Goal: Communication & Community: Connect with others

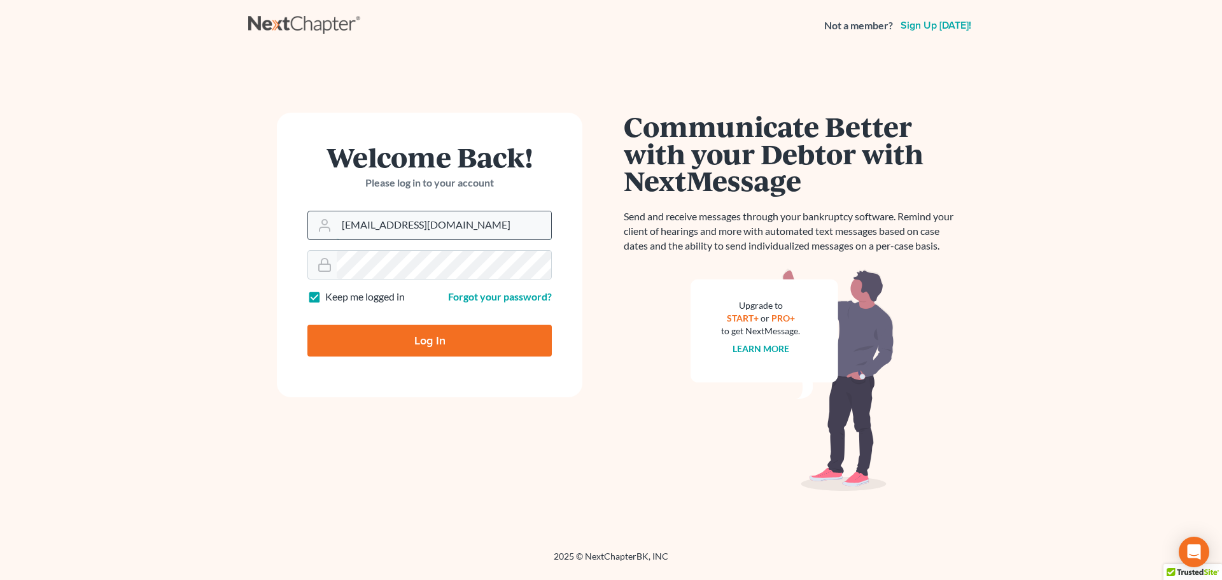
click at [457, 227] on input "madeleinebauereis@gmail.com" at bounding box center [444, 225] width 215 height 28
type input "[PERSON_NAME][EMAIL_ADDRESS][DOMAIN_NAME]"
click at [440, 339] on input "Log In" at bounding box center [429, 341] width 244 height 32
type input "Thinking..."
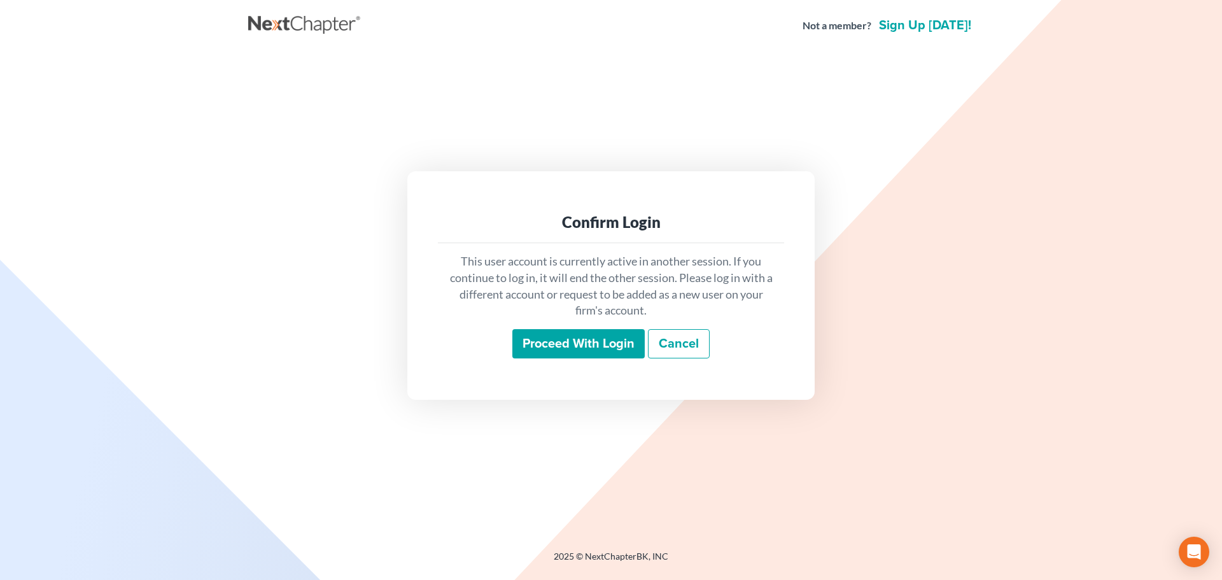
click at [542, 347] on input "Proceed with login" at bounding box center [578, 343] width 132 height 29
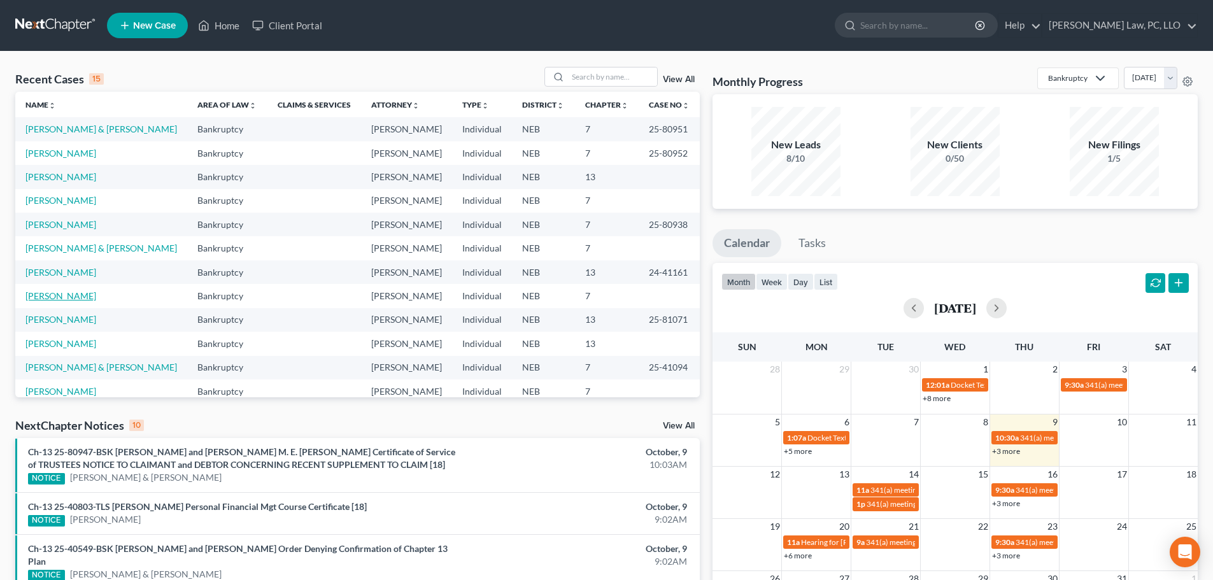
click at [81, 299] on link "[PERSON_NAME]" at bounding box center [60, 295] width 71 height 11
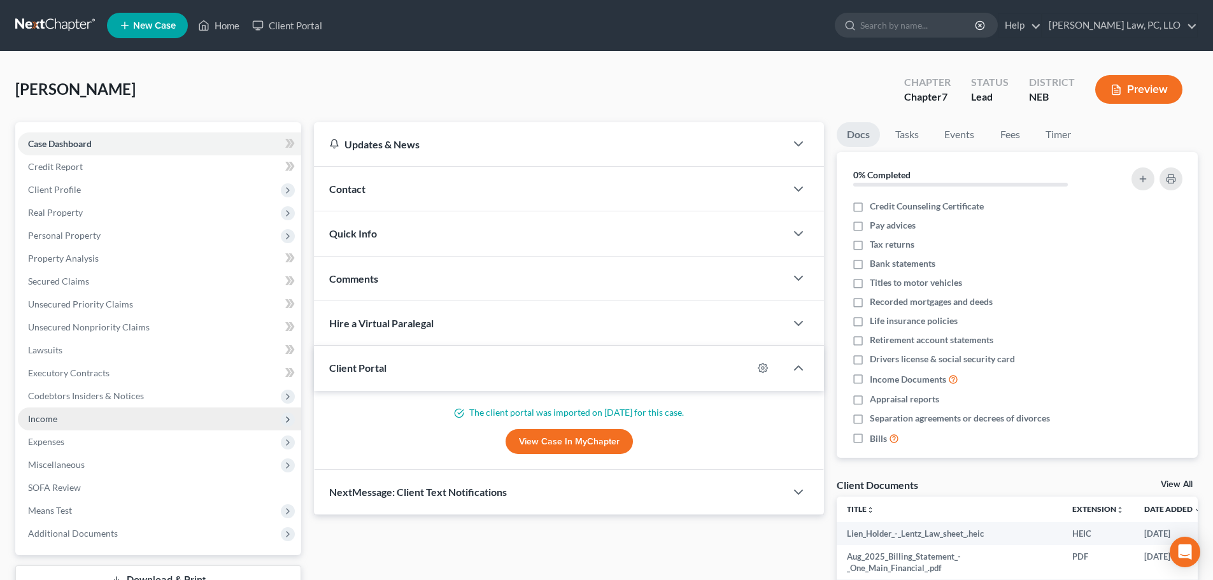
drag, startPoint x: 75, startPoint y: 418, endPoint x: 63, endPoint y: 418, distance: 12.1
click at [75, 419] on span "Income" at bounding box center [159, 418] width 283 height 23
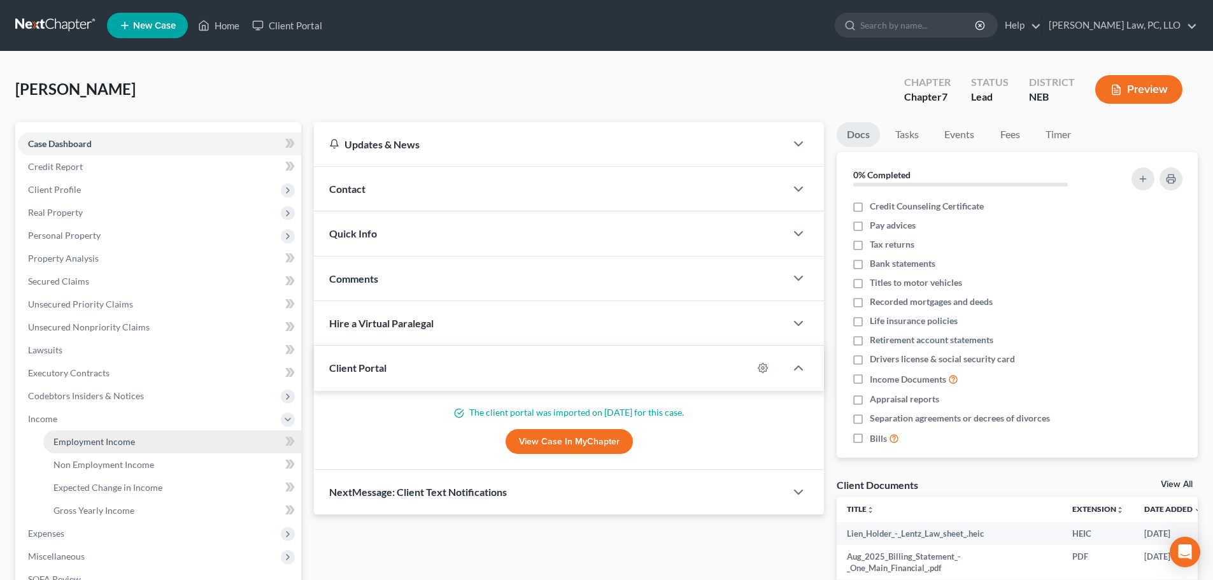
click at [97, 446] on span "Employment Income" at bounding box center [93, 441] width 81 height 11
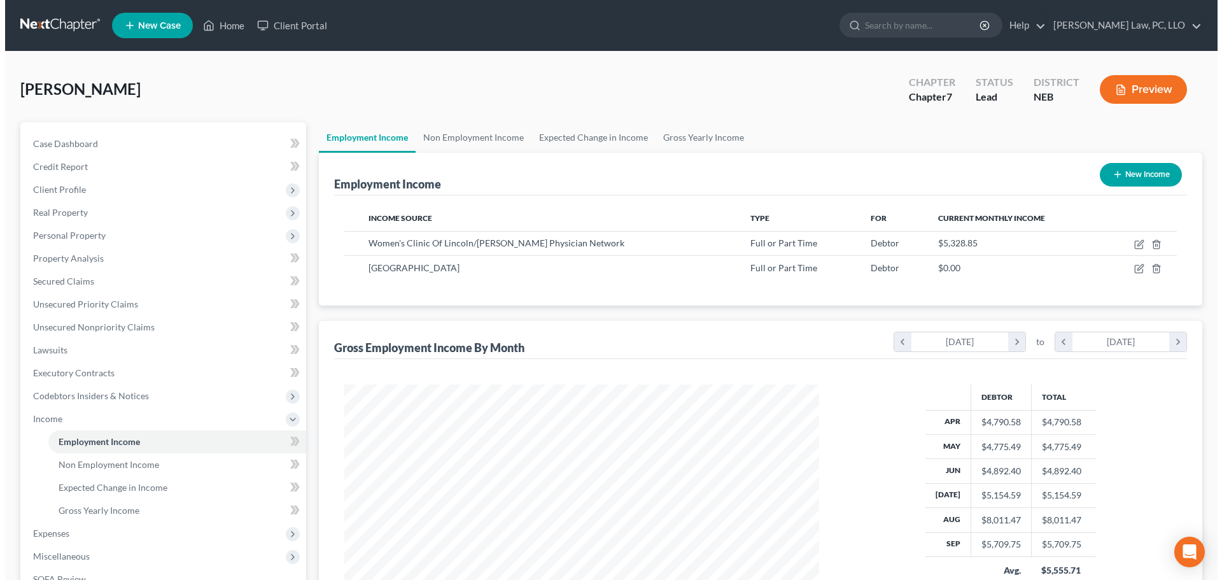
scroll to position [237, 500]
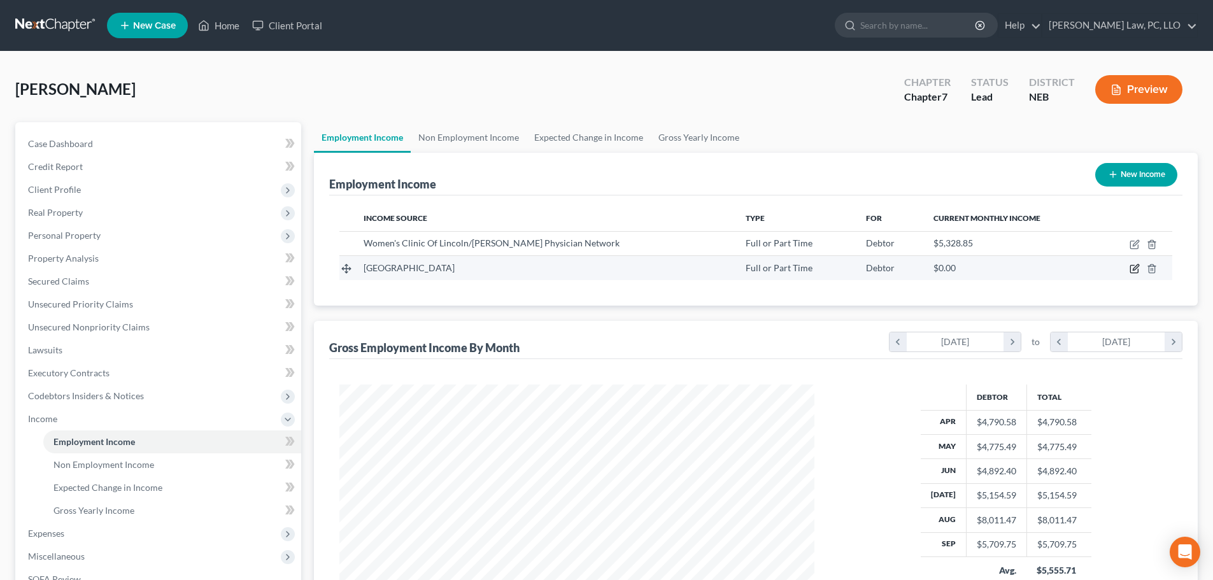
click at [1133, 272] on icon "button" at bounding box center [1134, 269] width 10 height 10
select select "0"
select select "30"
select select "2"
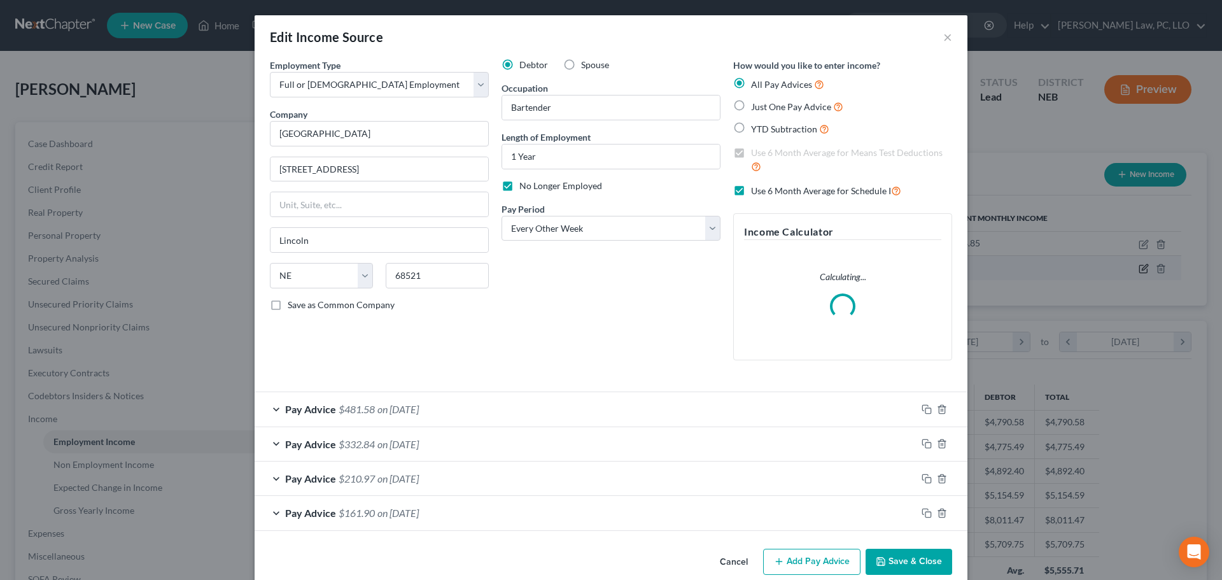
scroll to position [239, 505]
click at [798, 561] on button "Add Pay Advice" at bounding box center [811, 562] width 97 height 27
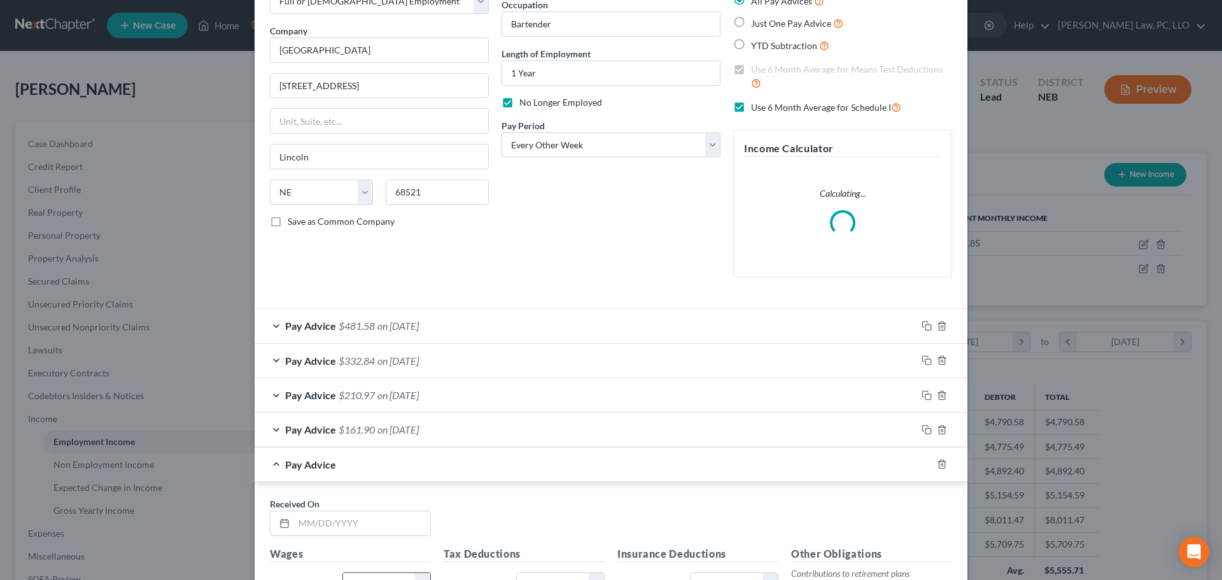
scroll to position [255, 0]
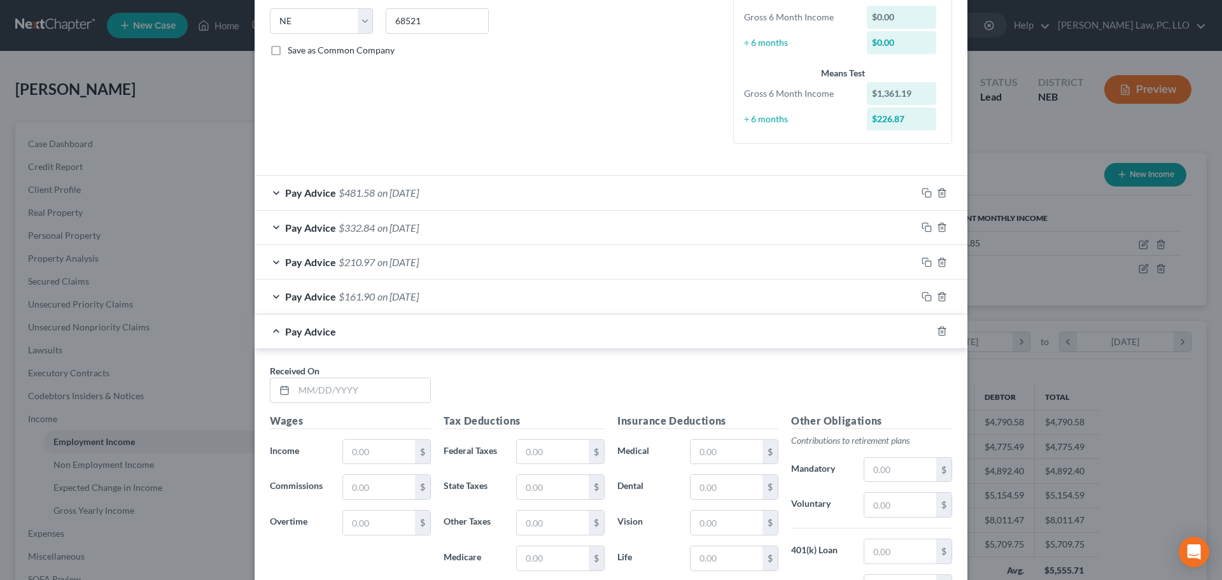
click at [349, 360] on div "Received On * Wages Income * $ Commissions $ Overtime $ Tax Deductions Federal …" at bounding box center [611, 529] width 713 height 360
click at [344, 387] on input "text" at bounding box center [362, 390] width 136 height 24
type input "9/18/2025"
type input "342.34"
type input "9.62"
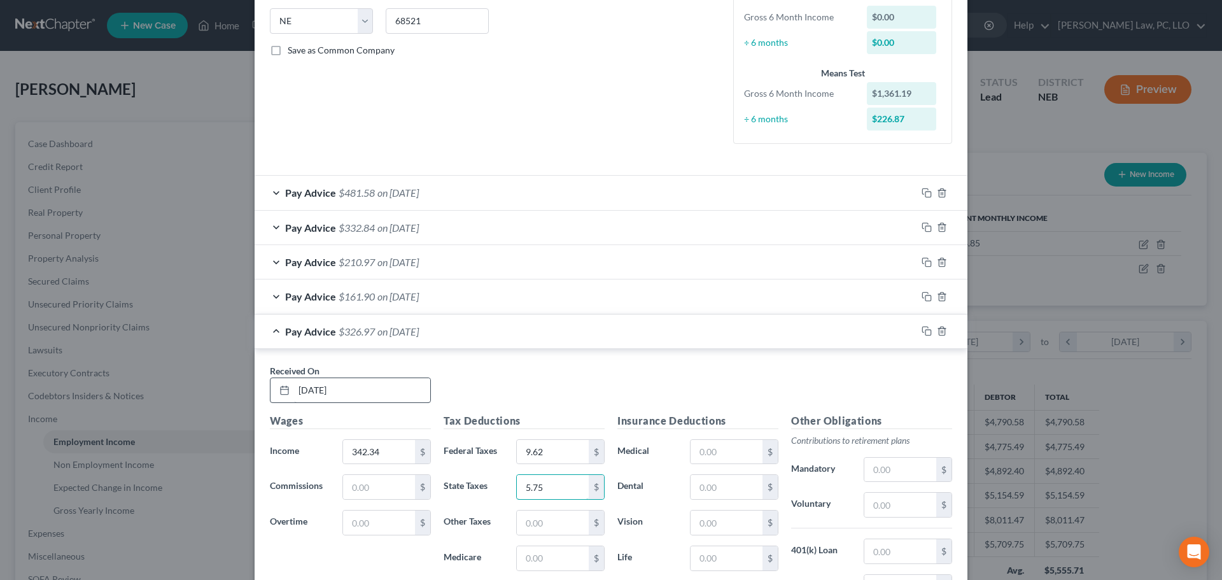
type input "5.75"
type input "4.96"
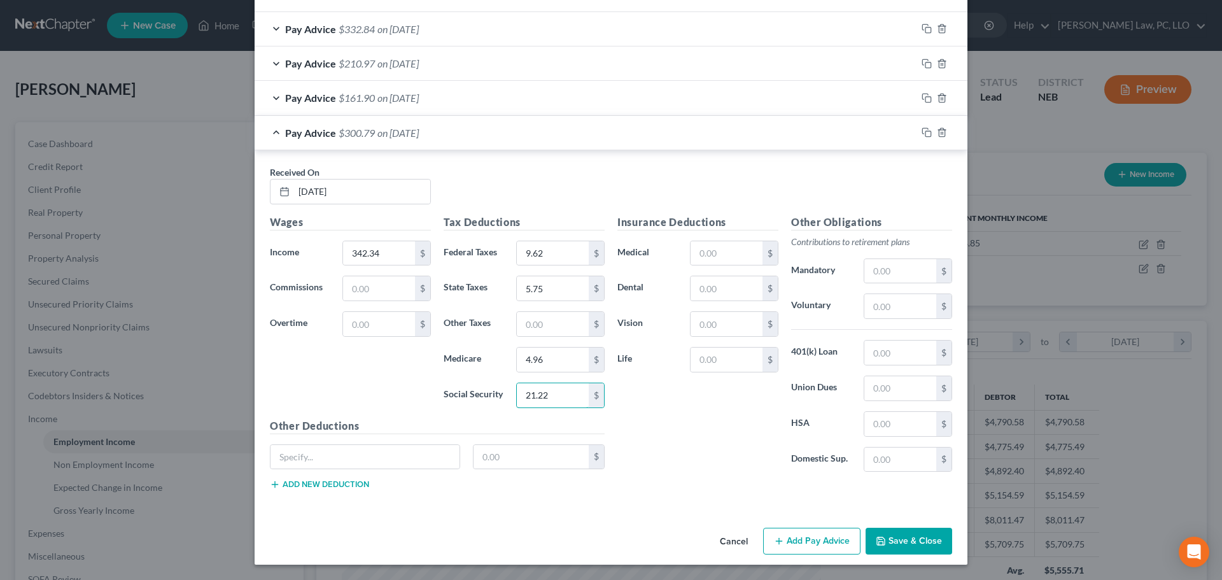
type input "21.22"
click at [269, 131] on div "Pay Advice $300.79 on 09/18/2025" at bounding box center [586, 133] width 662 height 34
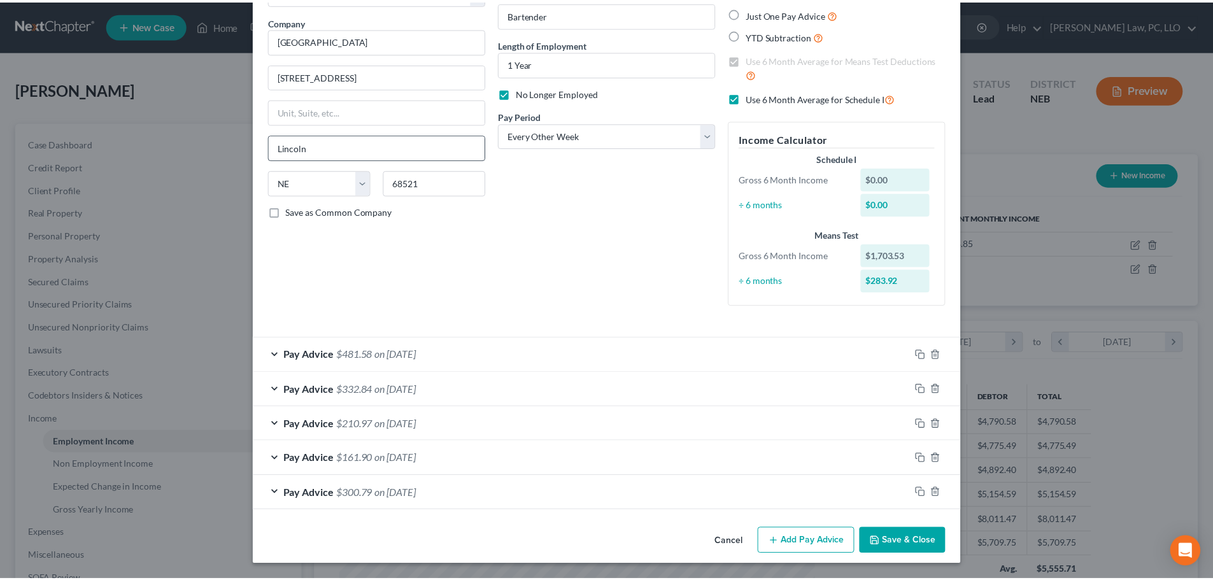
scroll to position [93, 0]
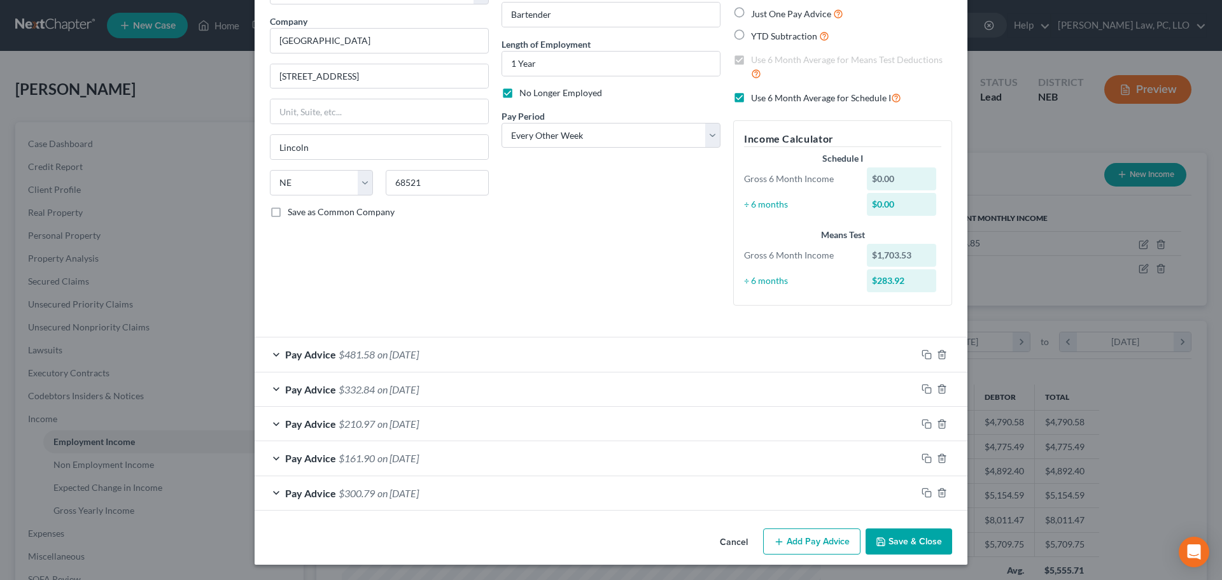
click at [890, 536] on button "Save & Close" at bounding box center [909, 541] width 87 height 27
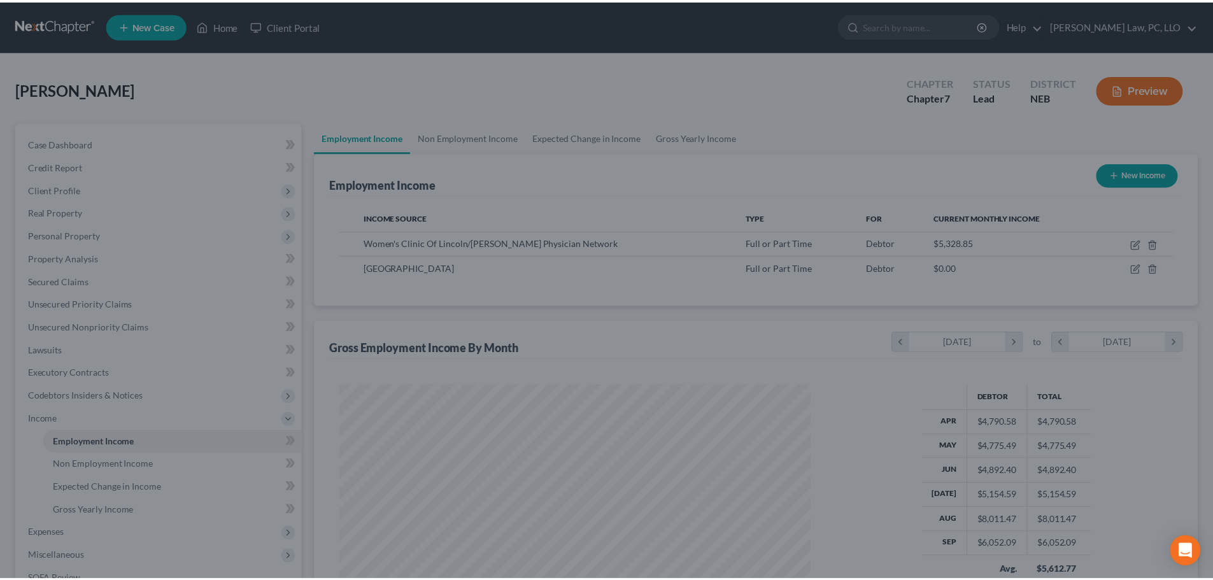
scroll to position [636269, 636006]
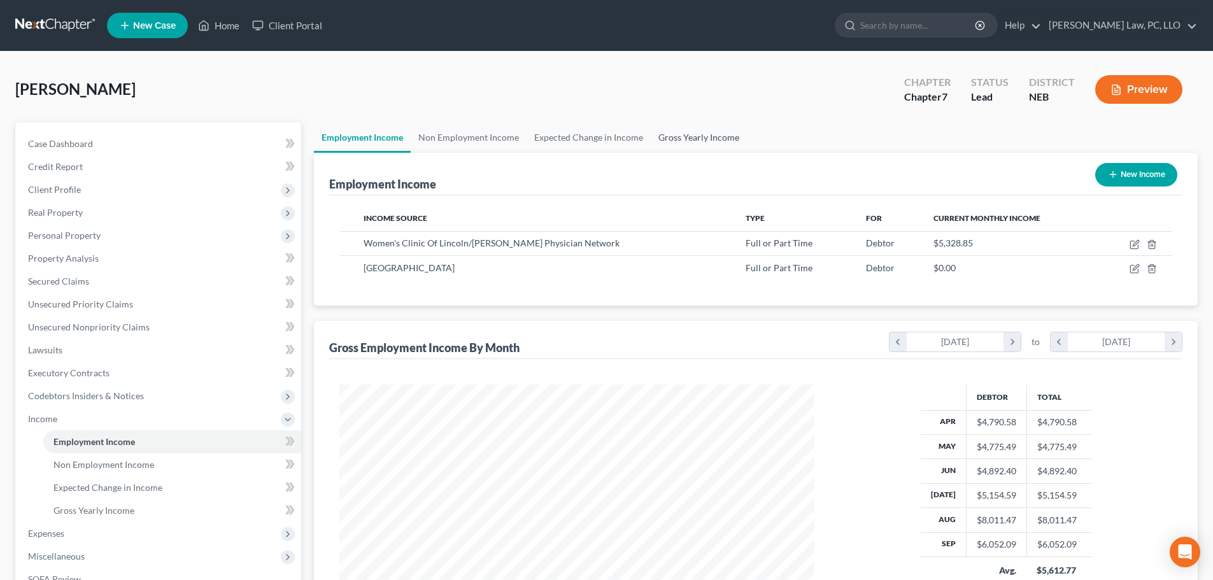
click at [680, 136] on link "Gross Yearly Income" at bounding box center [699, 137] width 96 height 31
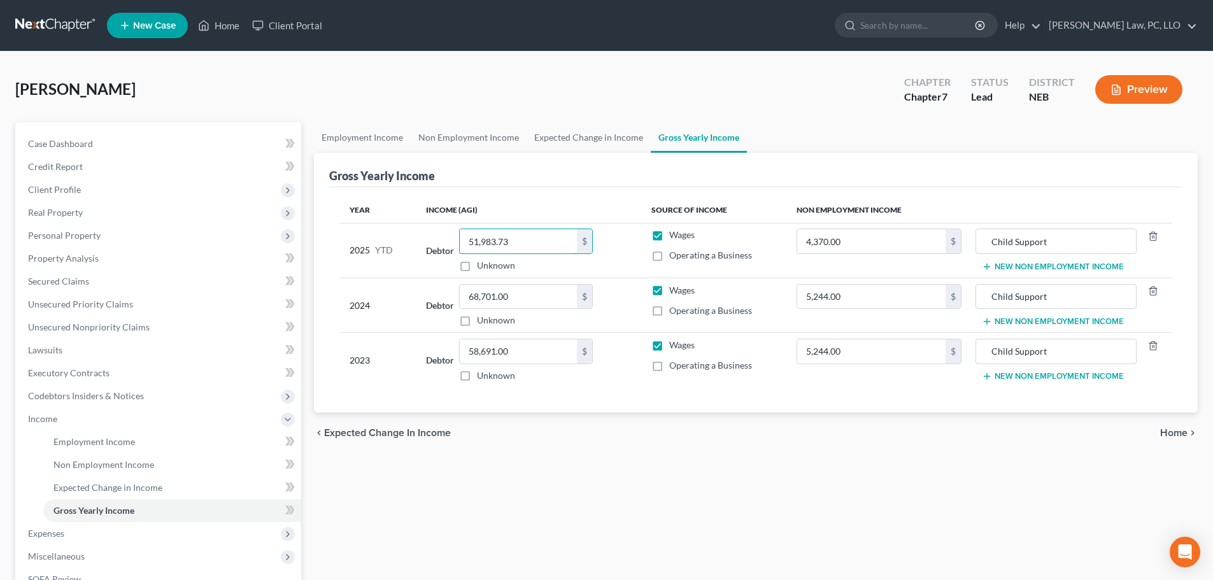
paste input "2,326.07"
type input "52,326.07"
click at [556, 443] on div "chevron_left Expected Change in Income Home chevron_right" at bounding box center [755, 432] width 883 height 41
click at [97, 335] on link "Unsecured Nonpriority Claims" at bounding box center [159, 327] width 283 height 23
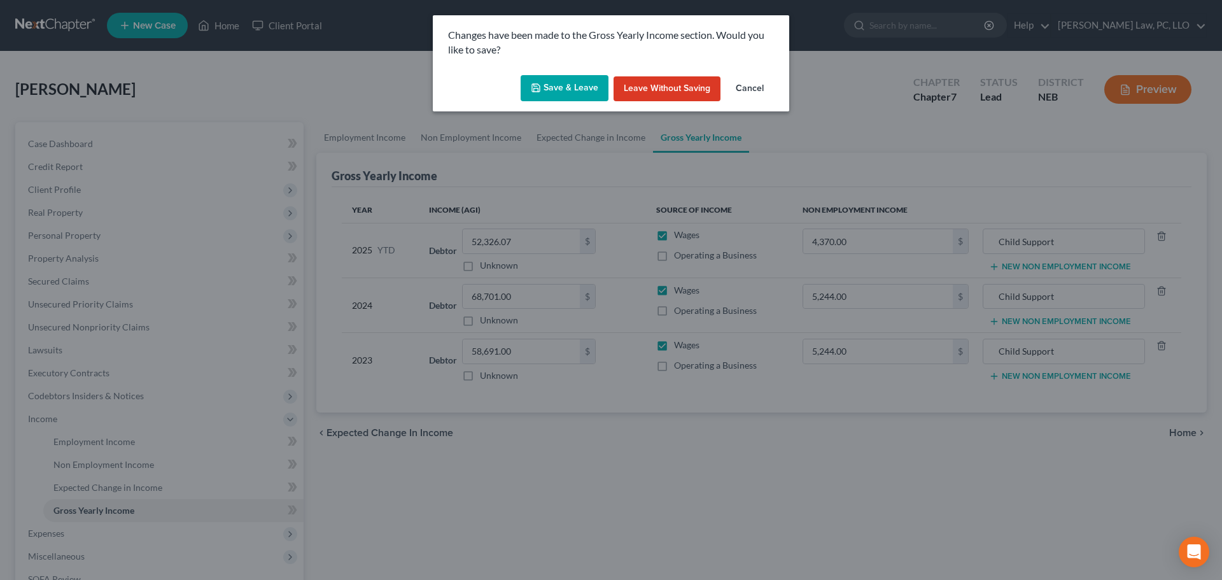
click at [584, 80] on button "Save & Leave" at bounding box center [565, 88] width 88 height 27
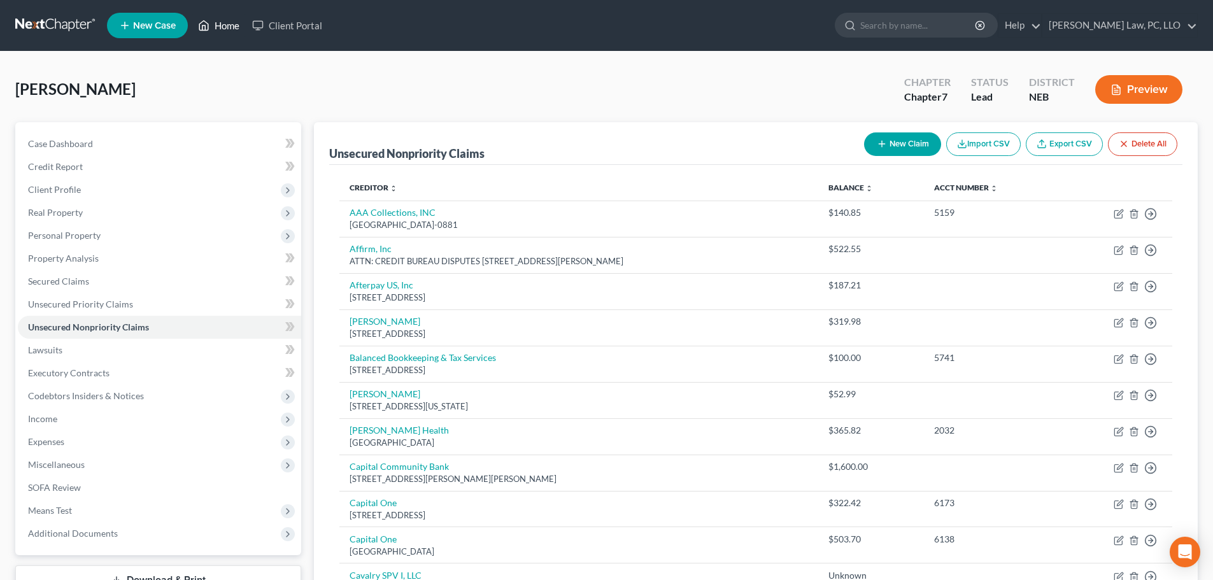
click at [223, 23] on link "Home" at bounding box center [219, 25] width 54 height 23
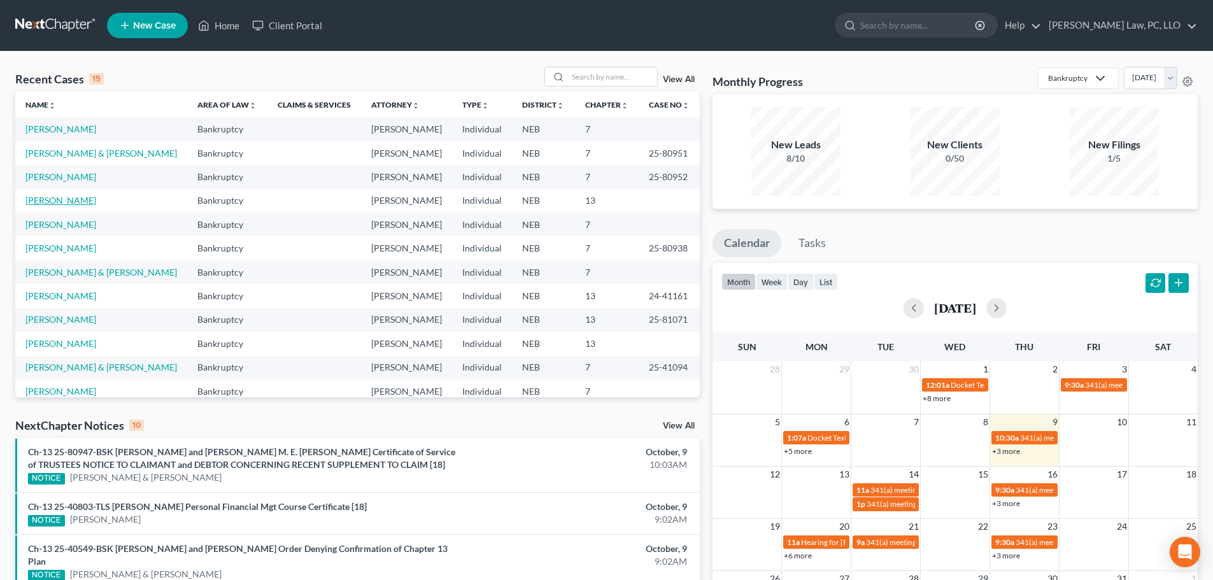
click at [73, 199] on link "[PERSON_NAME]" at bounding box center [60, 200] width 71 height 11
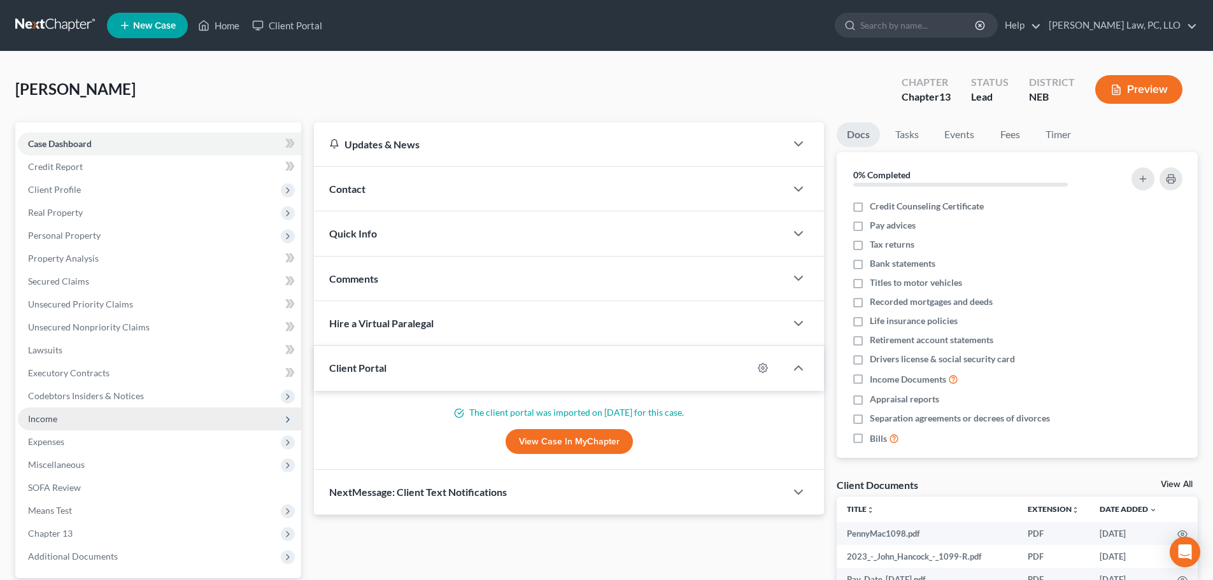
click at [83, 426] on span "Income" at bounding box center [159, 418] width 283 height 23
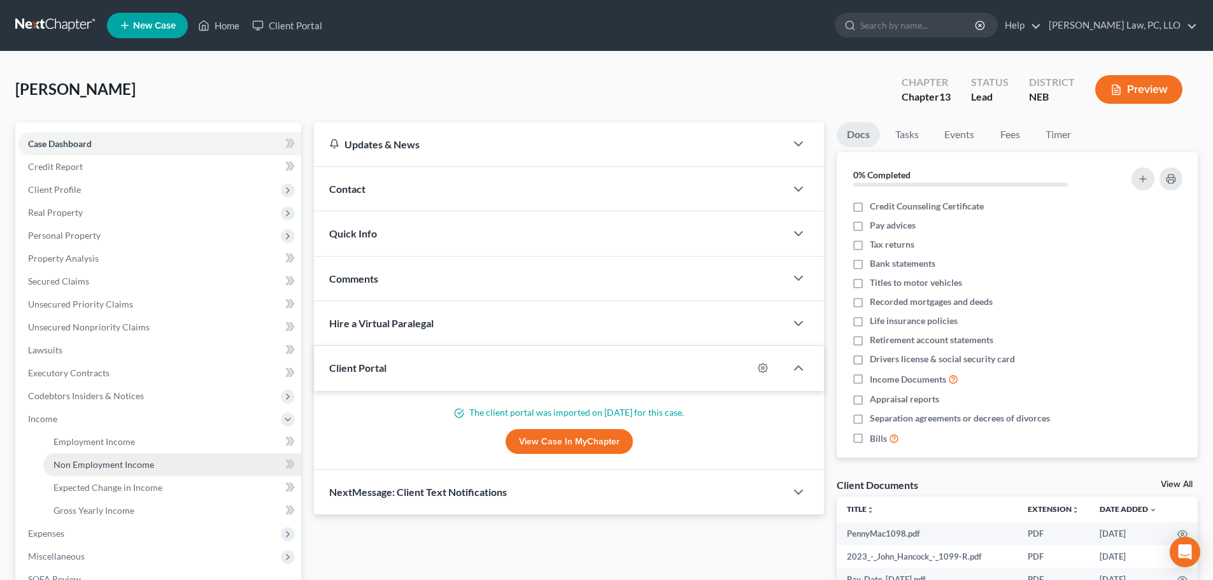
click at [105, 467] on span "Non Employment Income" at bounding box center [103, 464] width 101 height 11
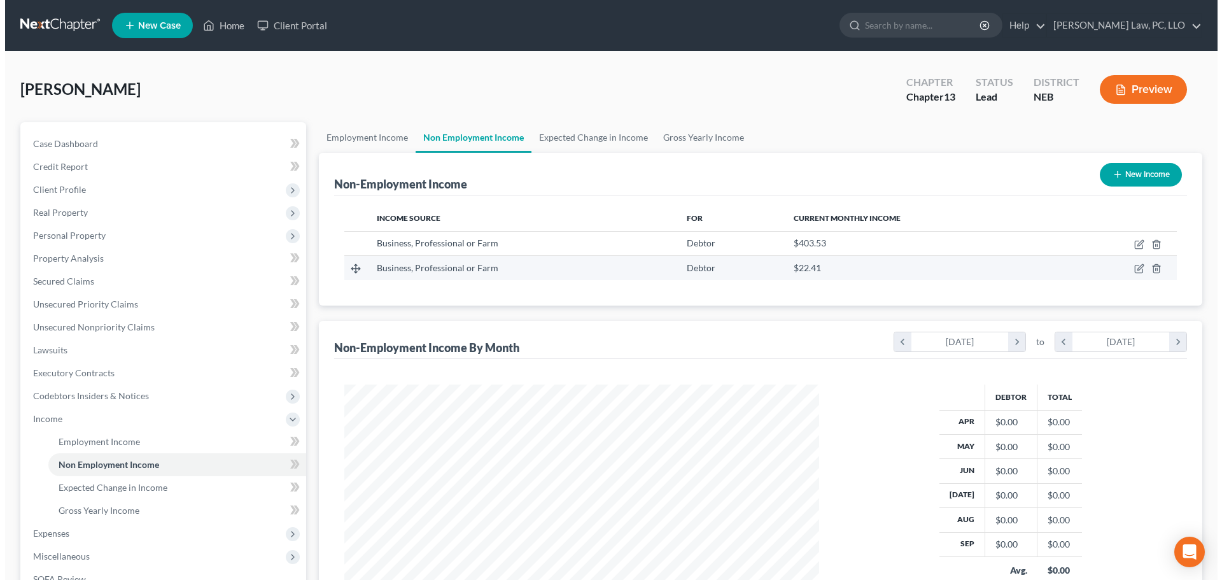
scroll to position [237, 500]
click at [1135, 265] on icon "button" at bounding box center [1134, 269] width 10 height 10
select select "10"
select select "0"
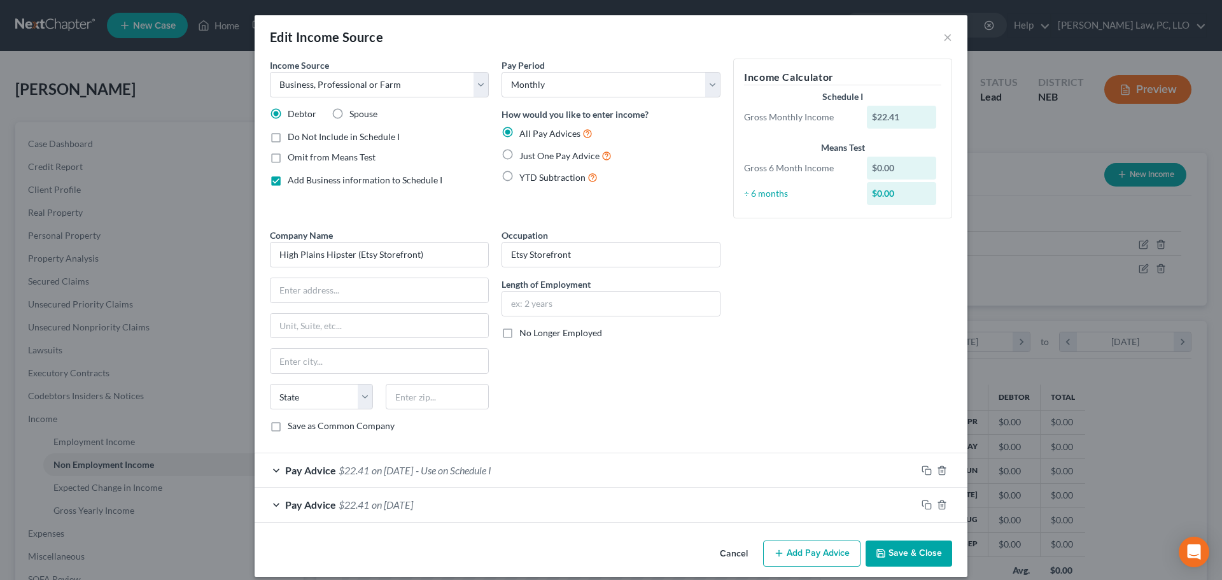
scroll to position [12, 0]
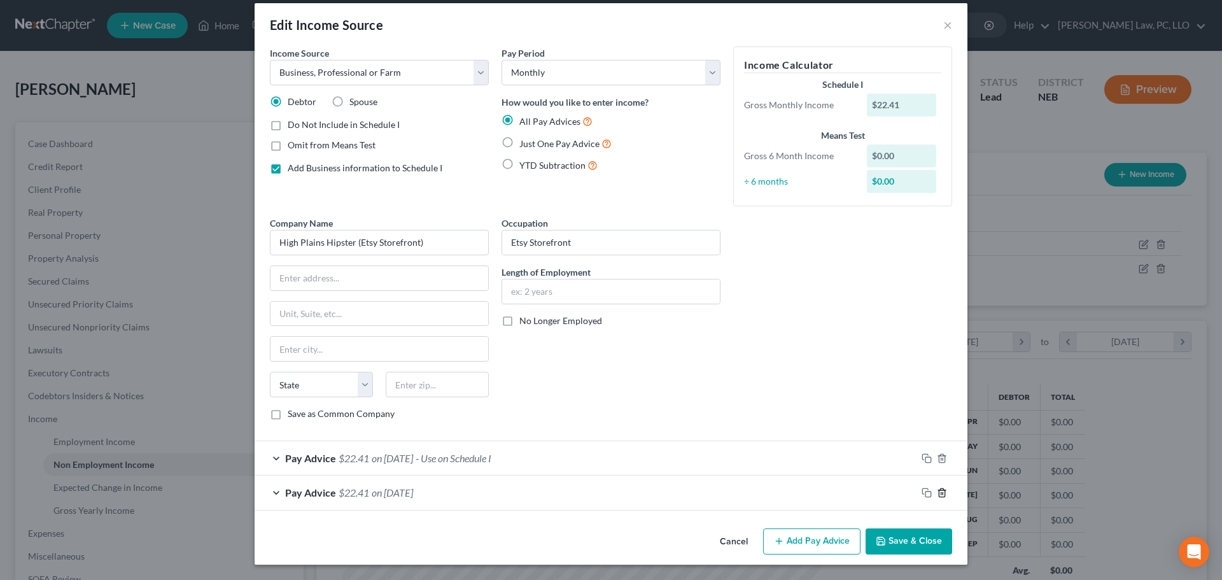
click at [939, 490] on icon "button" at bounding box center [942, 492] width 6 height 8
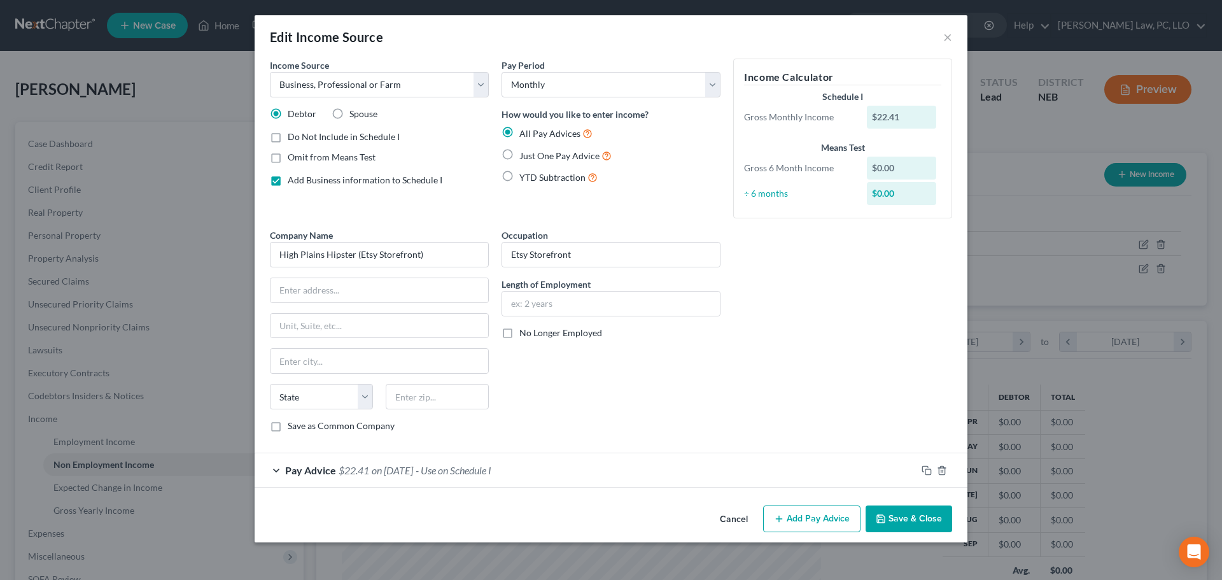
scroll to position [0, 0]
click at [697, 472] on div "Pay Advice $22.41 on 03/15/2025 - Use on Schedule I" at bounding box center [586, 470] width 662 height 34
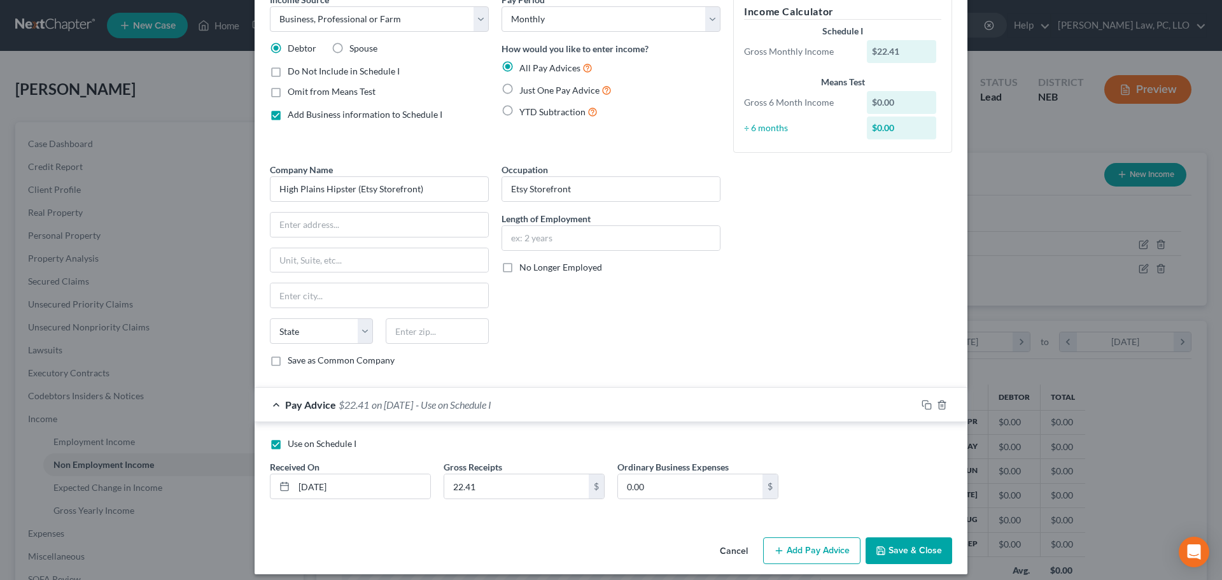
scroll to position [75, 0]
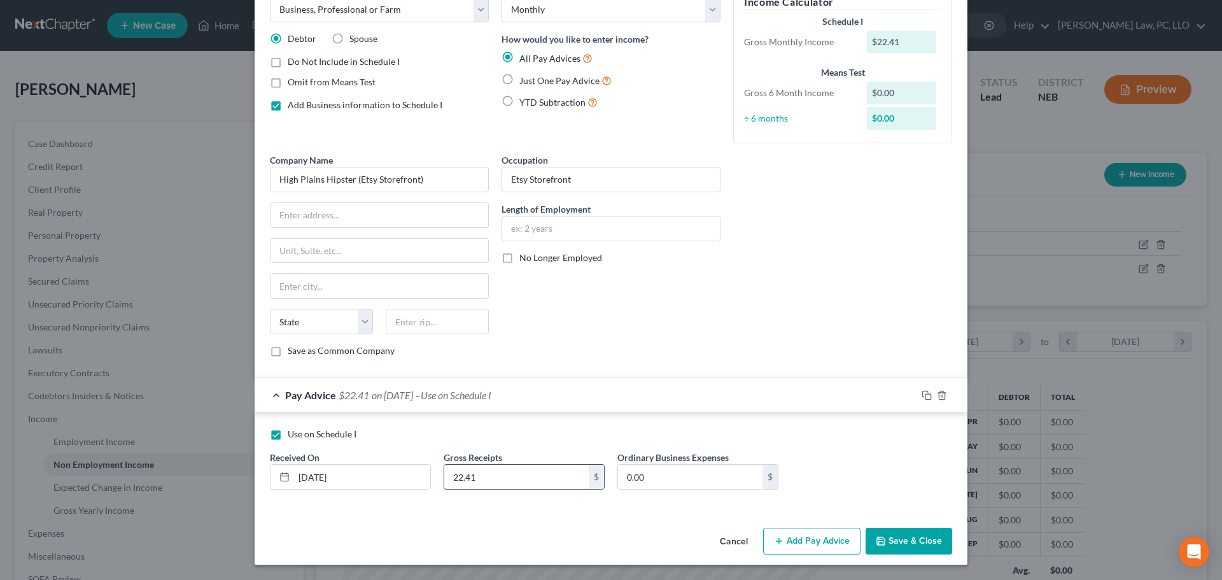
click at [475, 482] on input "22.41" at bounding box center [516, 477] width 144 height 24
type input "5.00"
click at [321, 472] on input "03/15/2025" at bounding box center [362, 477] width 136 height 24
drag, startPoint x: 352, startPoint y: 474, endPoint x: 258, endPoint y: 488, distance: 94.6
click at [264, 488] on div "Received On * 03/15/2025" at bounding box center [351, 470] width 174 height 39
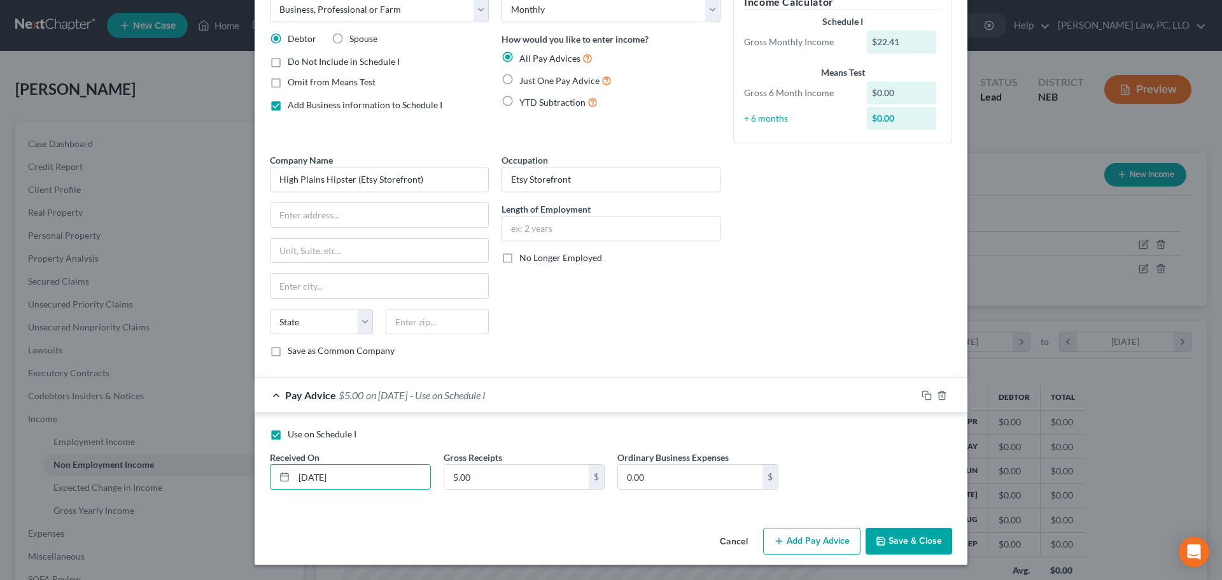
type input "10/15/2025"
click at [313, 502] on div "Use on Schedule I Received On * 10/15/2025 Gross Receipts 5.00 $ Ordinary Busin…" at bounding box center [611, 460] width 713 height 97
click at [275, 390] on div "Pay Advice $5.00 on 10/15/2025 - Use on Schedule I" at bounding box center [586, 395] width 662 height 34
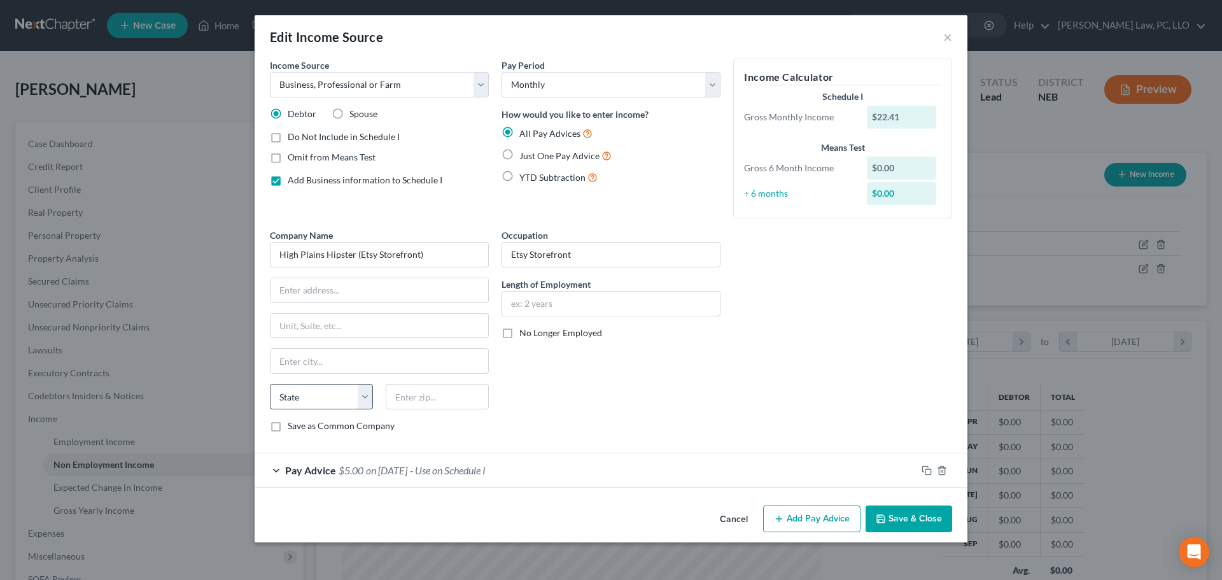
scroll to position [0, 0]
click at [552, 174] on span "YTD Subtraction" at bounding box center [552, 177] width 66 height 11
click at [533, 174] on input "YTD Subtraction" at bounding box center [528, 174] width 8 height 8
radio input "true"
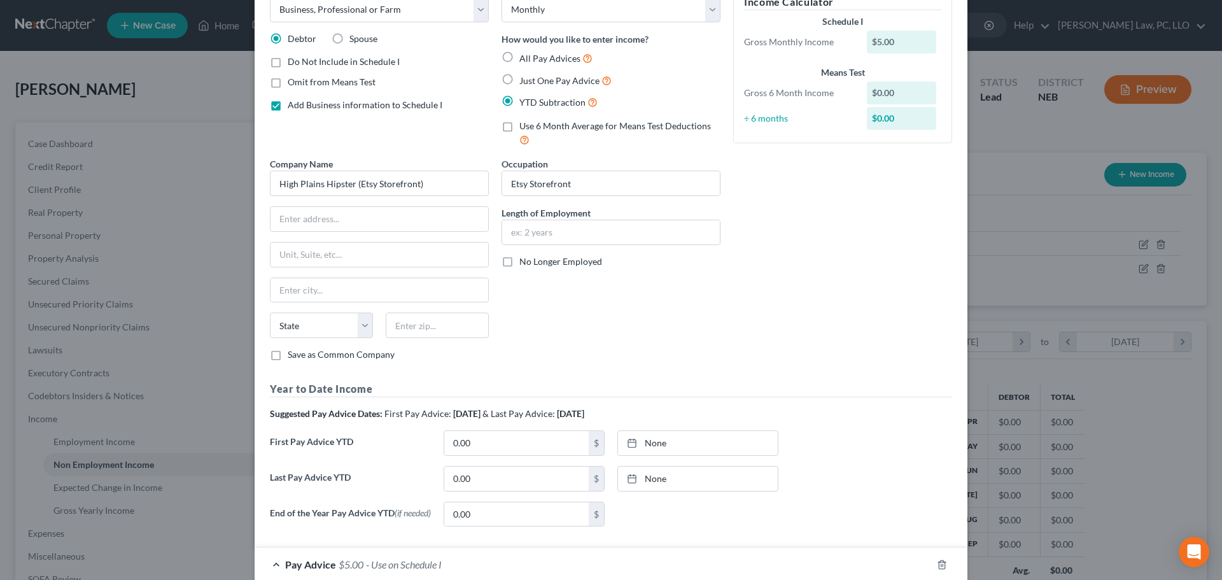
scroll to position [191, 0]
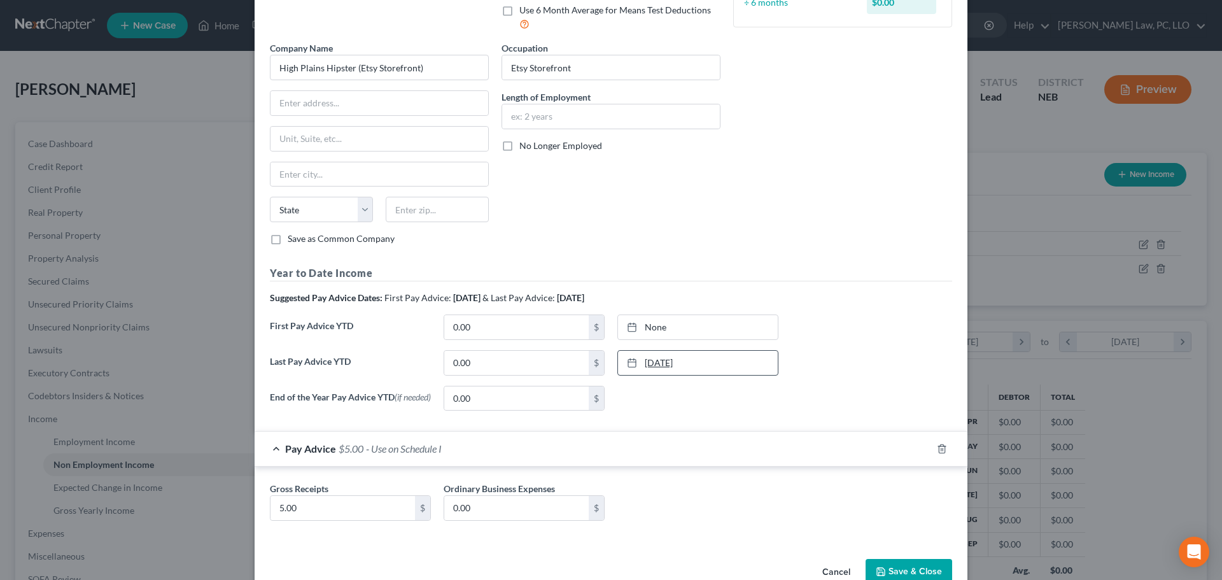
click at [697, 361] on link "10/9/2025" at bounding box center [698, 363] width 160 height 24
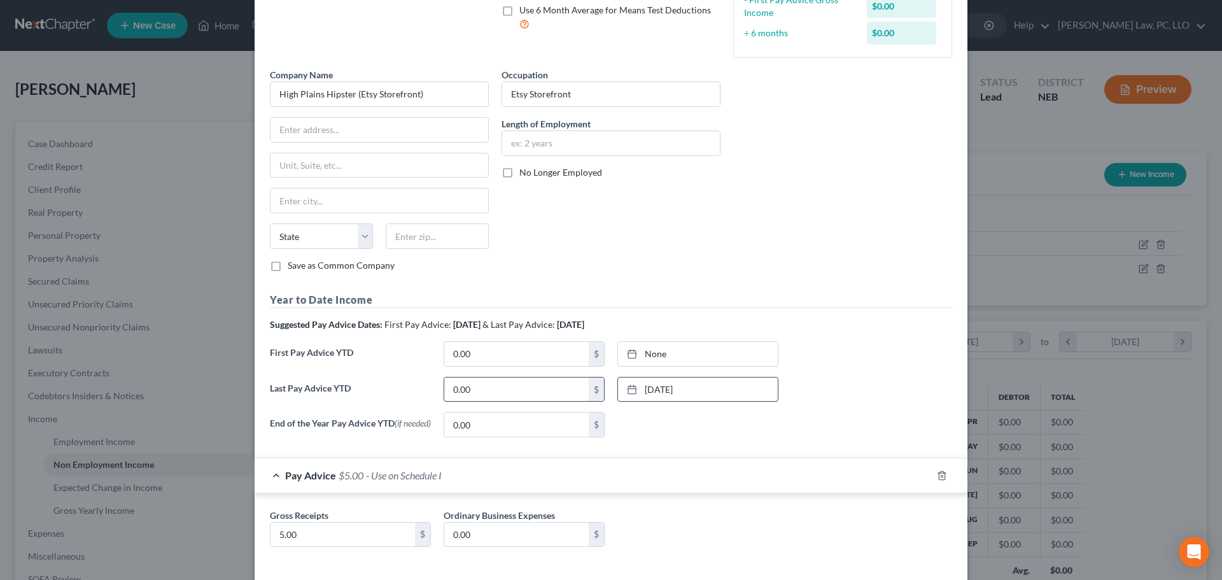
click at [503, 384] on input "0.00" at bounding box center [516, 389] width 144 height 24
type input "50.00"
type input "10/9/2025"
click at [677, 355] on link "None" at bounding box center [698, 354] width 160 height 24
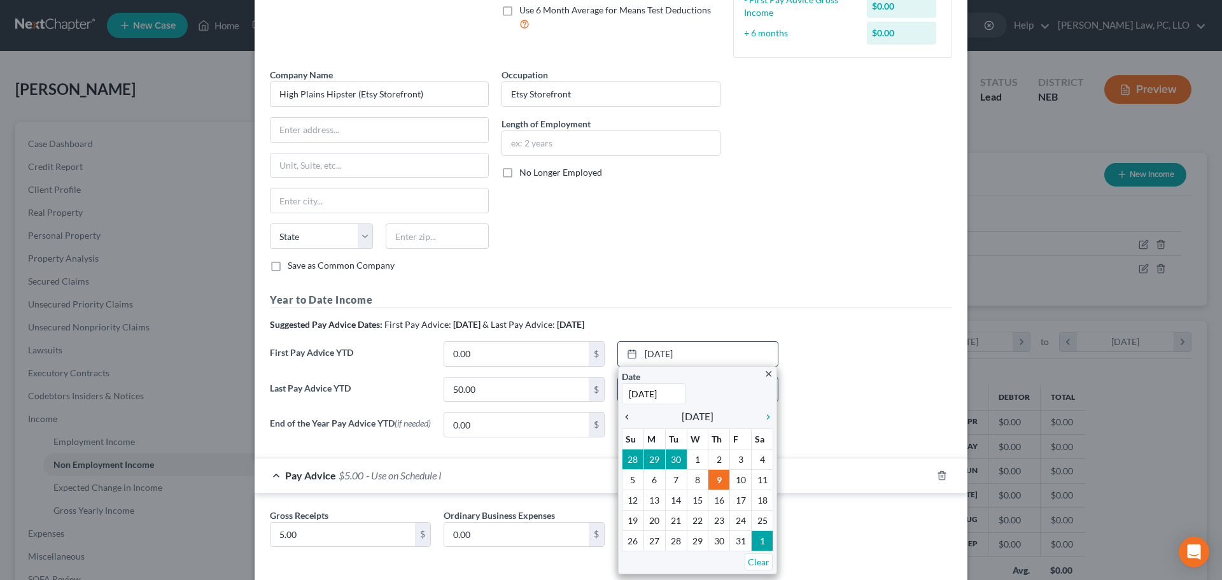
click at [622, 418] on icon "chevron_left" at bounding box center [630, 417] width 17 height 10
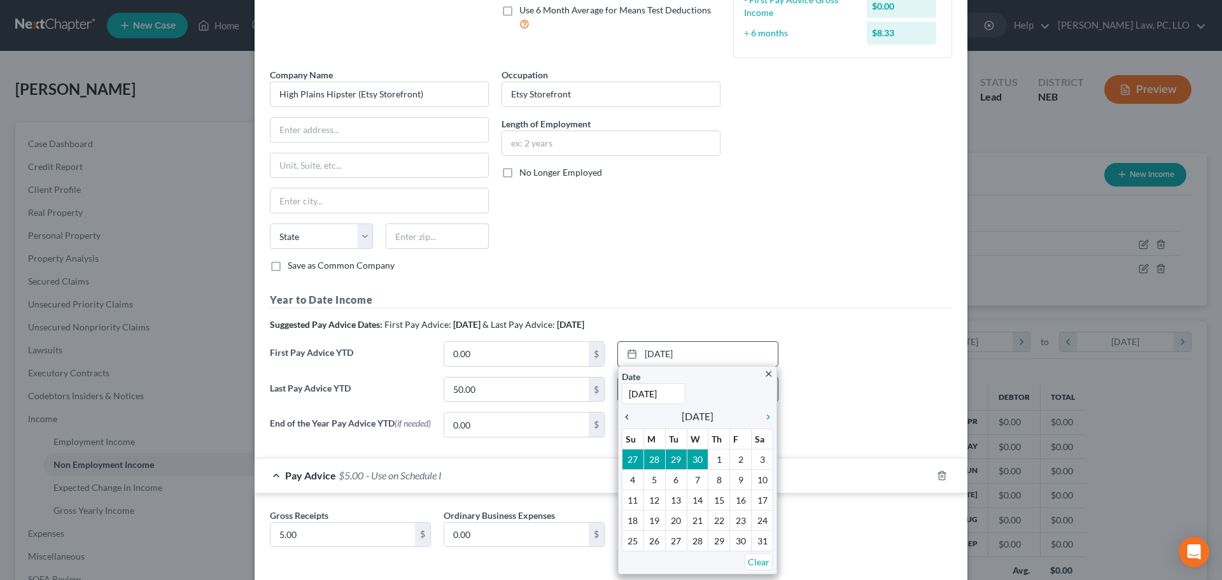
click at [624, 418] on icon "chevron_left" at bounding box center [630, 417] width 17 height 10
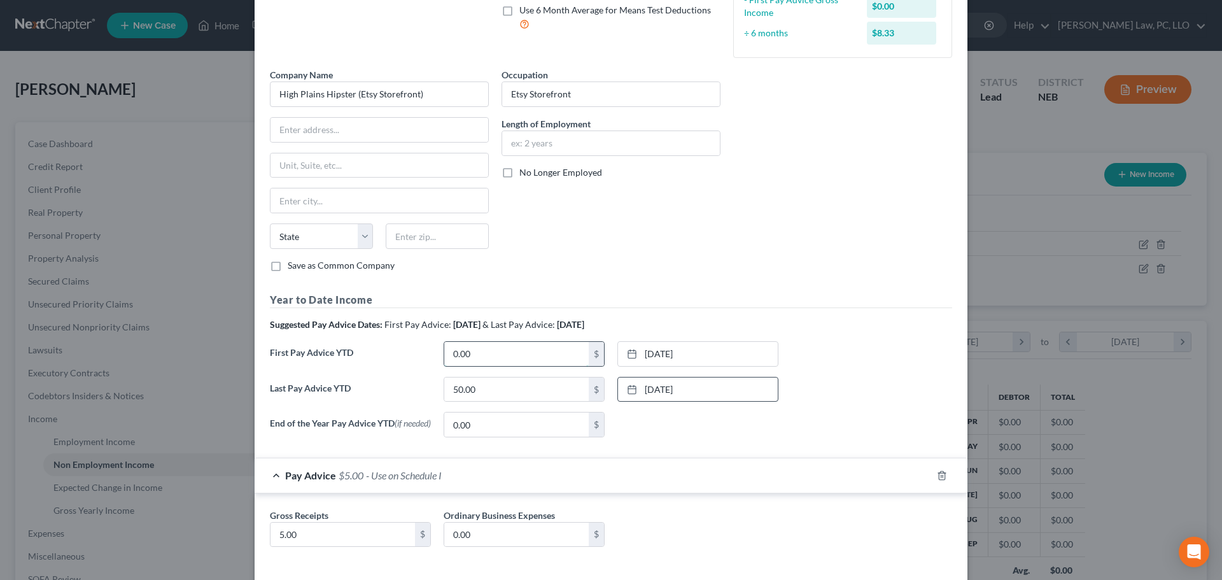
click at [516, 356] on input "0.00" at bounding box center [516, 354] width 144 height 24
type input "20.00"
click at [836, 374] on div "First Pay Advice YTD 20.00 $ 4/1/2025 close Date 4/1/2025 Time 12:00 AM chevron…" at bounding box center [611, 359] width 695 height 36
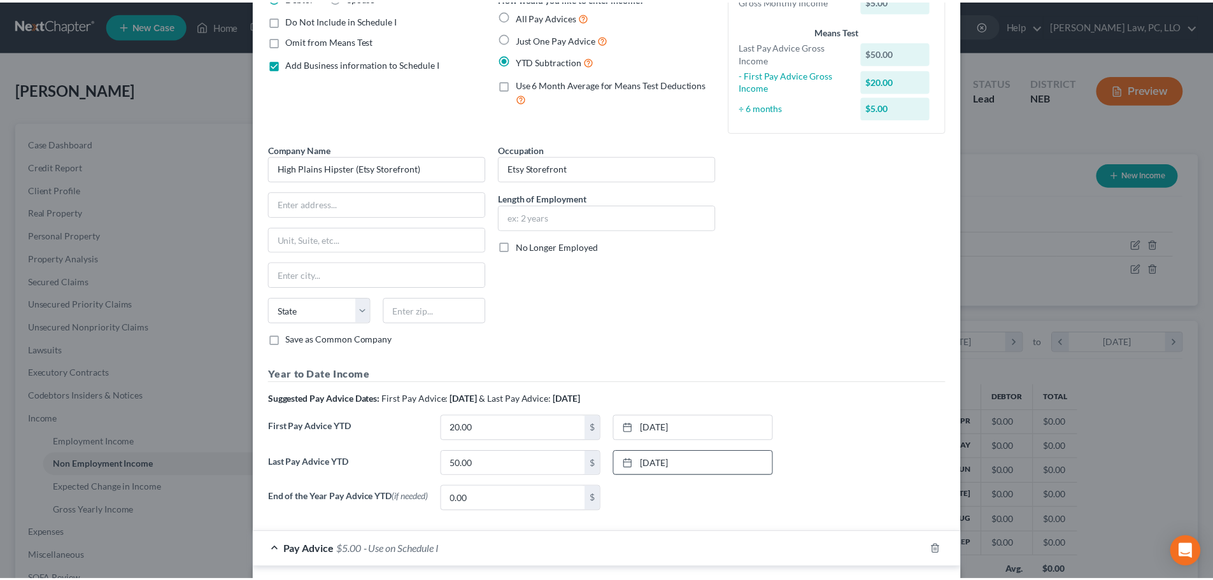
scroll to position [251, 0]
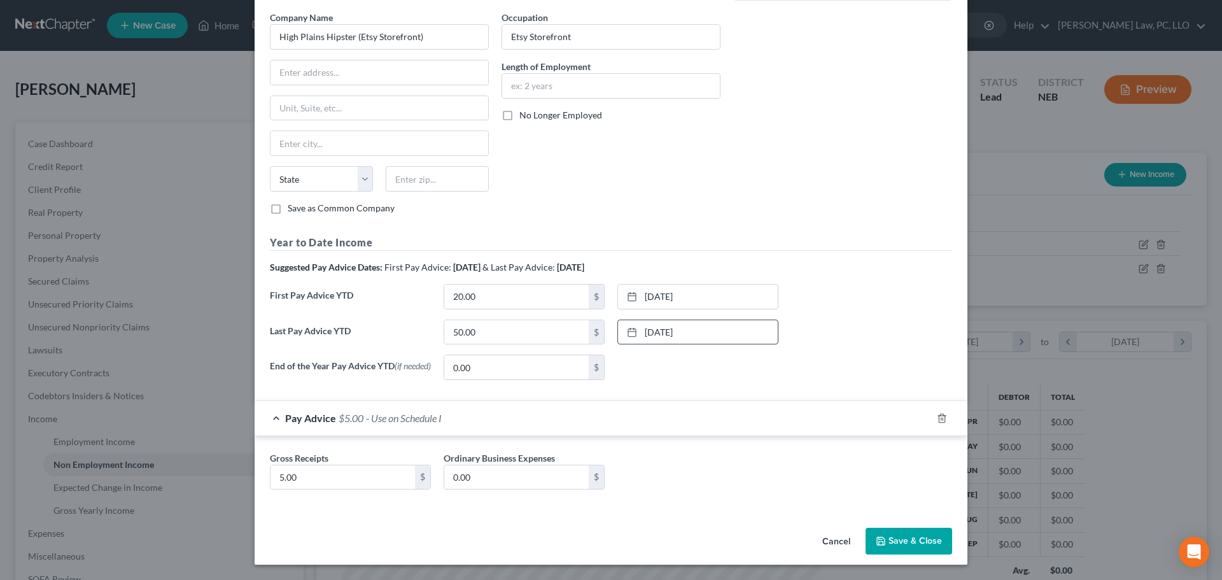
click at [888, 542] on button "Save & Close" at bounding box center [909, 541] width 87 height 27
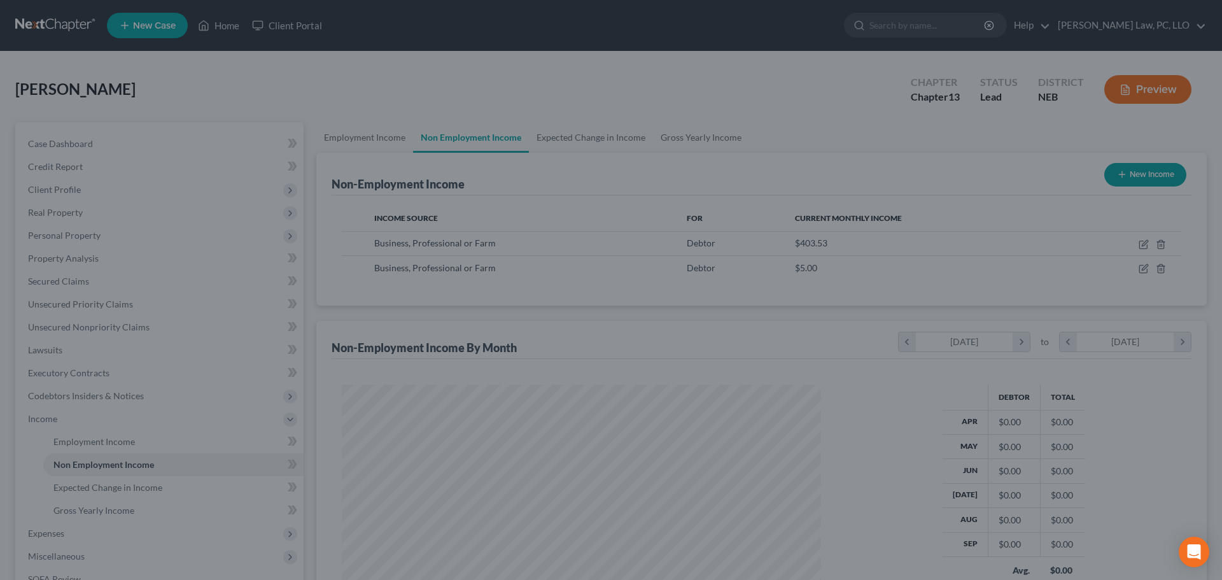
scroll to position [636269, 636006]
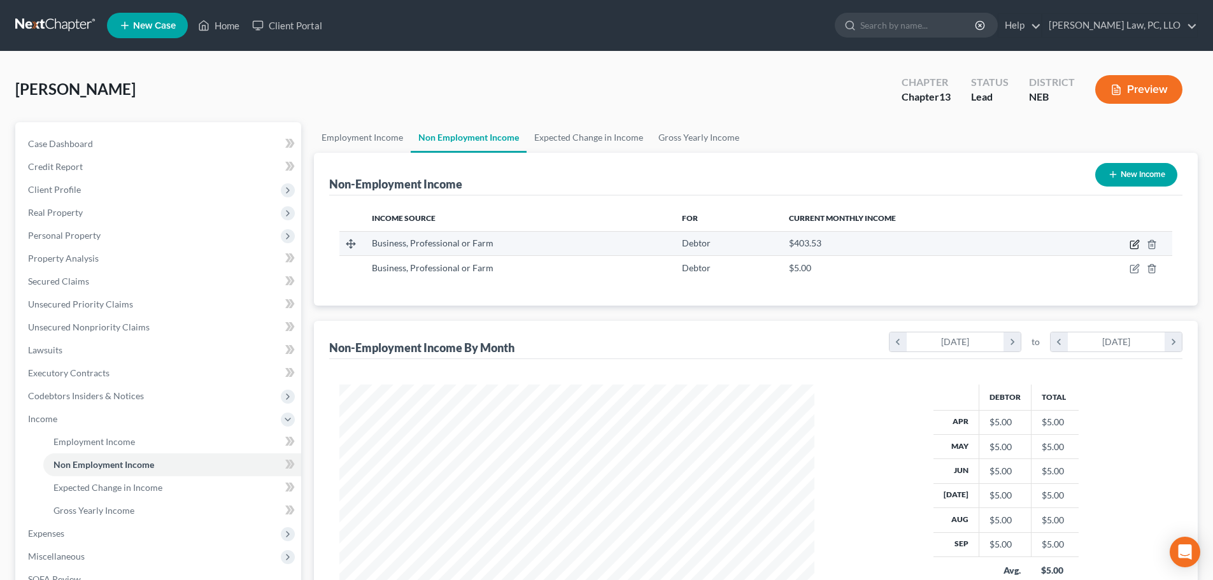
click at [1133, 243] on icon "button" at bounding box center [1134, 244] width 10 height 10
select select "10"
select select "0"
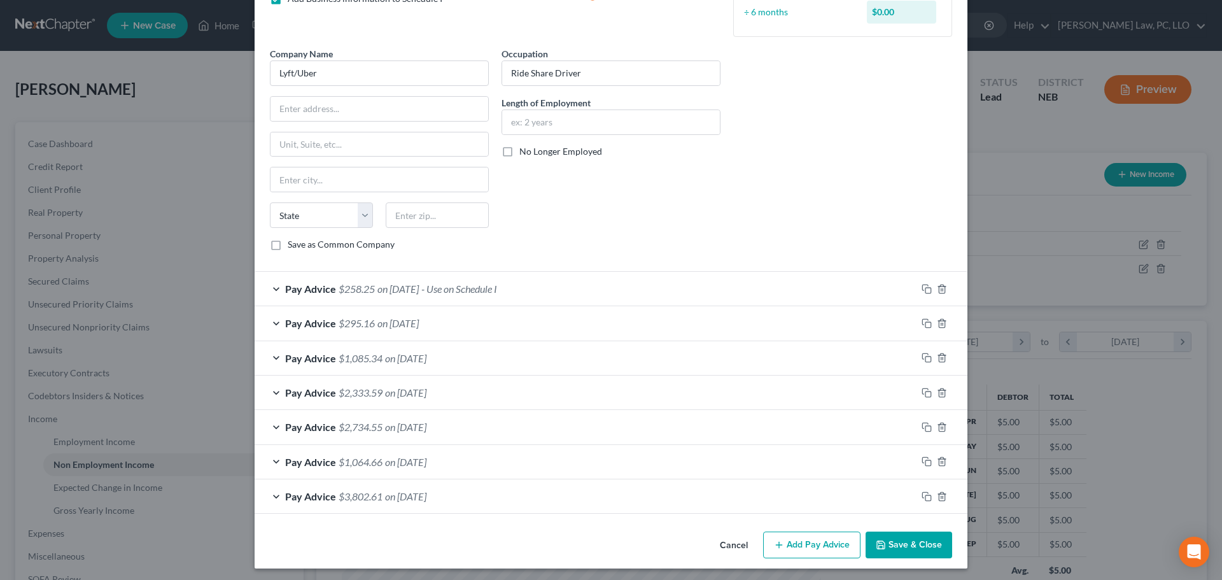
scroll to position [185, 0]
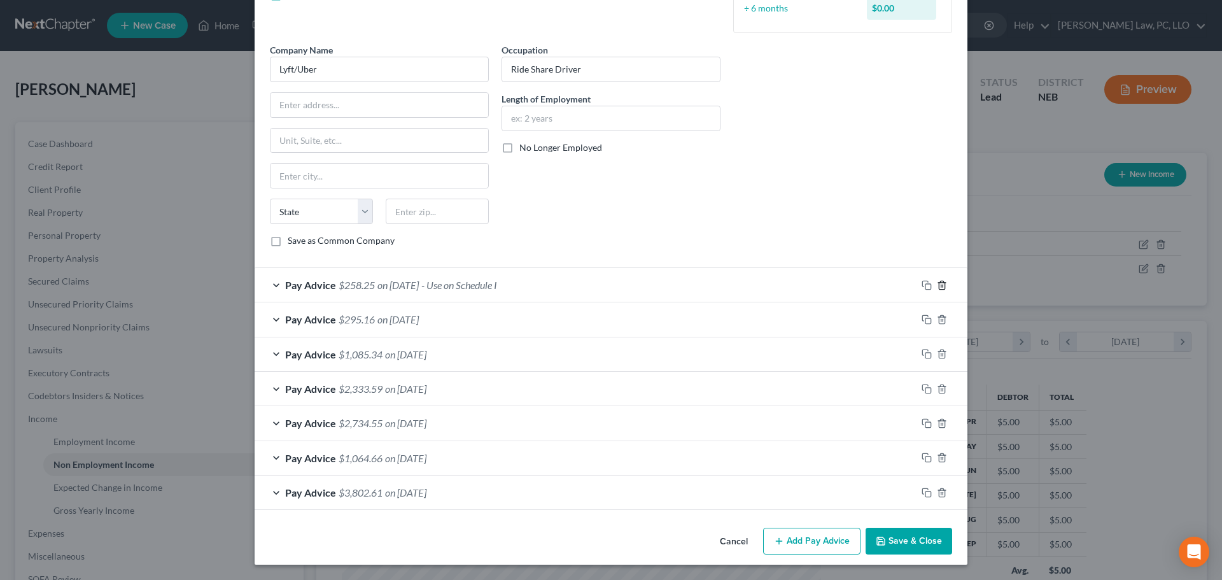
click at [937, 287] on icon "button" at bounding box center [942, 285] width 10 height 10
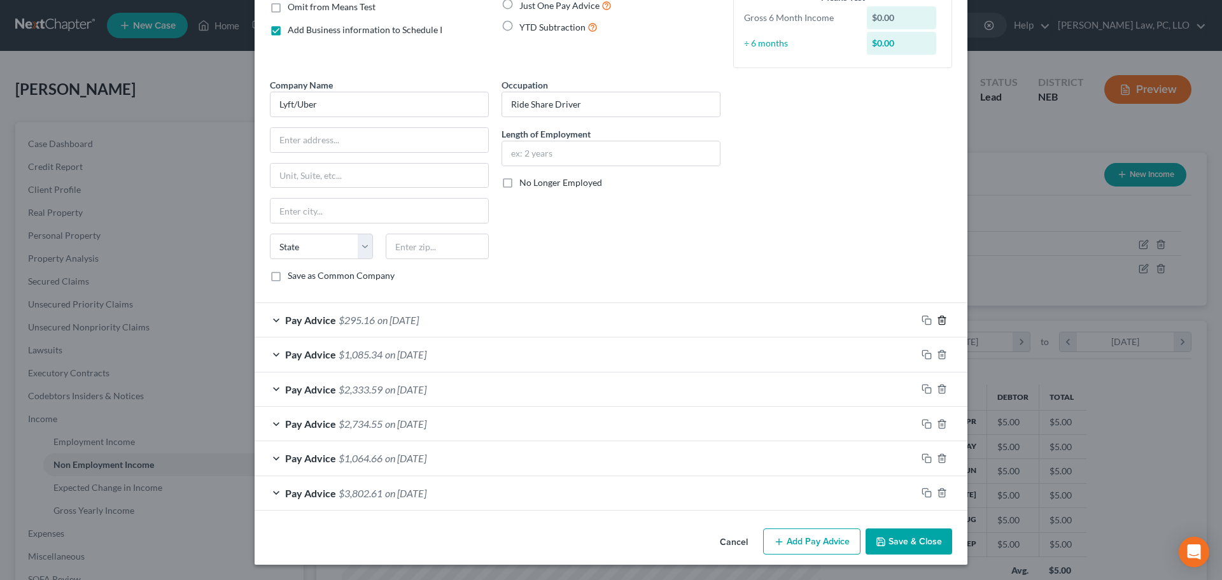
click at [937, 321] on icon "button" at bounding box center [942, 320] width 10 height 10
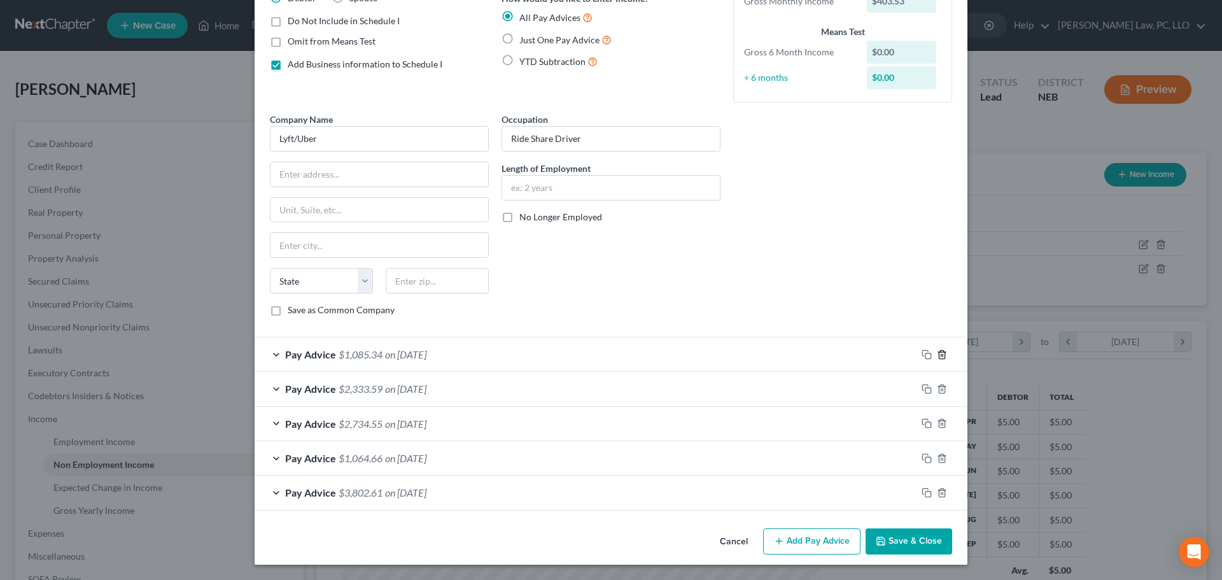
click at [939, 354] on icon "button" at bounding box center [942, 354] width 10 height 10
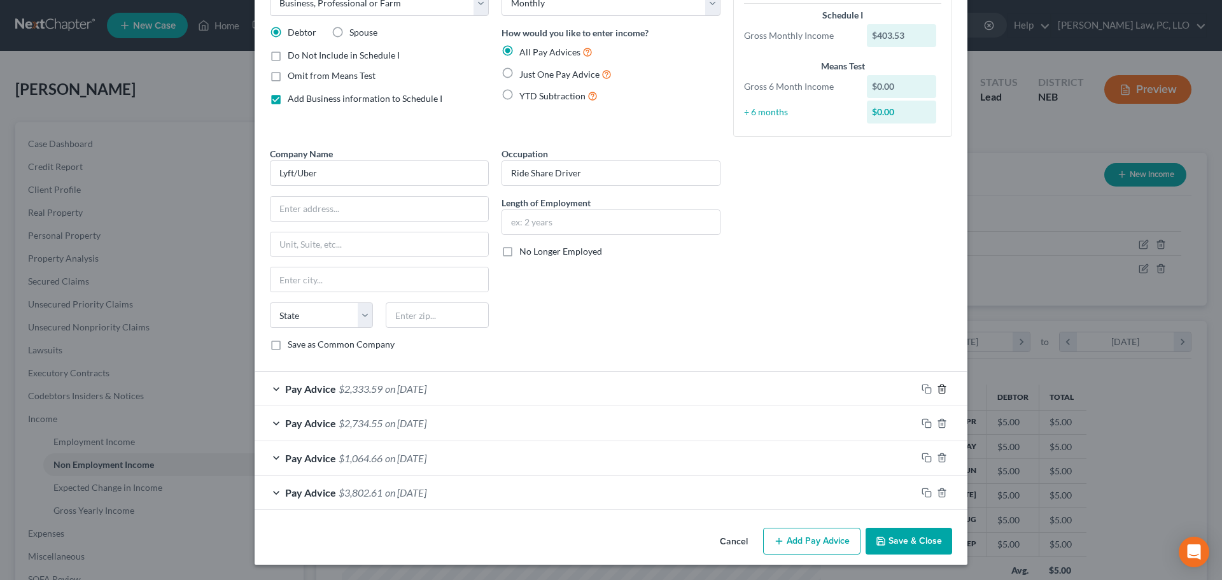
click at [939, 389] on icon "button" at bounding box center [942, 389] width 10 height 10
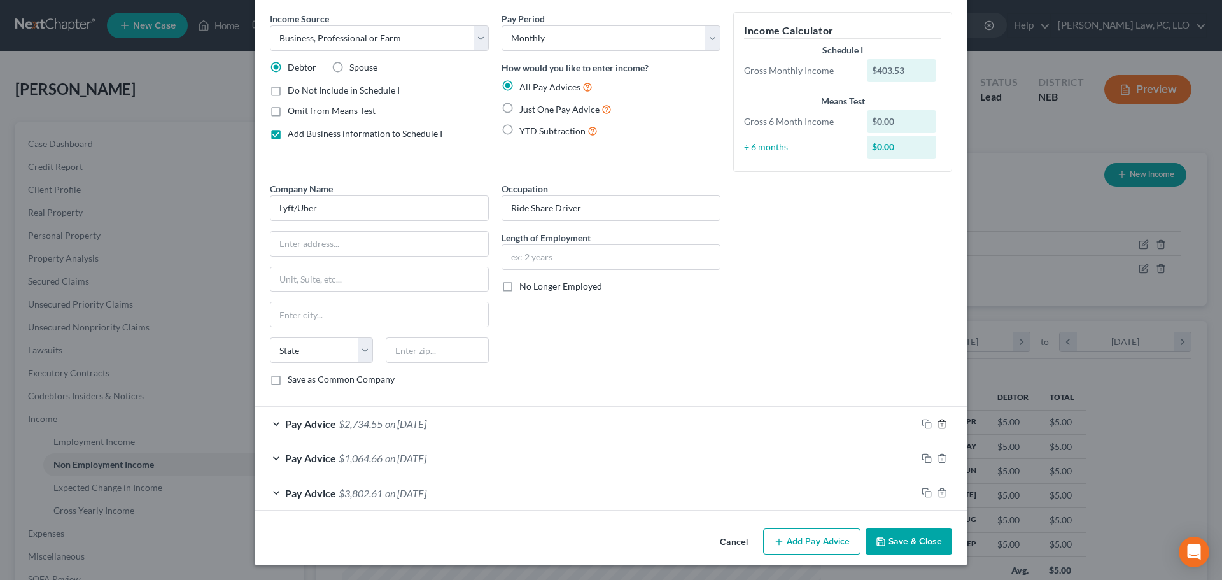
click at [937, 426] on icon "button" at bounding box center [942, 424] width 10 height 10
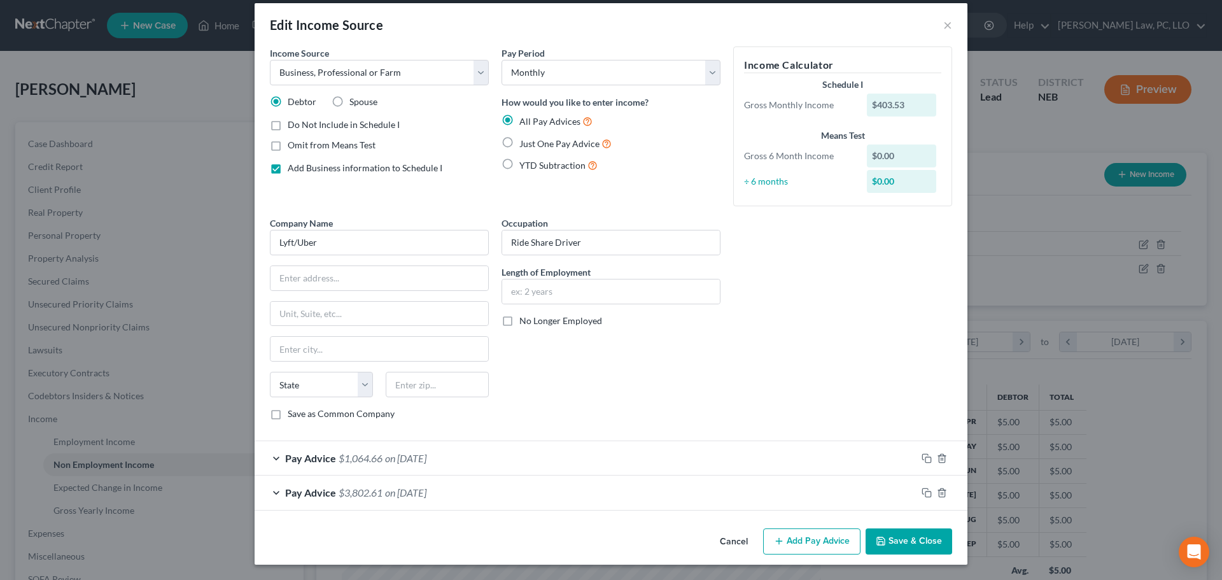
scroll to position [12, 0]
click at [939, 461] on icon "button" at bounding box center [942, 458] width 6 height 8
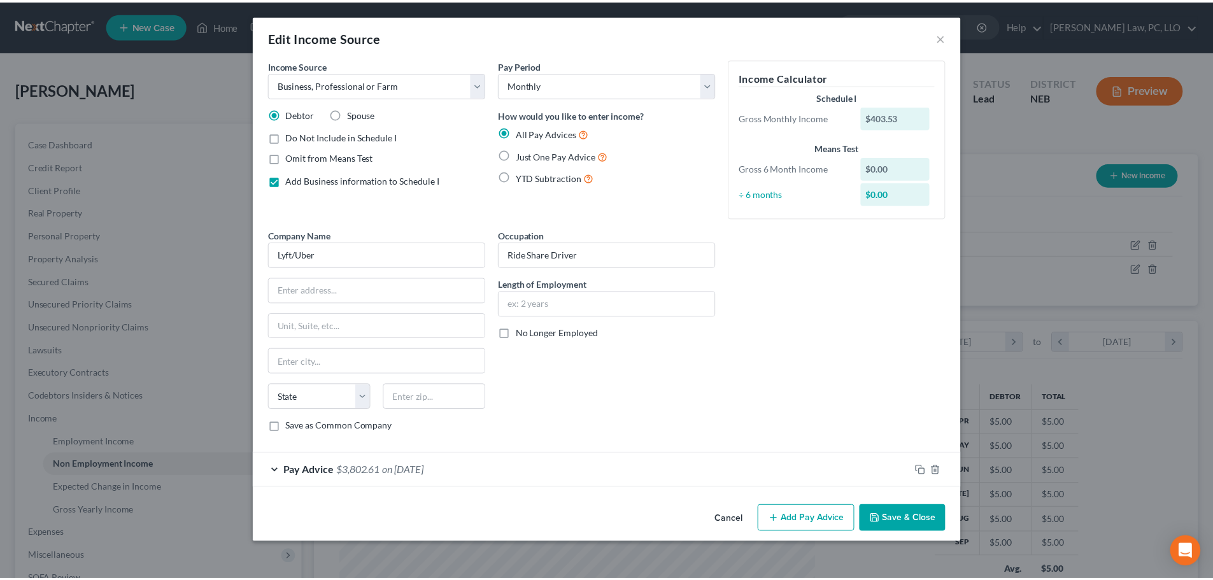
scroll to position [0, 0]
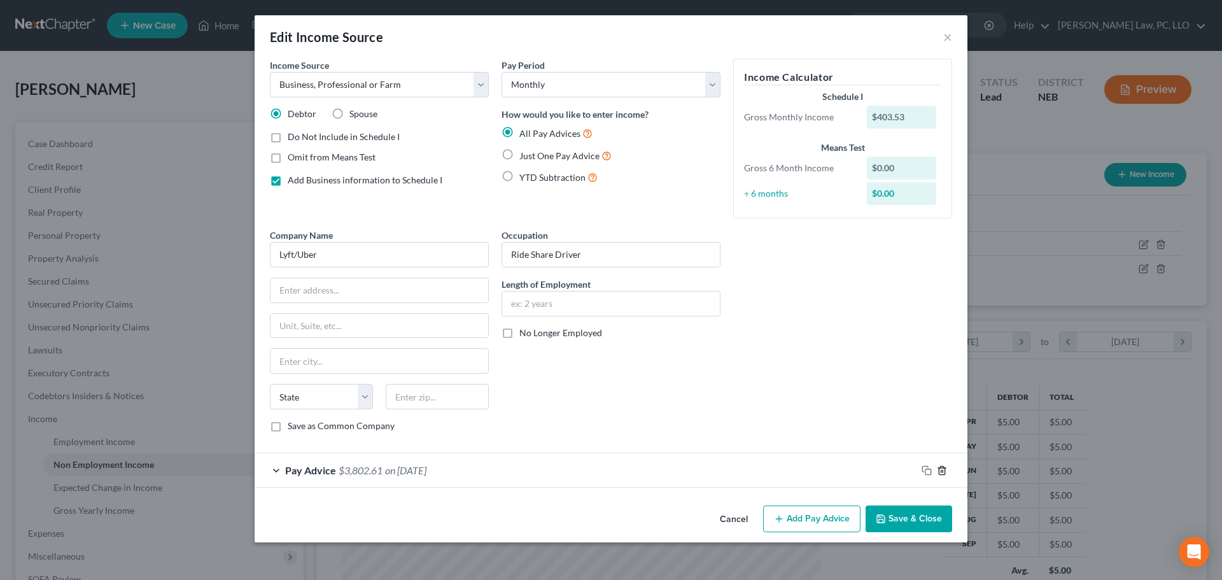
click at [941, 472] on icon "button" at bounding box center [942, 470] width 10 height 10
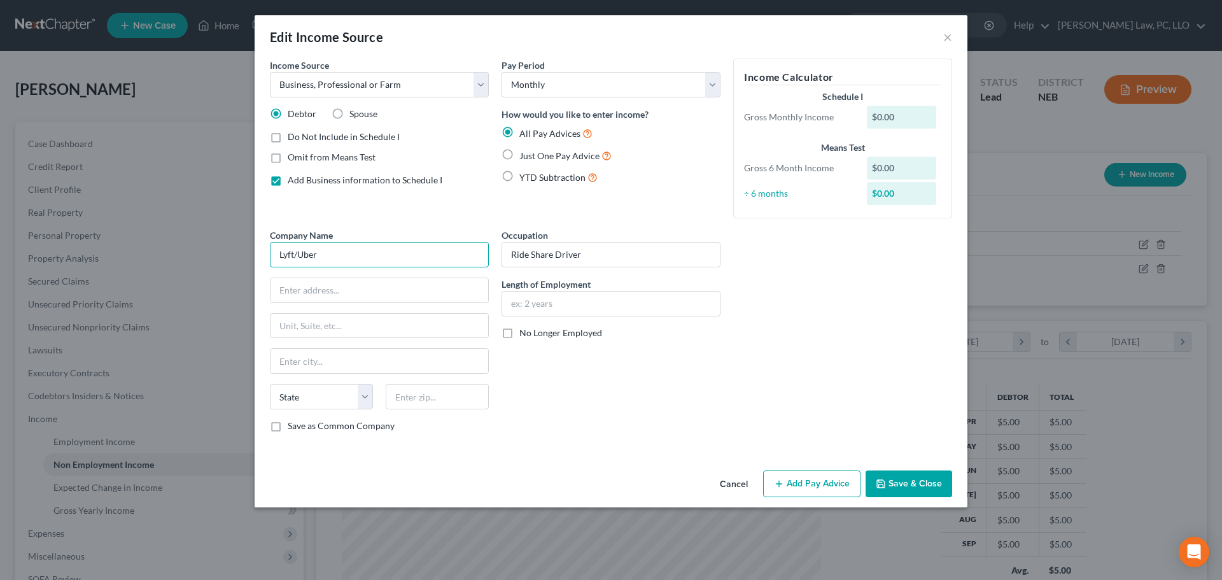
click at [374, 255] on input "Lyft/Uber" at bounding box center [379, 254] width 219 height 25
type input "Lyft"
click at [367, 285] on input "text" at bounding box center [380, 290] width 218 height 24
click at [792, 337] on div "Company Name * Lyft State AL AK AR AZ CA CO CT DE DC FL GA GU HI ID IL IN IA KS…" at bounding box center [611, 336] width 695 height 214
click at [332, 180] on span "Add Business information to Schedule I" at bounding box center [365, 179] width 155 height 11
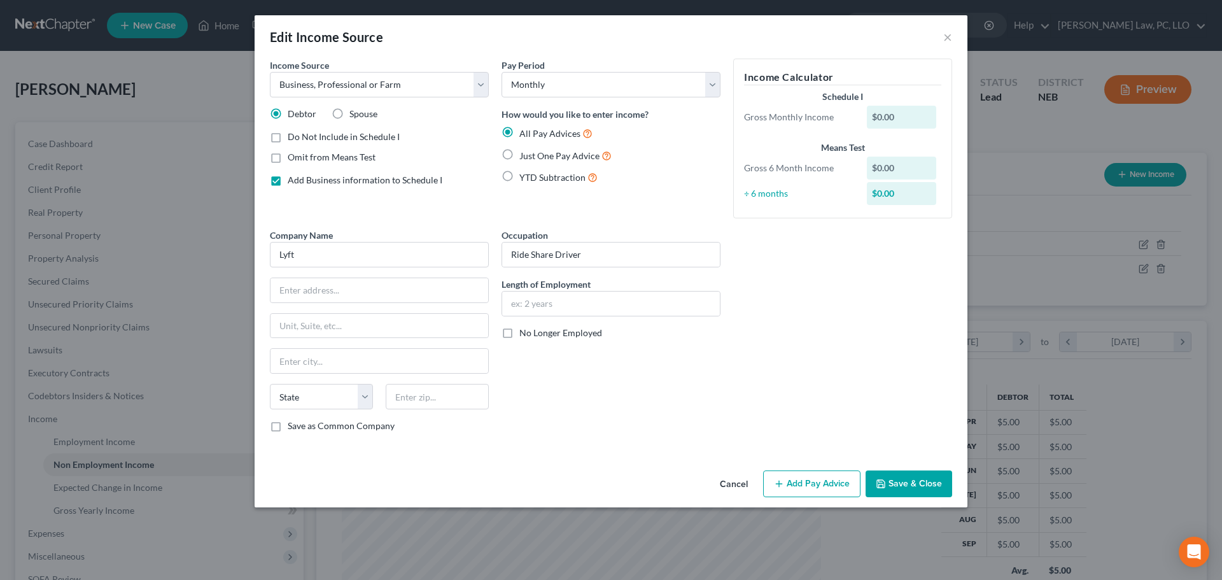
click at [301, 180] on input "Add Business information to Schedule I" at bounding box center [297, 178] width 8 height 8
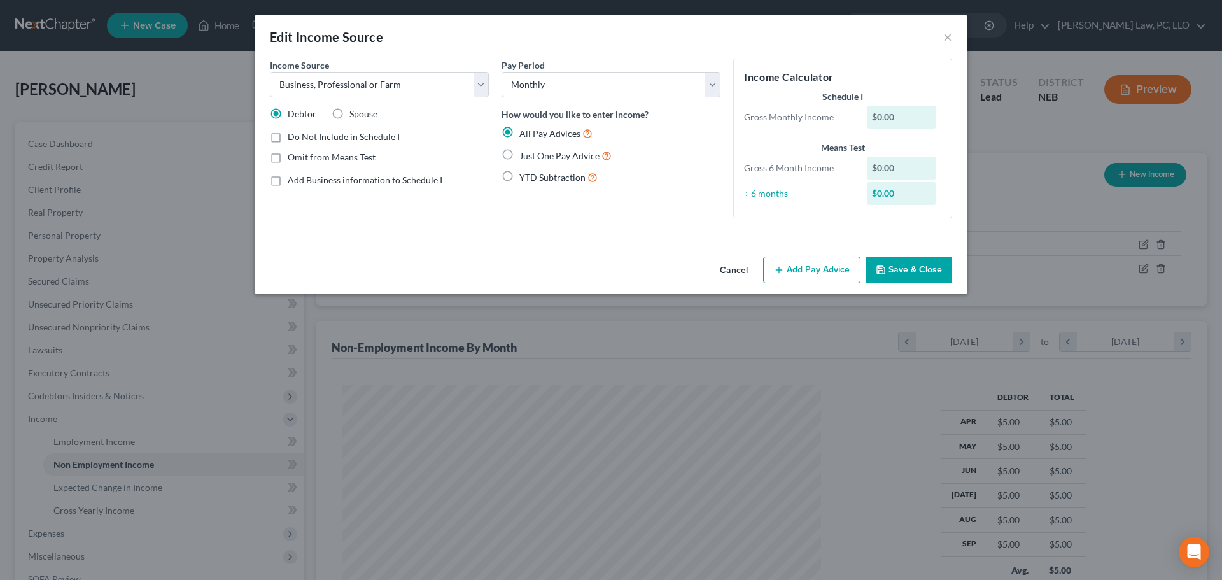
click at [332, 180] on span "Add Business information to Schedule I" at bounding box center [365, 179] width 155 height 11
click at [301, 180] on input "Add Business information to Schedule I" at bounding box center [297, 178] width 8 height 8
checkbox input "true"
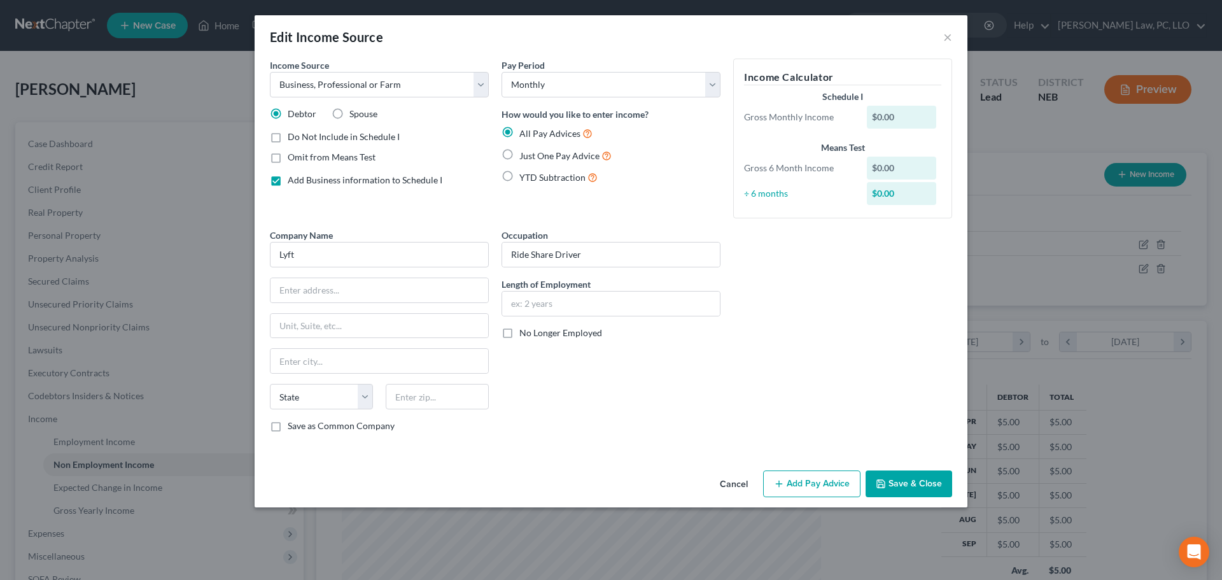
click at [335, 135] on span "Do Not Include in Schedule I" at bounding box center [344, 136] width 112 height 11
click at [301, 135] on input "Do Not Include in Schedule I" at bounding box center [297, 134] width 8 height 8
checkbox input "true"
click at [894, 479] on button "Save & Close" at bounding box center [909, 483] width 87 height 27
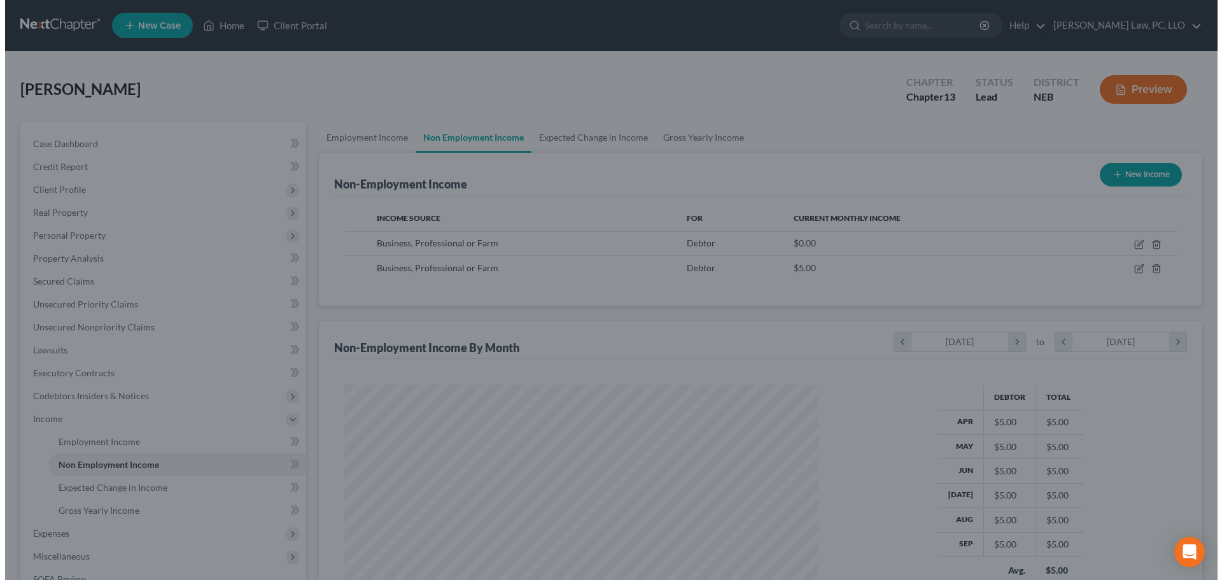
scroll to position [636269, 636006]
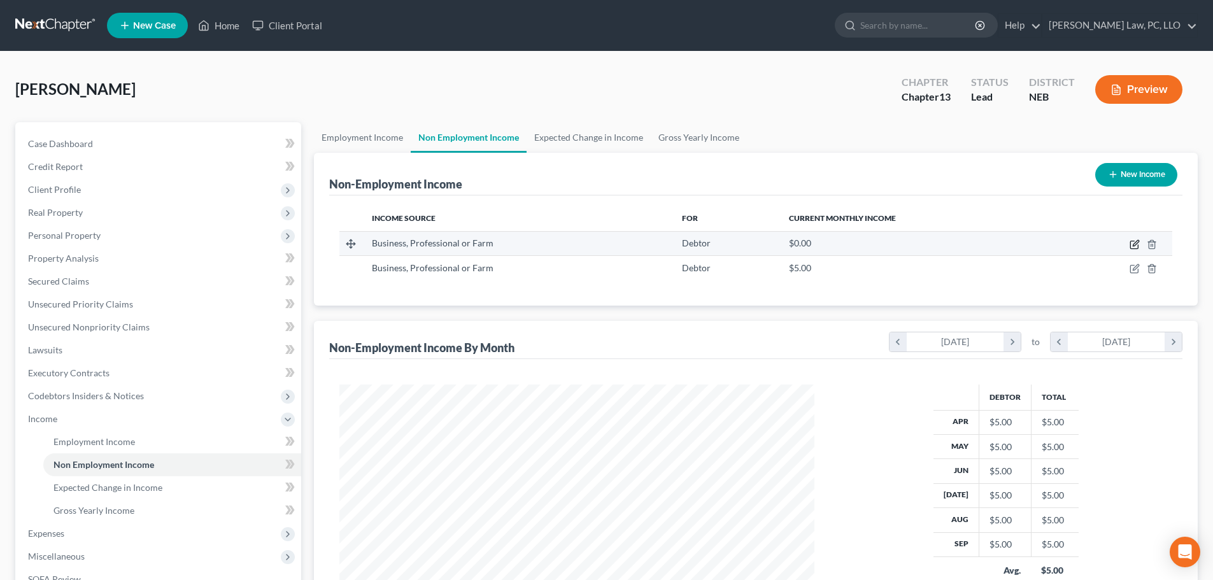
click at [1132, 243] on icon "button" at bounding box center [1134, 244] width 10 height 10
select select "10"
select select "0"
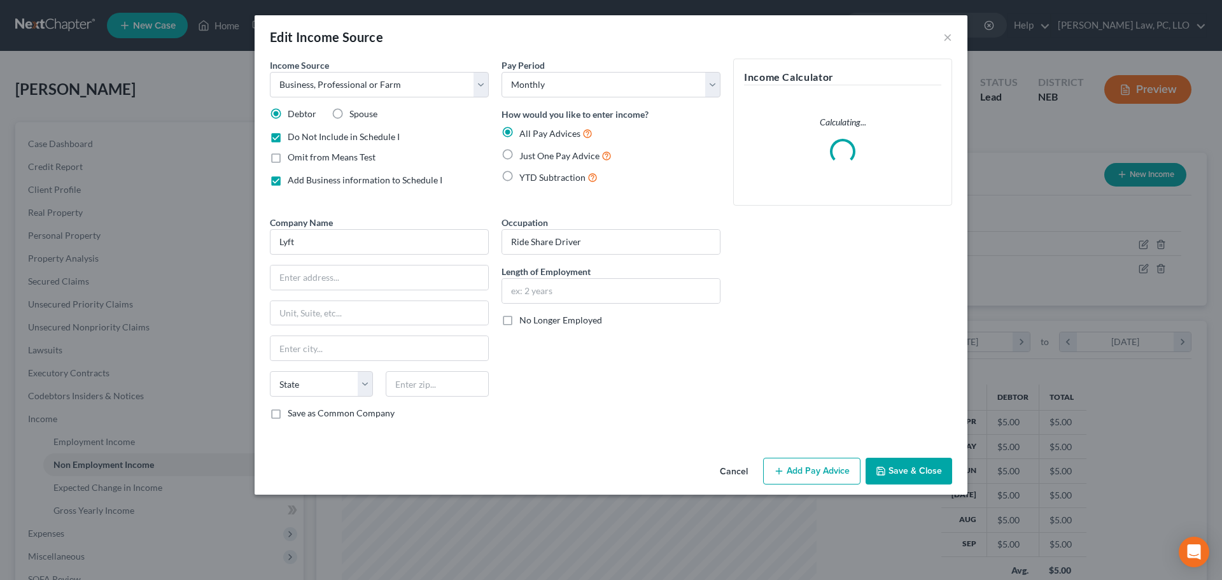
scroll to position [239, 505]
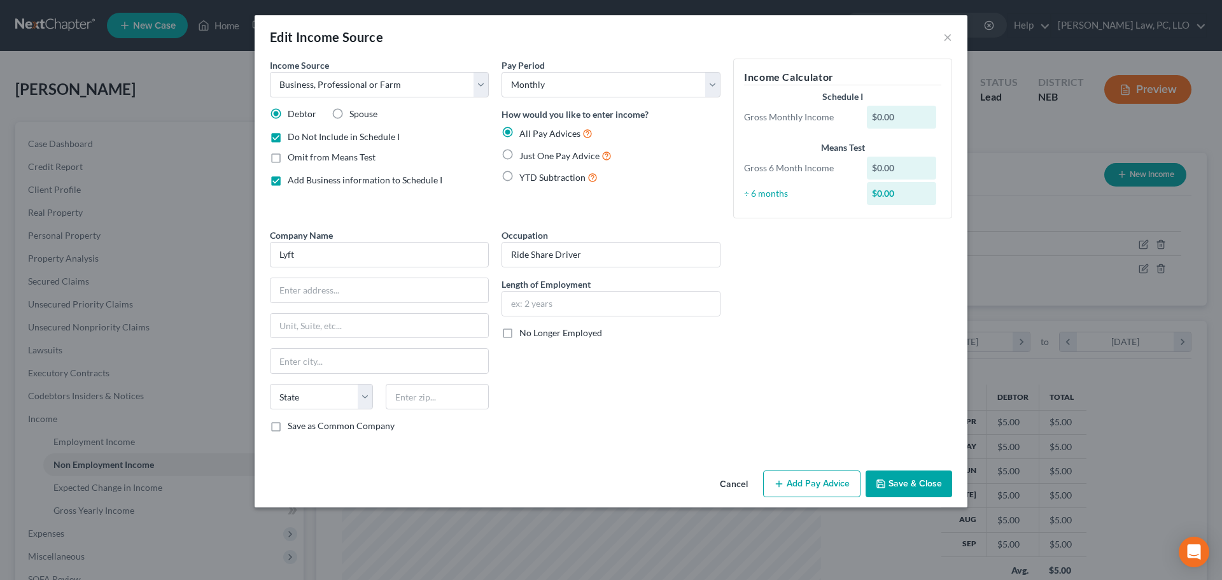
click at [808, 473] on button "Add Pay Advice" at bounding box center [811, 483] width 97 height 27
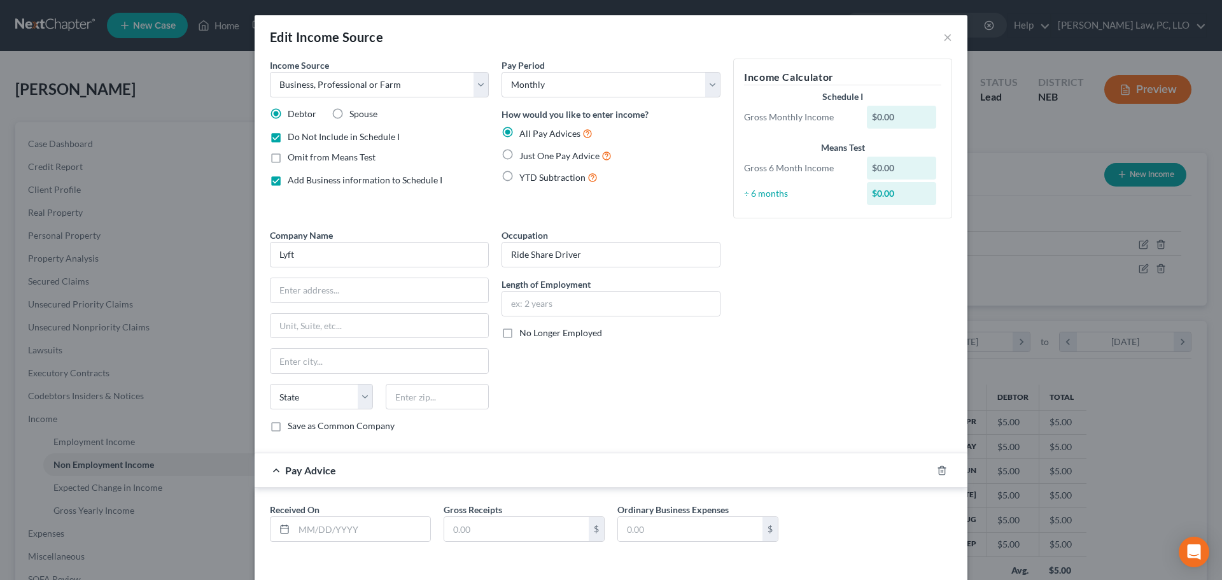
scroll to position [52, 0]
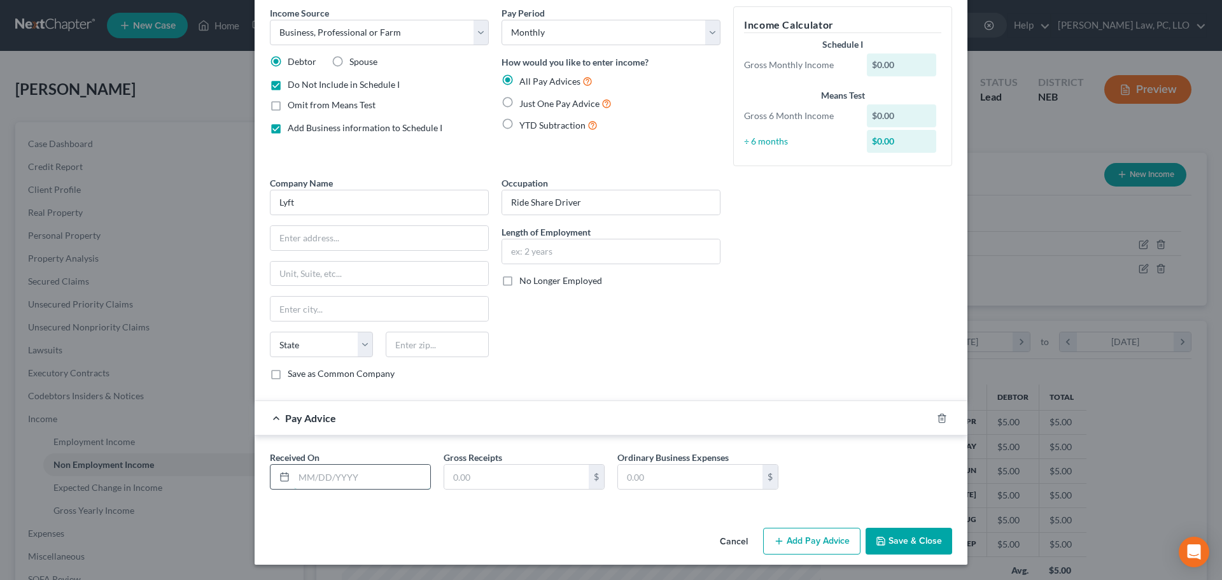
click at [362, 475] on input "text" at bounding box center [362, 477] width 136 height 24
type input "4/13/2025"
type input "3"
type input "257.40"
click at [922, 416] on icon "button" at bounding box center [927, 418] width 10 height 10
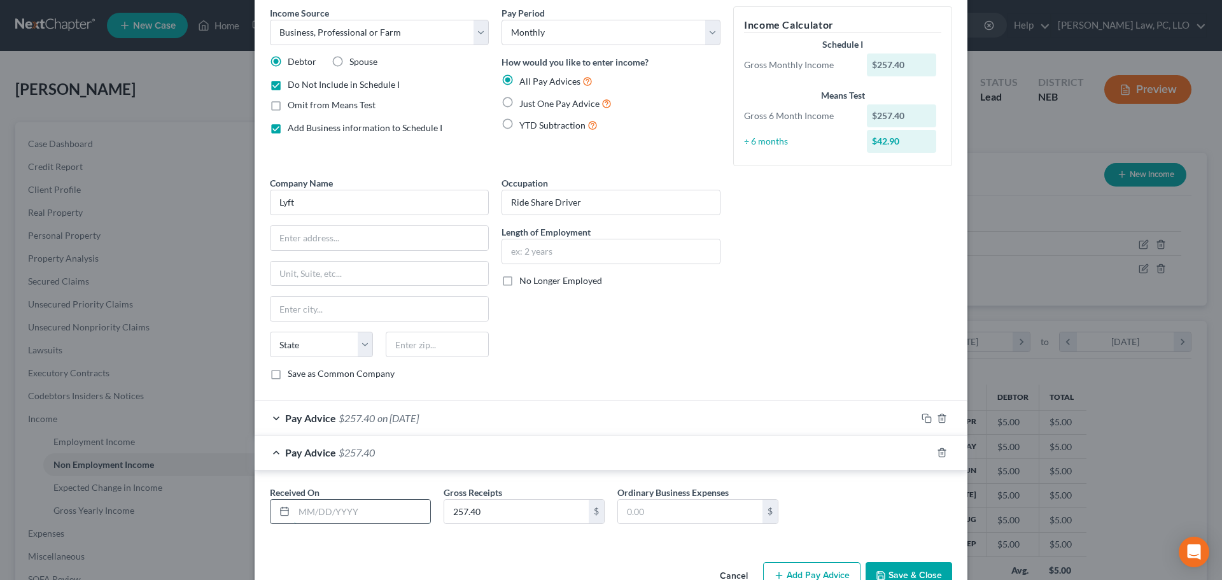
click at [344, 510] on input "text" at bounding box center [362, 512] width 136 height 24
type input "4/20/2025"
type input "109.93"
click at [922, 454] on icon "button" at bounding box center [927, 452] width 10 height 10
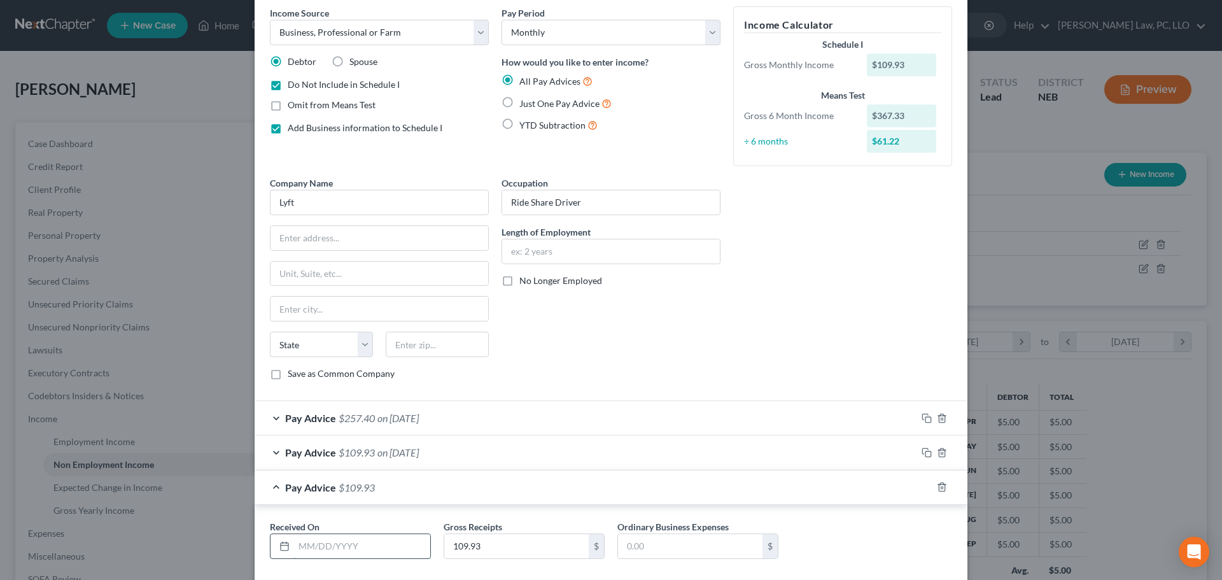
click at [332, 543] on input "text" at bounding box center [362, 546] width 136 height 24
type input "4/27/2025"
type input "105.79"
click at [925, 490] on rect "button" at bounding box center [928, 489] width 6 height 6
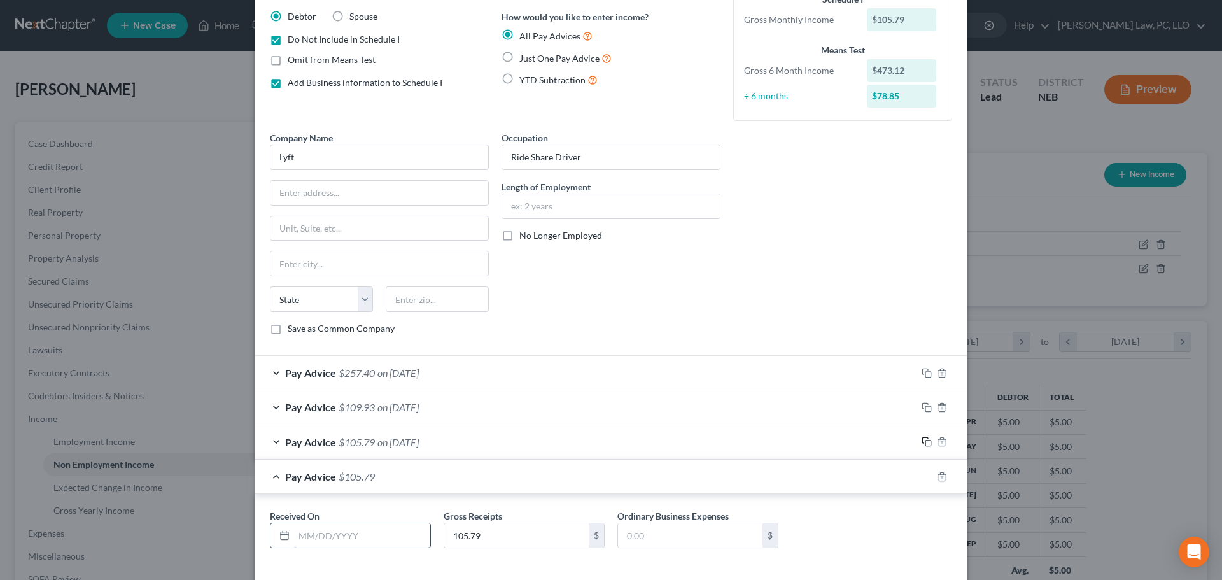
scroll to position [156, 0]
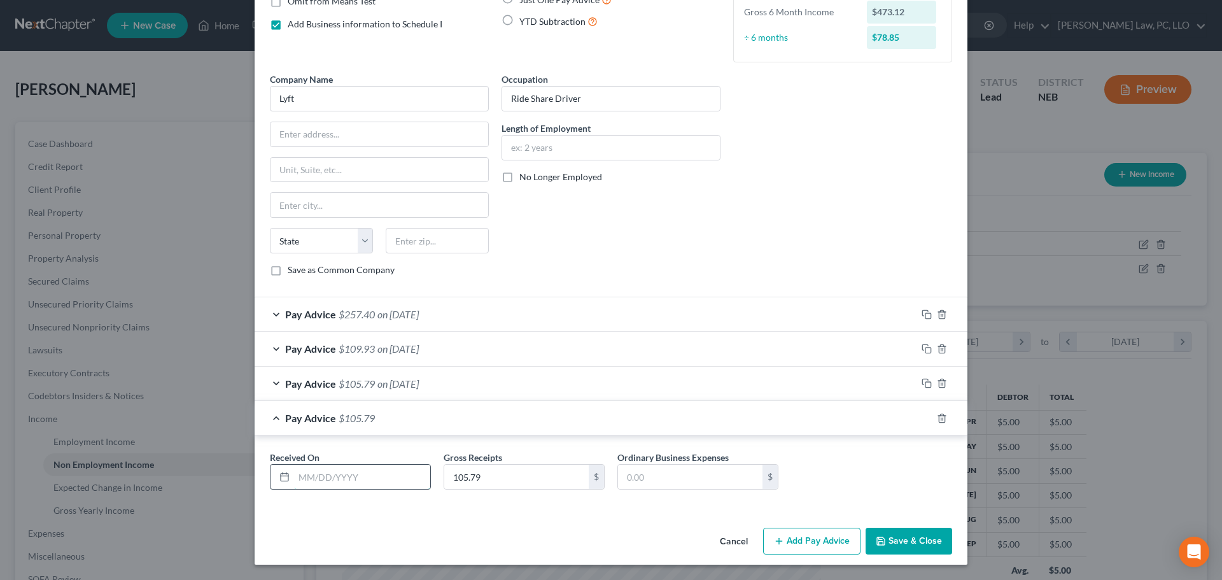
click at [375, 481] on input "text" at bounding box center [362, 477] width 136 height 24
type input "5/4/2025"
type input "118.18"
click at [926, 416] on icon "button" at bounding box center [927, 418] width 10 height 10
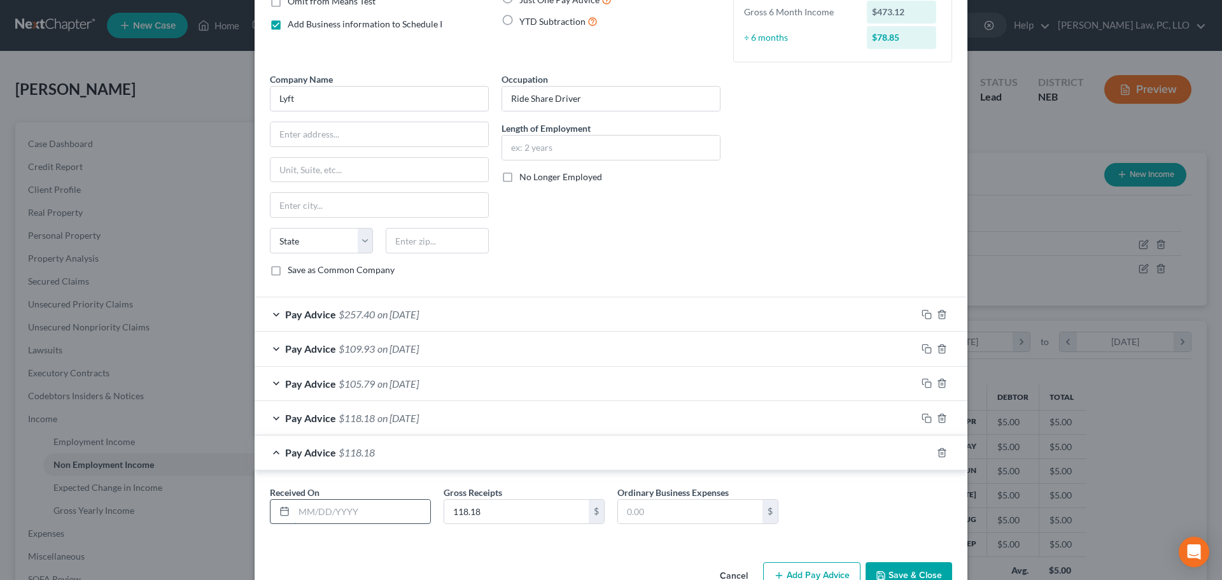
click at [388, 502] on input "text" at bounding box center [362, 512] width 136 height 24
type input "5/25/2025"
type input "33.62"
click at [922, 453] on icon "button" at bounding box center [927, 452] width 10 height 10
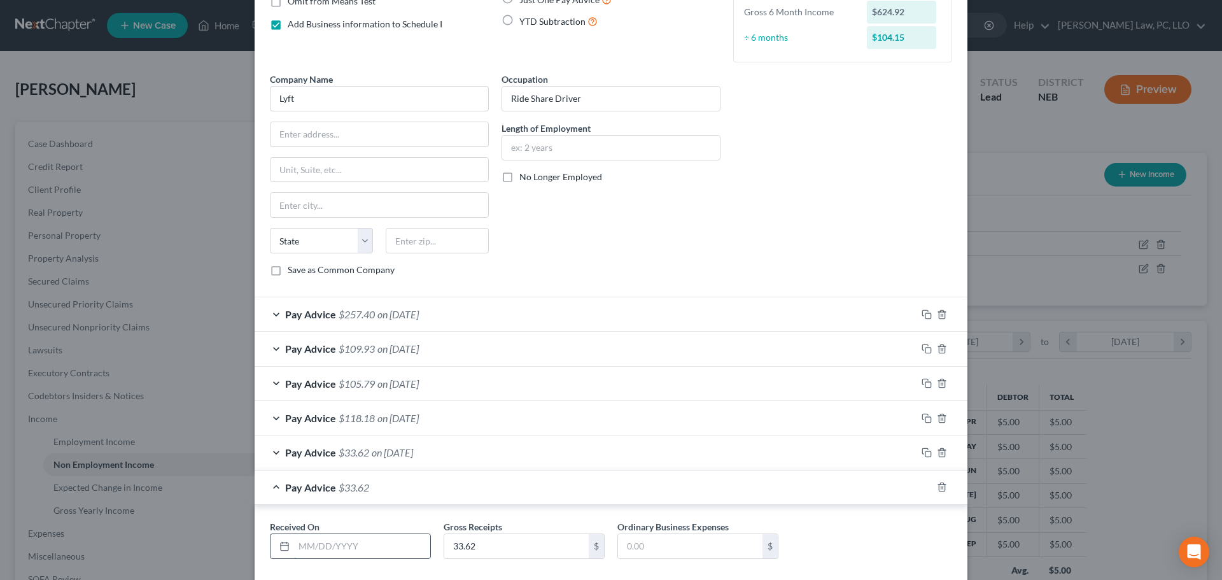
click at [361, 551] on input "text" at bounding box center [362, 546] width 136 height 24
type input "6/1/2025"
type input "107.65"
click at [922, 489] on icon "button" at bounding box center [927, 487] width 10 height 10
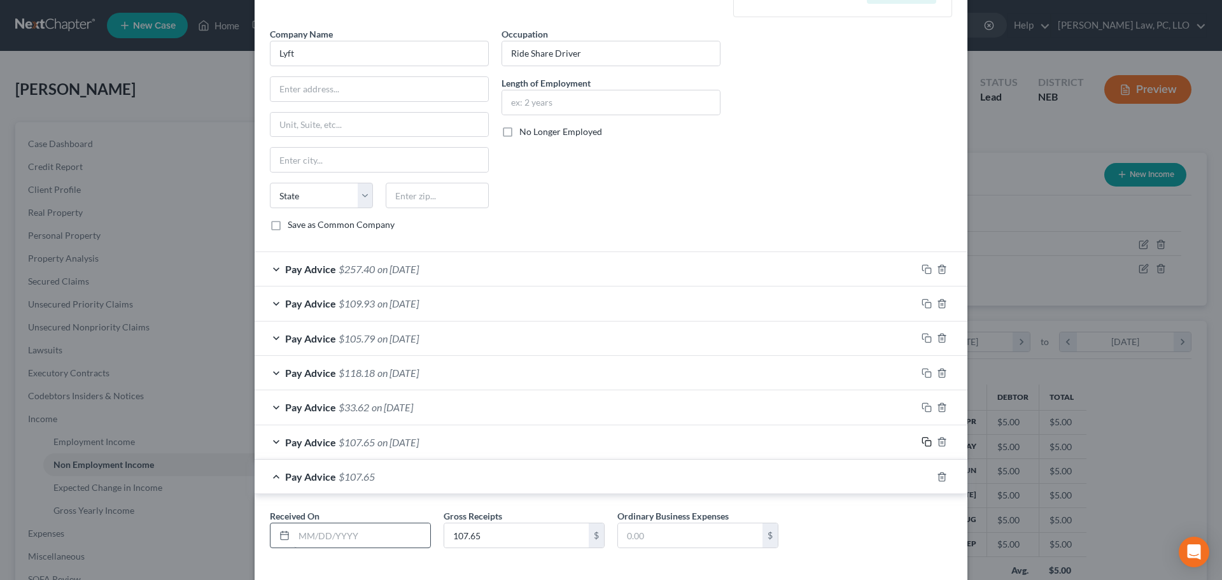
scroll to position [260, 0]
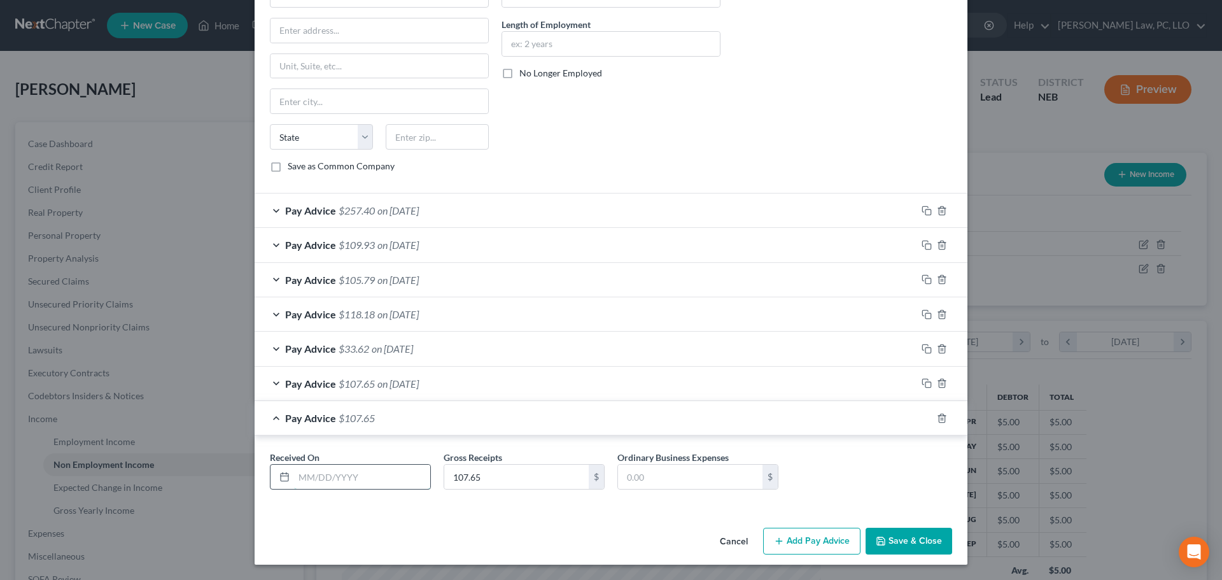
click at [358, 473] on input "text" at bounding box center [362, 477] width 136 height 24
type input "6/8/2025"
type input "176.30"
click at [923, 418] on icon "button" at bounding box center [927, 418] width 10 height 10
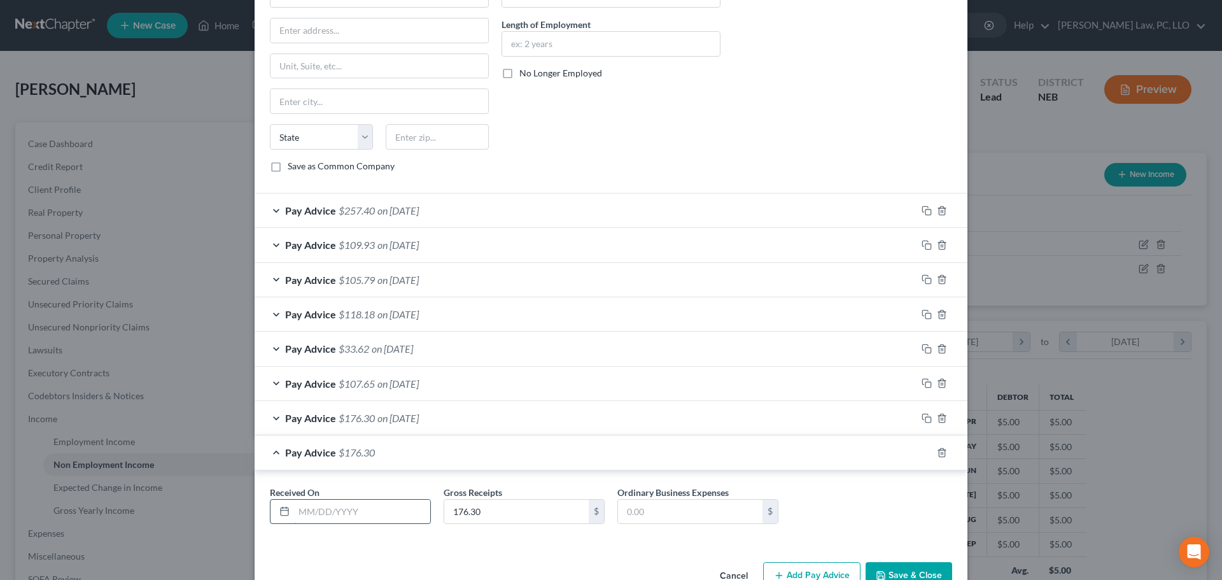
click at [353, 513] on input "text" at bounding box center [362, 512] width 136 height 24
type input "6/15/2025"
type input "18.33"
click at [922, 452] on icon "button" at bounding box center [927, 452] width 10 height 10
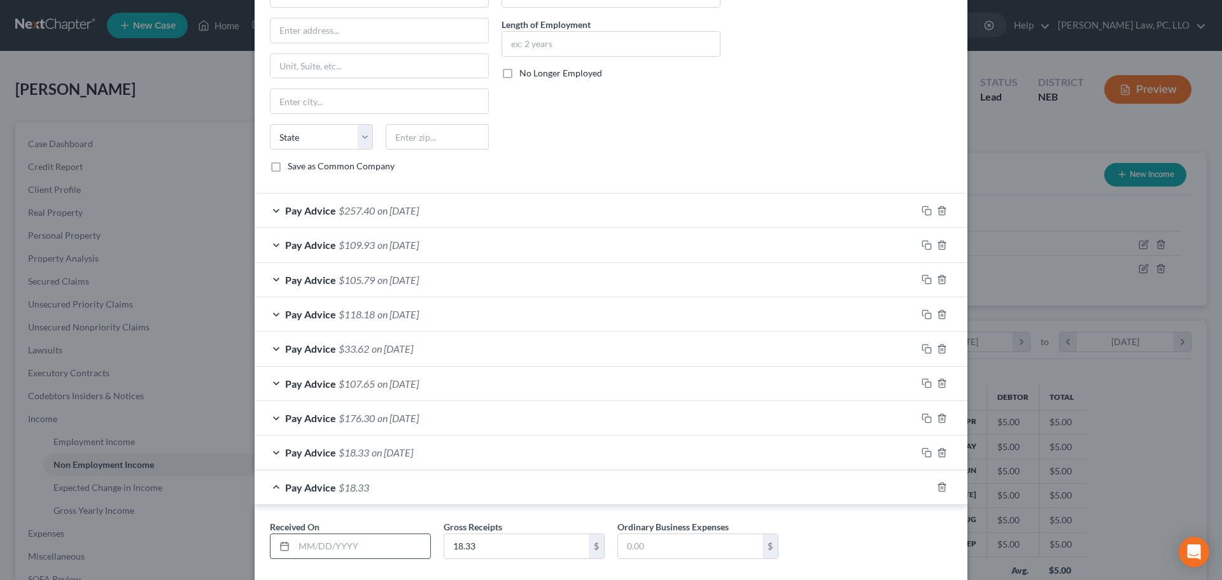
click at [351, 551] on input "text" at bounding box center [362, 546] width 136 height 24
type input "6/22/2025"
click at [488, 537] on input "18.33" at bounding box center [516, 546] width 144 height 24
type input "2.97"
click at [274, 491] on div "Pay Advice $2.97 on 06/22/2025" at bounding box center [586, 487] width 662 height 34
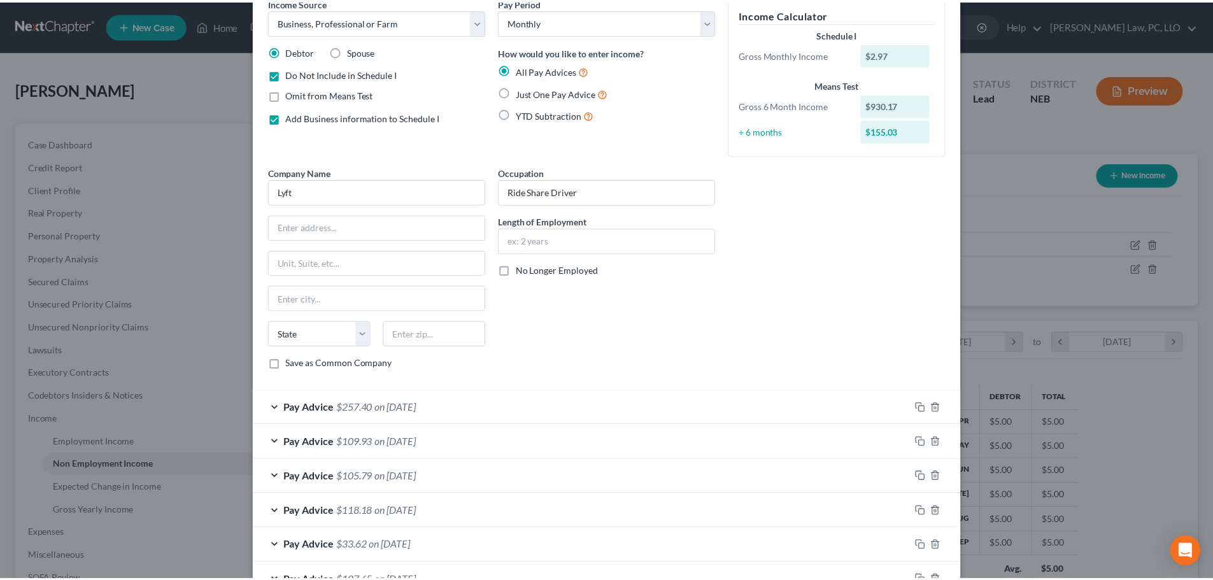
scroll to position [254, 0]
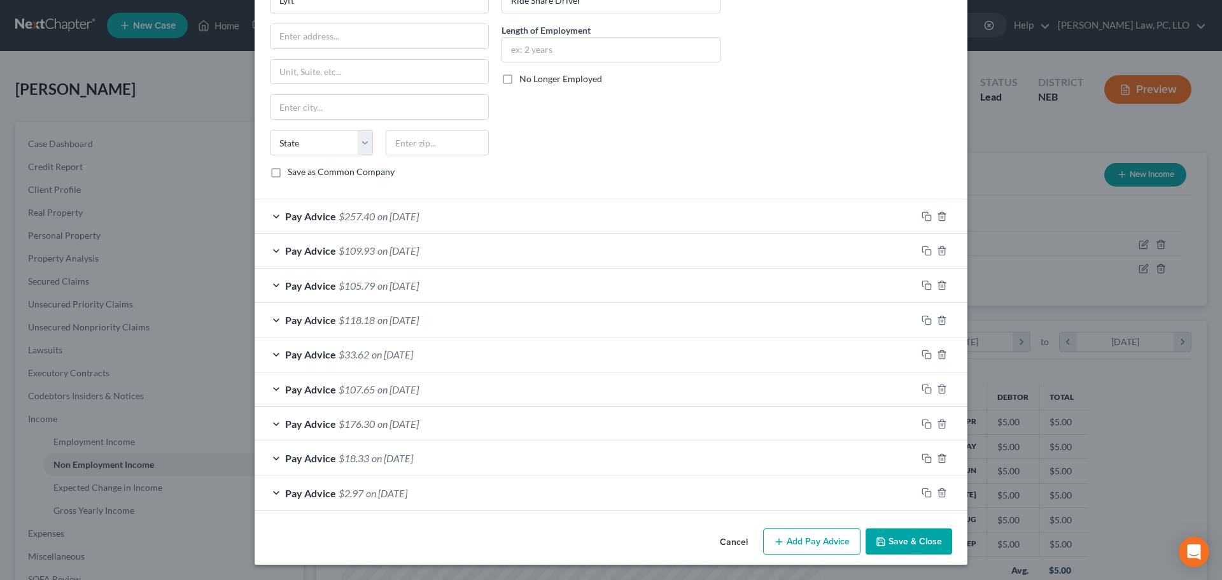
click at [894, 544] on button "Save & Close" at bounding box center [909, 541] width 87 height 27
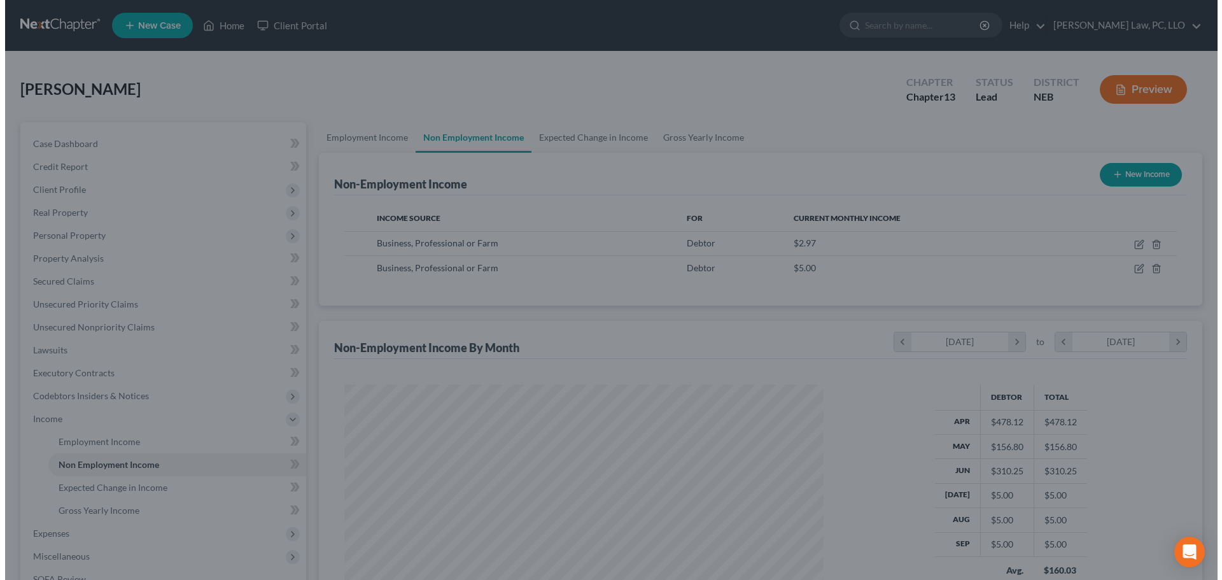
scroll to position [636269, 636006]
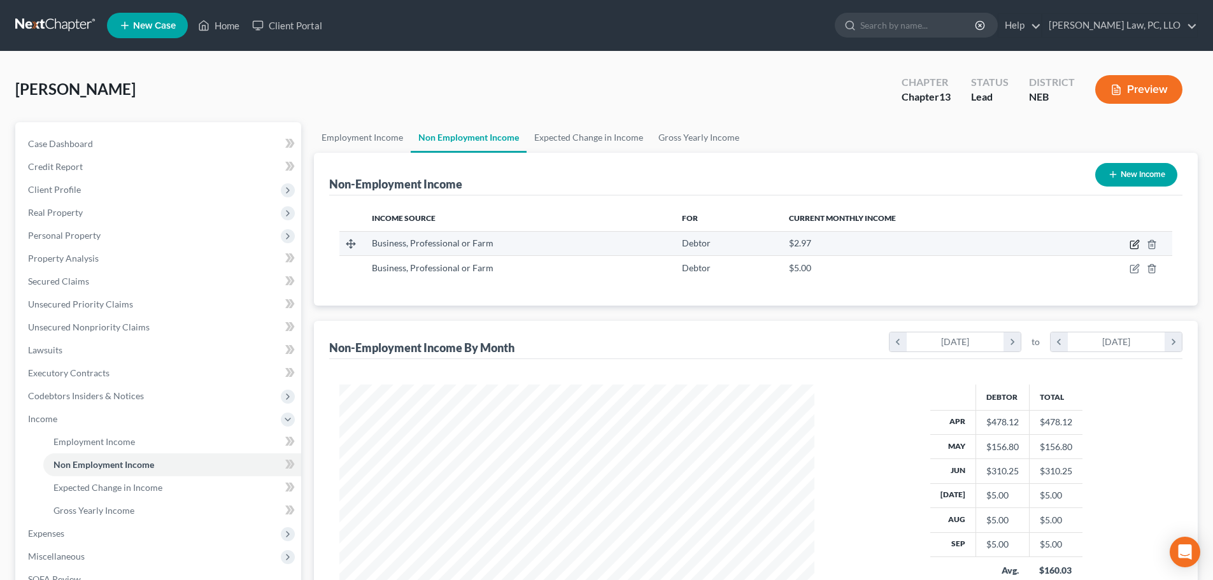
click at [1134, 244] on icon "button" at bounding box center [1135, 243] width 6 height 6
select select "10"
select select "0"
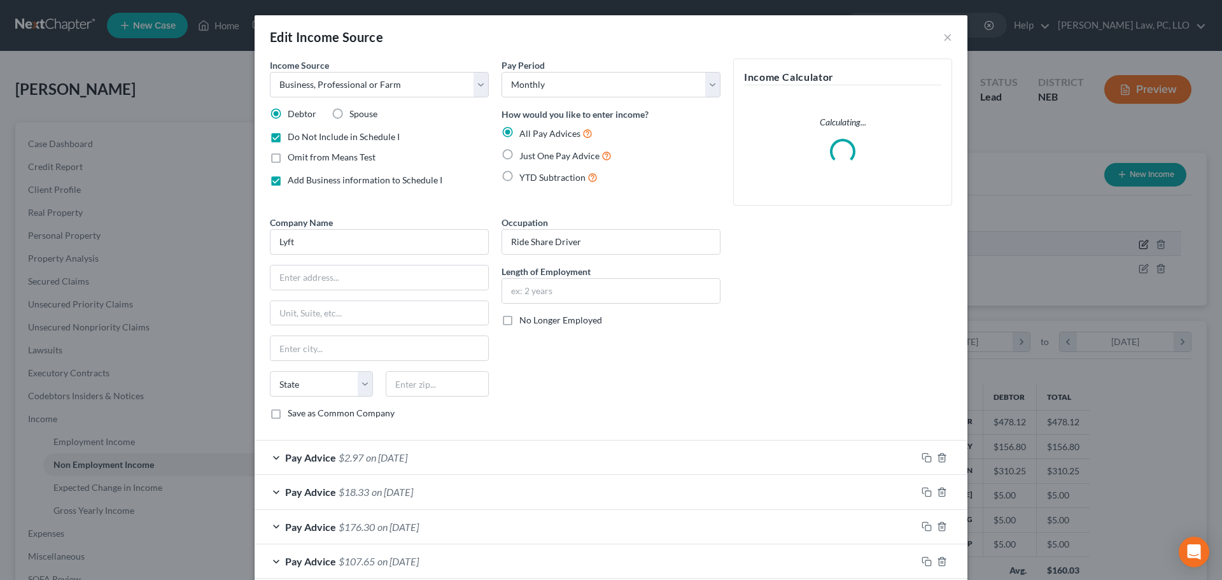
scroll to position [239, 505]
click at [579, 321] on span "No Longer Employed" at bounding box center [560, 319] width 83 height 11
click at [533, 321] on input "No Longer Employed" at bounding box center [528, 318] width 8 height 8
checkbox input "true"
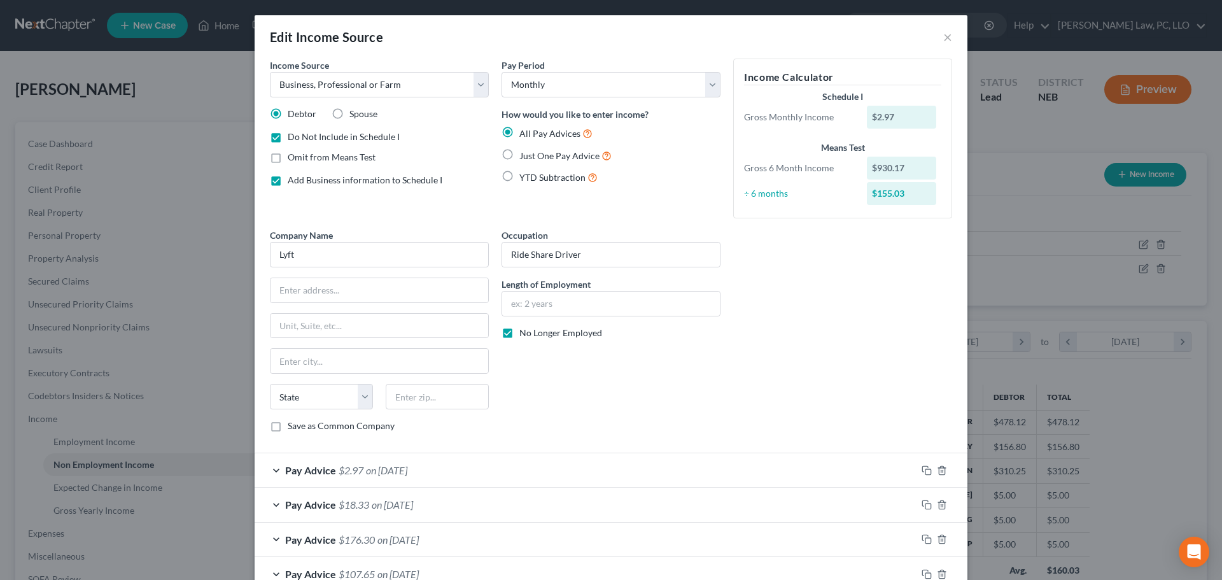
click at [288, 139] on label "Do Not Include in Schedule I" at bounding box center [344, 136] width 112 height 13
click at [293, 139] on input "Do Not Include in Schedule I" at bounding box center [297, 134] width 8 height 8
checkbox input "false"
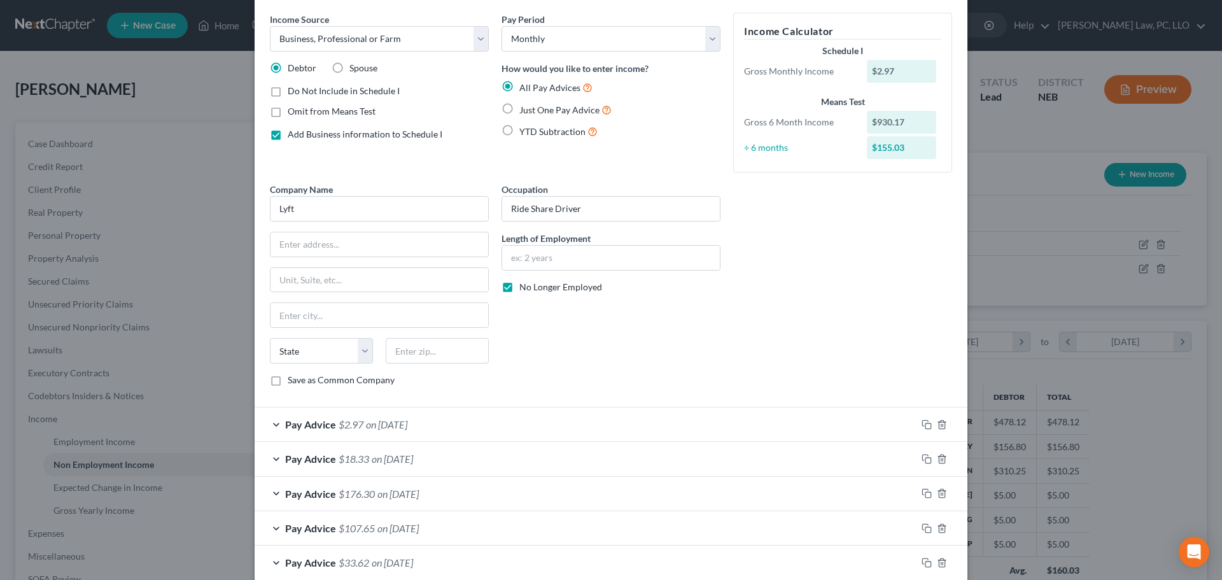
scroll to position [0, 0]
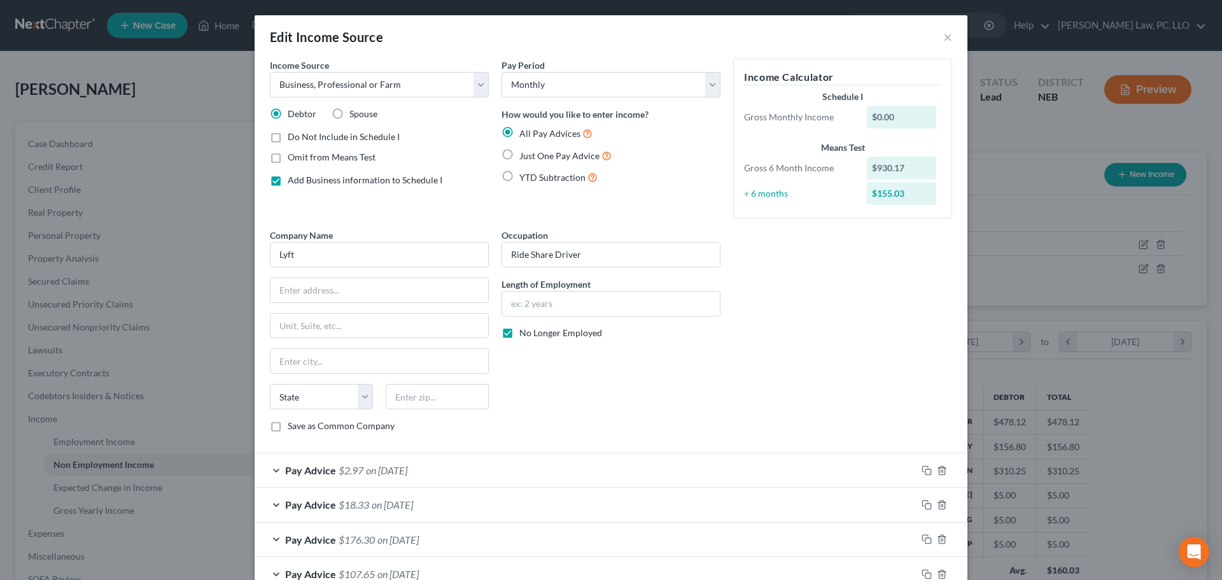
click at [740, 337] on div "Company Name * Lyft State AL AK AR AZ CA CO CT DE DC FL GA GU HI ID IL IN IA KS…" at bounding box center [611, 336] width 695 height 214
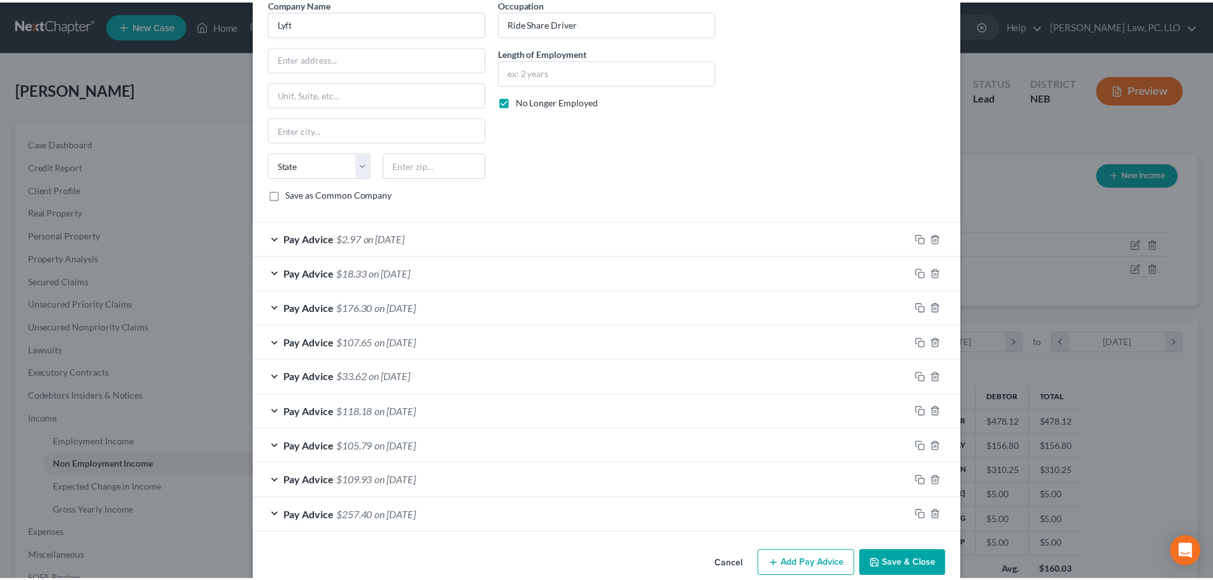
scroll to position [254, 0]
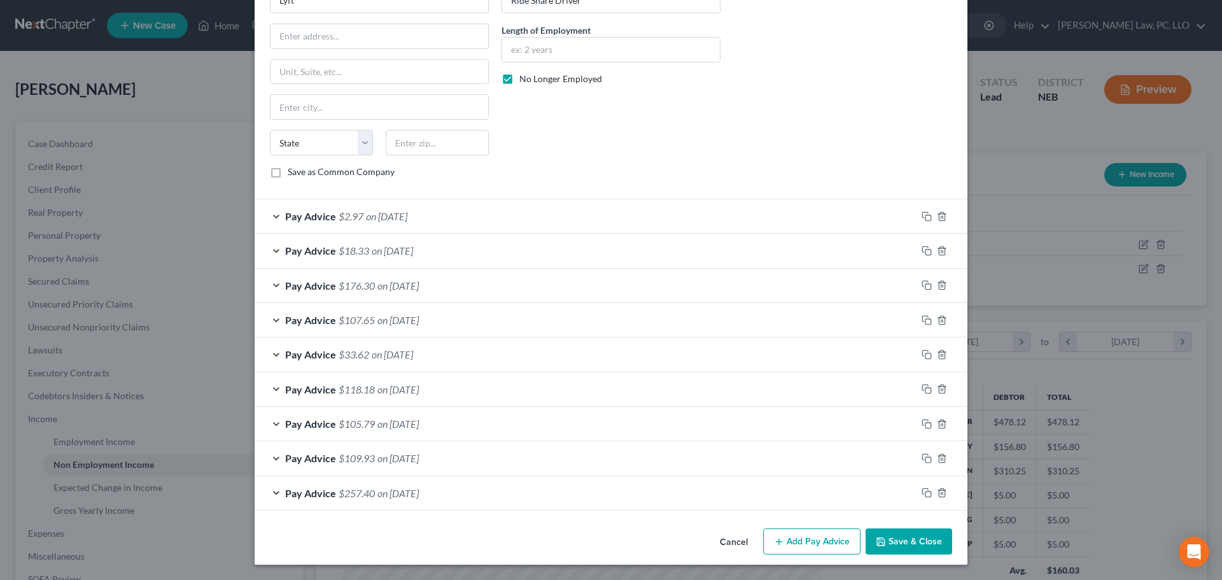
click at [892, 547] on button "Save & Close" at bounding box center [909, 541] width 87 height 27
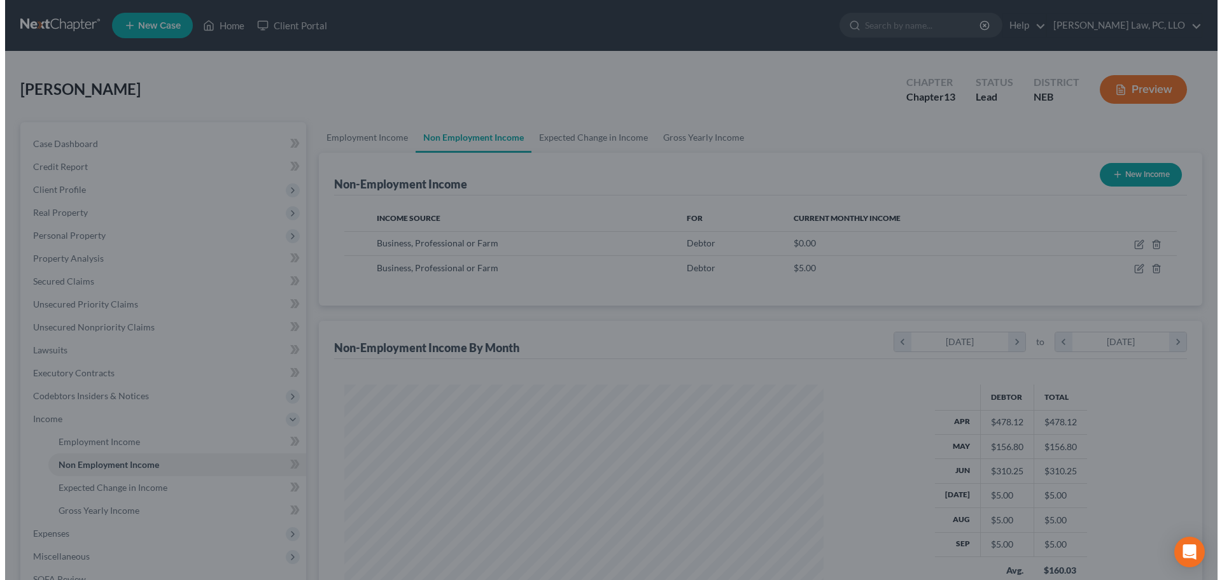
scroll to position [636269, 636006]
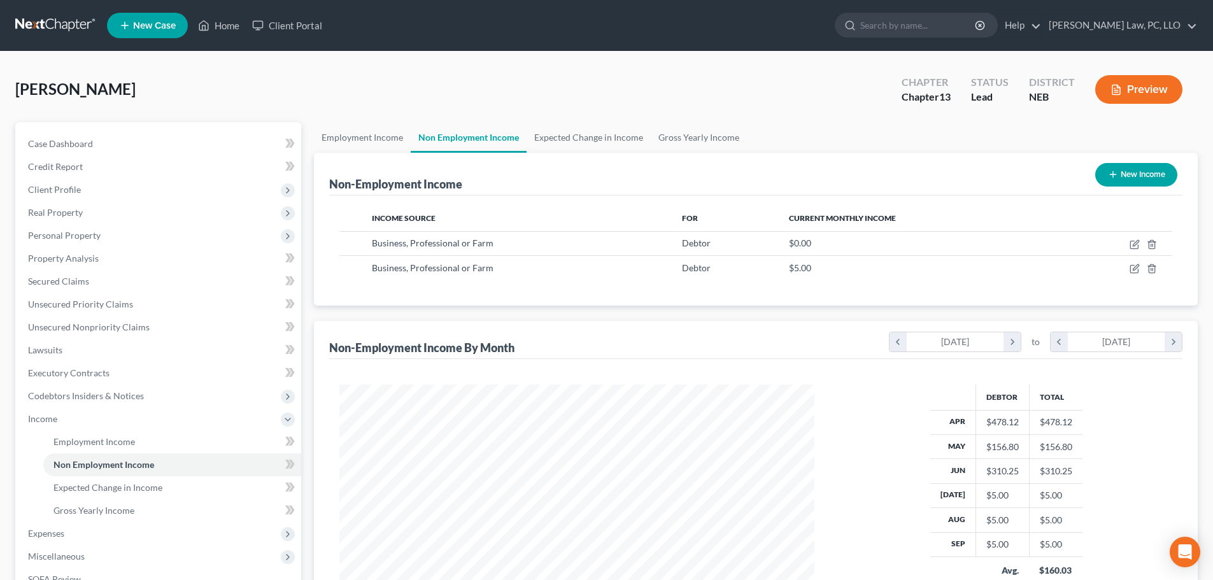
click at [1118, 179] on button "New Income" at bounding box center [1136, 175] width 82 height 24
select select "0"
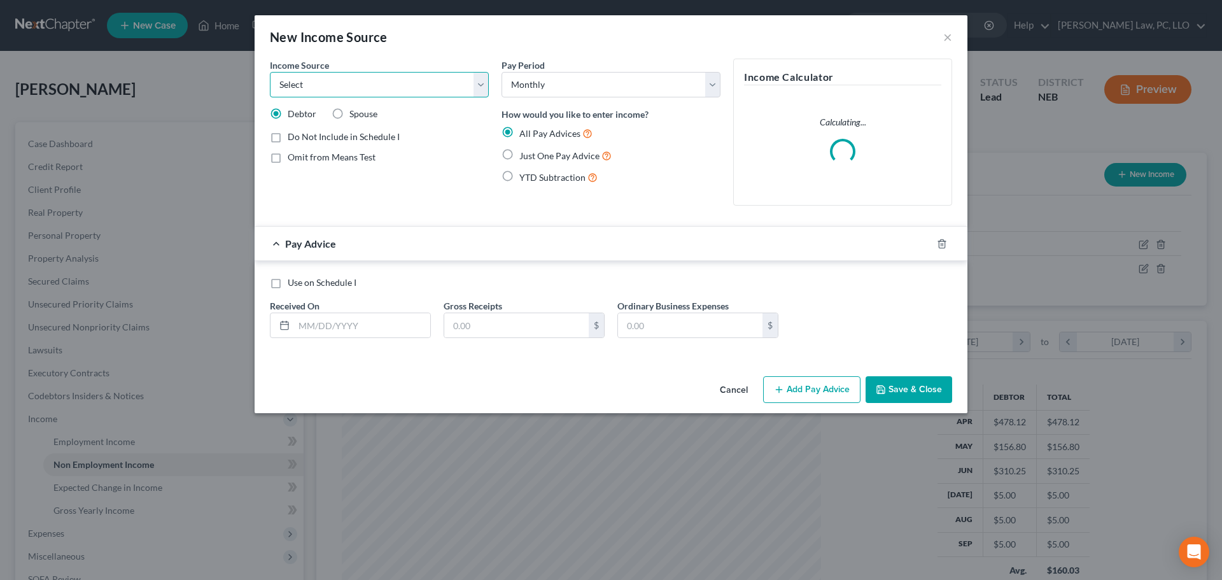
click at [366, 76] on select "Select Unemployment Disability (from employer) Pension Retirement Social Securi…" at bounding box center [379, 84] width 219 height 25
select select "10"
click at [270, 72] on select "Select Unemployment Disability (from employer) Pension Retirement Social Securi…" at bounding box center [379, 84] width 219 height 25
click at [332, 178] on span "Add Business information to Schedule I" at bounding box center [365, 179] width 155 height 11
click at [301, 178] on input "Add Business information to Schedule I" at bounding box center [297, 178] width 8 height 8
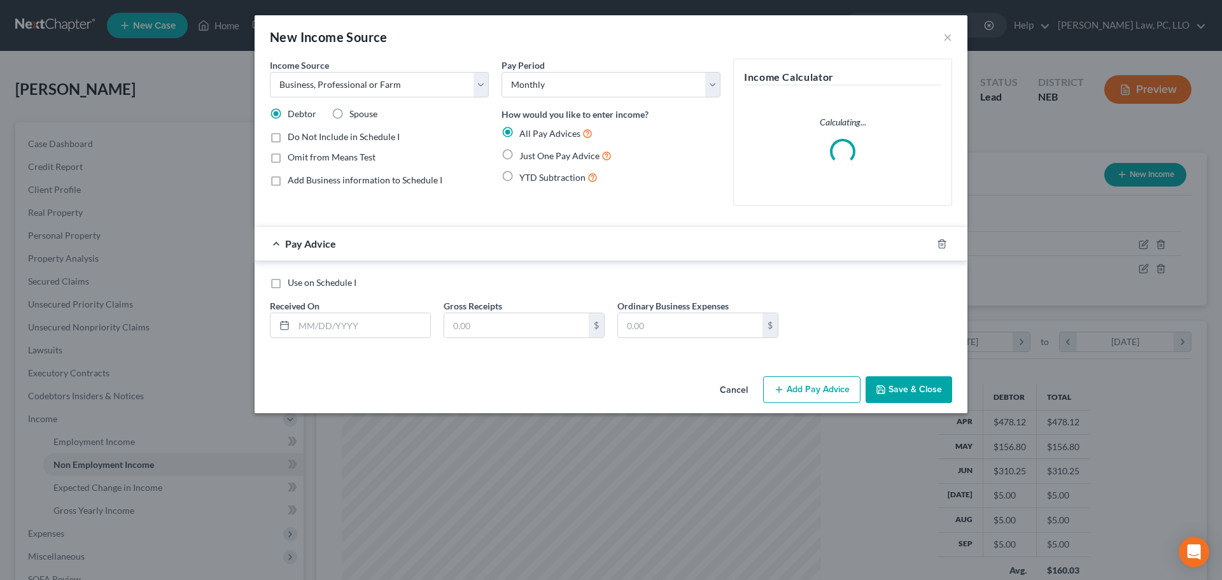
checkbox input "true"
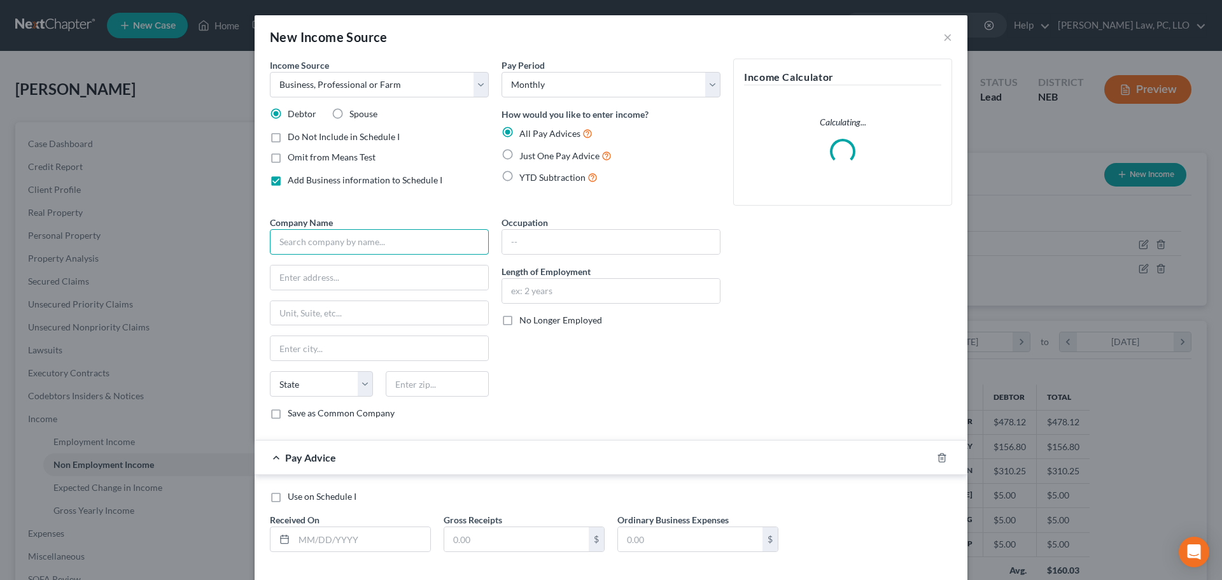
drag, startPoint x: 321, startPoint y: 238, endPoint x: 331, endPoint y: 247, distance: 13.5
click at [321, 238] on input "text" at bounding box center [379, 241] width 219 height 25
type input "Uber"
select select "30"
type input "Ride Share Driver"
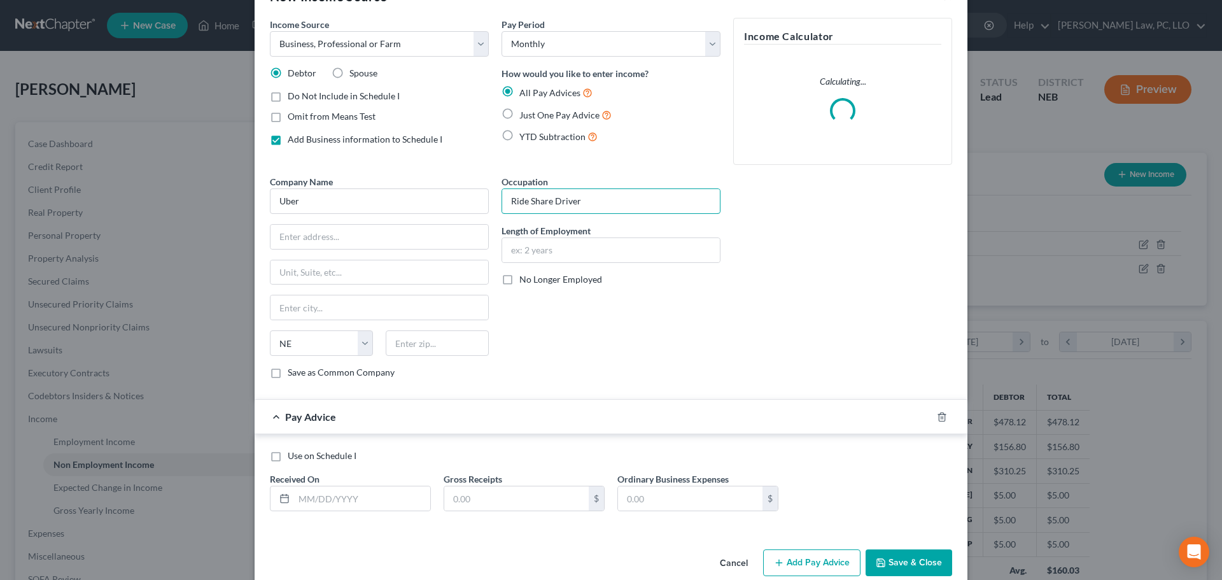
scroll to position [62, 0]
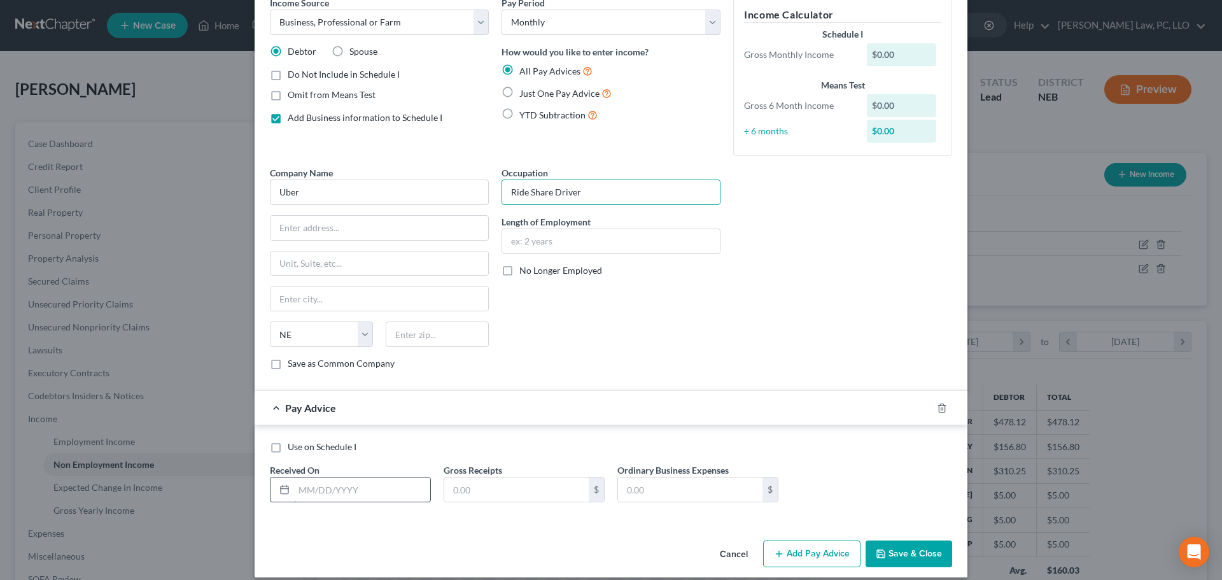
click at [354, 479] on input "text" at bounding box center [362, 489] width 136 height 24
type input "4/7/2025"
type input "1"
type input "188.50"
click at [925, 407] on rect "button" at bounding box center [928, 410] width 6 height 6
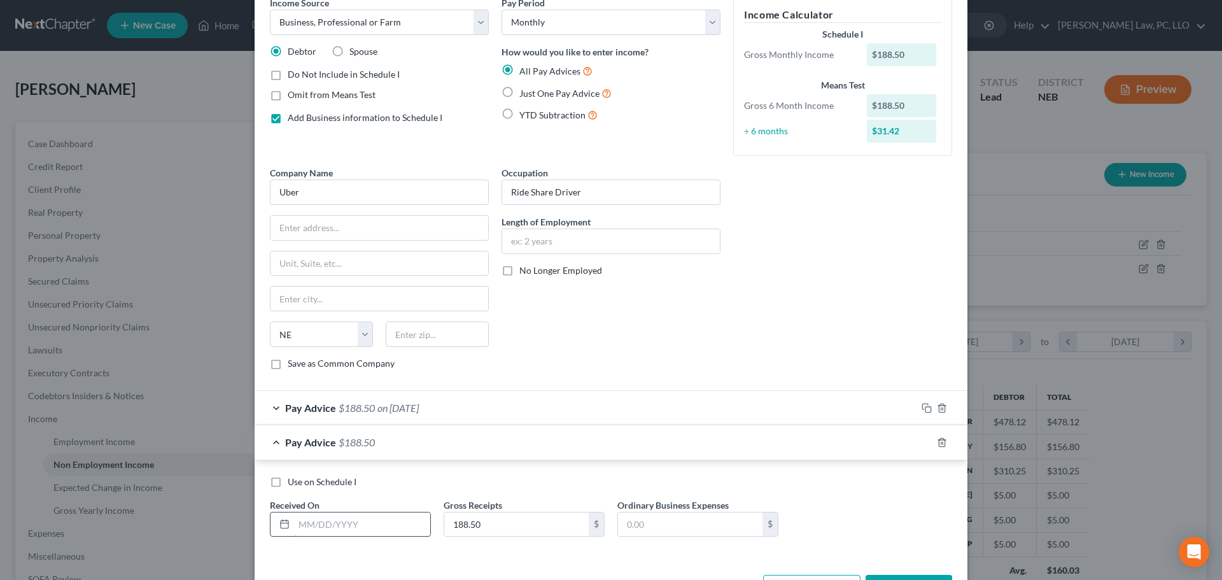
click at [313, 526] on input "text" at bounding box center [362, 524] width 136 height 24
type input "4/14/2025"
type input "200.16"
click at [923, 442] on icon "button" at bounding box center [927, 442] width 10 height 10
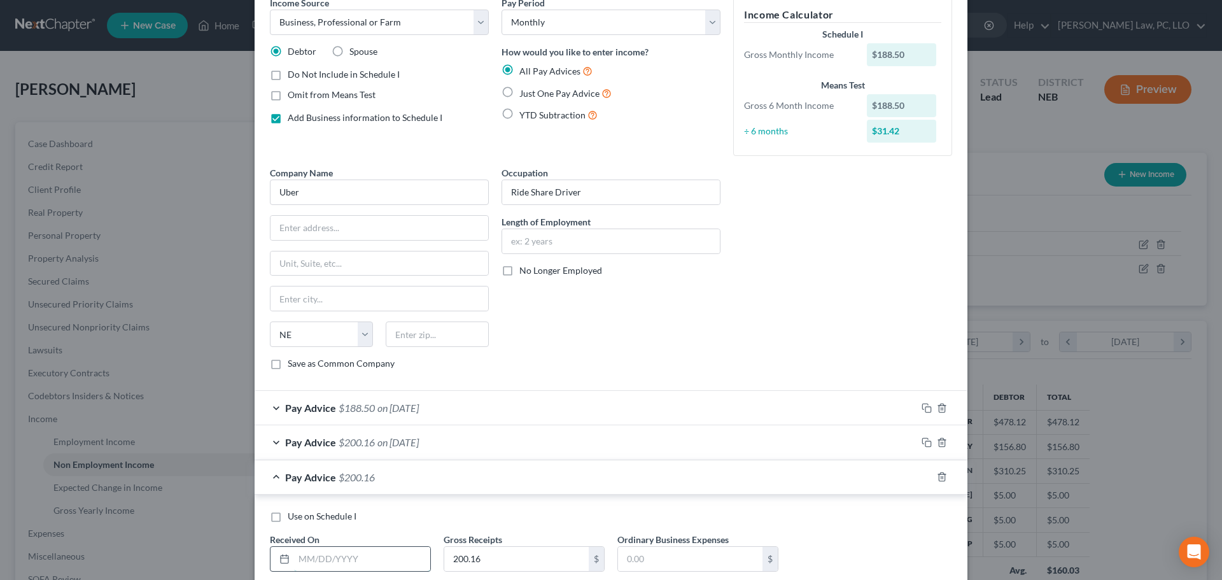
drag, startPoint x: 327, startPoint y: 563, endPoint x: 340, endPoint y: 558, distance: 13.7
click at [327, 563] on input "text" at bounding box center [362, 559] width 136 height 24
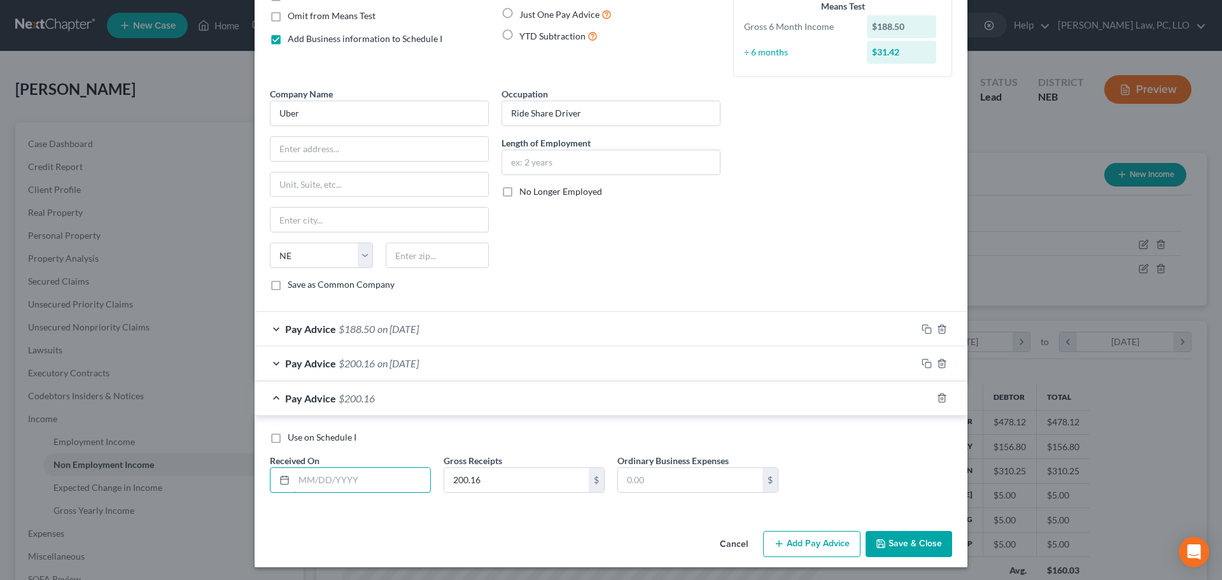
scroll to position [144, 0]
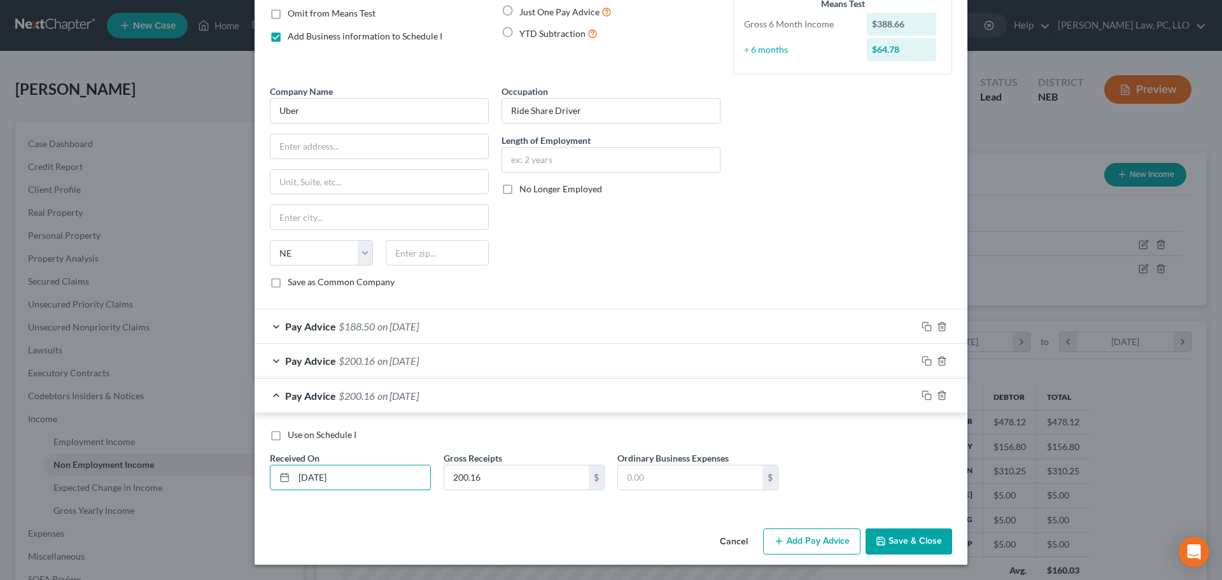
type input "4/21/2025"
type input "121.74"
click at [925, 395] on rect "button" at bounding box center [928, 397] width 6 height 6
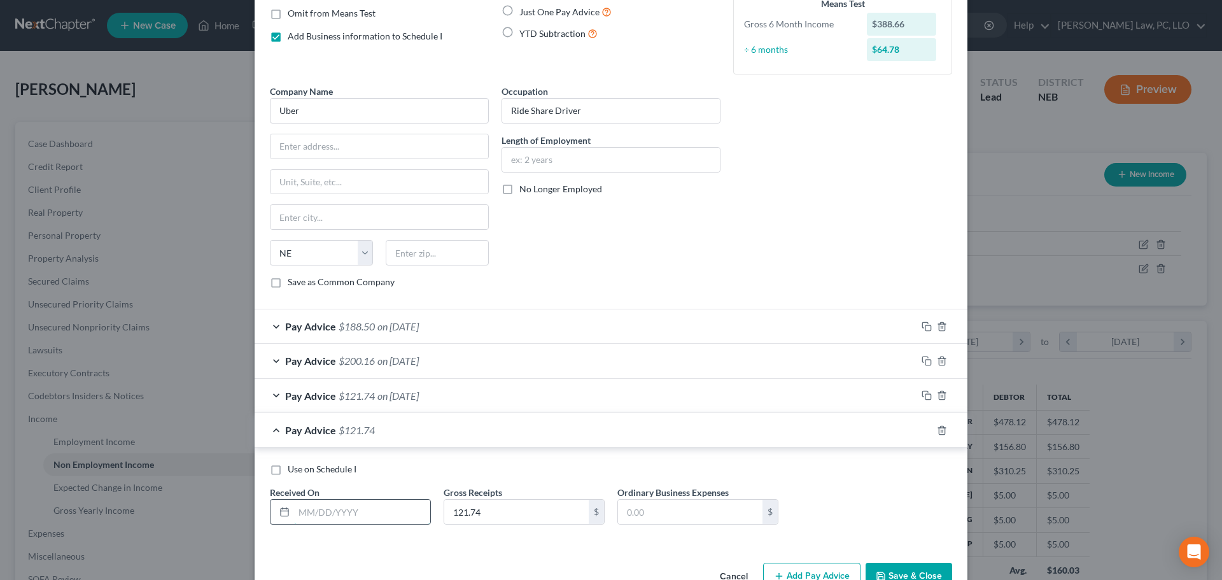
click at [355, 516] on input "text" at bounding box center [362, 512] width 136 height 24
type input "4/28/2025"
type input "425.25"
click at [925, 431] on rect "button" at bounding box center [928, 432] width 6 height 6
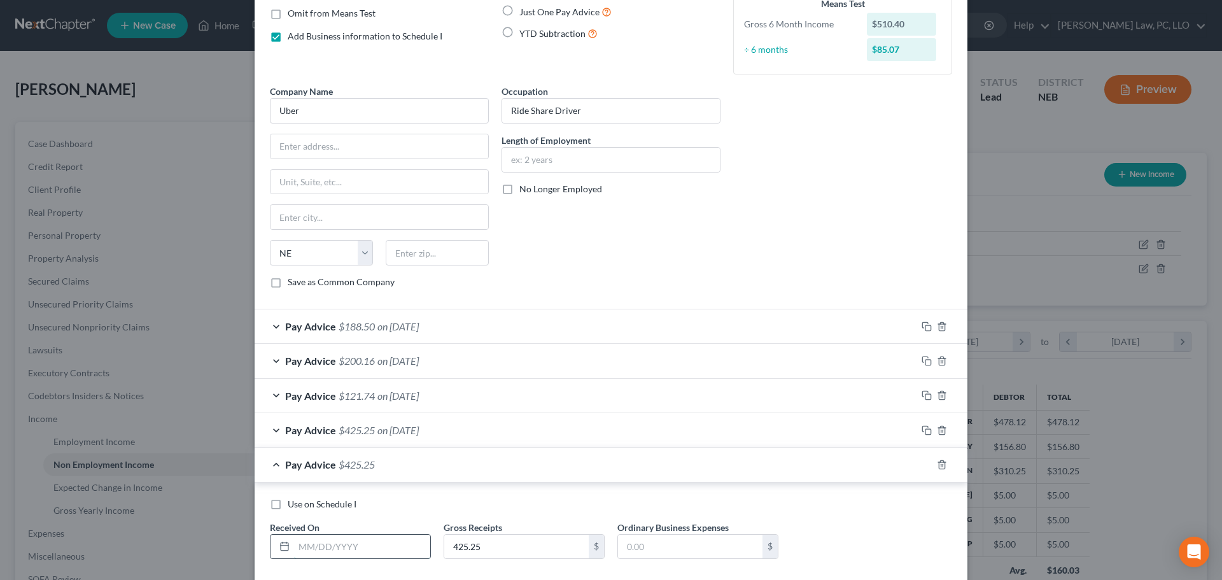
click at [337, 550] on input "text" at bounding box center [362, 547] width 136 height 24
type input "5/5/2025"
type input "347.77"
click at [925, 465] on rect "button" at bounding box center [928, 466] width 6 height 6
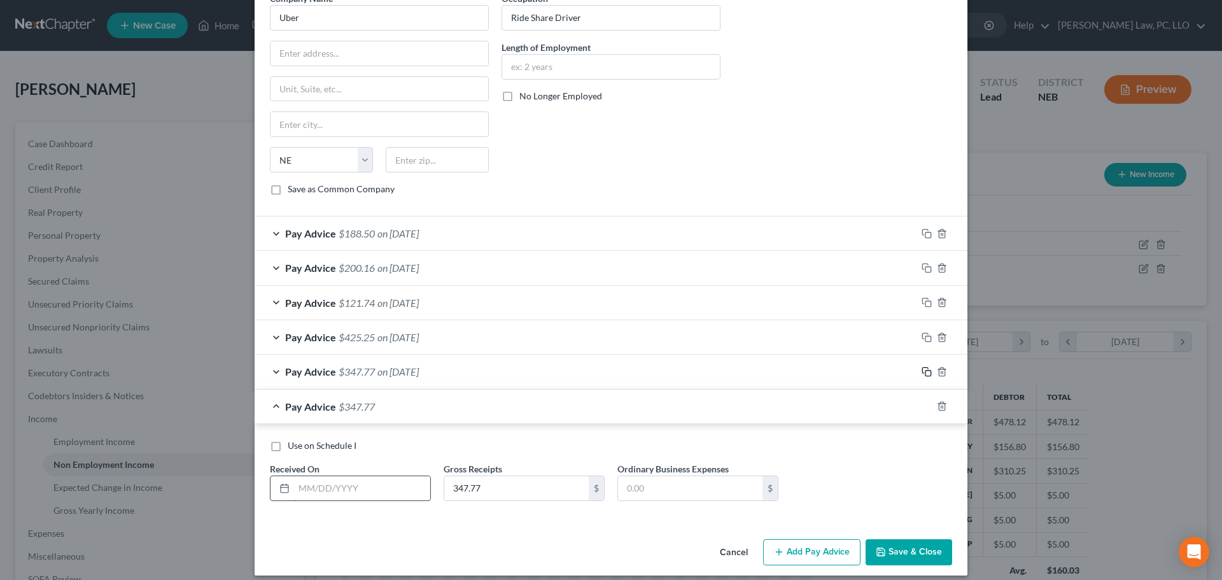
scroll to position [248, 0]
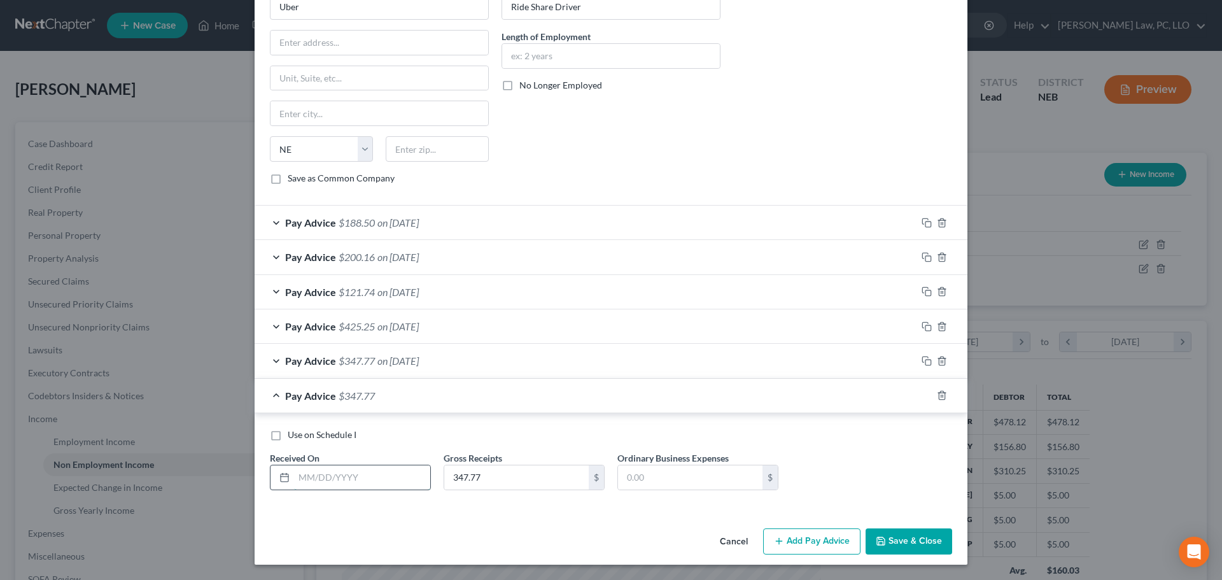
click at [336, 477] on input "text" at bounding box center [362, 477] width 136 height 24
type input "5/12/2025"
type input "310.50"
click at [922, 397] on icon "button" at bounding box center [927, 395] width 10 height 10
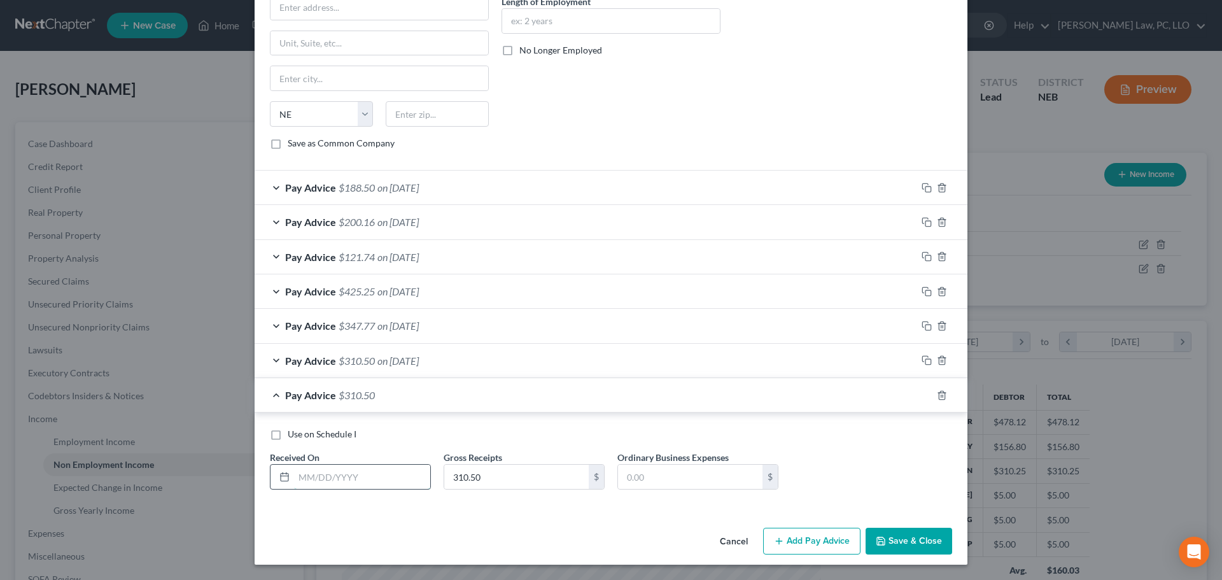
click at [342, 472] on input "text" at bounding box center [362, 477] width 136 height 24
type input "5/19/2025"
type input "16.00"
click at [922, 390] on icon "button" at bounding box center [927, 395] width 10 height 10
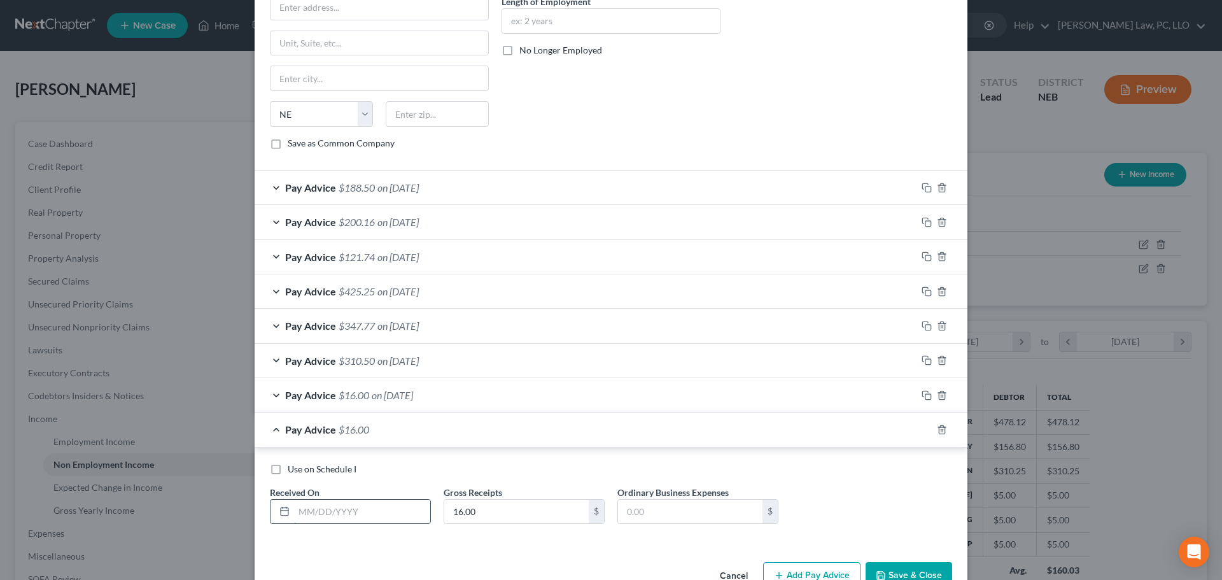
click at [369, 507] on input "text" at bounding box center [362, 512] width 136 height 24
click at [364, 534] on div "Use on Schedule I Received On * Gross Receipts 16.00 $ Ordinary Business Expens…" at bounding box center [611, 499] width 695 height 72
click at [344, 514] on input "text" at bounding box center [362, 512] width 136 height 24
type input "5/26/2025"
type input "263.78"
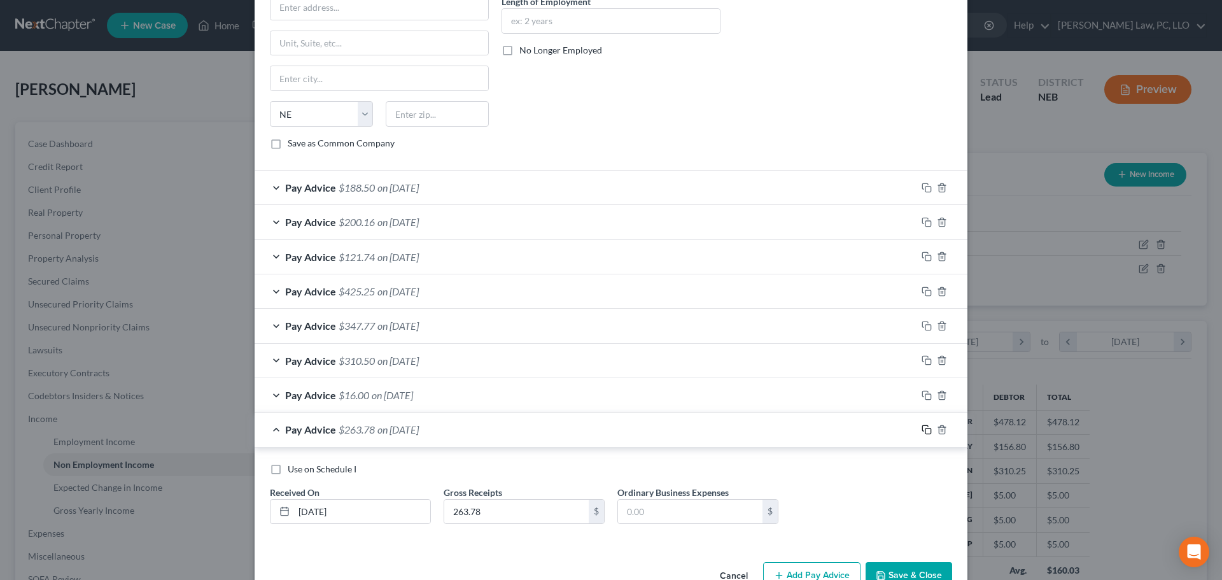
click at [922, 428] on icon "button" at bounding box center [927, 430] width 10 height 10
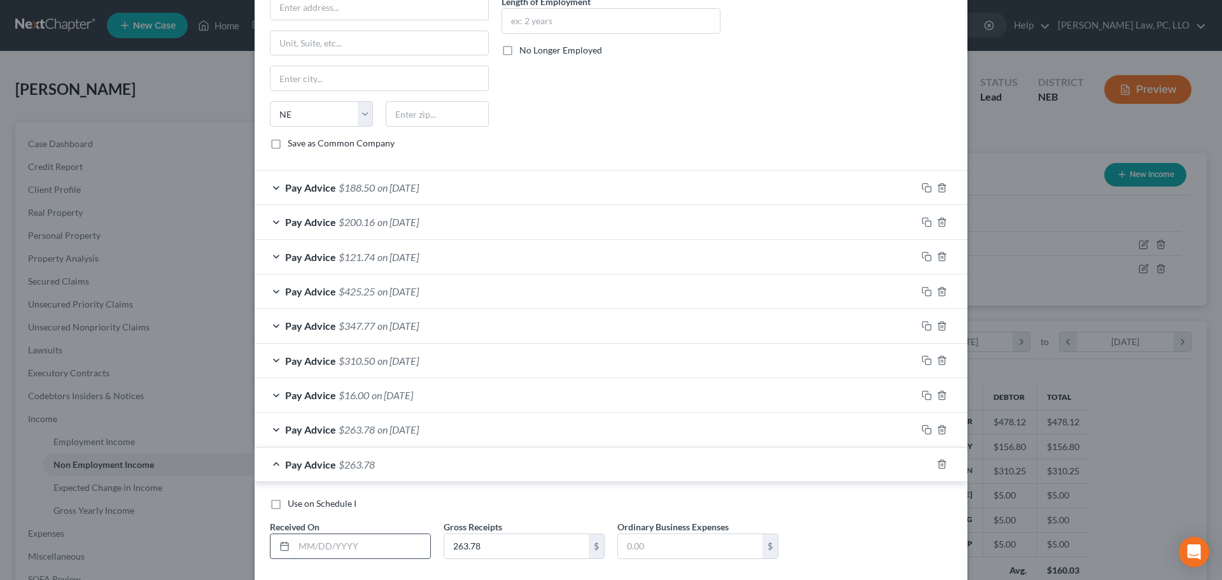
click at [335, 538] on input "text" at bounding box center [362, 546] width 136 height 24
type input "6/2/2025"
type input "231.38"
click at [925, 465] on rect "button" at bounding box center [928, 466] width 6 height 6
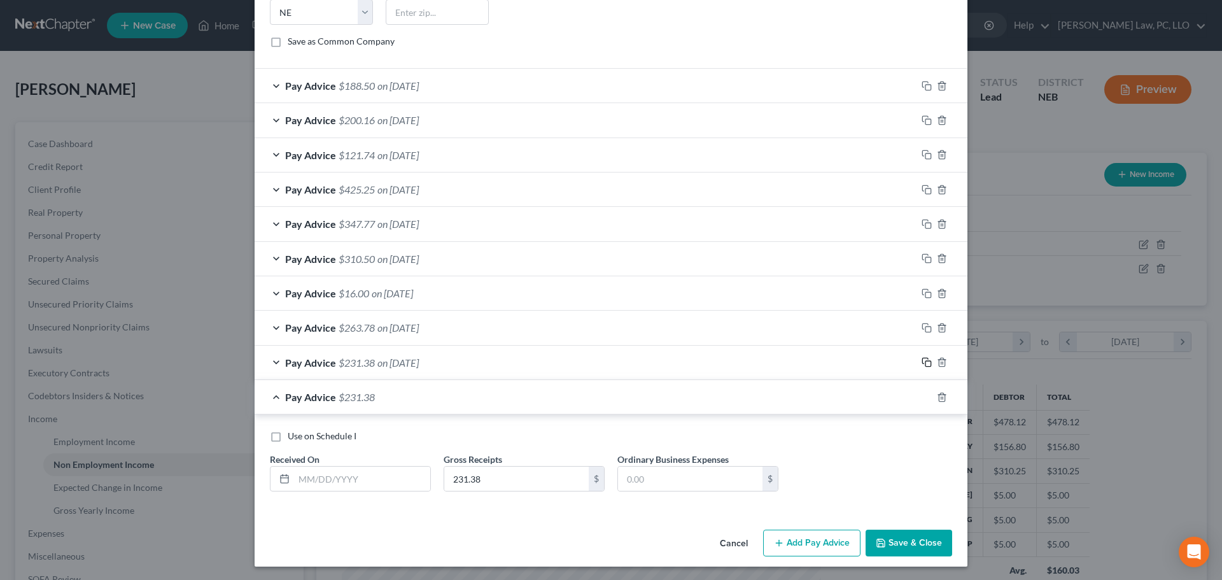
scroll to position [386, 0]
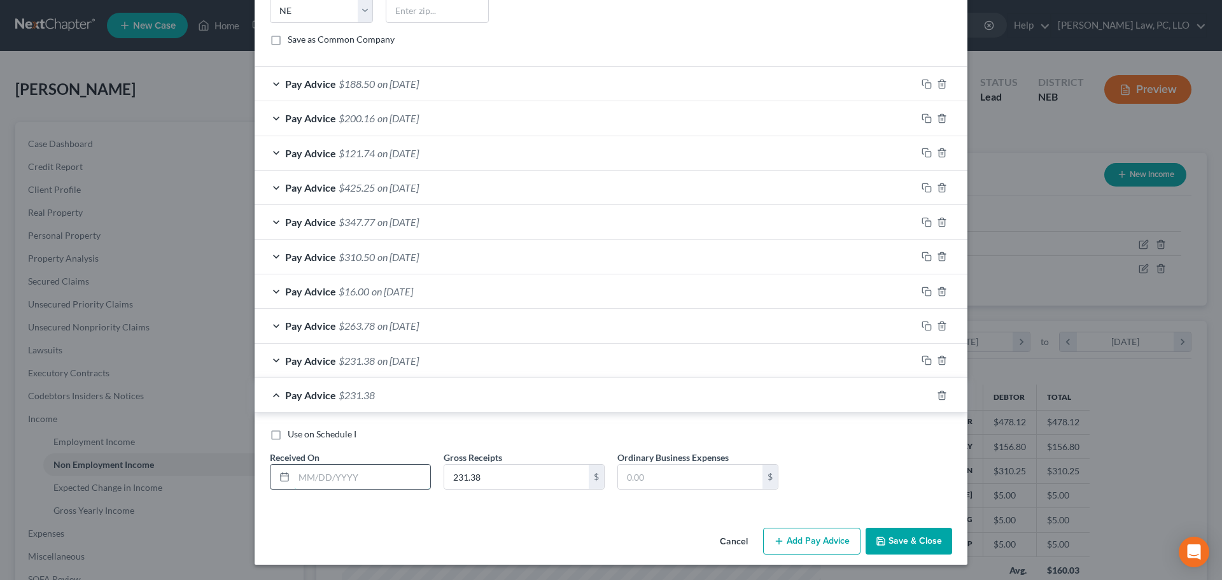
click at [342, 479] on input "text" at bounding box center [362, 477] width 136 height 24
type input "6/9/2025"
type input "354.10"
click at [925, 394] on rect "button" at bounding box center [928, 397] width 6 height 6
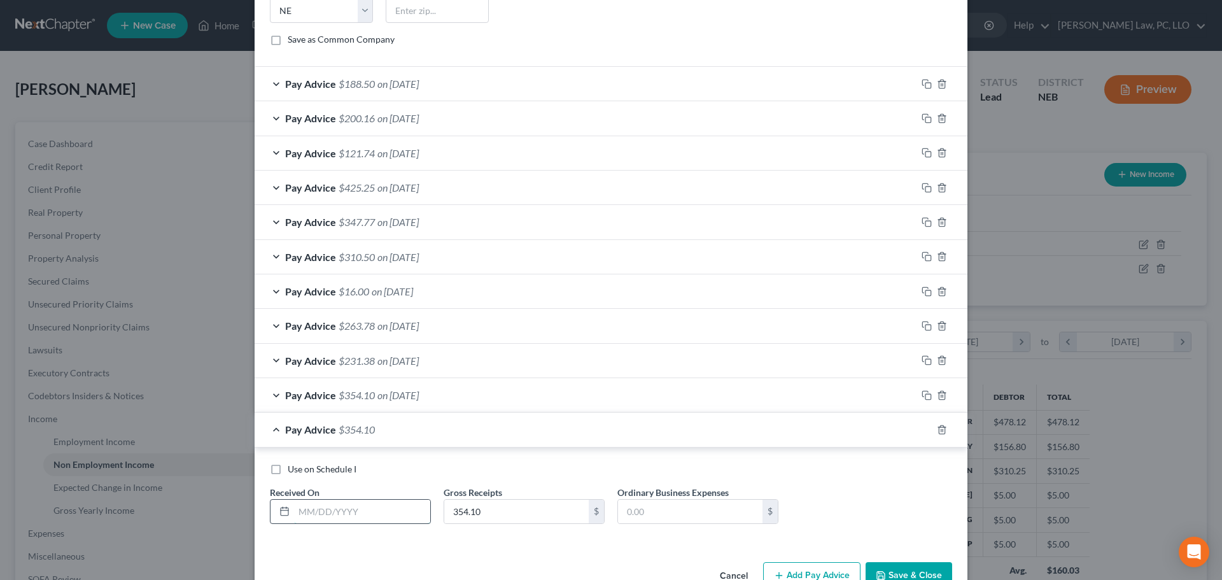
click at [332, 516] on input "text" at bounding box center [362, 512] width 136 height 24
type input "6/16/2025"
type input "468.43"
click at [923, 432] on icon "button" at bounding box center [927, 430] width 10 height 10
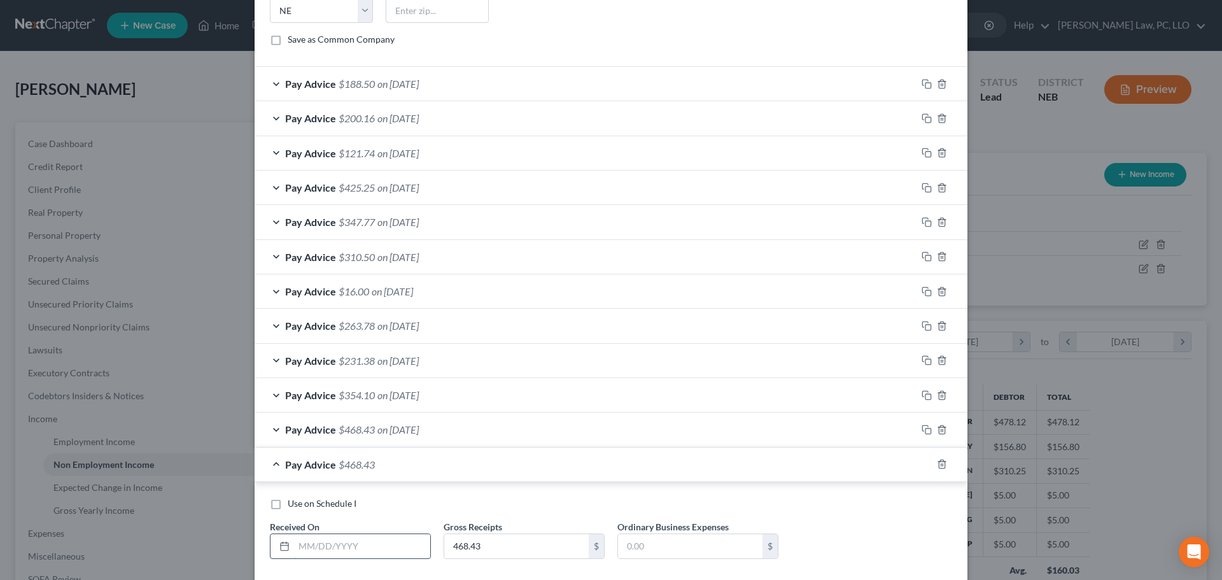
click at [348, 542] on input "text" at bounding box center [362, 546] width 136 height 24
type input "6/23/2025"
type input "556.85"
click at [925, 464] on rect "button" at bounding box center [928, 466] width 6 height 6
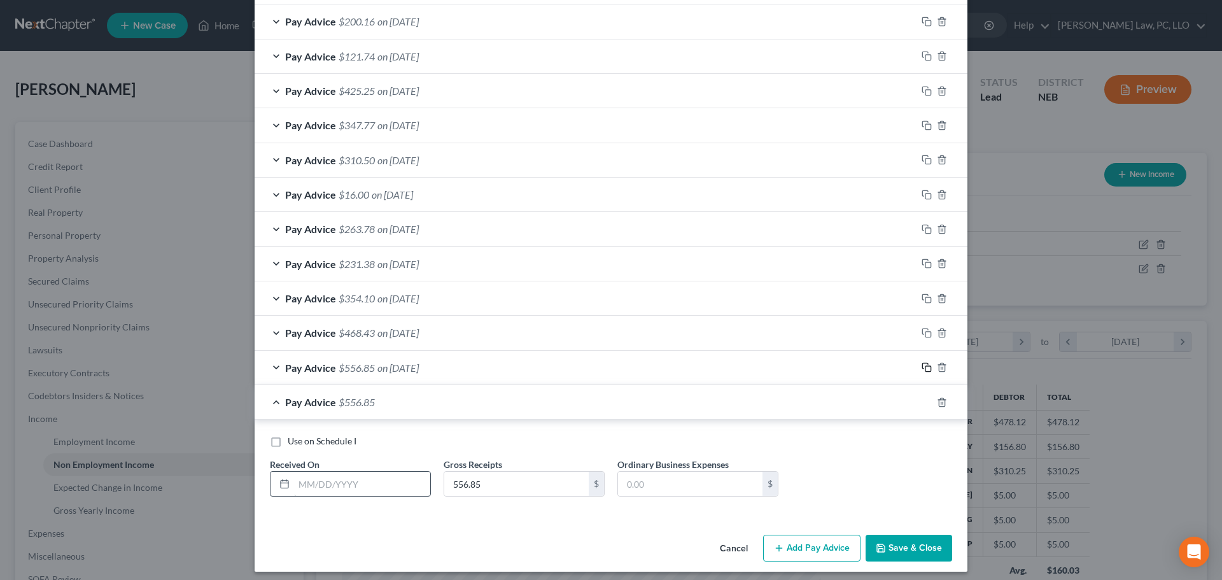
scroll to position [490, 0]
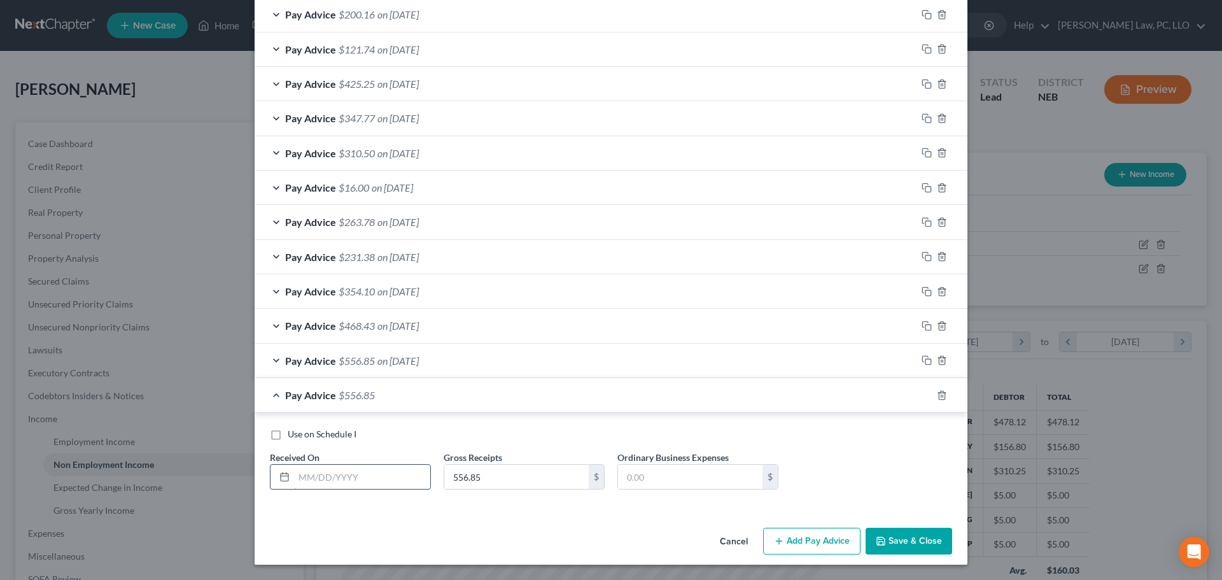
click at [371, 479] on input "text" at bounding box center [362, 477] width 136 height 24
type input "6/30/2025"
type input "623.98"
click at [922, 392] on icon "button" at bounding box center [927, 395] width 10 height 10
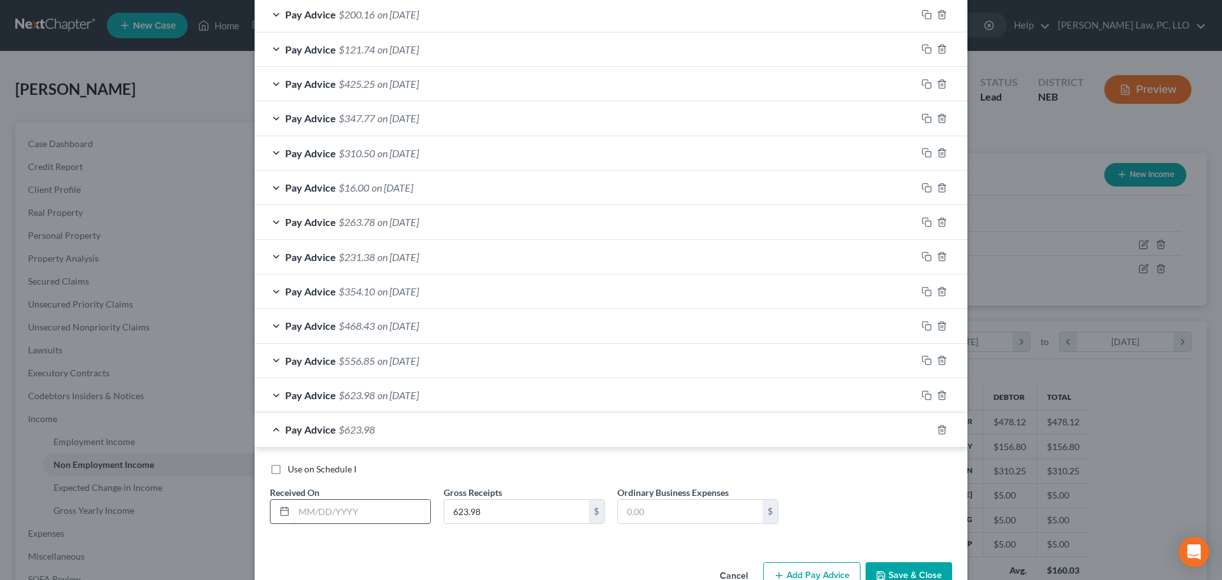
click at [320, 507] on input "text" at bounding box center [362, 512] width 136 height 24
type input "7/7/2025"
type input "605.66"
click at [924, 430] on icon "button" at bounding box center [927, 430] width 10 height 10
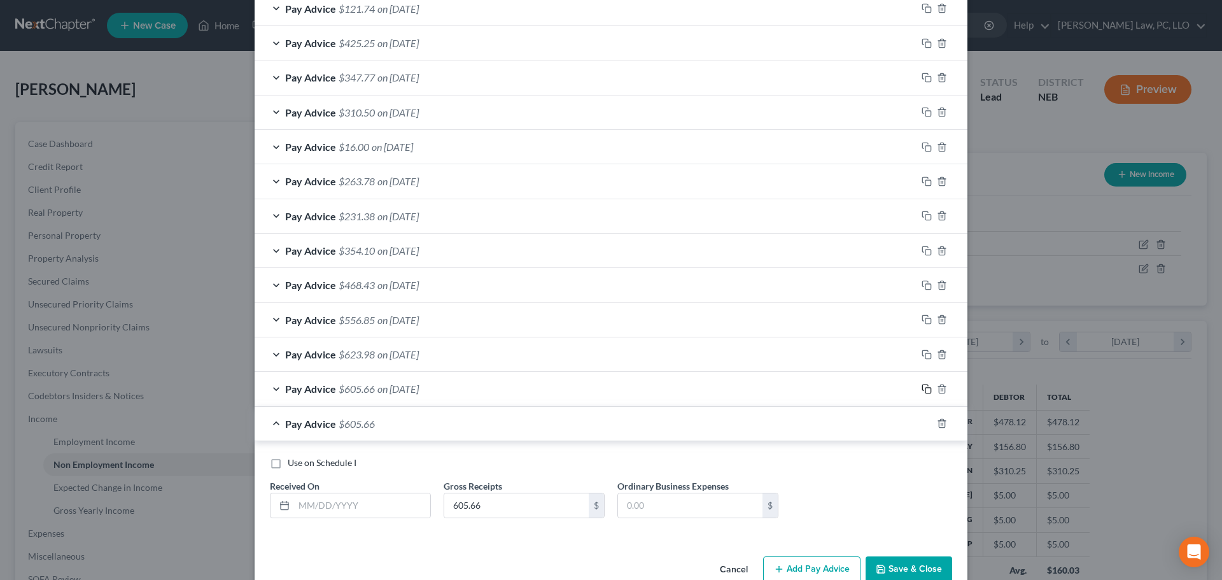
scroll to position [559, 0]
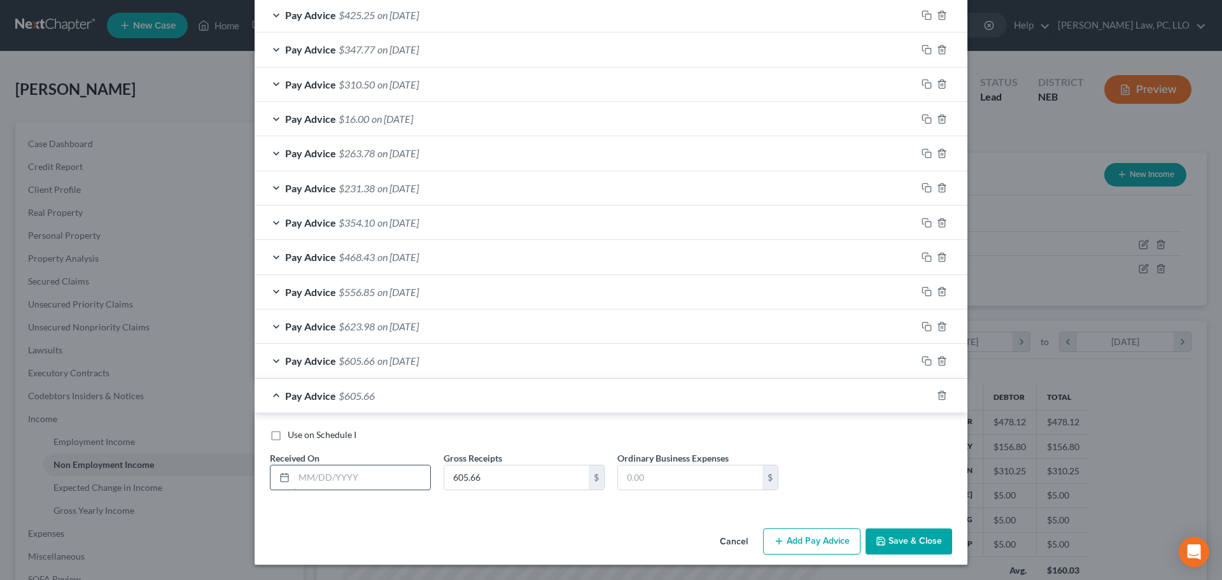
click at [364, 474] on input "text" at bounding box center [362, 477] width 136 height 24
type input "7/14/2025"
type input "591.92"
click at [925, 393] on icon "button" at bounding box center [927, 395] width 10 height 10
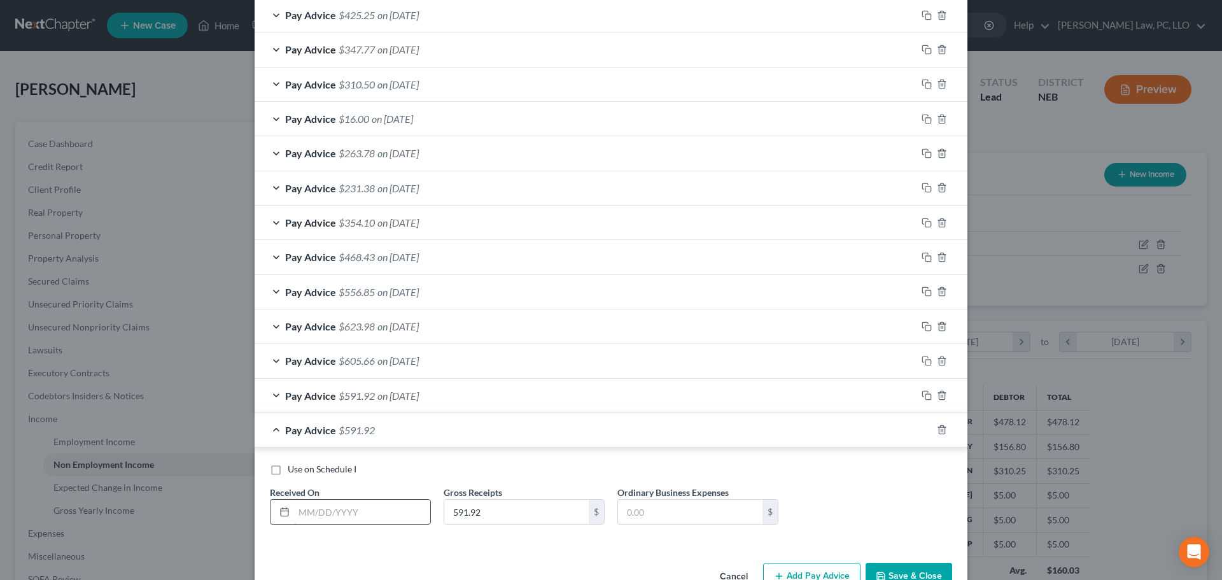
click at [360, 518] on input "text" at bounding box center [362, 512] width 136 height 24
type input "7/21/2025"
type input "275.02"
click at [922, 432] on icon "button" at bounding box center [927, 430] width 10 height 10
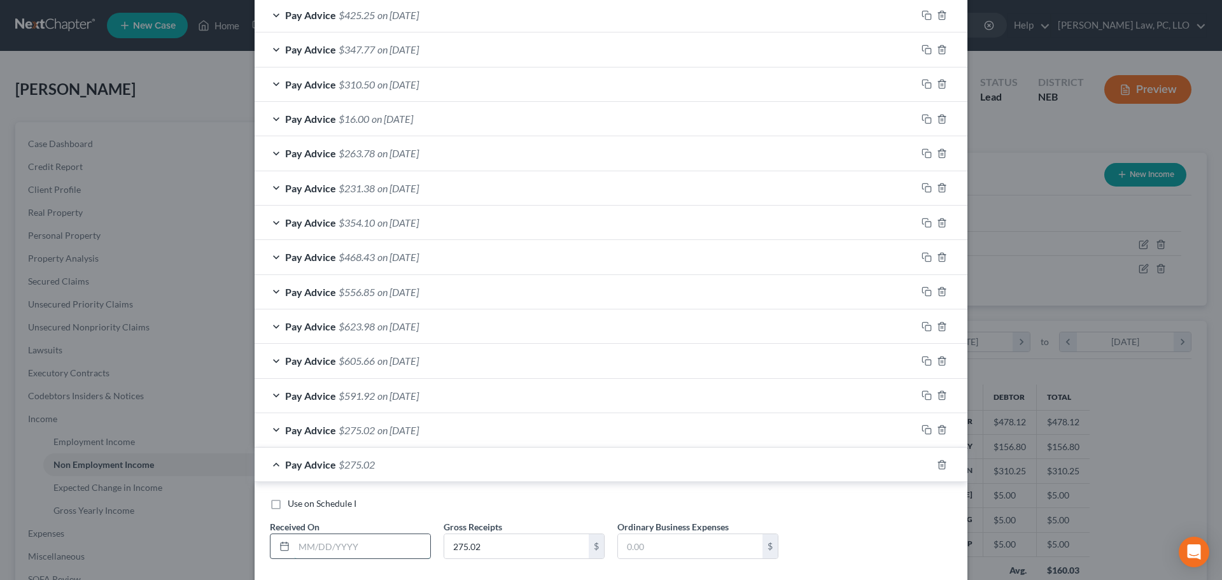
click at [389, 542] on input "text" at bounding box center [362, 546] width 136 height 24
type input "7/28/2025"
type input "265.72"
click at [922, 461] on icon "button" at bounding box center [927, 465] width 10 height 10
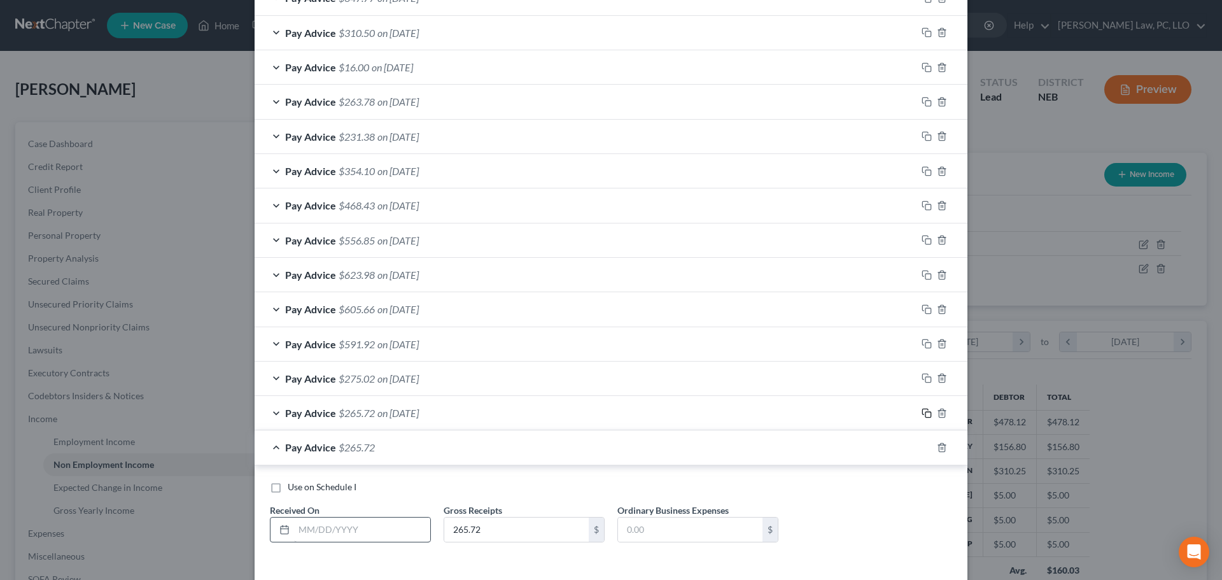
scroll to position [663, 0]
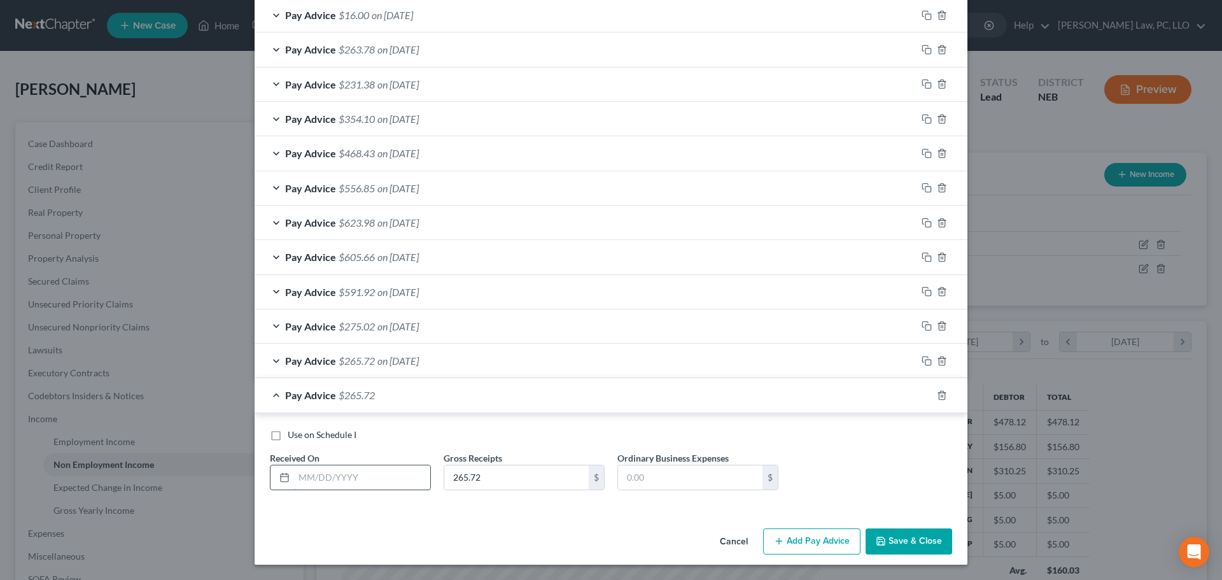
click at [352, 481] on input "text" at bounding box center [362, 477] width 136 height 24
type input "8/4/2025"
type input "132.23"
click at [922, 397] on icon "button" at bounding box center [925, 394] width 6 height 6
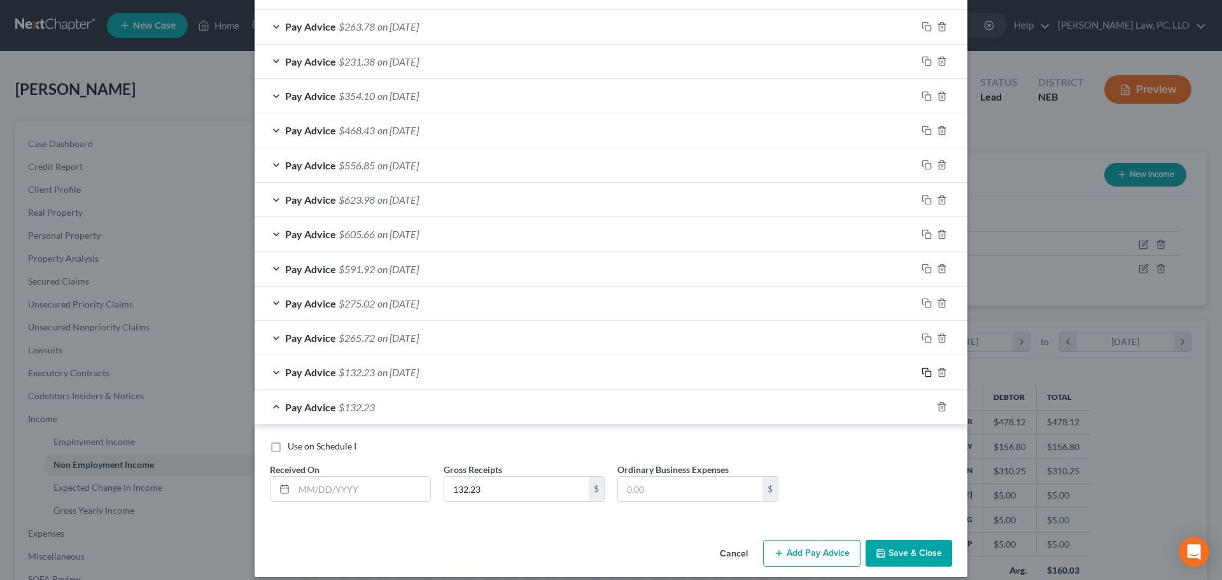
scroll to position [698, 0]
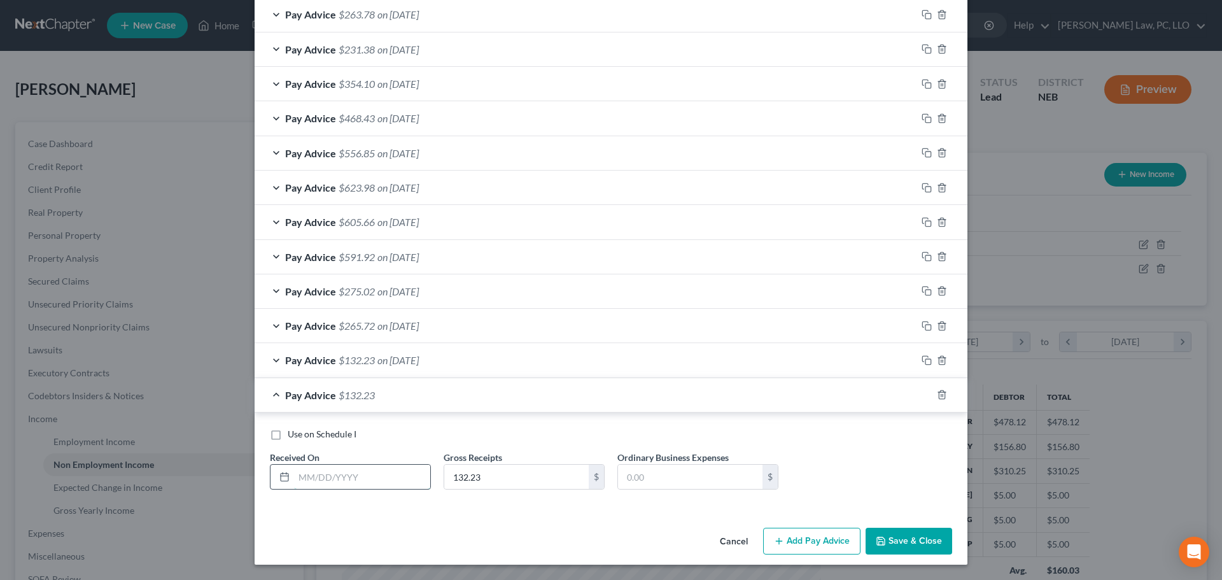
click at [326, 484] on input "text" at bounding box center [362, 477] width 136 height 24
type input "8/11/2025"
type input "477.74"
click at [922, 393] on icon "button" at bounding box center [927, 395] width 10 height 10
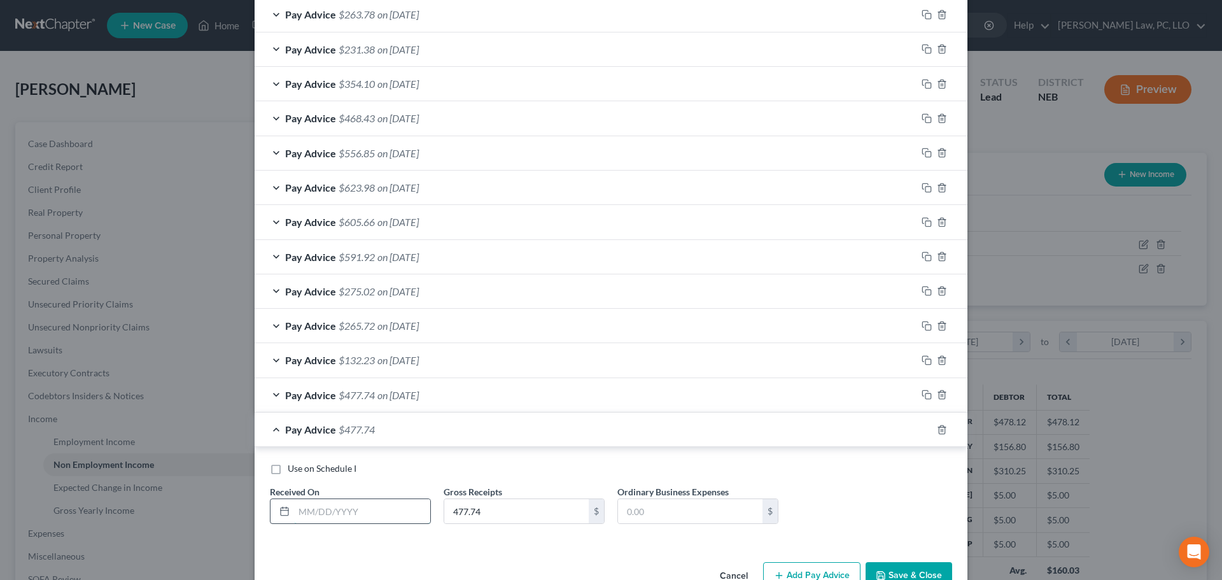
click at [349, 509] on input "text" at bounding box center [362, 511] width 136 height 24
type input "8/18/2025"
type input "534.16"
click at [917, 430] on div at bounding box center [942, 429] width 51 height 20
click at [922, 430] on icon "button" at bounding box center [927, 430] width 10 height 10
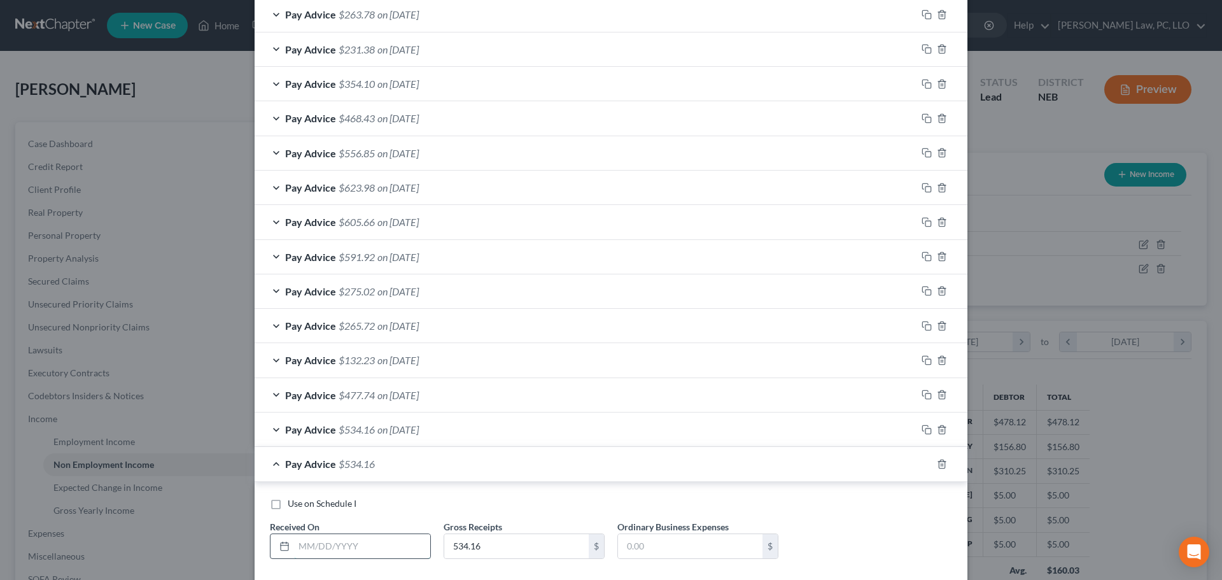
click at [329, 540] on input "text" at bounding box center [362, 546] width 136 height 24
type input "8/25/2025"
type input "430.37"
click at [922, 462] on icon "button" at bounding box center [927, 464] width 10 height 10
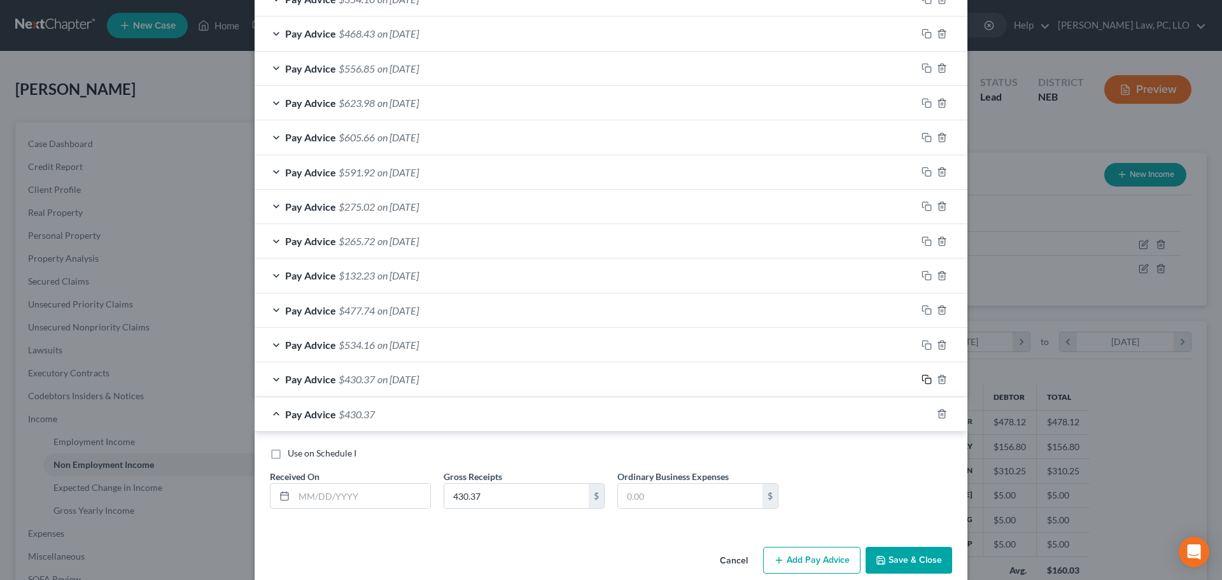
scroll to position [801, 0]
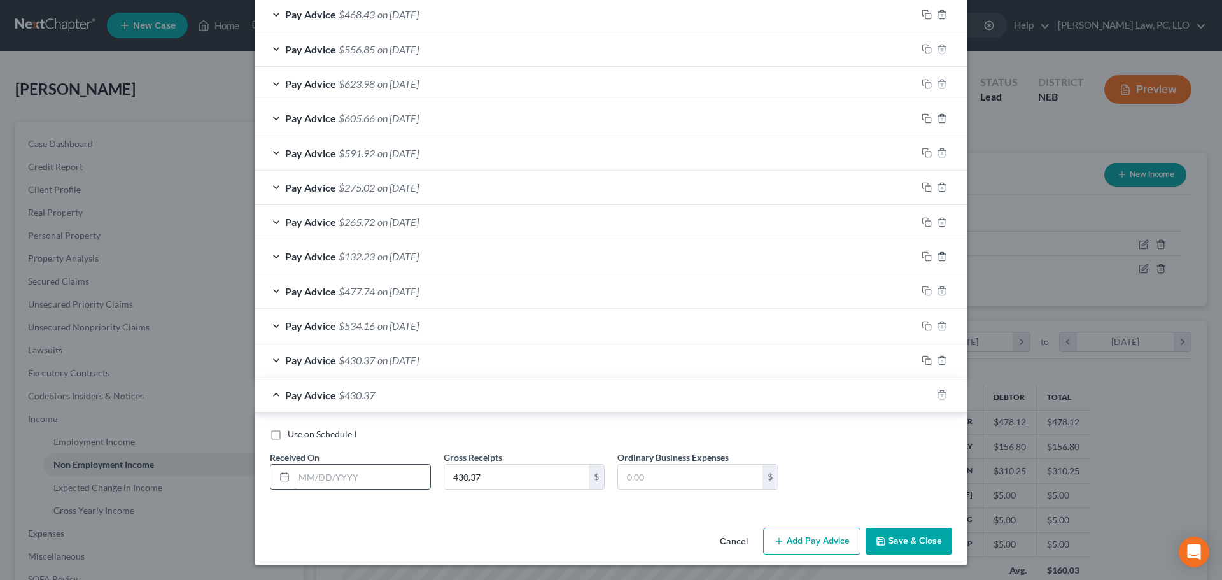
click at [335, 481] on input "text" at bounding box center [362, 477] width 136 height 24
type input "9/1/2025"
type input "448.98"
drag, startPoint x: 923, startPoint y: 393, endPoint x: 905, endPoint y: 398, distance: 18.4
click at [923, 393] on icon "button" at bounding box center [927, 395] width 10 height 10
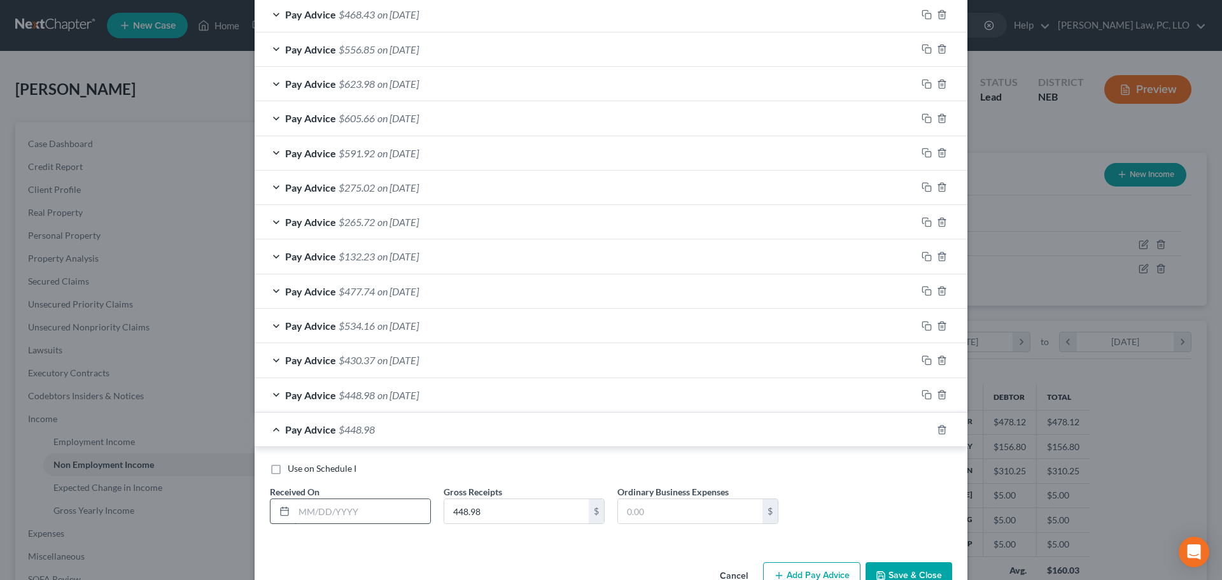
click at [336, 512] on input "text" at bounding box center [362, 511] width 136 height 24
type input "9/8/2025"
type input "740.17"
click at [922, 428] on icon "button" at bounding box center [927, 430] width 10 height 10
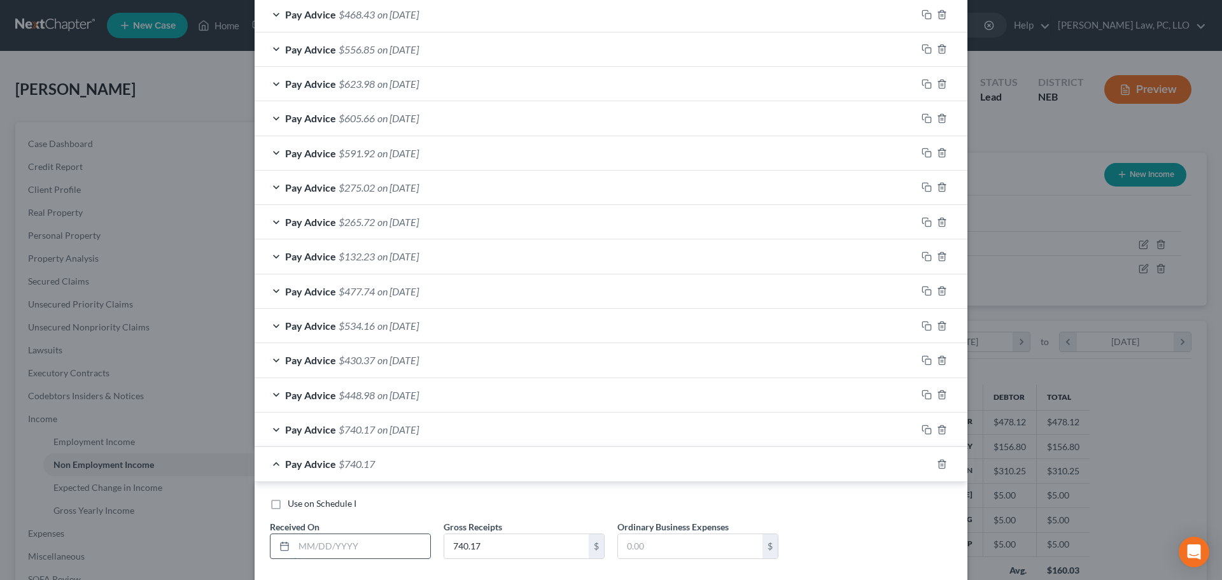
click at [352, 538] on input "text" at bounding box center [362, 546] width 136 height 24
type input "9/15/2025"
type input "541.38"
click at [922, 462] on icon "button" at bounding box center [927, 464] width 10 height 10
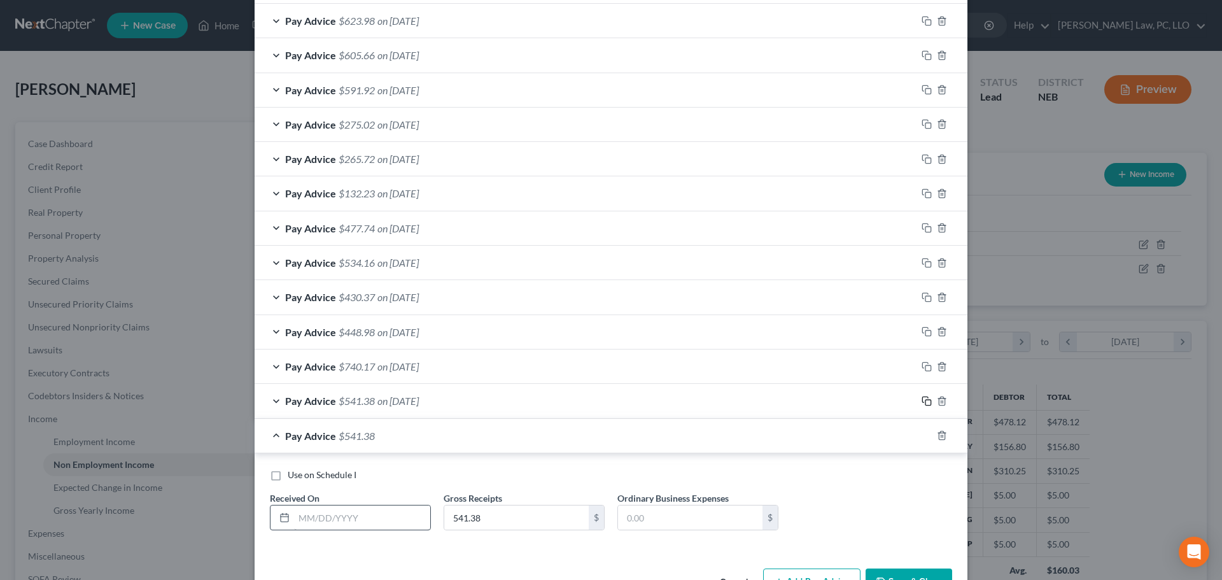
scroll to position [865, 0]
click at [358, 514] on input "text" at bounding box center [362, 517] width 136 height 24
type input "9/22/2025"
type input "584.97"
click at [922, 433] on icon "button" at bounding box center [927, 435] width 10 height 10
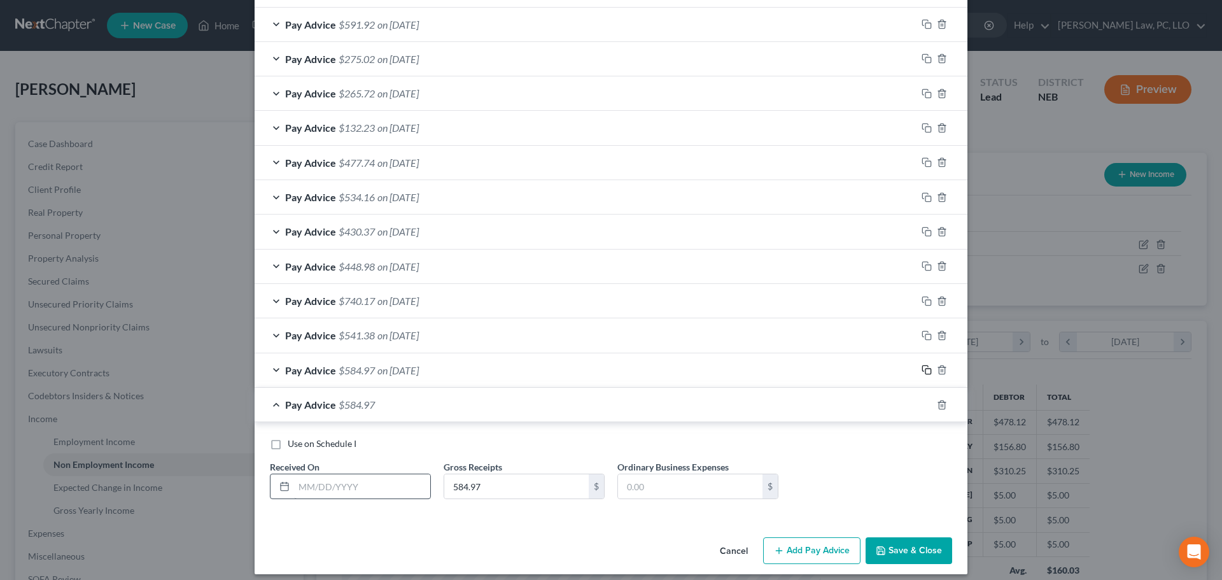
scroll to position [939, 0]
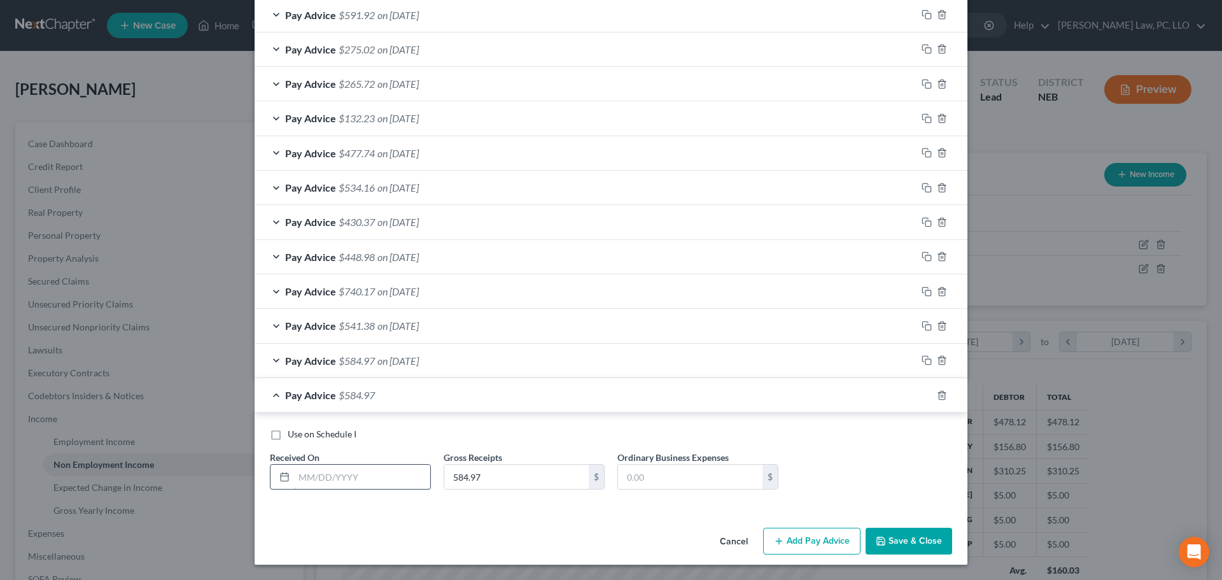
click at [342, 471] on input "text" at bounding box center [362, 477] width 136 height 24
type input "9/29/2025"
type input "340.25"
click at [922, 396] on icon "button" at bounding box center [927, 395] width 10 height 10
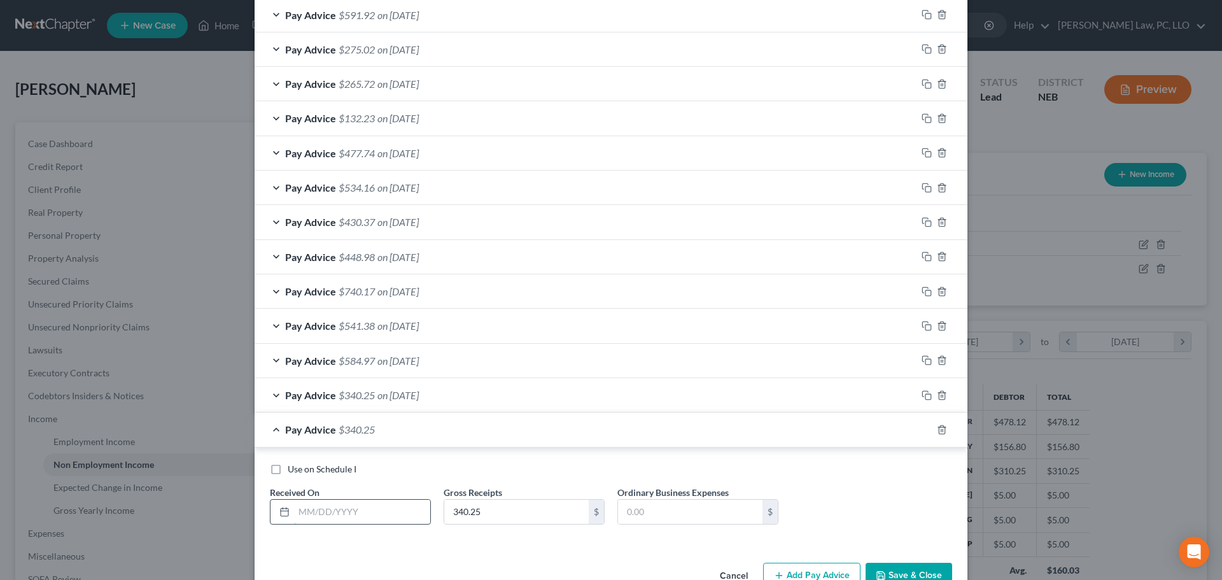
click at [393, 513] on input "text" at bounding box center [362, 512] width 136 height 24
type input "10/2/2025"
type input "39.11"
click at [278, 432] on div "Pay Advice $39.11 on 10/02/2025" at bounding box center [586, 429] width 662 height 34
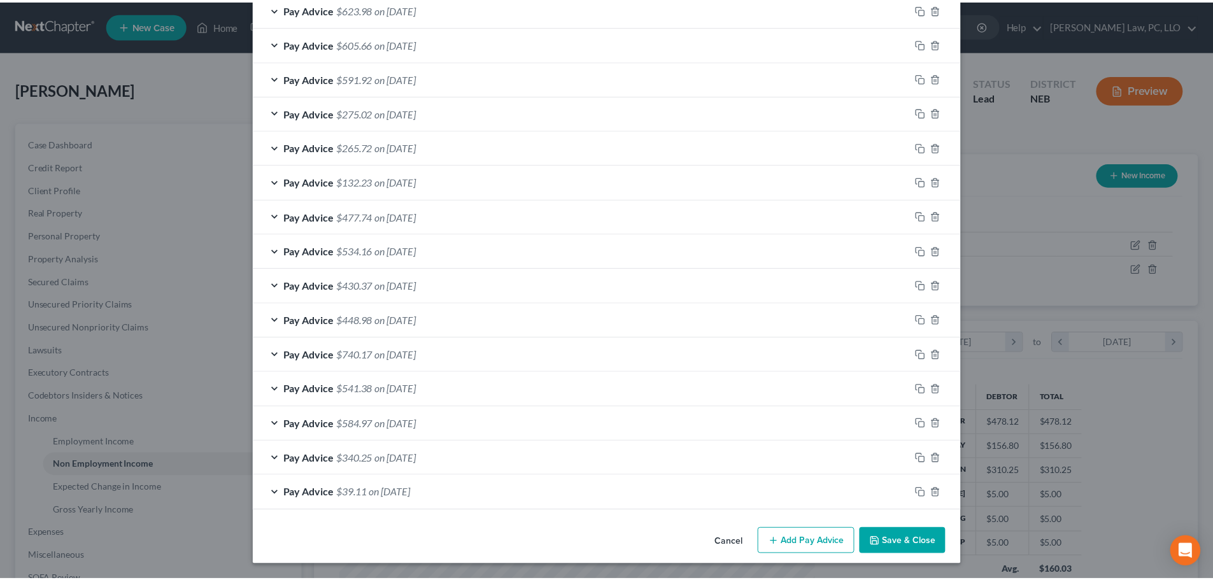
scroll to position [876, 0]
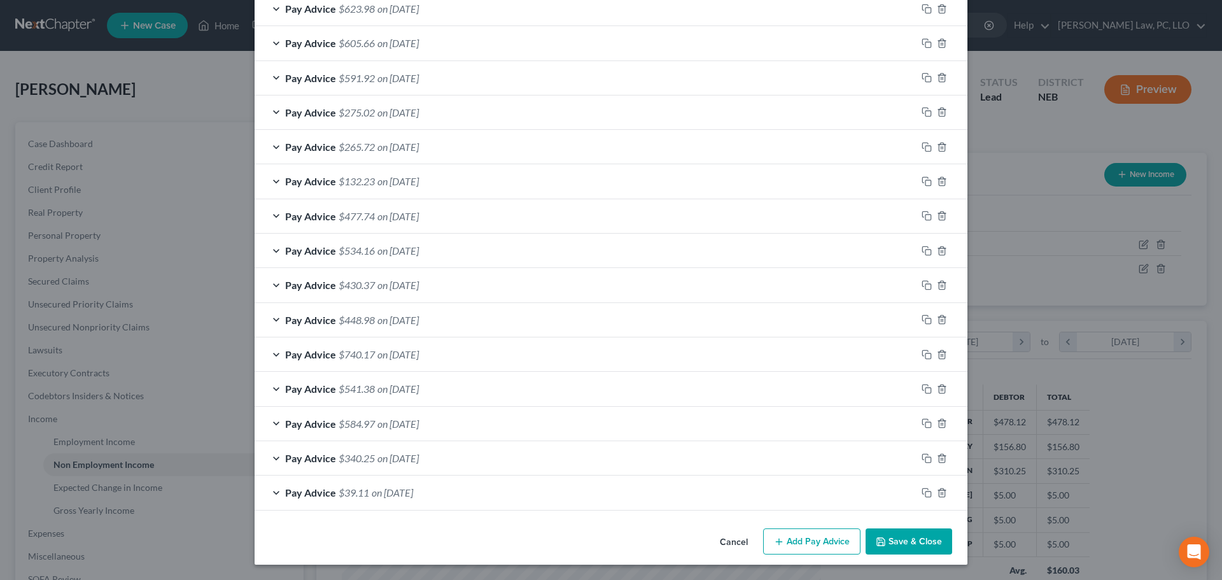
click at [897, 547] on button "Save & Close" at bounding box center [909, 541] width 87 height 27
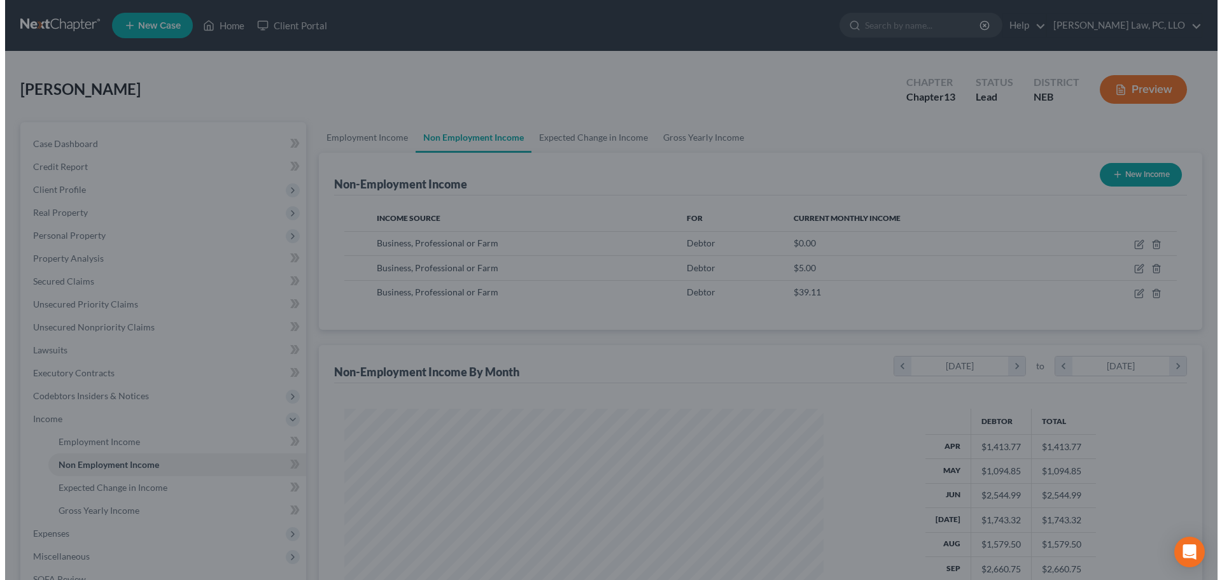
scroll to position [636269, 636006]
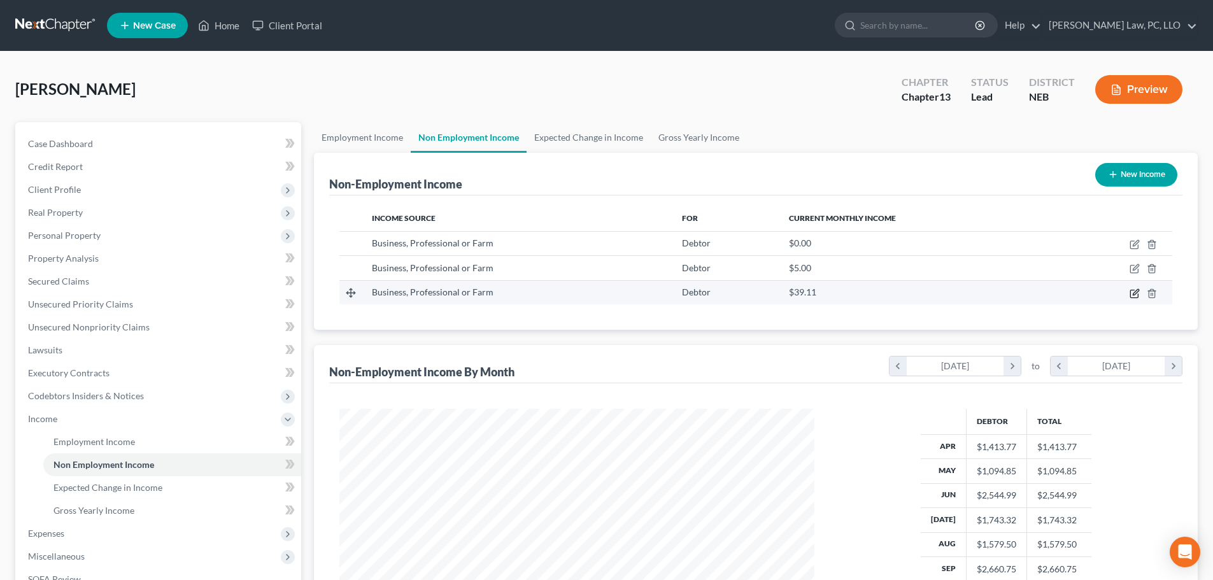
click at [1132, 292] on icon "button" at bounding box center [1134, 293] width 10 height 10
select select "10"
select select "0"
select select "30"
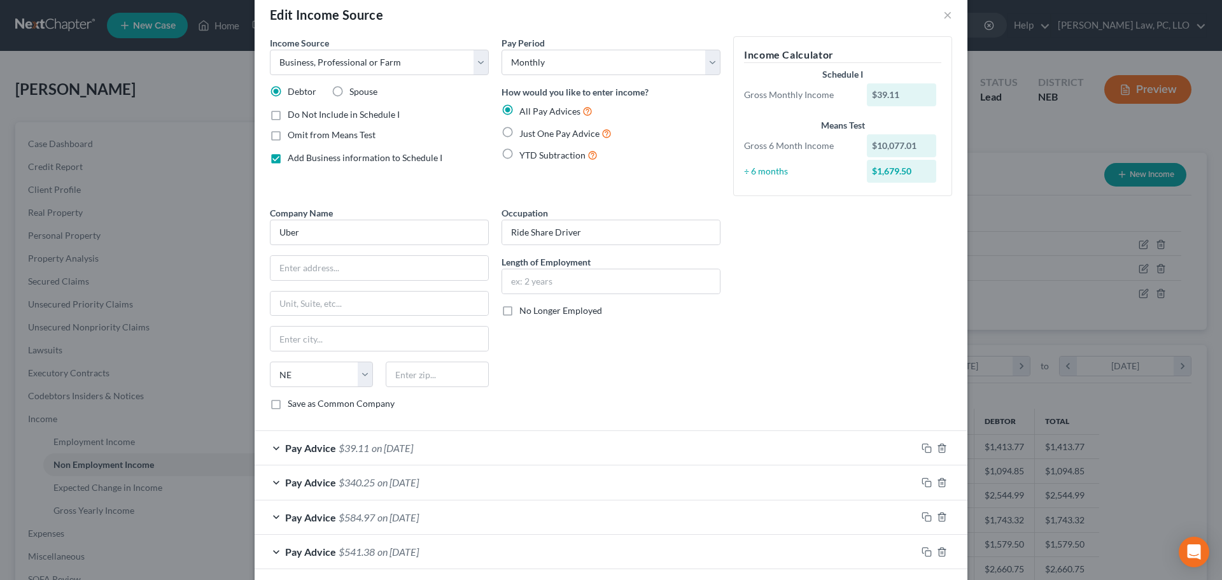
scroll to position [0, 0]
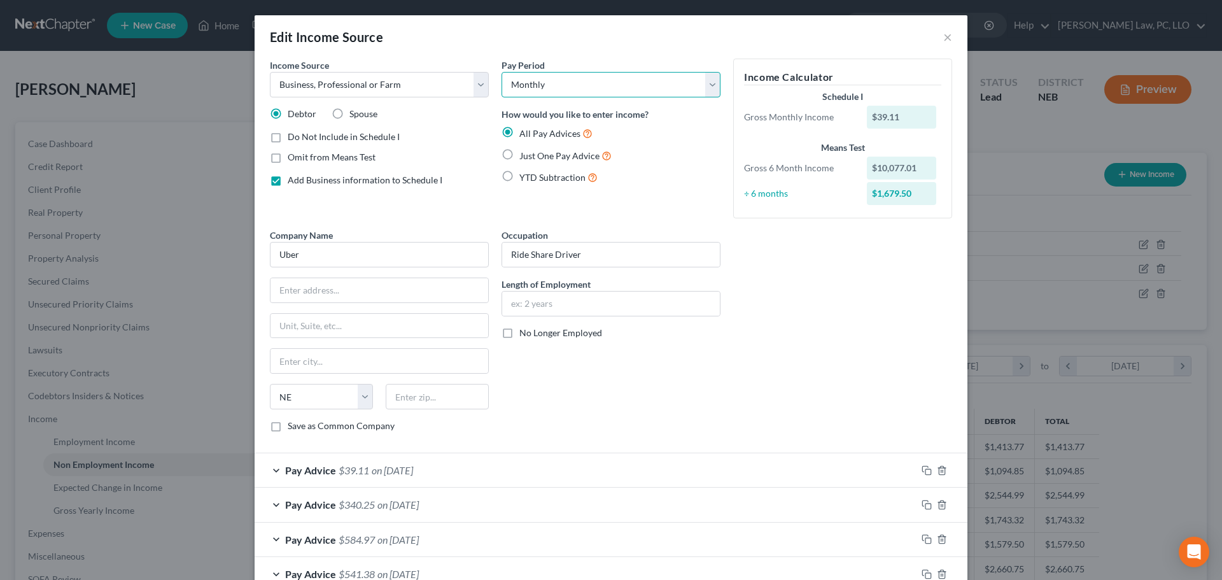
click at [664, 90] on select "Select Monthly Twice Monthly Every Other Week Weekly" at bounding box center [611, 84] width 219 height 25
select select "3"
click at [502, 72] on select "Select Monthly Twice Monthly Every Other Week Weekly" at bounding box center [611, 84] width 219 height 25
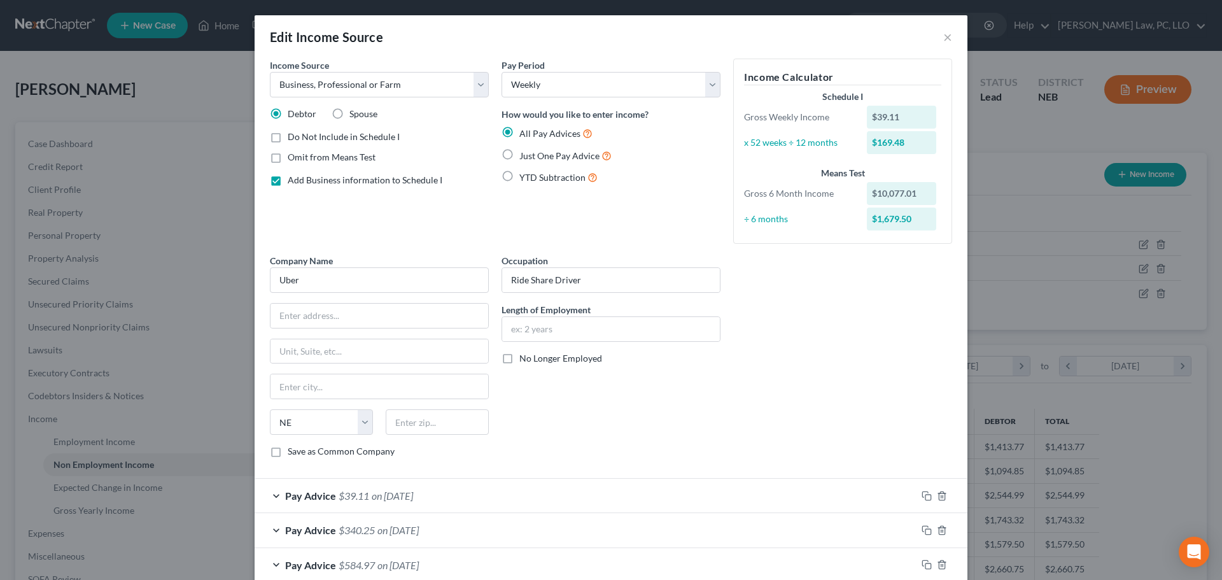
click at [696, 397] on div "Occupation Ride Share Driver Length of Employment No Longer Employed" at bounding box center [611, 361] width 232 height 214
drag, startPoint x: 915, startPoint y: 191, endPoint x: 865, endPoint y: 197, distance: 50.6
click at [850, 196] on div "Gross 6 Month Income $10,077.01" at bounding box center [843, 193] width 210 height 23
click at [880, 195] on div "$10,077.01" at bounding box center [902, 193] width 70 height 23
drag, startPoint x: 874, startPoint y: 191, endPoint x: 936, endPoint y: 192, distance: 61.7
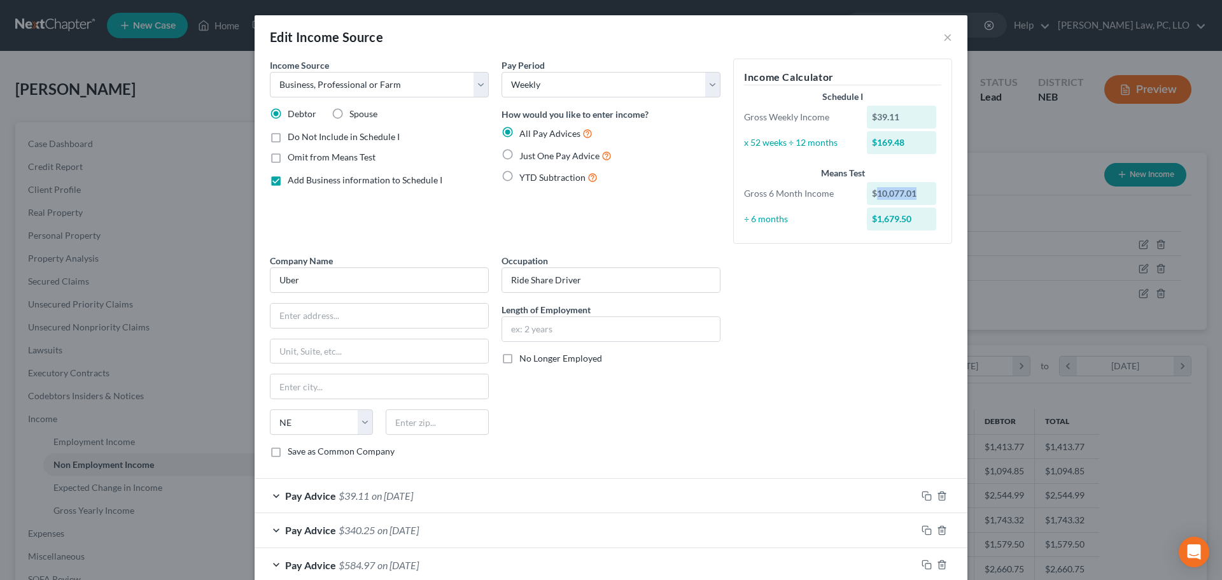
click at [936, 192] on div "$10,077.01" at bounding box center [905, 193] width 88 height 23
copy div "10,077.01"
click at [789, 326] on div "Company Name * Uber State AL AK AR AZ CA CO CT DE DC FL GA GU HI ID IL IN IA KS…" at bounding box center [611, 361] width 695 height 214
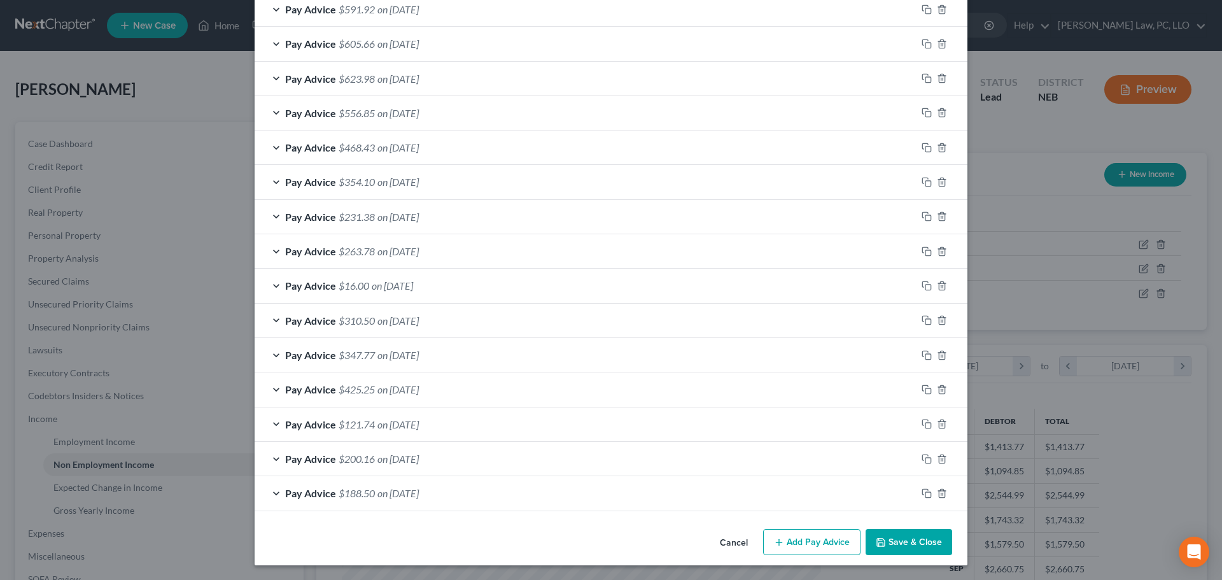
scroll to position [902, 0]
click at [788, 543] on button "Add Pay Advice" at bounding box center [811, 541] width 97 height 27
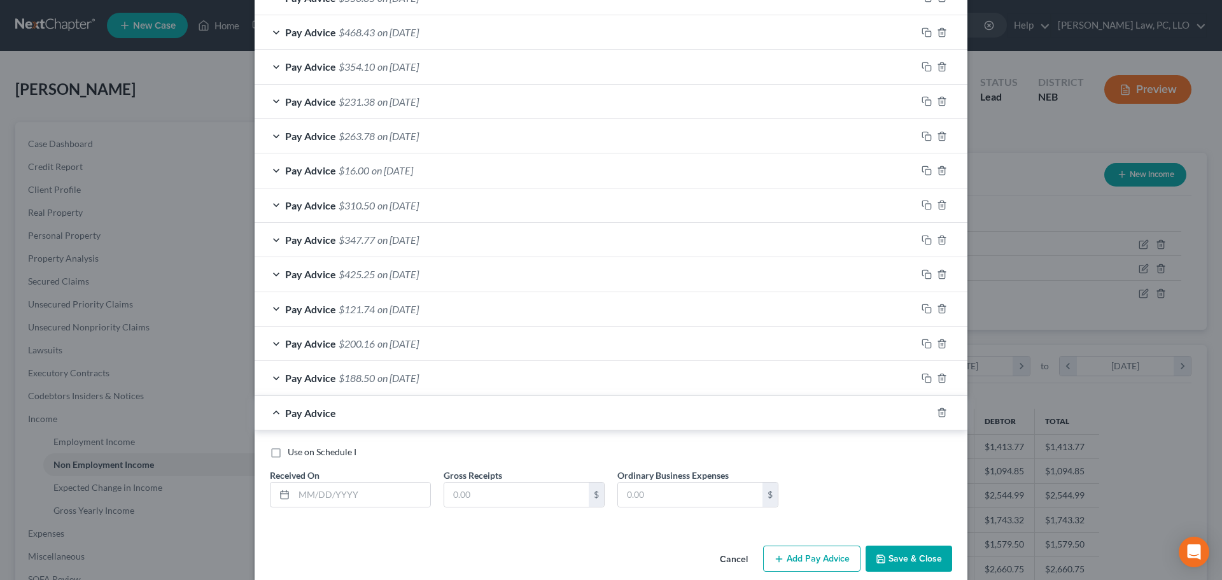
scroll to position [1034, 0]
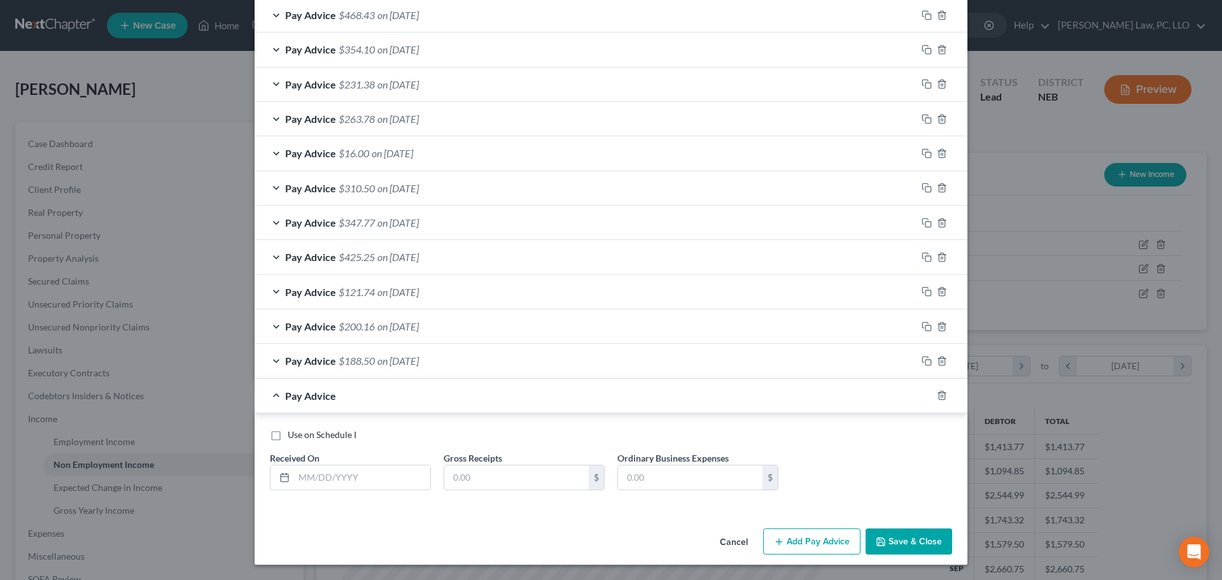
click at [324, 437] on span "Use on Schedule I" at bounding box center [322, 434] width 69 height 11
click at [301, 437] on input "Use on Schedule I" at bounding box center [297, 432] width 8 height 8
checkbox input "true"
click at [482, 476] on input "text" at bounding box center [516, 477] width 144 height 24
paste input "1,679.50"
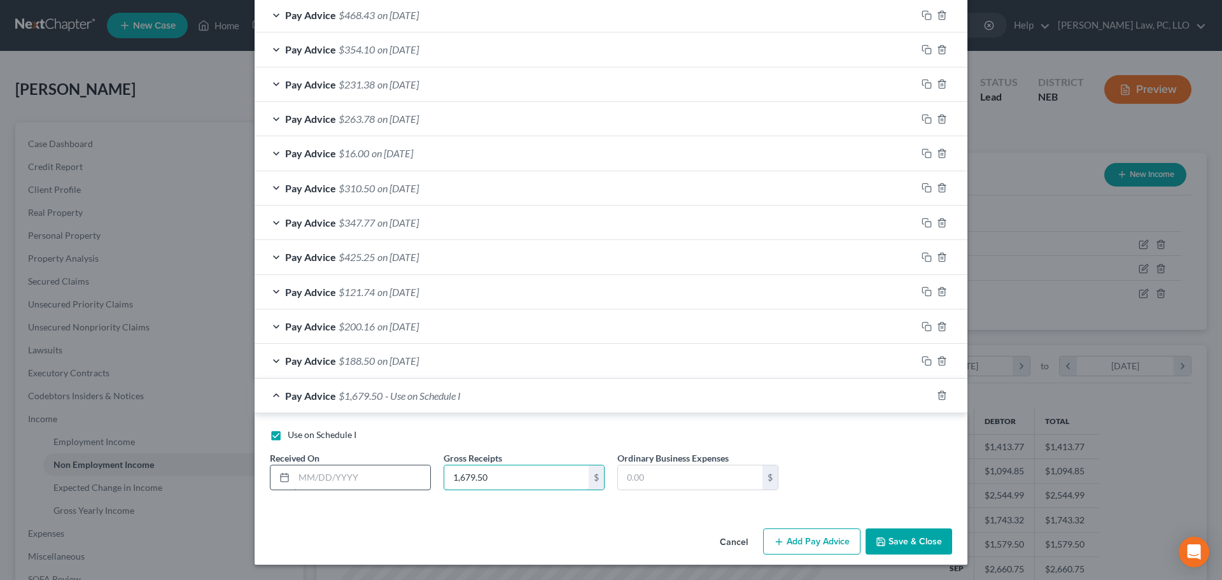
type input "1,679.50"
click at [363, 484] on input "text" at bounding box center [362, 477] width 136 height 24
type input "10/15/2025"
click at [893, 544] on button "Save & Close" at bounding box center [909, 541] width 87 height 27
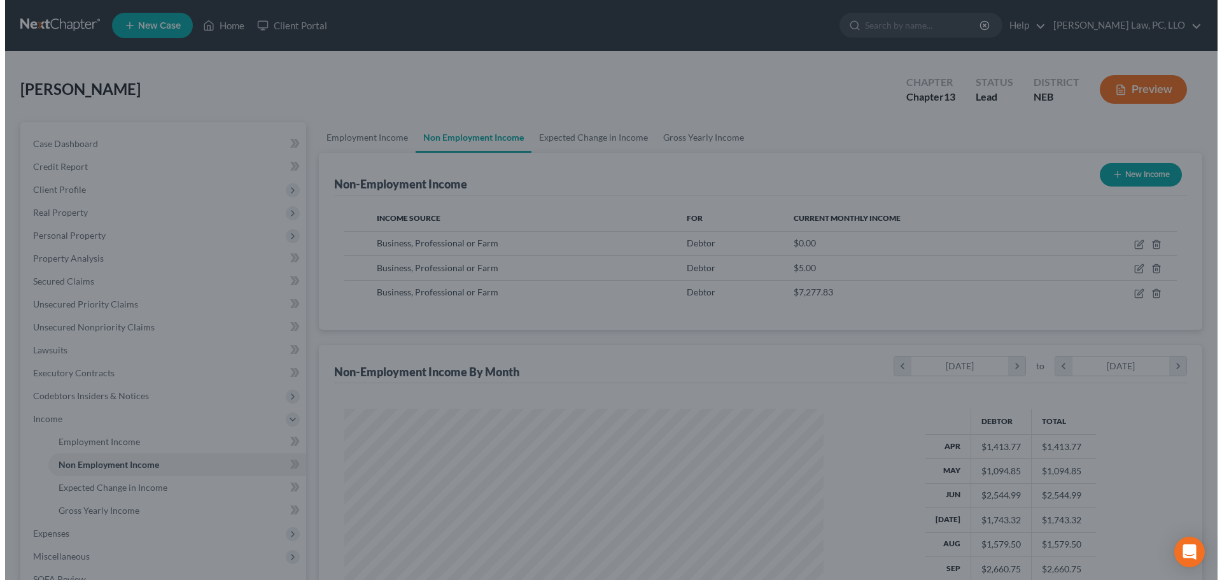
scroll to position [636269, 636006]
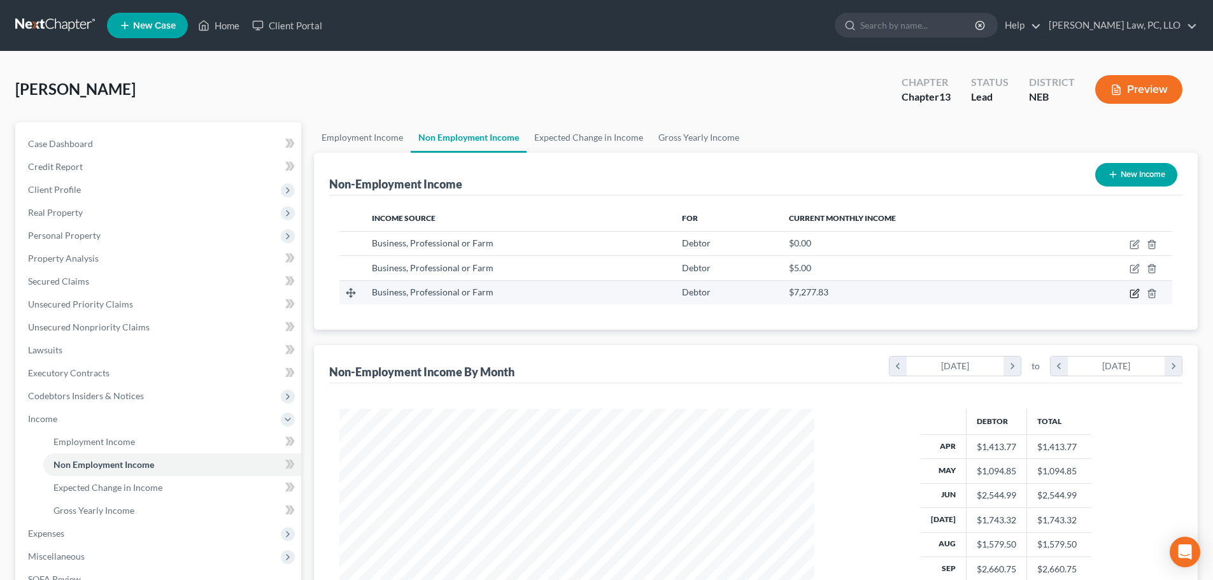
click at [1132, 293] on icon "button" at bounding box center [1134, 293] width 10 height 10
select select "10"
select select "3"
select select "30"
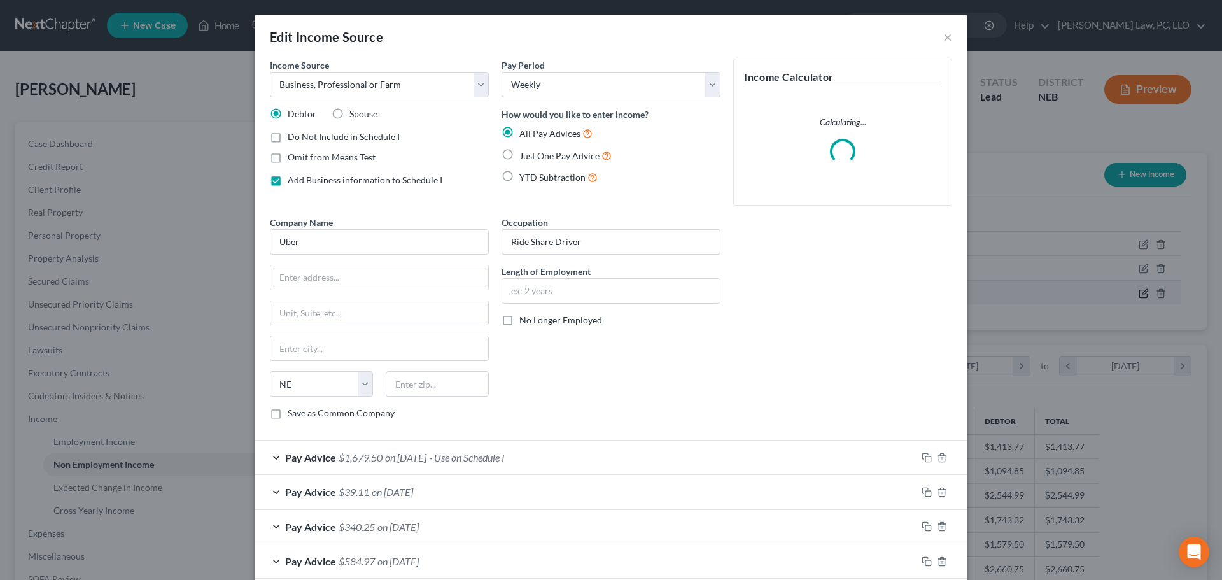
scroll to position [239, 505]
click at [632, 82] on select "Select Monthly Twice Monthly Every Other Week Weekly" at bounding box center [611, 84] width 219 height 25
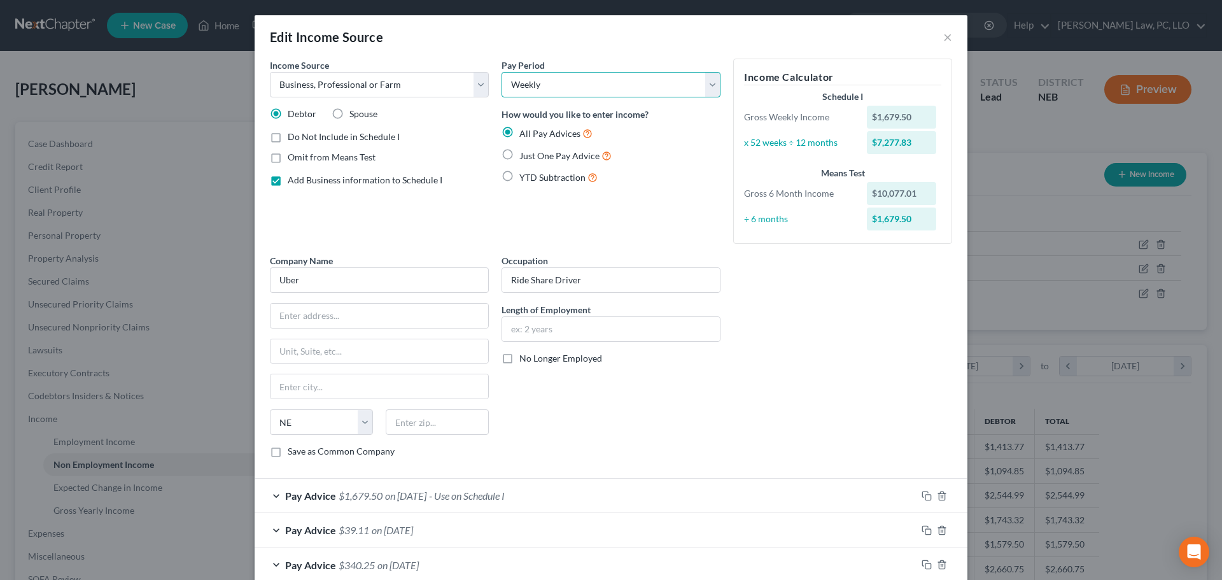
select select "0"
click at [502, 72] on select "Select Monthly Twice Monthly Every Other Week Weekly" at bounding box center [611, 84] width 219 height 25
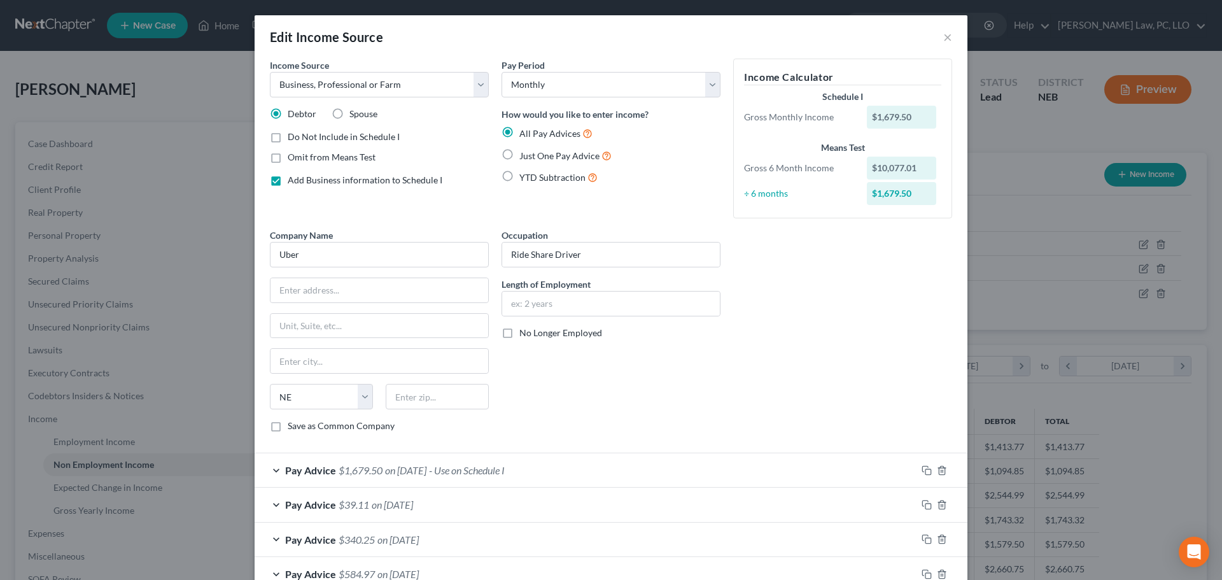
click at [745, 370] on div "Company Name * Uber State AL AK AR AZ CA CO CT DE DC FL GA GU HI ID IL IN IA KS…" at bounding box center [611, 336] width 695 height 214
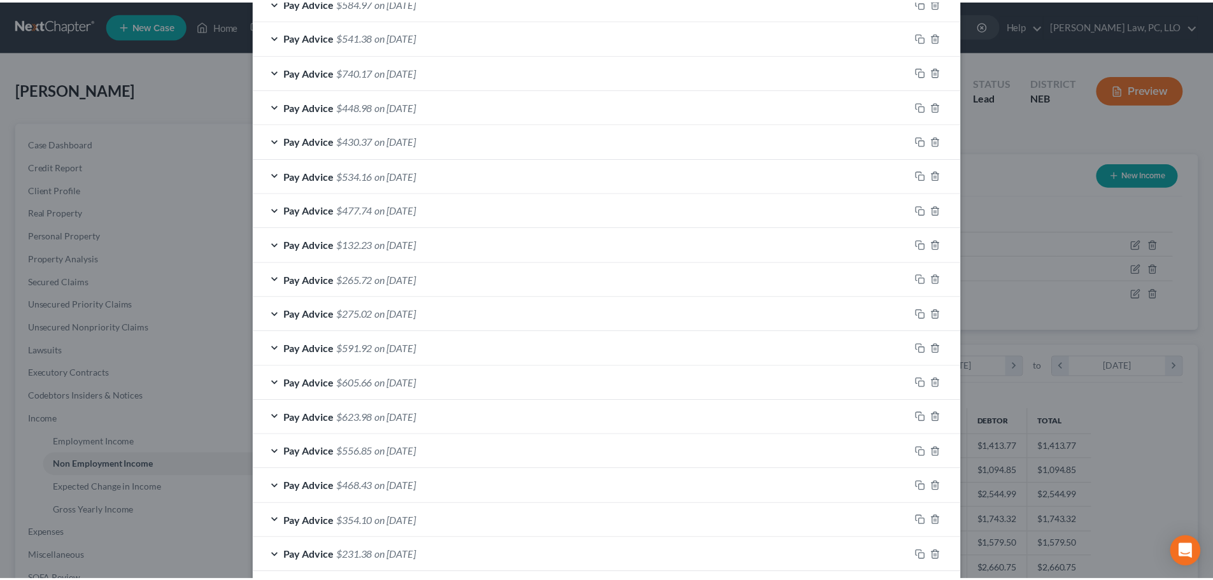
scroll to position [891, 0]
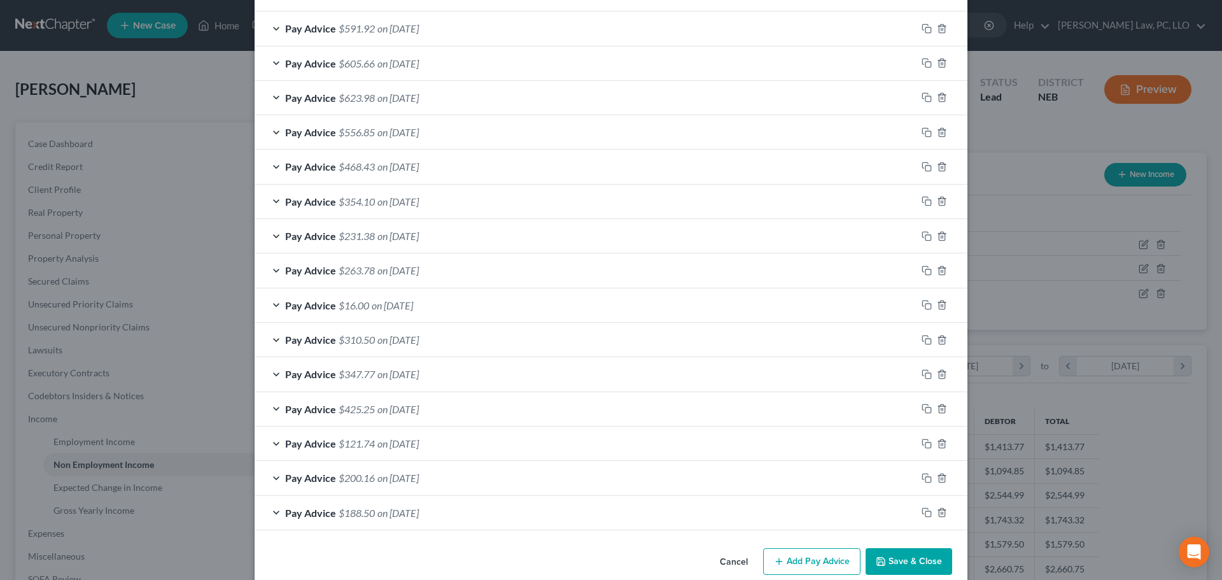
click at [880, 562] on icon "button" at bounding box center [881, 561] width 10 height 10
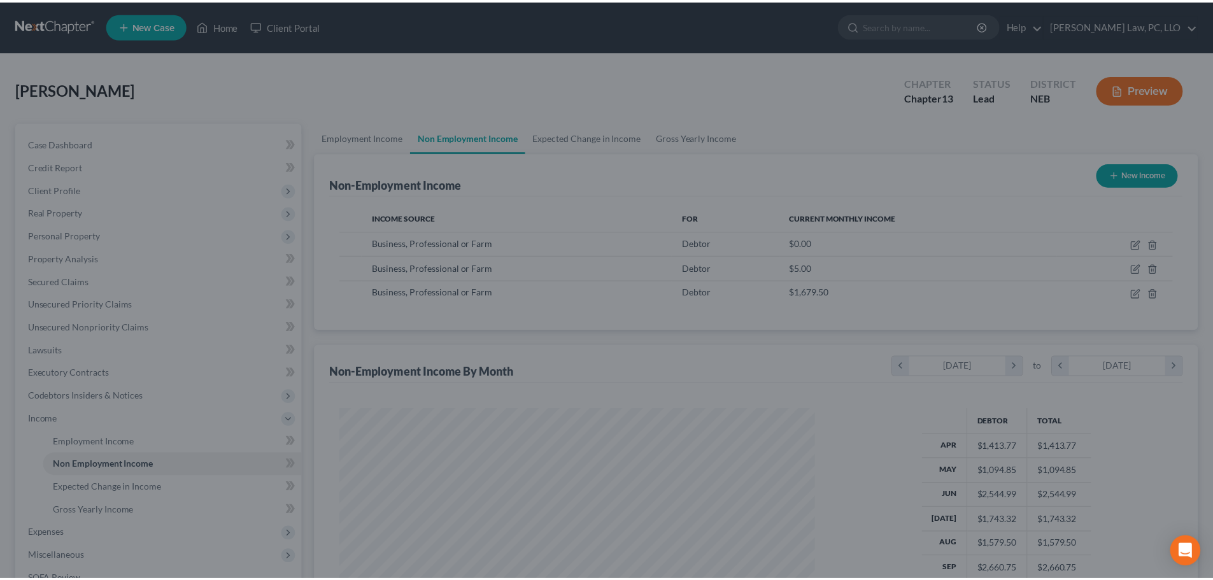
scroll to position [636269, 636006]
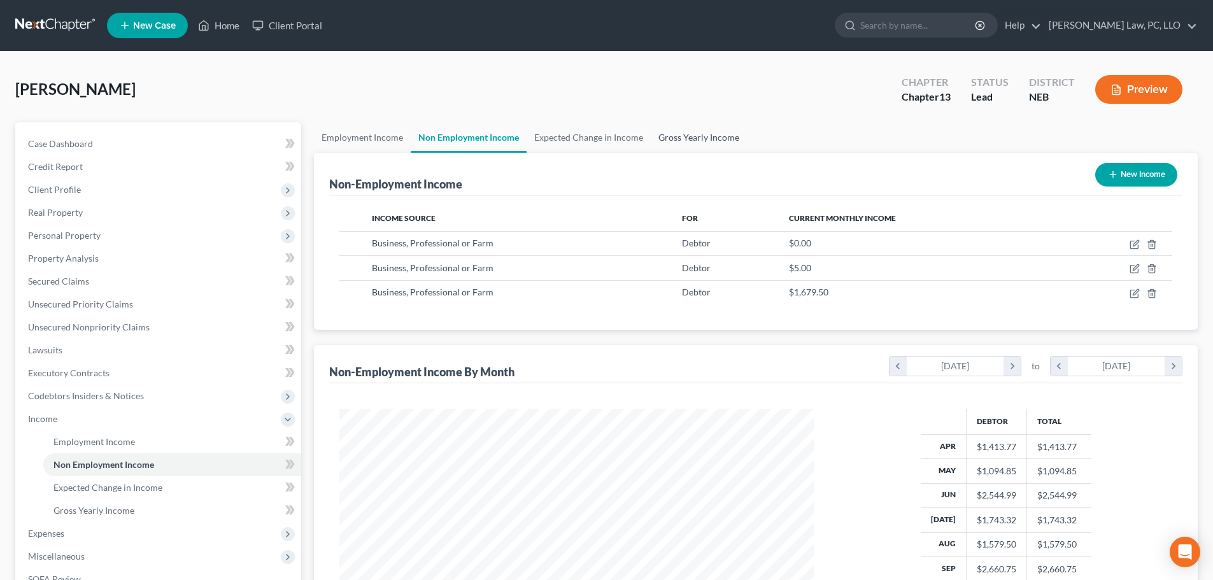
click at [691, 135] on link "Gross Yearly Income" at bounding box center [699, 137] width 96 height 31
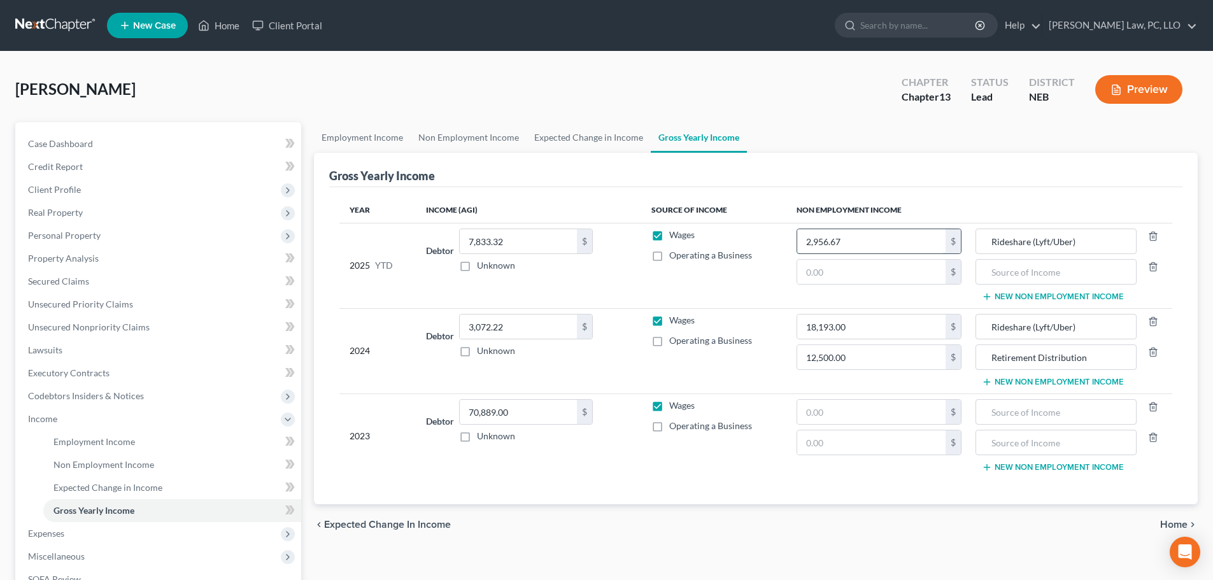
click at [848, 243] on input "2,956.67" at bounding box center [871, 241] width 148 height 24
click at [822, 243] on input "2,956.67" at bounding box center [871, 241] width 148 height 24
type input "15,000.00"
click at [812, 266] on input "text" at bounding box center [871, 272] width 148 height 24
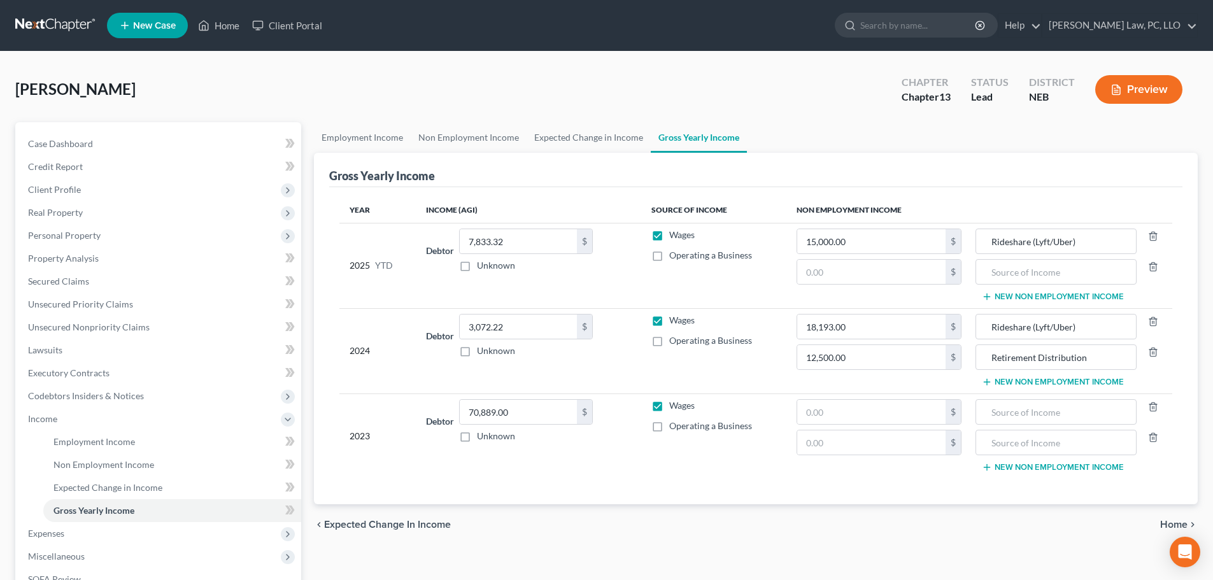
click at [1115, 163] on div "Gross Yearly Income" at bounding box center [755, 170] width 853 height 34
click at [1186, 355] on div "Gross Yearly Income Year Income (AGI) Source of Income Non Employment Income 20…" at bounding box center [755, 328] width 883 height 351
click at [1153, 320] on icon "button" at bounding box center [1153, 321] width 10 height 10
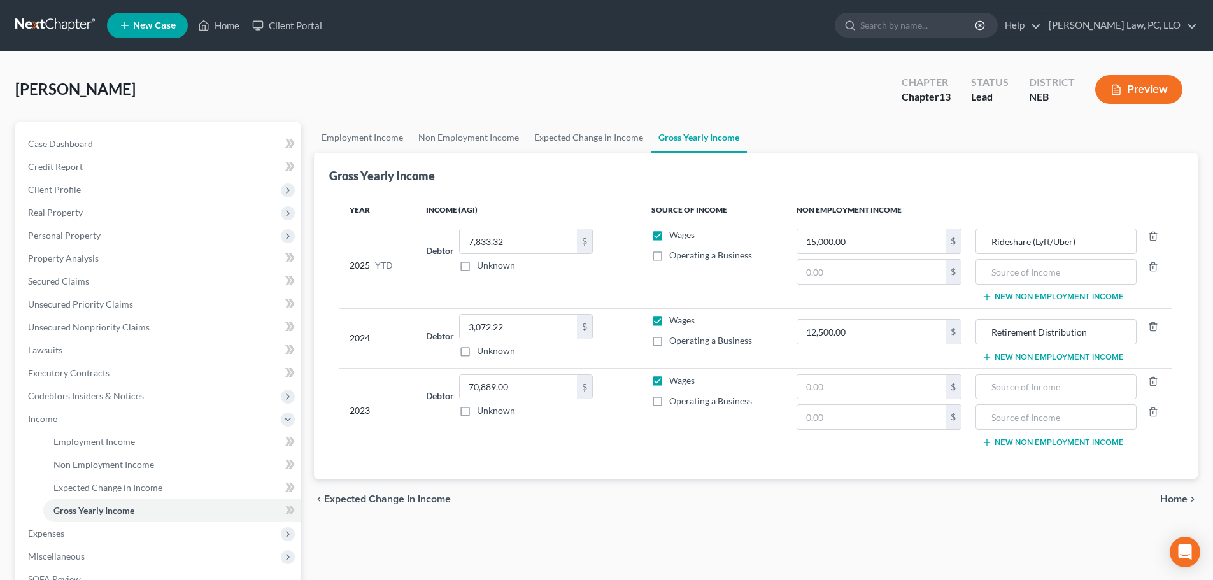
drag, startPoint x: 1160, startPoint y: 346, endPoint x: 1148, endPoint y: 346, distance: 11.5
click at [1160, 346] on td "Retirement Distribution New Non Employment Income" at bounding box center [1071, 338] width 200 height 60
click at [908, 337] on input "12,500.00" at bounding box center [871, 332] width 148 height 24
type input "15,872.00"
click at [501, 335] on input "3,072.22" at bounding box center [518, 326] width 117 height 24
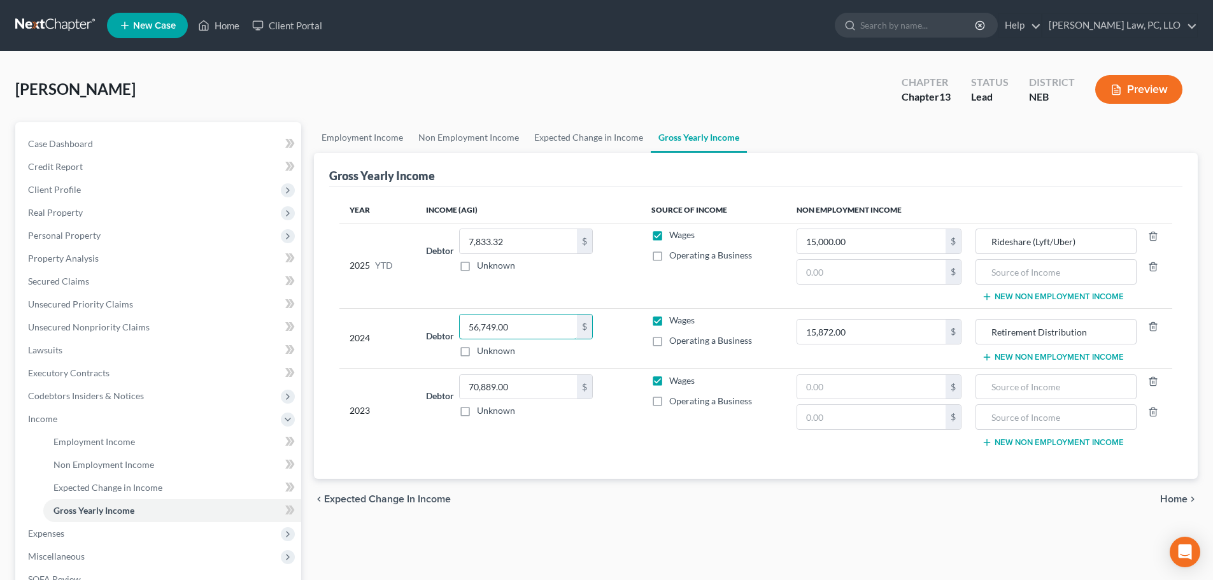
type input "56,749.00"
click at [1190, 303] on div "Gross Yearly Income Year Income (AGI) Source of Income Non Employment Income 20…" at bounding box center [755, 316] width 883 height 326
click at [57, 419] on span "Income" at bounding box center [42, 418] width 29 height 11
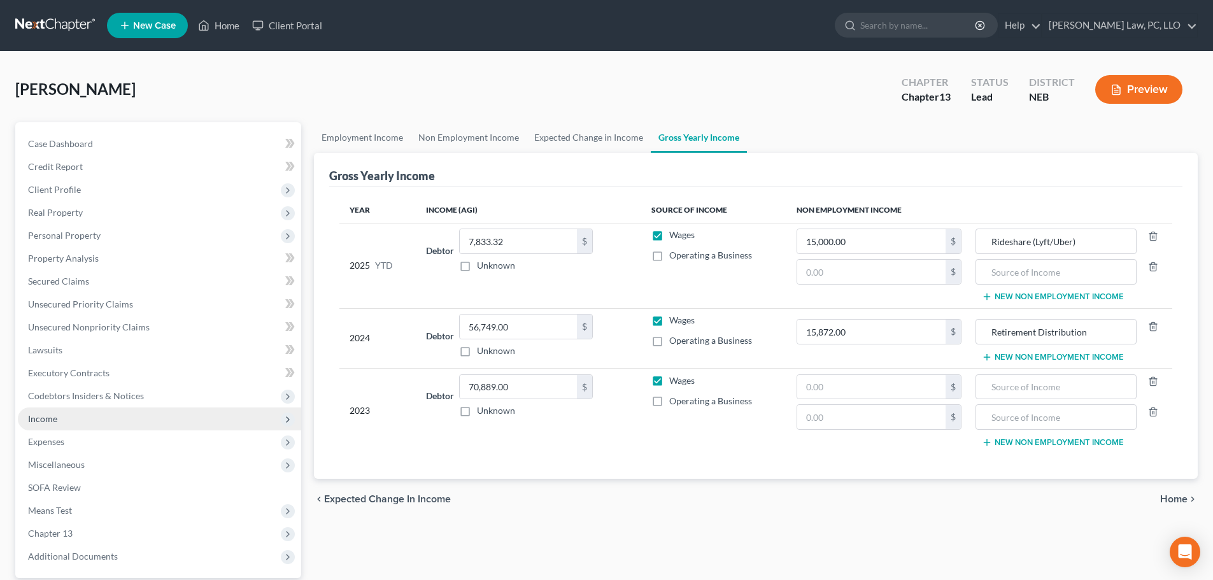
click at [62, 429] on span "Income" at bounding box center [159, 418] width 283 height 23
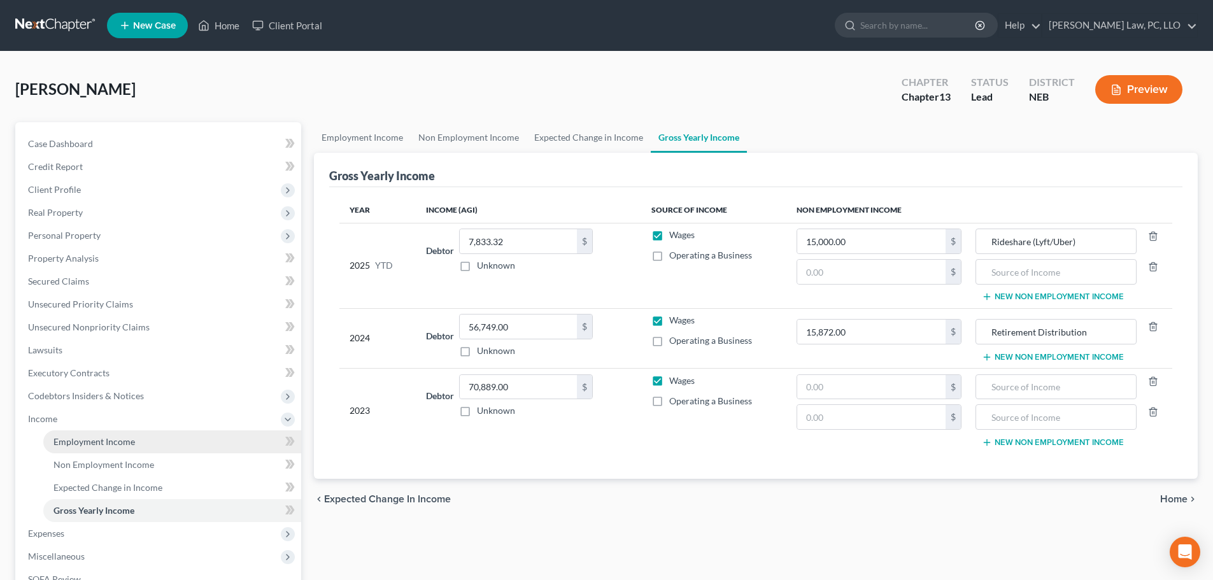
click at [64, 446] on span "Employment Income" at bounding box center [93, 441] width 81 height 11
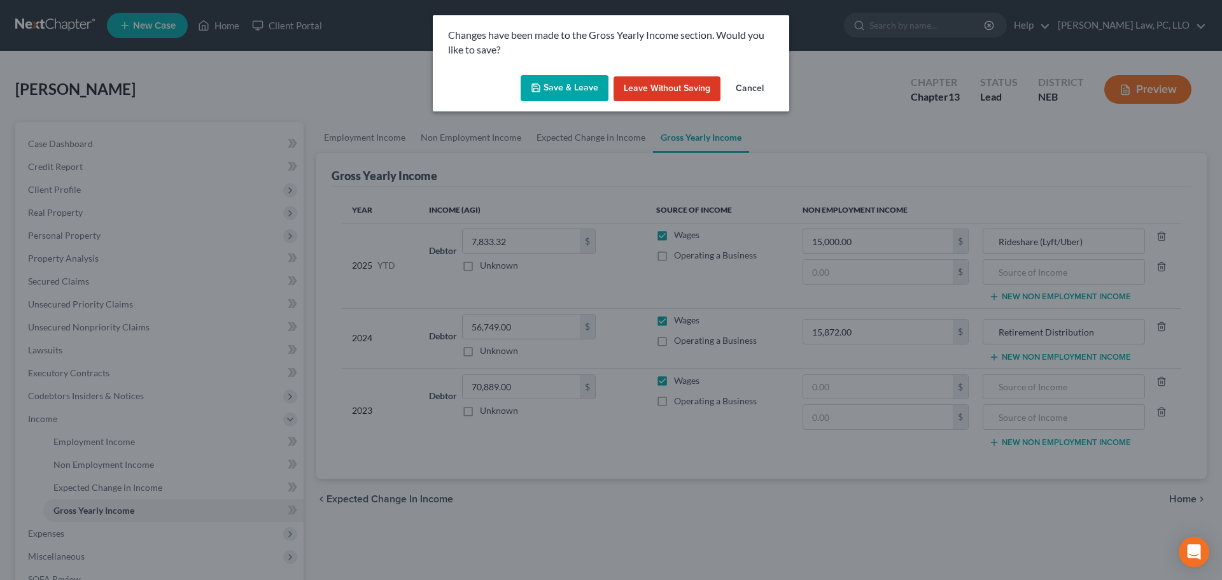
click at [562, 84] on button "Save & Leave" at bounding box center [565, 88] width 88 height 27
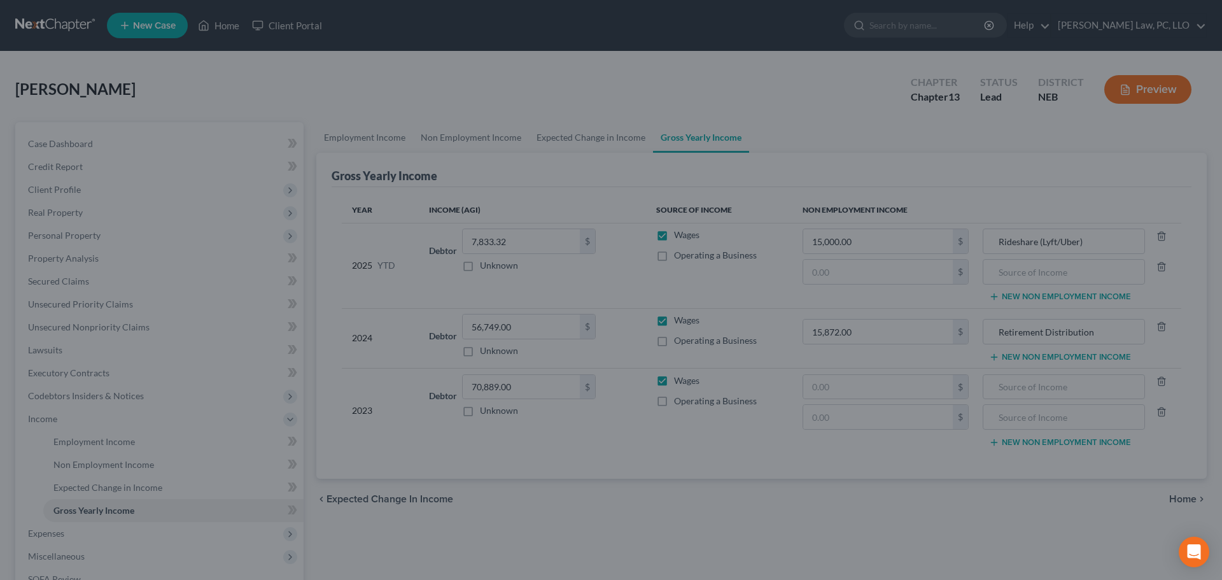
type input "15,000.00"
type input "Rideshare (Lyft/Uber)"
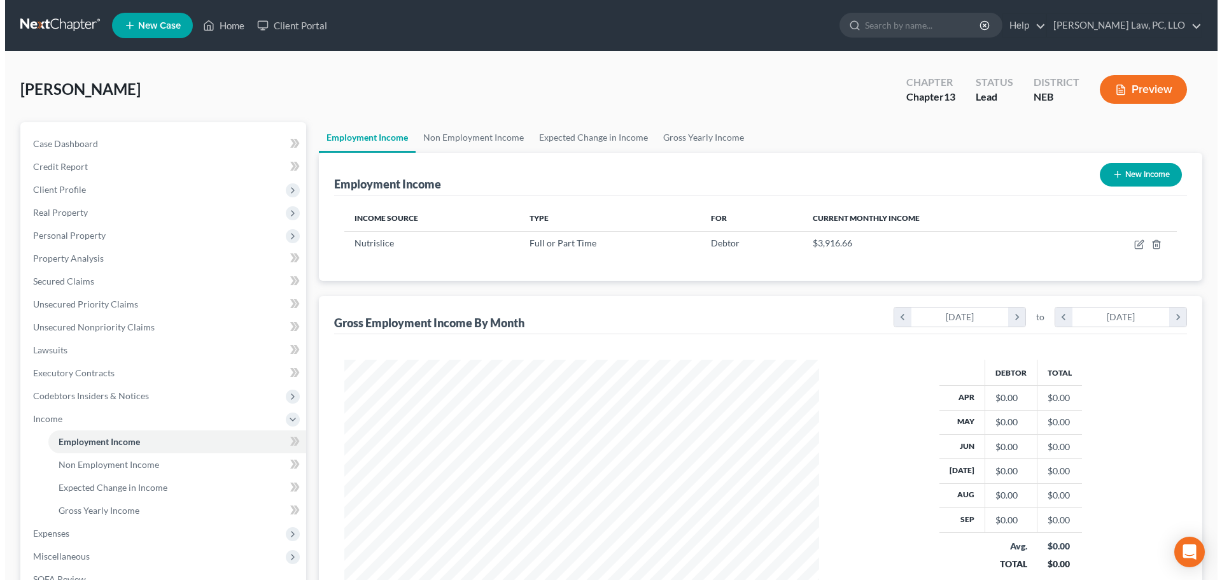
scroll to position [237, 500]
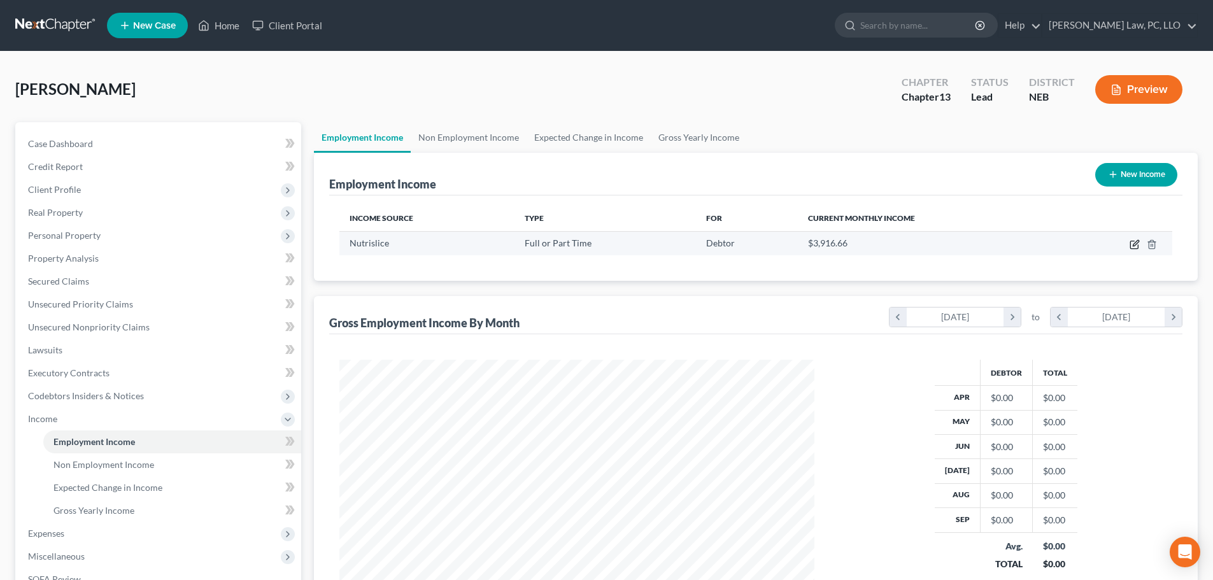
click at [1134, 243] on icon "button" at bounding box center [1134, 244] width 10 height 10
select select "0"
select select "5"
select select "1"
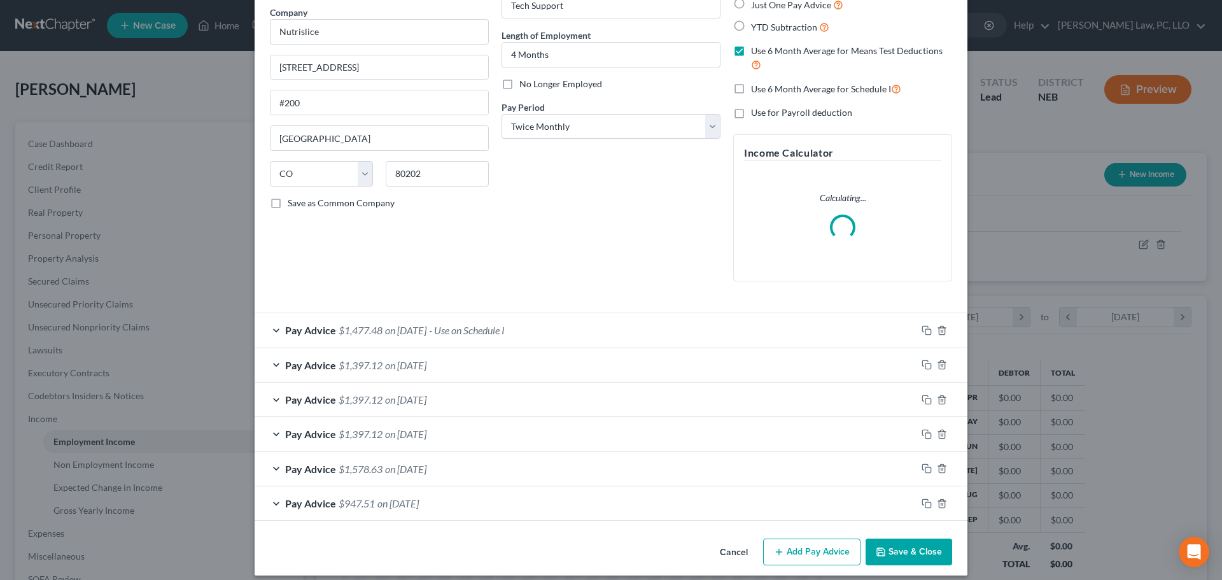
scroll to position [113, 0]
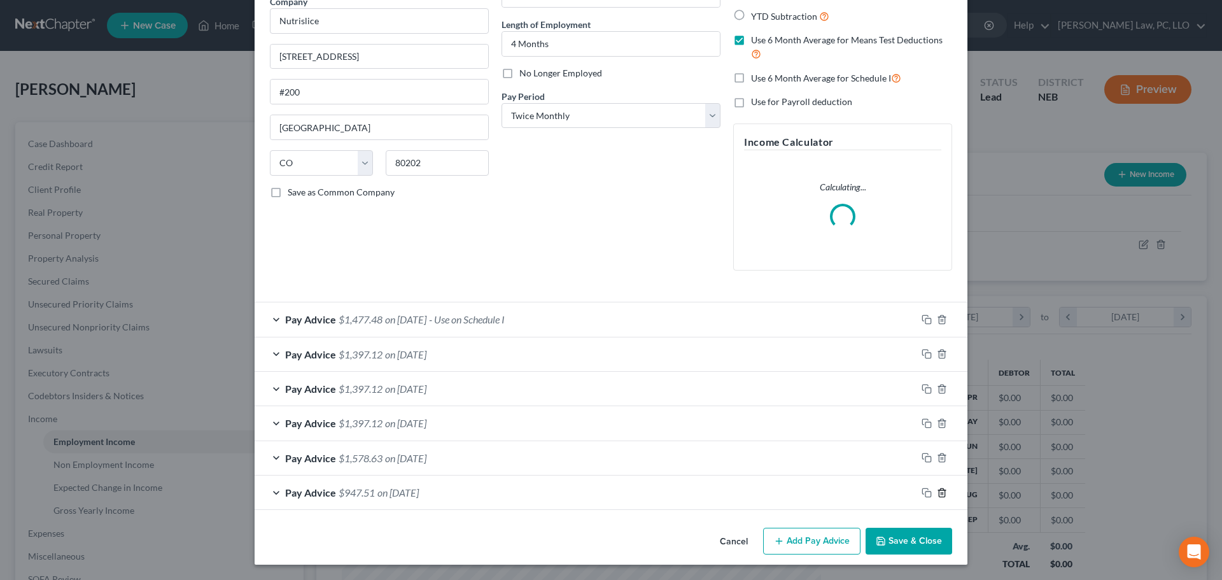
click at [938, 495] on div "Pay Advice $1,477.48 on 02/28/2025 - Use on Schedule I Use on Schedule I Receiv…" at bounding box center [611, 406] width 713 height 208
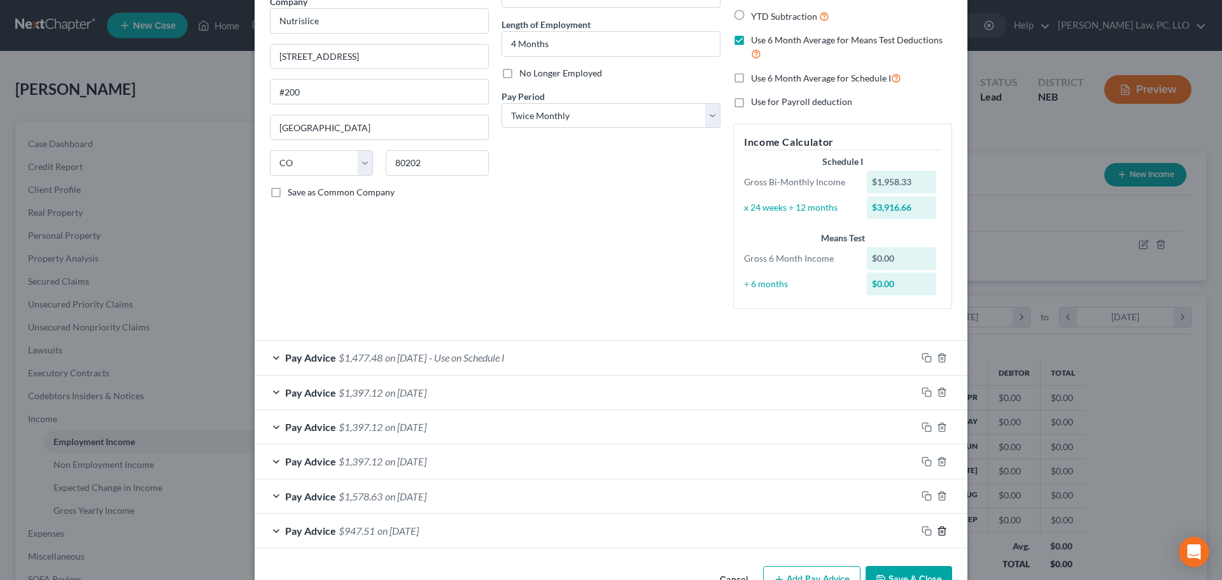
click at [939, 533] on icon "button" at bounding box center [942, 531] width 10 height 10
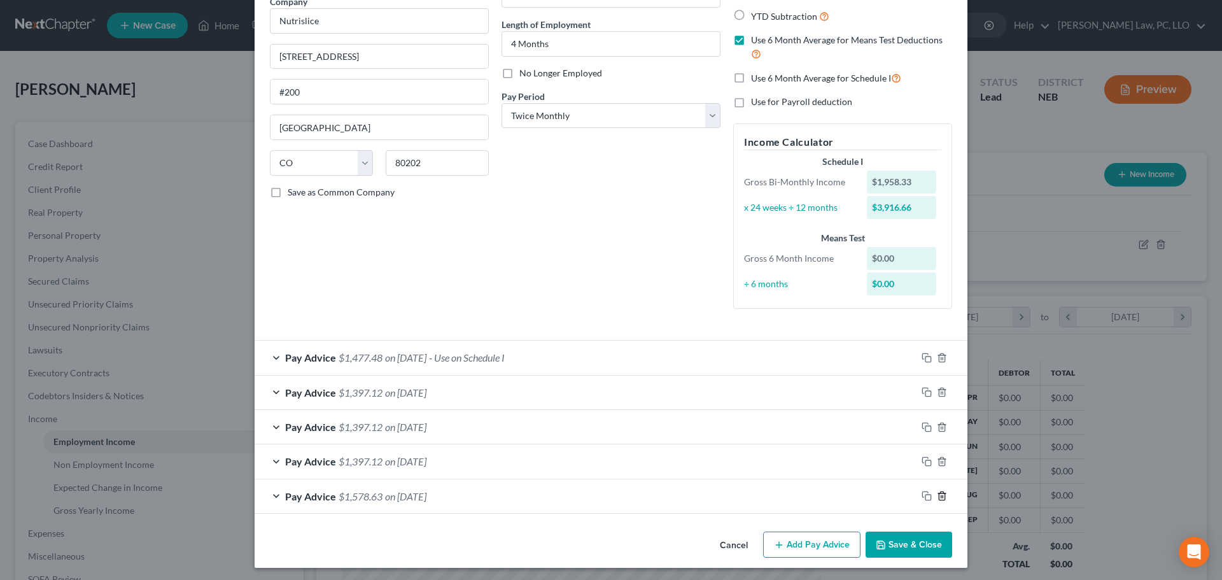
click at [940, 498] on icon "button" at bounding box center [942, 496] width 6 height 8
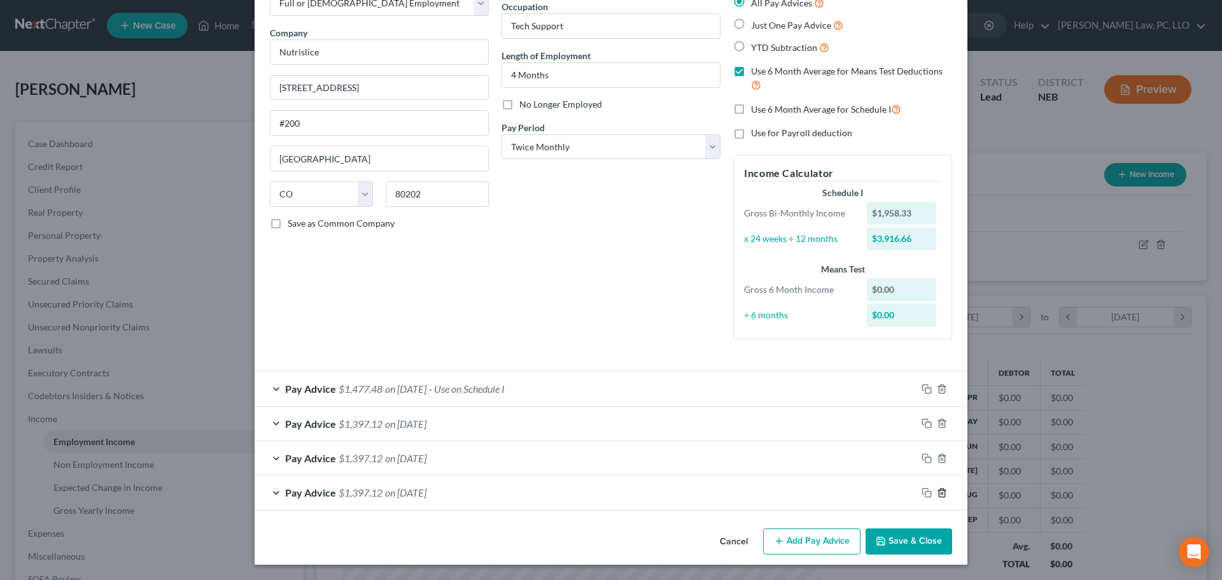
click at [937, 489] on icon "button" at bounding box center [942, 493] width 10 height 10
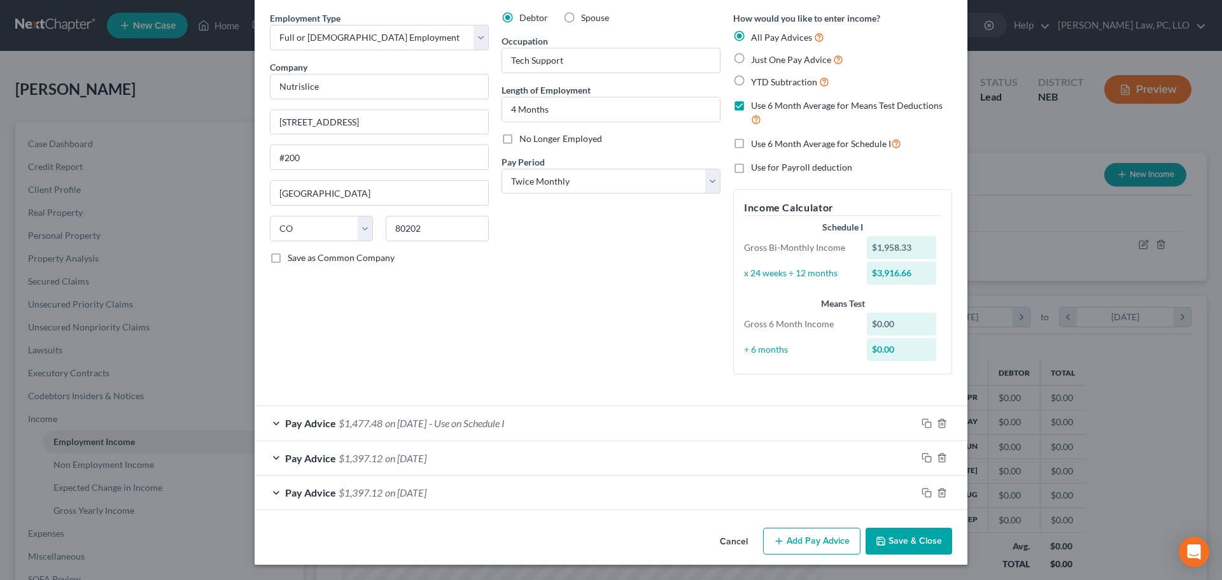
scroll to position [47, 0]
click at [938, 484] on div at bounding box center [942, 492] width 51 height 20
click at [939, 489] on icon "button" at bounding box center [942, 492] width 6 height 8
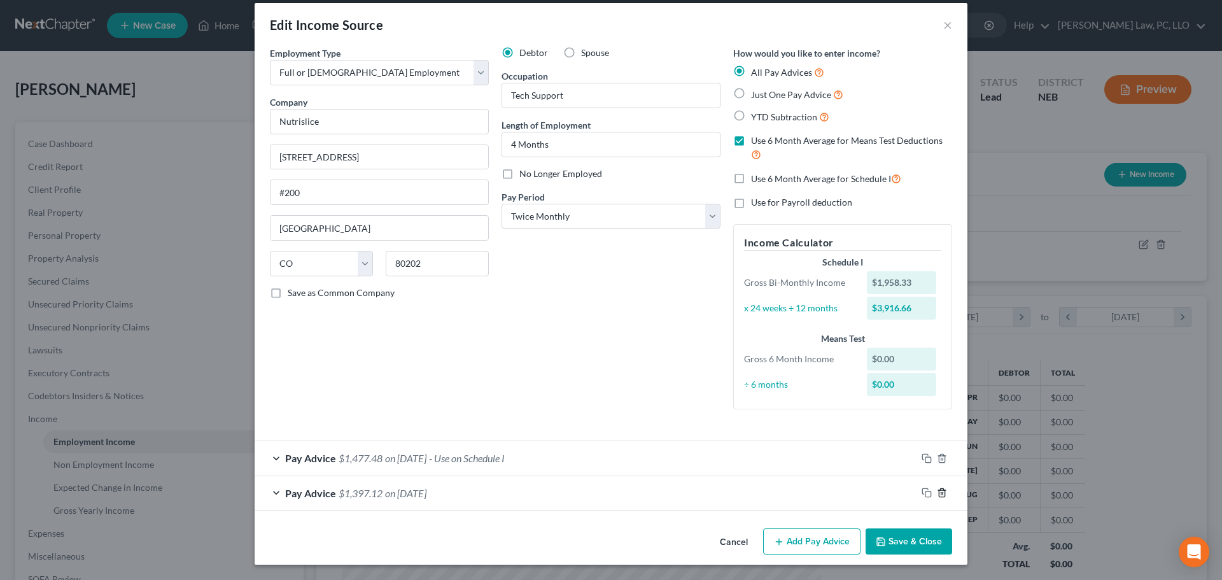
click at [938, 488] on icon "button" at bounding box center [942, 493] width 10 height 10
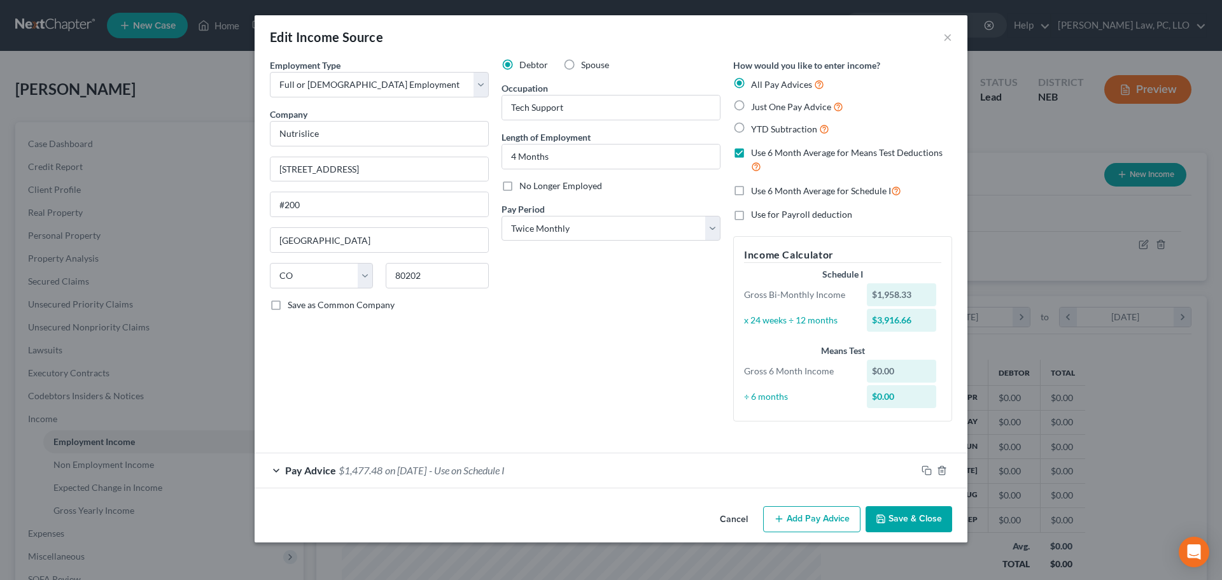
scroll to position [0, 0]
click at [563, 471] on div "Pay Advice $1,477.48 on 02/28/2025 - Use on Schedule I" at bounding box center [586, 470] width 662 height 34
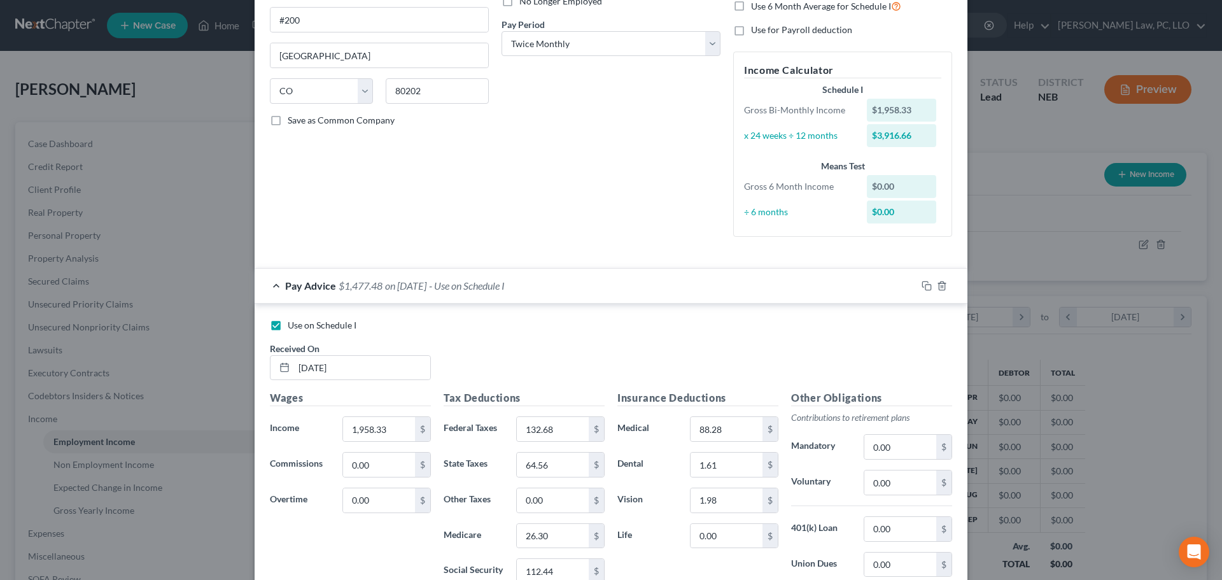
scroll to position [191, 0]
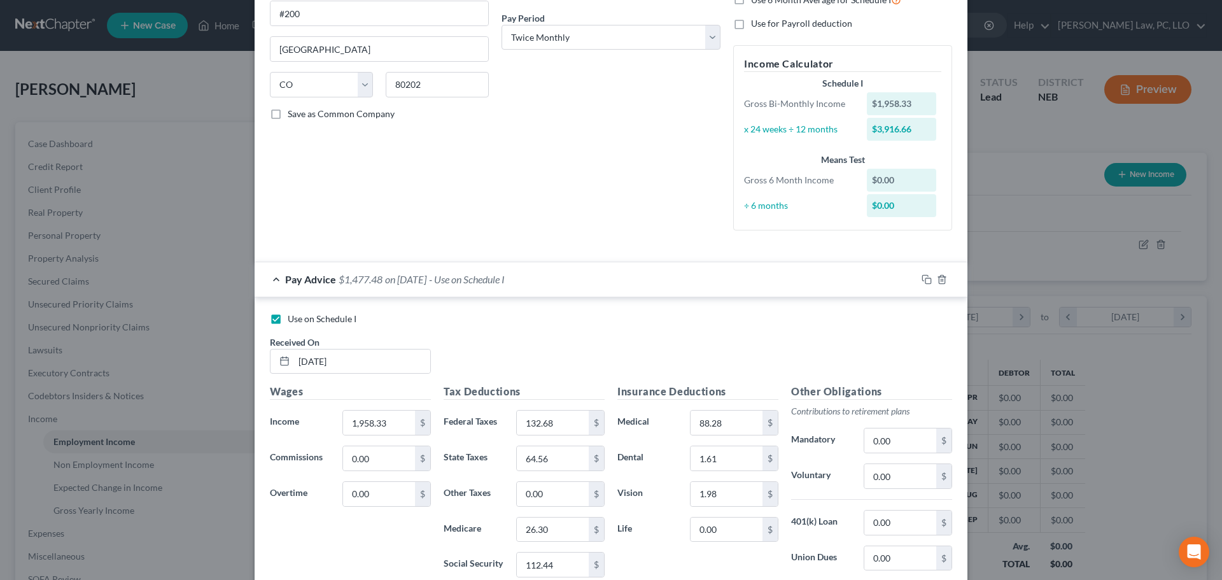
click at [288, 320] on span "Use on Schedule I" at bounding box center [322, 318] width 69 height 11
click at [293, 320] on input "Use on Schedule I" at bounding box center [297, 317] width 8 height 8
checkbox input "false"
click at [348, 363] on input "02/28/2025" at bounding box center [362, 361] width 136 height 24
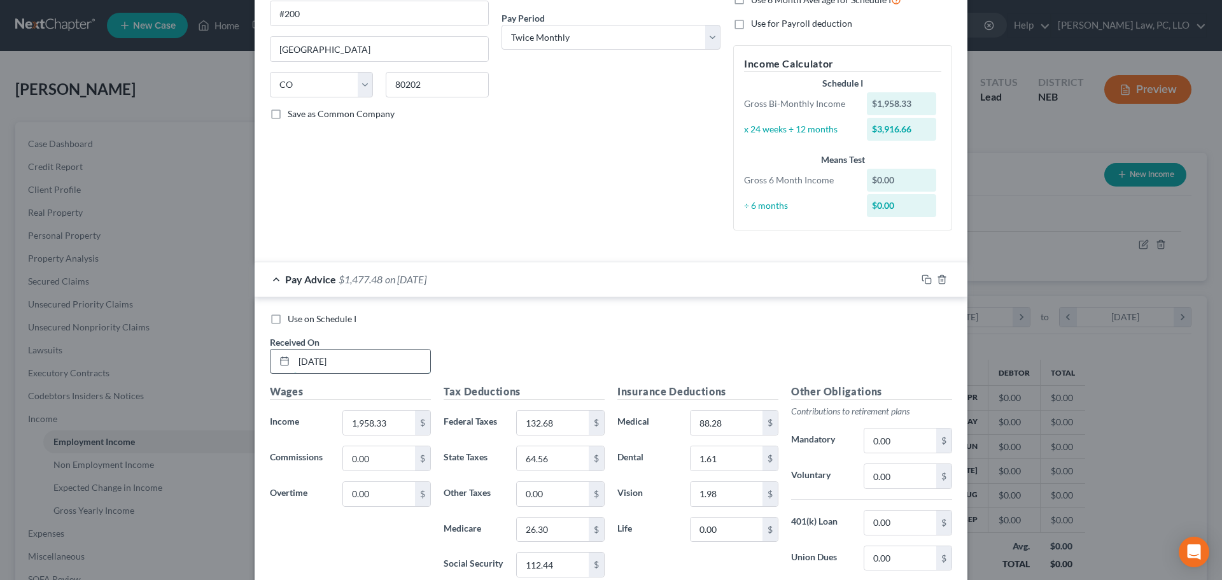
click at [348, 364] on input "02/28/2025" at bounding box center [362, 361] width 136 height 24
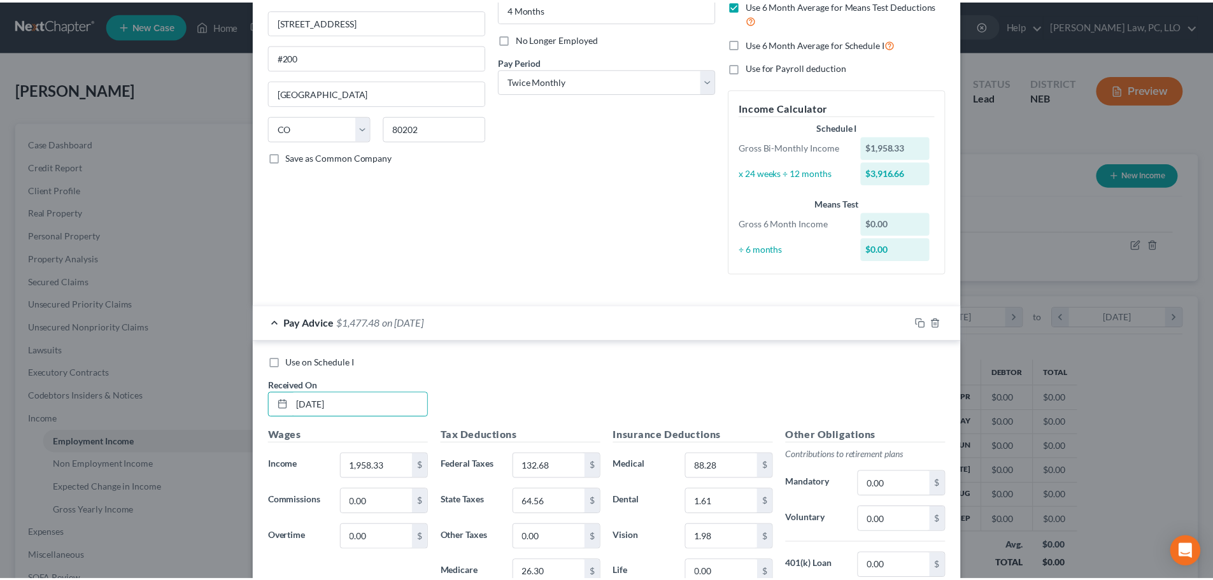
scroll to position [0, 0]
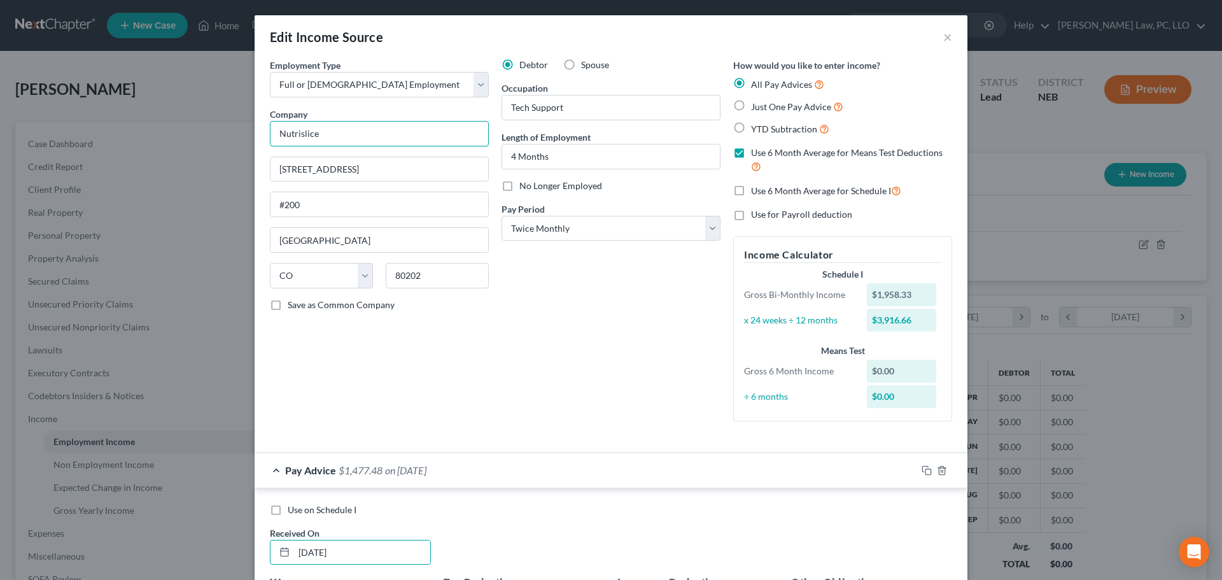
click at [325, 130] on input "Nutrislice" at bounding box center [379, 133] width 219 height 25
click at [324, 130] on input "Nutrislice" at bounding box center [379, 133] width 219 height 25
click at [943, 37] on button "×" at bounding box center [947, 36] width 9 height 15
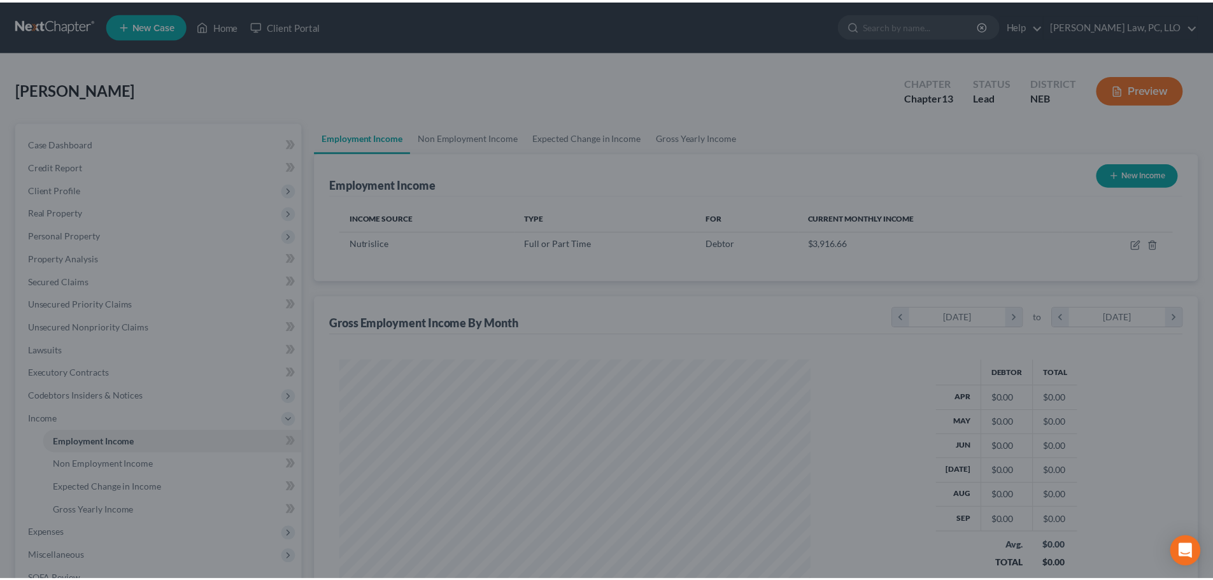
scroll to position [237, 500]
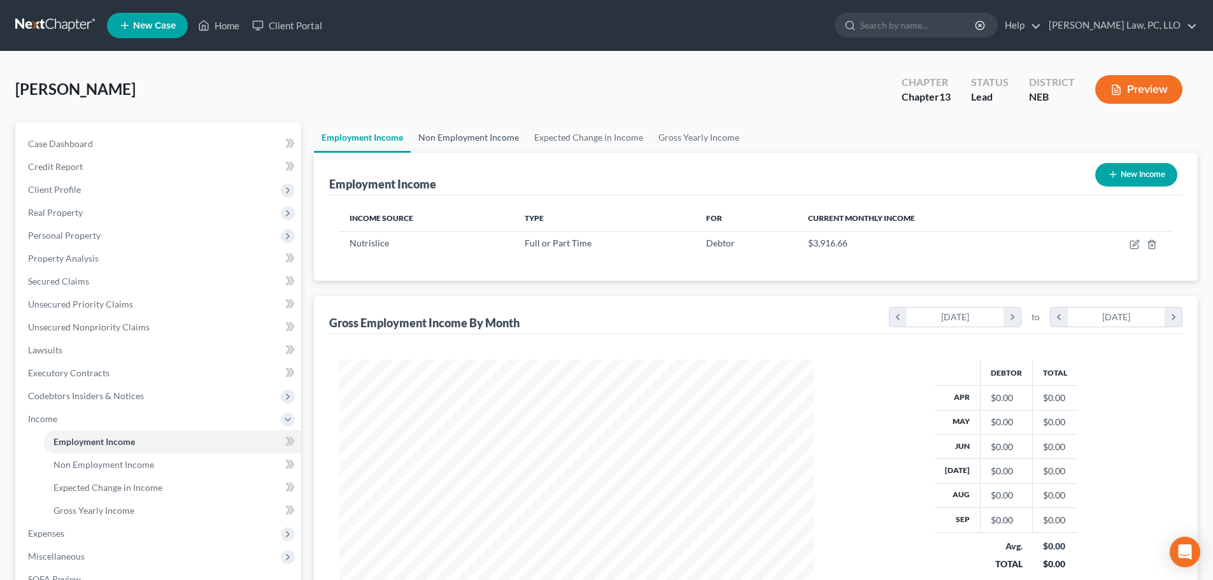
click at [486, 139] on link "Non Employment Income" at bounding box center [469, 137] width 116 height 31
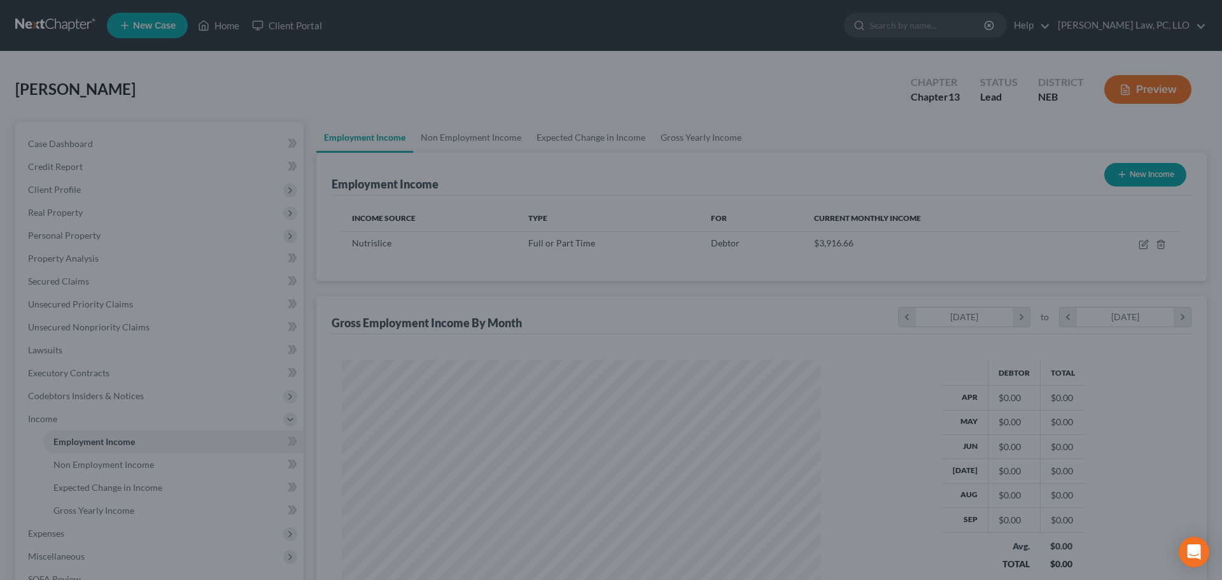
click at [303, 117] on div at bounding box center [611, 290] width 1222 height 580
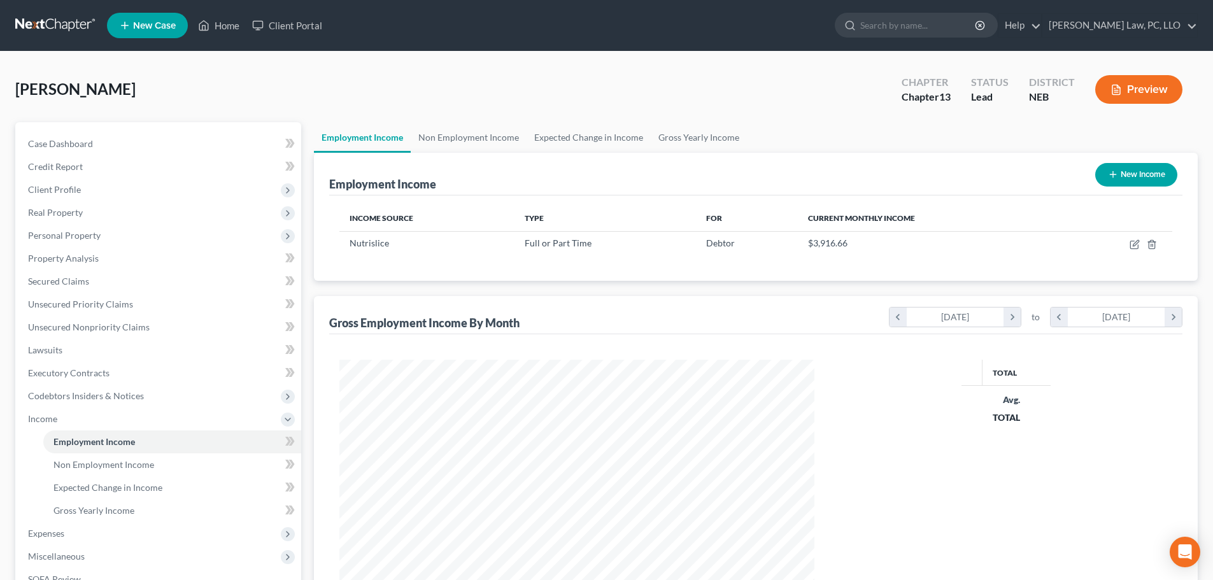
scroll to position [237, 500]
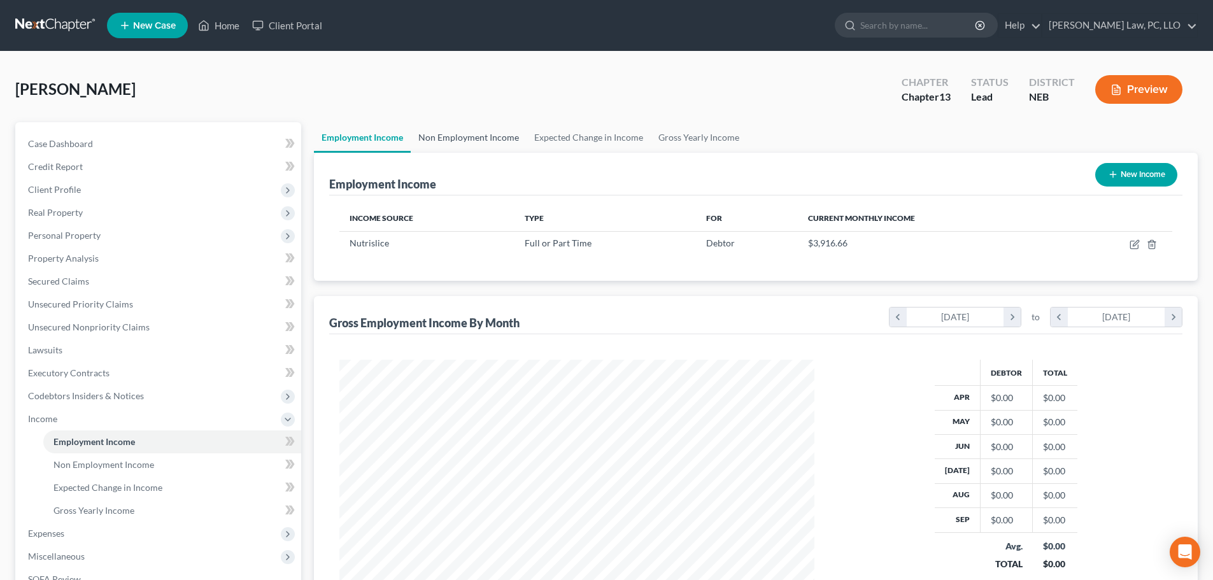
click at [468, 140] on link "Non Employment Income" at bounding box center [469, 137] width 116 height 31
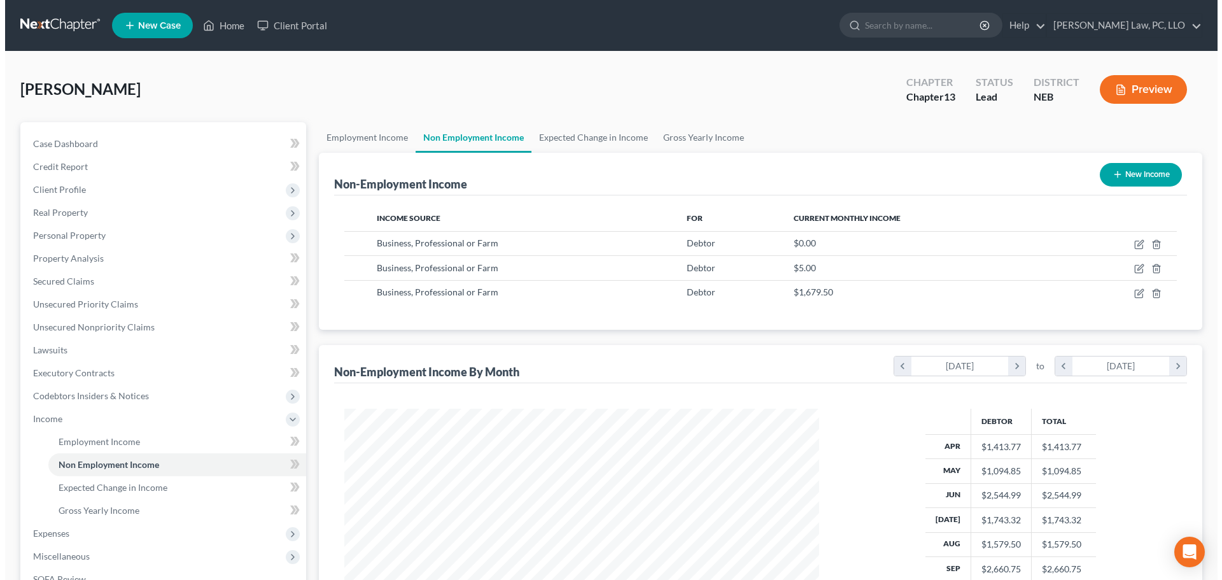
scroll to position [237, 500]
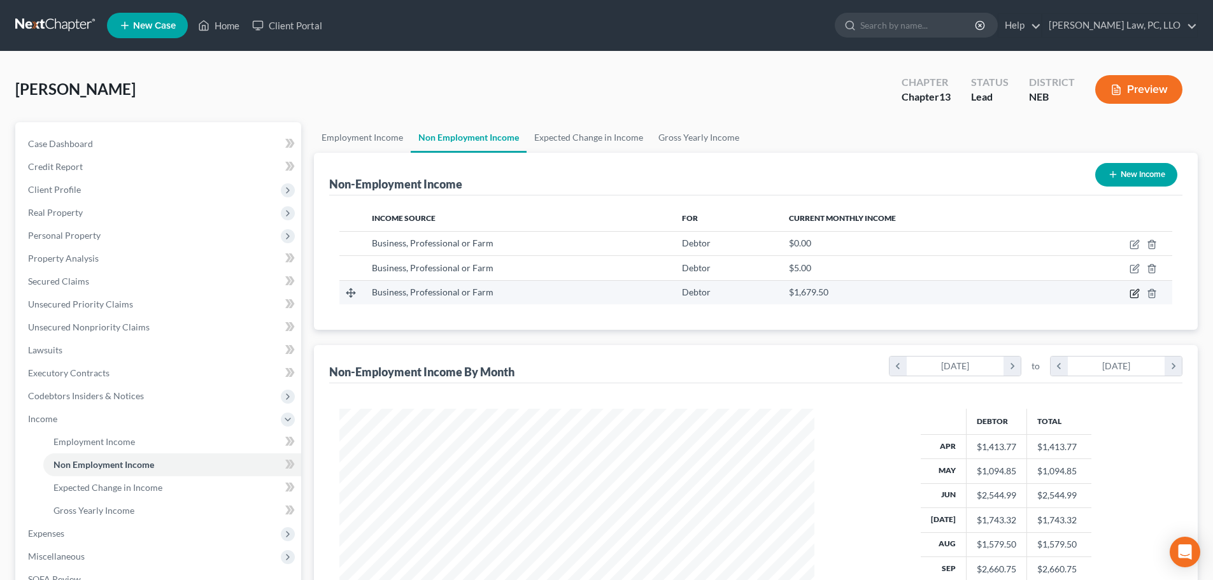
click at [1134, 293] on icon "button" at bounding box center [1134, 293] width 10 height 10
select select "10"
select select "0"
select select "30"
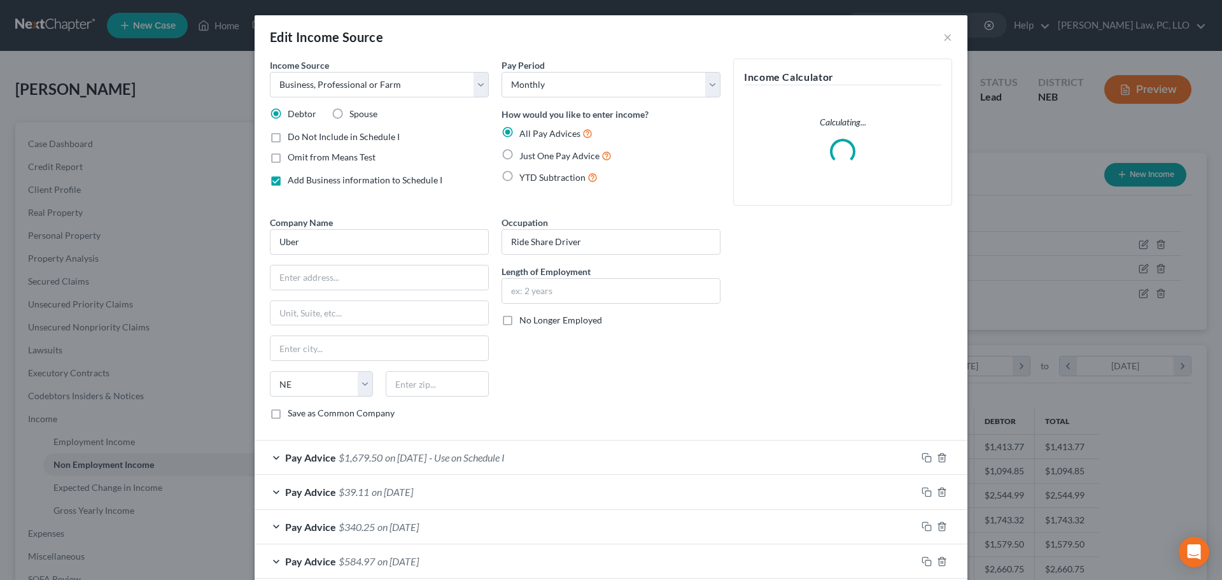
scroll to position [239, 505]
click at [557, 463] on div "Pay Advice $1,679.50 on 10/15/2025 - Use on Schedule I" at bounding box center [586, 457] width 662 height 34
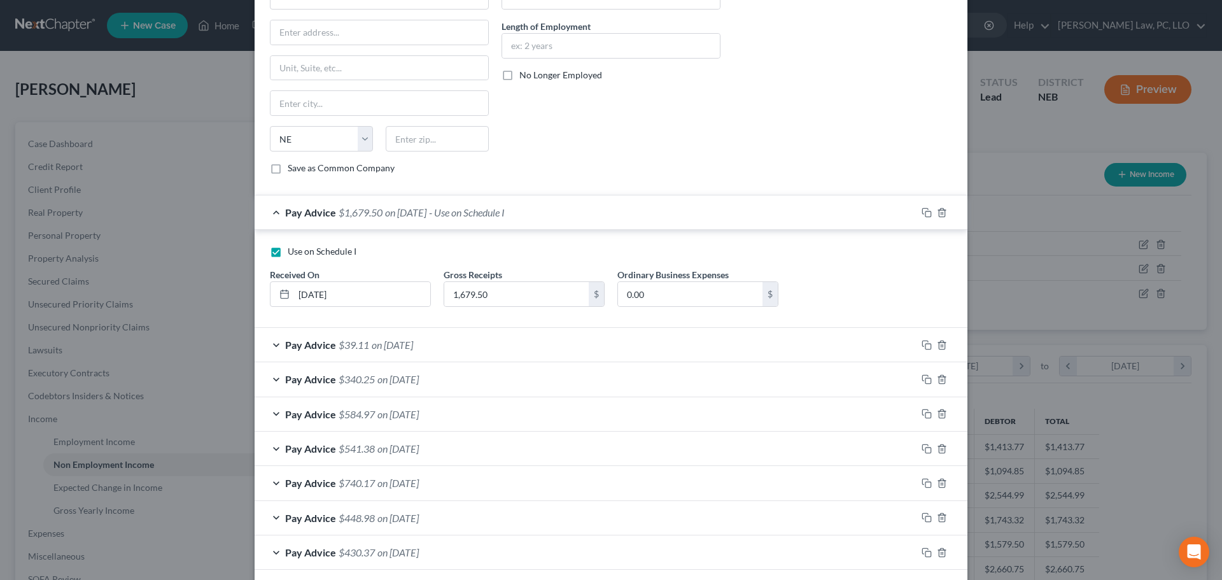
scroll to position [255, 0]
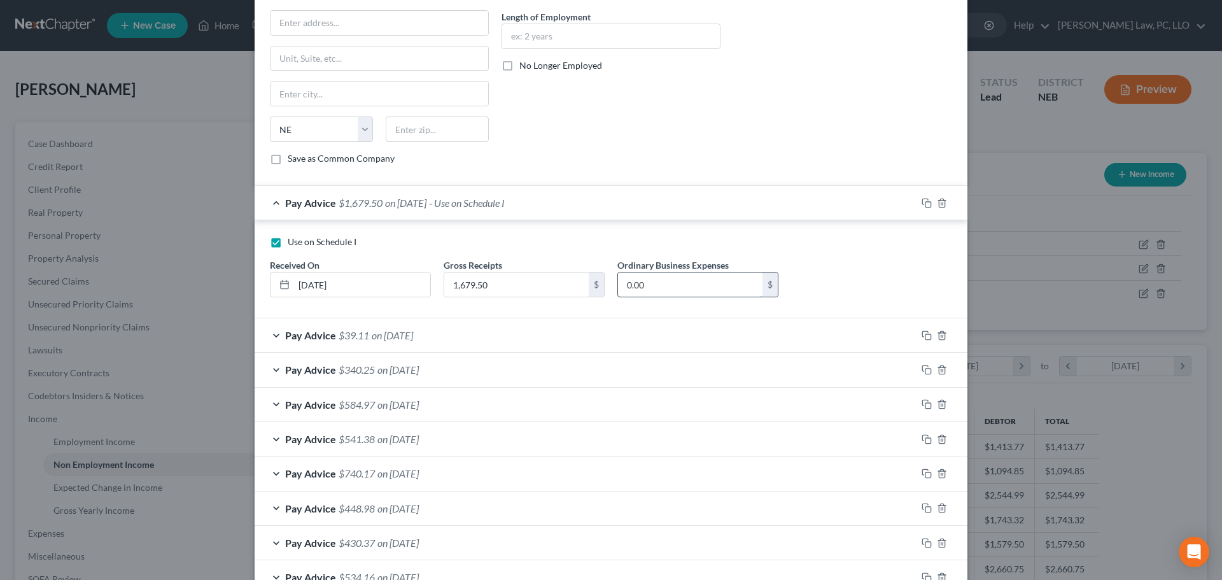
click at [664, 287] on input "0.00" at bounding box center [690, 284] width 144 height 24
type input "510.00"
click at [267, 202] on div "Pay Advice $1,169.50 on 10/15/2025 - Use on Schedule I" at bounding box center [586, 203] width 662 height 34
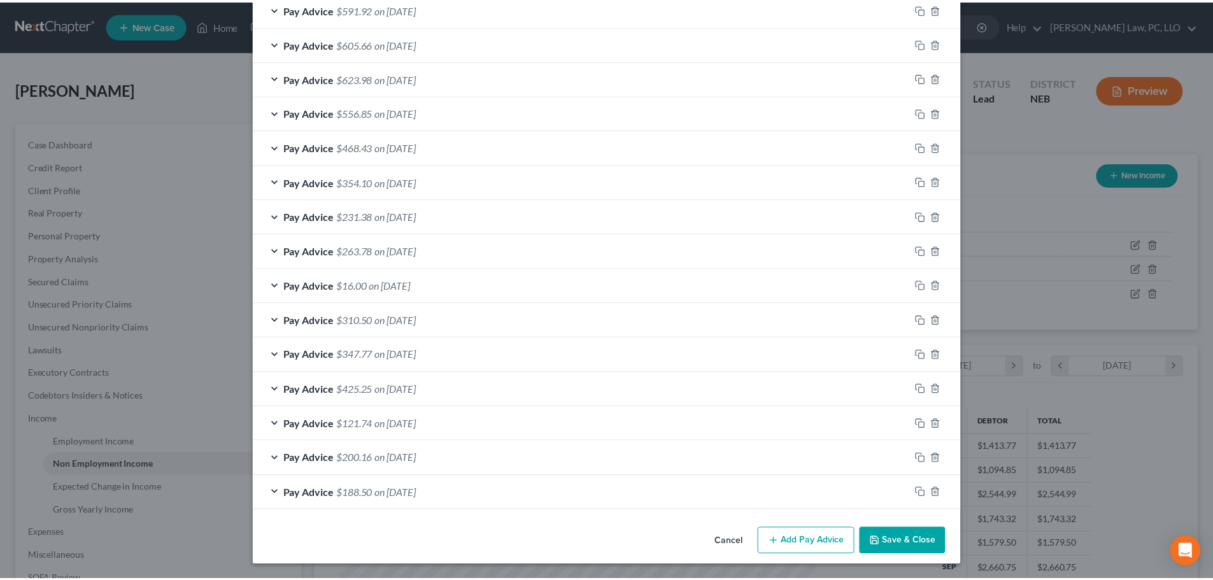
scroll to position [911, 0]
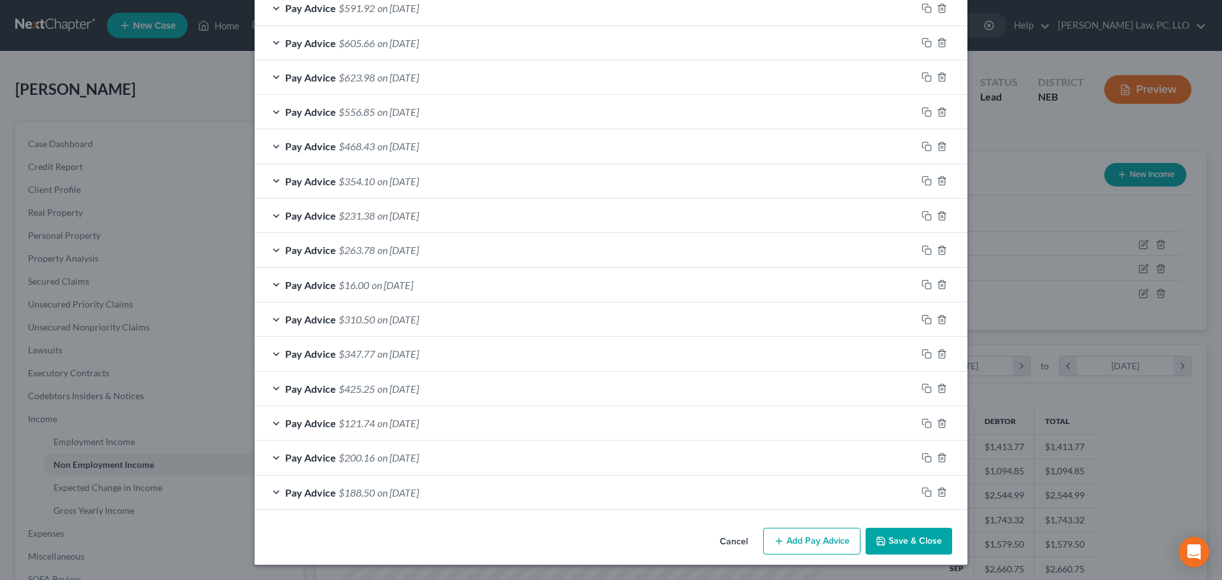
click at [883, 545] on button "Save & Close" at bounding box center [909, 541] width 87 height 27
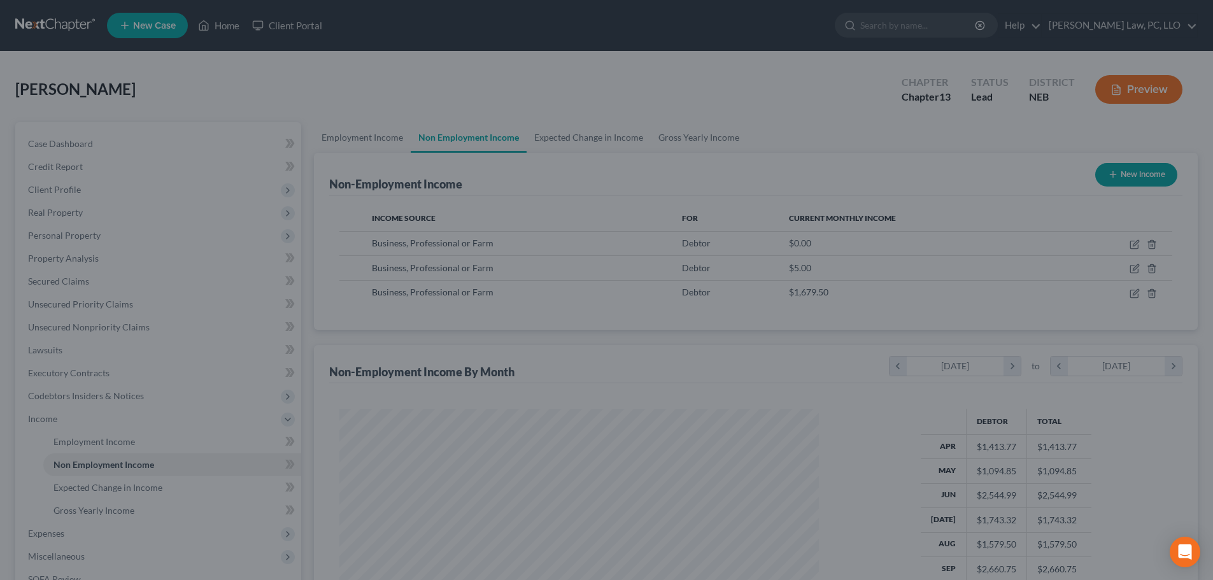
scroll to position [636269, 636006]
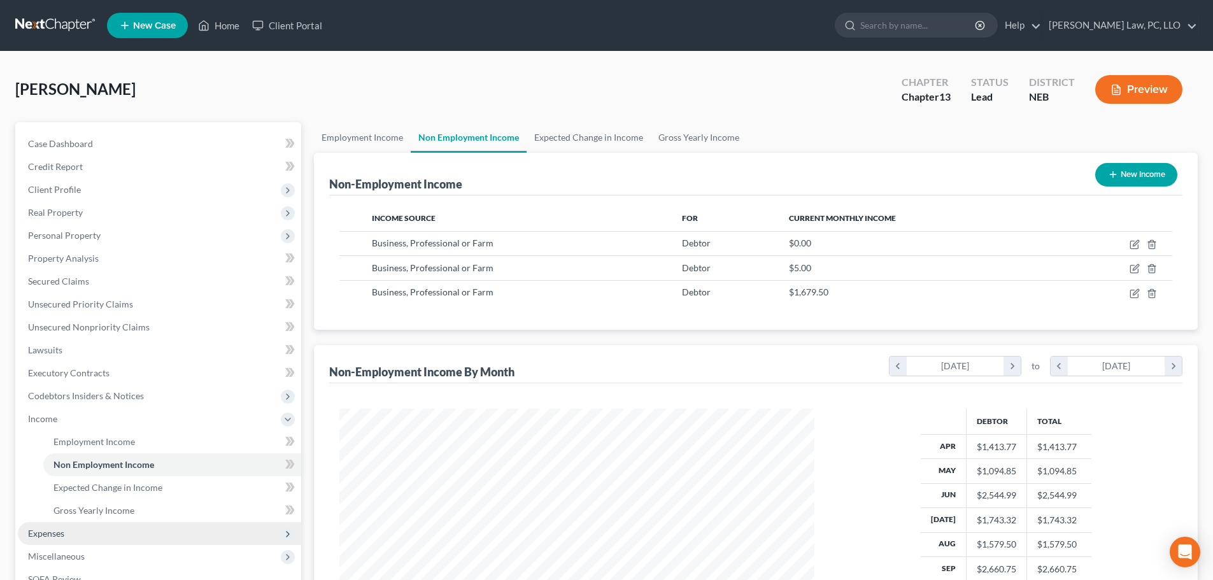
click at [71, 528] on span "Expenses" at bounding box center [159, 533] width 283 height 23
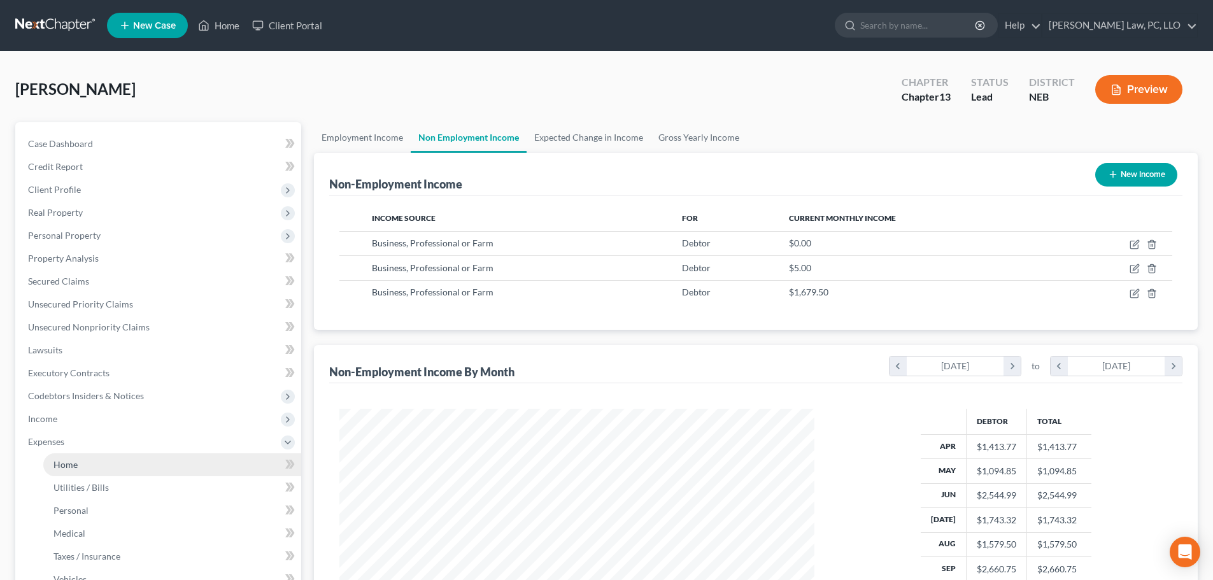
click at [67, 470] on link "Home" at bounding box center [172, 464] width 258 height 23
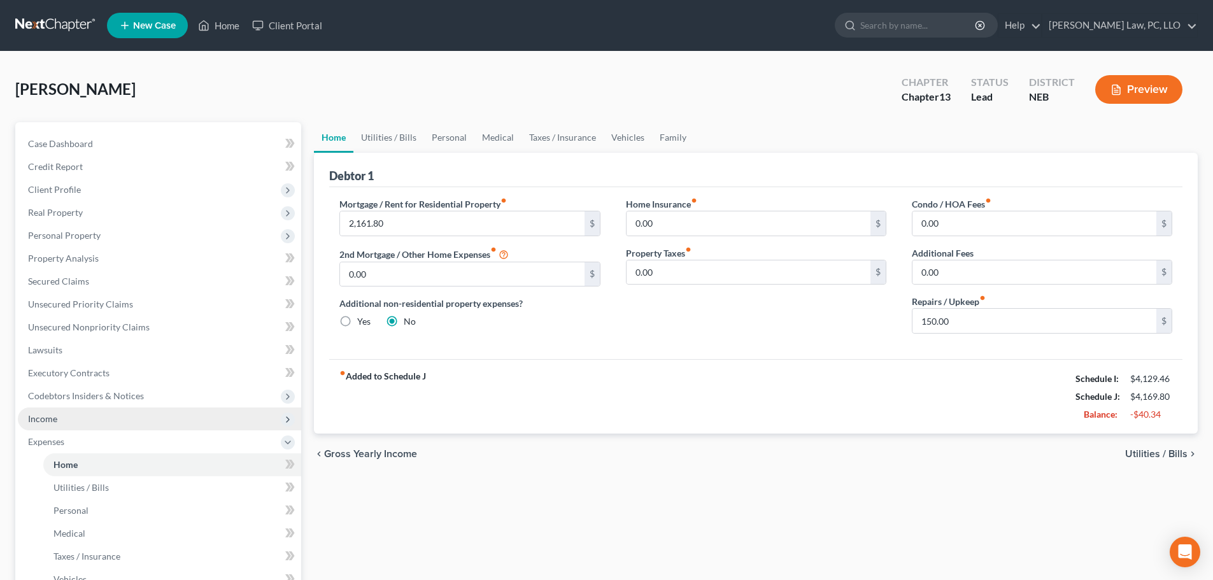
click at [74, 423] on span "Income" at bounding box center [159, 418] width 283 height 23
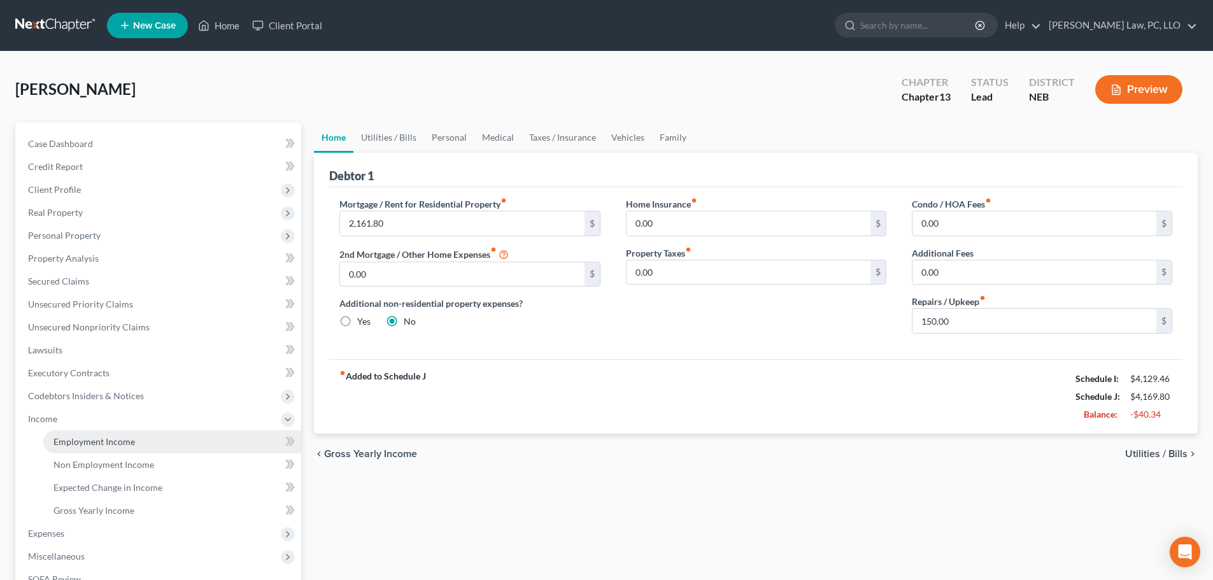
click at [83, 447] on link "Employment Income" at bounding box center [172, 441] width 258 height 23
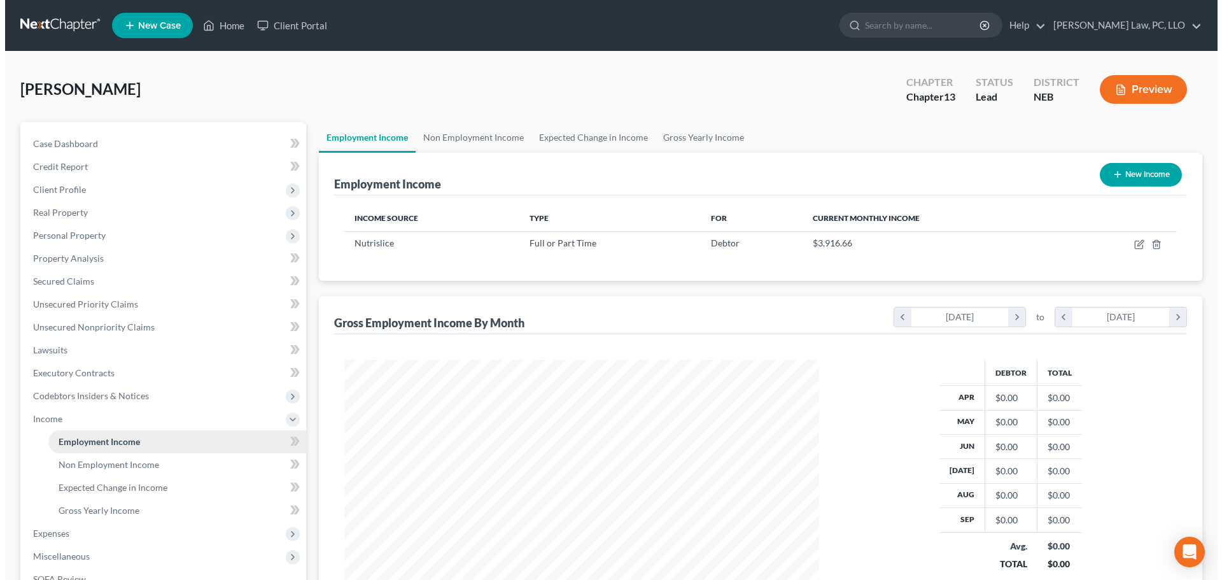
scroll to position [237, 500]
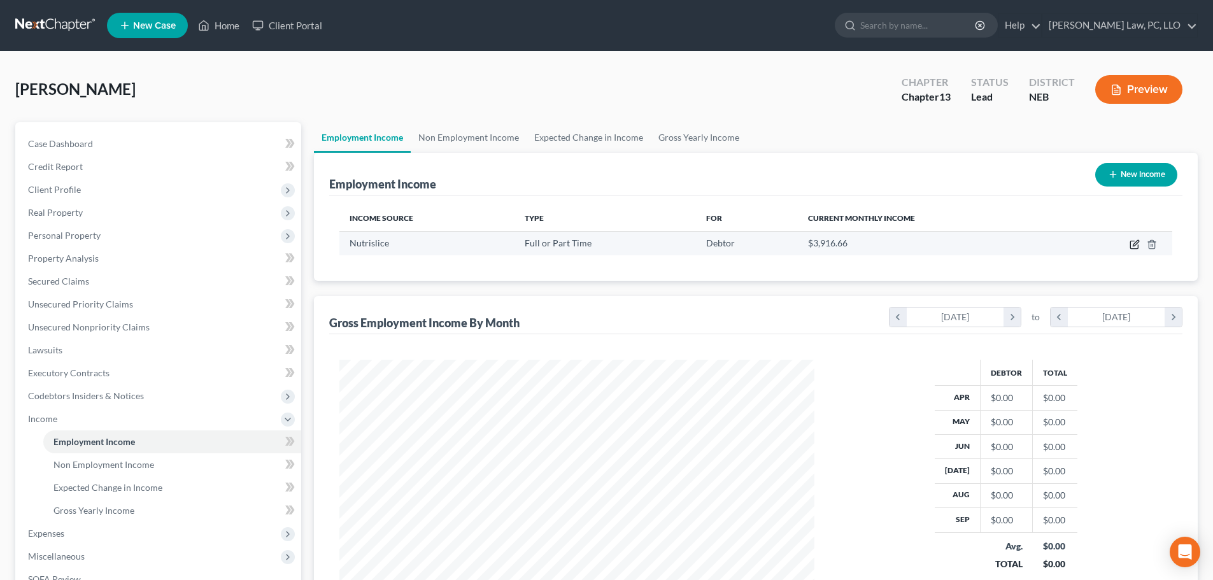
click at [1132, 246] on icon "button" at bounding box center [1134, 244] width 10 height 10
select select "0"
select select "5"
select select "1"
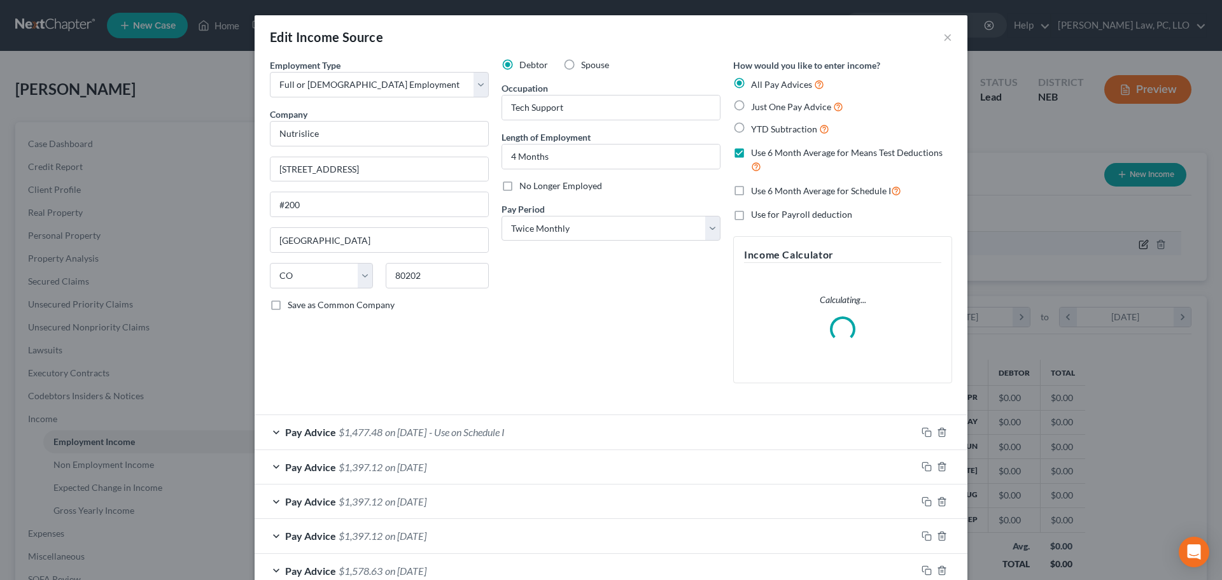
scroll to position [239, 505]
click at [567, 187] on span "No Longer Employed" at bounding box center [560, 185] width 83 height 11
click at [533, 187] on input "No Longer Employed" at bounding box center [528, 183] width 8 height 8
checkbox input "true"
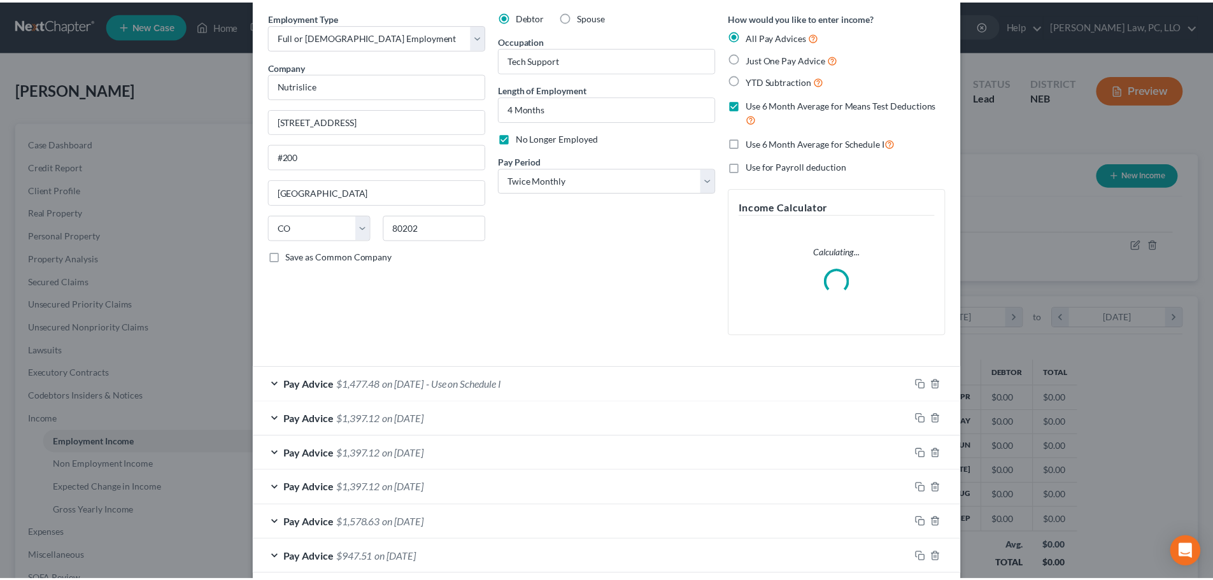
scroll to position [113, 0]
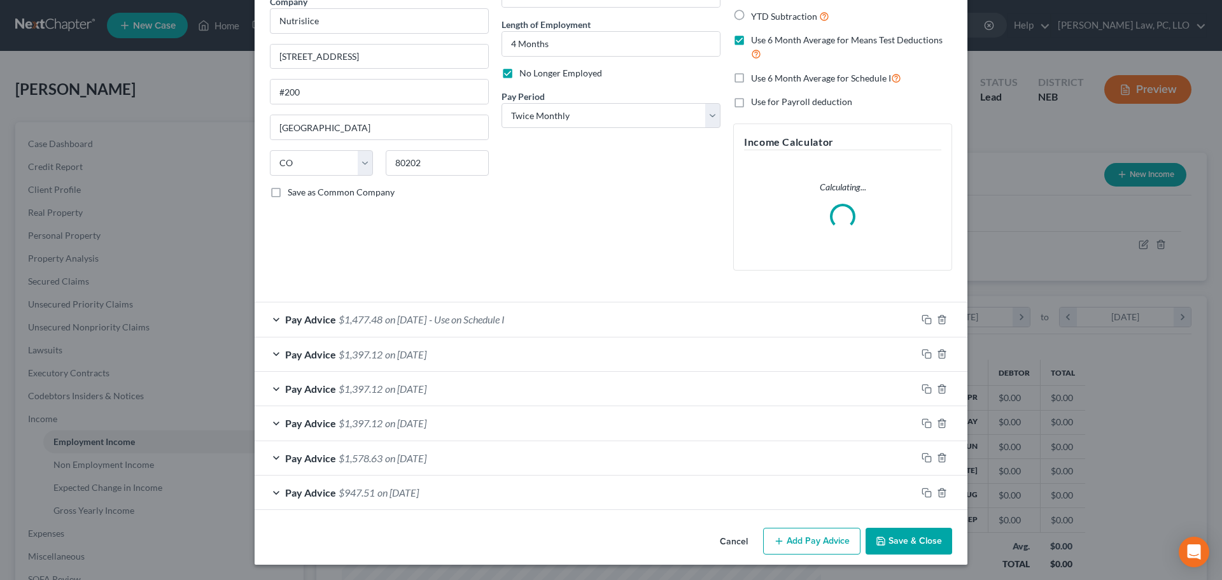
click at [893, 536] on button "Save & Close" at bounding box center [909, 541] width 87 height 27
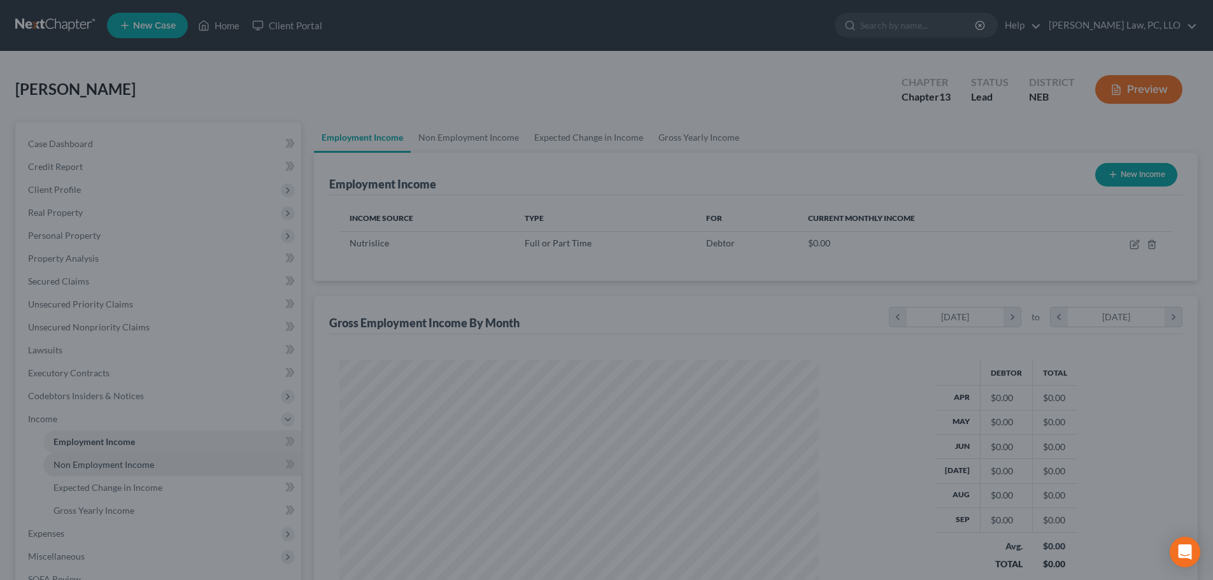
scroll to position [636269, 636006]
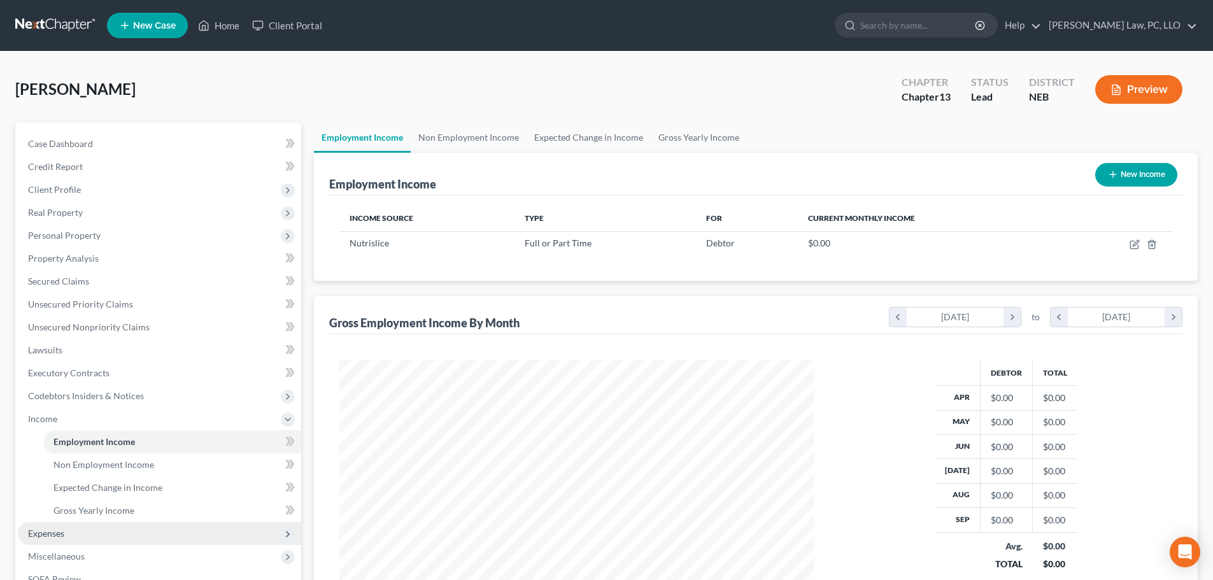
click at [66, 530] on span "Expenses" at bounding box center [159, 533] width 283 height 23
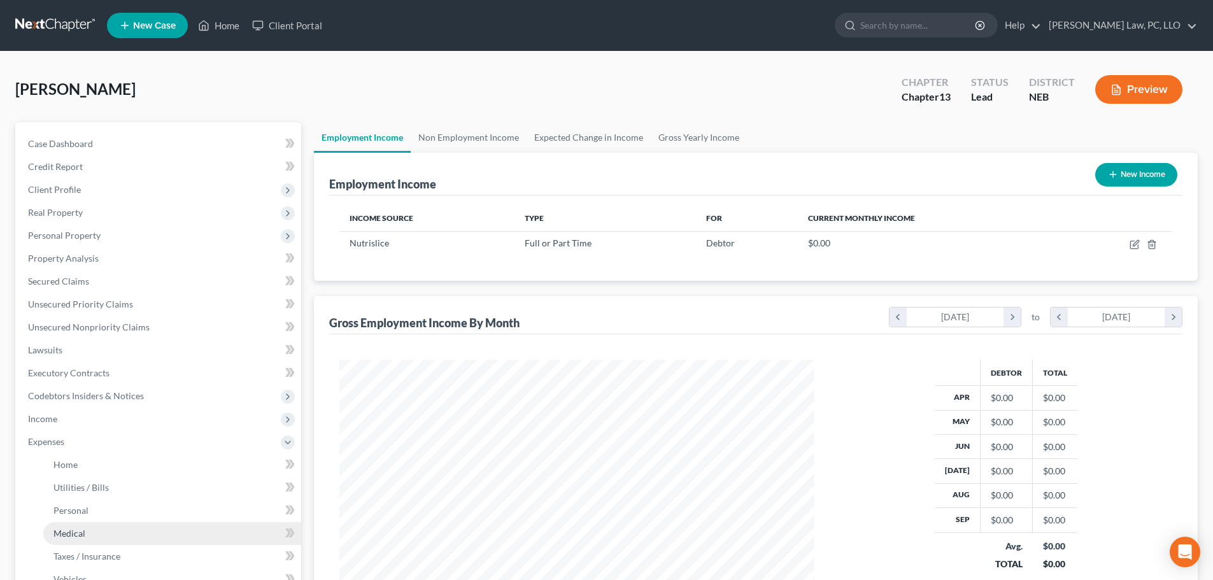
click at [69, 522] on link "Medical" at bounding box center [172, 533] width 258 height 23
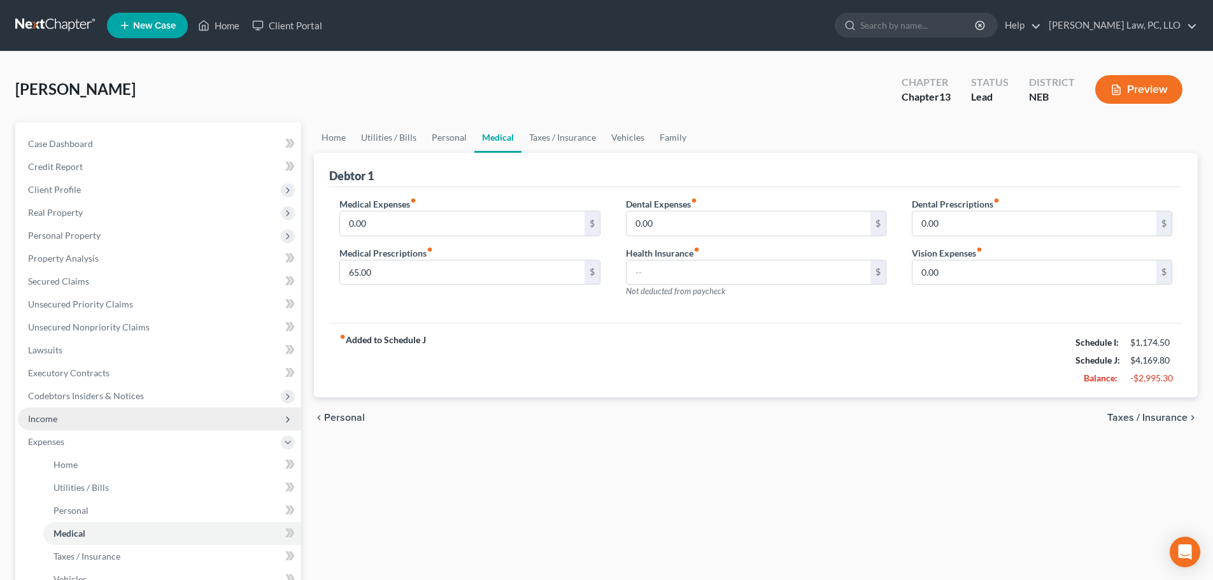
click at [52, 420] on span "Income" at bounding box center [42, 418] width 29 height 11
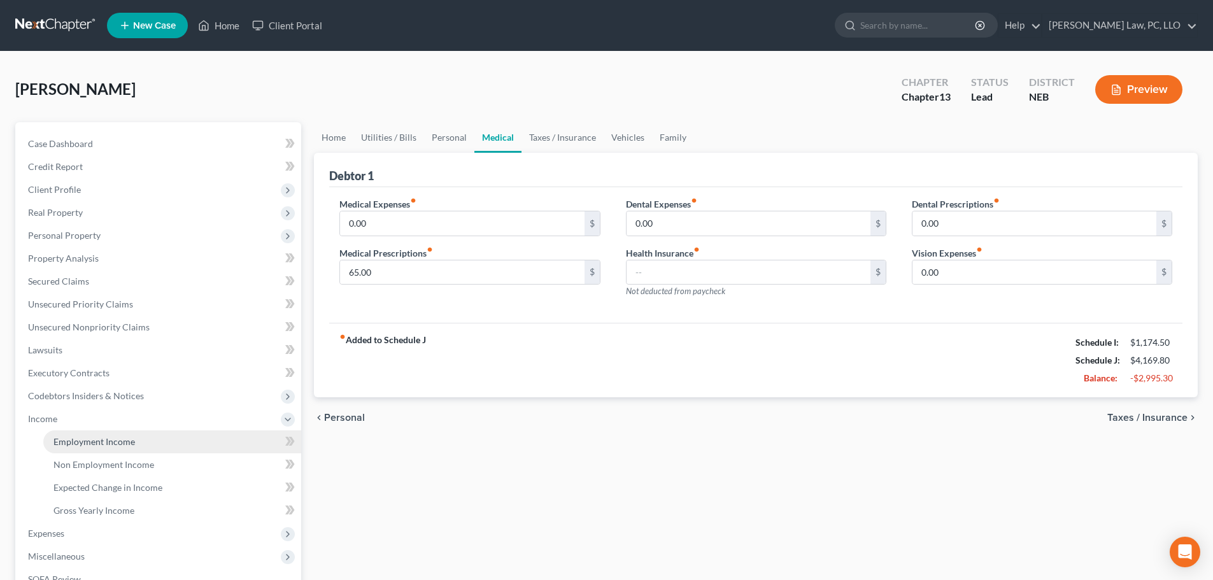
click at [62, 446] on span "Employment Income" at bounding box center [93, 441] width 81 height 11
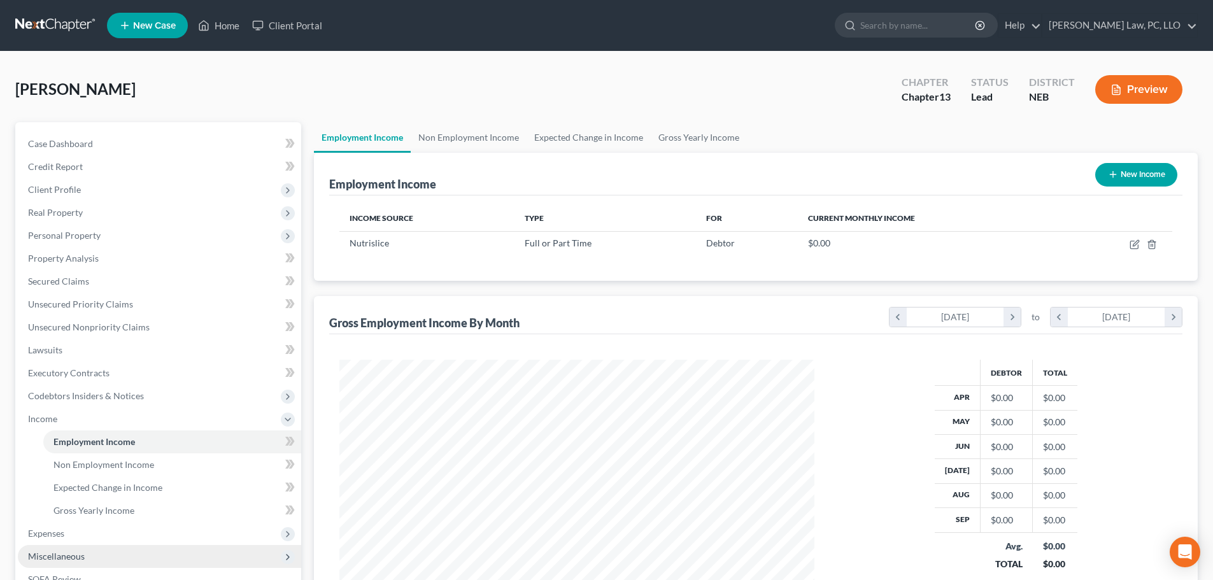
scroll to position [237, 500]
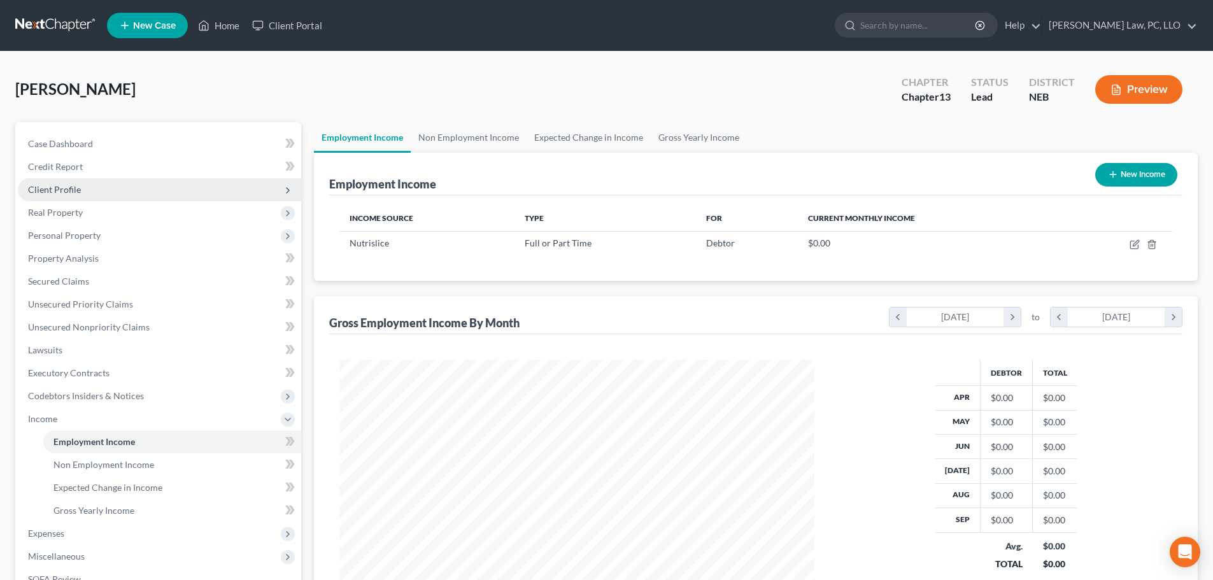
click at [102, 191] on span "Client Profile" at bounding box center [159, 189] width 283 height 23
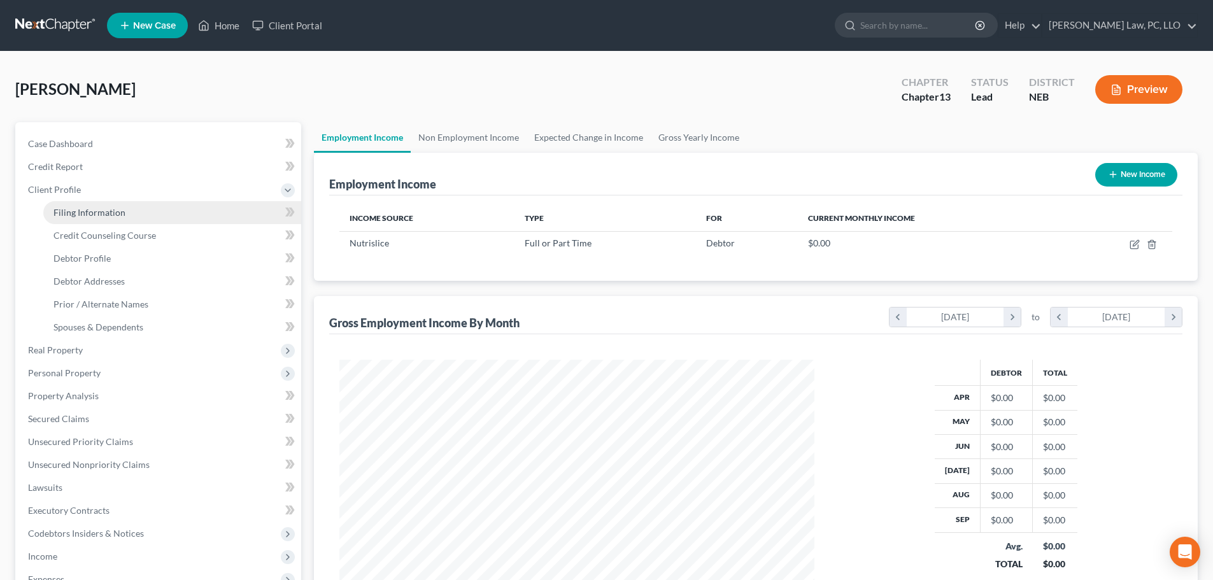
click at [106, 214] on span "Filing Information" at bounding box center [89, 212] width 72 height 11
select select "1"
select select "0"
select select "3"
select select "48"
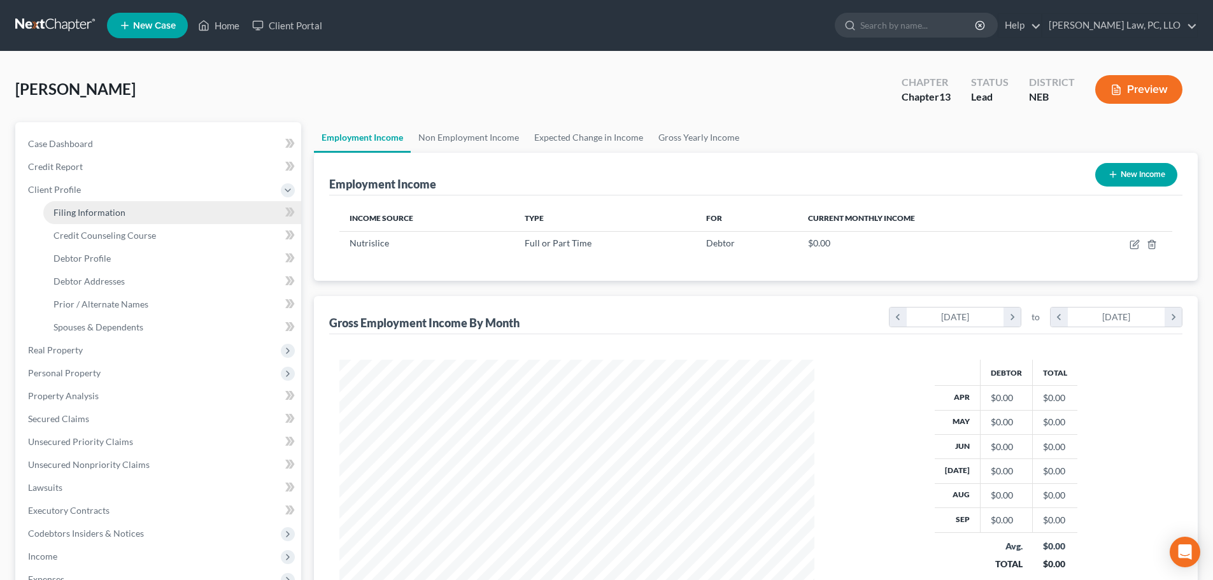
select select "0"
select select "30"
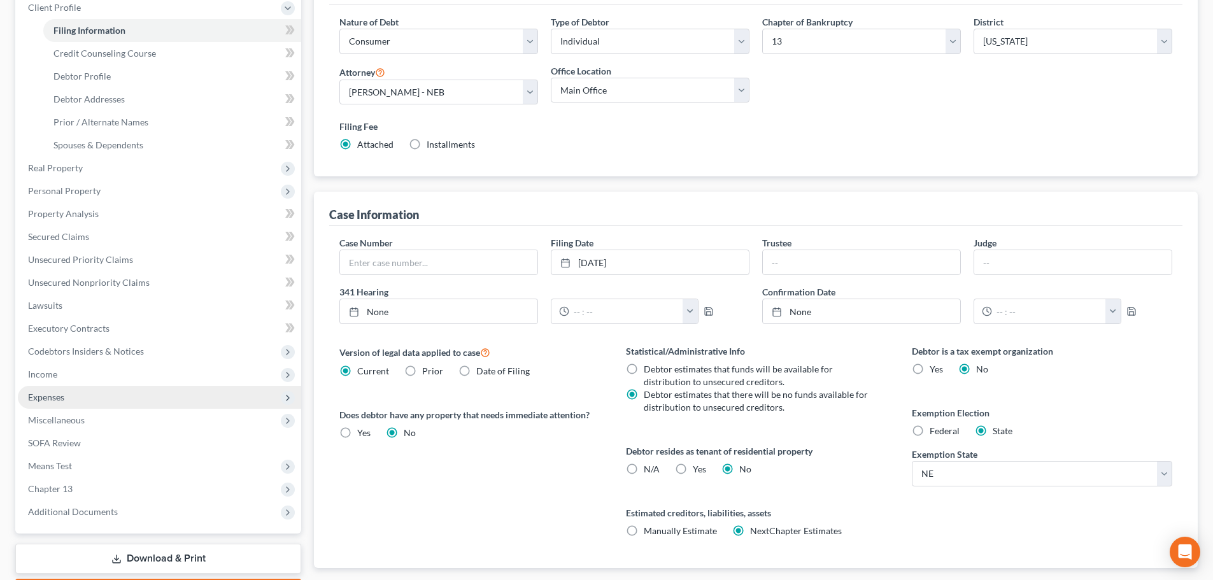
scroll to position [191, 0]
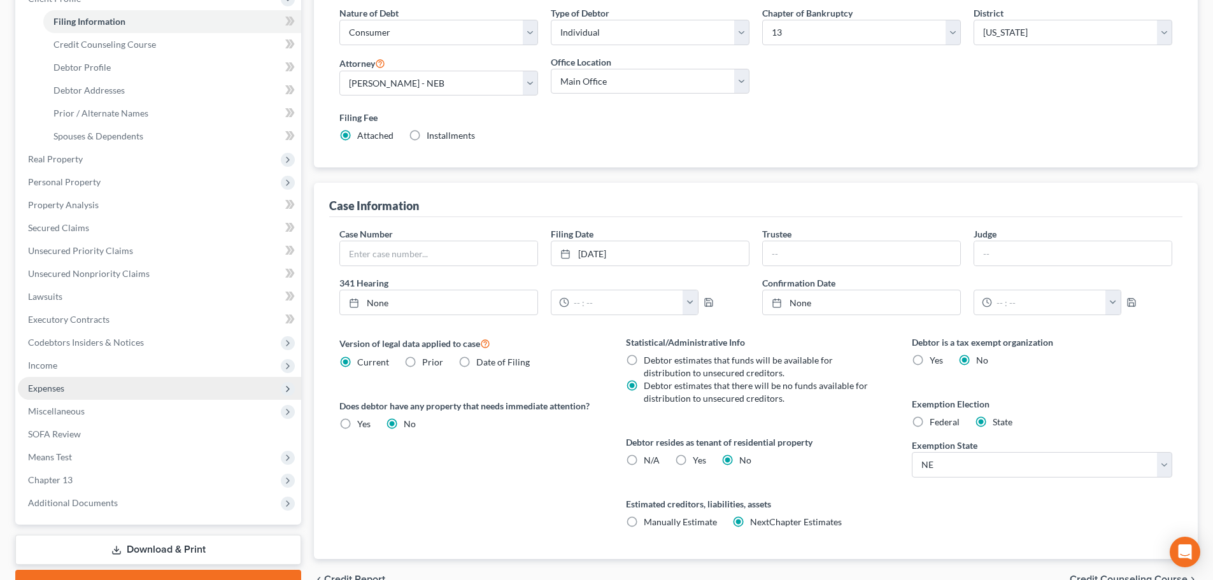
click at [98, 391] on span "Expenses" at bounding box center [159, 388] width 283 height 23
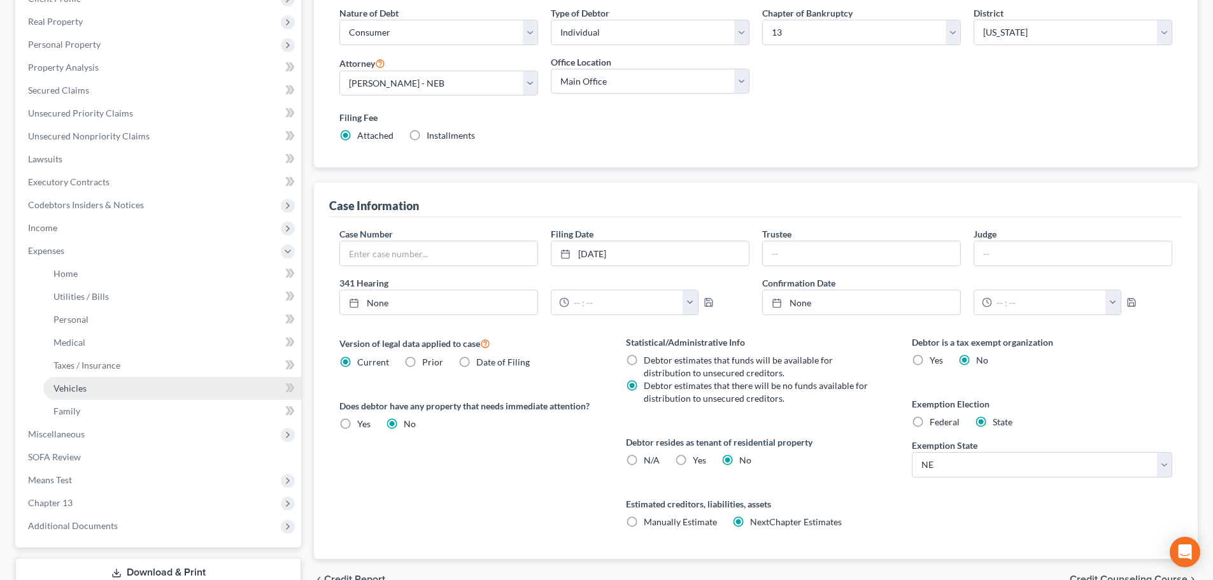
click at [96, 395] on link "Vehicles" at bounding box center [172, 388] width 258 height 23
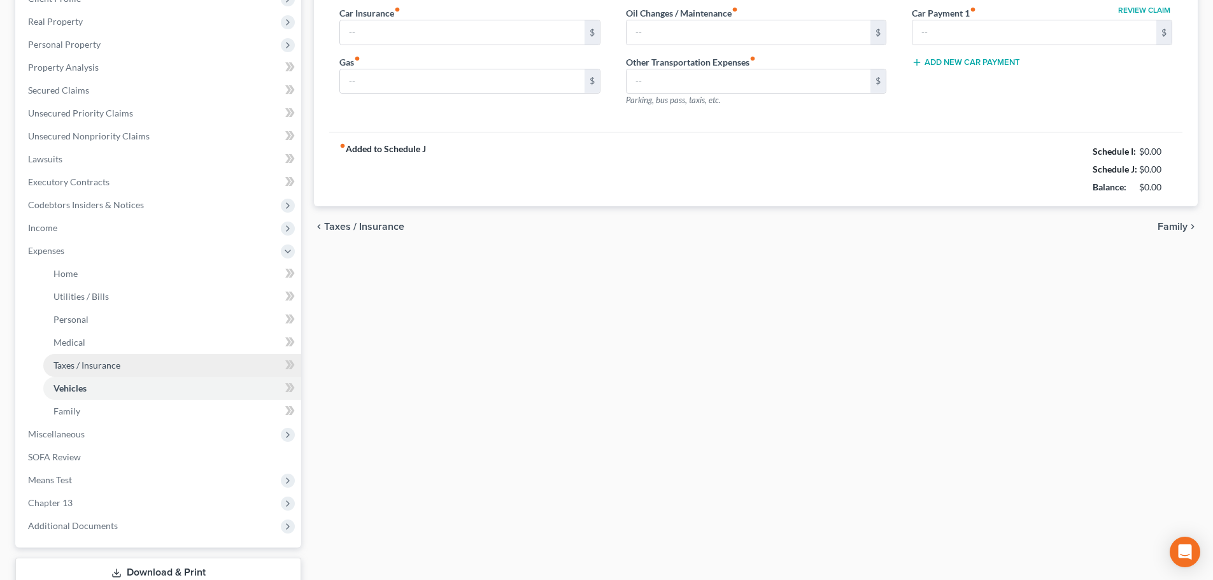
type input "168.00"
type input "300.00"
type input "60.00"
type input "0.00"
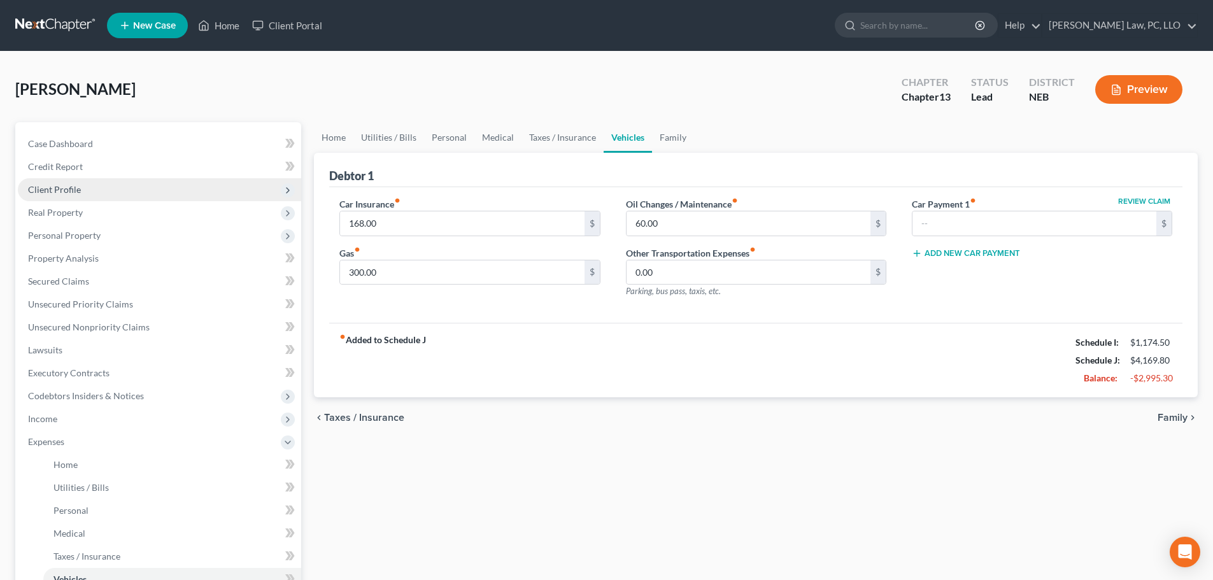
click at [34, 188] on span "Client Profile" at bounding box center [54, 189] width 53 height 11
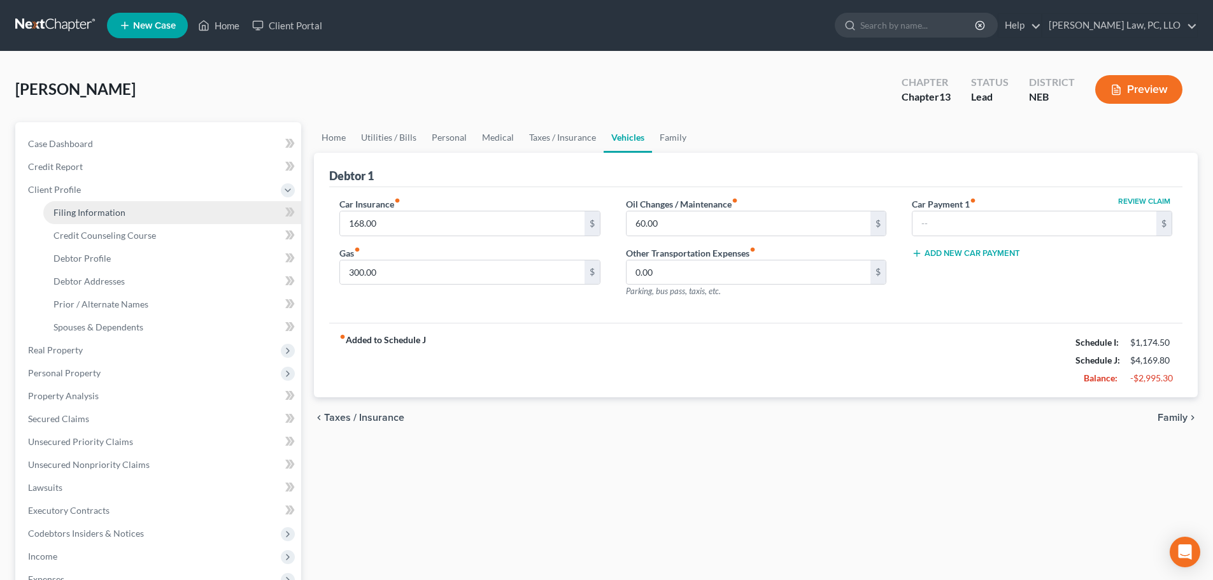
click at [84, 215] on span "Filing Information" at bounding box center [89, 212] width 72 height 11
select select "1"
select select "0"
select select "3"
select select "48"
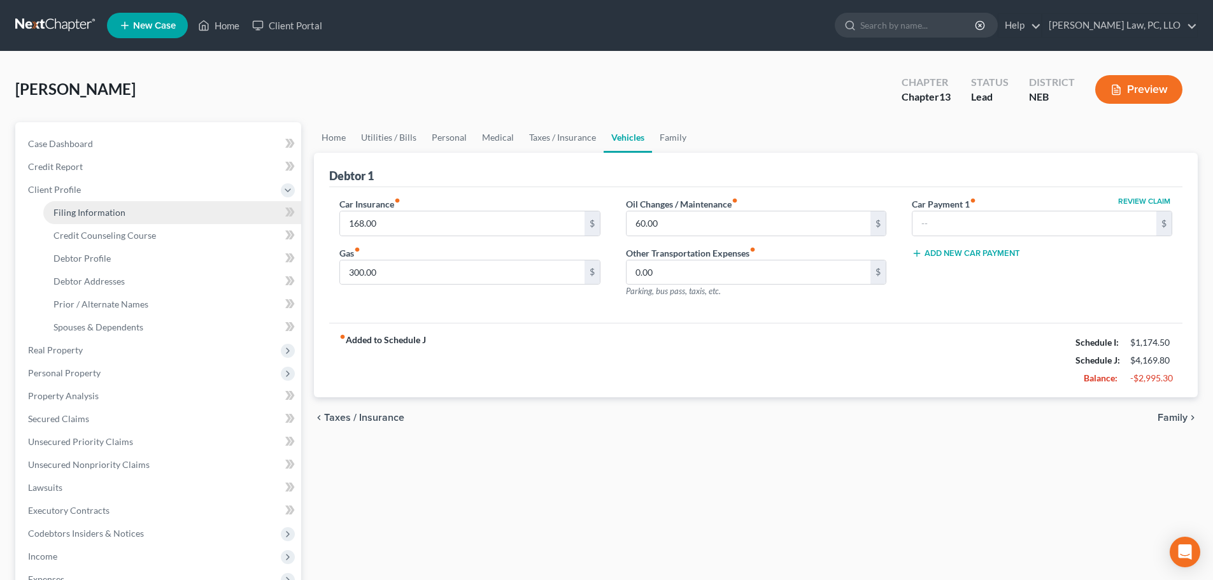
select select "0"
select select "30"
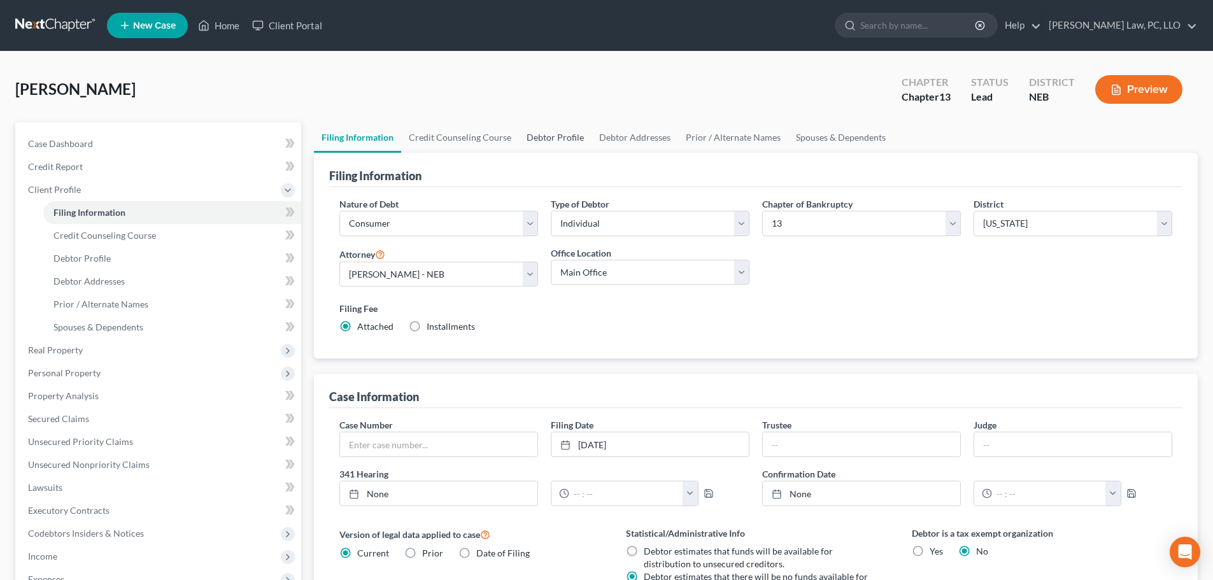
click at [538, 136] on link "Debtor Profile" at bounding box center [555, 137] width 73 height 31
select select "0"
select select "1"
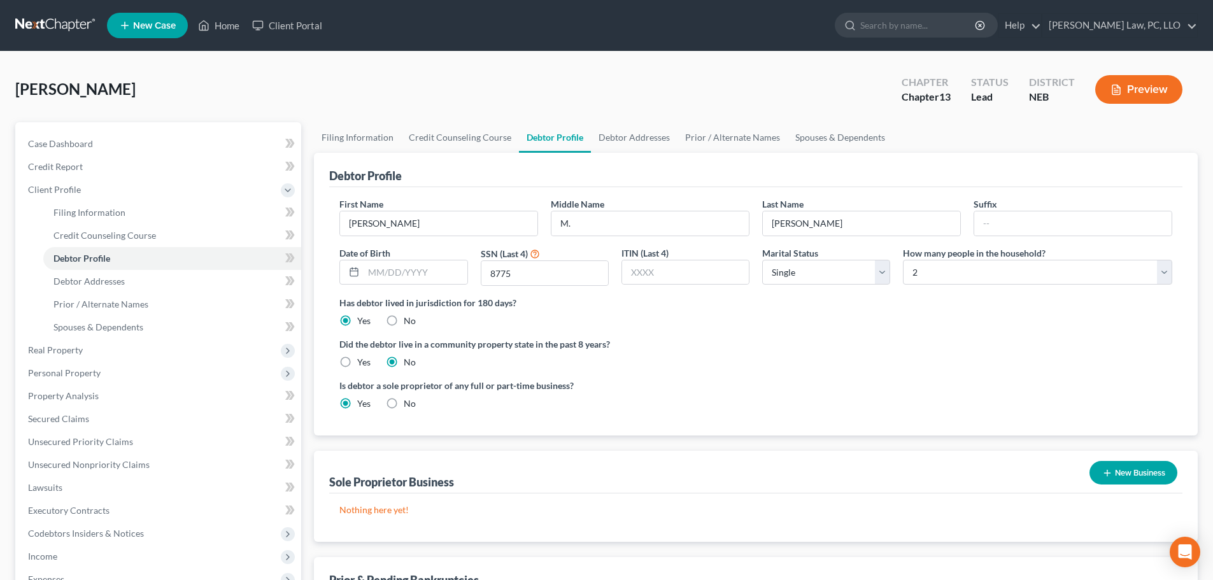
radio input "true"
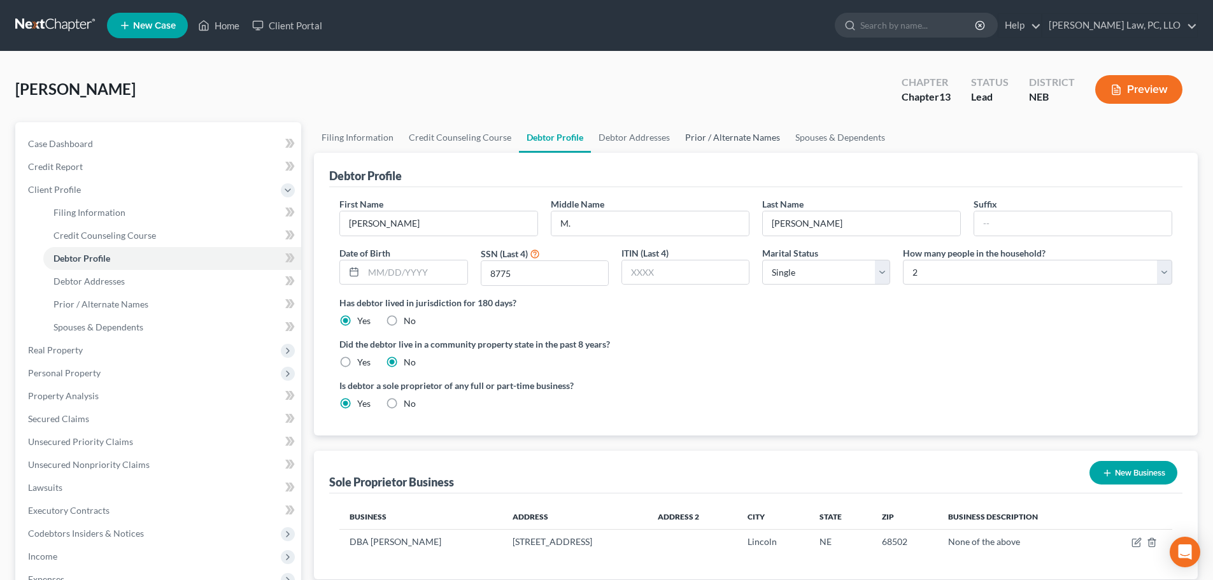
click at [724, 134] on link "Prior / Alternate Names" at bounding box center [732, 137] width 110 height 31
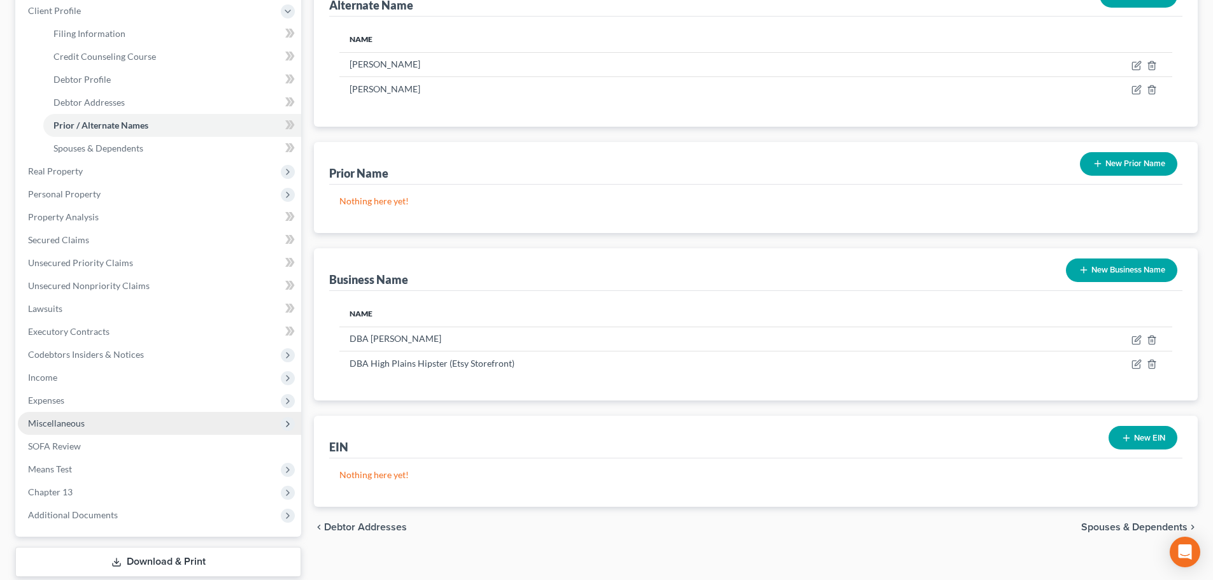
scroll to position [191, 0]
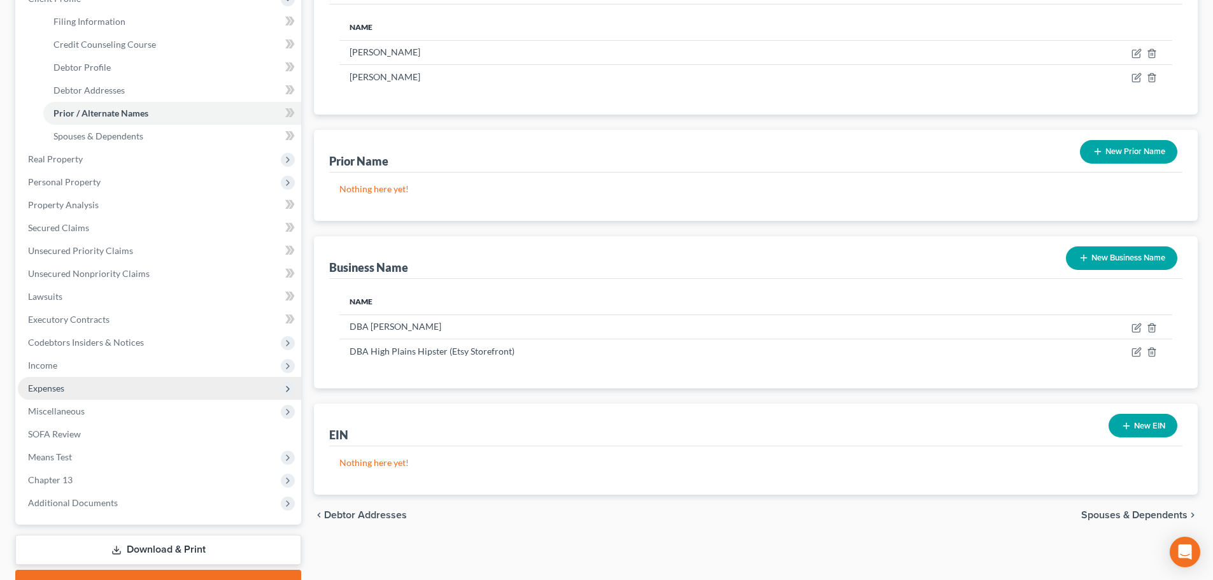
click at [48, 388] on span "Expenses" at bounding box center [46, 388] width 36 height 11
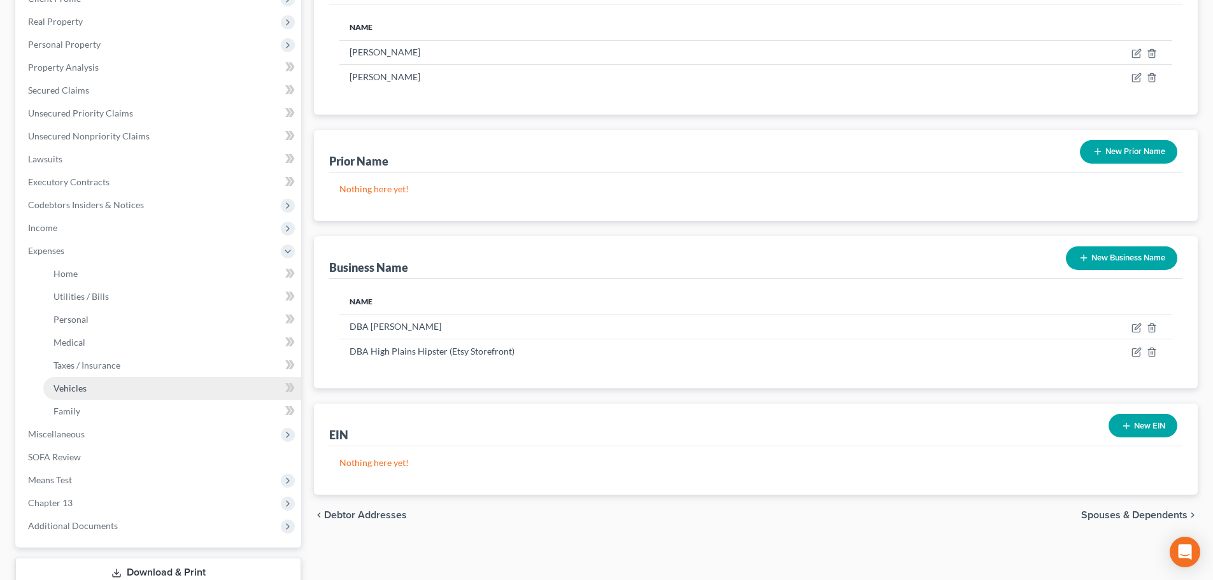
click at [62, 388] on span "Vehicles" at bounding box center [69, 388] width 33 height 11
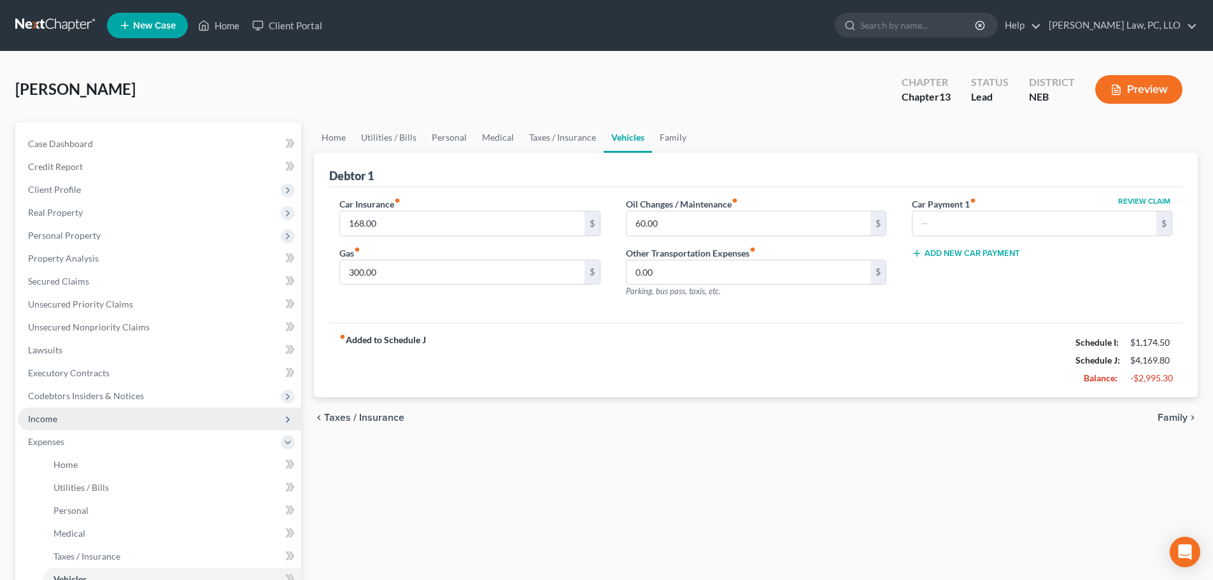
click at [104, 421] on span "Income" at bounding box center [159, 418] width 283 height 23
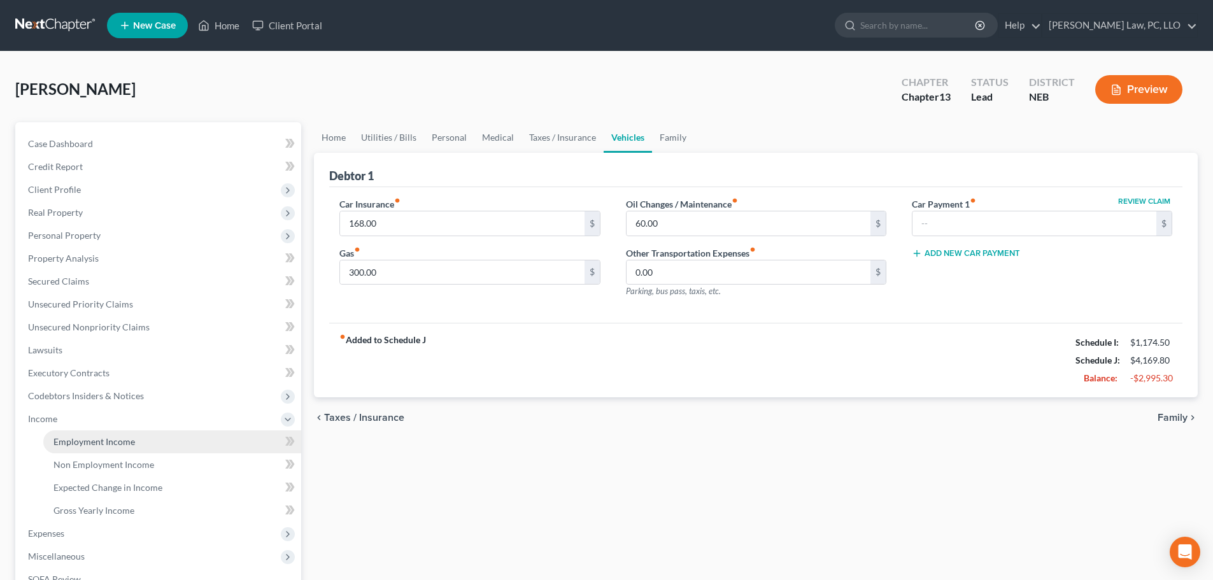
click at [100, 436] on span "Employment Income" at bounding box center [93, 441] width 81 height 11
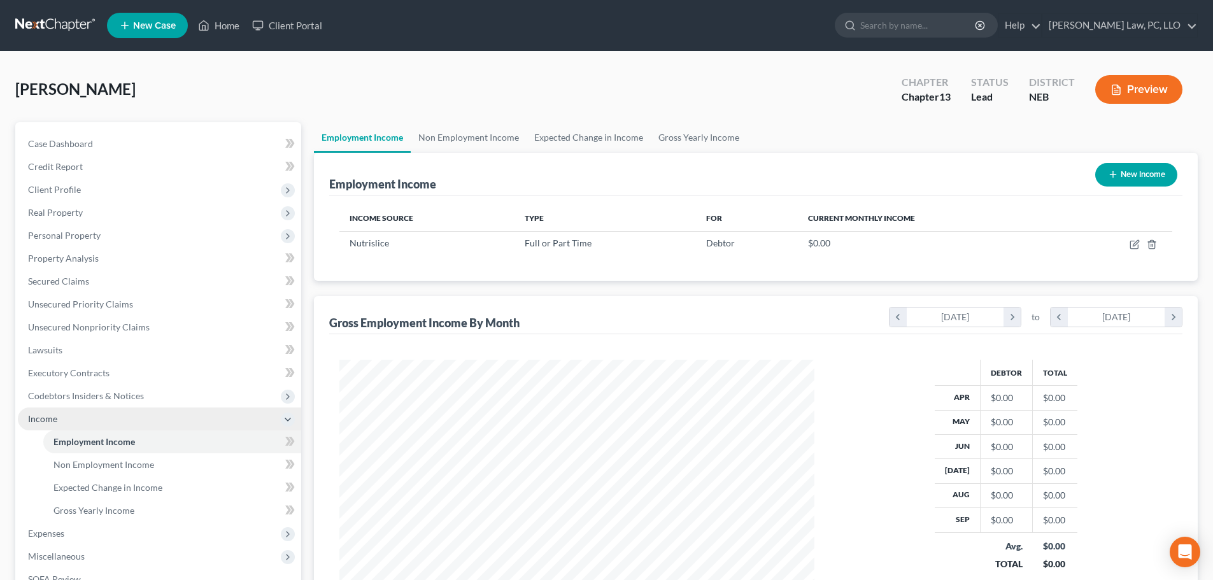
scroll to position [237, 500]
click at [226, 24] on link "Home" at bounding box center [219, 25] width 54 height 23
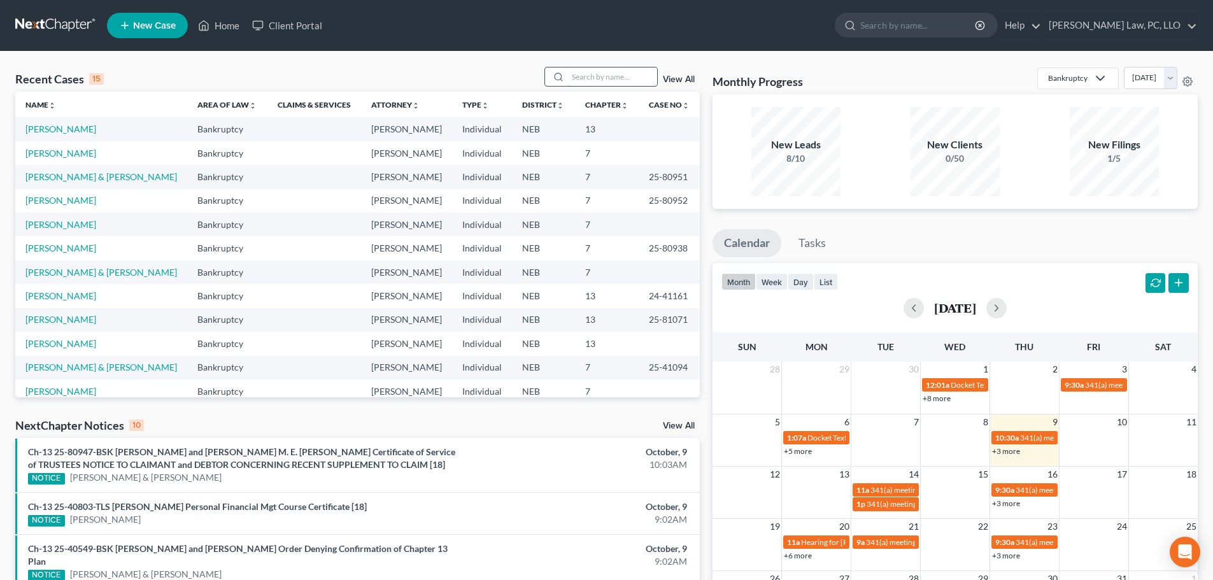
click at [589, 74] on input "search" at bounding box center [612, 76] width 89 height 18
click at [61, 369] on link "[PERSON_NAME] & [PERSON_NAME]" at bounding box center [100, 367] width 151 height 11
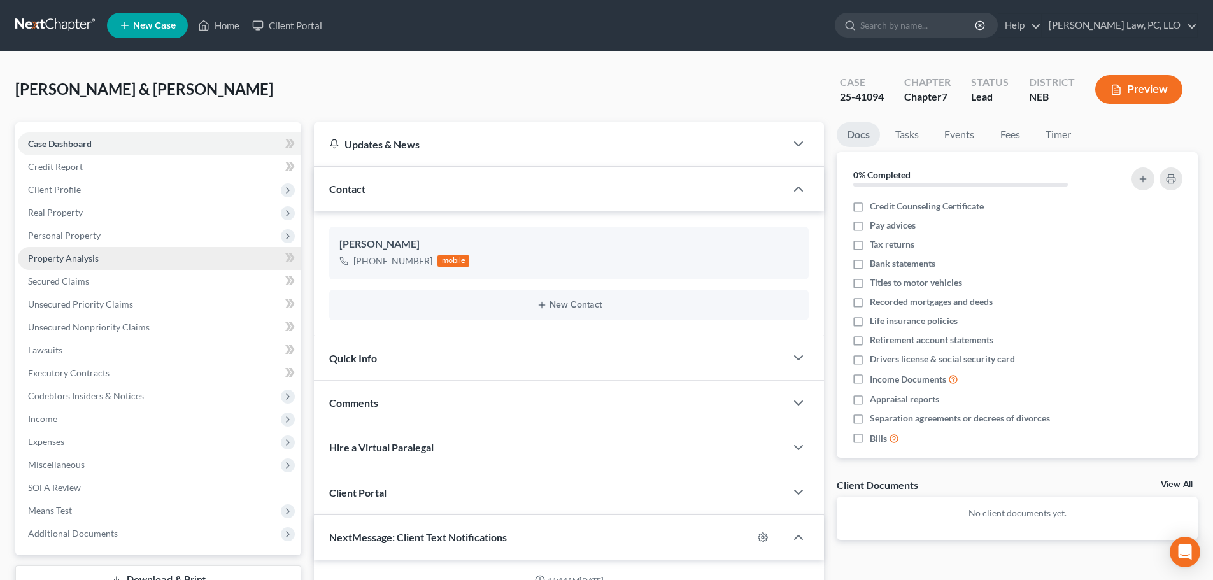
scroll to position [722, 0]
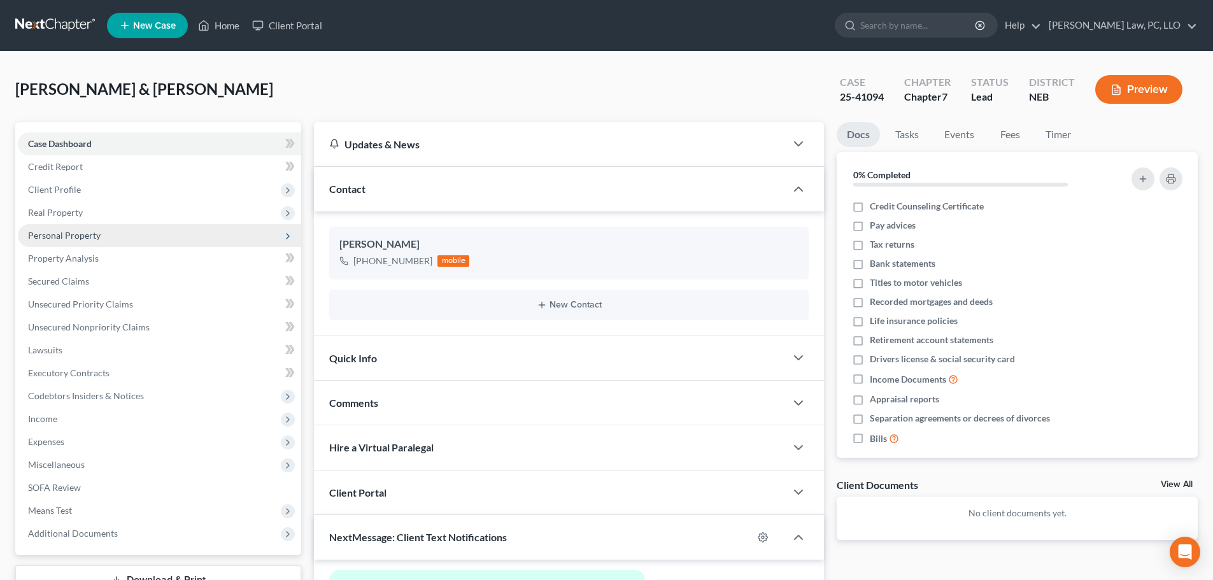
click at [123, 236] on span "Personal Property" at bounding box center [159, 235] width 283 height 23
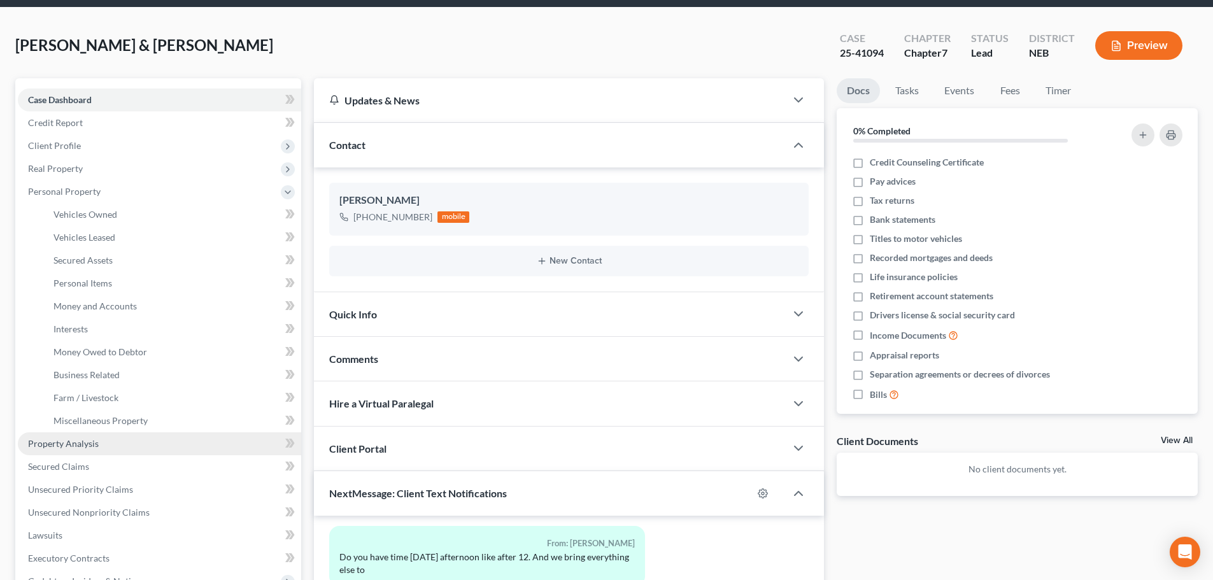
scroll to position [127, 0]
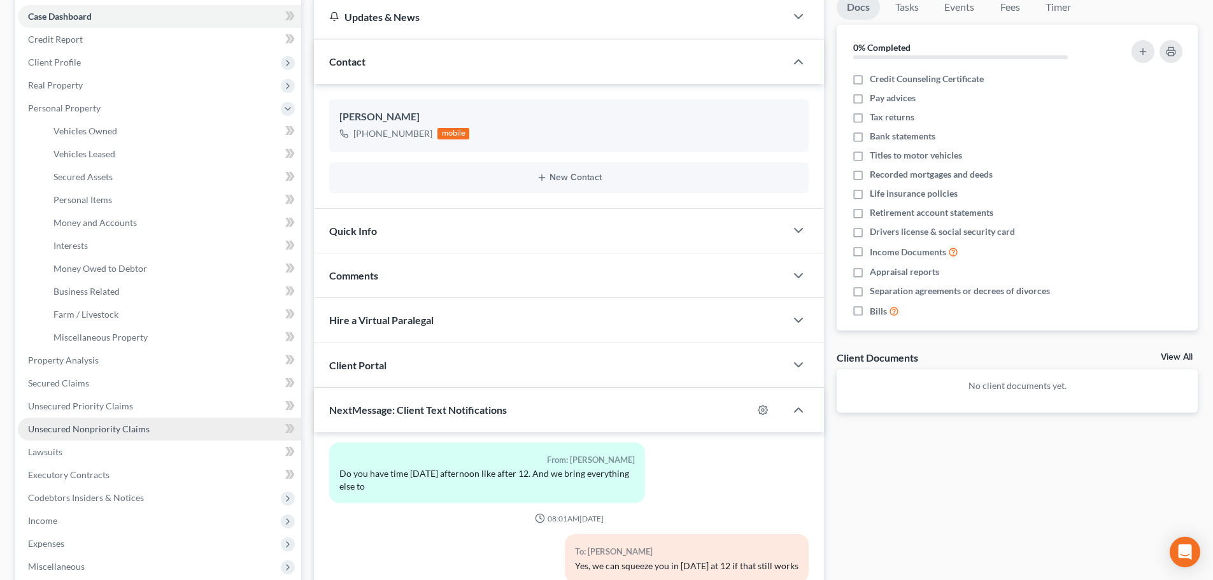
click at [121, 426] on span "Unsecured Nonpriority Claims" at bounding box center [89, 428] width 122 height 11
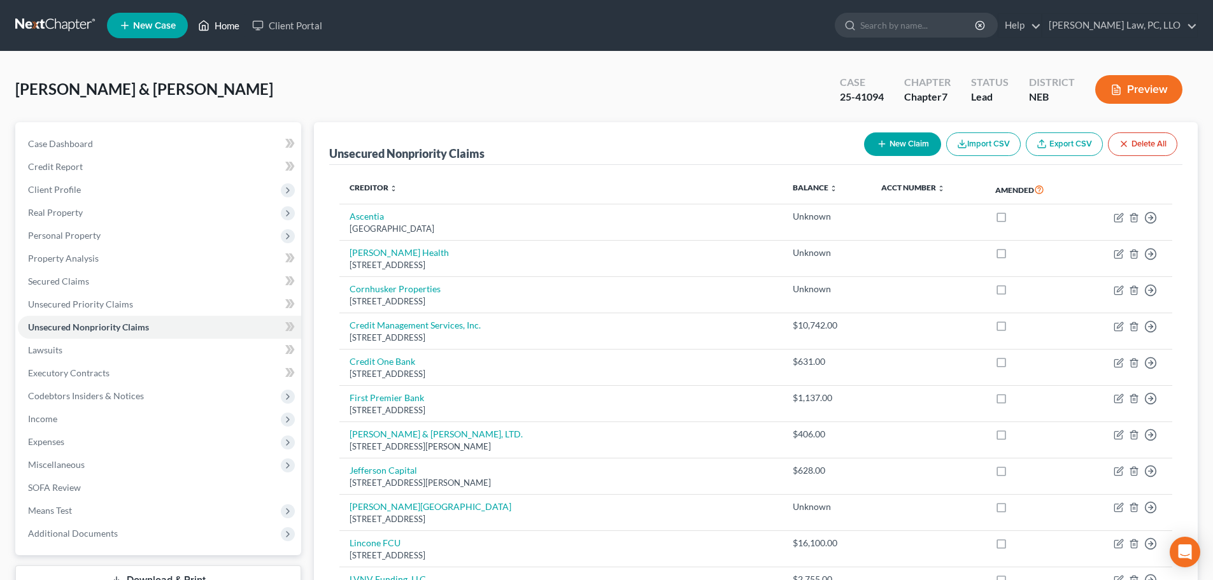
click at [211, 26] on link "Home" at bounding box center [219, 25] width 54 height 23
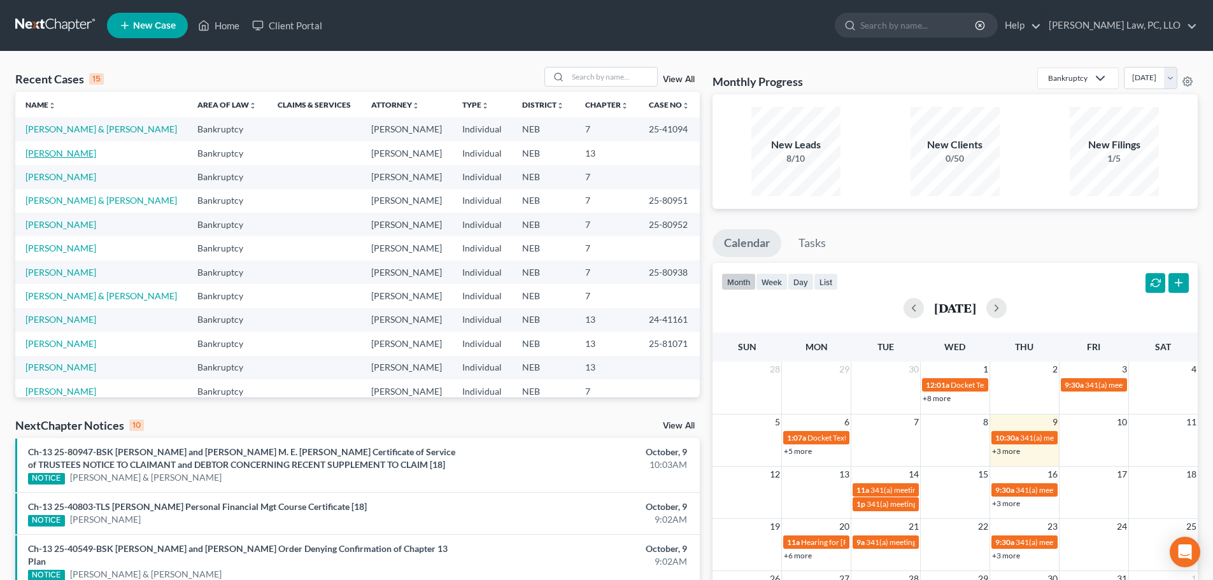
click at [80, 155] on link "[PERSON_NAME]" at bounding box center [60, 153] width 71 height 11
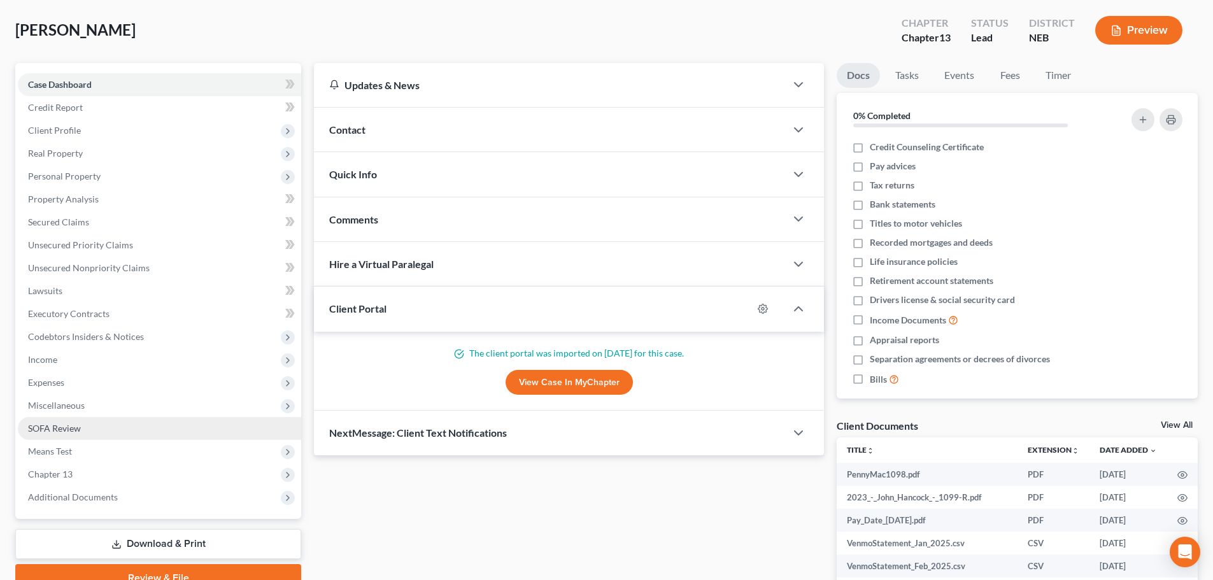
scroll to position [127, 0]
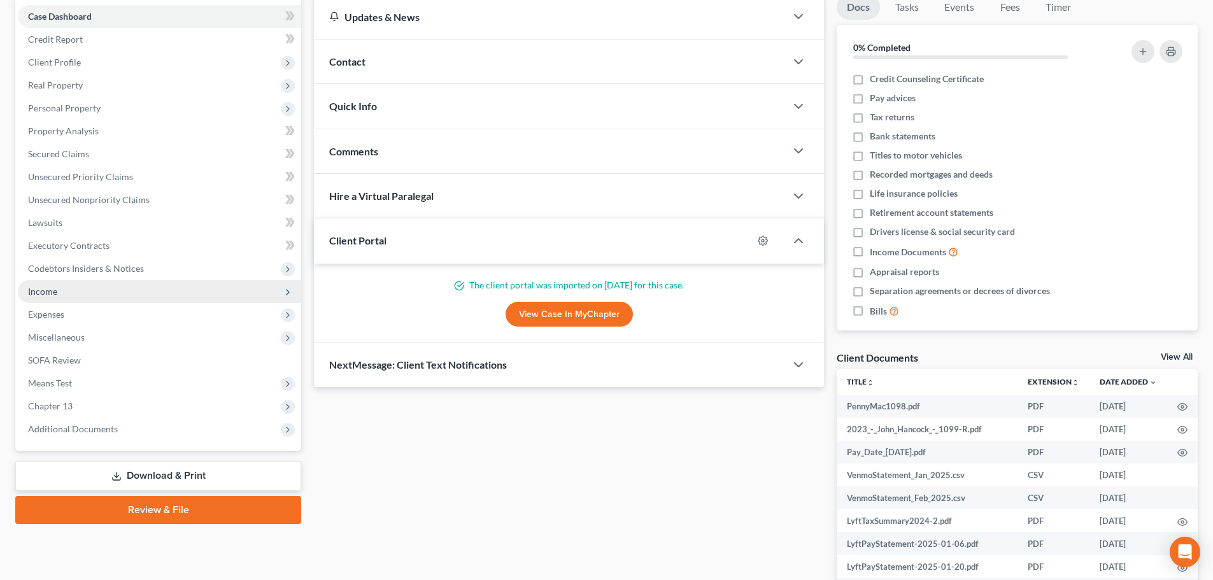
click at [38, 283] on span "Income" at bounding box center [159, 291] width 283 height 23
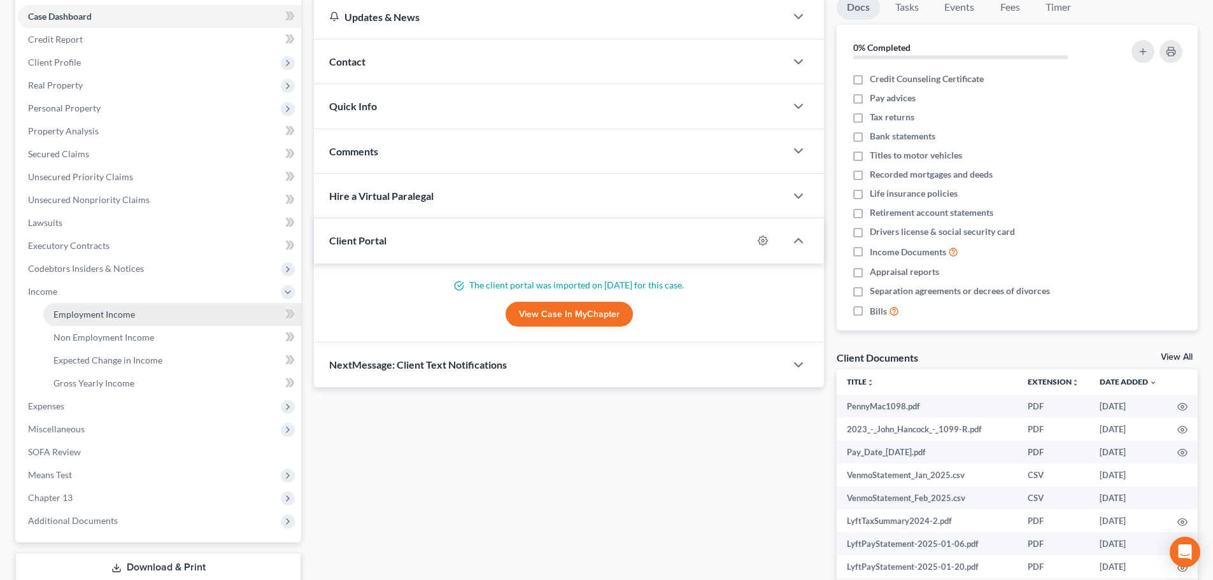
click at [65, 318] on span "Employment Income" at bounding box center [93, 314] width 81 height 11
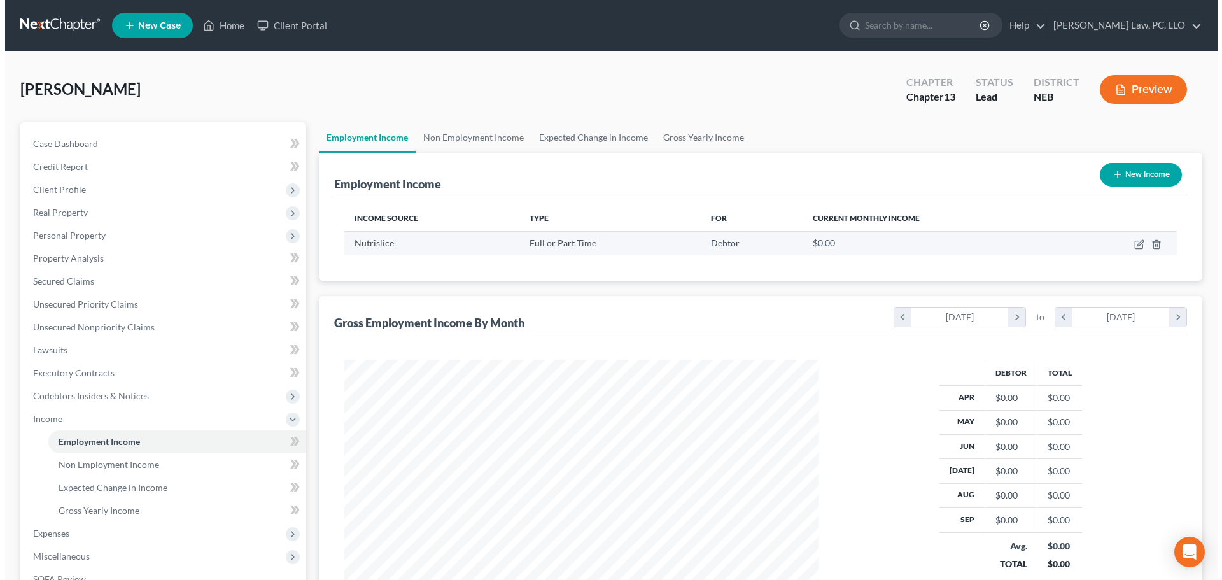
scroll to position [237, 500]
click at [1127, 244] on td at bounding box center [1117, 243] width 110 height 24
click at [1132, 243] on icon "button" at bounding box center [1134, 244] width 10 height 10
select select "0"
select select "5"
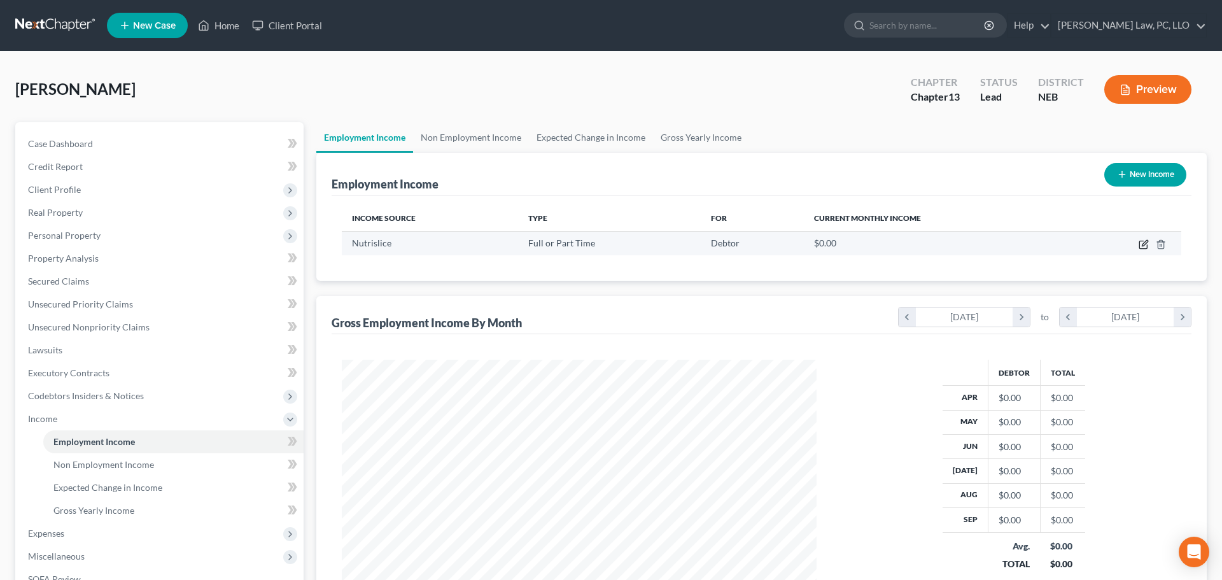
select select "1"
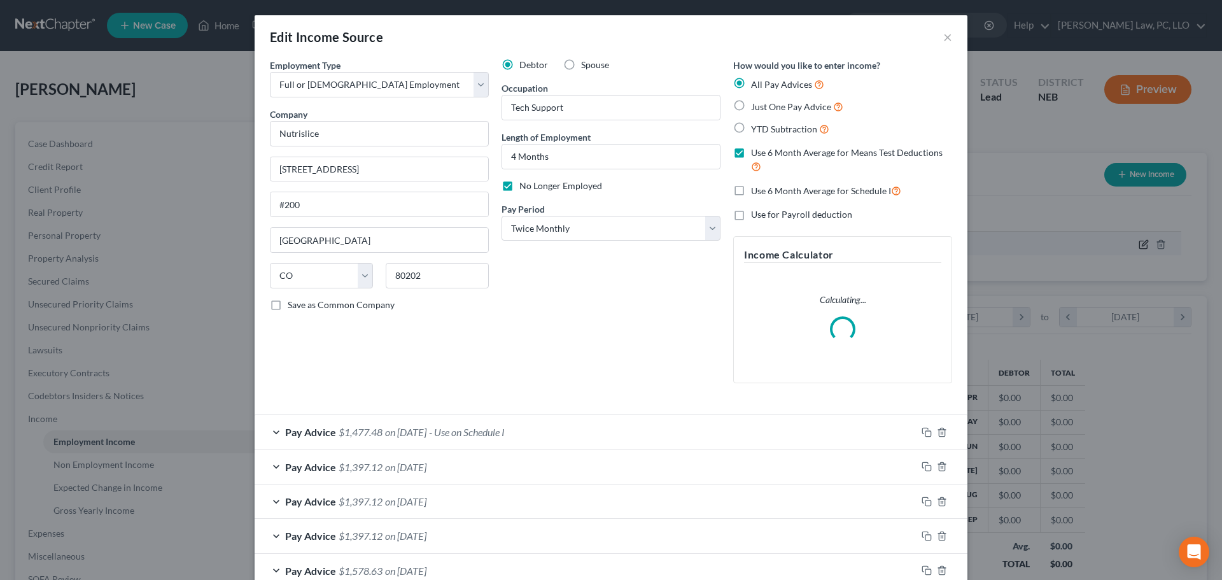
scroll to position [239, 505]
click at [937, 433] on icon "button" at bounding box center [942, 432] width 10 height 10
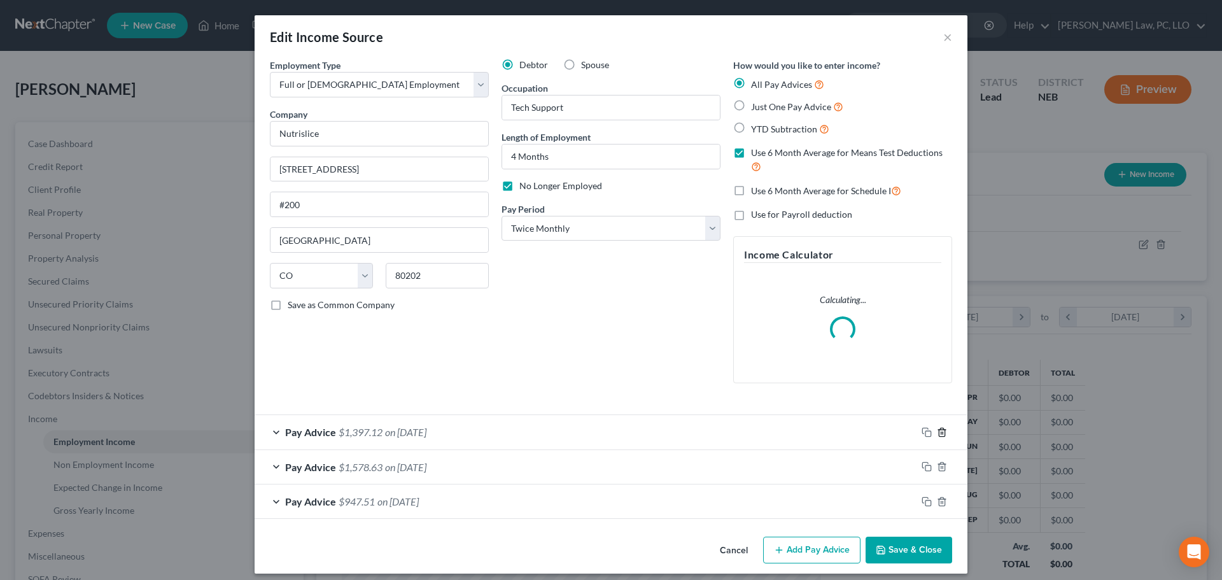
click at [937, 433] on icon "button" at bounding box center [942, 432] width 10 height 10
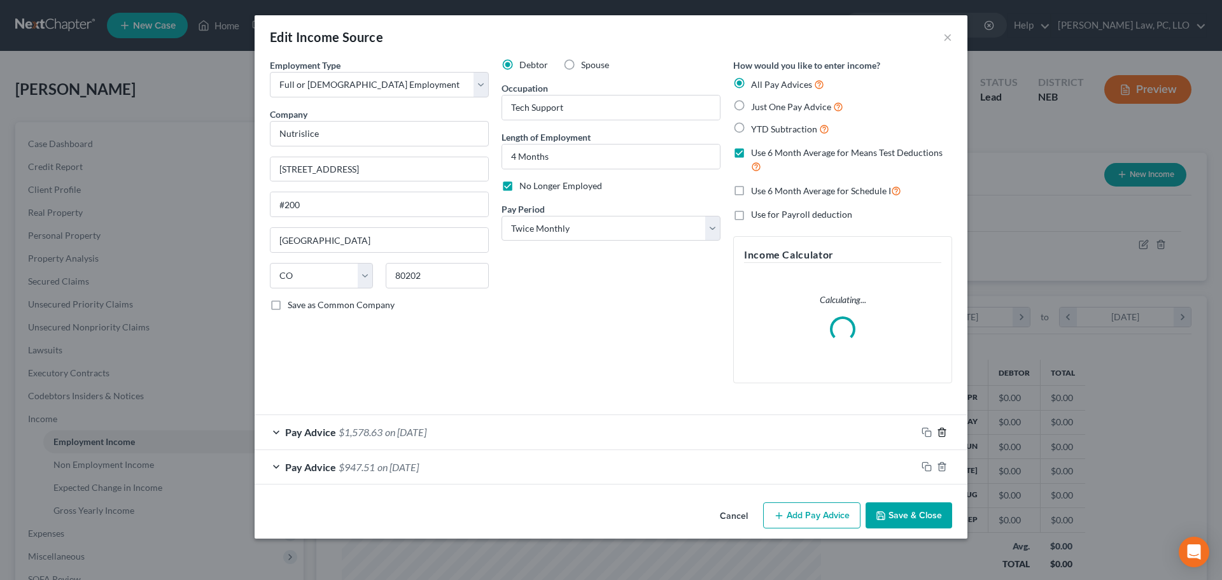
click at [937, 433] on icon "button" at bounding box center [942, 432] width 10 height 10
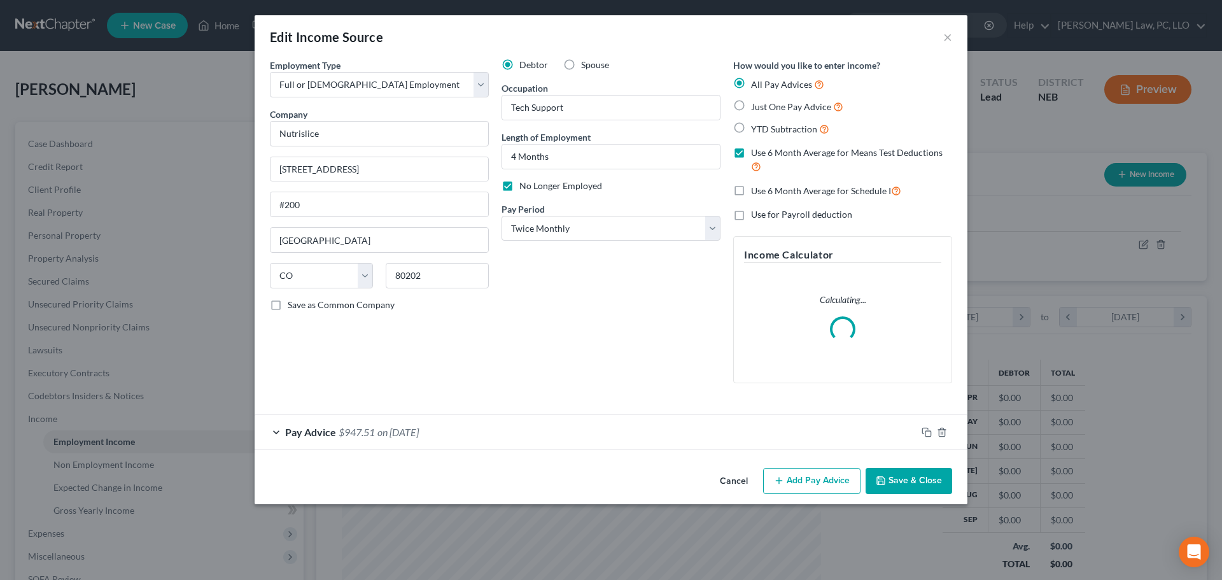
click at [763, 430] on div "Pay Advice $947.51 on 12/13/2024" at bounding box center [586, 432] width 662 height 34
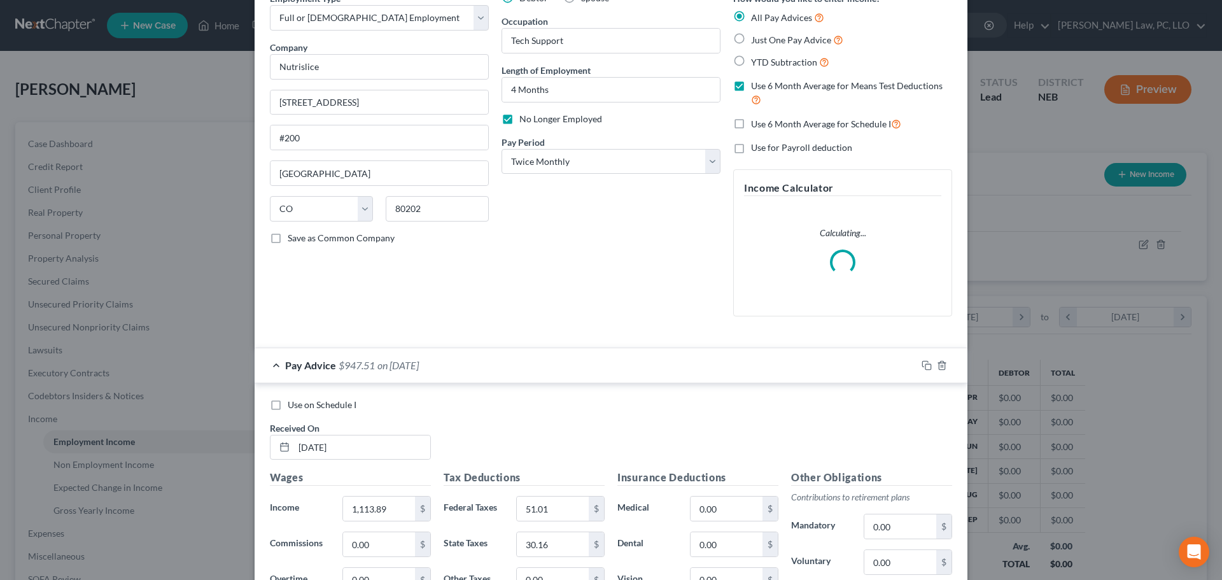
scroll to position [191, 0]
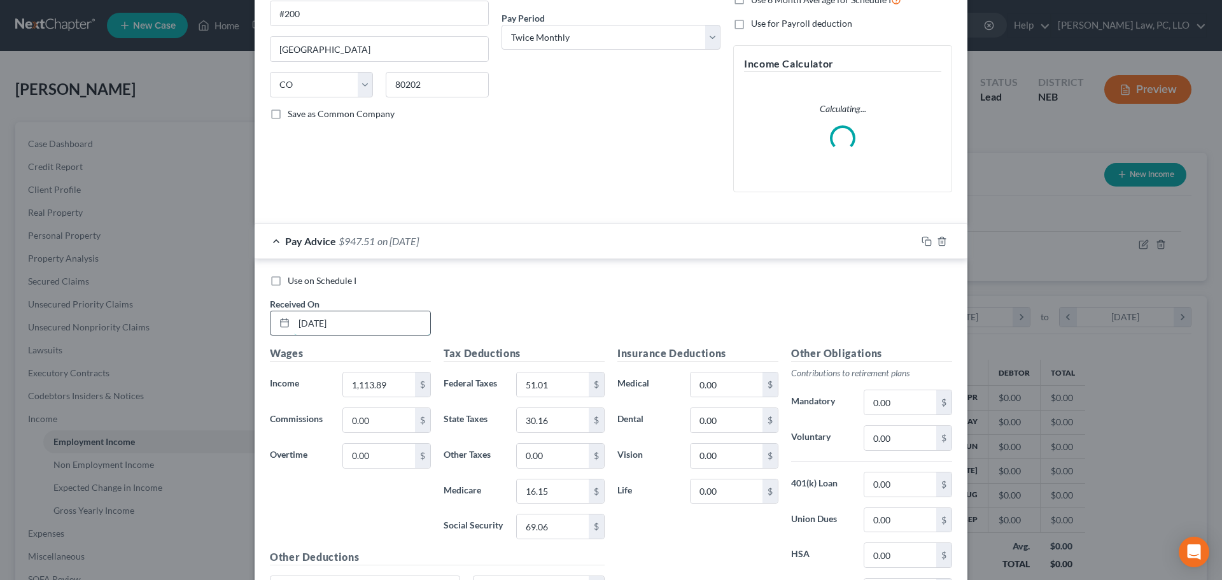
click at [355, 323] on input "12/13/2024" at bounding box center [362, 323] width 136 height 24
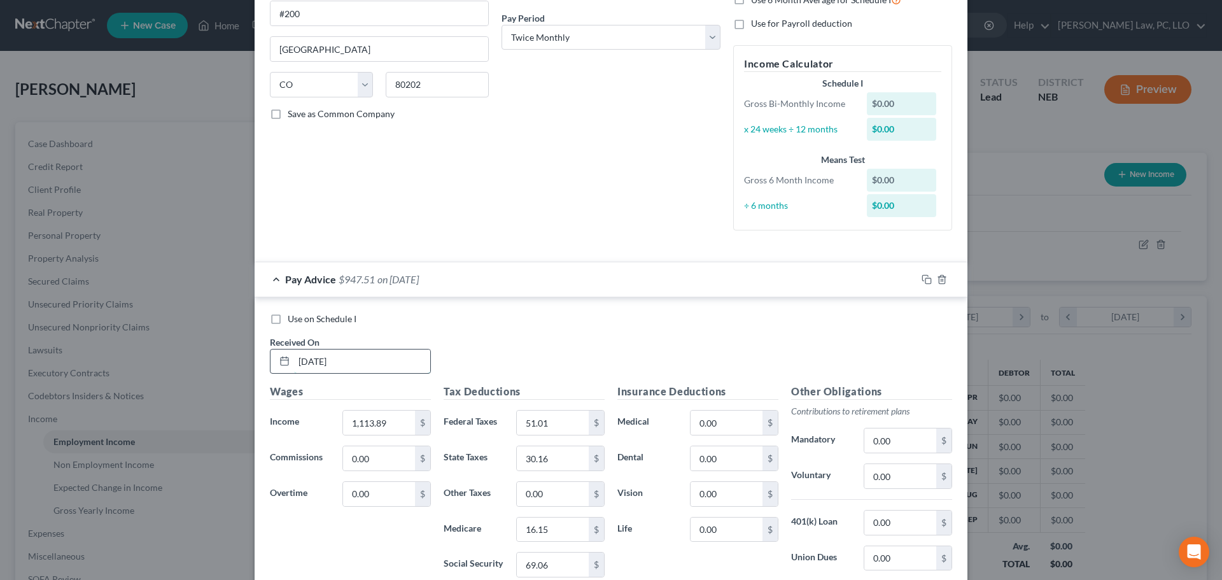
type input "4/15/2025"
type input "1,958.33"
type input "118.58"
type input "58.43"
type input "26.30"
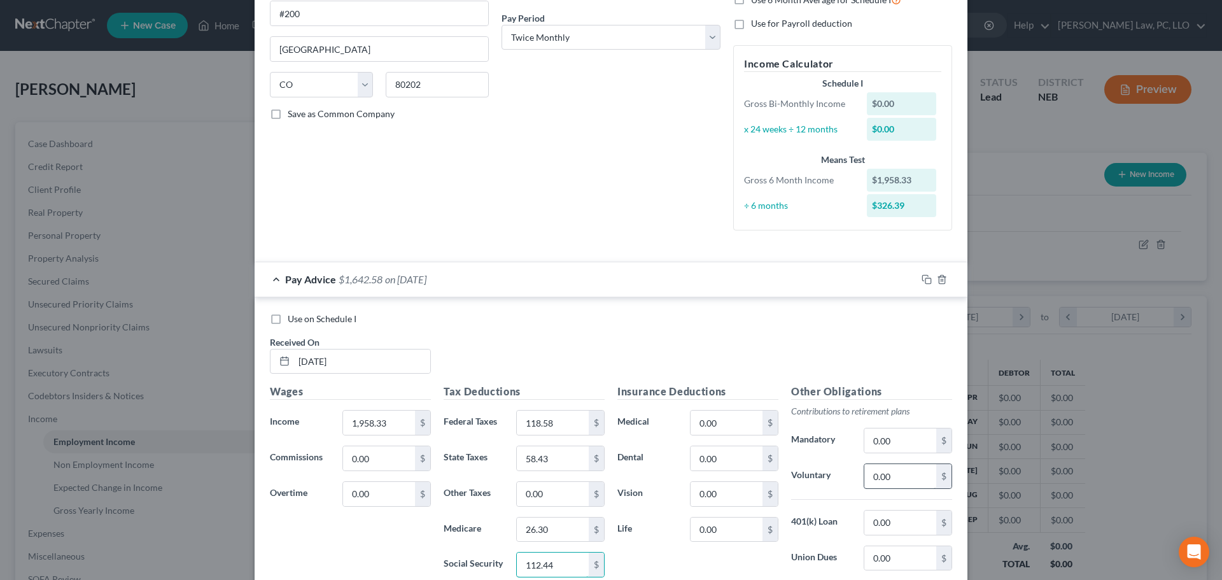
type input "112.44"
click at [887, 480] on input "0.00" at bounding box center [900, 476] width 72 height 24
type input "117.50"
click at [695, 559] on div "Insurance Deductions Medical 0.00 $ Dental 0.00 $ Vision 0.00 $ Life 0.00 $" at bounding box center [698, 518] width 174 height 268
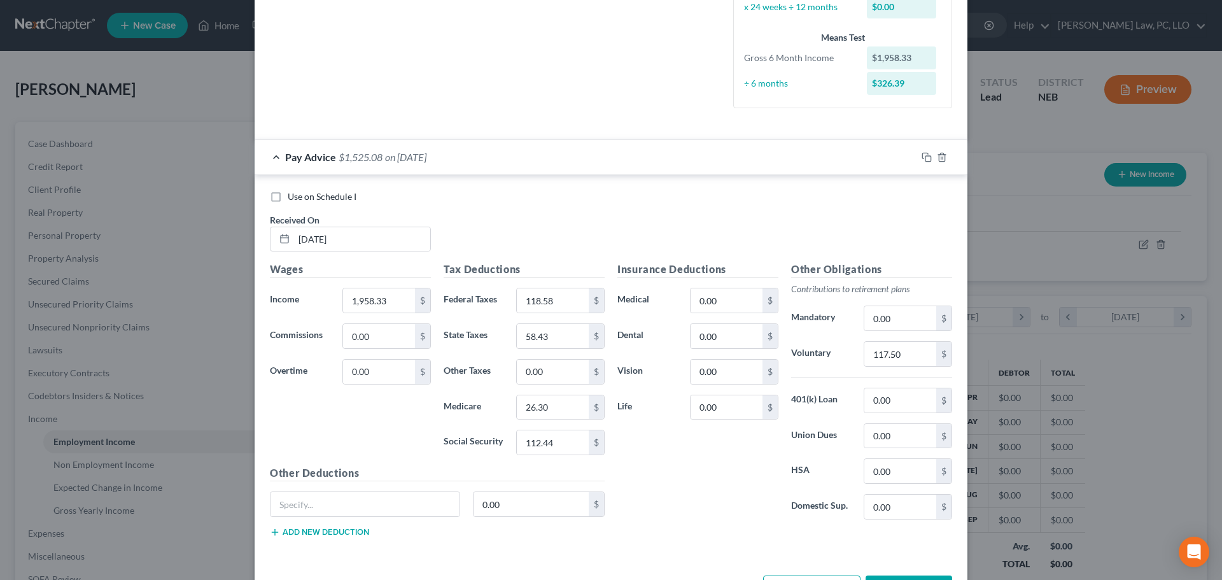
scroll to position [361, 0]
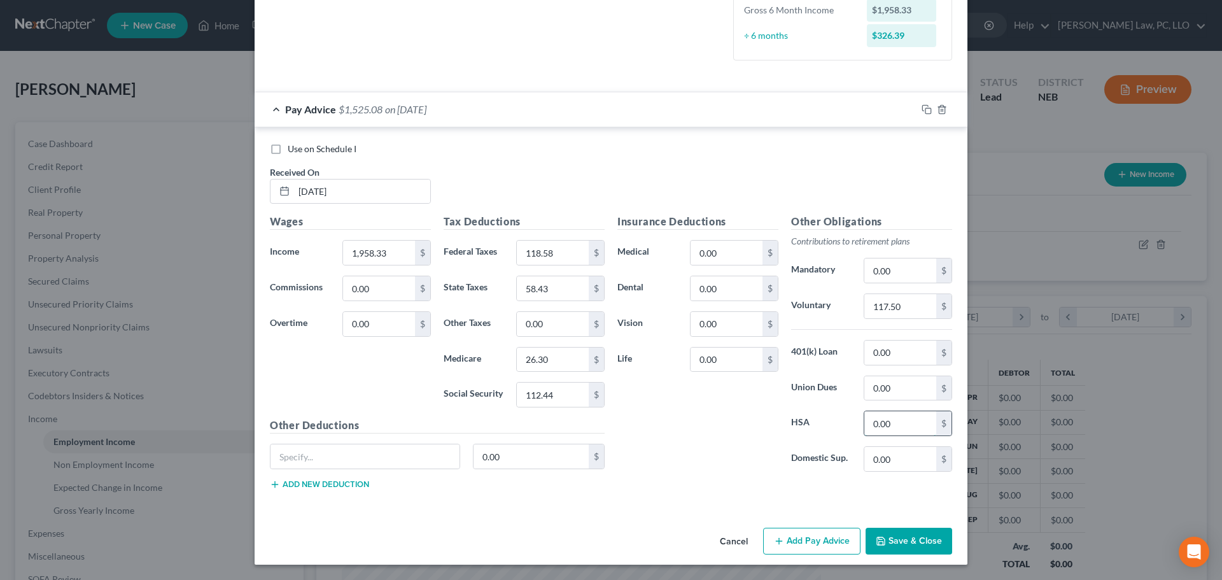
click at [894, 426] on input "0.00" at bounding box center [900, 423] width 72 height 24
type input "53.00"
click at [706, 251] on input "0.00" at bounding box center [727, 253] width 72 height 24
type input "88.28"
type input "1.61"
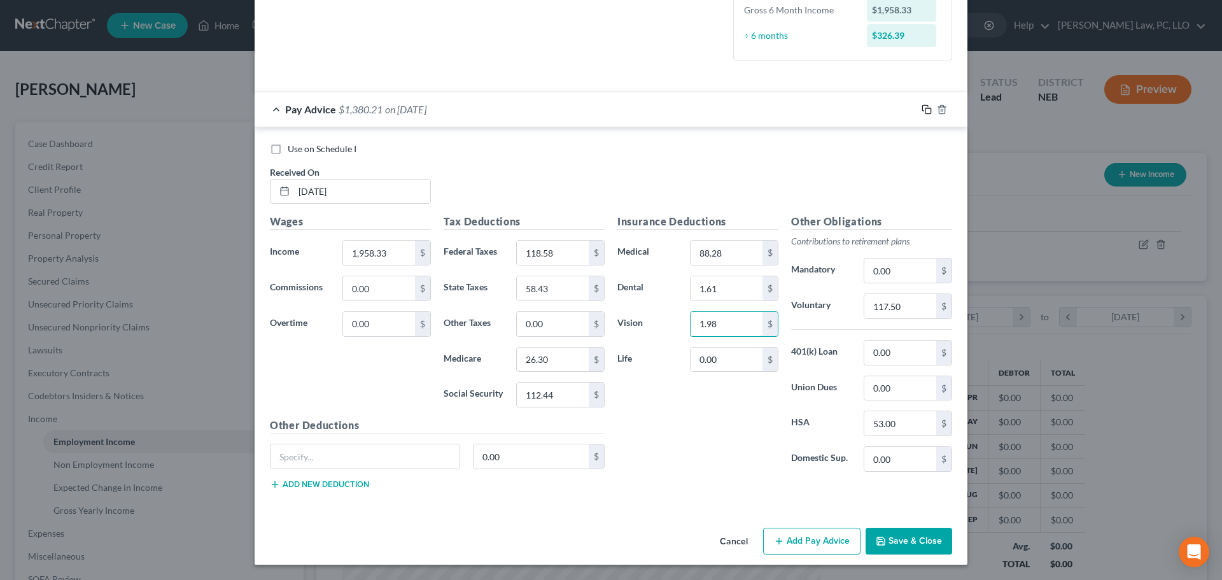
type input "1.98"
click at [922, 106] on icon "button" at bounding box center [927, 109] width 10 height 10
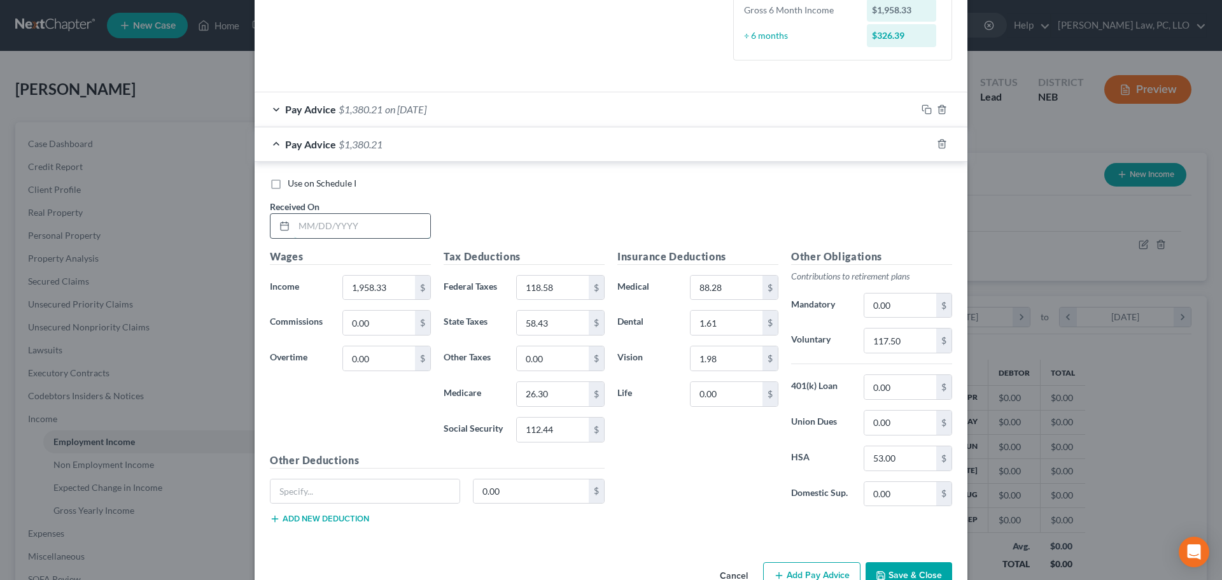
click at [323, 222] on input "text" at bounding box center [362, 226] width 136 height 24
type input "4/30/2025"
type input "1,993.65"
type input "122.56"
type input "60.15"
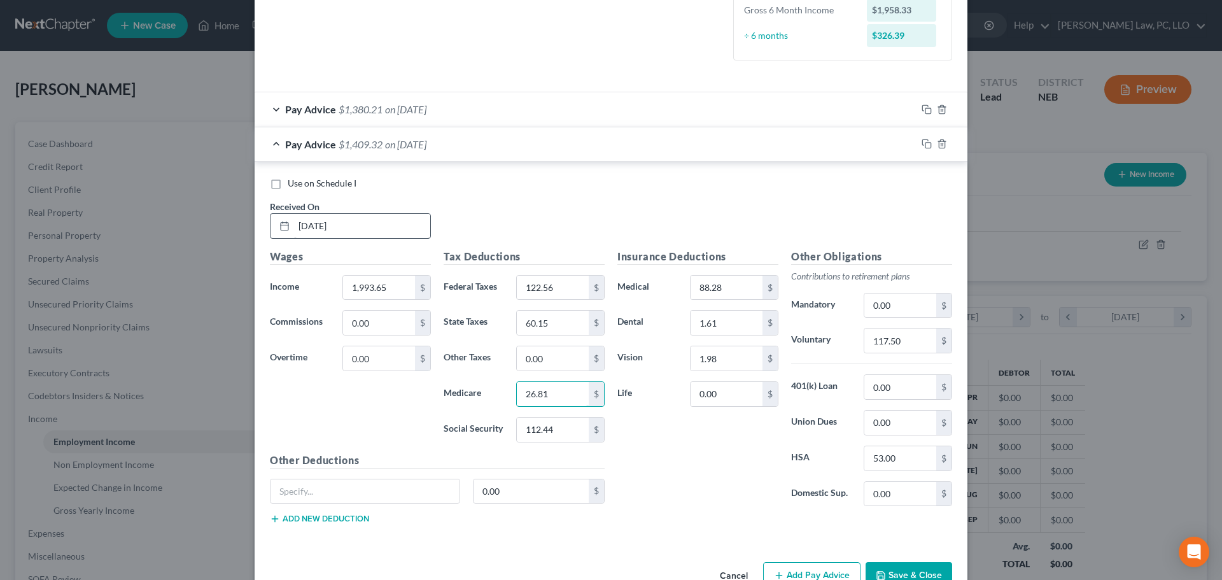
type input "26.81"
type input "114.62"
click at [908, 347] on input "117.50" at bounding box center [900, 340] width 72 height 24
type input "119.62"
click at [923, 147] on icon "button" at bounding box center [927, 144] width 10 height 10
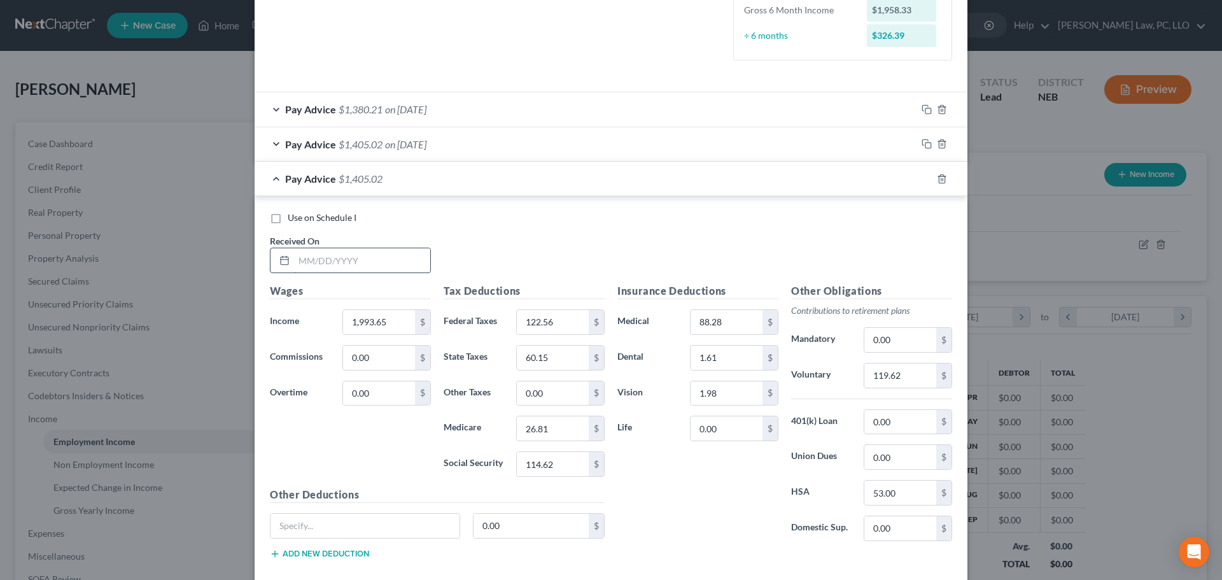
click at [318, 256] on input "text" at bounding box center [362, 260] width 136 height 24
type input "5/15/2025"
type input "1,958.33"
type input "118.58"
type input "58.43"
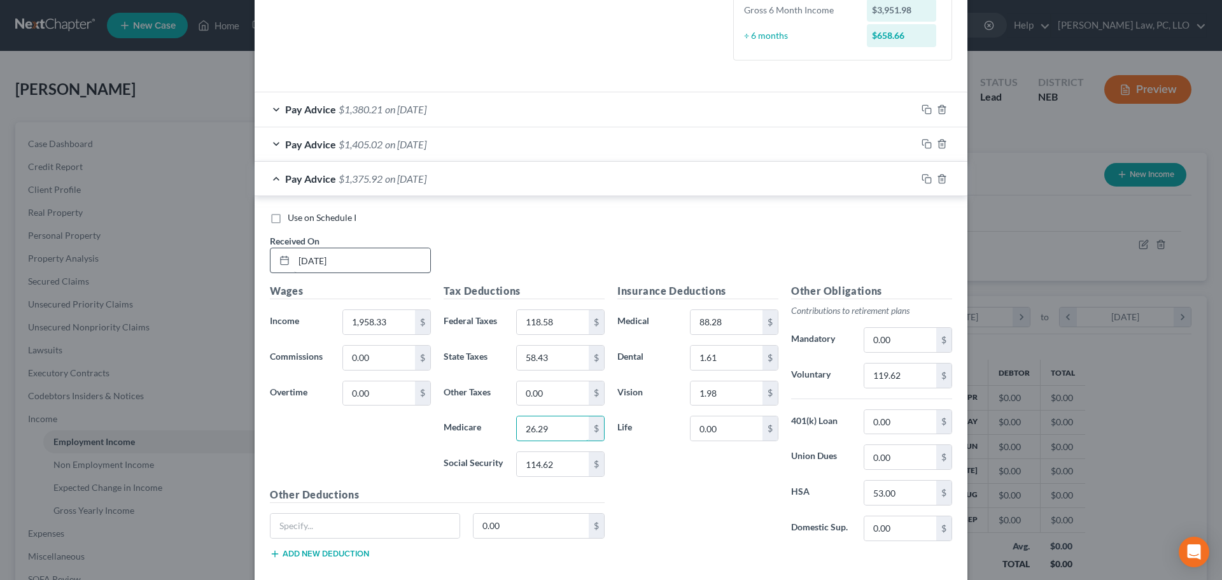
type input "26.29"
type input "112.44"
click at [912, 382] on input "119.62" at bounding box center [900, 375] width 72 height 24
type input "117.50"
click at [922, 177] on icon "button" at bounding box center [927, 179] width 10 height 10
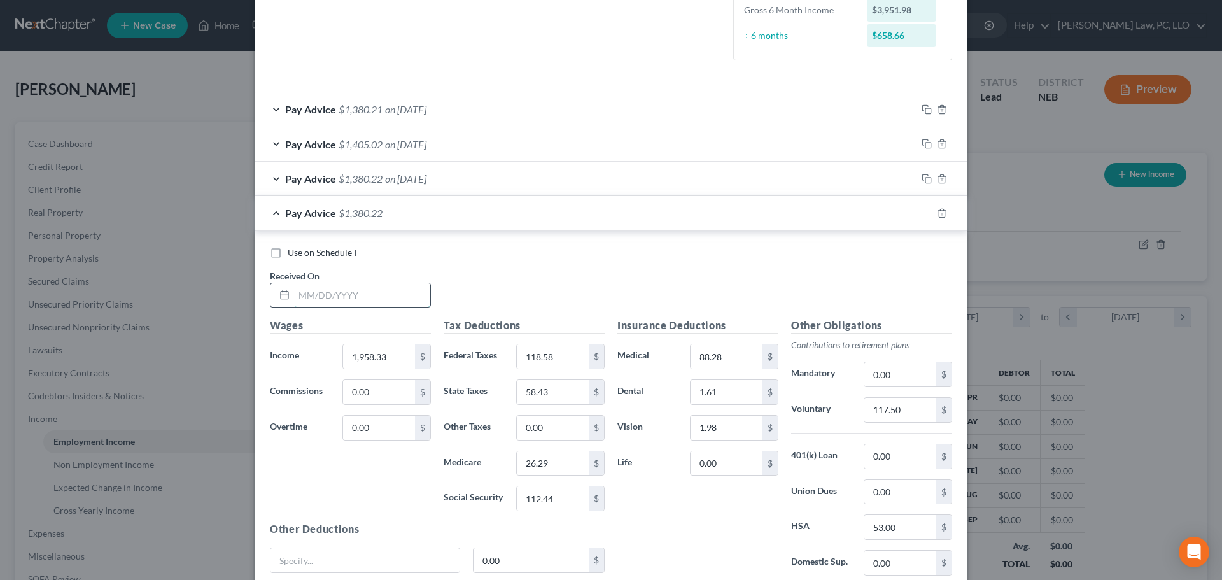
click at [335, 290] on input "text" at bounding box center [362, 295] width 136 height 24
type input "5/30/2025"
type input "1,958.33"
click at [922, 211] on icon "button" at bounding box center [927, 213] width 10 height 10
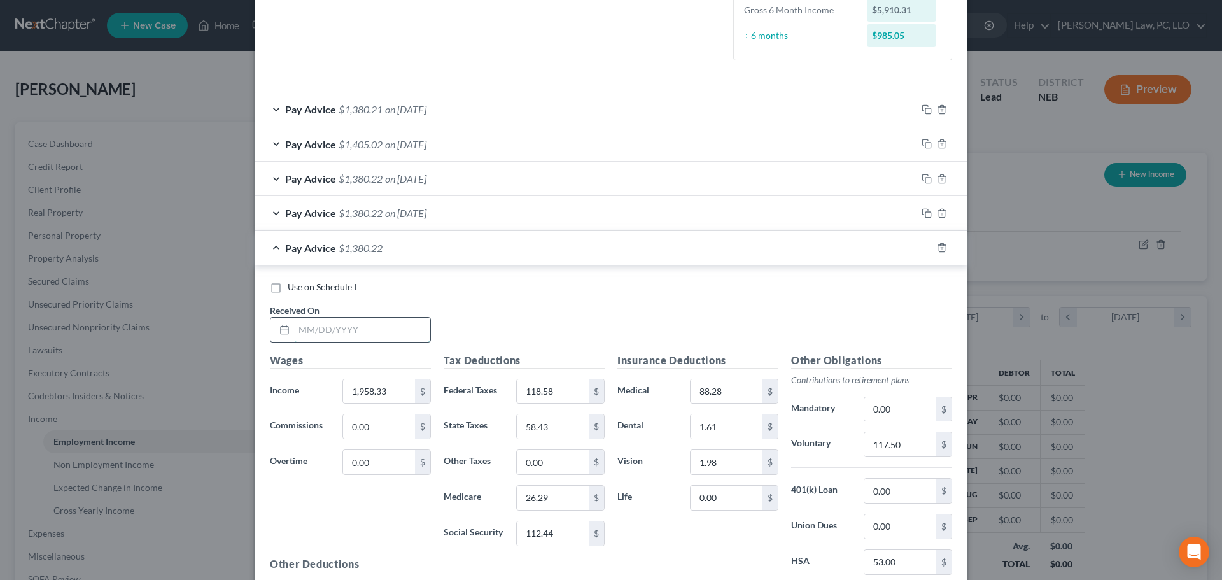
click at [308, 336] on input "text" at bounding box center [362, 330] width 136 height 24
type input "6/13/2025"
type input "117.71"
type input "58.06"
type input "26.19"
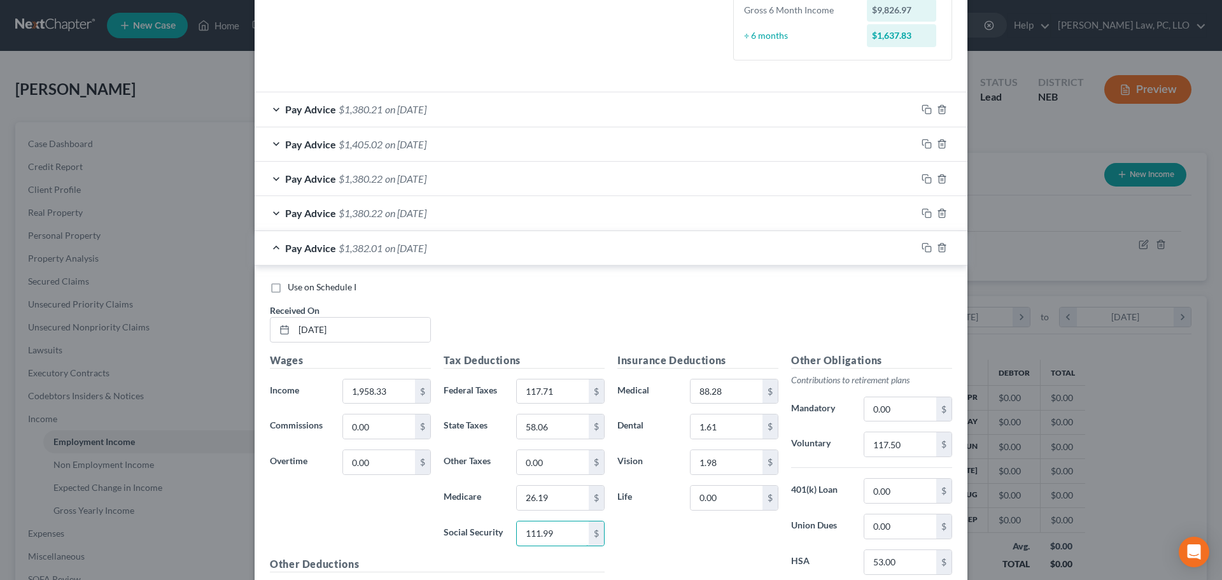
type input "111.99"
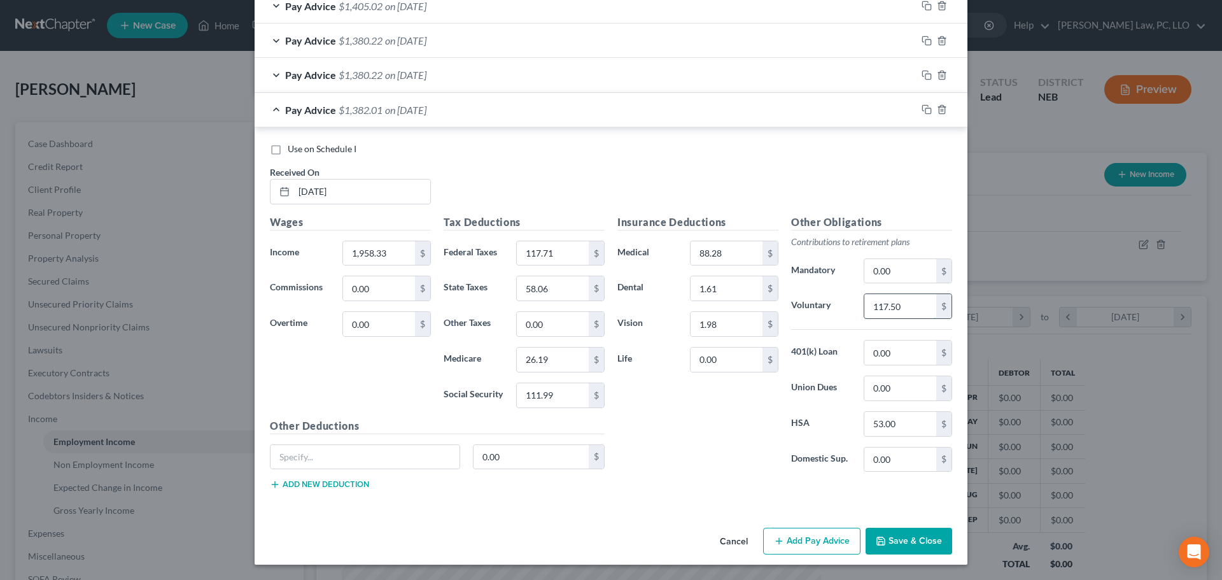
click at [913, 300] on input "117.50" at bounding box center [900, 306] width 72 height 24
click at [719, 262] on input "88.28" at bounding box center [727, 253] width 72 height 24
type input "95.34"
click at [719, 304] on div "Insurance Deductions Medical 95.34 $ Dental 1.61 $ Vision 1.98 $ Life 0.00 $" at bounding box center [698, 349] width 174 height 268
click at [717, 293] on input "1.61" at bounding box center [727, 288] width 72 height 24
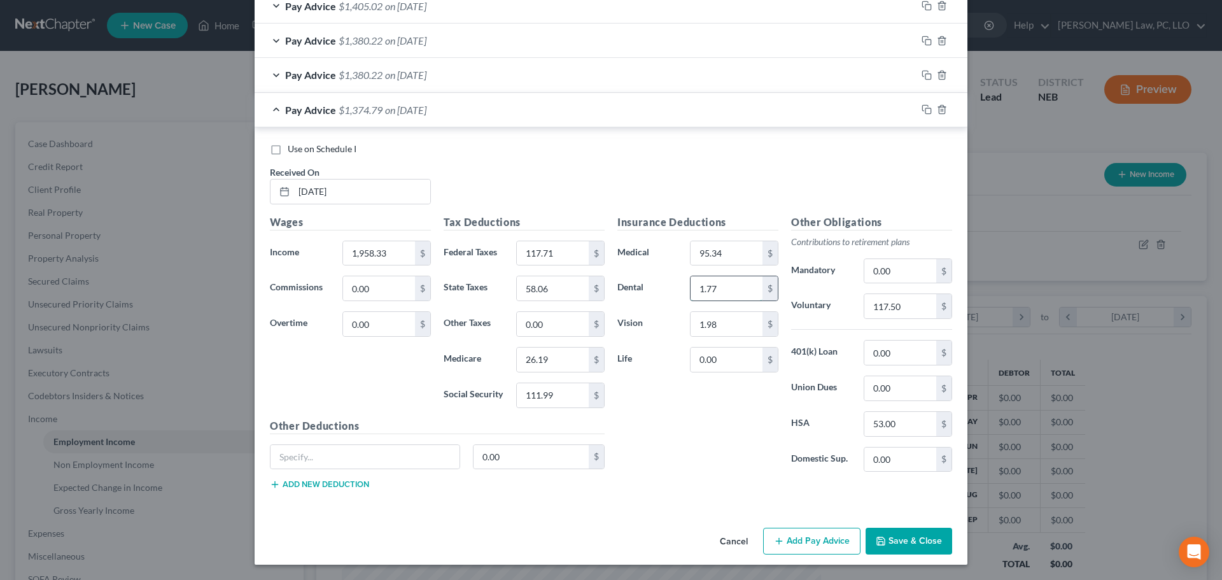
type input "1.77"
type input "1.98"
click at [731, 257] on input "95.34" at bounding box center [727, 253] width 72 height 24
click at [679, 406] on div "Insurance Deductions Medical 95.34 $ Dental 1.77 $ Vision 1.98 $ Life 0.00 $" at bounding box center [698, 349] width 174 height 268
click at [925, 108] on rect "button" at bounding box center [928, 111] width 6 height 6
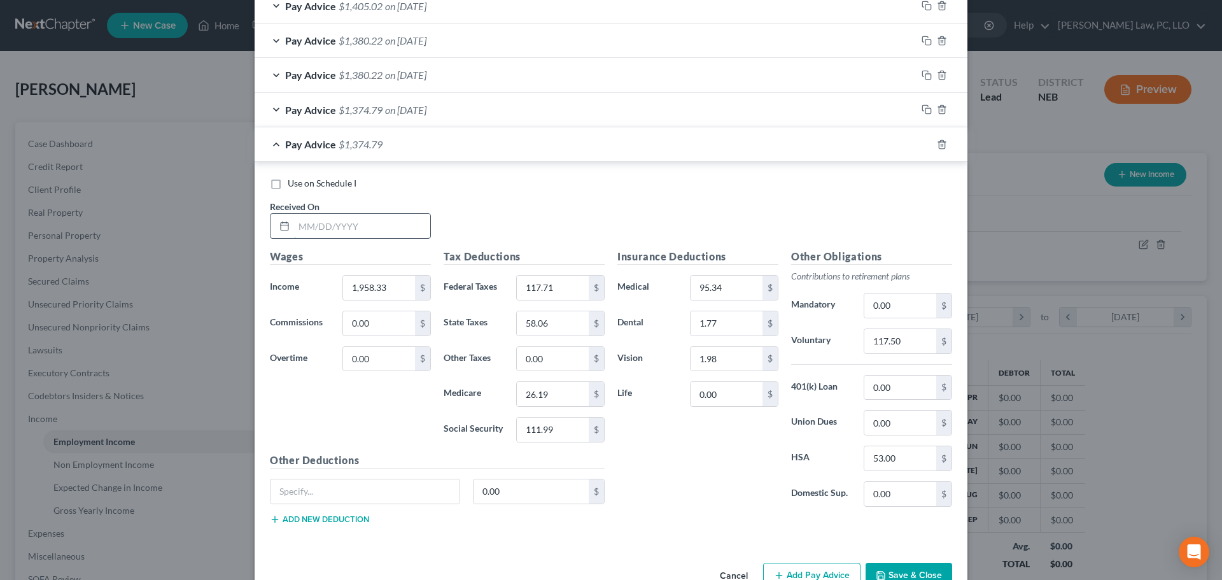
click at [368, 231] on input "text" at bounding box center [362, 226] width 136 height 24
type input "6/30/2025"
click at [922, 149] on icon "button" at bounding box center [927, 144] width 10 height 10
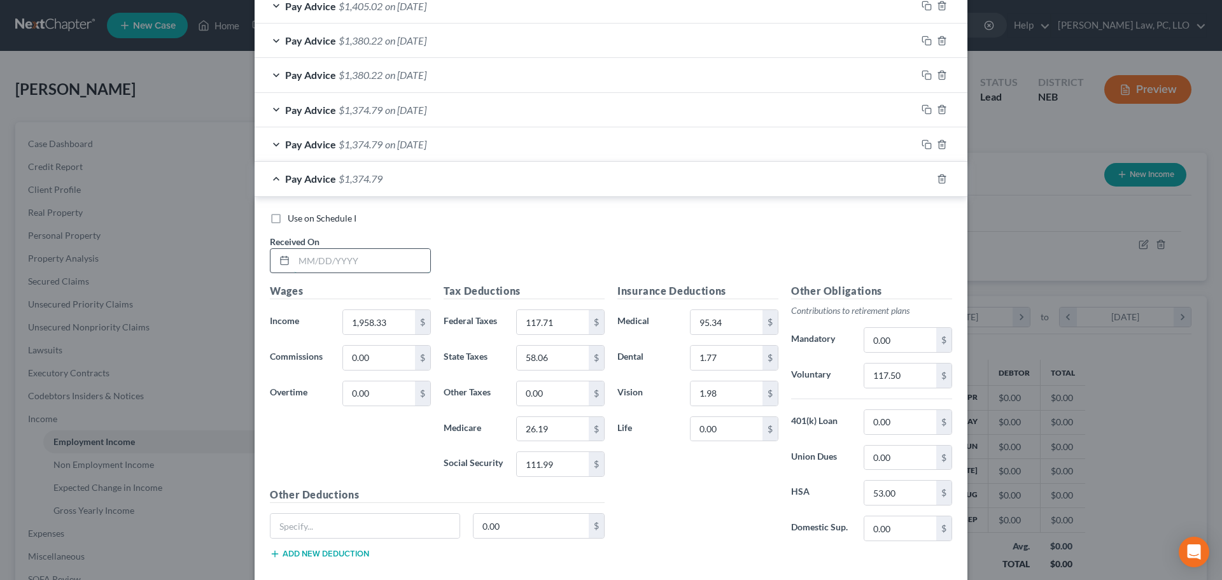
click at [345, 264] on input "text" at bounding box center [362, 261] width 136 height 24
type input "7/15/2025"
click at [925, 179] on icon "button" at bounding box center [927, 179] width 10 height 10
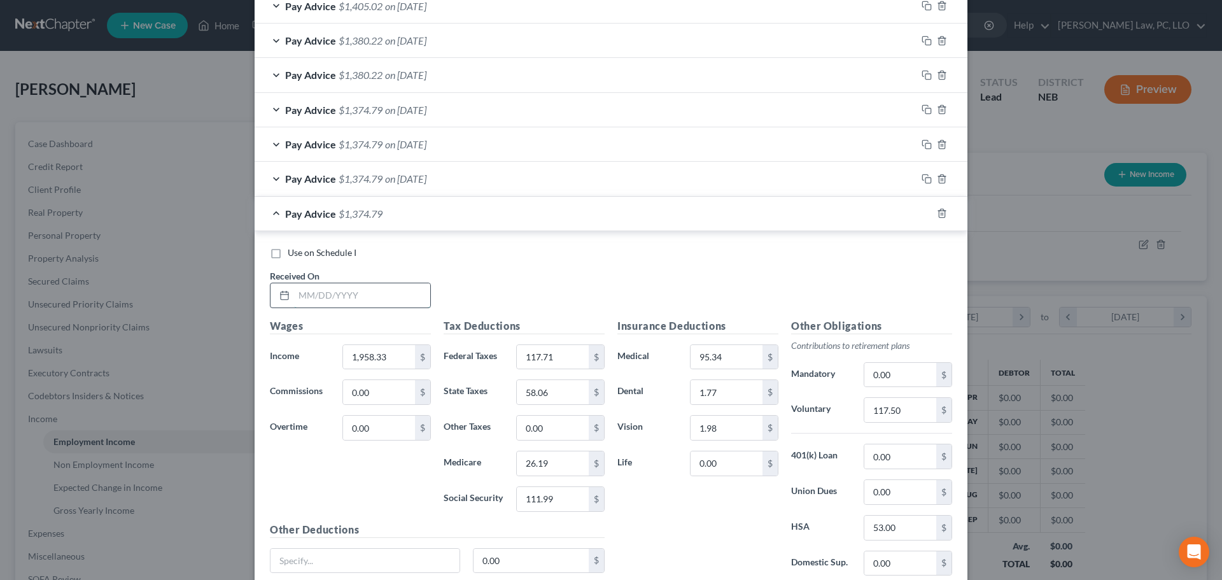
click at [351, 295] on input "text" at bounding box center [362, 295] width 136 height 24
type input "7/31/2025"
type input "2,053.22"
type input "128.41"
type input "62.70"
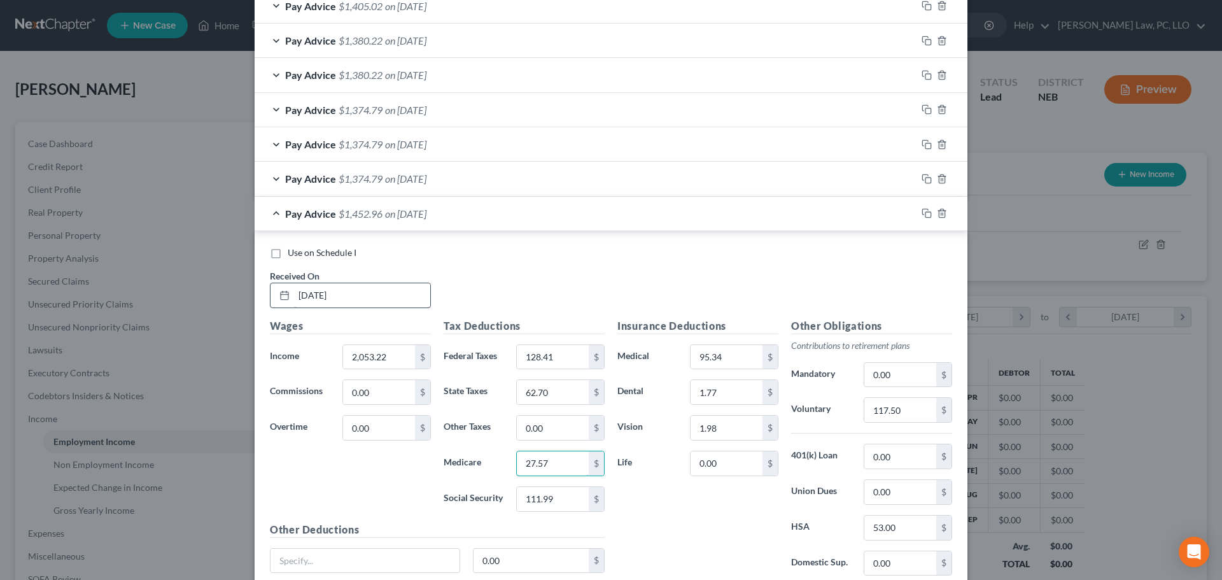
type input "27.57"
type input "117.87"
click at [876, 410] on input "117.50" at bounding box center [900, 410] width 72 height 24
type input "123.19"
click at [922, 211] on icon "button" at bounding box center [927, 213] width 10 height 10
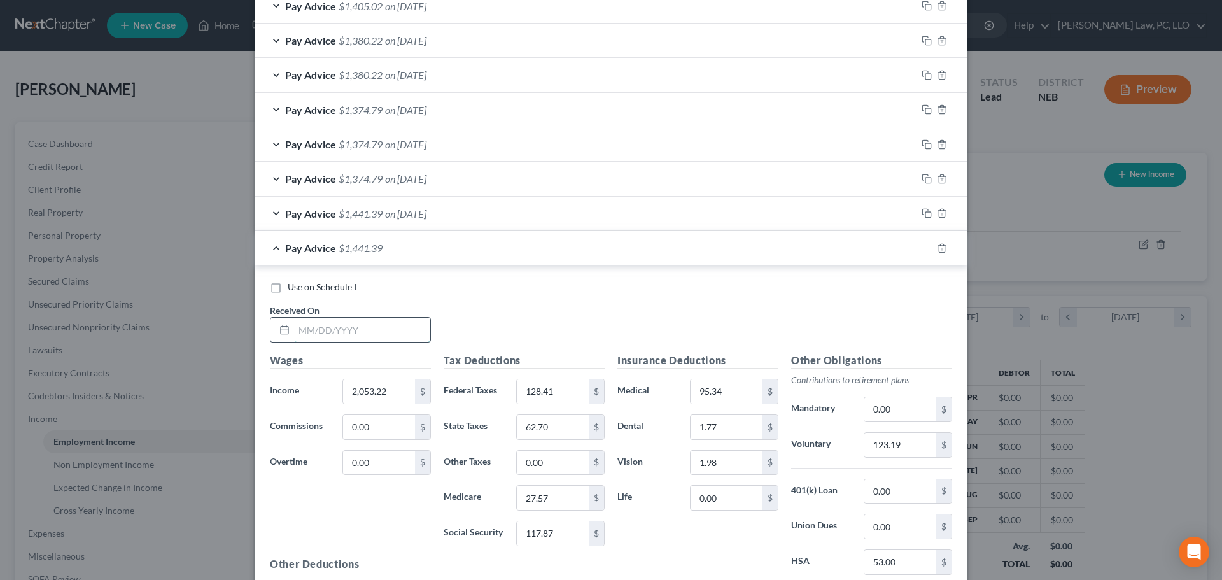
click at [391, 327] on input "text" at bounding box center [362, 330] width 136 height 24
type input "8/15/2025"
type input "1,958.33"
type input "117.71"
type input "58.06"
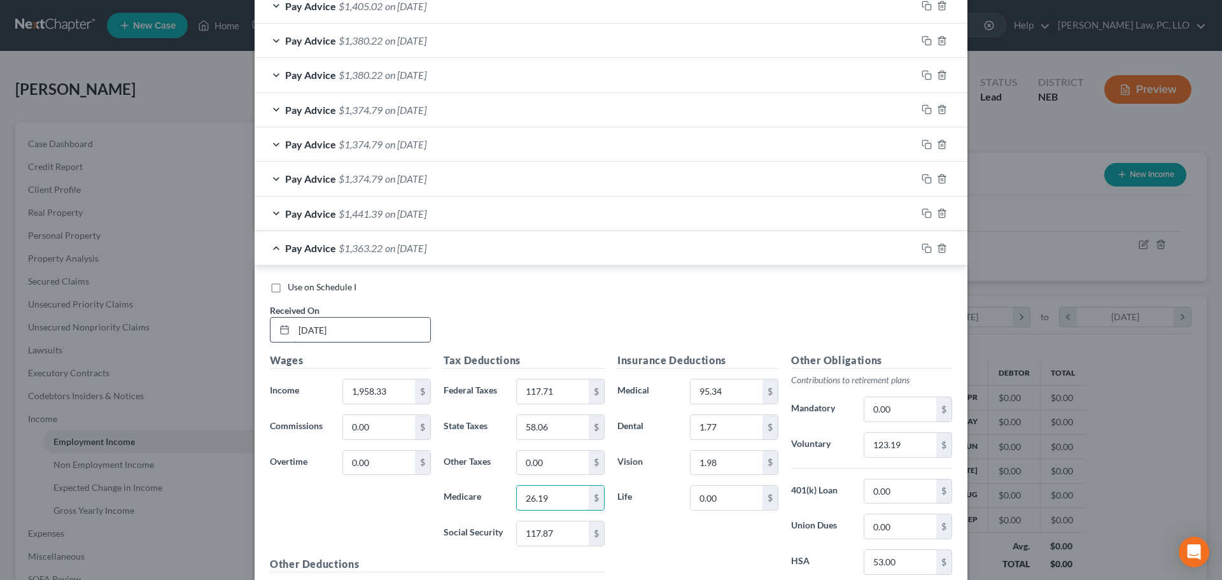
type input "26.19"
type input "111.99"
click at [873, 437] on input "123.19" at bounding box center [900, 445] width 72 height 24
type input "117.50"
drag, startPoint x: 926, startPoint y: 251, endPoint x: 680, endPoint y: 288, distance: 249.2
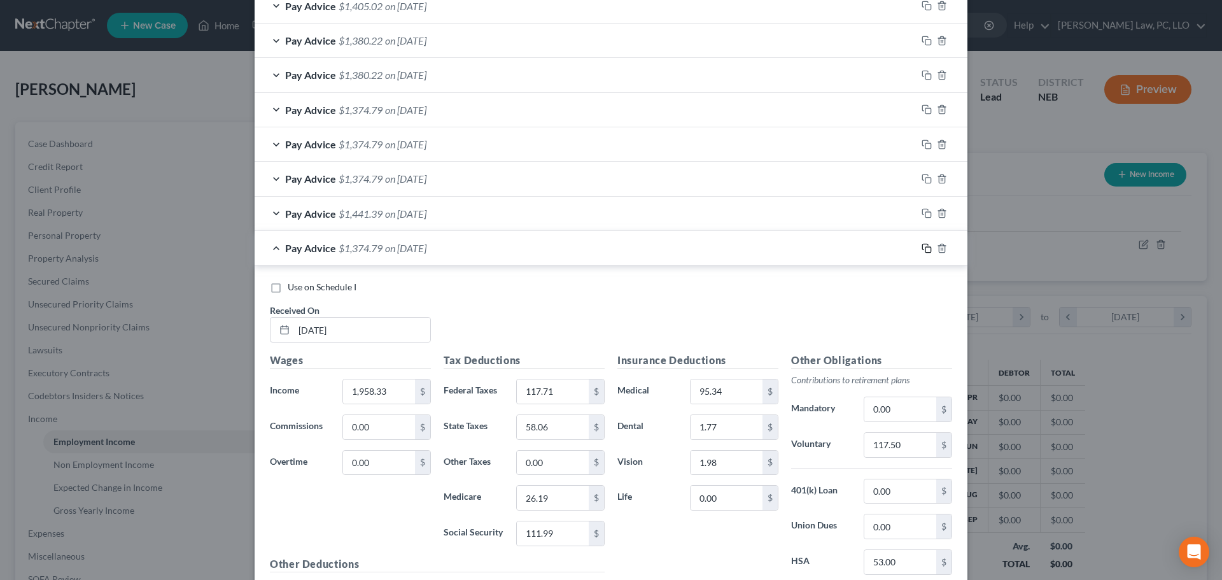
click at [925, 251] on icon "button" at bounding box center [927, 248] width 10 height 10
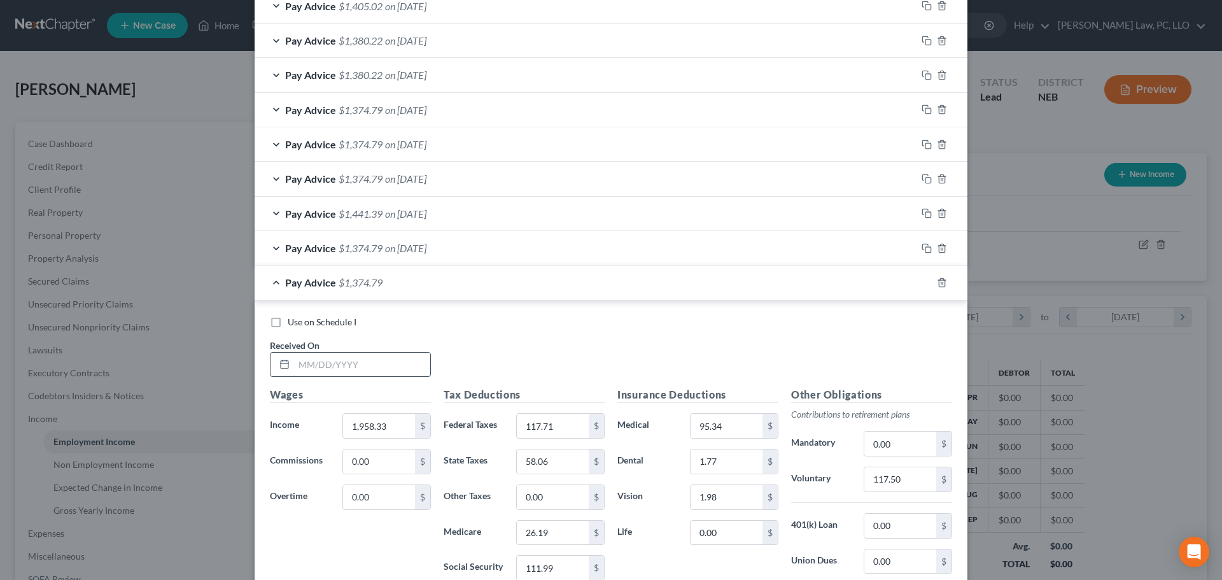
click at [342, 364] on input "text" at bounding box center [362, 365] width 136 height 24
type input "8/29/2025"
click at [923, 282] on icon "button" at bounding box center [927, 283] width 10 height 10
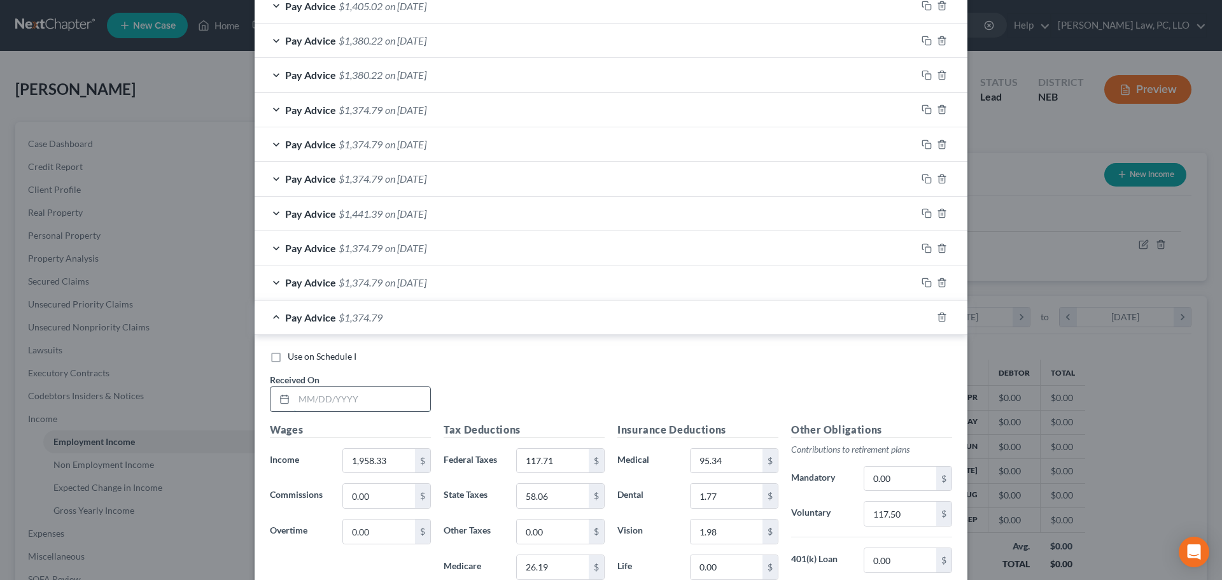
click at [350, 402] on input "text" at bounding box center [362, 399] width 136 height 24
type input "9/15/2025"
click at [922, 320] on icon "button" at bounding box center [927, 317] width 10 height 10
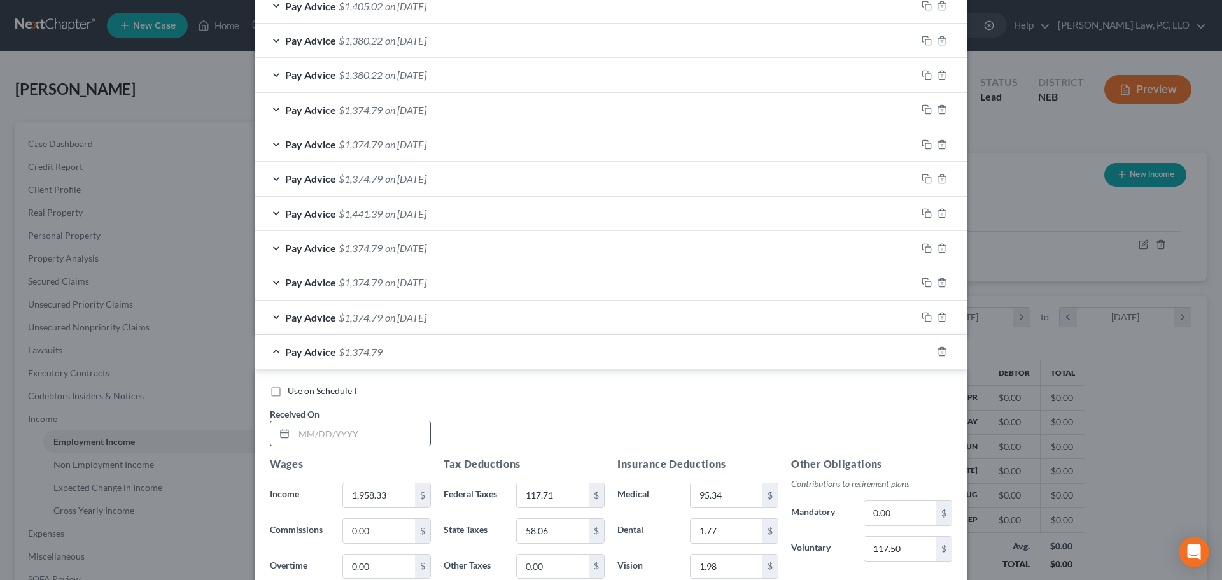
click at [351, 448] on div "Use on Schedule I Received On *" at bounding box center [611, 420] width 695 height 72
click at [353, 437] on input "text" at bounding box center [362, 433] width 136 height 24
type input "9/30/2025"
click at [269, 351] on div "Pay Advice $1,374.79 on 09/30/2025" at bounding box center [586, 352] width 662 height 34
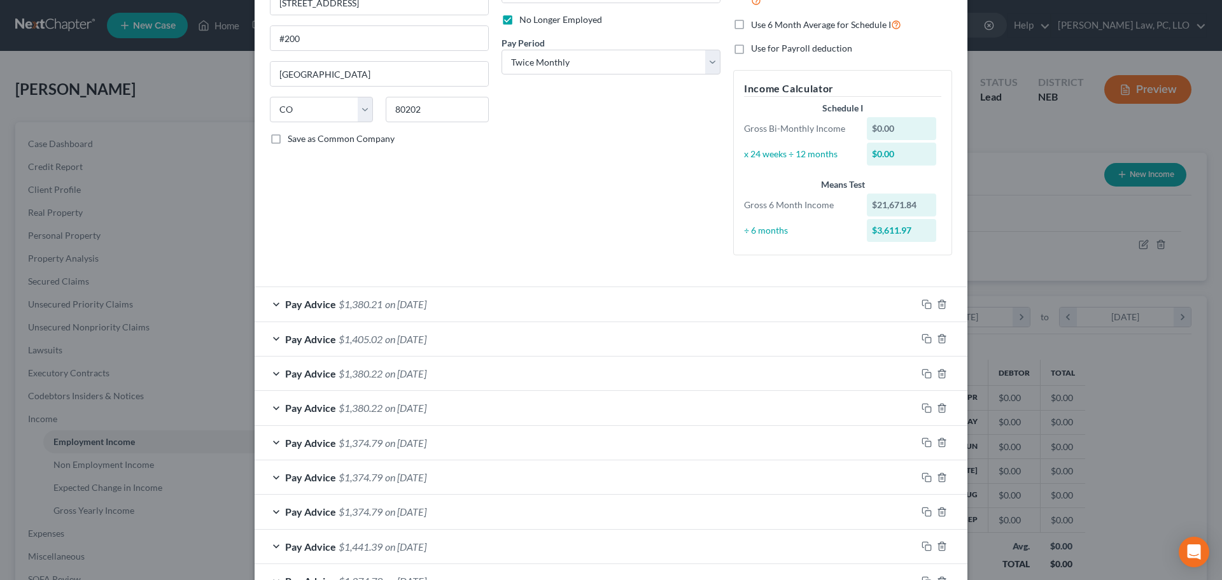
scroll to position [104, 0]
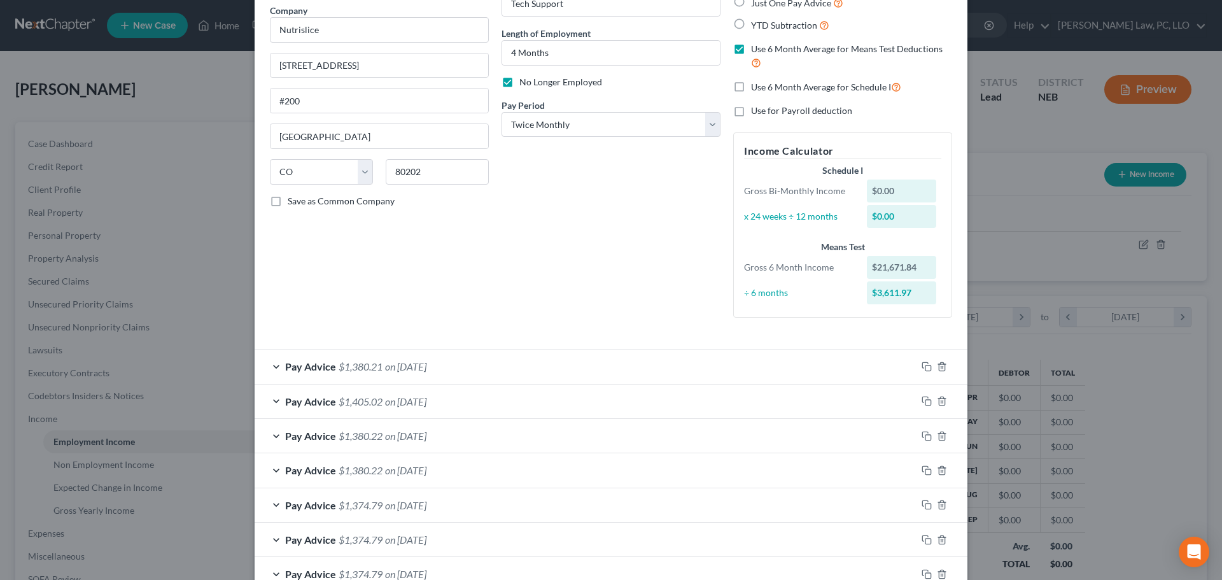
click at [772, 82] on span "Use 6 Month Average for Schedule I" at bounding box center [821, 86] width 140 height 11
click at [764, 82] on input "Use 6 Month Average for Schedule I" at bounding box center [760, 84] width 8 height 8
checkbox input "true"
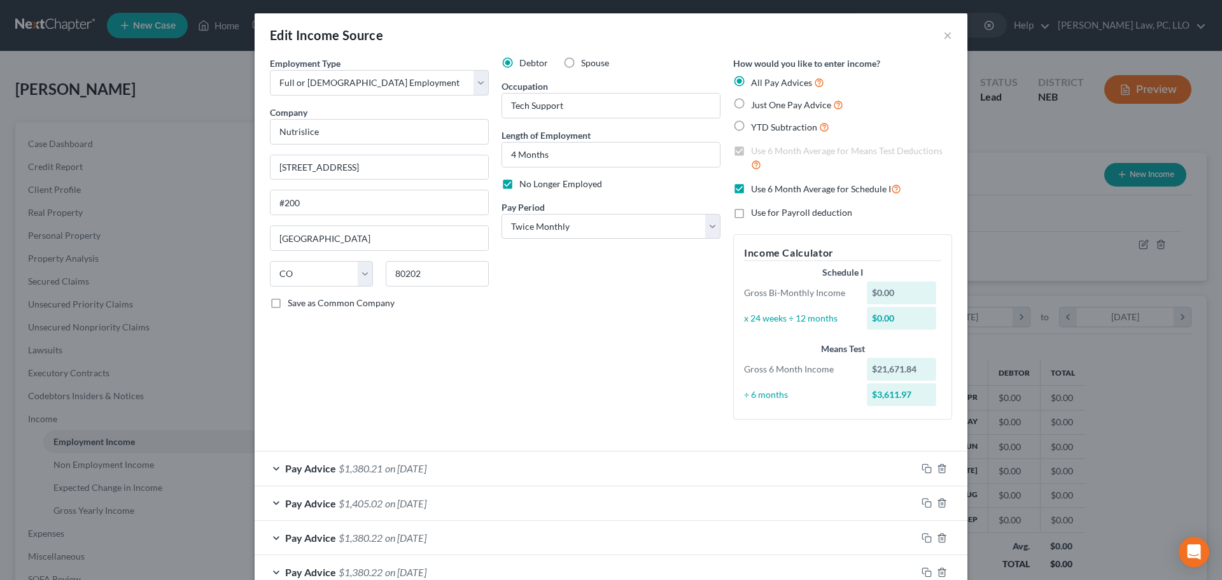
scroll to position [0, 0]
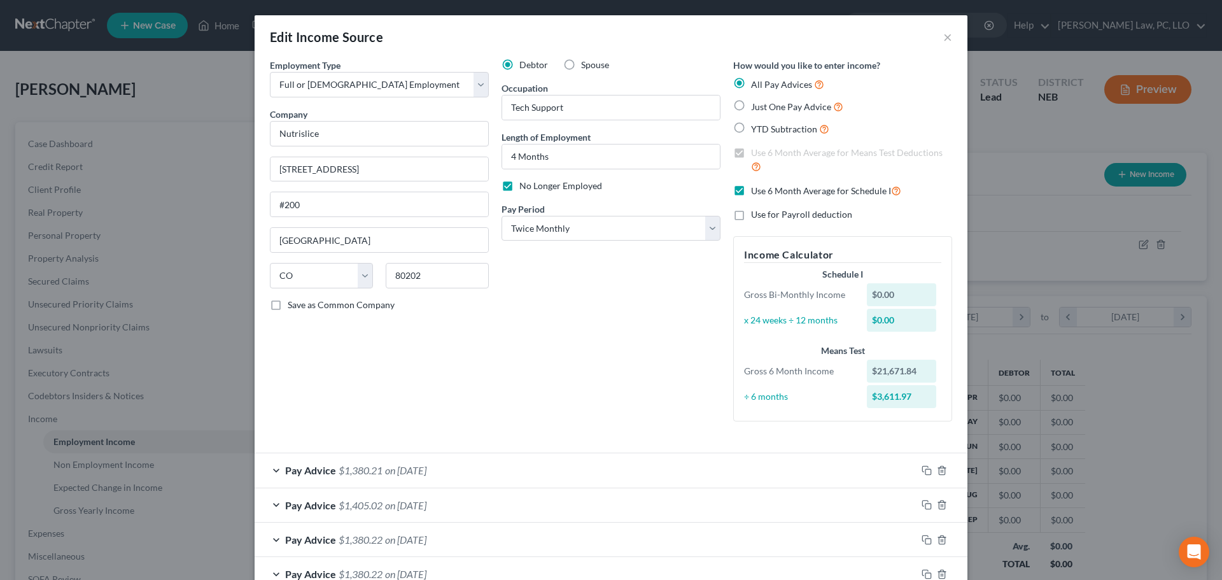
click at [581, 186] on span "No Longer Employed" at bounding box center [560, 185] width 83 height 11
click at [533, 186] on input "No Longer Employed" at bounding box center [528, 183] width 8 height 8
checkbox input "false"
drag, startPoint x: 556, startPoint y: 162, endPoint x: 491, endPoint y: 170, distance: 64.7
click at [495, 170] on div "Debtor Spouse Occupation Tech Support Length of Employment 4 Months No Longer E…" at bounding box center [611, 245] width 232 height 373
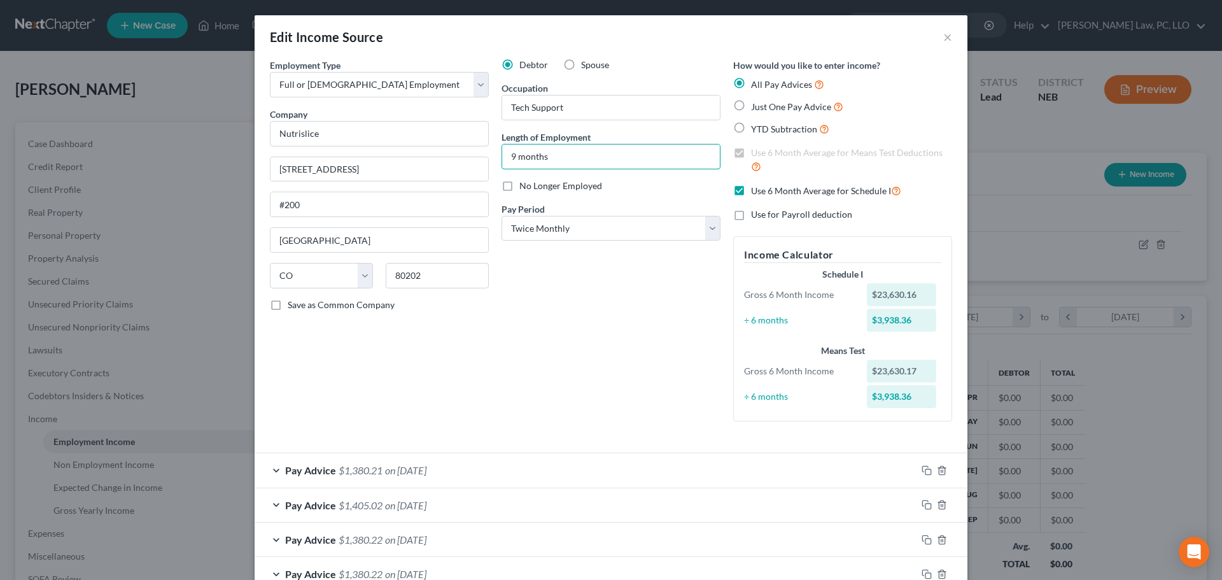
type input "9 months"
click at [589, 344] on div "Debtor Spouse Occupation Tech Support Length of Employment 9 months No Longer E…" at bounding box center [611, 245] width 232 height 373
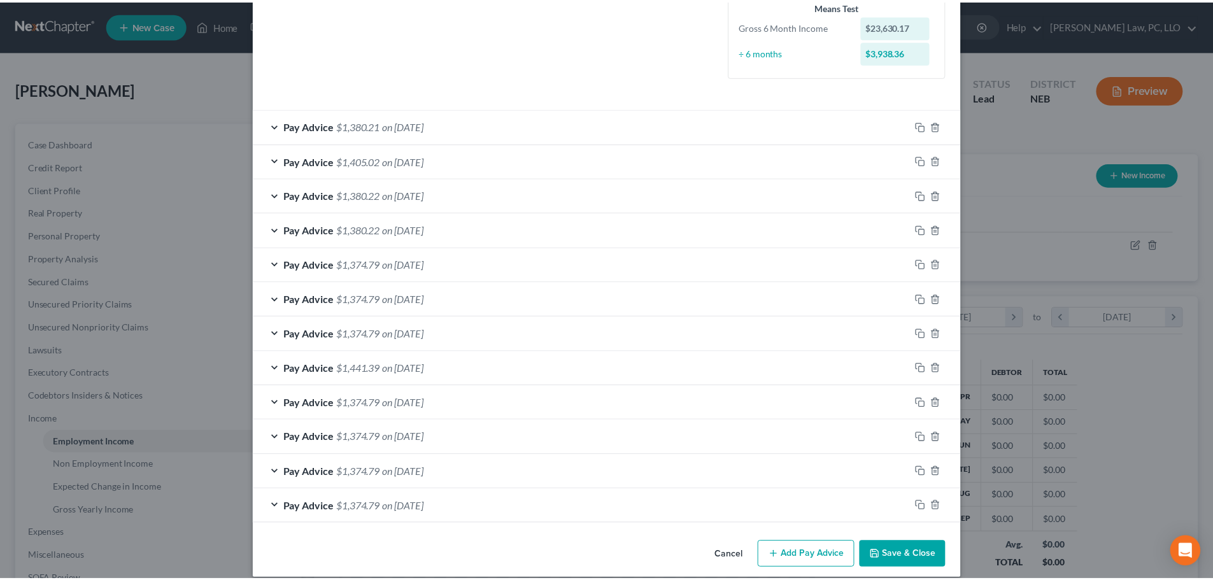
scroll to position [358, 0]
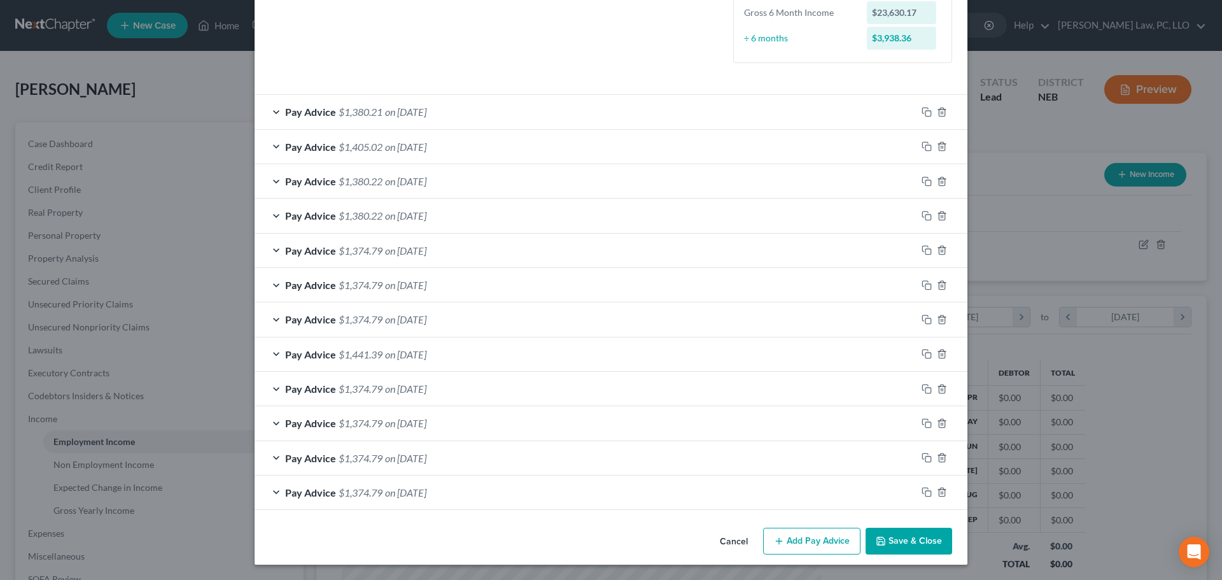
click at [927, 547] on button "Save & Close" at bounding box center [909, 541] width 87 height 27
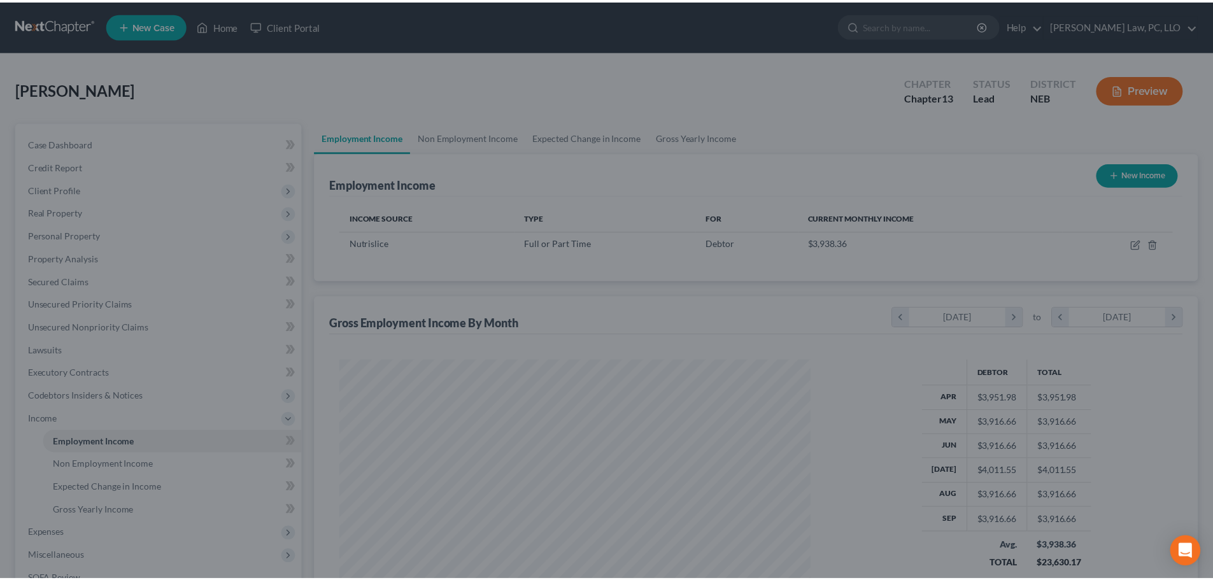
scroll to position [636269, 636006]
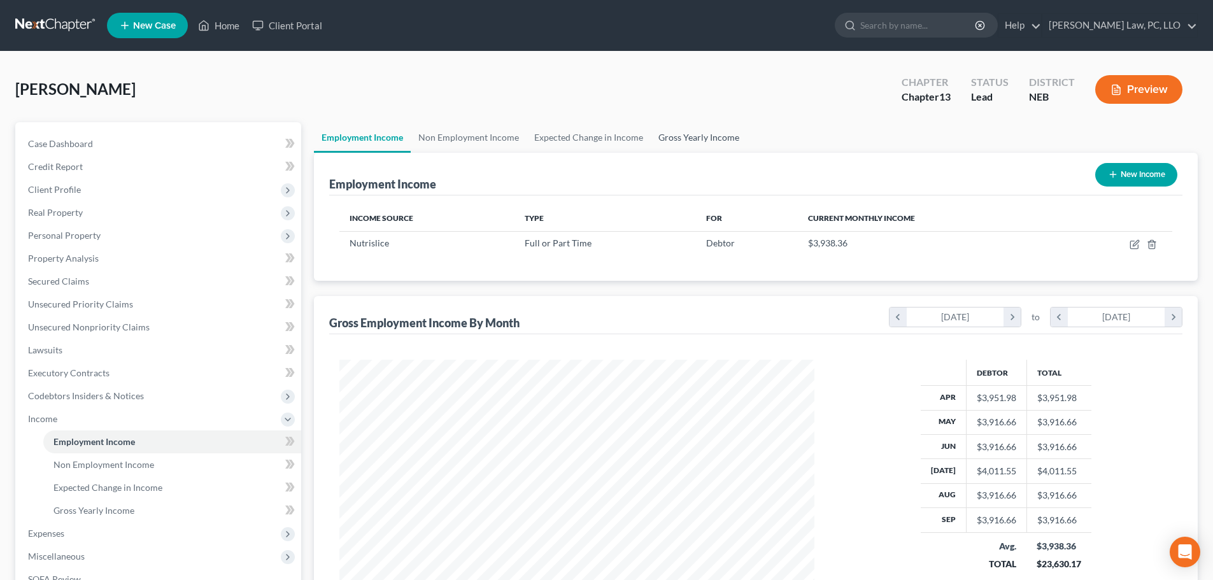
click at [700, 136] on link "Gross Yearly Income" at bounding box center [699, 137] width 96 height 31
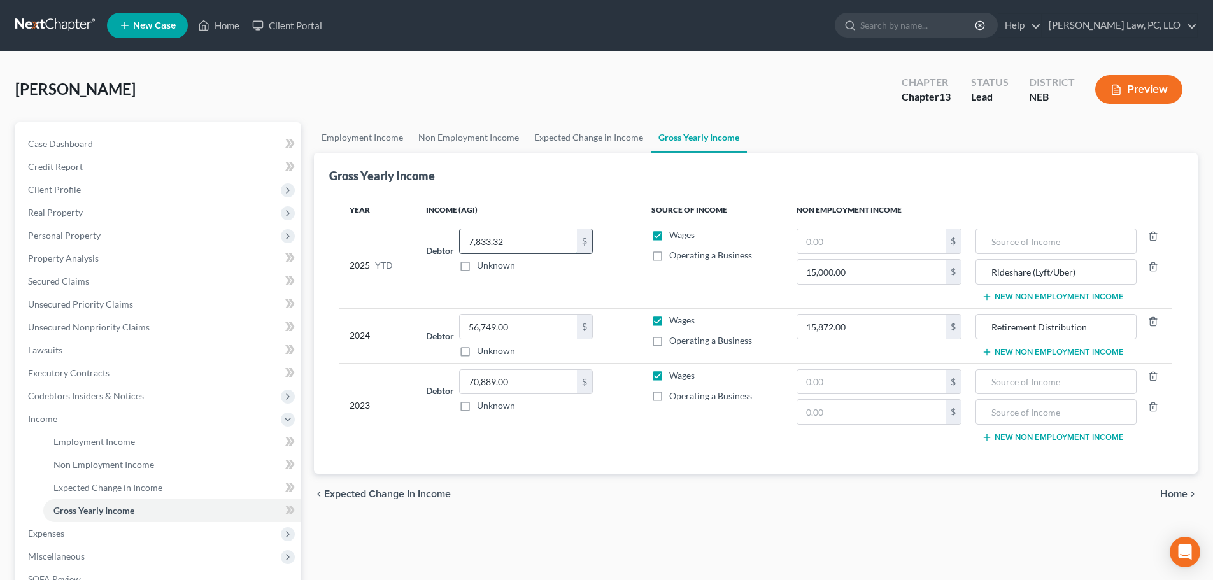
click at [526, 244] on input "7,833.32" at bounding box center [518, 241] width 117 height 24
type input "35,524.15"
click at [69, 524] on span "Expenses" at bounding box center [159, 533] width 283 height 23
click at [74, 477] on link "Utilities / Bills" at bounding box center [172, 487] width 258 height 23
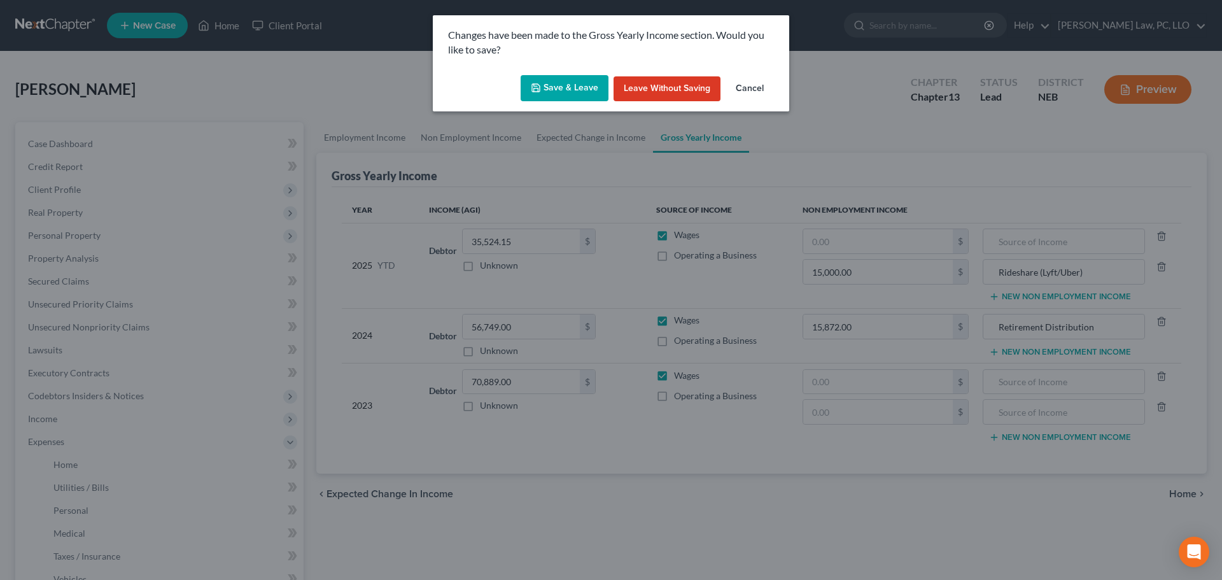
click at [571, 92] on button "Save & Leave" at bounding box center [565, 88] width 88 height 27
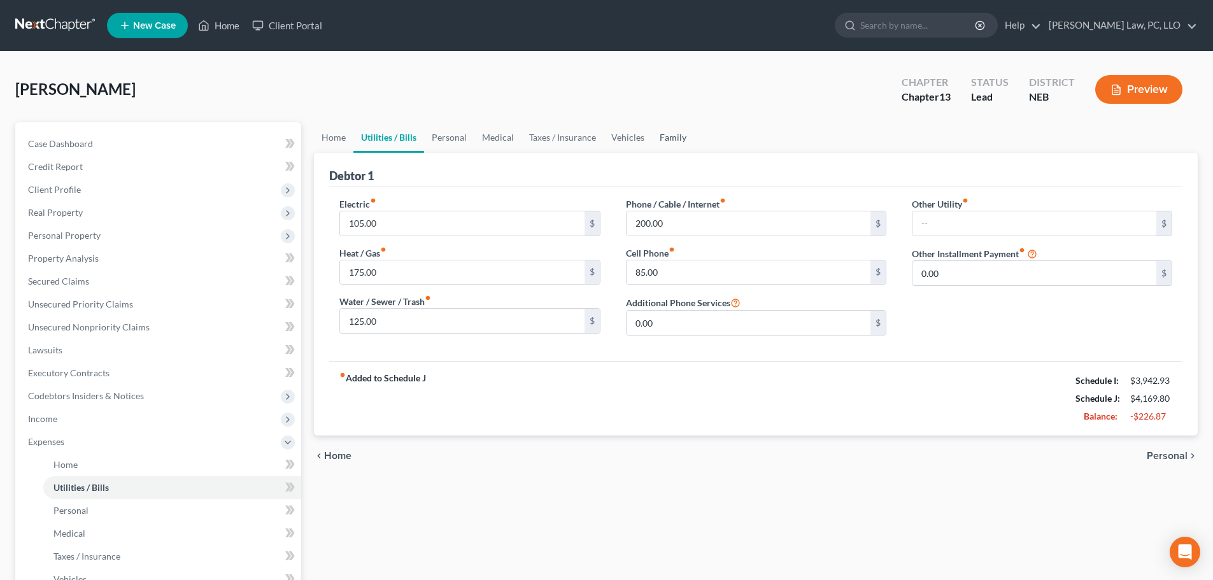
click at [678, 137] on link "Family" at bounding box center [673, 137] width 42 height 31
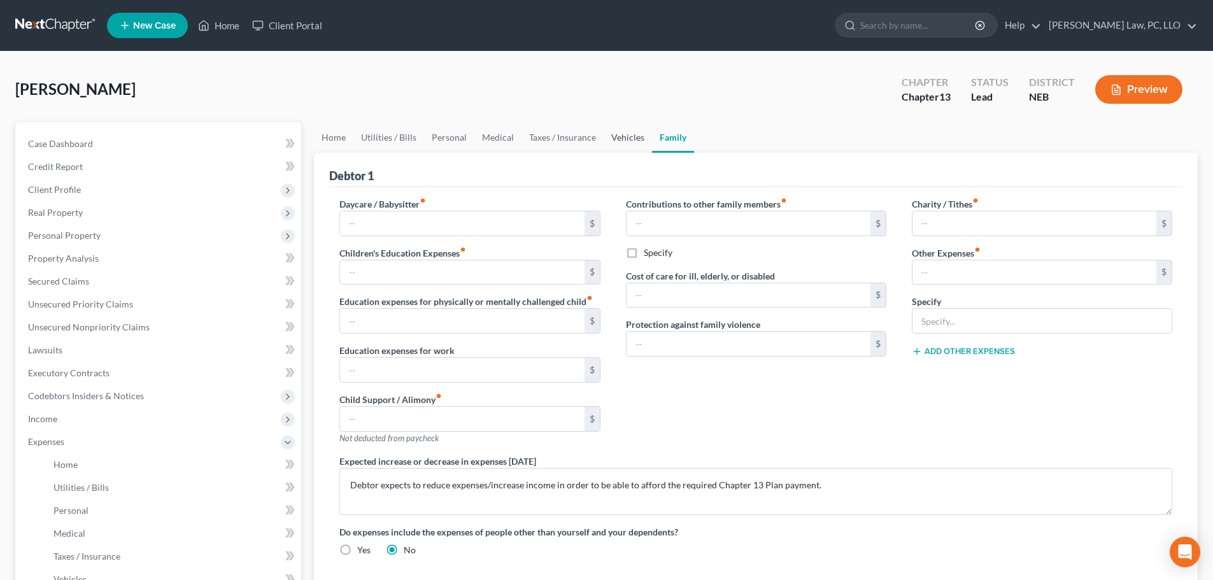
click at [631, 141] on link "Vehicles" at bounding box center [627, 137] width 48 height 31
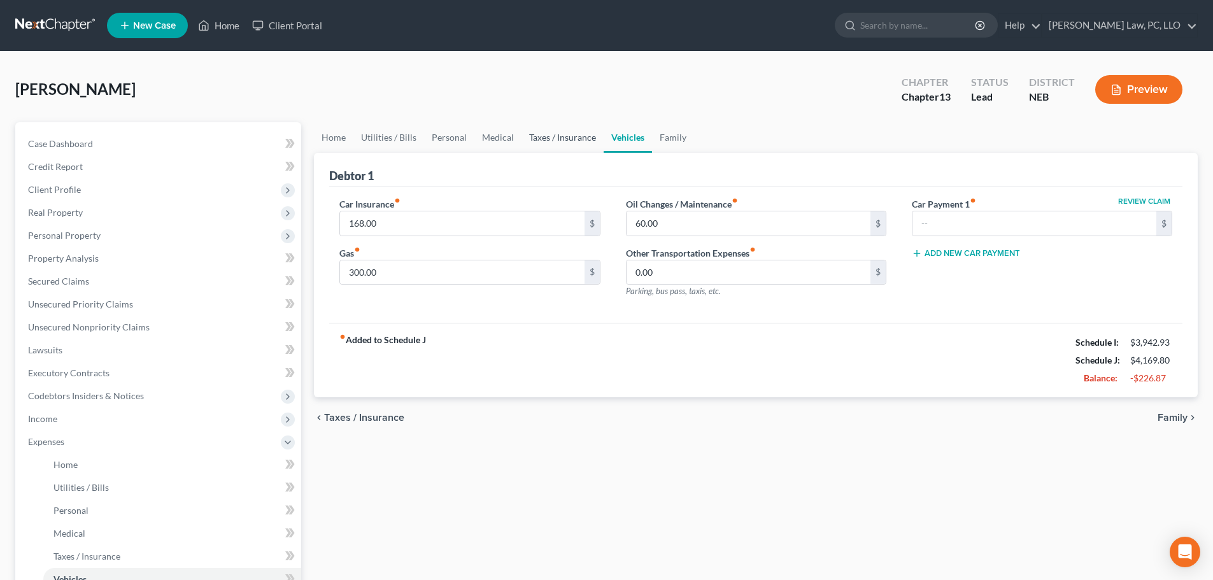
click at [550, 140] on link "Taxes / Insurance" at bounding box center [562, 137] width 82 height 31
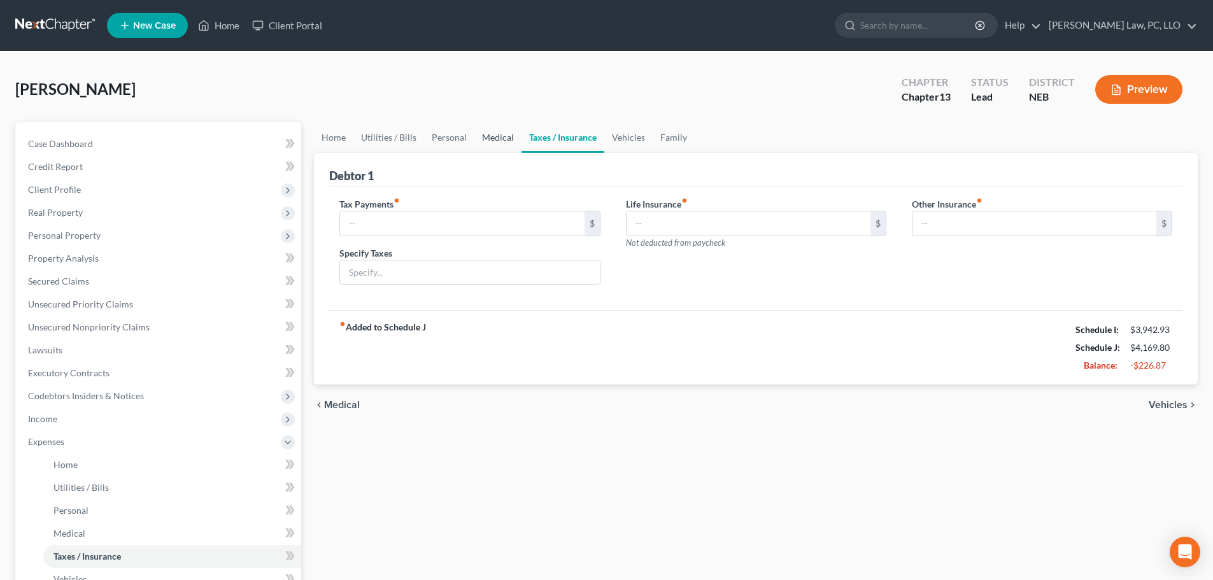
click at [485, 136] on link "Medical" at bounding box center [497, 137] width 47 height 31
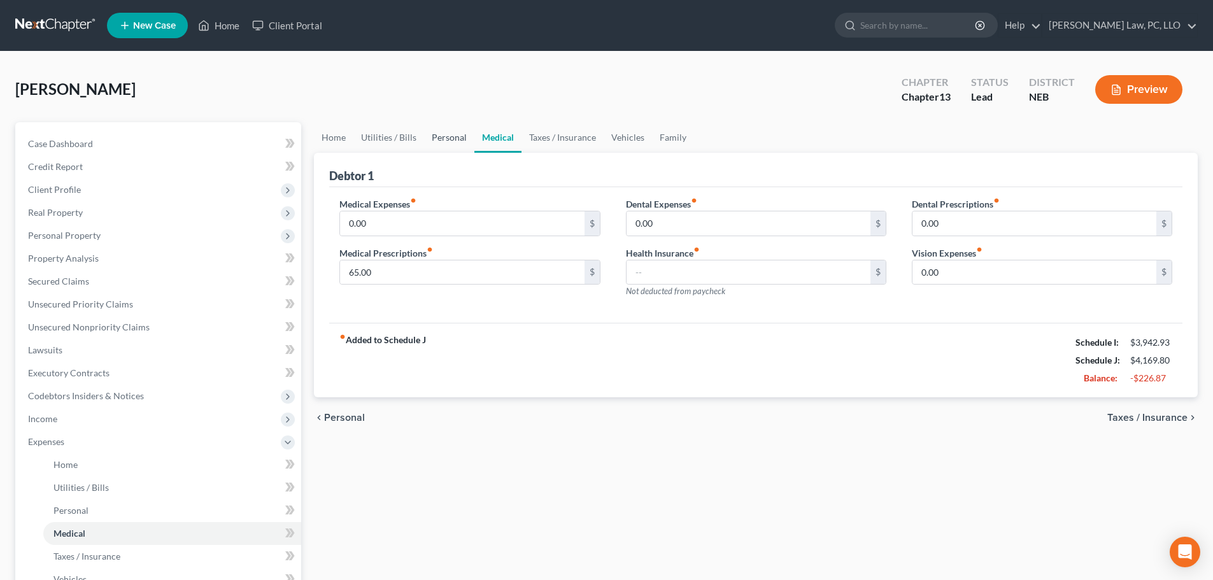
click at [438, 141] on link "Personal" at bounding box center [449, 137] width 50 height 31
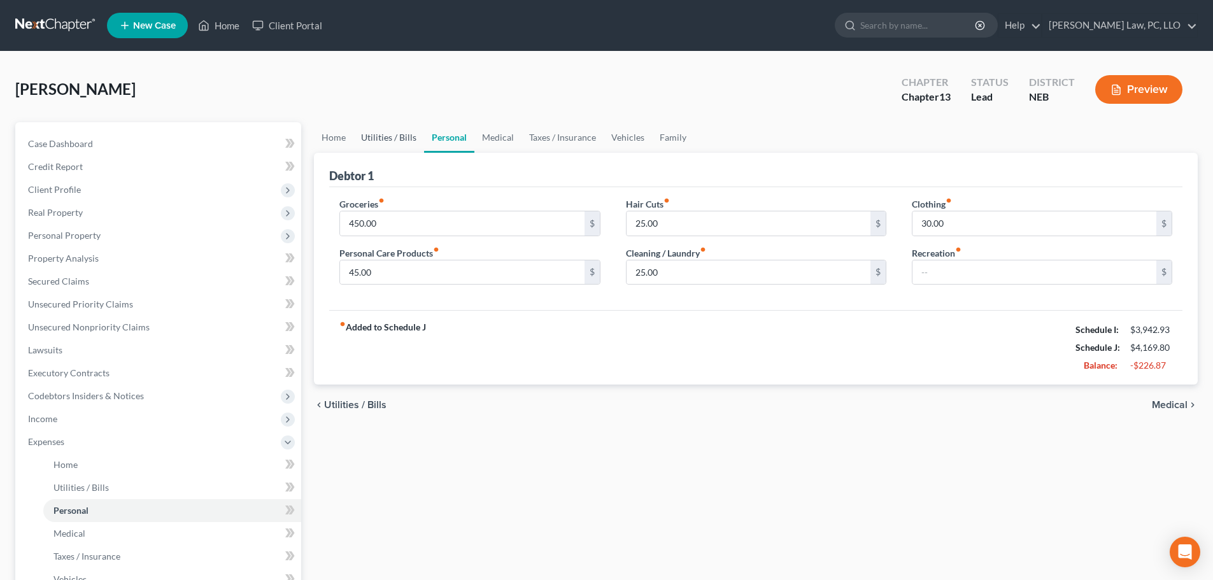
click at [395, 141] on link "Utilities / Bills" at bounding box center [388, 137] width 71 height 31
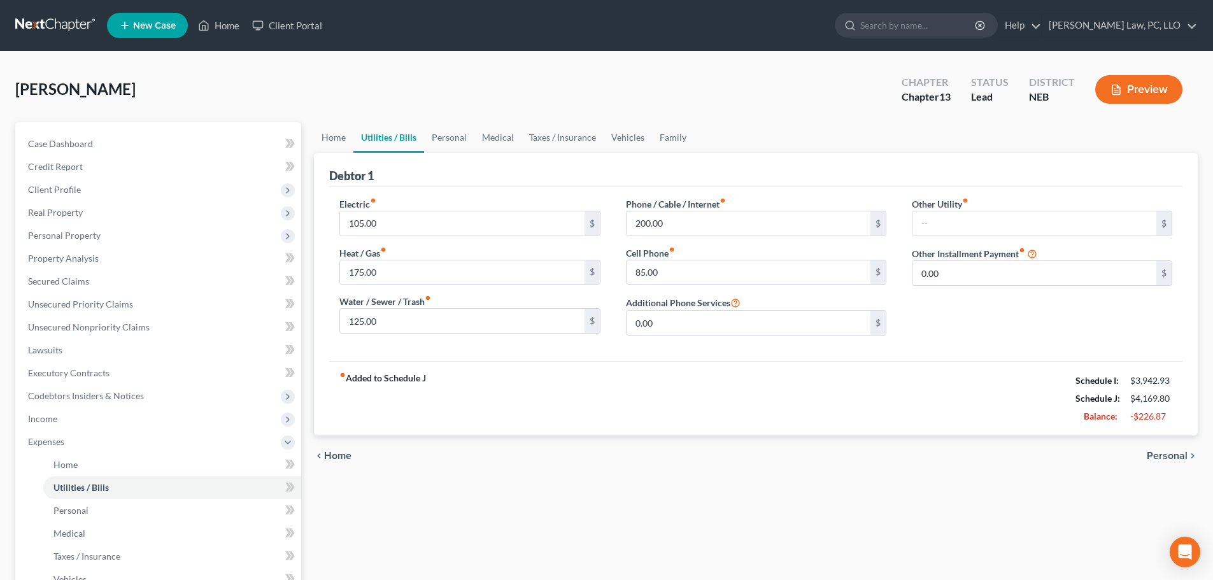
click at [395, 141] on link "Utilities / Bills" at bounding box center [388, 137] width 71 height 31
click at [319, 141] on link "Home" at bounding box center [333, 137] width 39 height 31
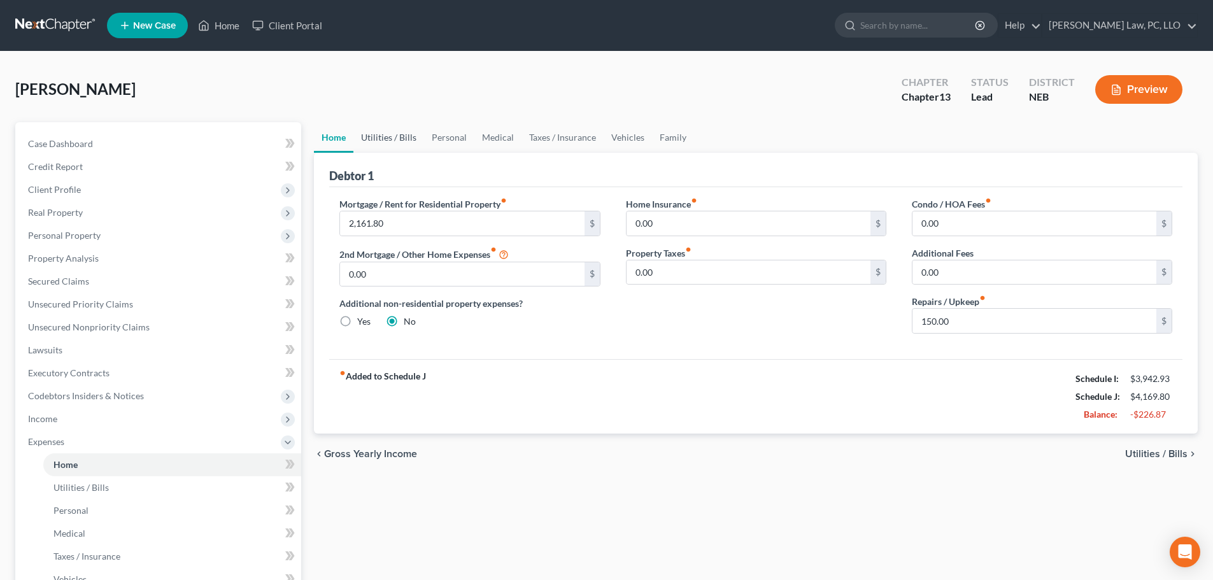
click at [405, 139] on link "Utilities / Bills" at bounding box center [388, 137] width 71 height 31
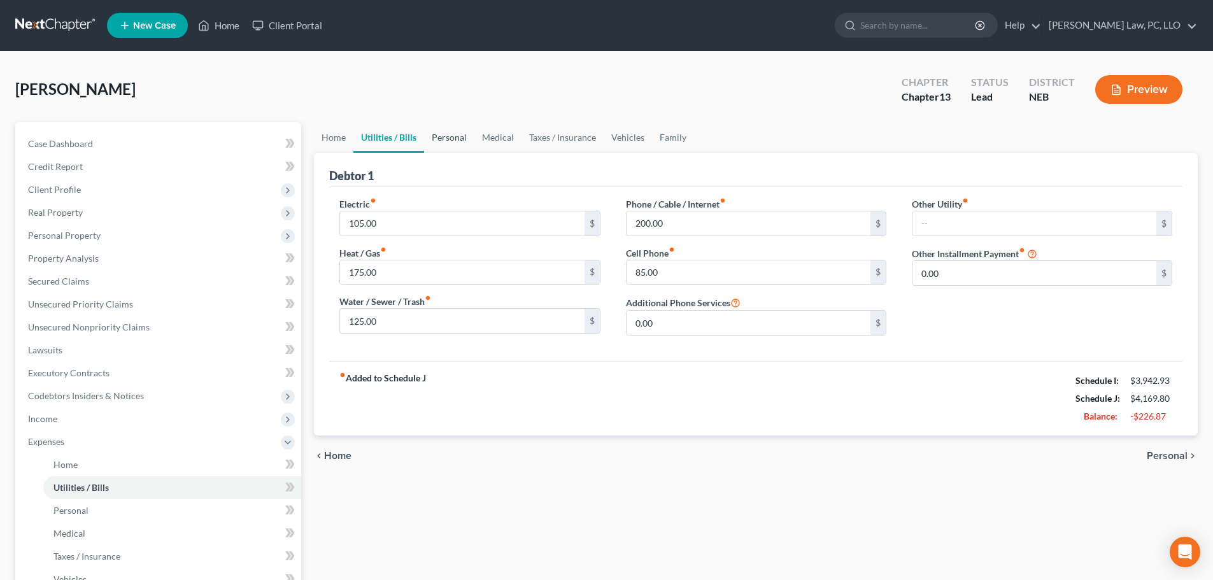
click at [463, 141] on link "Personal" at bounding box center [449, 137] width 50 height 31
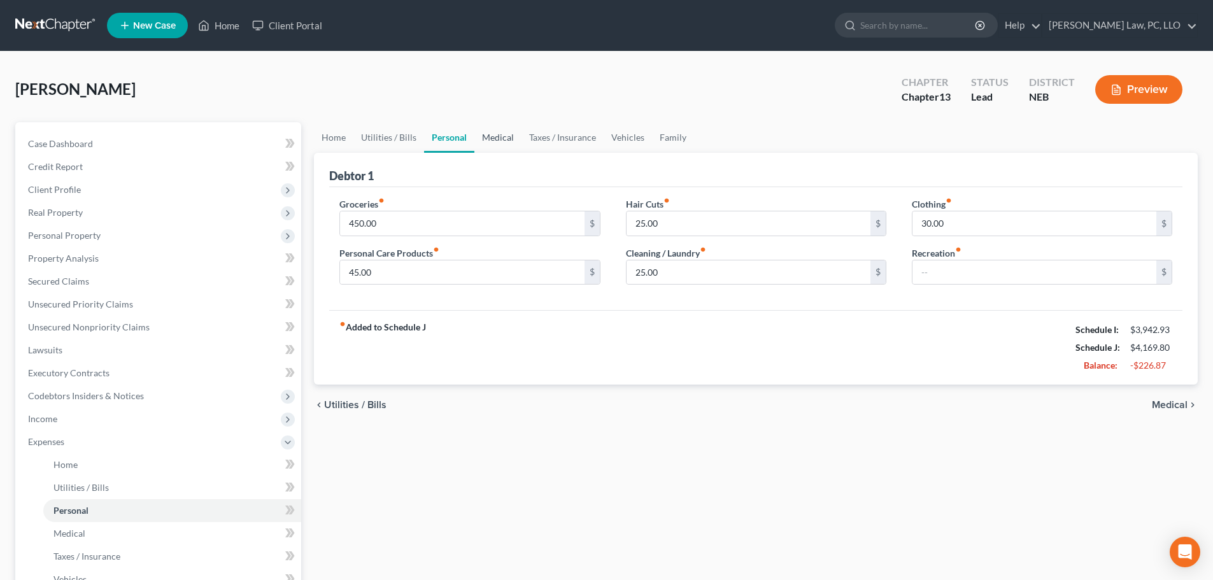
click at [498, 141] on link "Medical" at bounding box center [497, 137] width 47 height 31
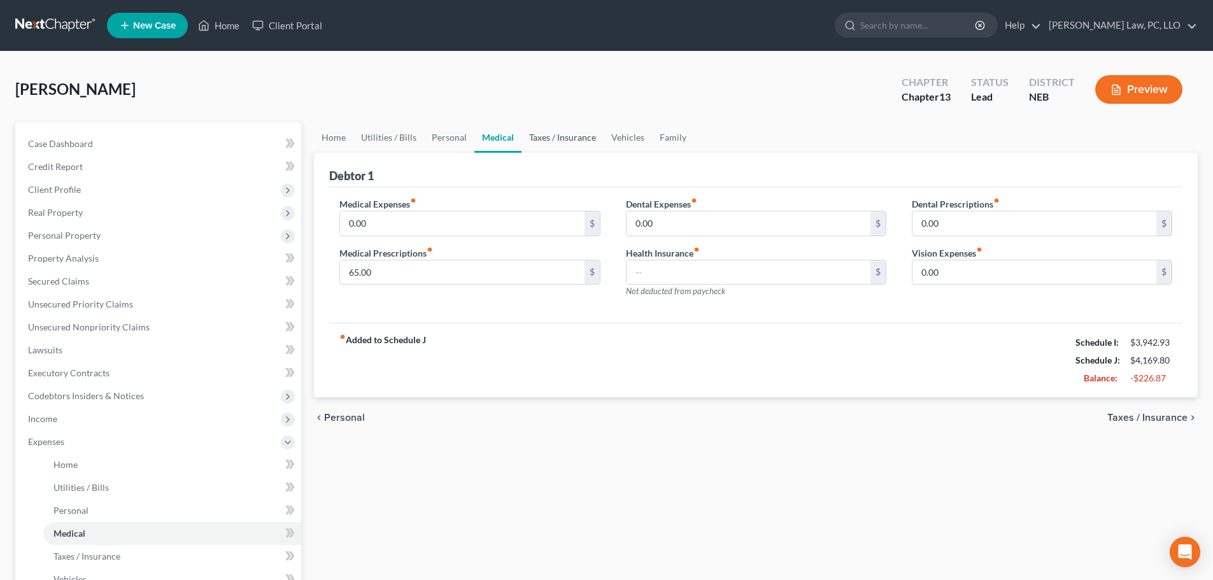
click at [535, 137] on link "Taxes / Insurance" at bounding box center [562, 137] width 82 height 31
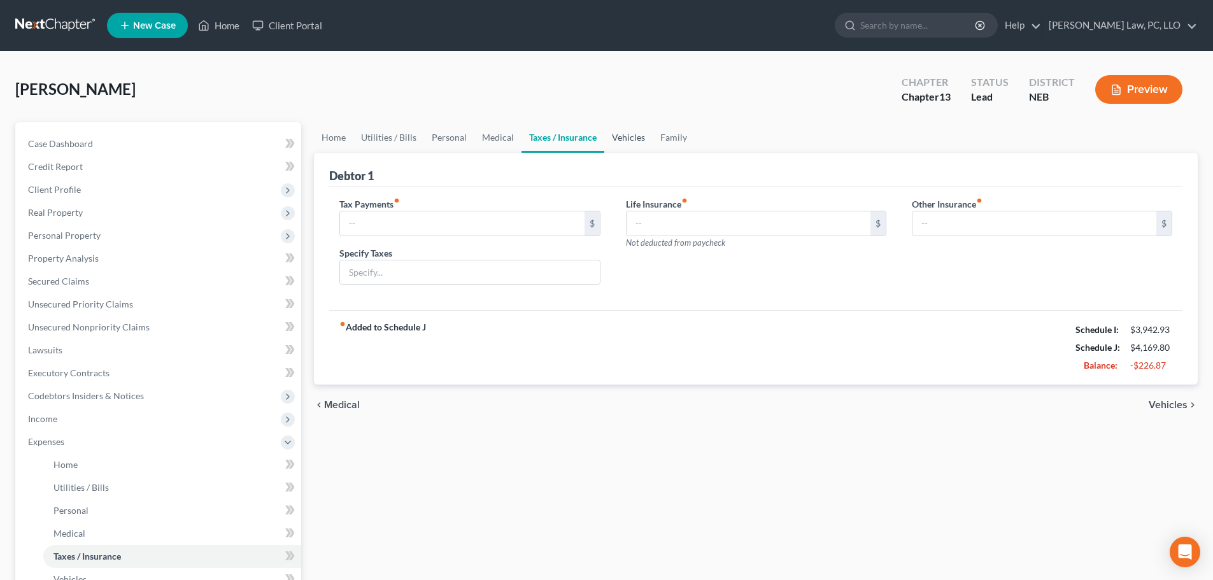
click at [630, 137] on link "Vehicles" at bounding box center [628, 137] width 48 height 31
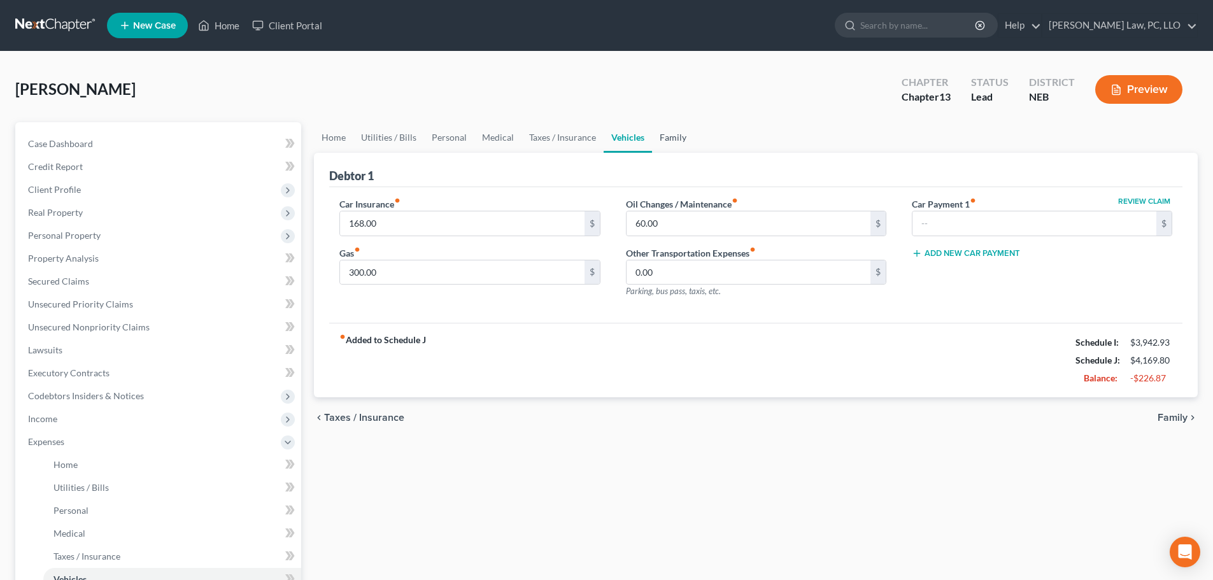
click at [668, 138] on link "Family" at bounding box center [673, 137] width 42 height 31
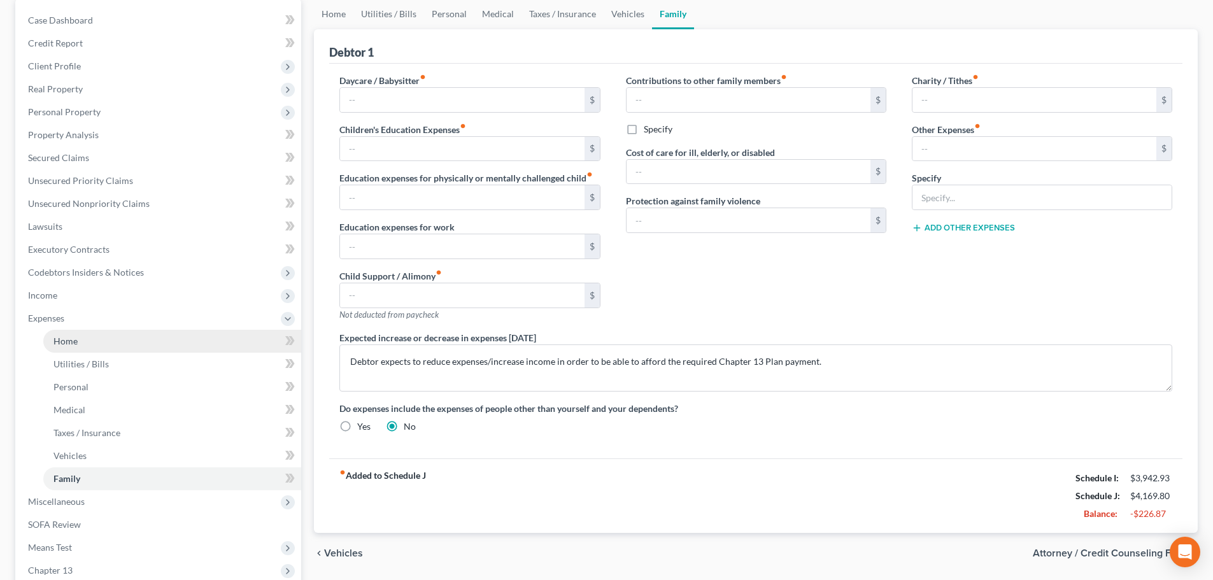
scroll to position [127, 0]
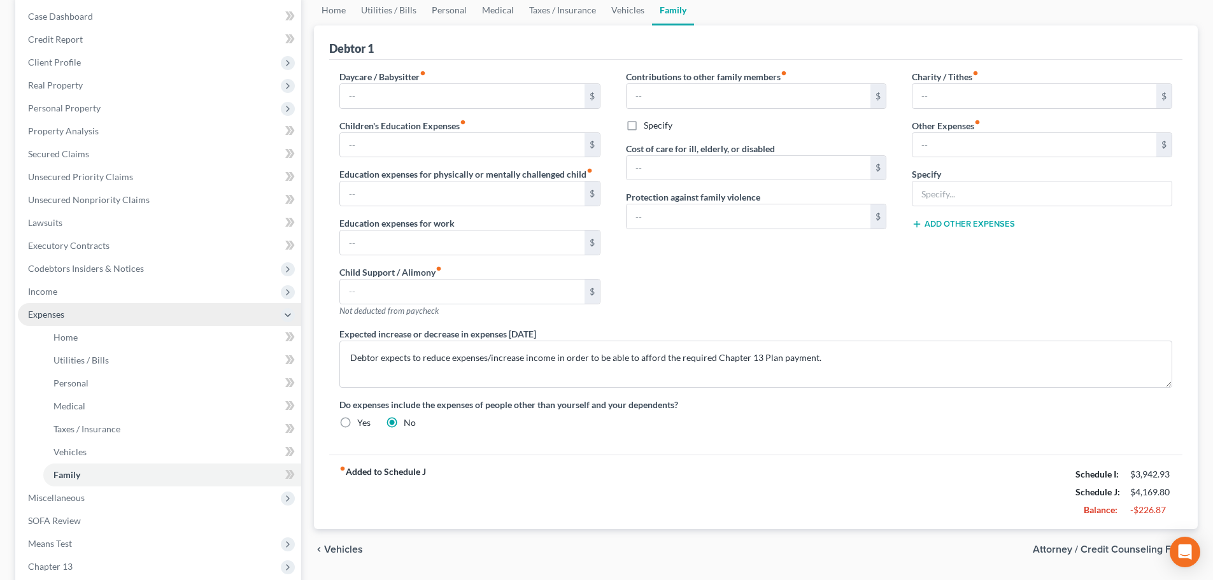
click at [69, 306] on span "Expenses" at bounding box center [159, 314] width 283 height 23
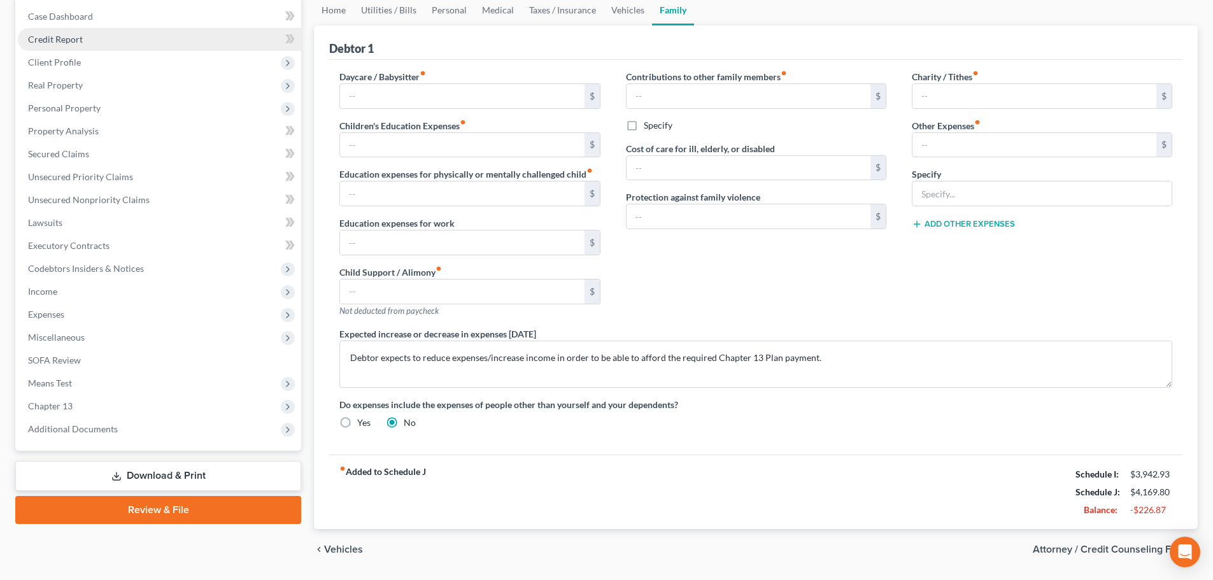
click at [86, 39] on link "Credit Report" at bounding box center [159, 39] width 283 height 23
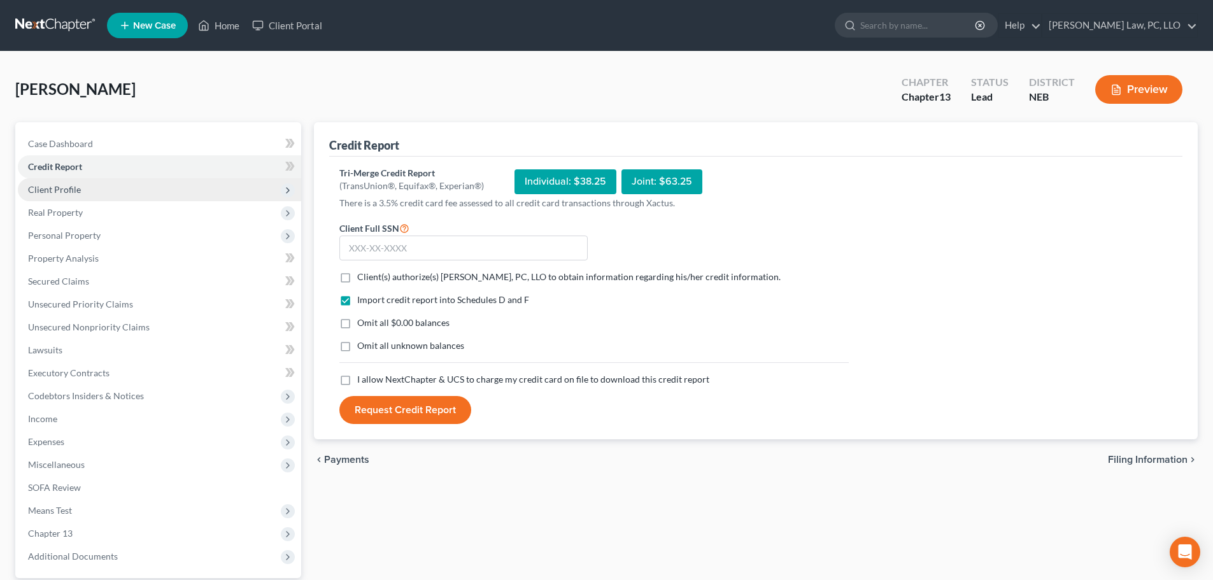
click at [75, 188] on span "Client Profile" at bounding box center [54, 189] width 53 height 11
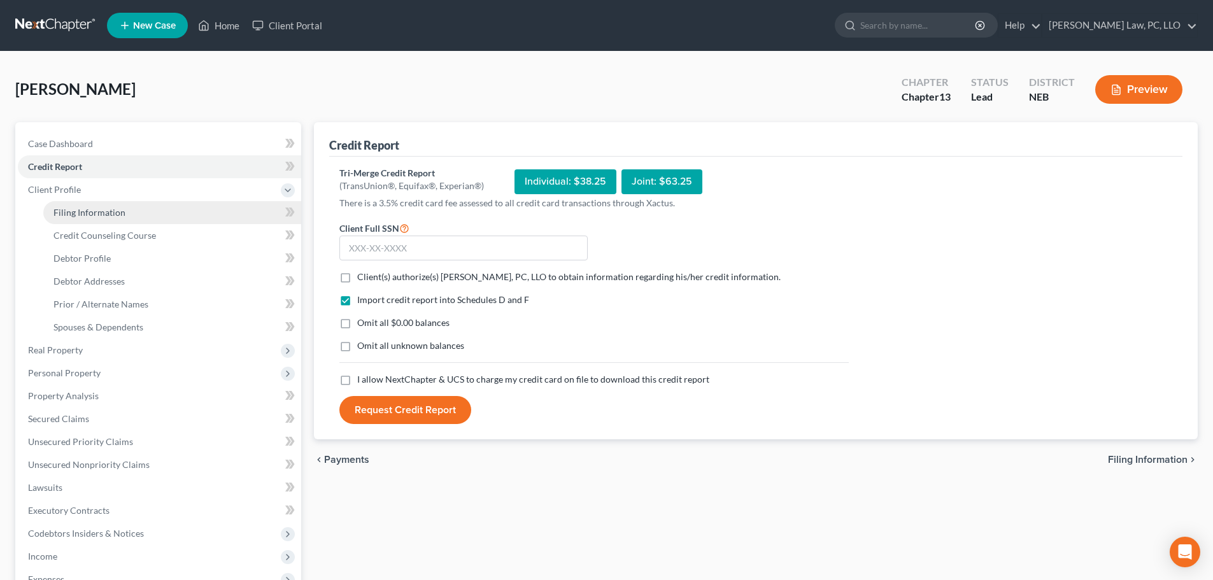
click at [80, 214] on span "Filing Information" at bounding box center [89, 212] width 72 height 11
select select "1"
select select "0"
select select "3"
select select "48"
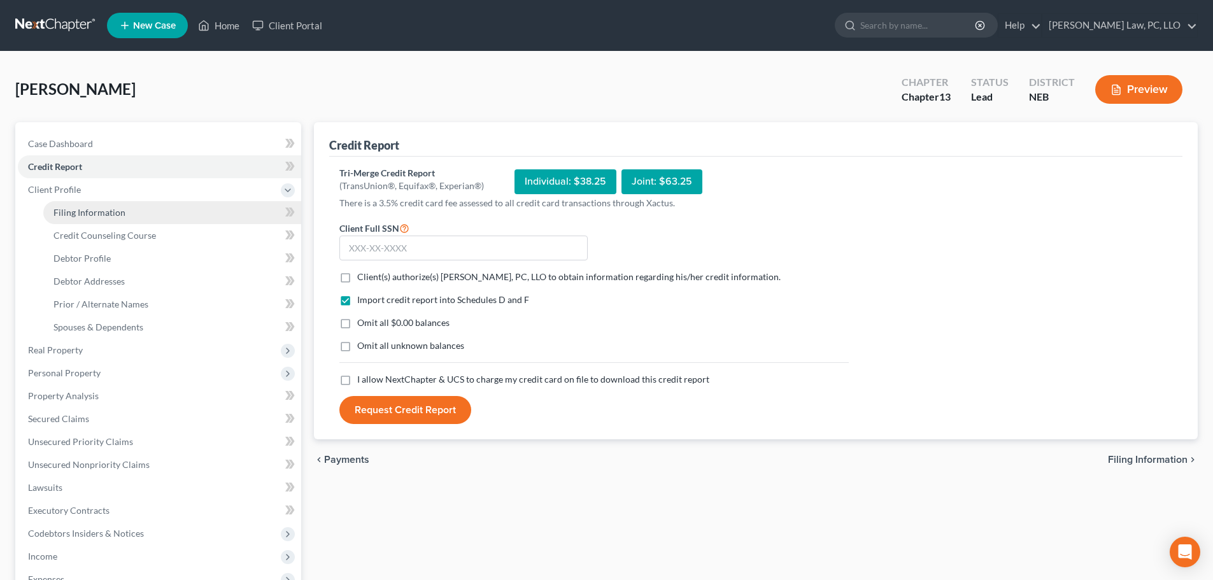
select select "0"
select select "30"
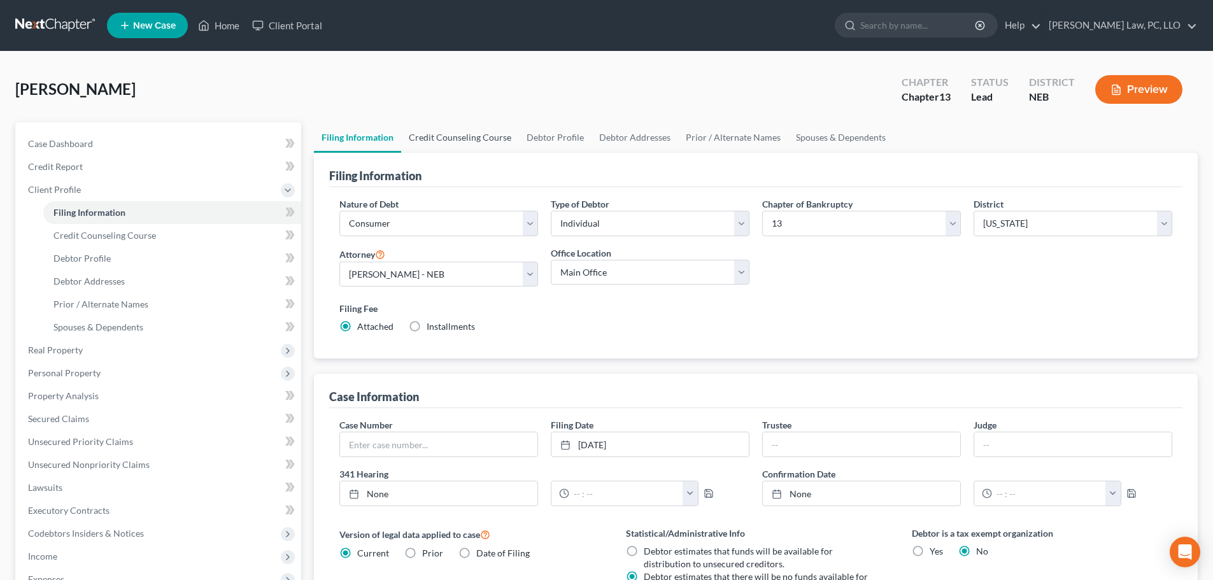
click at [466, 139] on link "Credit Counseling Course" at bounding box center [460, 137] width 118 height 31
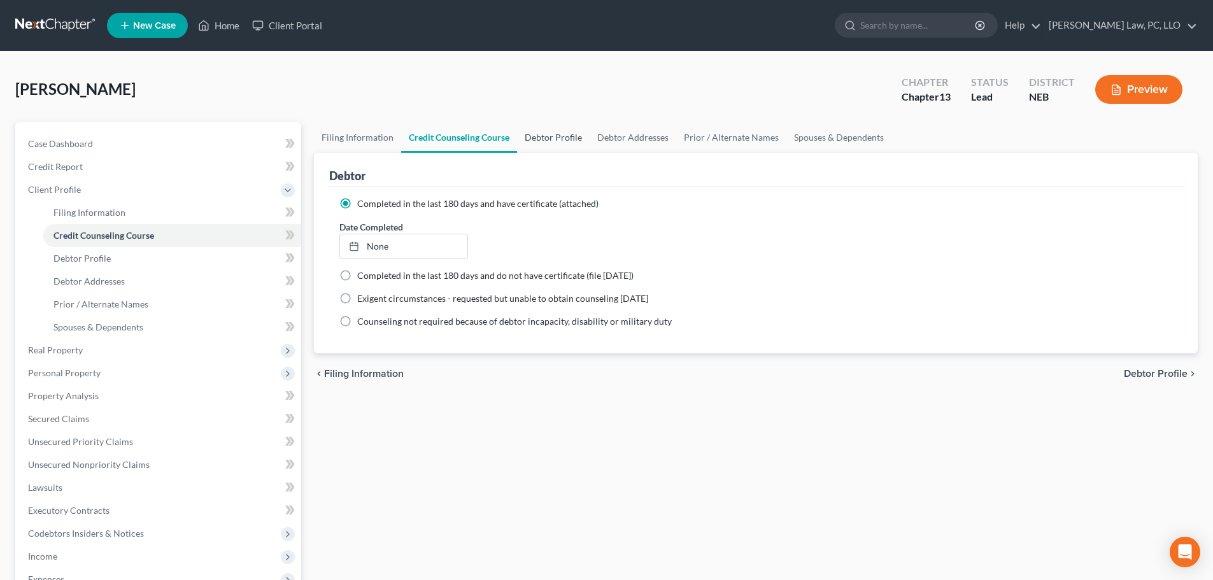
click at [554, 136] on link "Debtor Profile" at bounding box center [553, 137] width 73 height 31
select select "0"
select select "1"
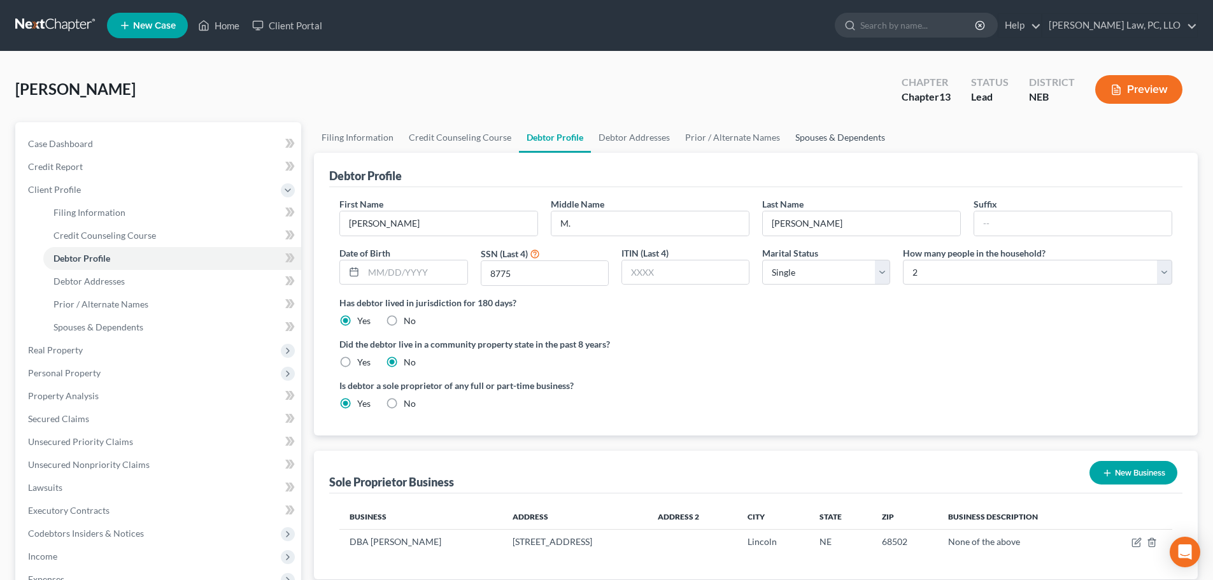
click at [869, 132] on link "Spouses & Dependents" at bounding box center [839, 137] width 105 height 31
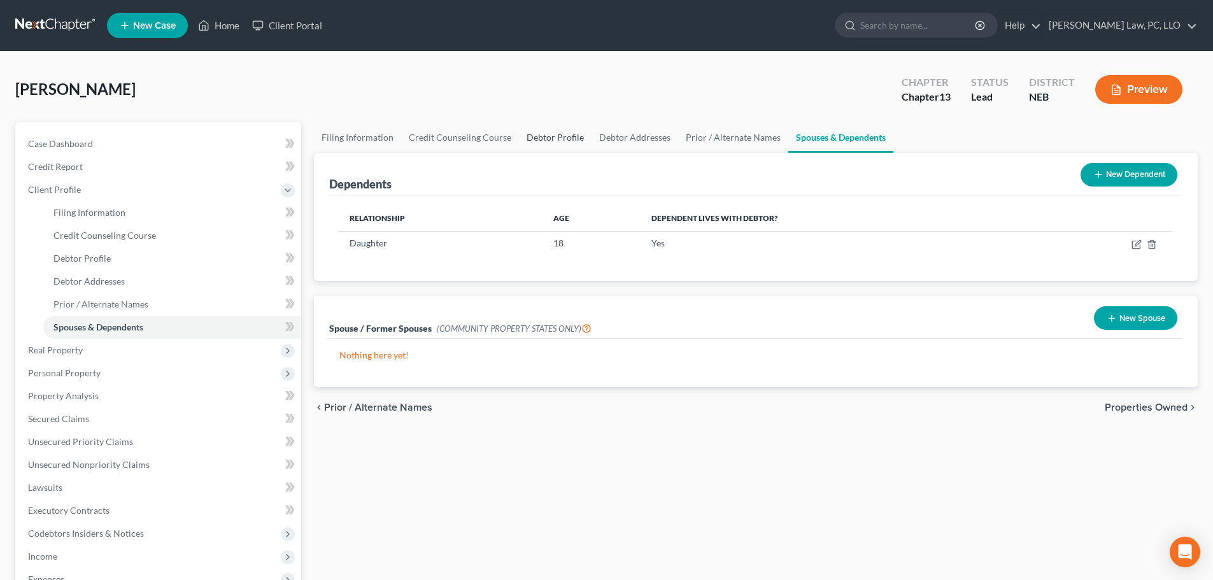
click at [563, 130] on link "Debtor Profile" at bounding box center [555, 137] width 73 height 31
select select "0"
select select "1"
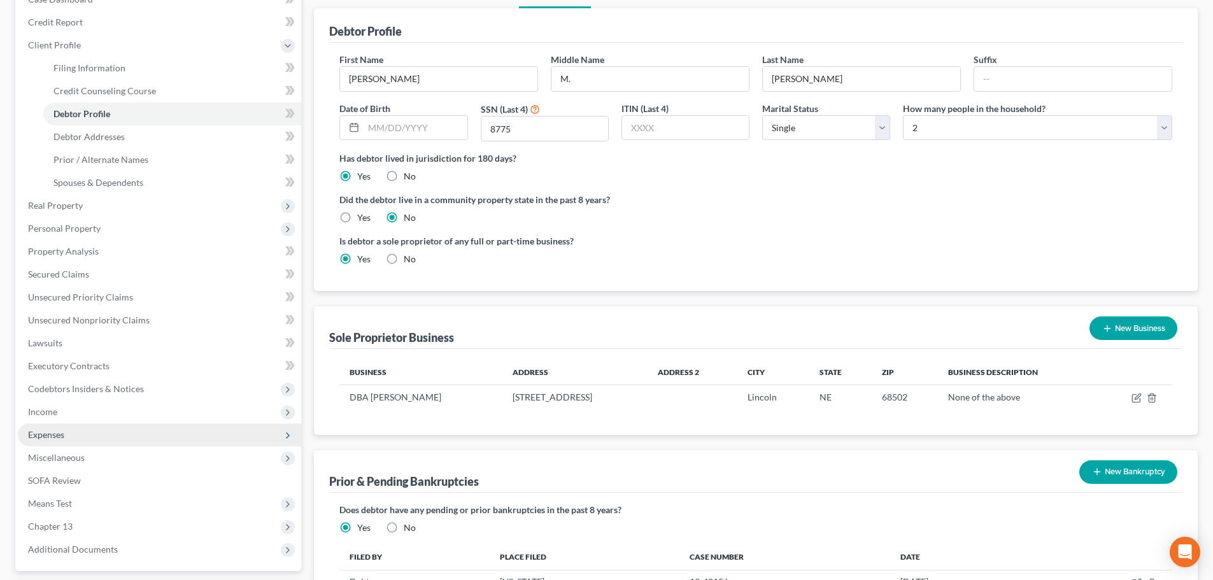
scroll to position [191, 0]
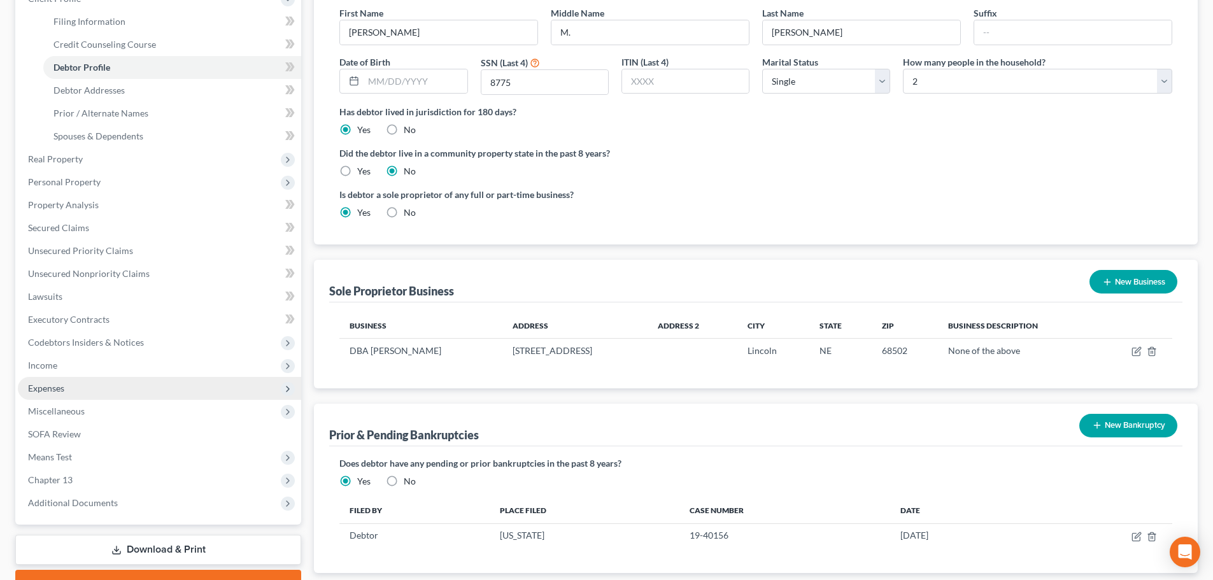
click at [83, 394] on span "Expenses" at bounding box center [159, 388] width 283 height 23
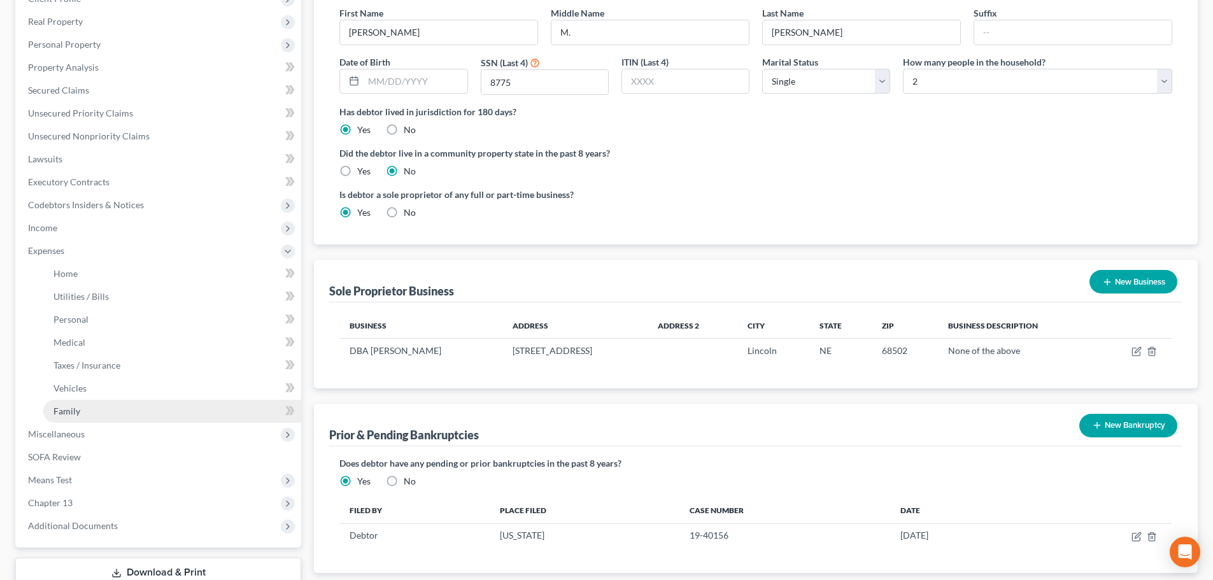
click at [77, 407] on span "Family" at bounding box center [66, 410] width 27 height 11
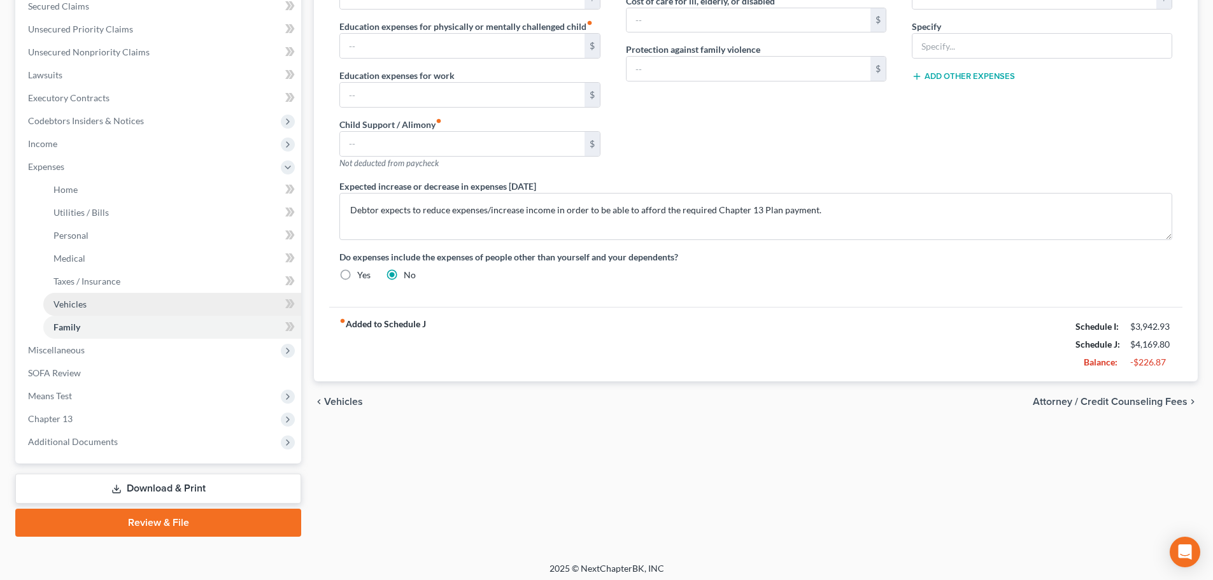
scroll to position [280, 0]
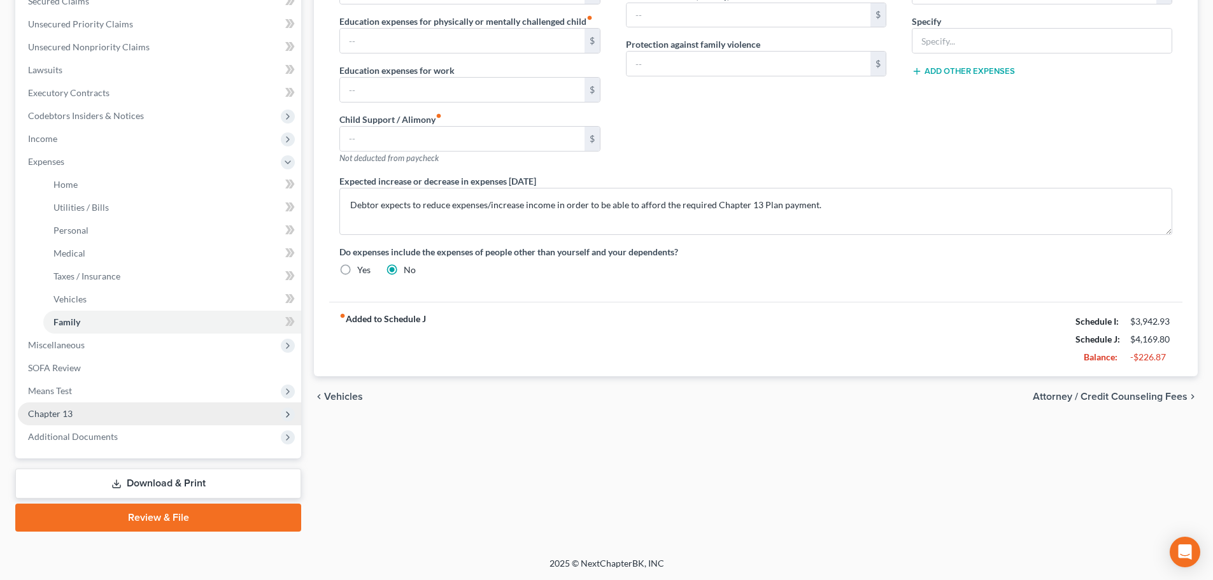
click at [83, 412] on span "Chapter 13" at bounding box center [159, 413] width 283 height 23
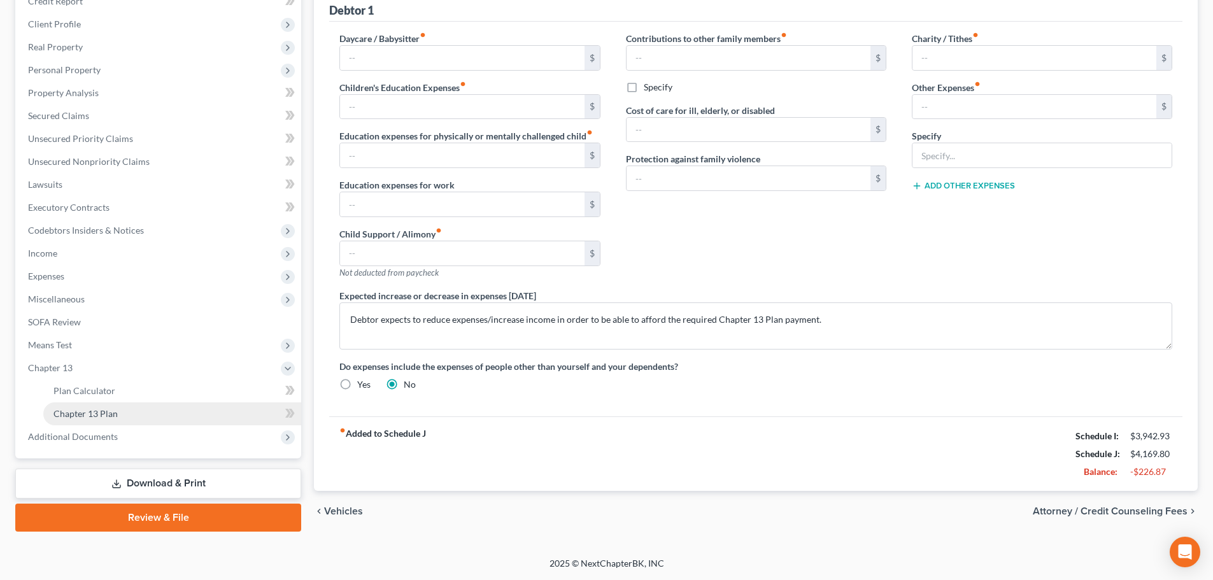
scroll to position [165, 0]
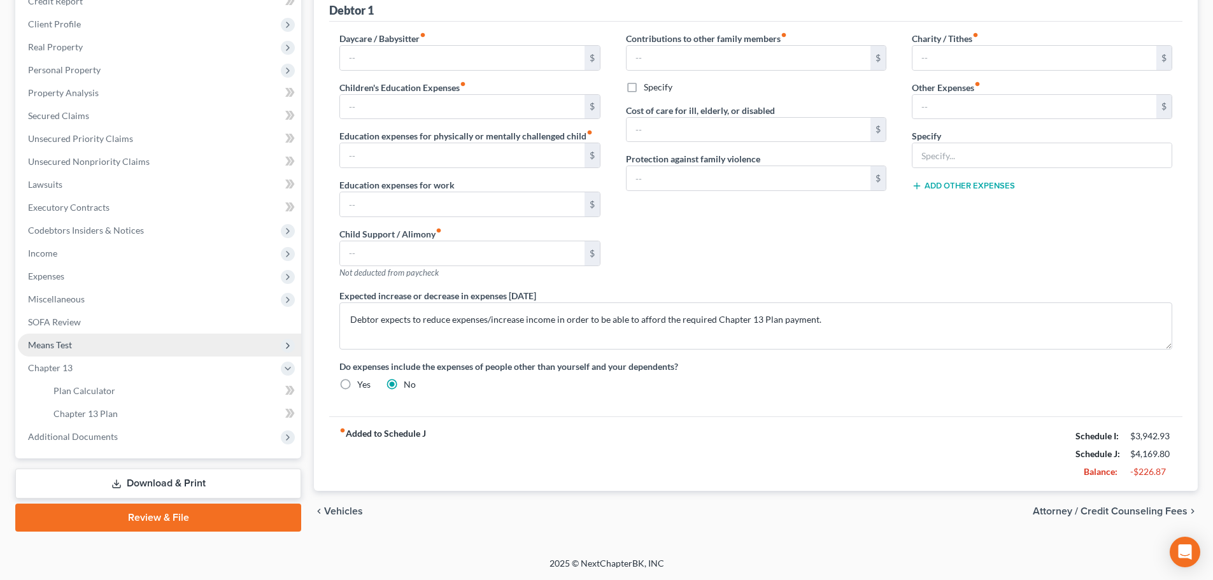
click at [69, 349] on span "Means Test" at bounding box center [50, 344] width 44 height 11
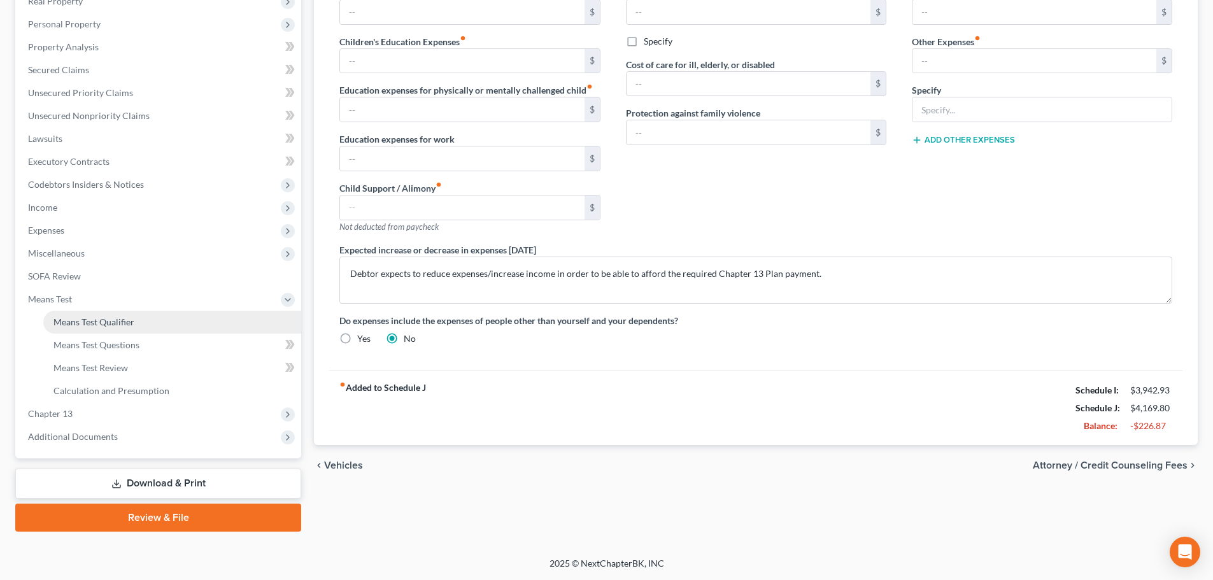
drag, startPoint x: 77, startPoint y: 317, endPoint x: 83, endPoint y: 320, distance: 6.6
click at [78, 318] on span "Means Test Qualifier" at bounding box center [93, 321] width 81 height 11
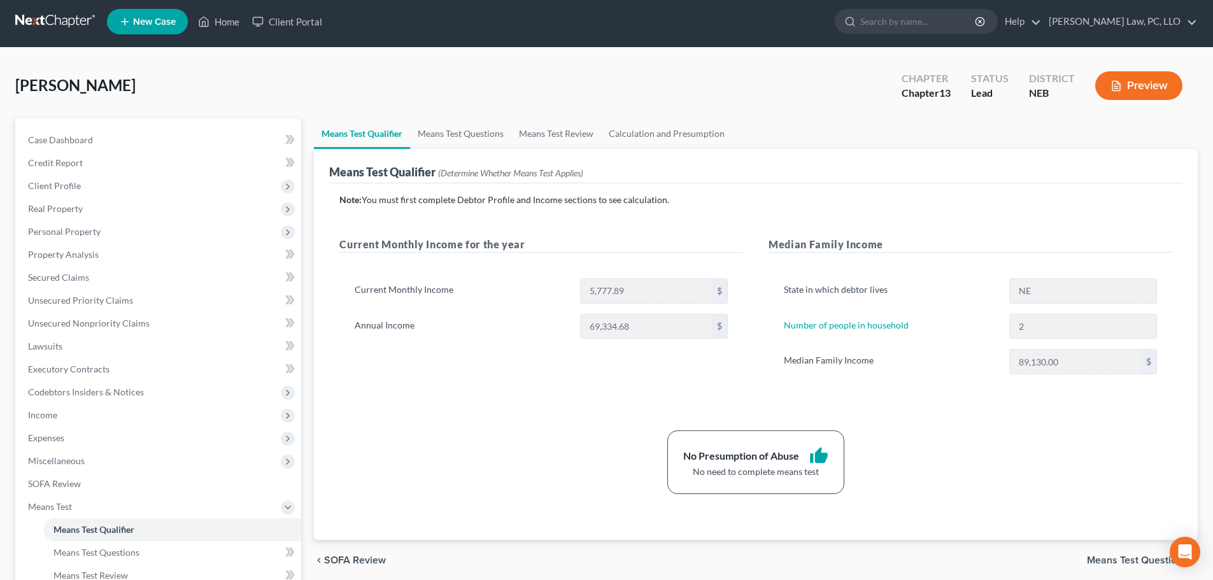
scroll to position [64, 0]
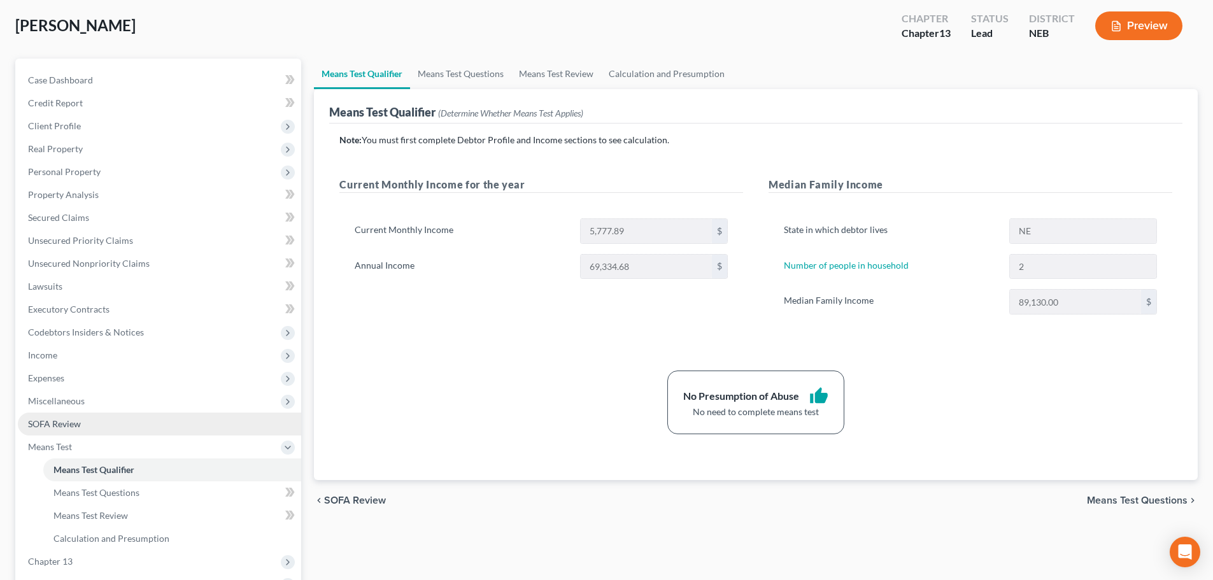
click at [82, 433] on link "SOFA Review" at bounding box center [159, 423] width 283 height 23
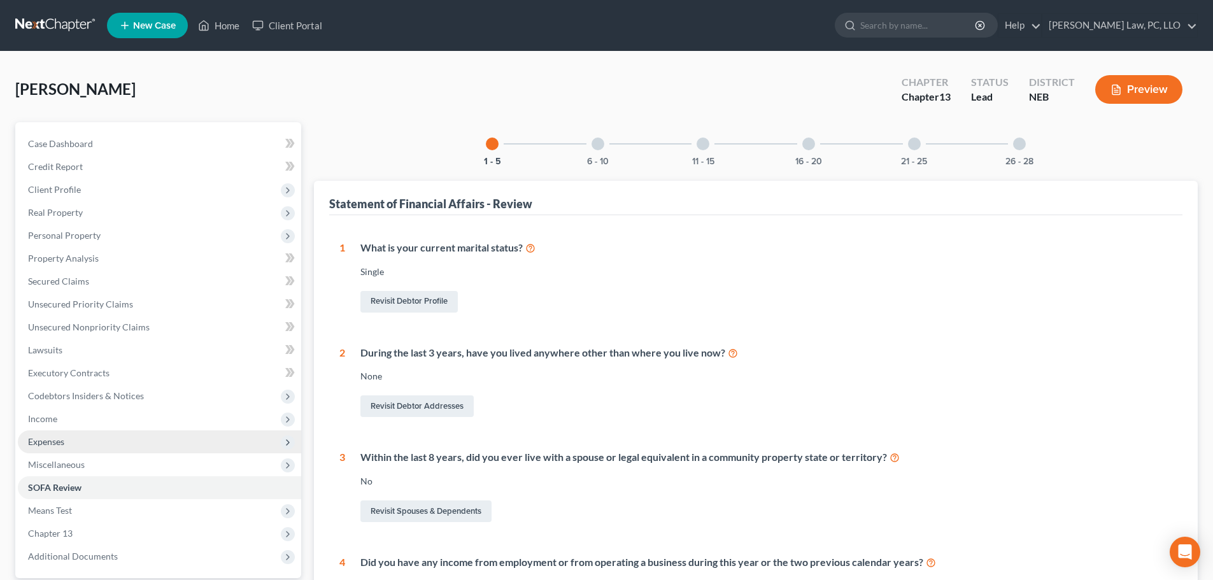
click at [127, 440] on span "Expenses" at bounding box center [159, 441] width 283 height 23
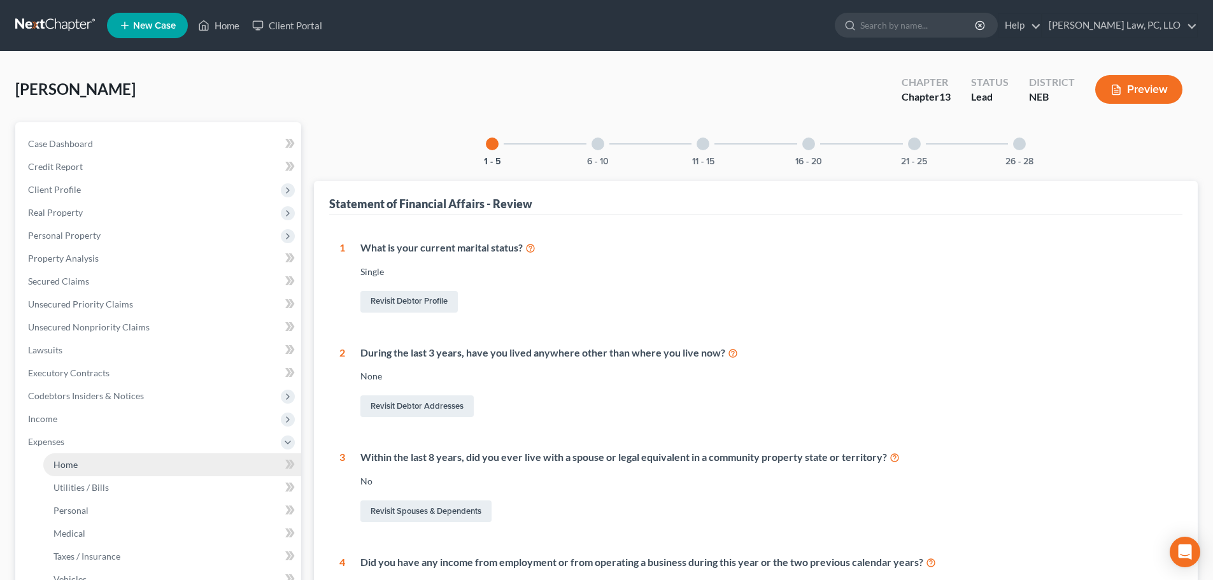
click at [115, 461] on link "Home" at bounding box center [172, 464] width 258 height 23
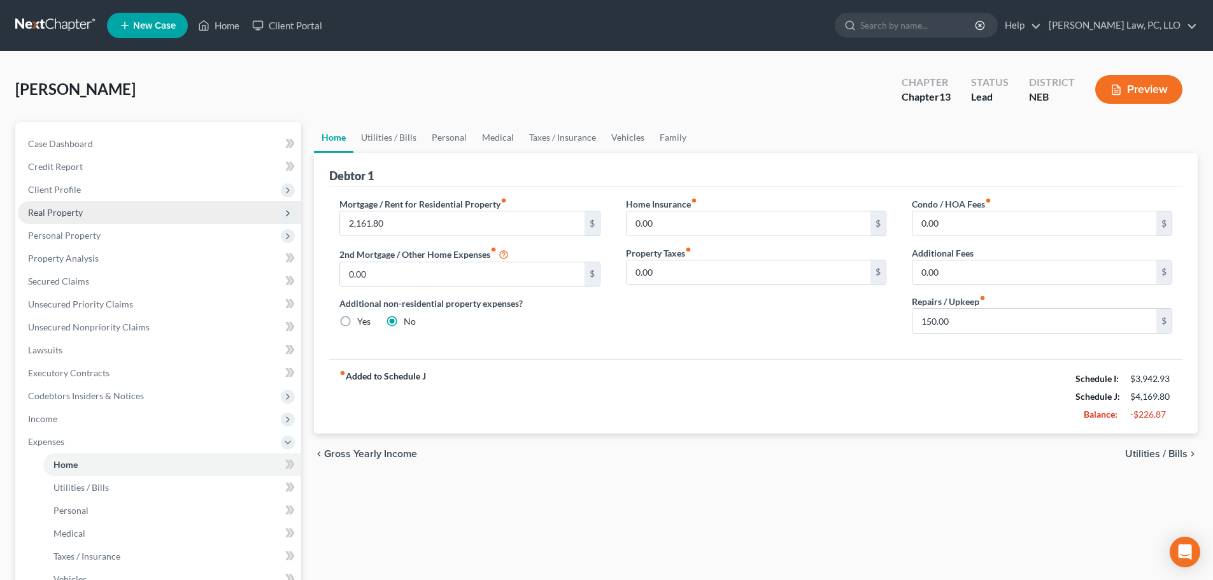
click at [113, 214] on span "Real Property" at bounding box center [159, 212] width 283 height 23
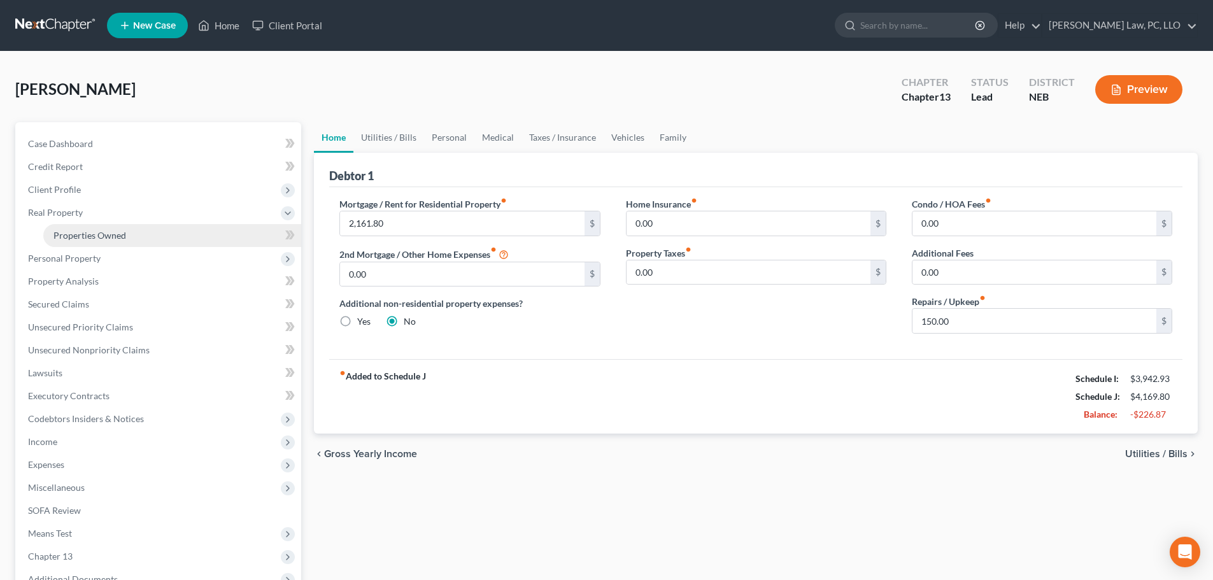
click at [108, 236] on span "Properties Owned" at bounding box center [89, 235] width 73 height 11
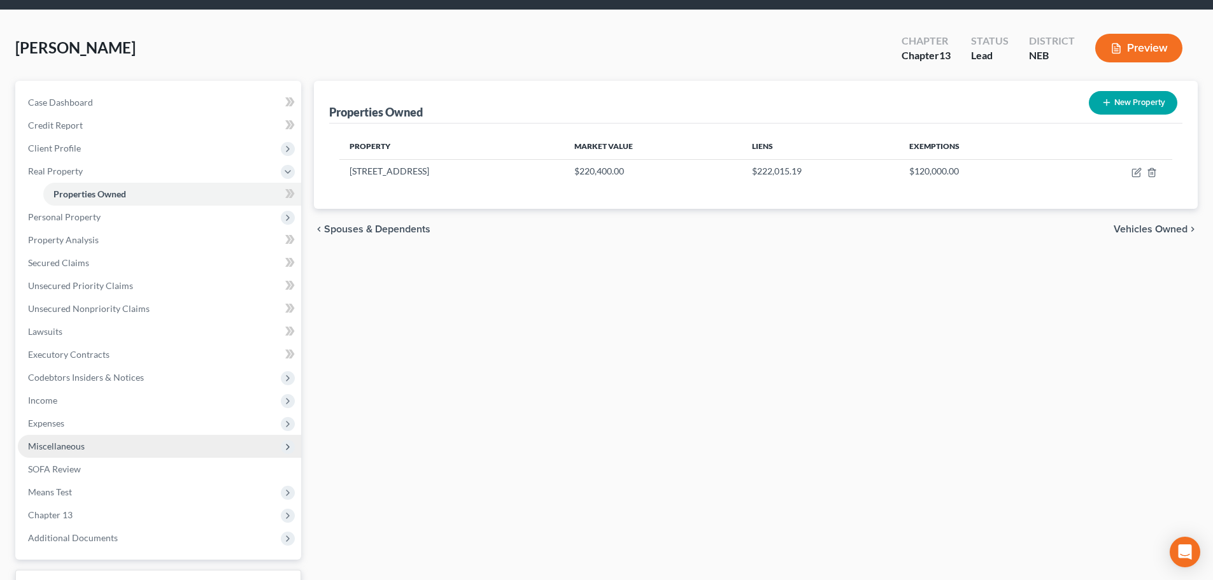
scroll to position [64, 0]
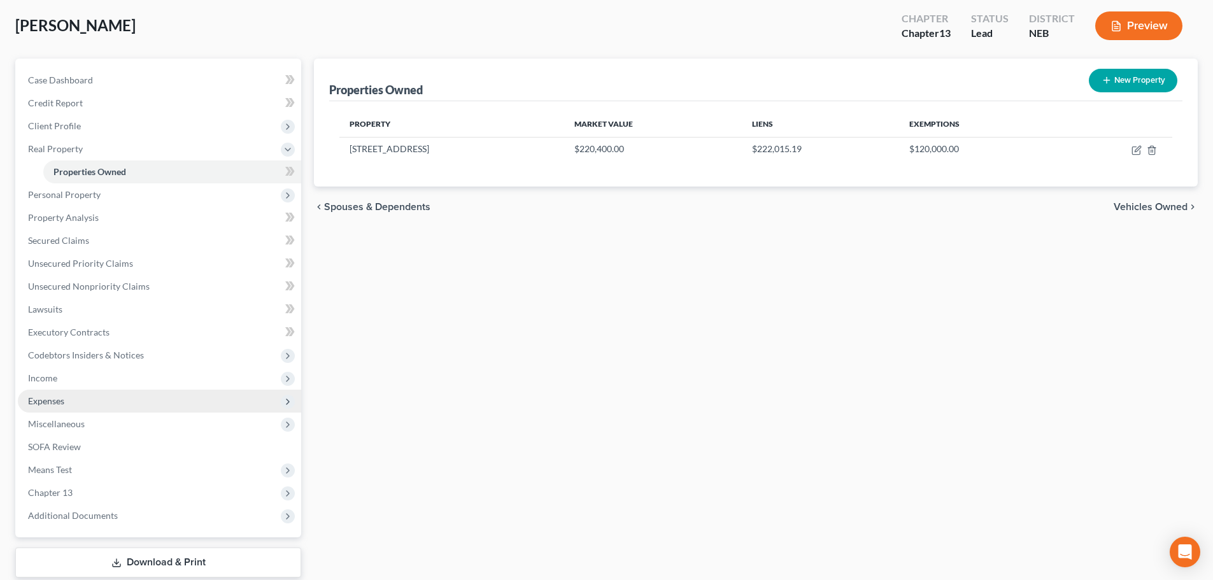
click at [92, 402] on span "Expenses" at bounding box center [159, 401] width 283 height 23
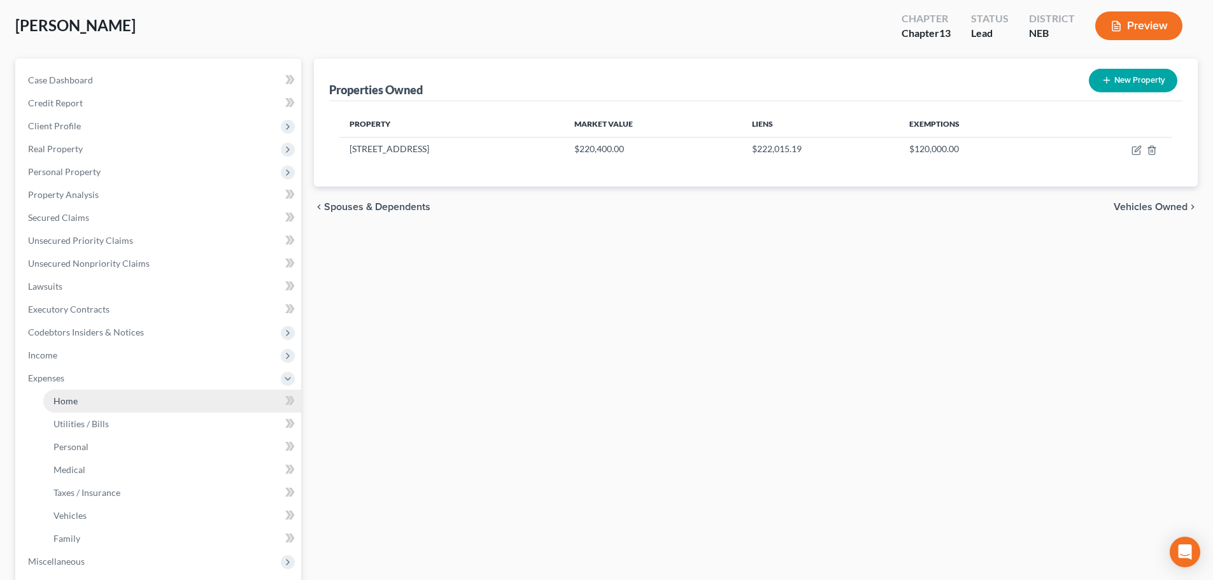
click at [91, 411] on link "Home" at bounding box center [172, 401] width 258 height 23
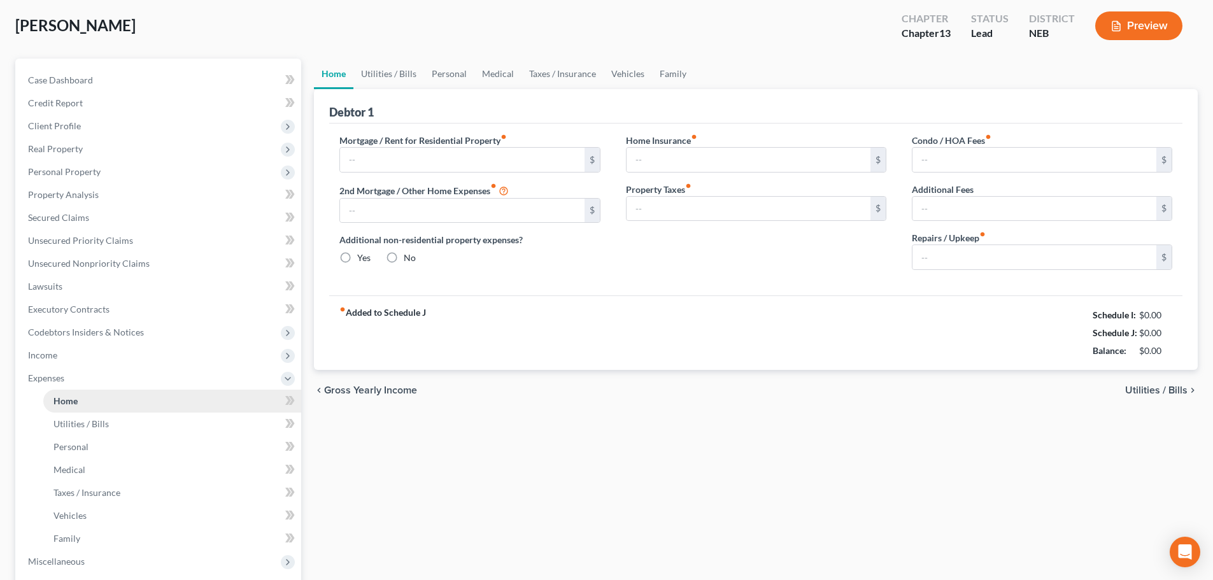
type input "2,161.80"
type input "0.00"
radio input "true"
type input "0.00"
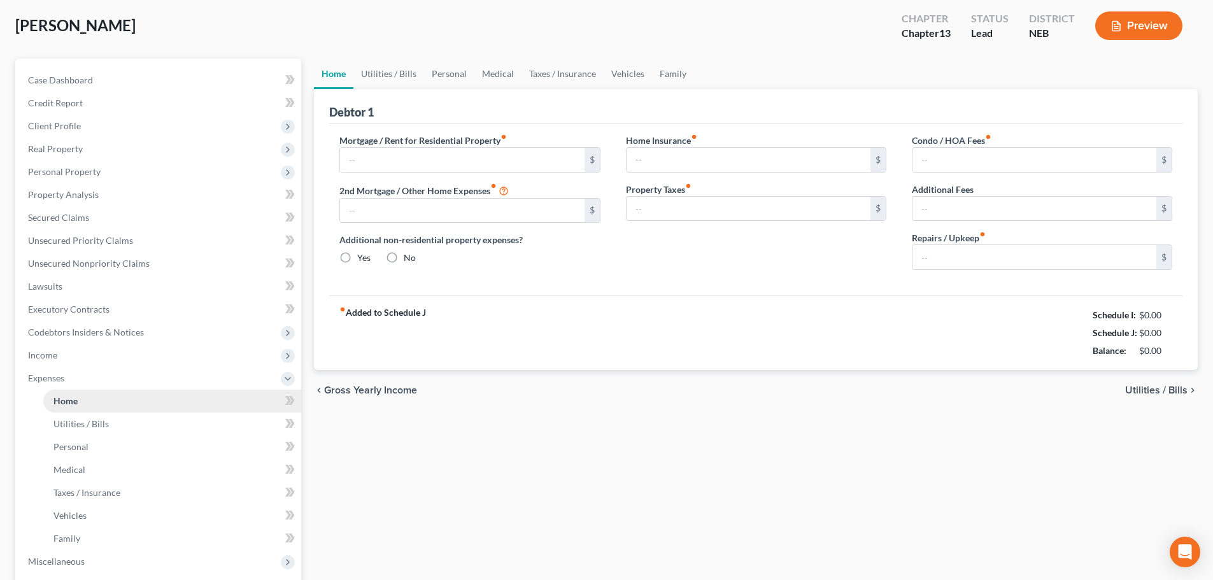
type input "0.00"
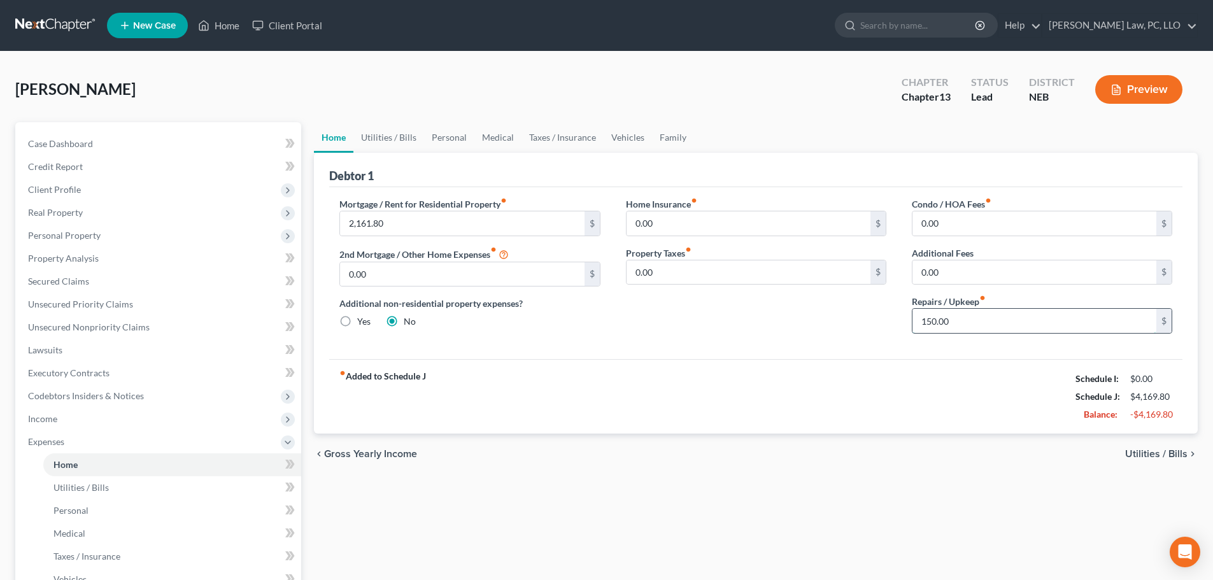
click at [986, 327] on input "150.00" at bounding box center [1034, 321] width 244 height 24
type input "50.00"
click at [767, 346] on div "Mortgage / Rent for Residential Property fiber_manual_record 2,161.80 $ 2nd Mor…" at bounding box center [755, 273] width 853 height 172
click at [405, 144] on link "Utilities / Bills" at bounding box center [388, 137] width 71 height 31
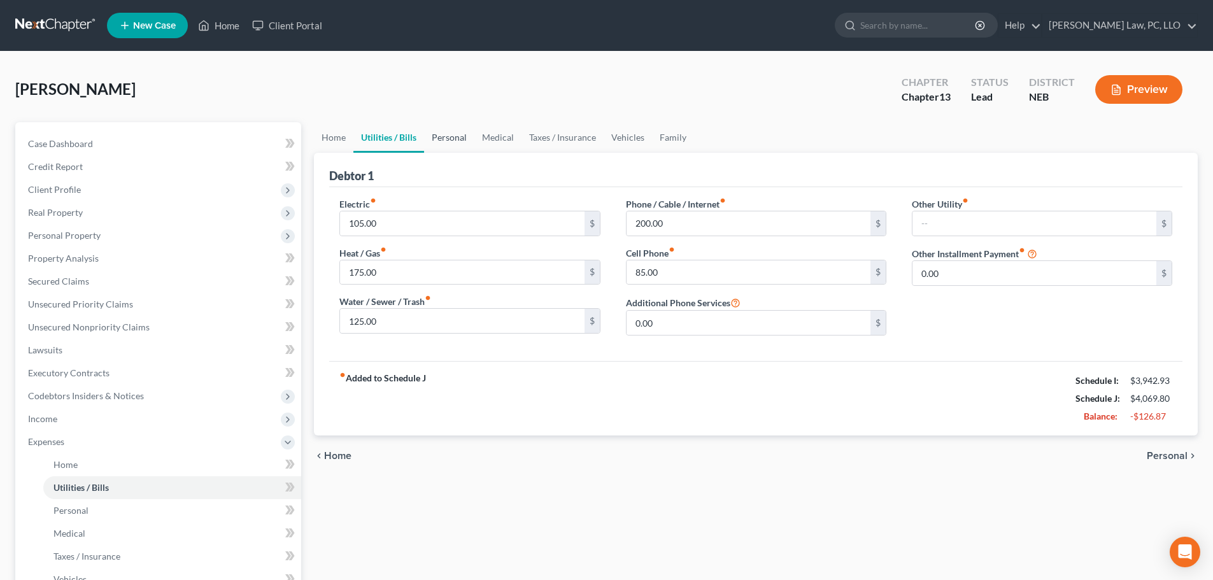
click at [443, 141] on link "Personal" at bounding box center [449, 137] width 50 height 31
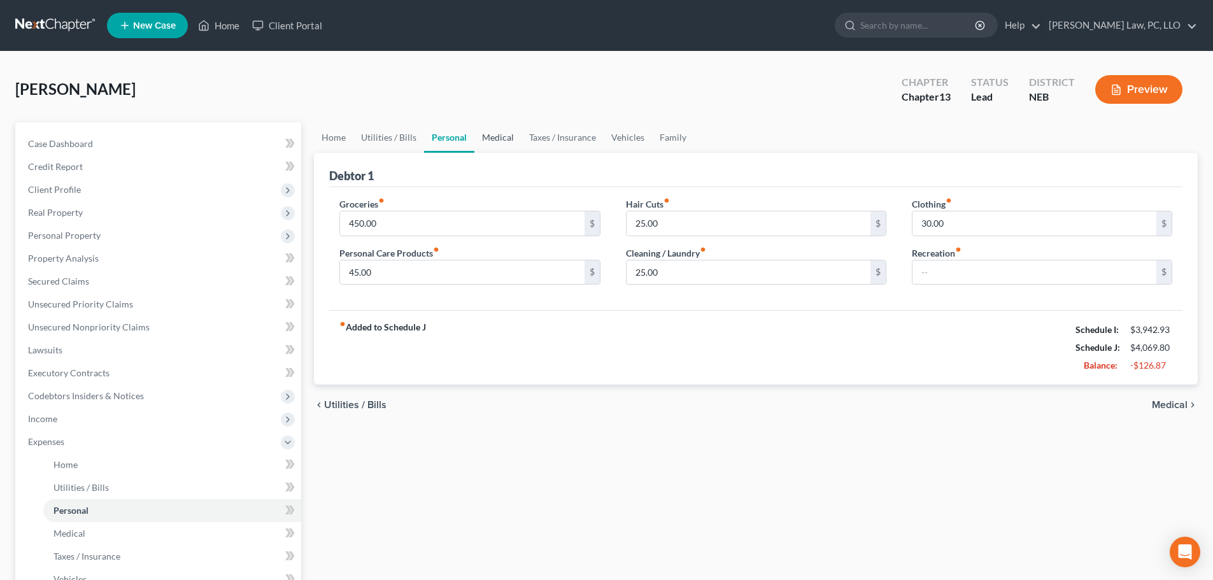
click at [510, 143] on link "Medical" at bounding box center [497, 137] width 47 height 31
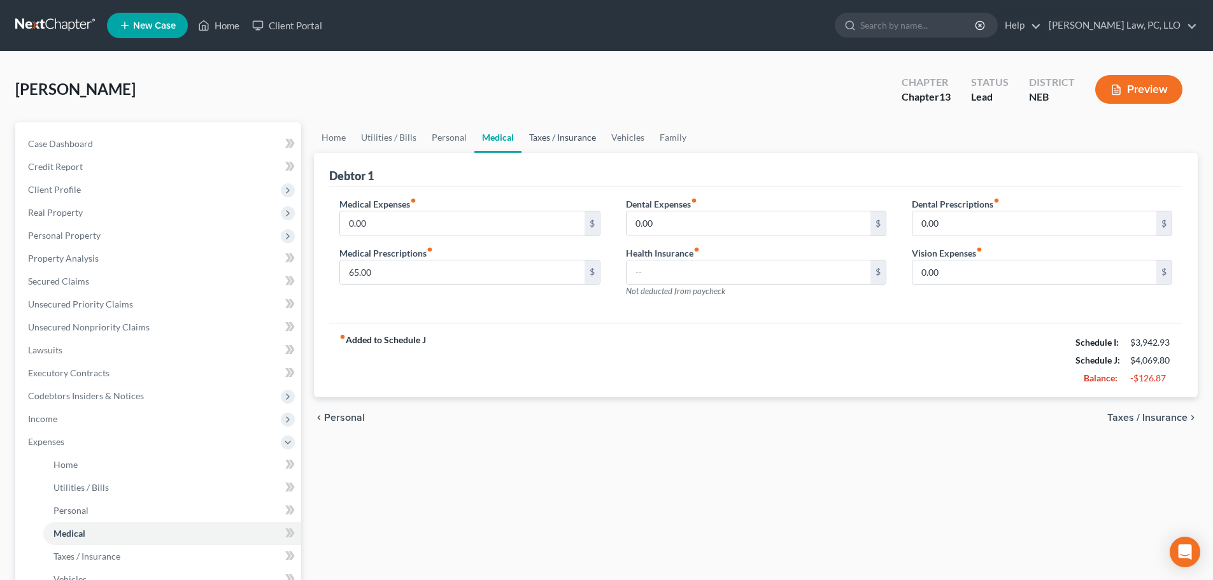
click at [545, 142] on link "Taxes / Insurance" at bounding box center [562, 137] width 82 height 31
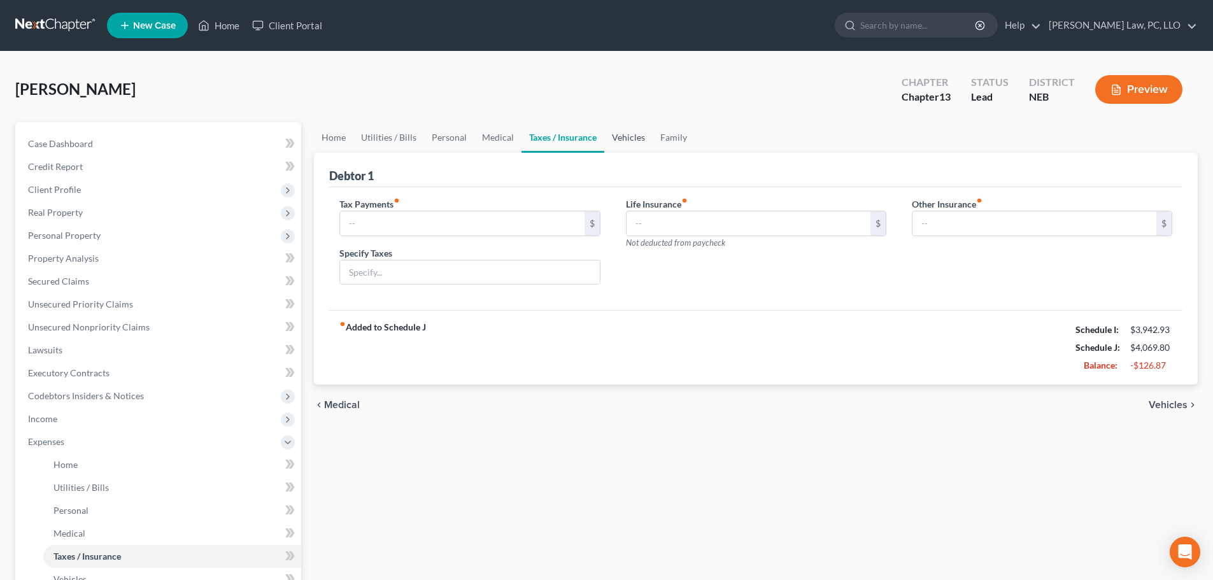
click at [633, 134] on link "Vehicles" at bounding box center [628, 137] width 48 height 31
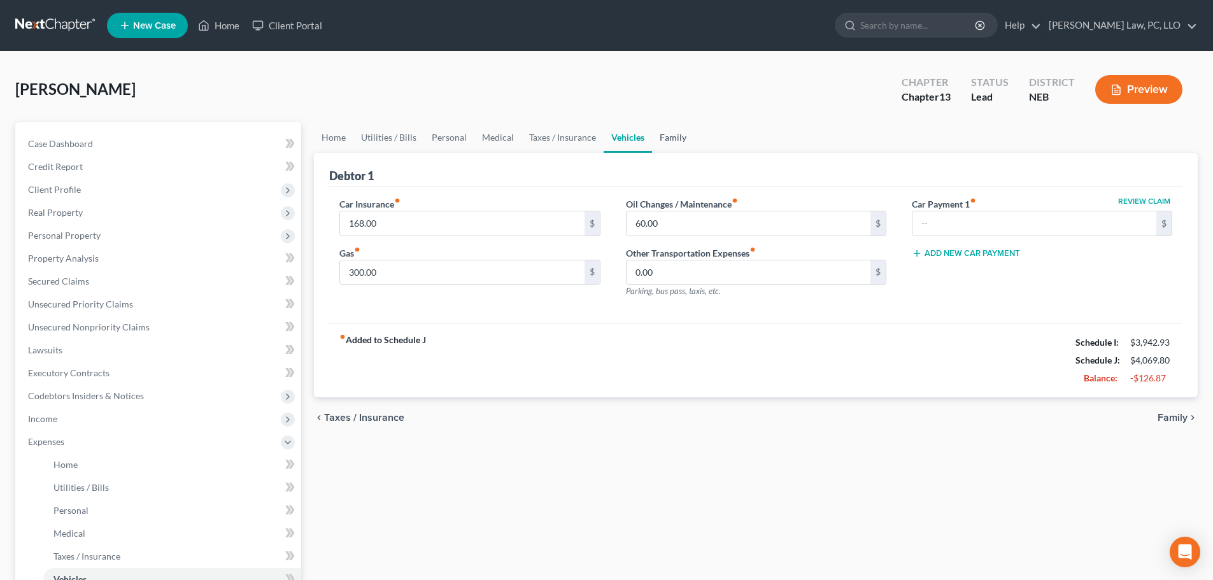
click at [669, 141] on link "Family" at bounding box center [673, 137] width 42 height 31
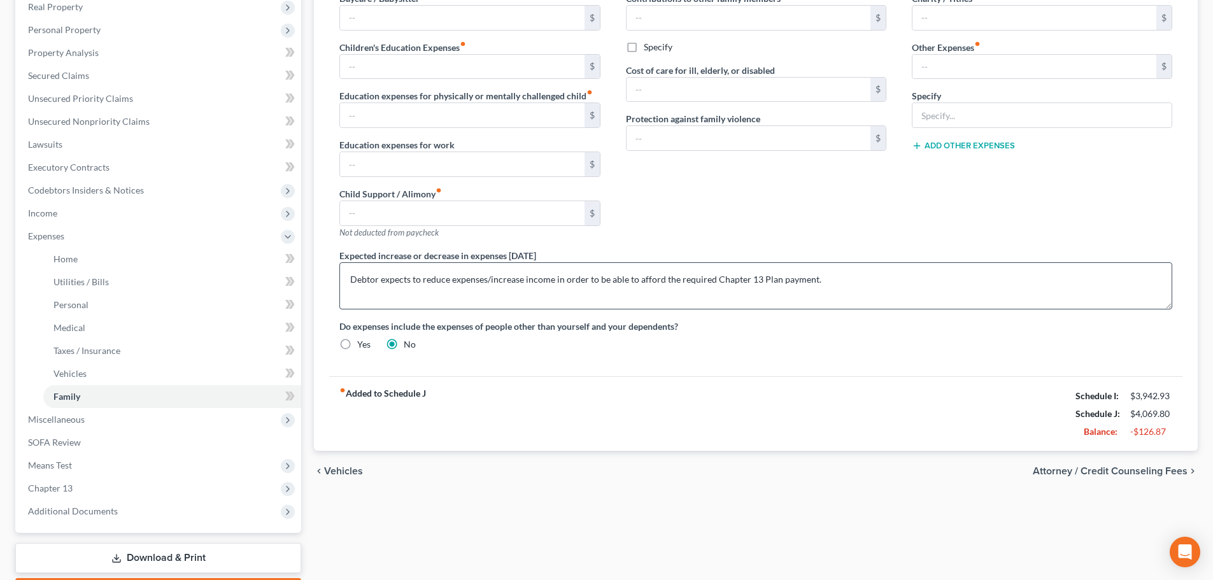
scroll to position [255, 0]
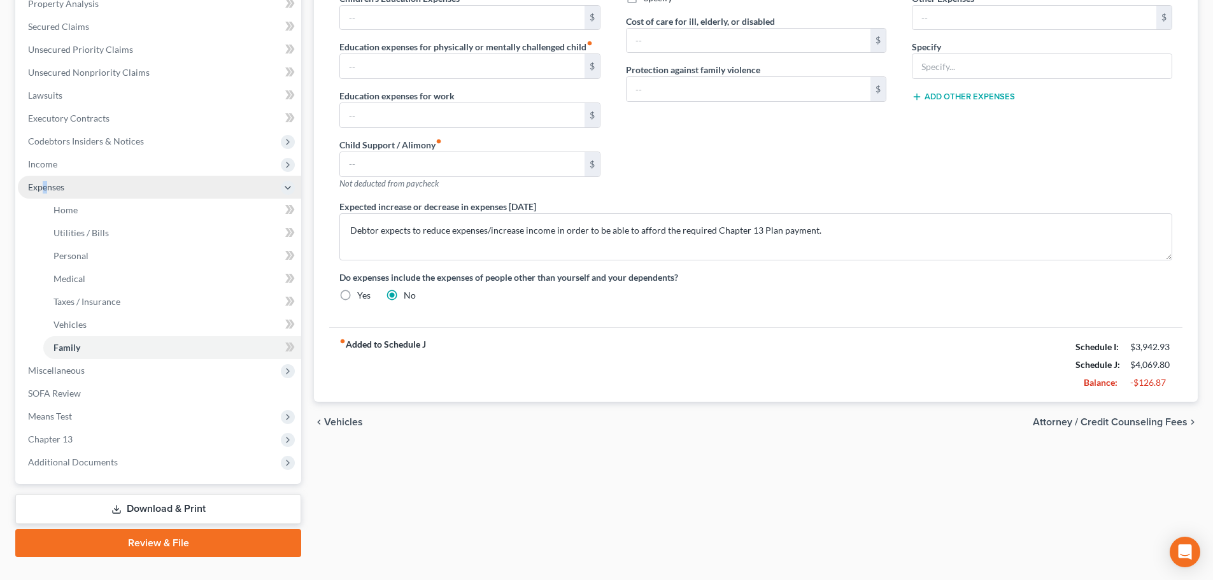
click at [46, 180] on span "Expenses" at bounding box center [159, 187] width 283 height 23
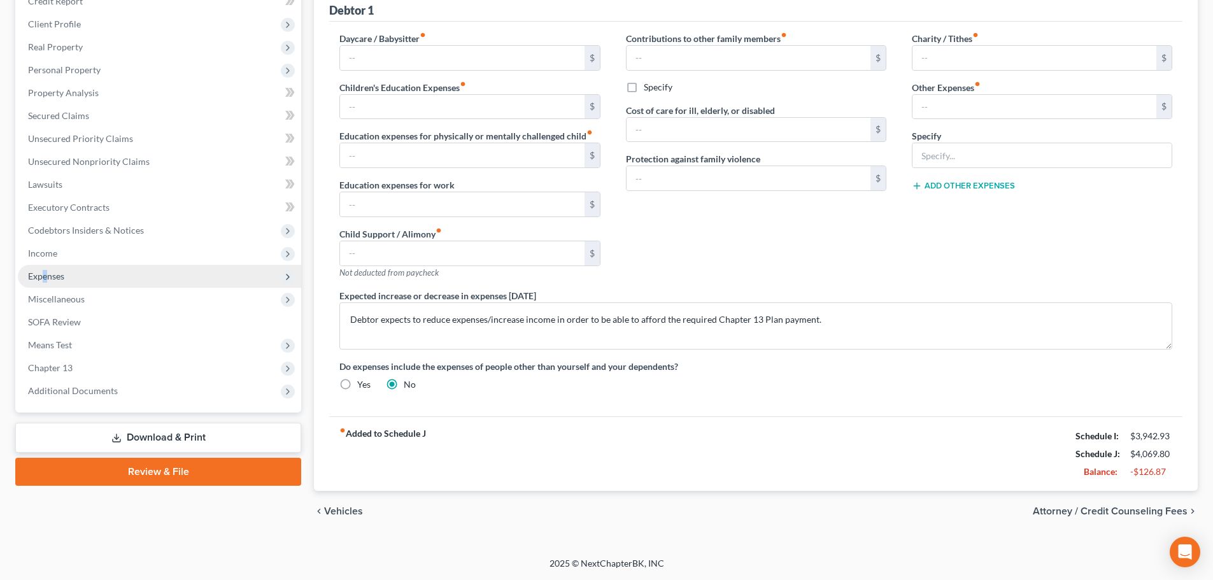
scroll to position [165, 0]
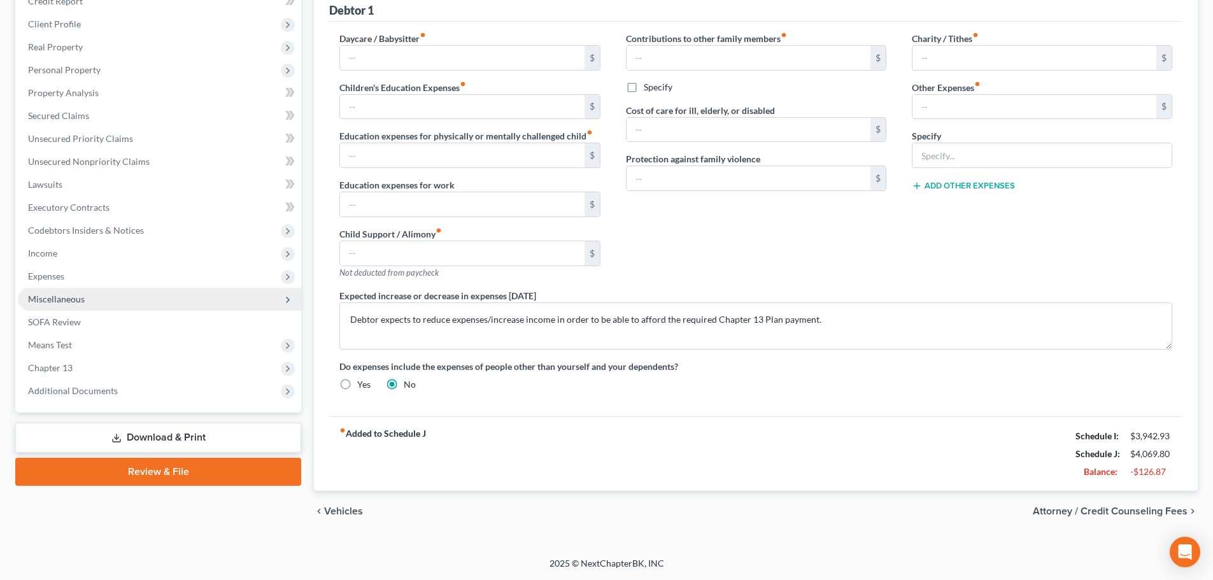
click at [60, 294] on span "Miscellaneous" at bounding box center [56, 298] width 57 height 11
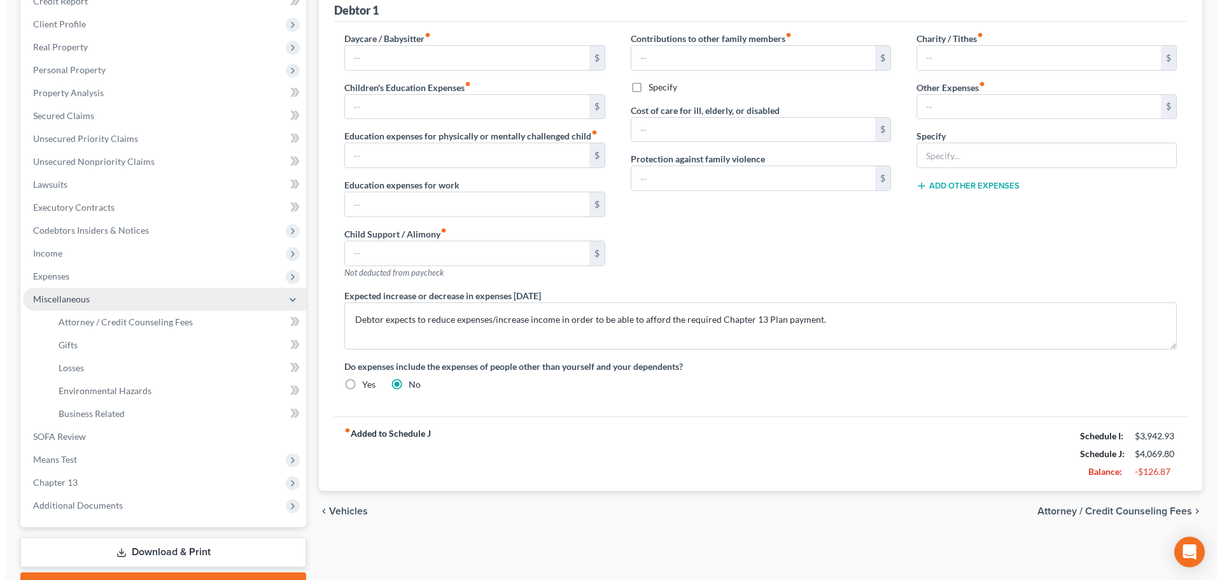
scroll to position [234, 0]
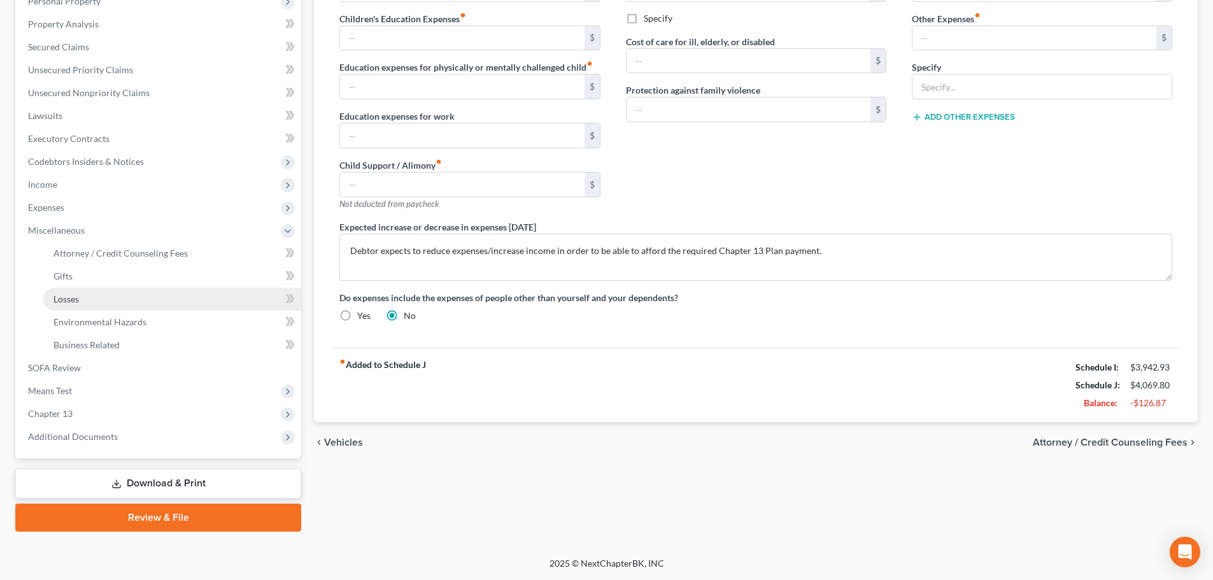
click at [59, 293] on span "Losses" at bounding box center [65, 298] width 25 height 11
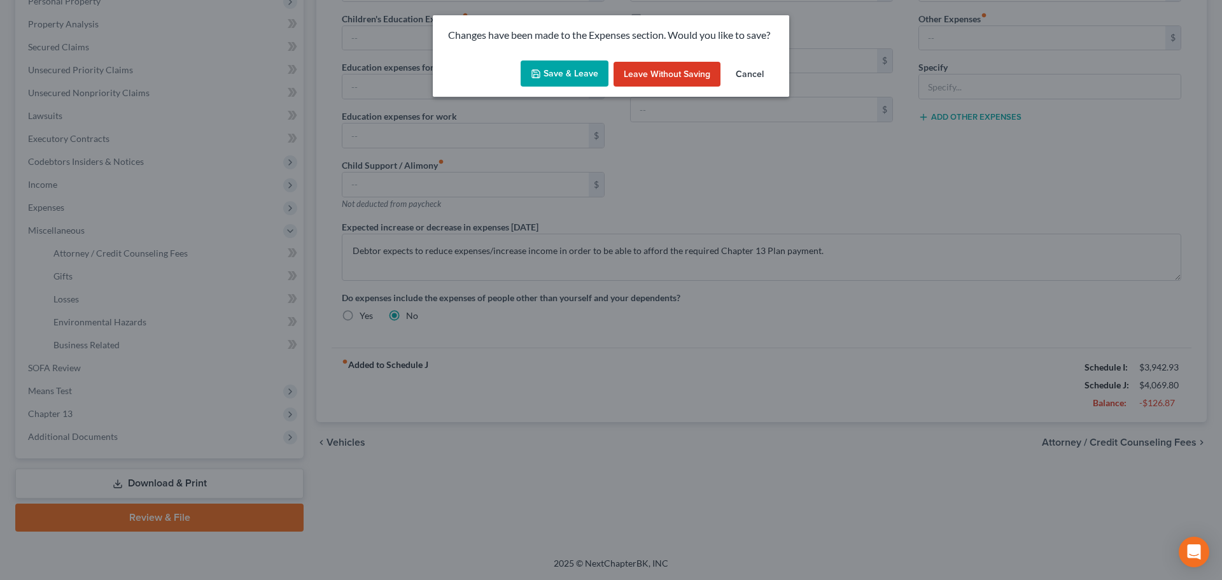
click at [555, 74] on button "Save & Leave" at bounding box center [565, 73] width 88 height 27
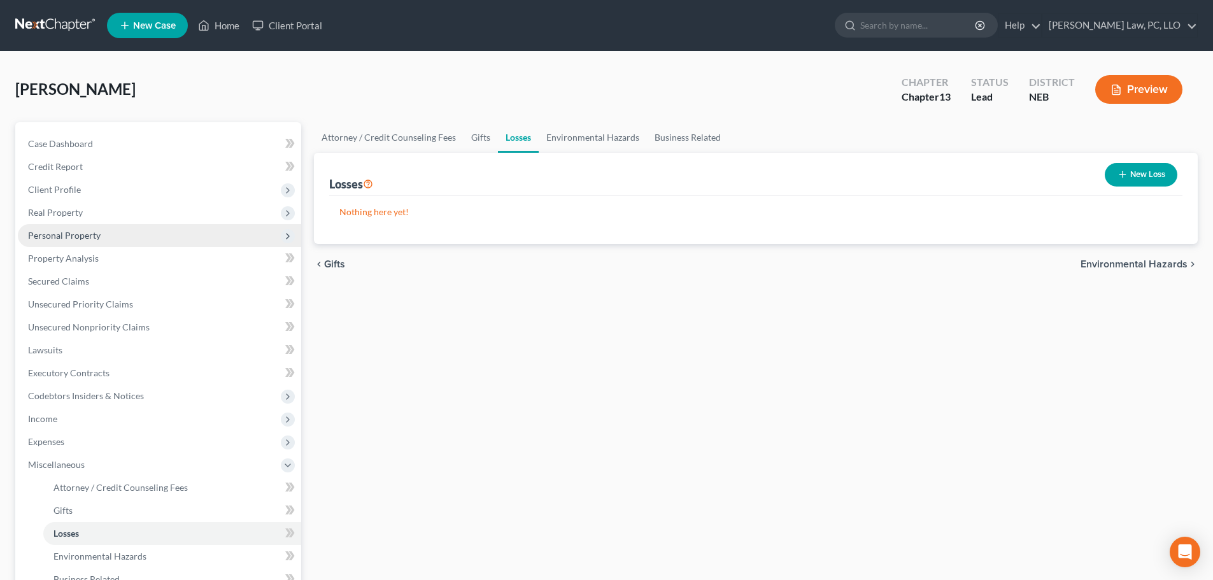
click at [101, 234] on span "Personal Property" at bounding box center [159, 235] width 283 height 23
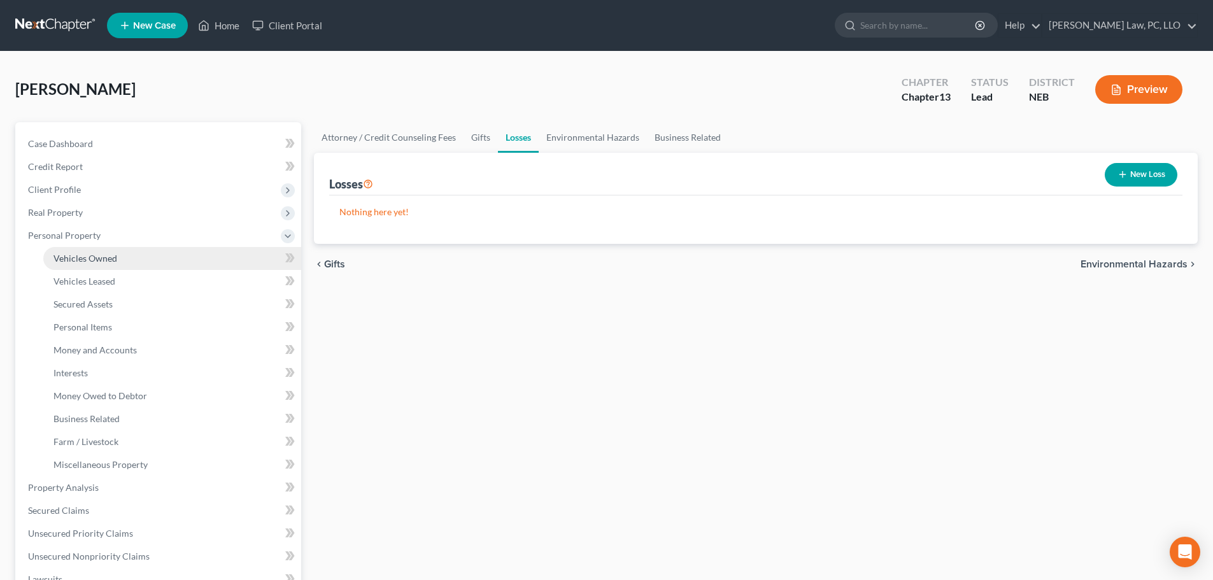
click at [93, 256] on span "Vehicles Owned" at bounding box center [85, 258] width 64 height 11
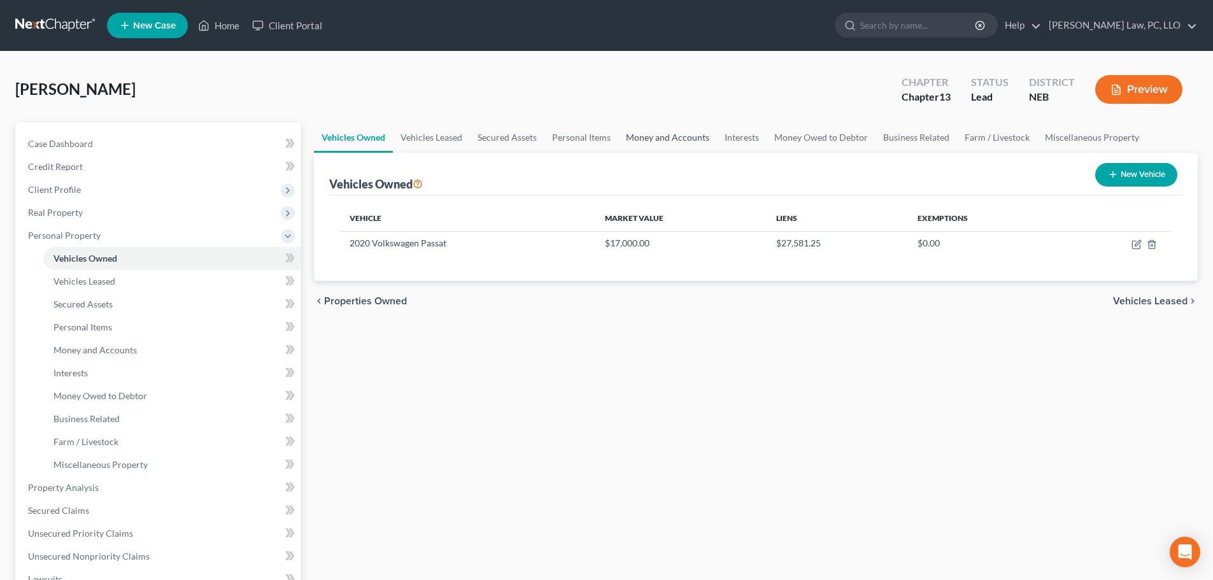
click at [642, 141] on link "Money and Accounts" at bounding box center [667, 137] width 99 height 31
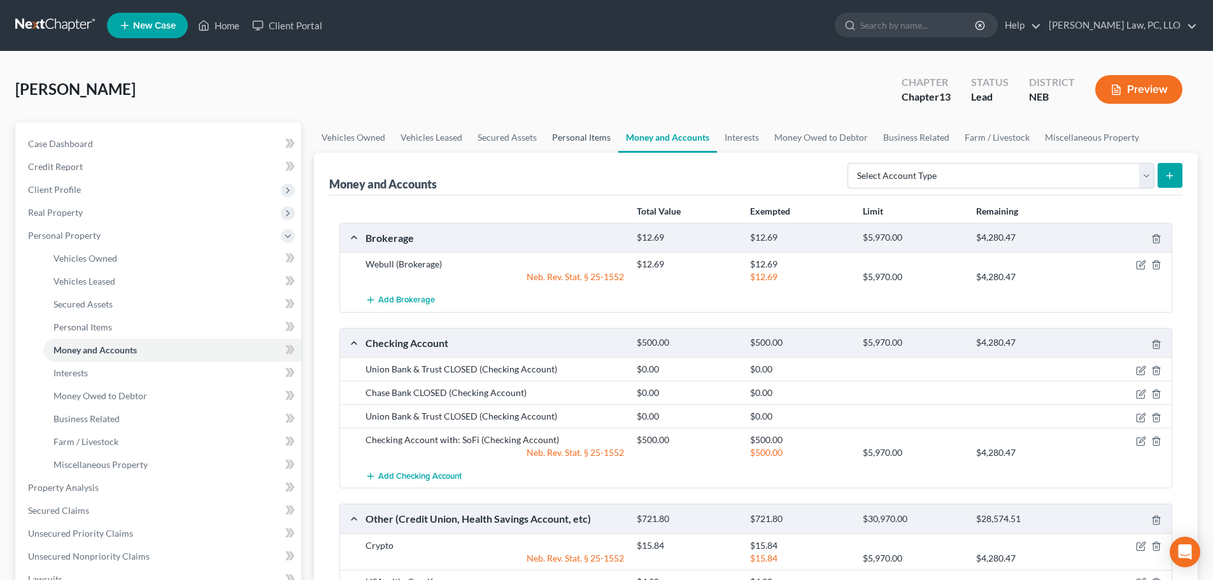
click at [589, 141] on link "Personal Items" at bounding box center [581, 137] width 74 height 31
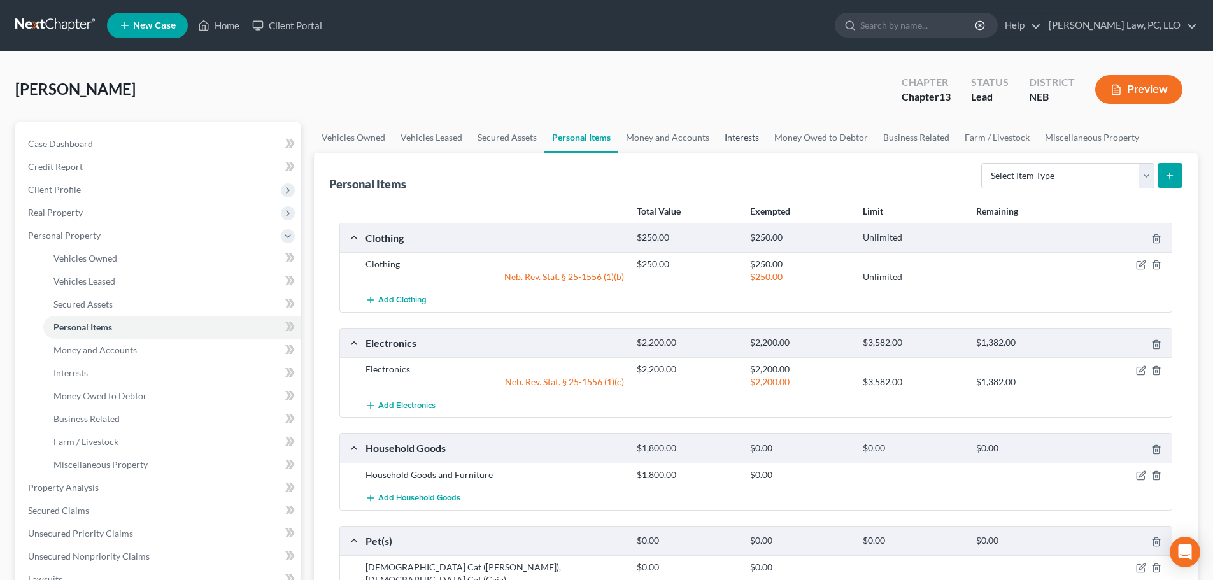
click at [731, 139] on link "Interests" at bounding box center [742, 137] width 50 height 31
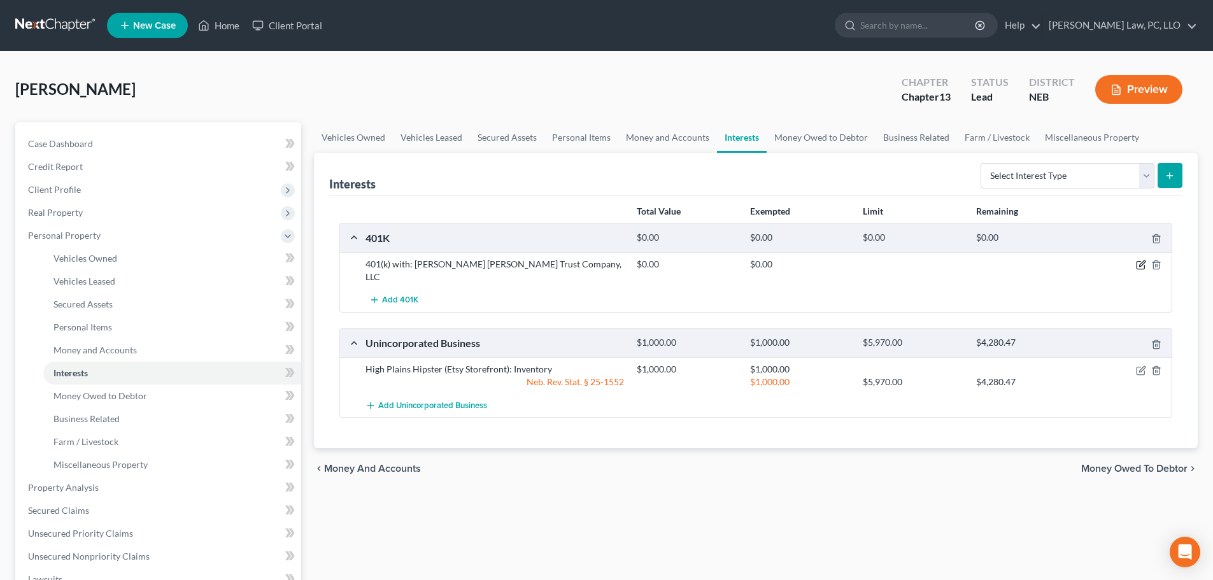
click at [1140, 264] on icon "button" at bounding box center [1142, 264] width 6 height 6
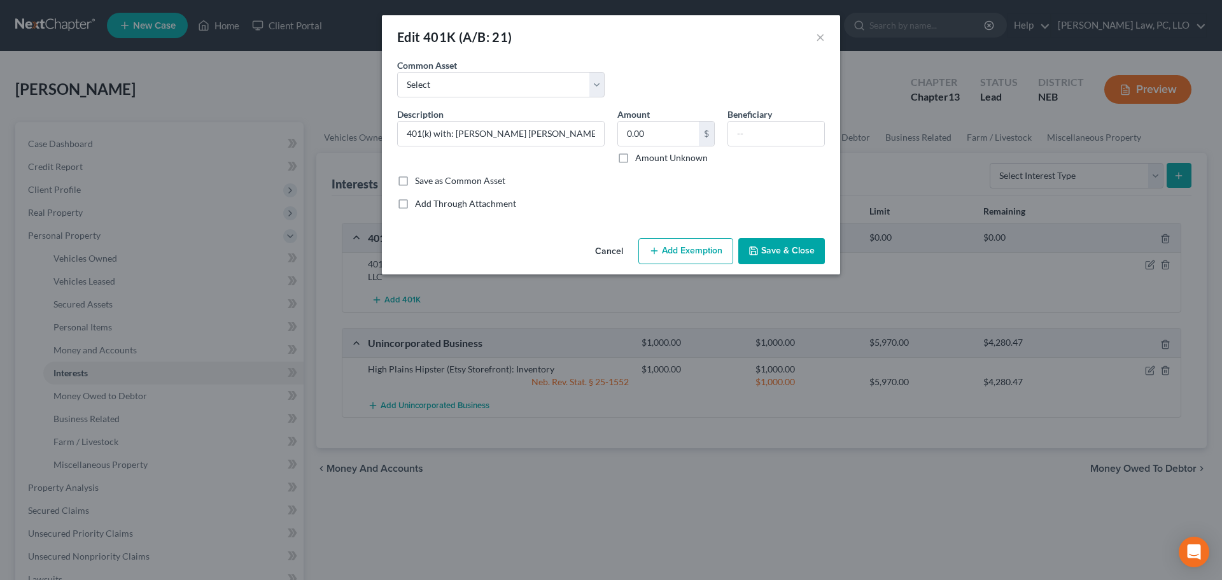
drag, startPoint x: 472, startPoint y: 248, endPoint x: 489, endPoint y: 240, distance: 19.6
click at [472, 248] on div "Cancel Add Exemption Save & Close" at bounding box center [611, 254] width 458 height 42
click at [689, 140] on input "0.00" at bounding box center [658, 134] width 81 height 24
type input "1,500.00"
click at [775, 255] on button "Save & Close" at bounding box center [781, 251] width 87 height 27
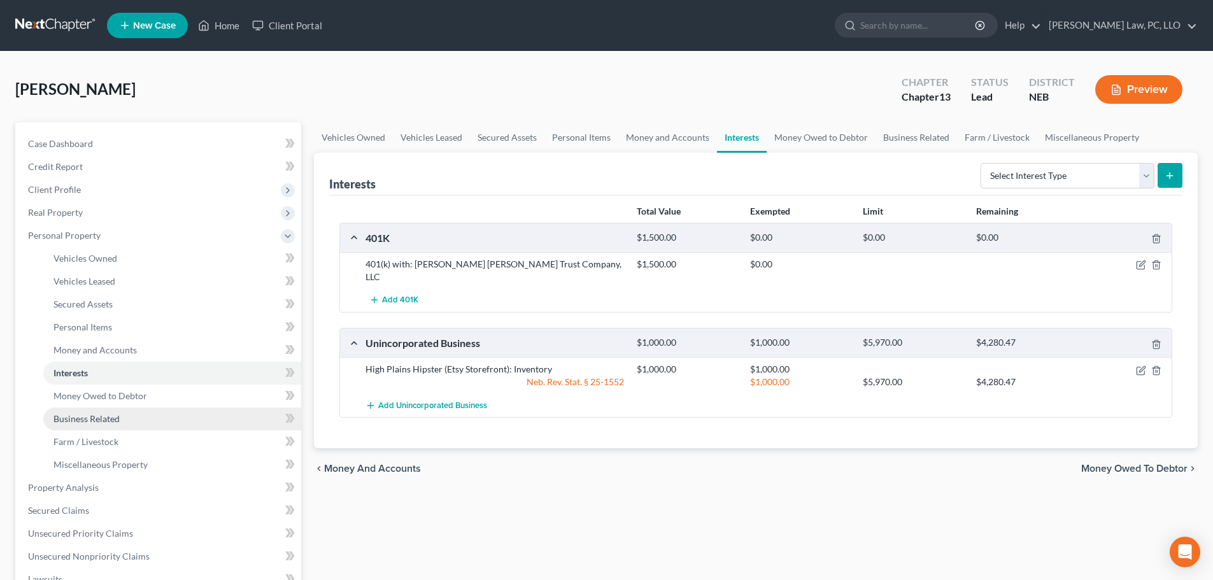
click at [136, 420] on link "Business Related" at bounding box center [172, 418] width 258 height 23
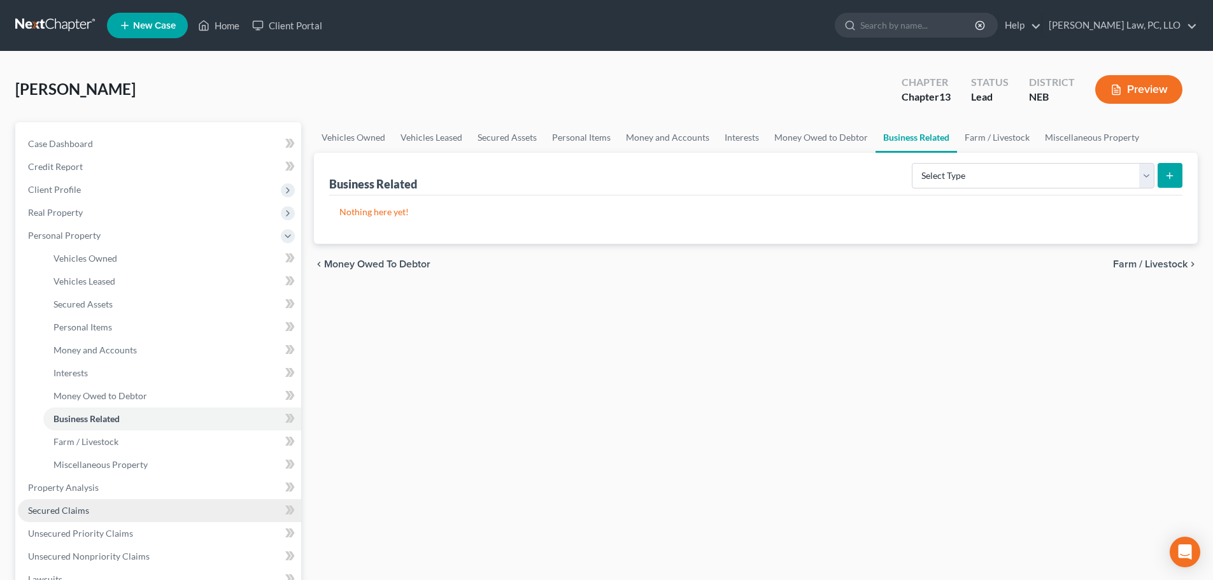
click at [110, 501] on link "Secured Claims" at bounding box center [159, 510] width 283 height 23
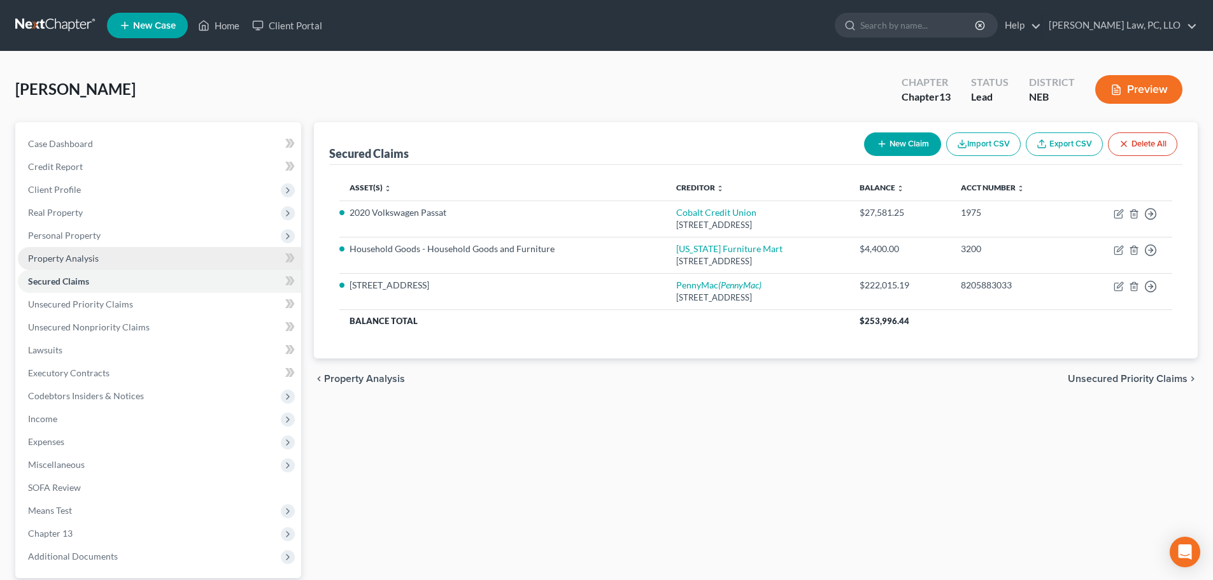
click at [94, 260] on span "Property Analysis" at bounding box center [63, 258] width 71 height 11
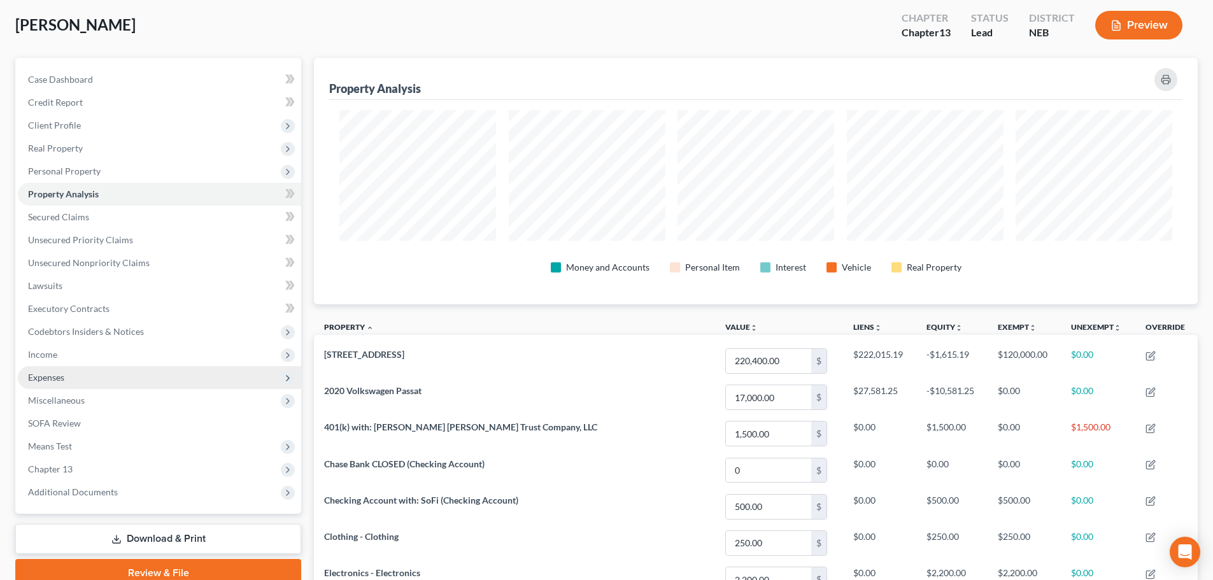
scroll to position [64, 0]
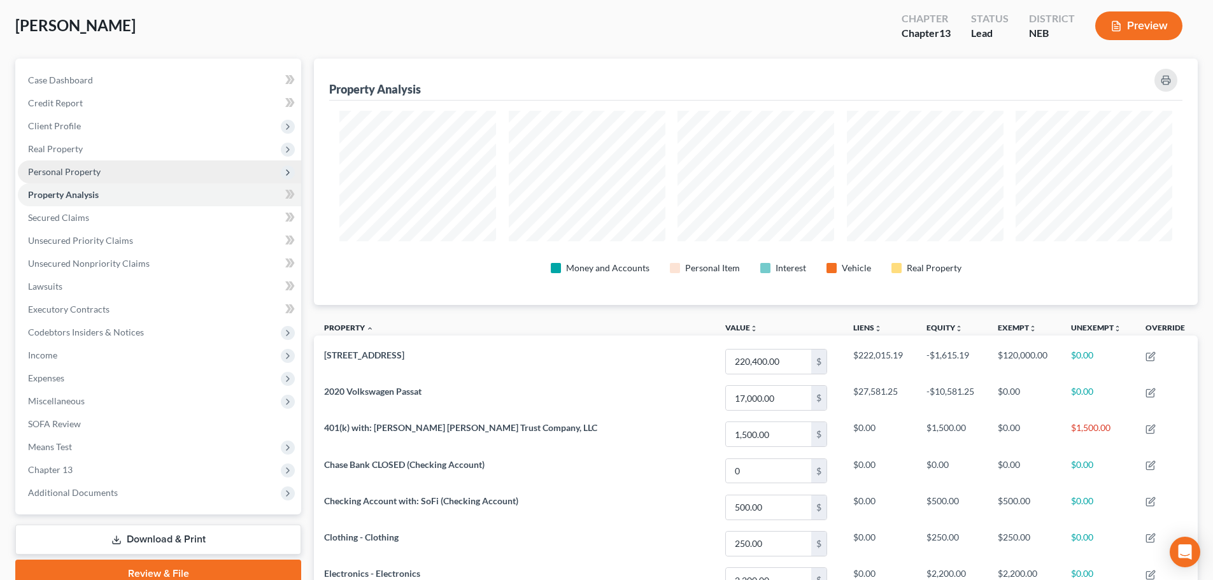
click at [94, 178] on span "Personal Property" at bounding box center [159, 171] width 283 height 23
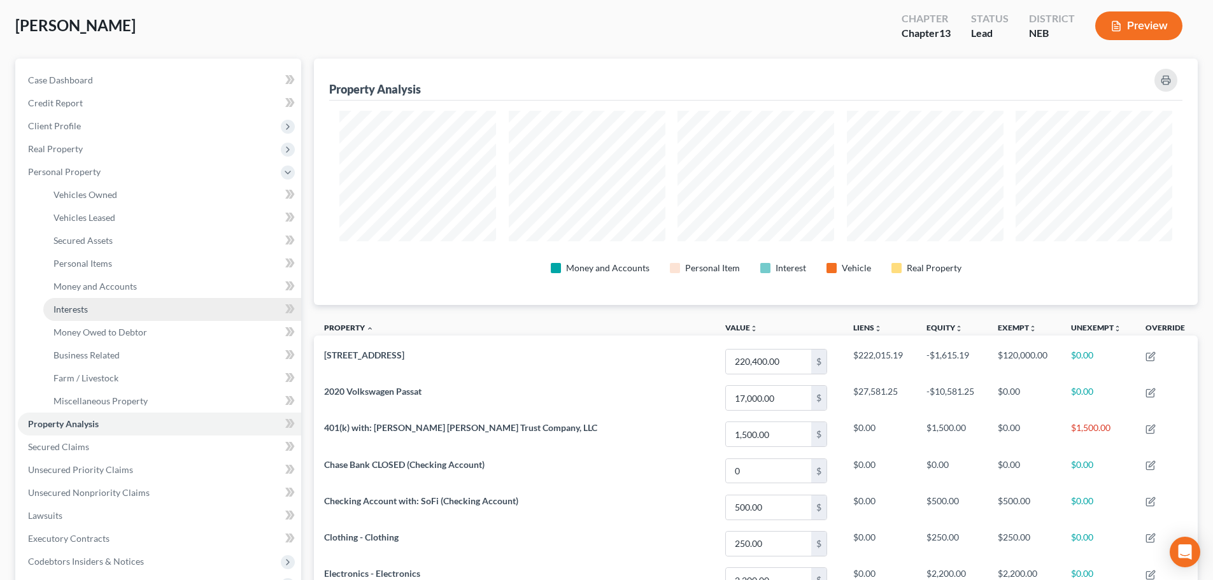
click at [75, 316] on link "Interests" at bounding box center [172, 309] width 258 height 23
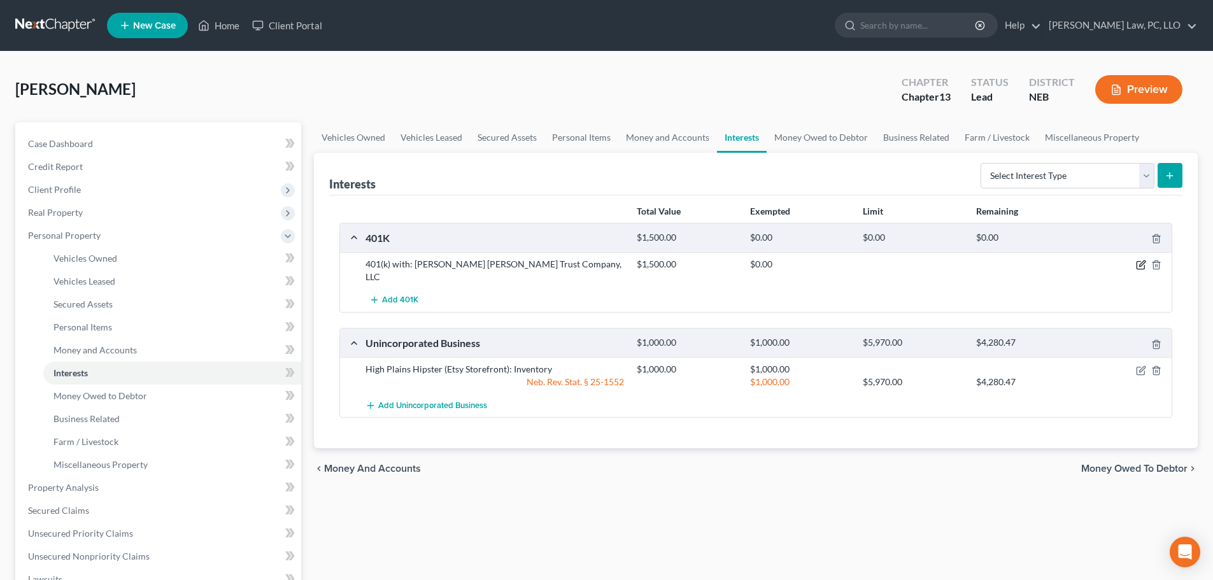
click at [1136, 262] on icon "button" at bounding box center [1141, 265] width 10 height 10
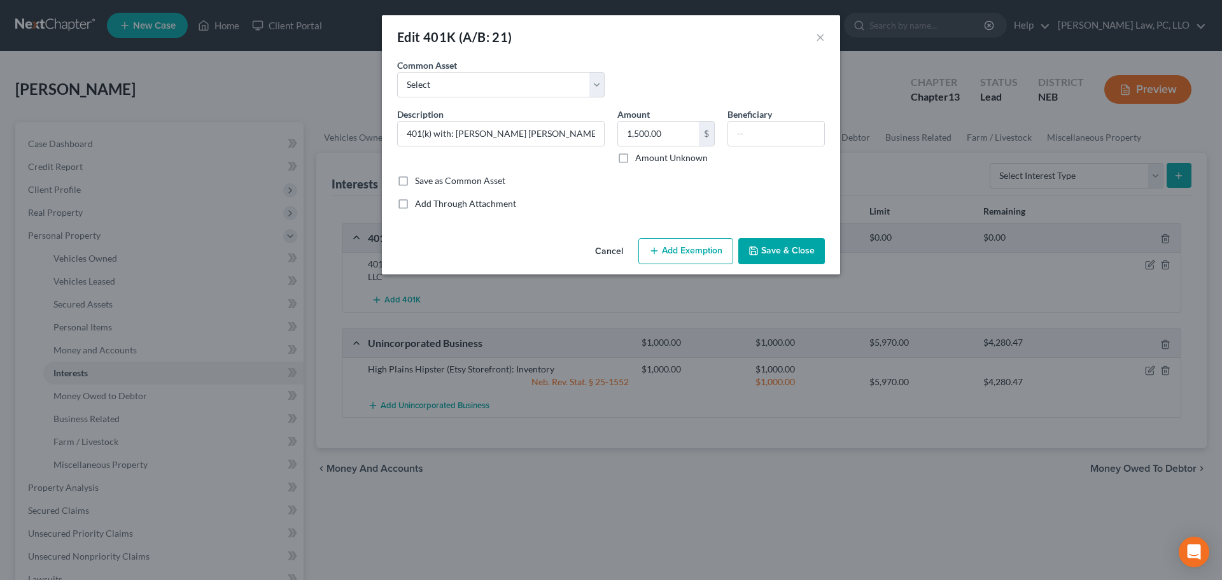
click at [672, 250] on button "Add Exemption" at bounding box center [685, 251] width 95 height 27
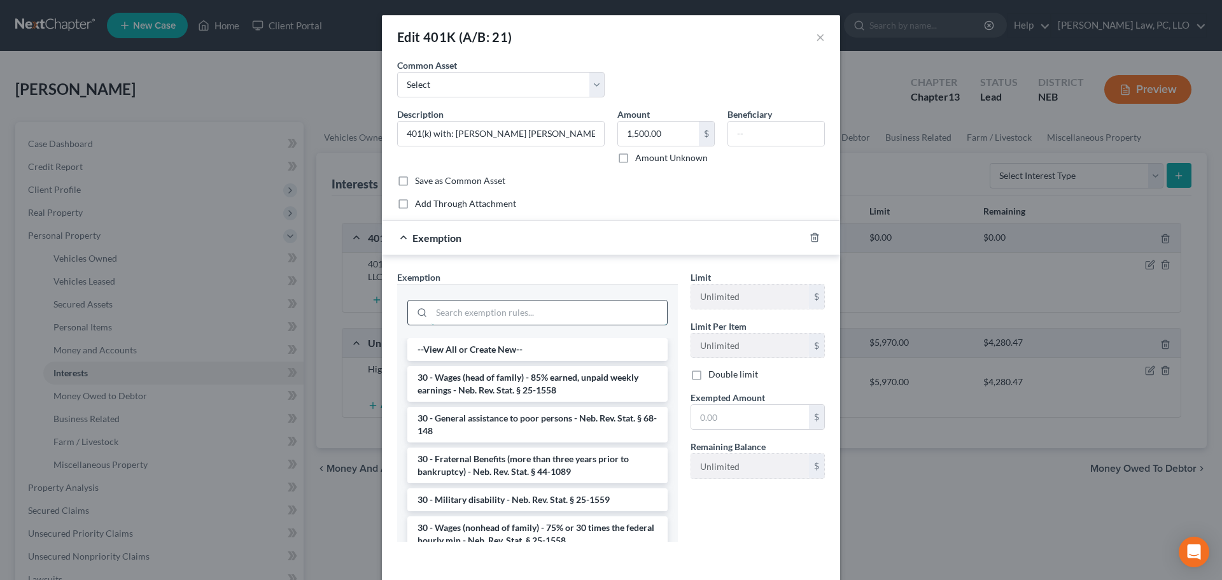
click at [501, 310] on input "search" at bounding box center [550, 312] width 236 height 24
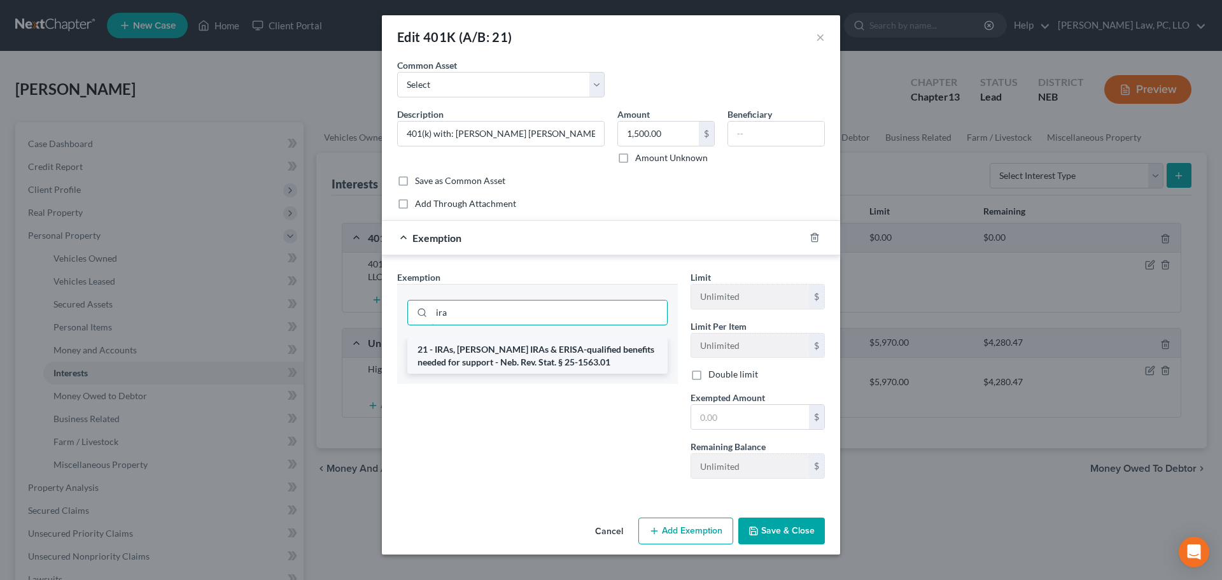
type input "ira"
click at [517, 356] on li "21 - IRAs, Roth IRAs & ERISA-qualified benefits needed for support - Neb. Rev. …" at bounding box center [537, 356] width 260 height 36
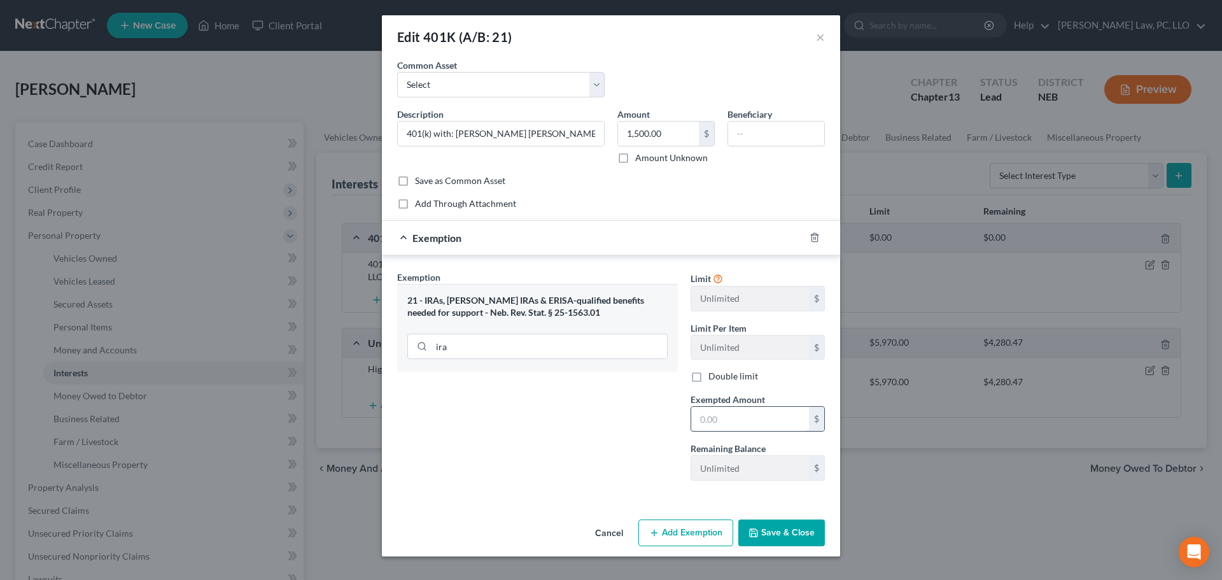
click at [774, 418] on input "text" at bounding box center [750, 419] width 118 height 24
type input "1,500.00"
click at [766, 536] on button "Save & Close" at bounding box center [781, 532] width 87 height 27
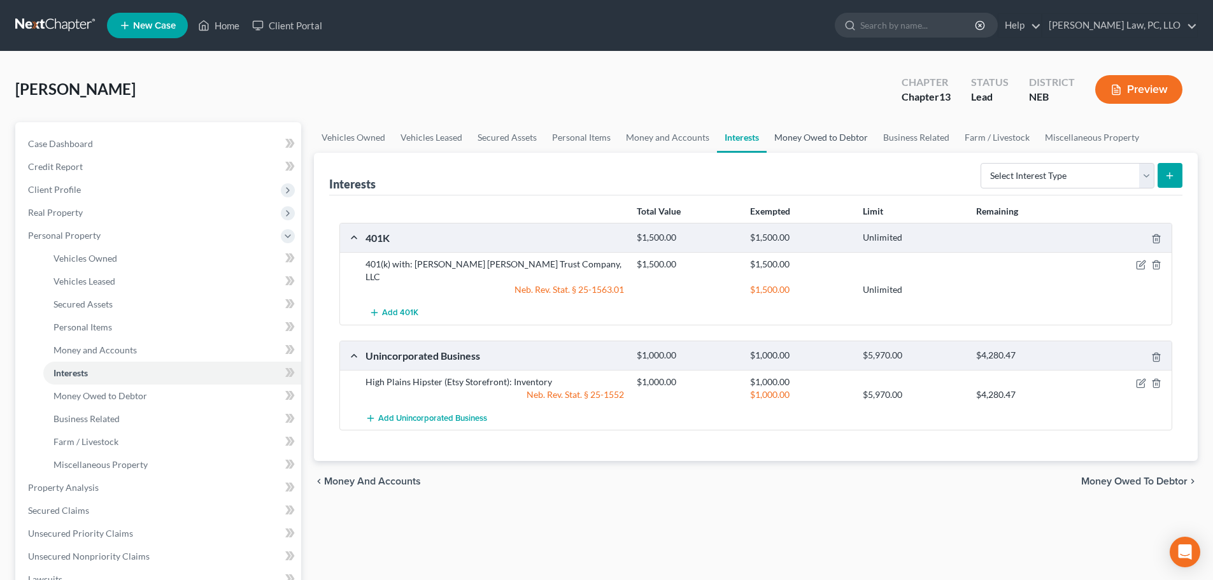
click at [780, 141] on link "Money Owed to Debtor" at bounding box center [820, 137] width 109 height 31
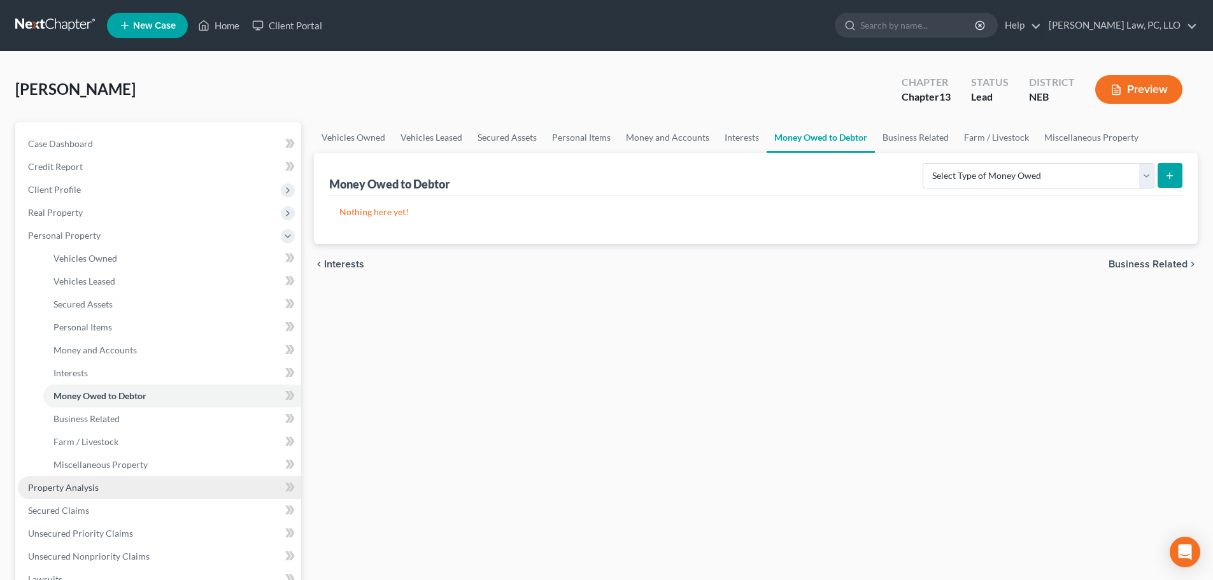
click at [61, 497] on link "Property Analysis" at bounding box center [159, 487] width 283 height 23
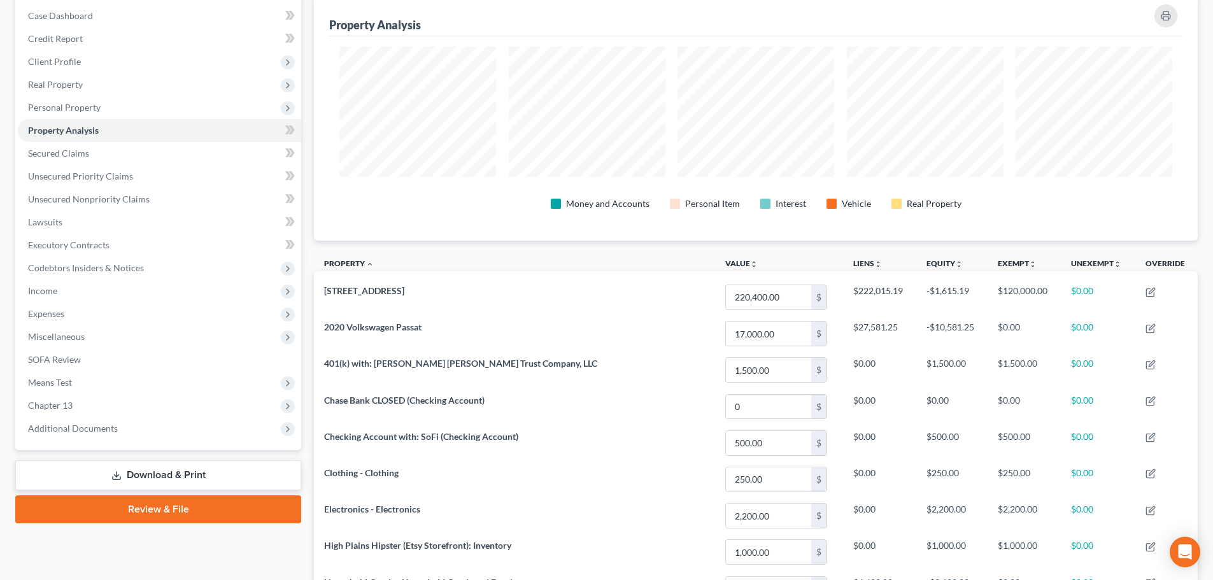
scroll to position [64, 0]
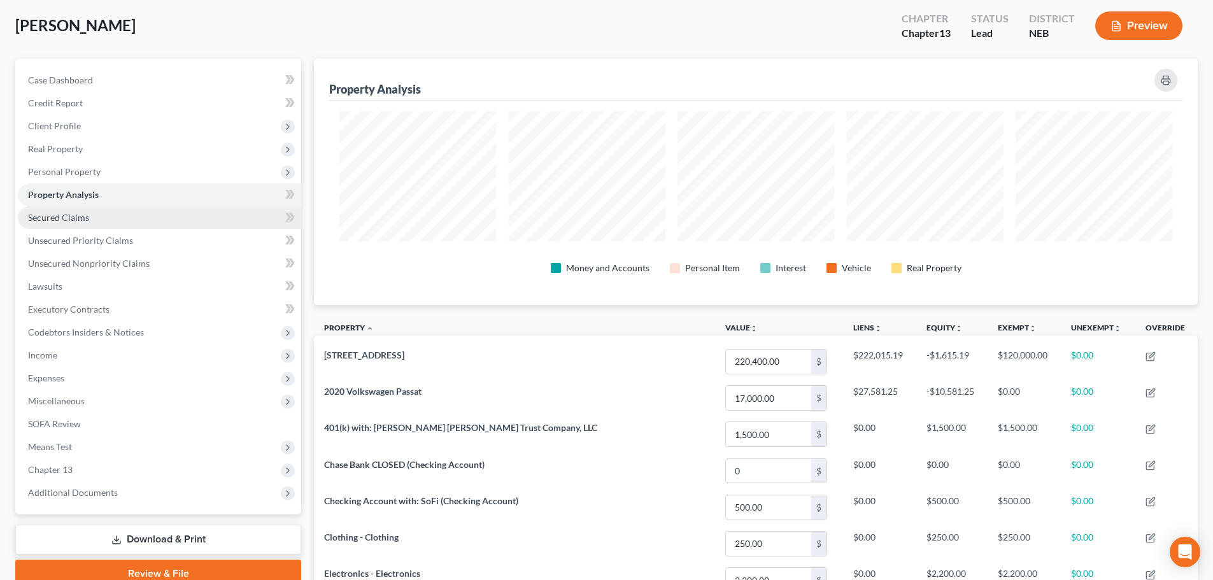
click at [31, 218] on span "Secured Claims" at bounding box center [58, 217] width 61 height 11
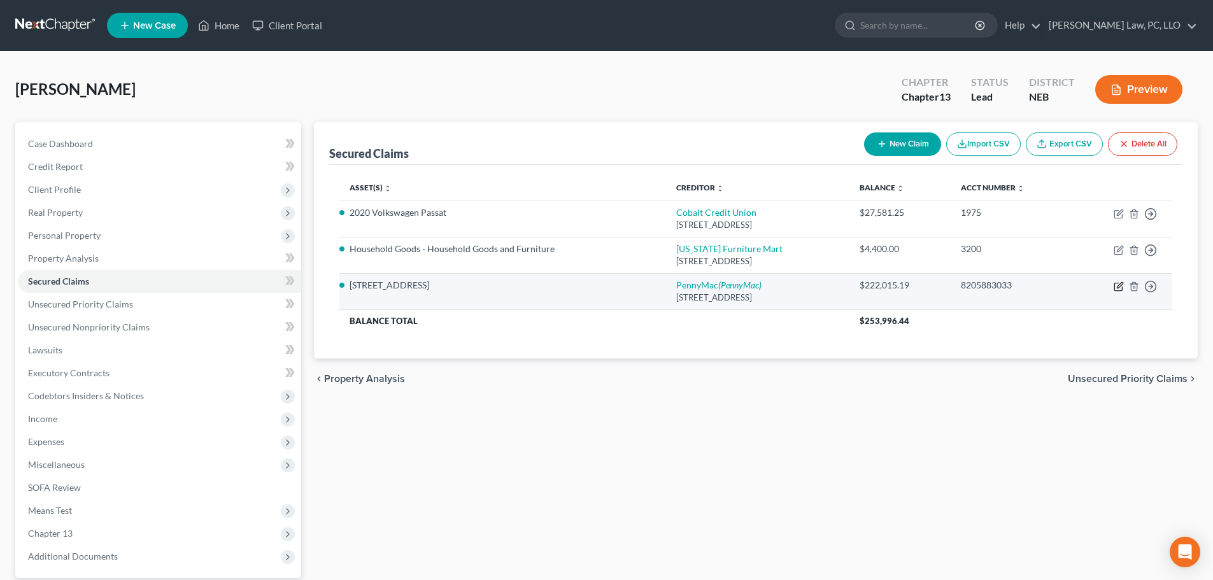
click at [1115, 285] on icon "button" at bounding box center [1118, 287] width 8 height 8
select select "4"
select select "18"
select select "2"
select select "0"
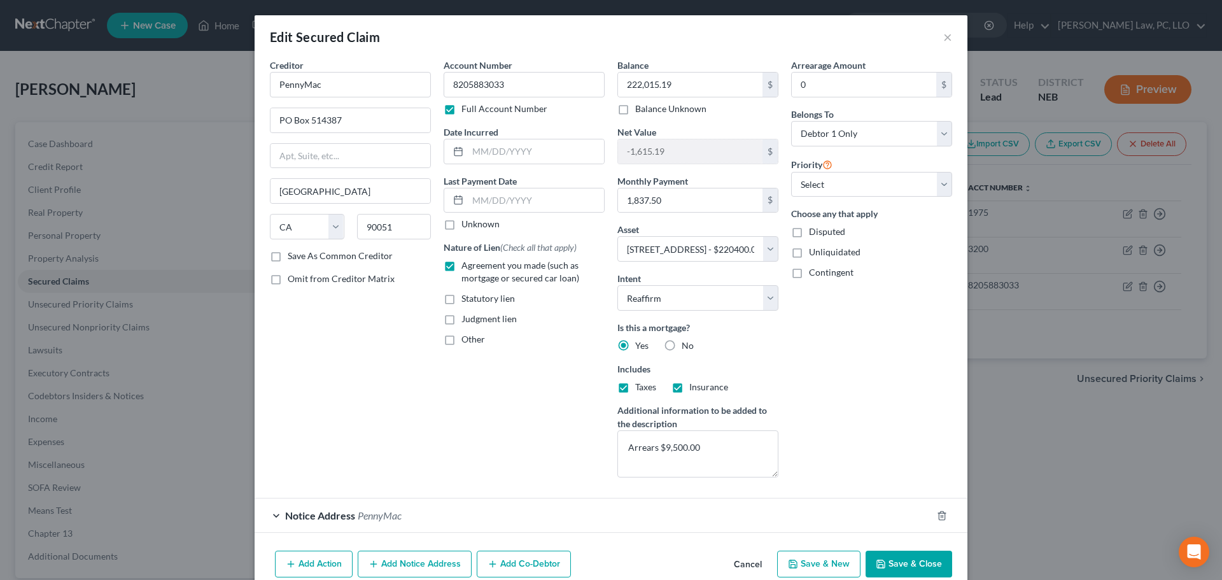
click at [467, 513] on div "Notice Address PennyMac" at bounding box center [593, 515] width 677 height 34
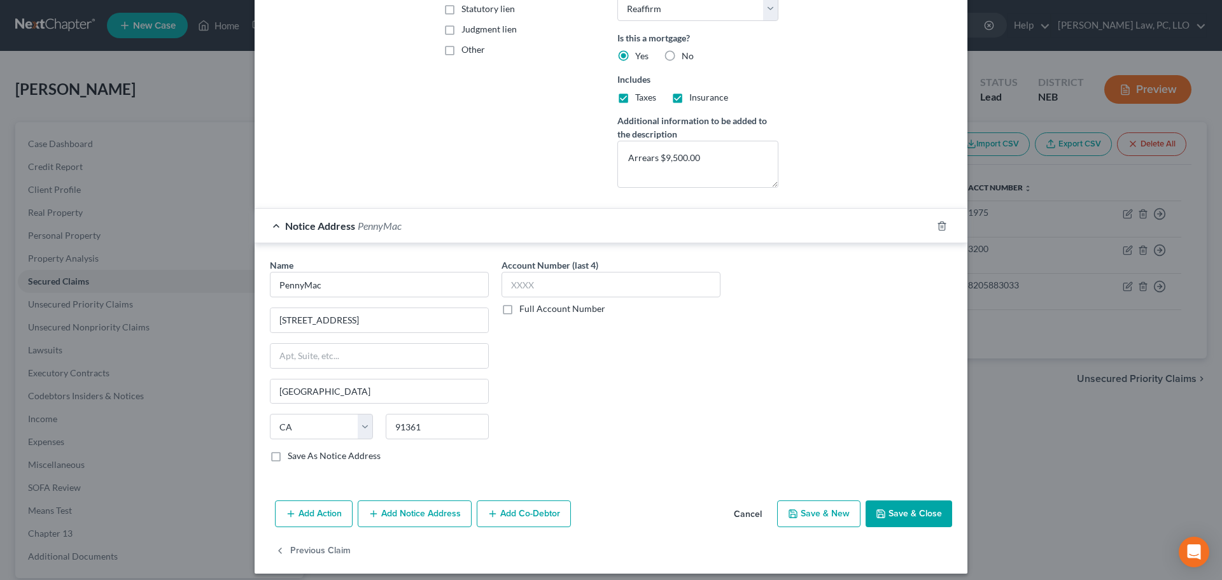
scroll to position [299, 0]
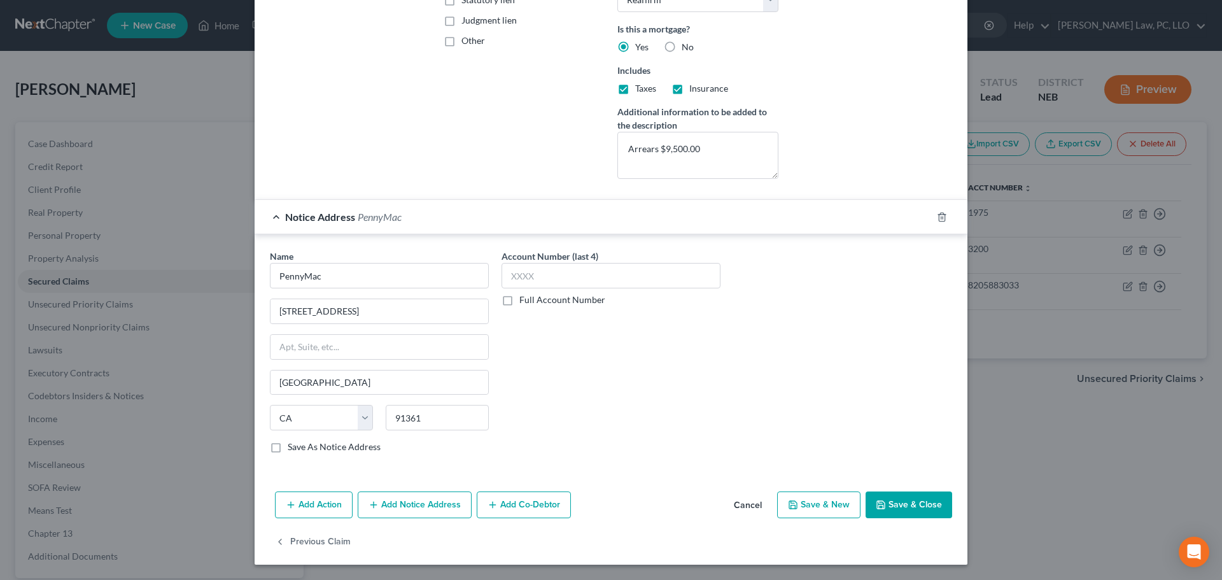
click at [883, 505] on button "Save & Close" at bounding box center [909, 504] width 87 height 27
select select "18"
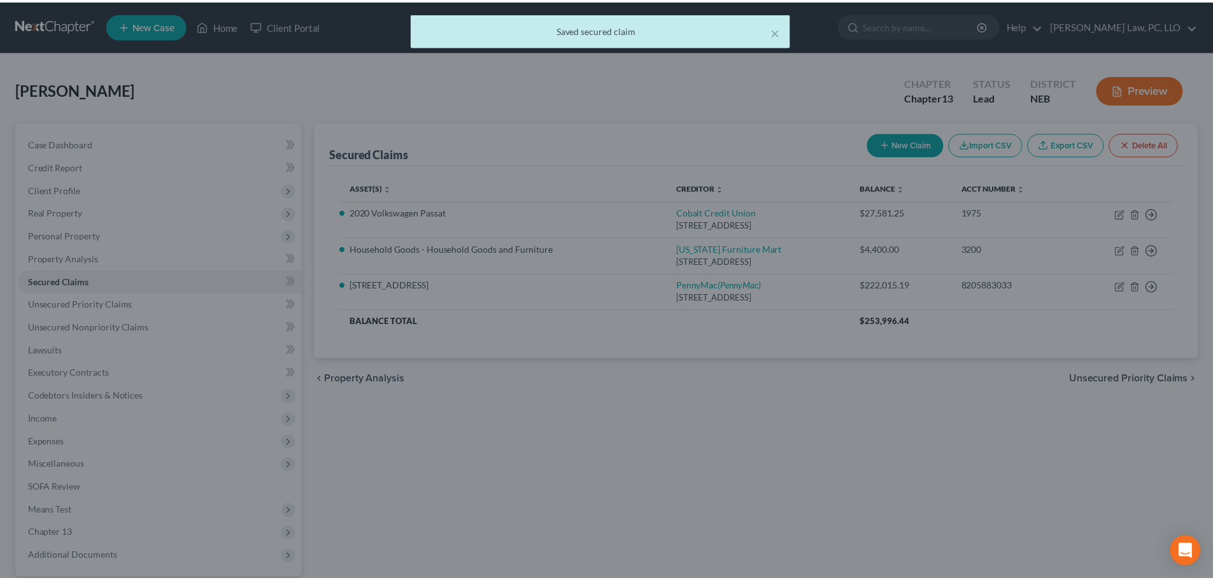
scroll to position [0, 0]
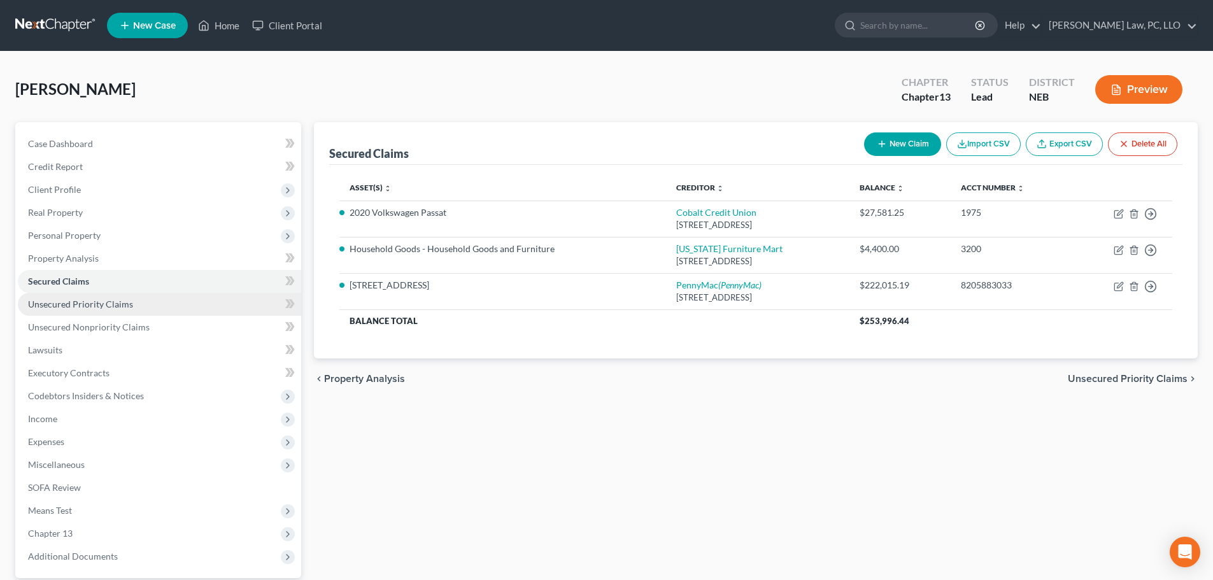
click at [99, 308] on span "Unsecured Priority Claims" at bounding box center [80, 304] width 105 height 11
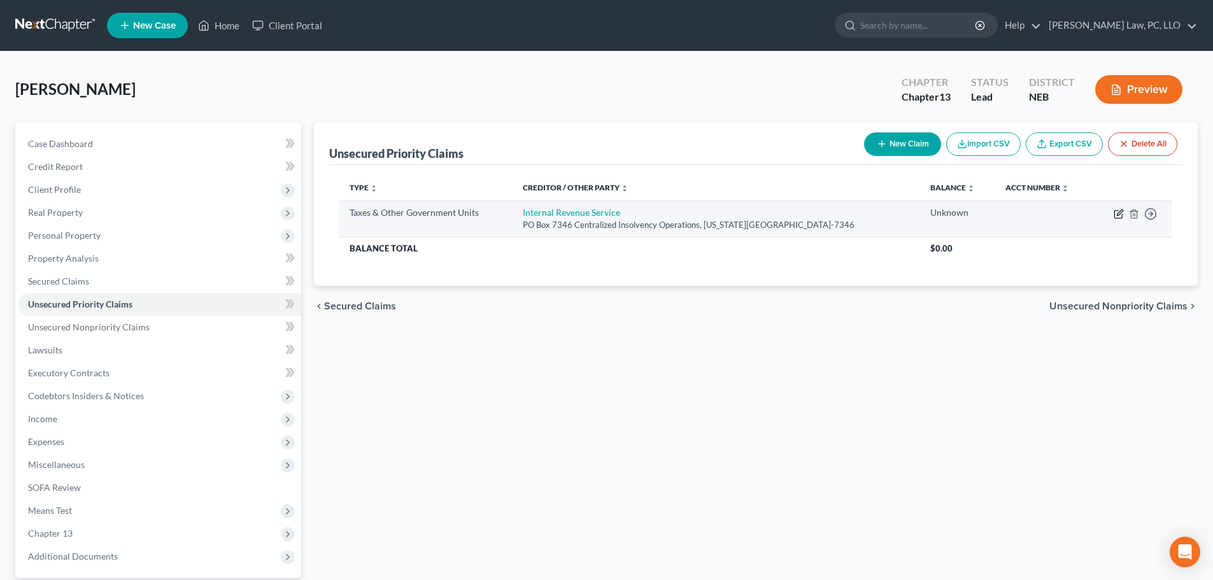
click at [1120, 211] on icon "button" at bounding box center [1119, 212] width 6 height 6
select select "0"
select select "39"
select select "0"
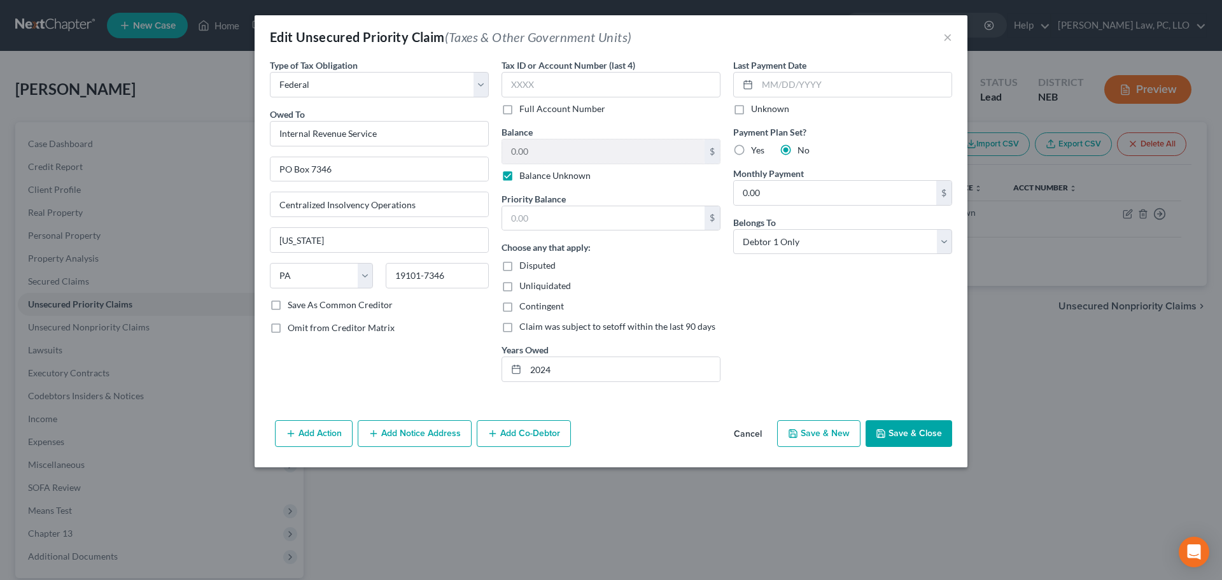
click at [519, 175] on label "Balance Unknown" at bounding box center [554, 175] width 71 height 13
click at [524, 175] on input "Balance Unknown" at bounding box center [528, 173] width 8 height 8
checkbox input "false"
click at [518, 159] on input "0.00" at bounding box center [603, 151] width 202 height 24
type input "1,652.00"
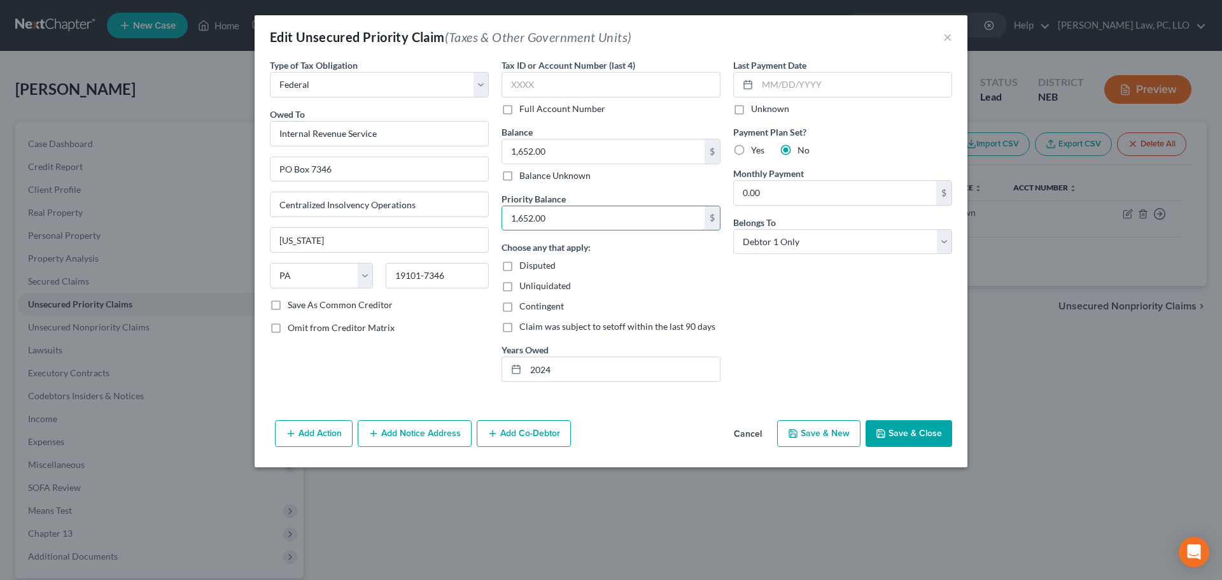
type input "1,652.00"
click at [934, 435] on button "Save & Close" at bounding box center [909, 433] width 87 height 27
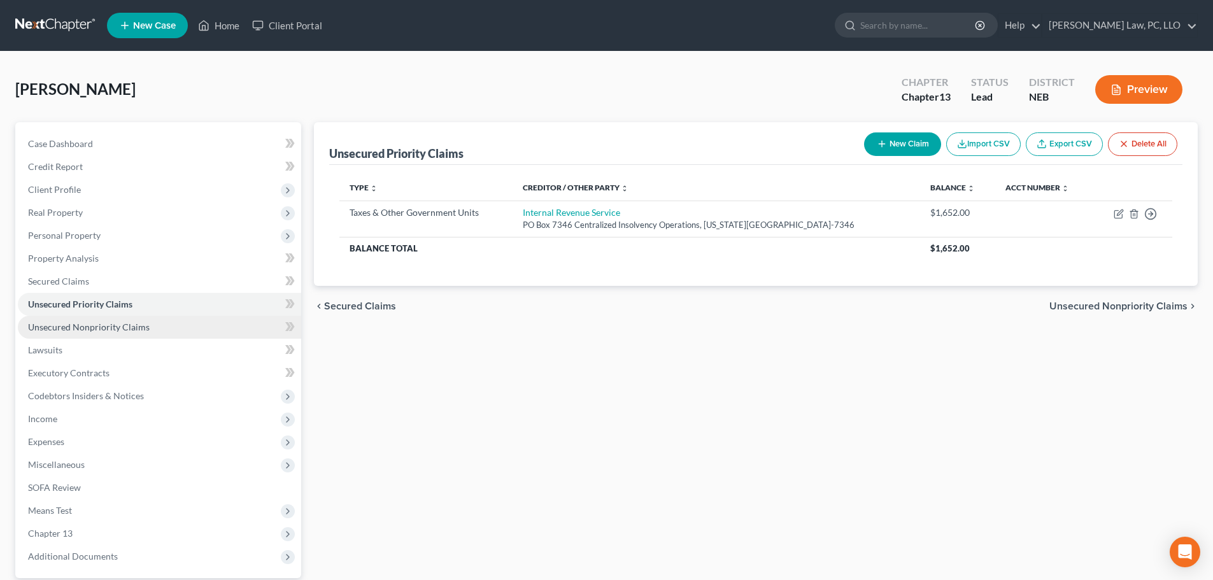
click at [42, 323] on span "Unsecured Nonpriority Claims" at bounding box center [89, 326] width 122 height 11
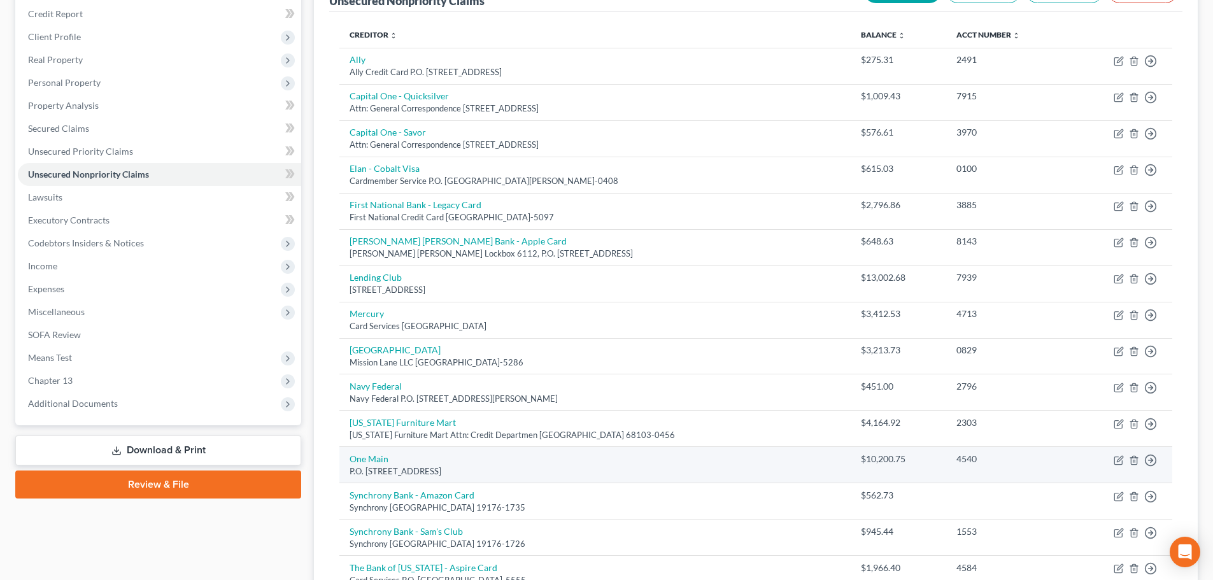
scroll to position [148, 0]
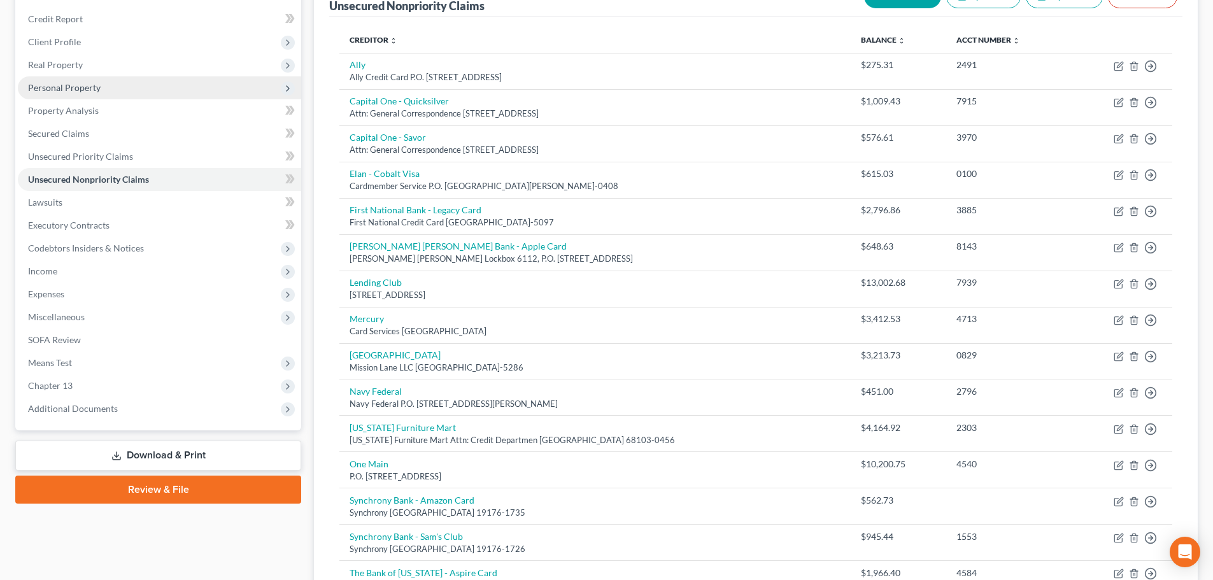
click at [107, 92] on span "Personal Property" at bounding box center [159, 87] width 283 height 23
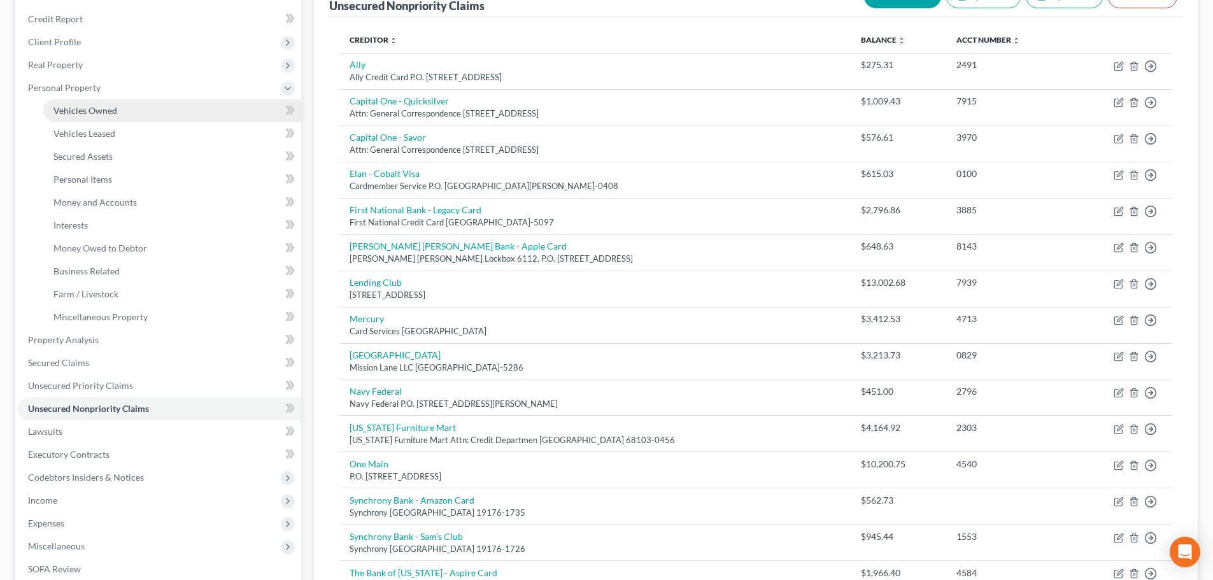
click at [108, 108] on span "Vehicles Owned" at bounding box center [85, 110] width 64 height 11
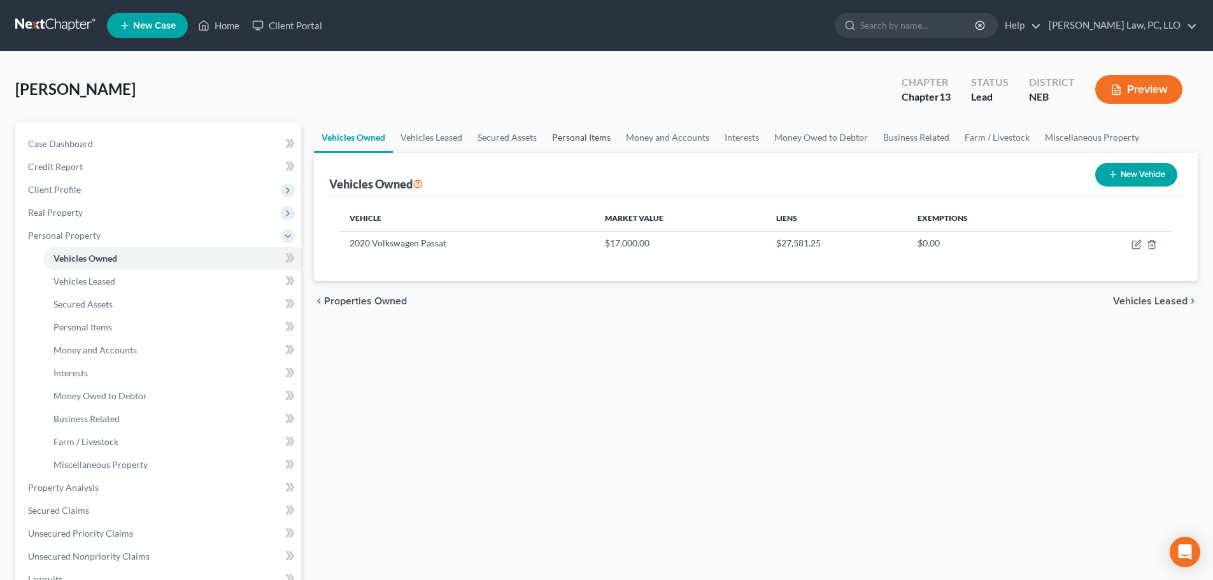
click at [566, 139] on link "Personal Items" at bounding box center [581, 137] width 74 height 31
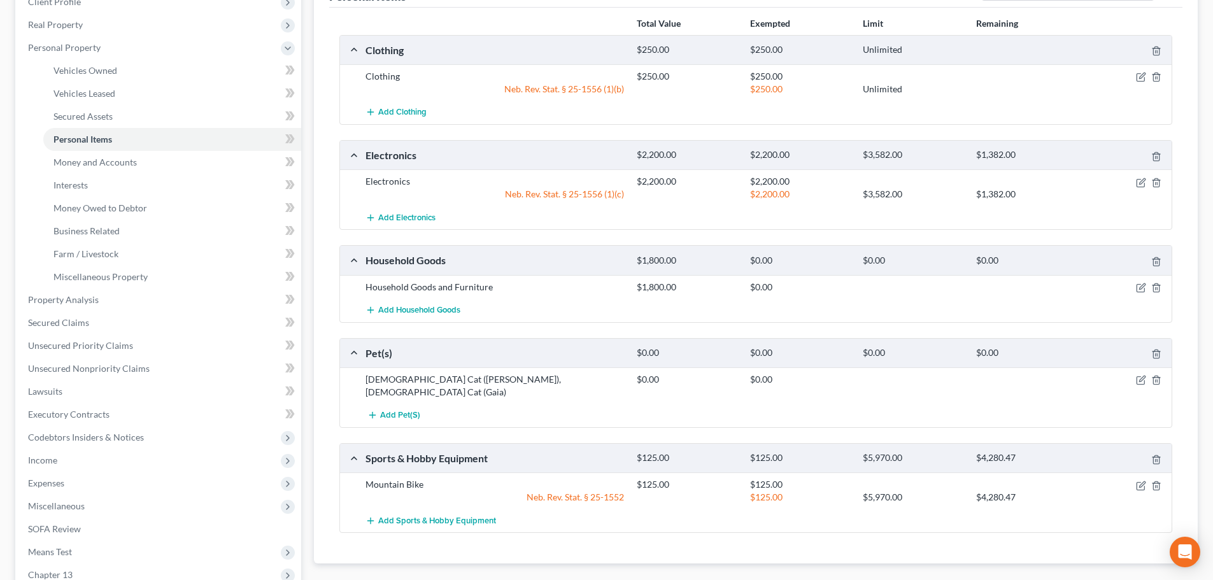
scroll to position [191, 0]
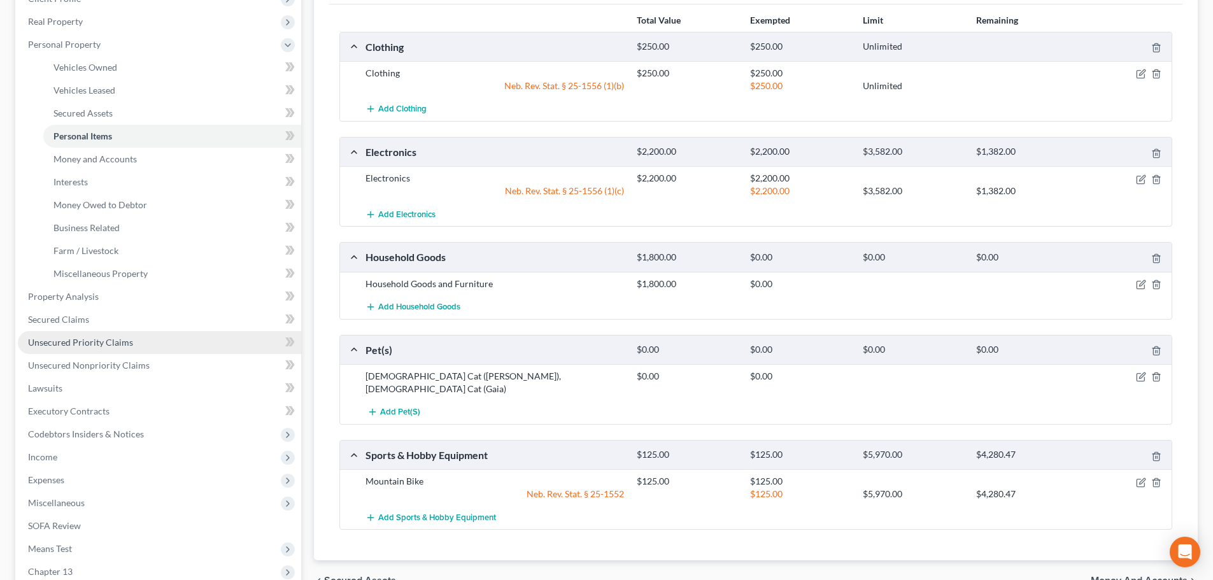
click at [127, 346] on span "Unsecured Priority Claims" at bounding box center [80, 342] width 105 height 11
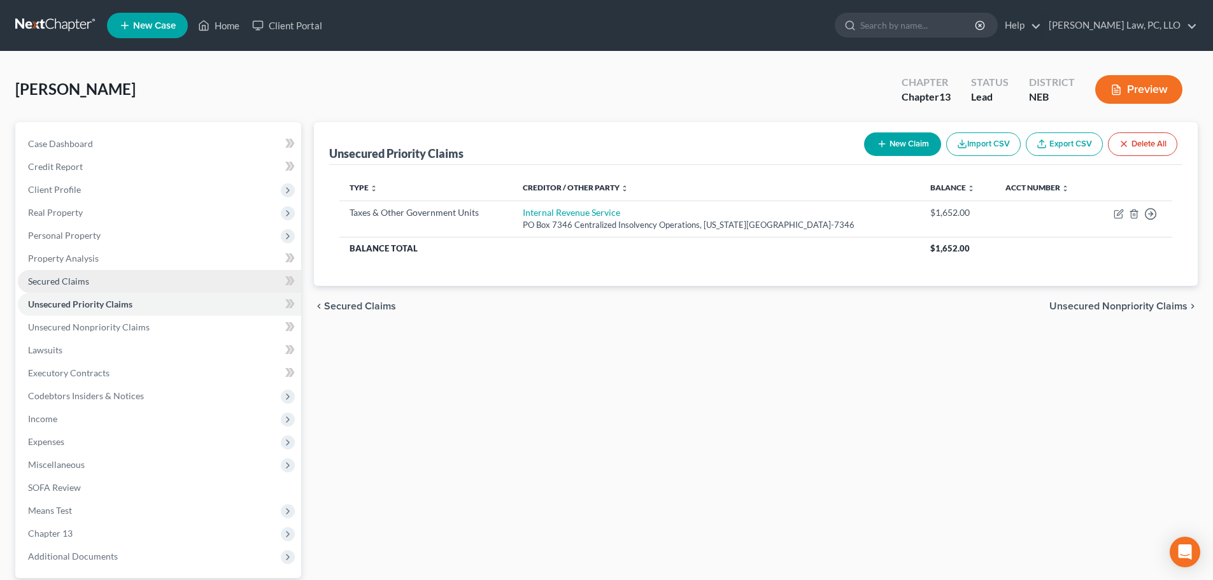
click at [120, 286] on link "Secured Claims" at bounding box center [159, 281] width 283 height 23
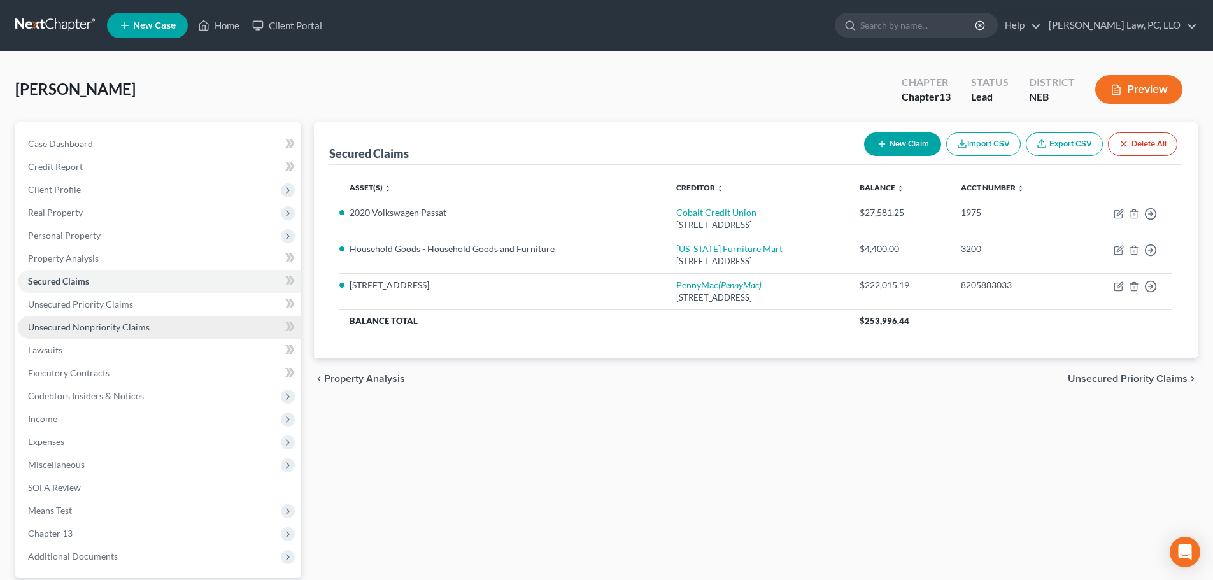
click at [104, 328] on span "Unsecured Nonpriority Claims" at bounding box center [89, 326] width 122 height 11
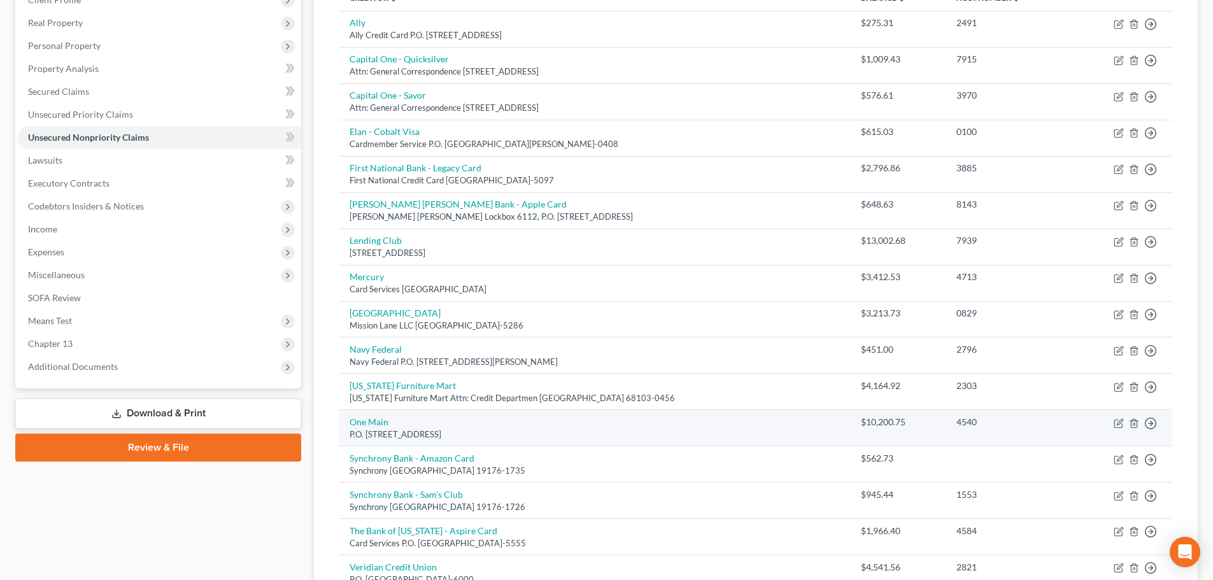
scroll to position [191, 0]
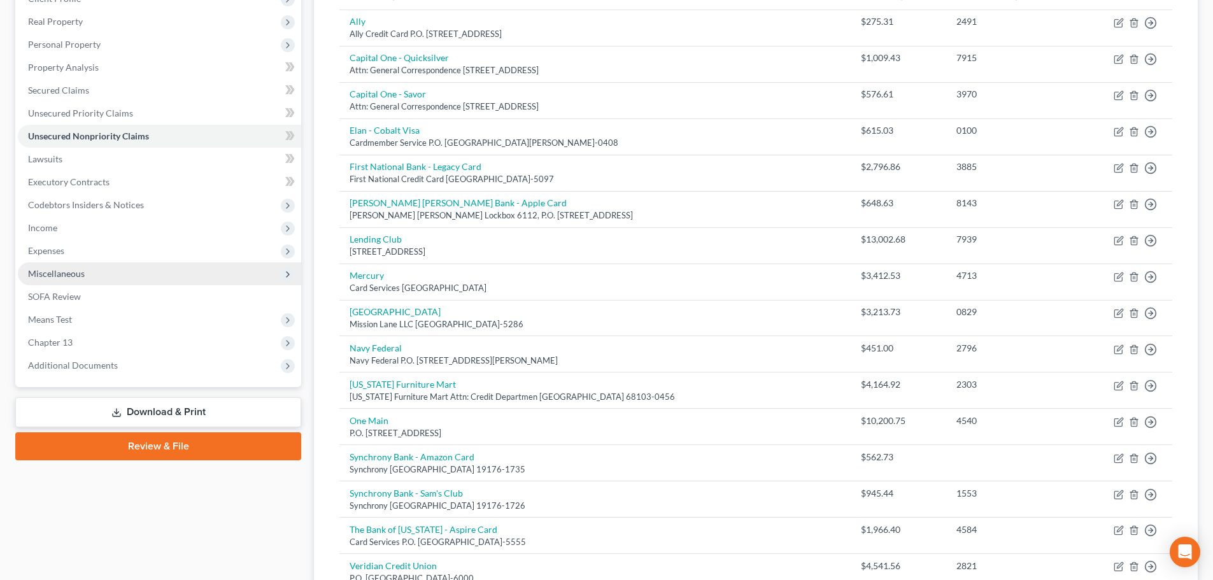
click at [82, 276] on span "Miscellaneous" at bounding box center [56, 273] width 57 height 11
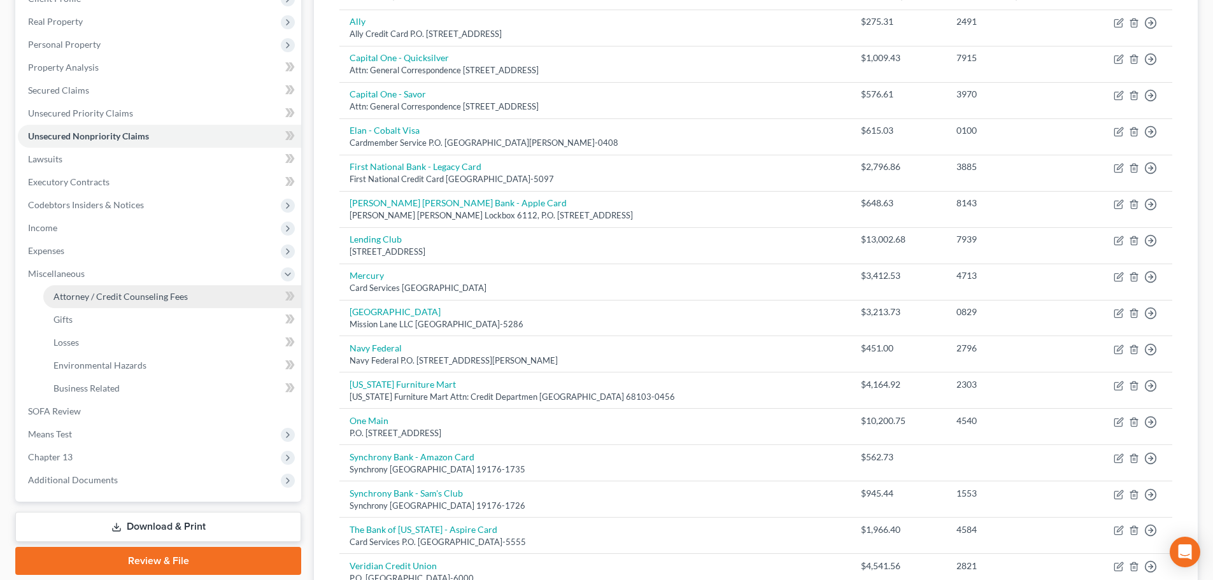
click at [82, 291] on span "Attorney / Credit Counseling Fees" at bounding box center [120, 296] width 134 height 11
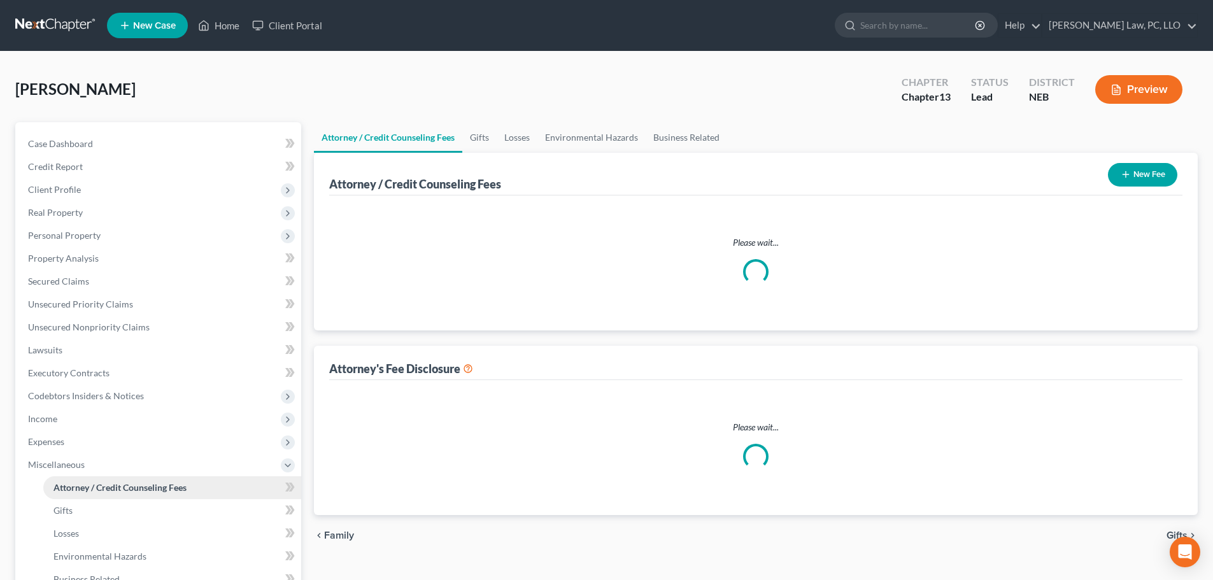
select select "1"
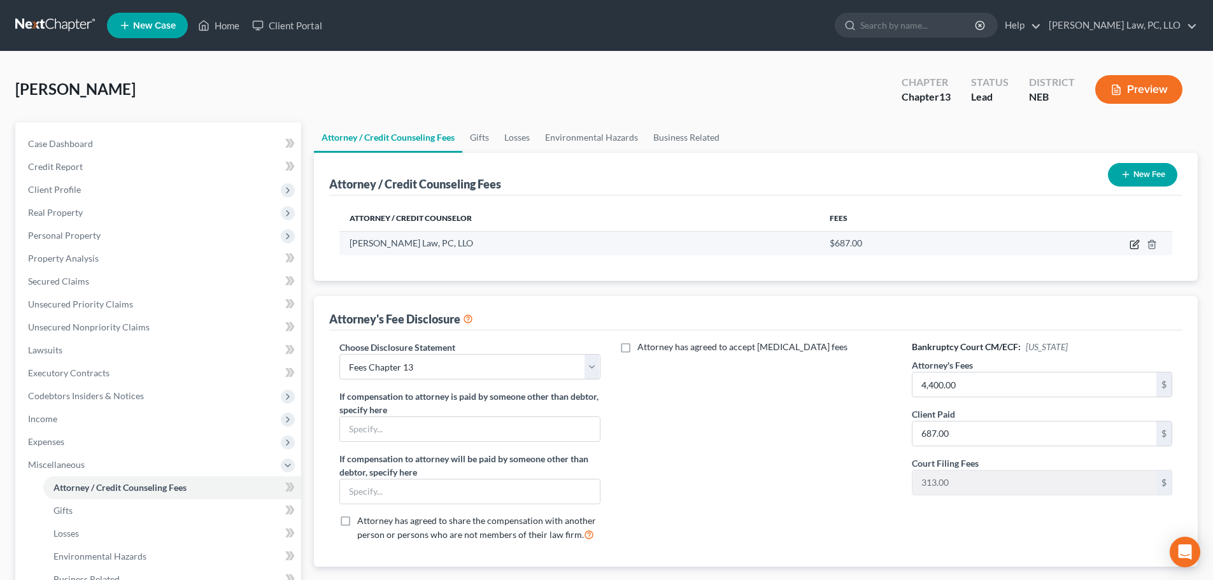
click at [1133, 245] on icon "button" at bounding box center [1135, 243] width 6 height 6
select select "30"
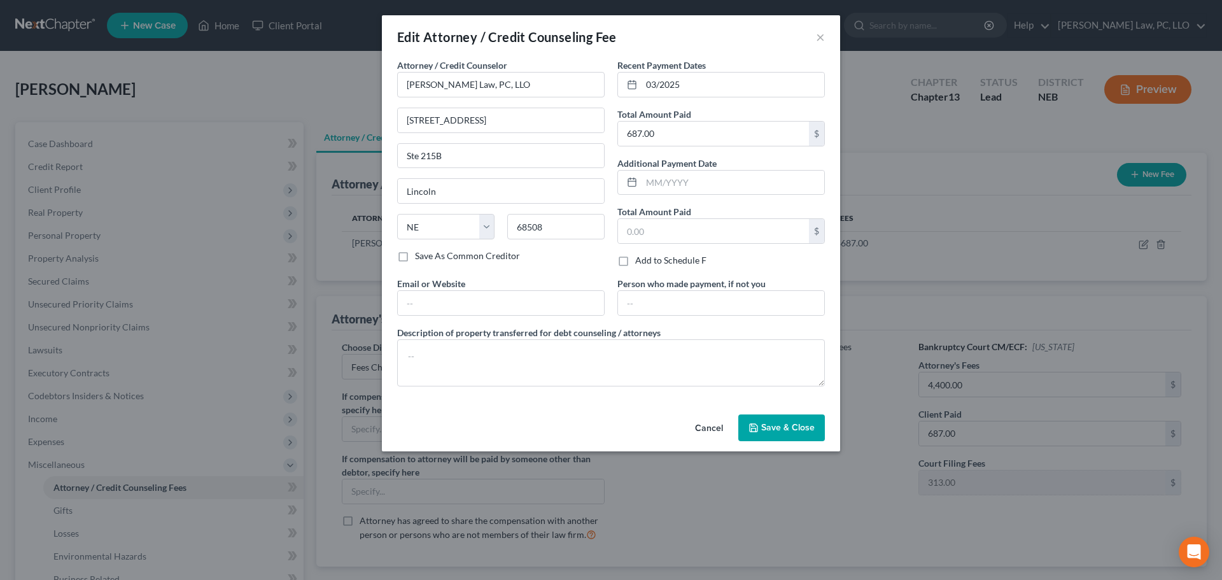
click at [787, 432] on span "Save & Close" at bounding box center [787, 427] width 53 height 11
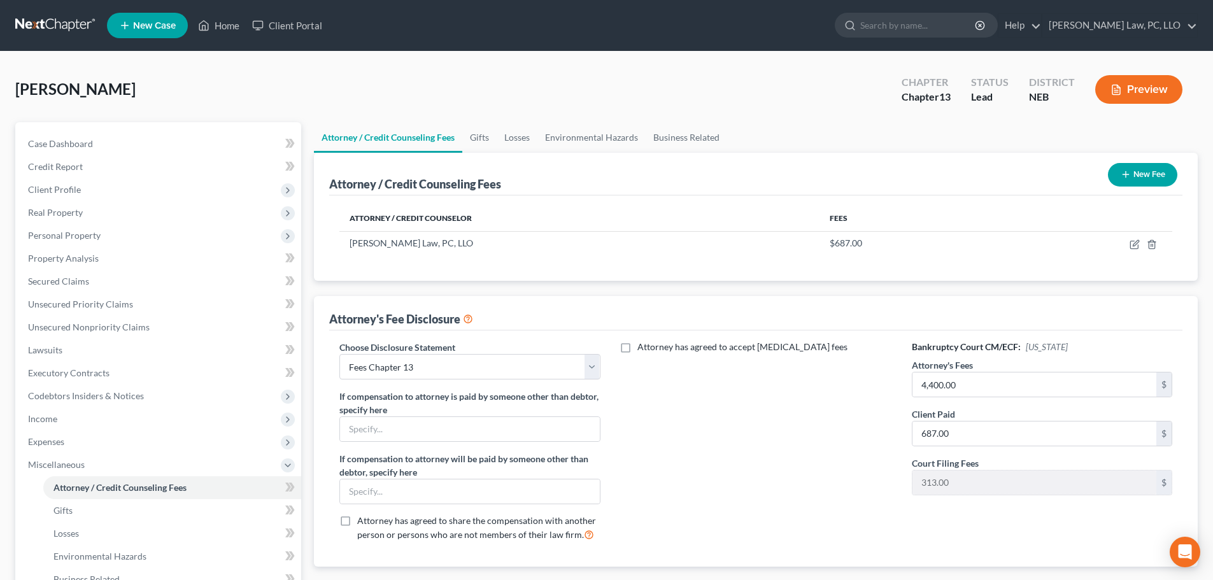
click at [1134, 178] on button "New Fee" at bounding box center [1142, 175] width 69 height 24
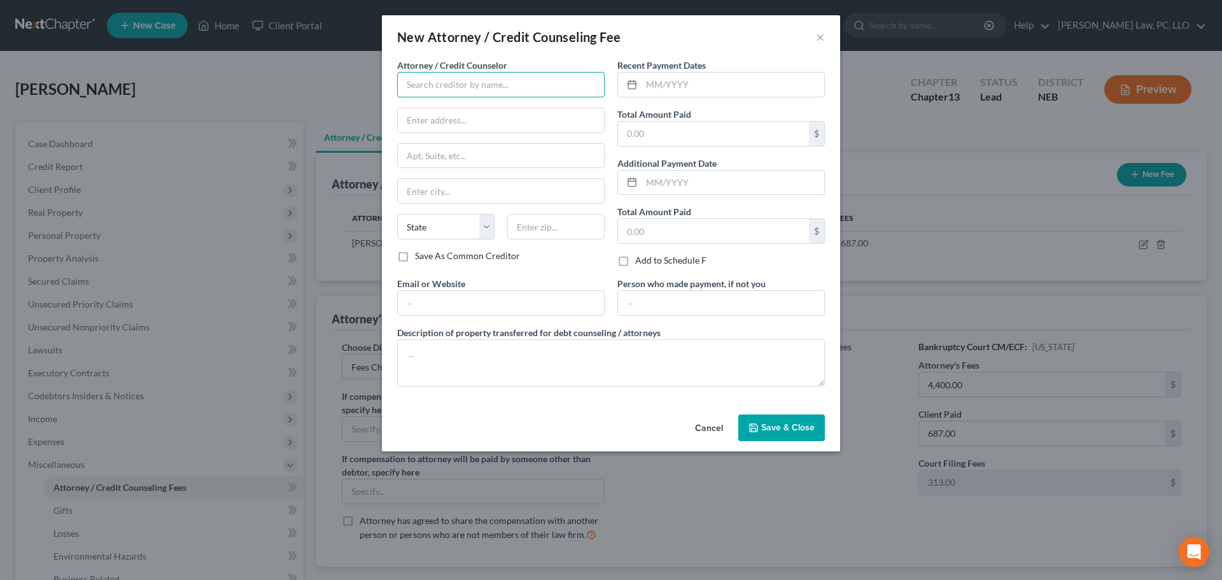
click at [418, 88] on input "text" at bounding box center [501, 84] width 208 height 25
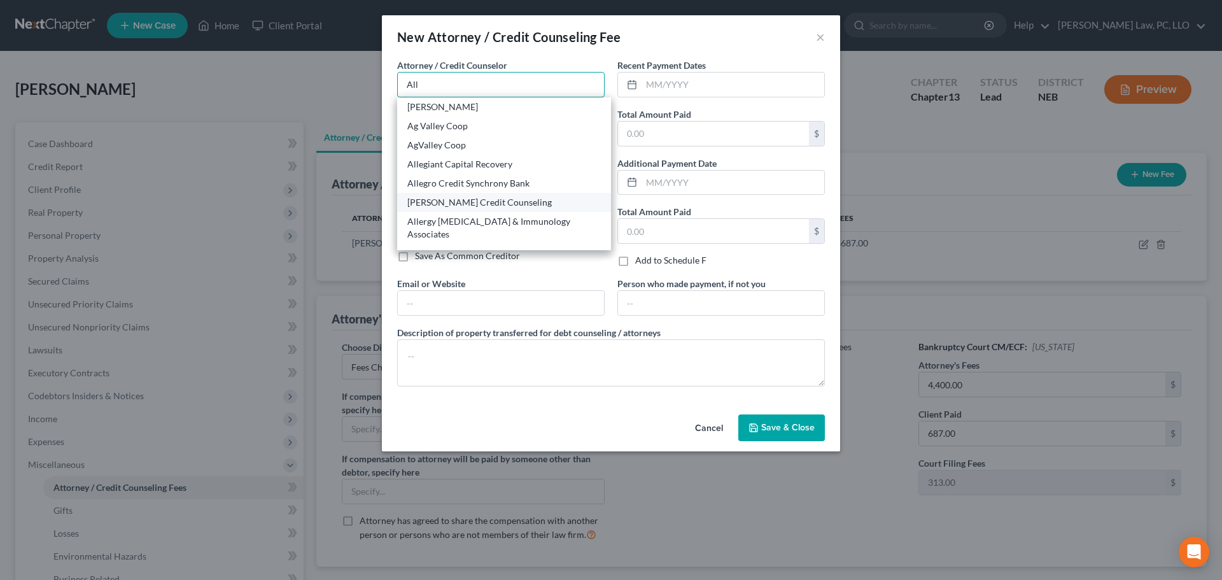
scroll to position [64, 0]
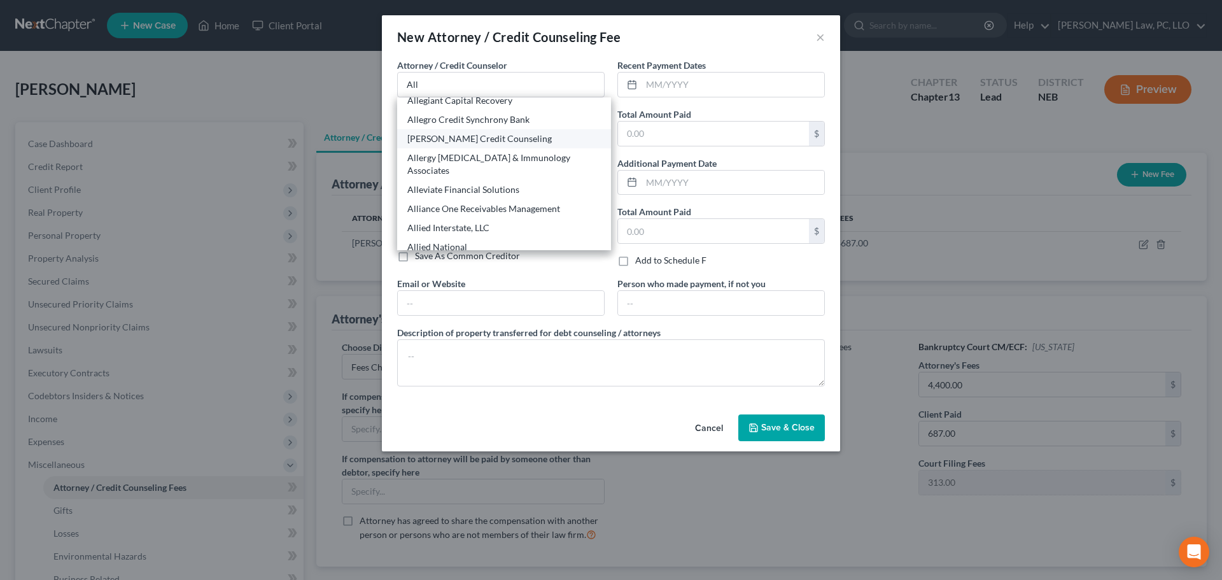
click at [460, 144] on div "Allen Credit Counseling" at bounding box center [503, 138] width 193 height 13
type input "Allen Credit Counseling"
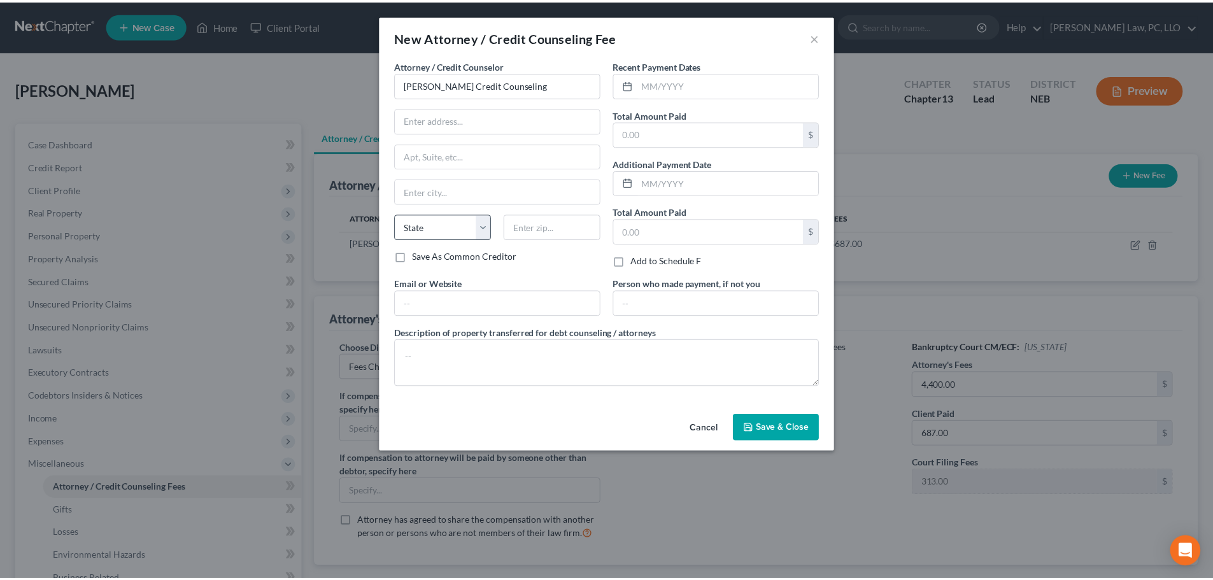
scroll to position [0, 0]
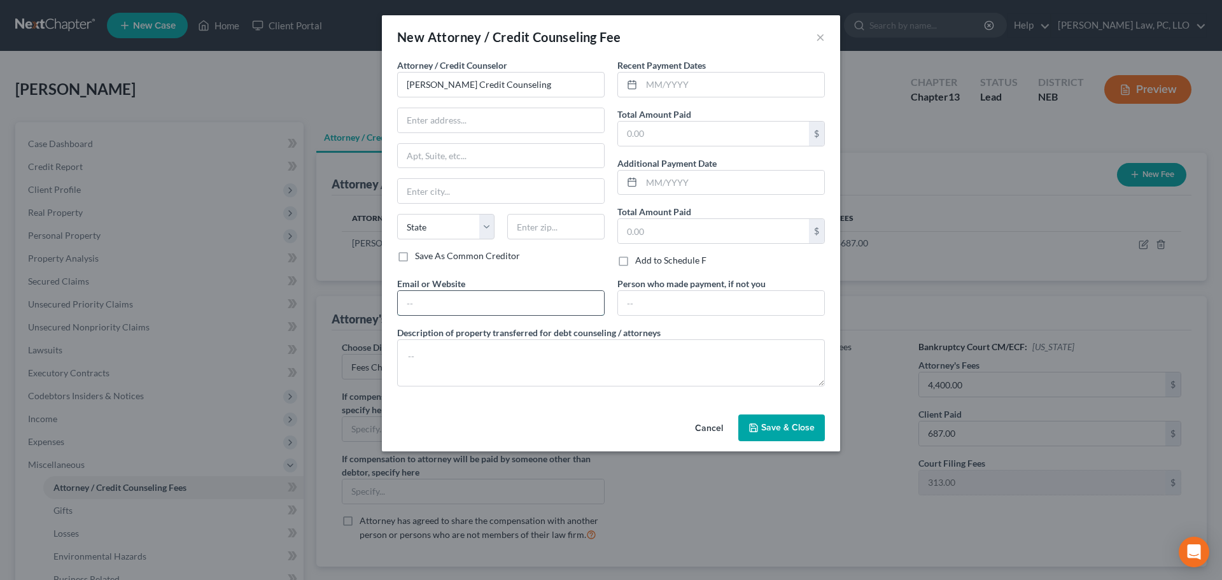
click at [442, 300] on input "text" at bounding box center [501, 303] width 206 height 24
type input "www.allencredit.com"
click at [654, 91] on input "text" at bounding box center [733, 85] width 183 height 24
type input "10/2025"
type input "25.00"
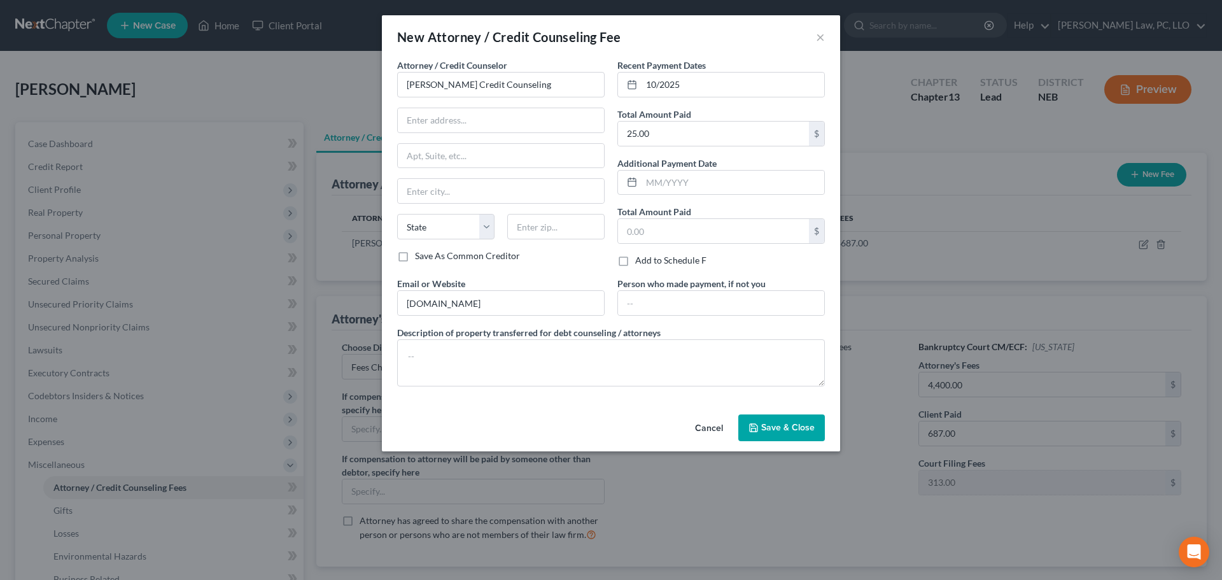
click at [789, 425] on span "Save & Close" at bounding box center [787, 427] width 53 height 11
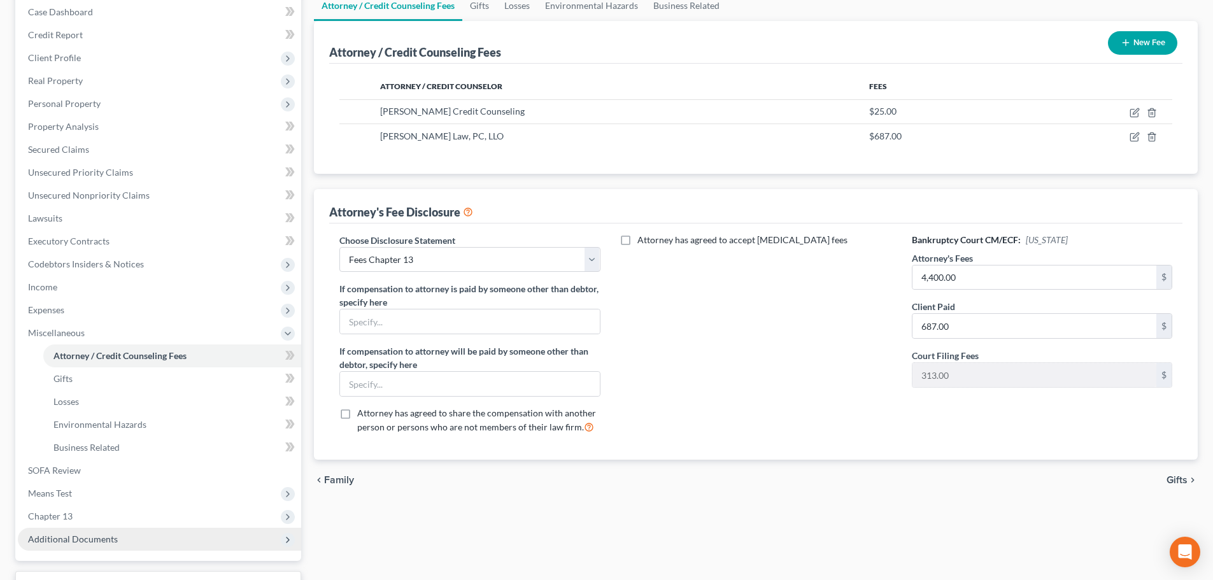
scroll to position [191, 0]
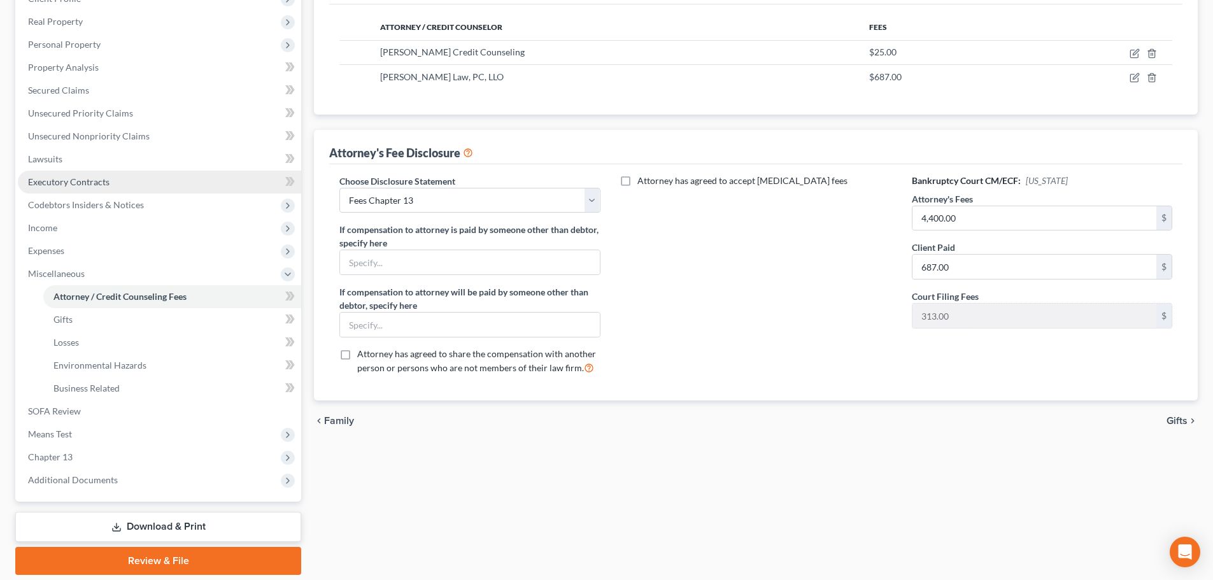
click at [103, 190] on link "Executory Contracts" at bounding box center [159, 182] width 283 height 23
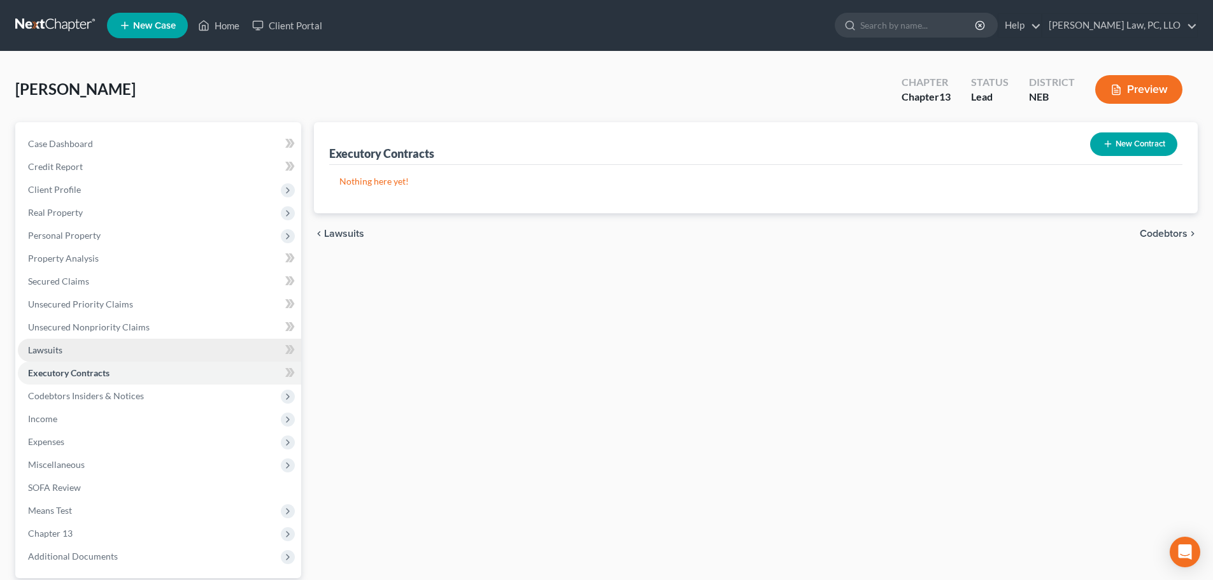
click at [47, 348] on span "Lawsuits" at bounding box center [45, 349] width 34 height 11
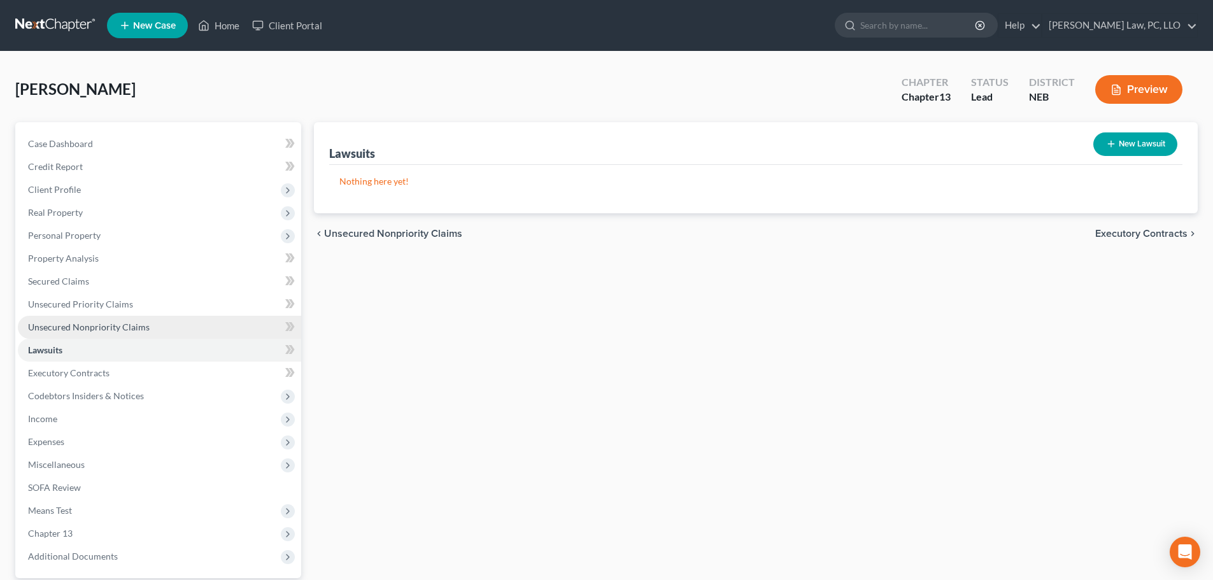
click at [85, 330] on span "Unsecured Nonpriority Claims" at bounding box center [89, 326] width 122 height 11
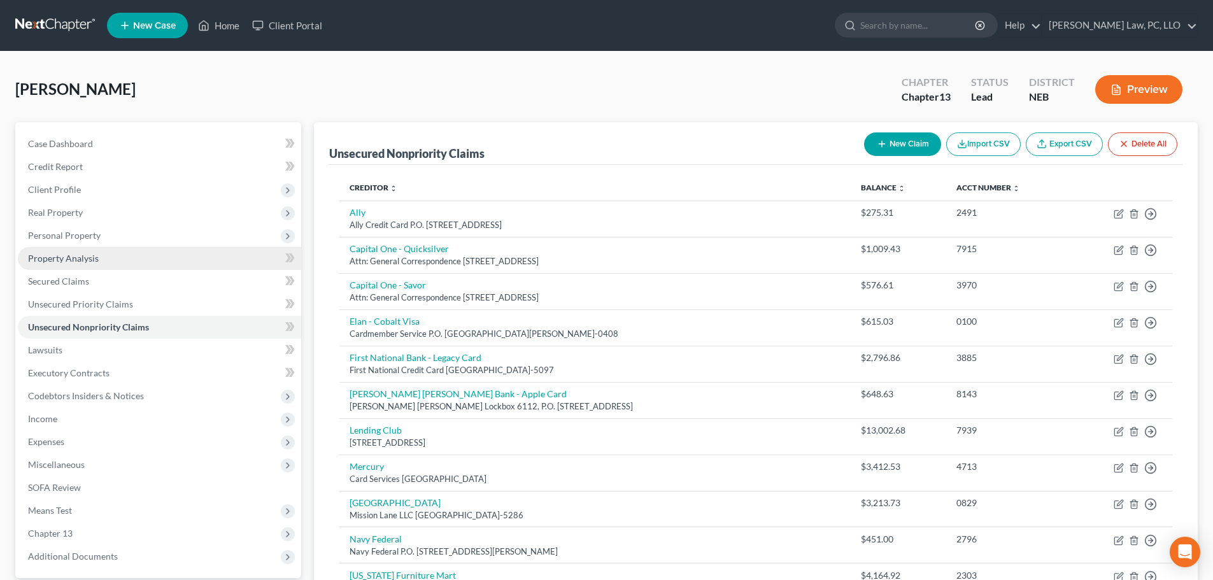
click at [88, 251] on link "Property Analysis" at bounding box center [159, 258] width 283 height 23
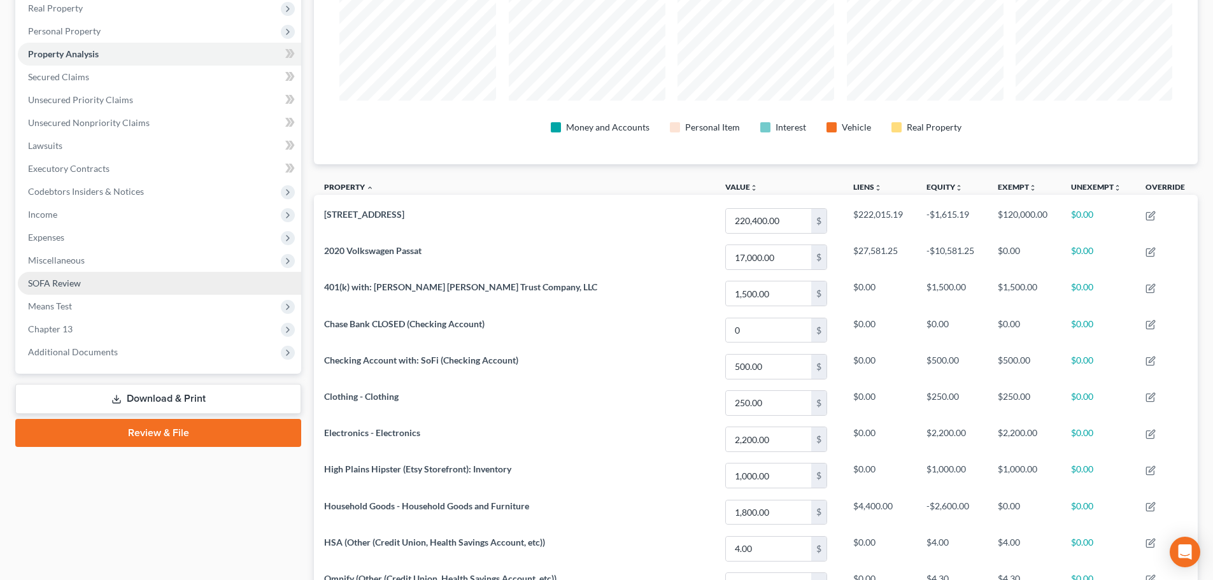
scroll to position [43, 0]
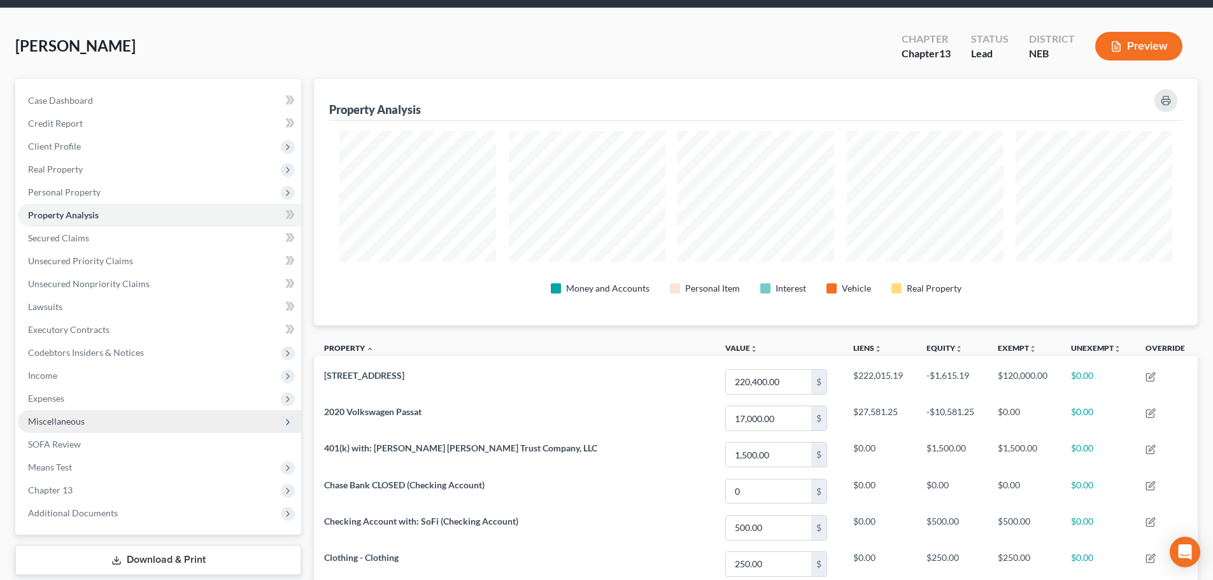
click at [157, 427] on span "Miscellaneous" at bounding box center [159, 421] width 283 height 23
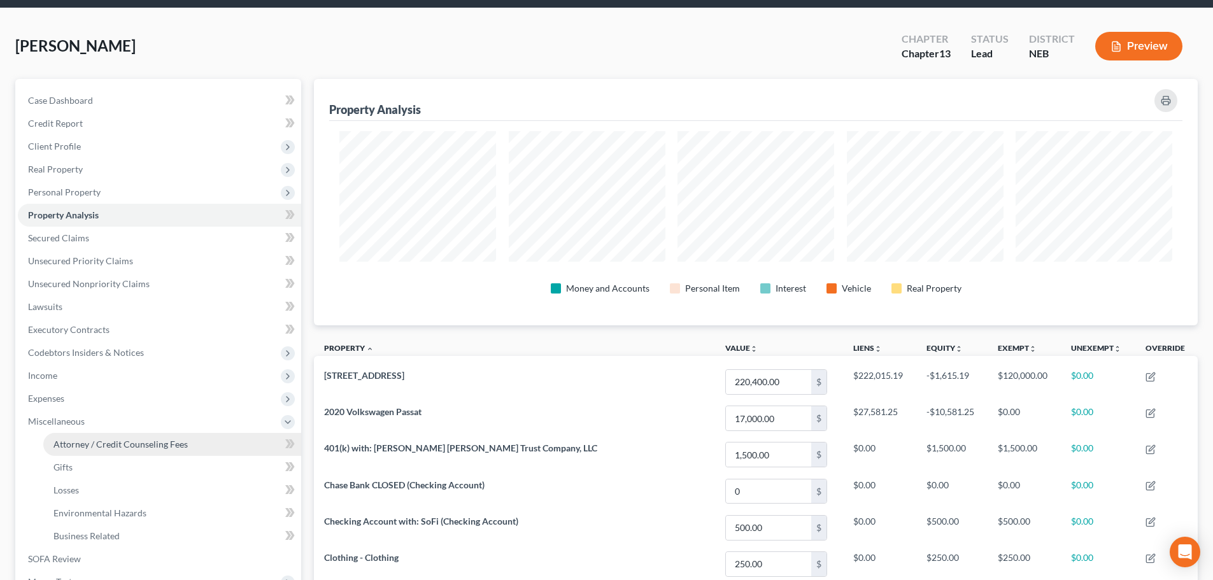
click at [150, 439] on span "Attorney / Credit Counseling Fees" at bounding box center [120, 444] width 134 height 11
select select "1"
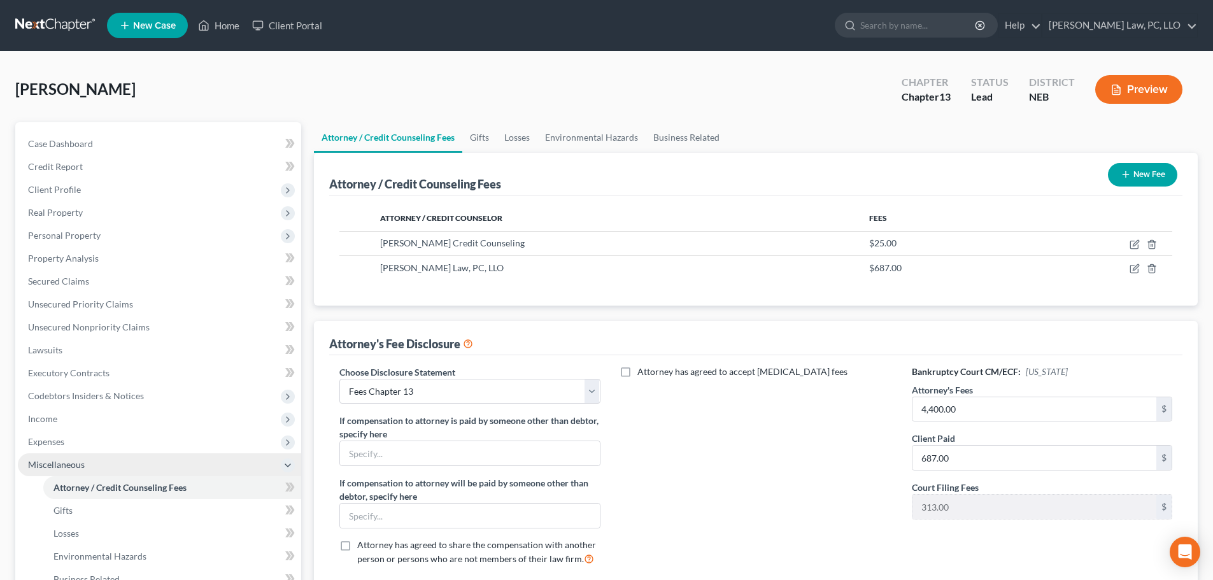
click at [91, 460] on span "Miscellaneous" at bounding box center [159, 464] width 283 height 23
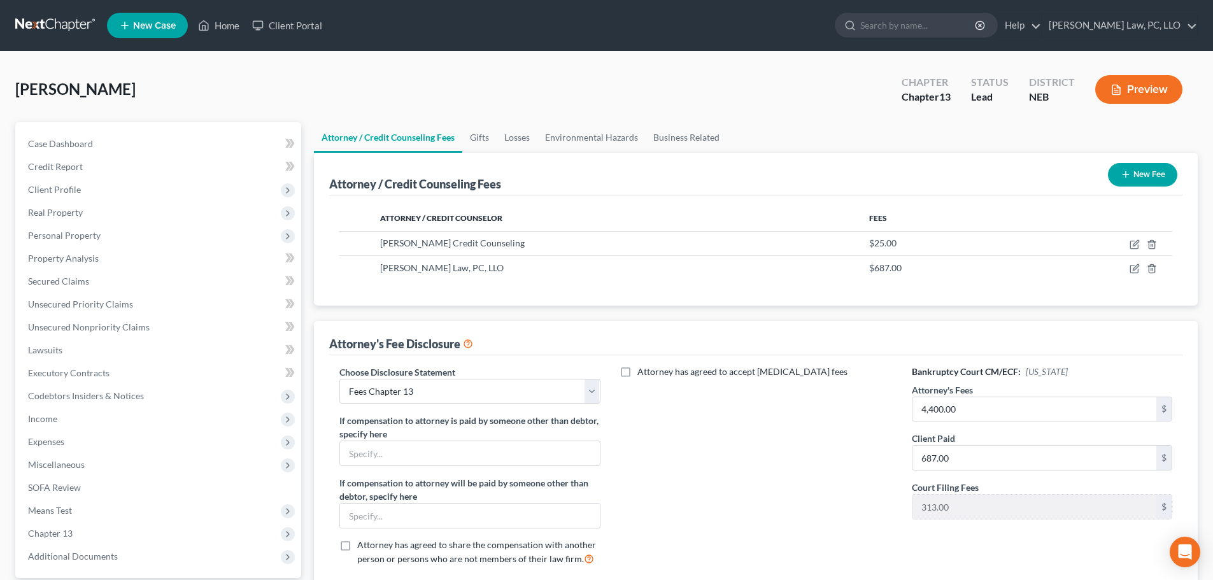
click at [225, 11] on ul "New Case Home Client Portal - No Result - See all results Or Press Enter... Hel…" at bounding box center [652, 25] width 1090 height 33
click at [223, 29] on link "Home" at bounding box center [219, 25] width 54 height 23
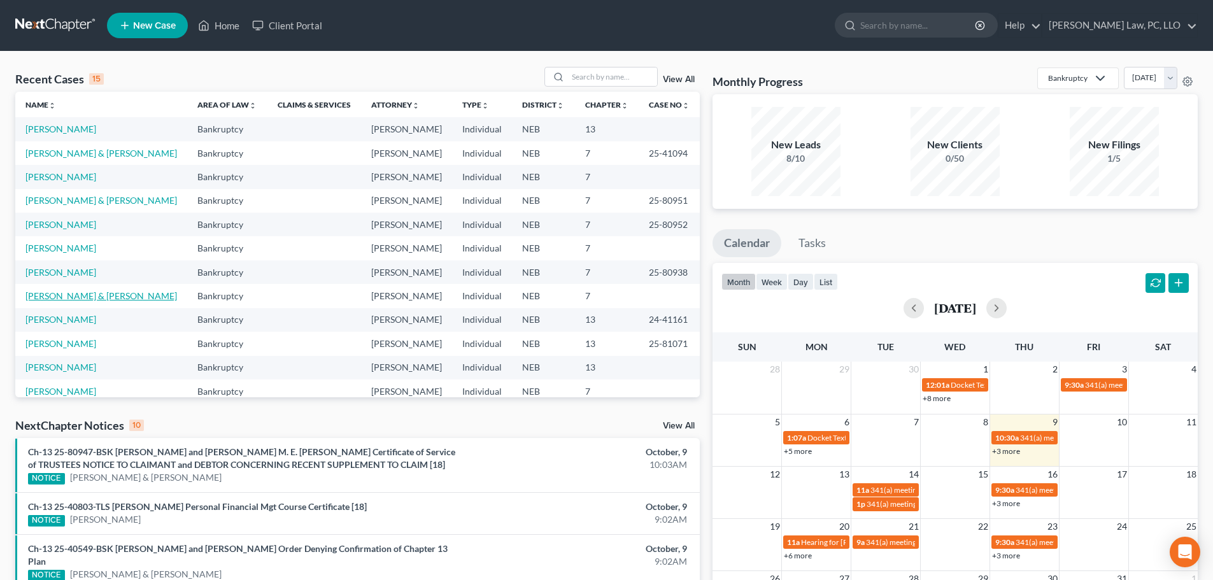
click at [79, 292] on link "[PERSON_NAME] & [PERSON_NAME]" at bounding box center [100, 295] width 151 height 11
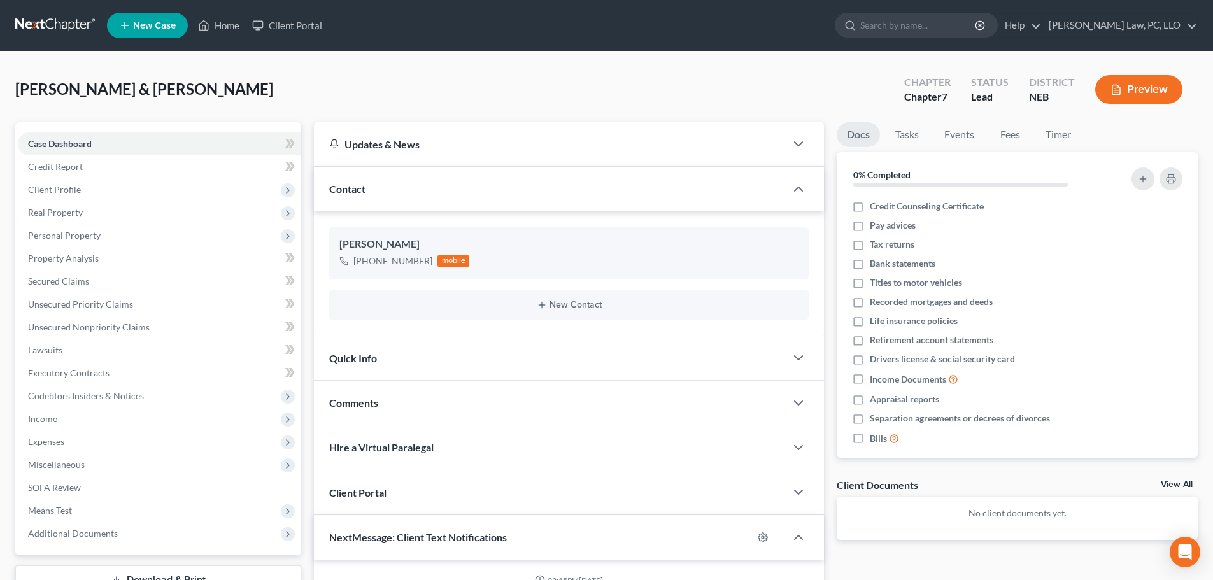
scroll to position [532, 0]
click at [137, 230] on span "Personal Property" at bounding box center [159, 235] width 283 height 23
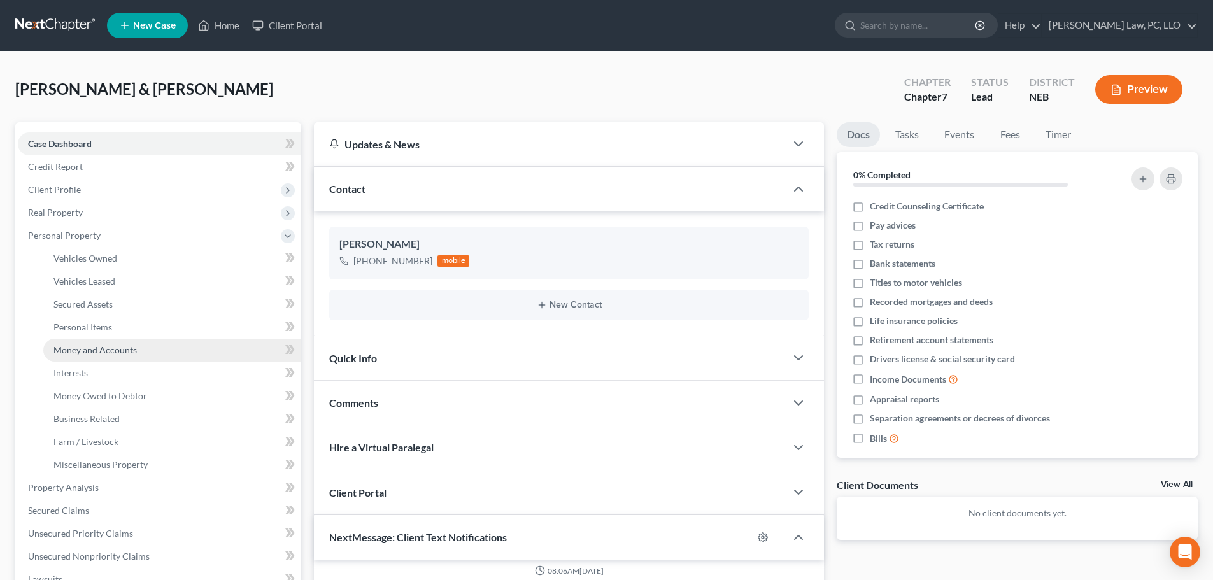
click at [134, 355] on span "Money and Accounts" at bounding box center [94, 349] width 83 height 11
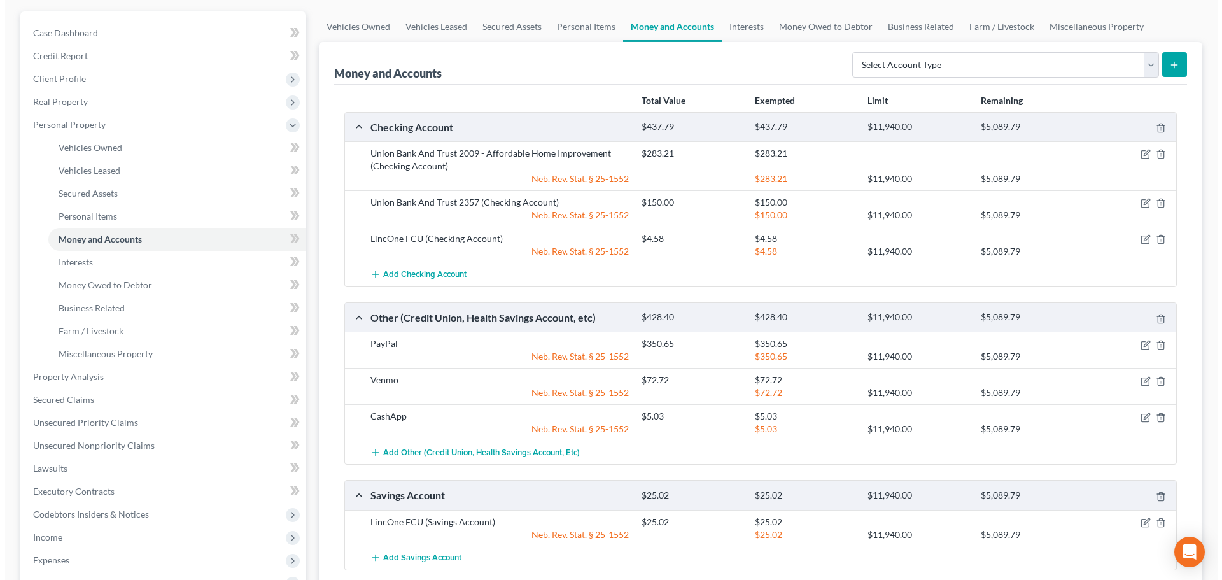
scroll to position [127, 0]
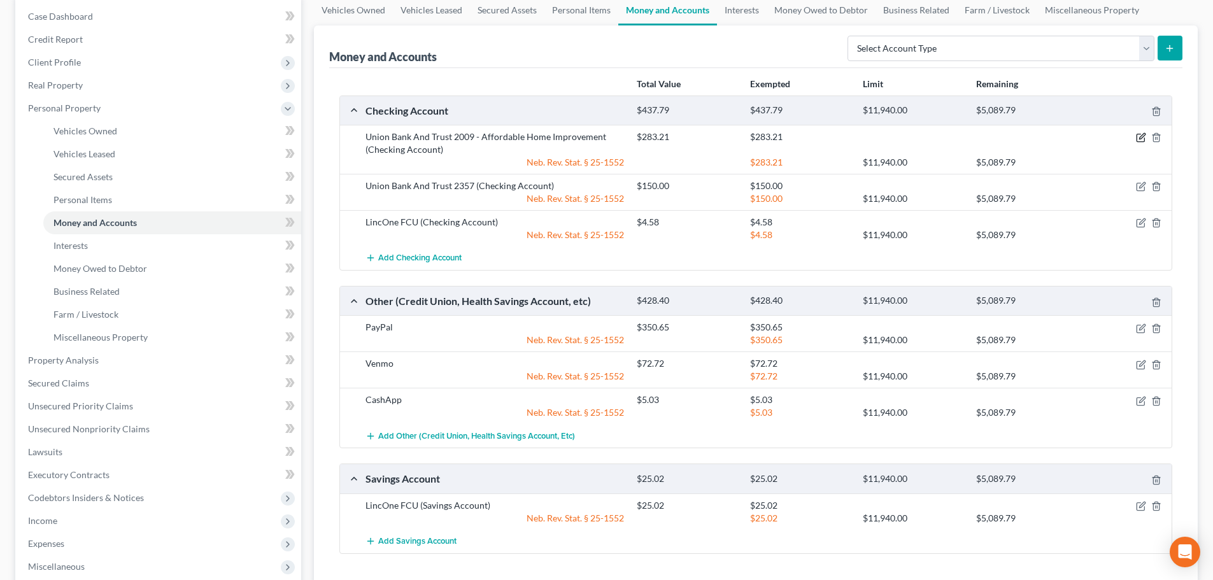
click at [1143, 133] on icon "button" at bounding box center [1141, 137] width 10 height 10
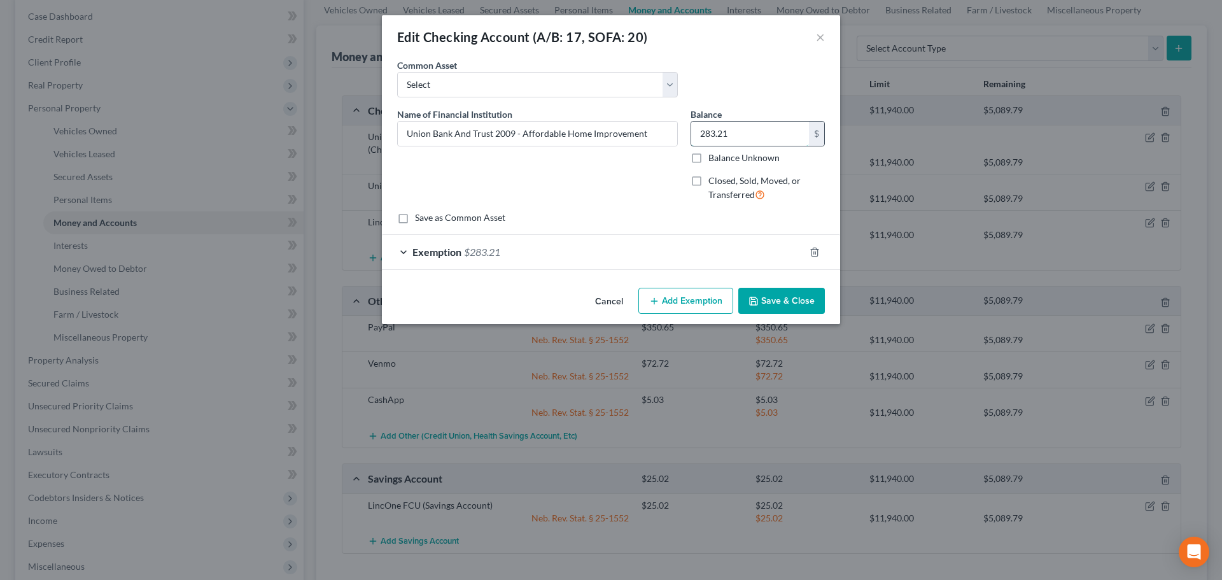
click at [726, 137] on input "283.21" at bounding box center [750, 134] width 118 height 24
paste input "1,378.14"
type input "1,378.14"
click at [682, 255] on div "Exemption $283.21" at bounding box center [593, 252] width 423 height 34
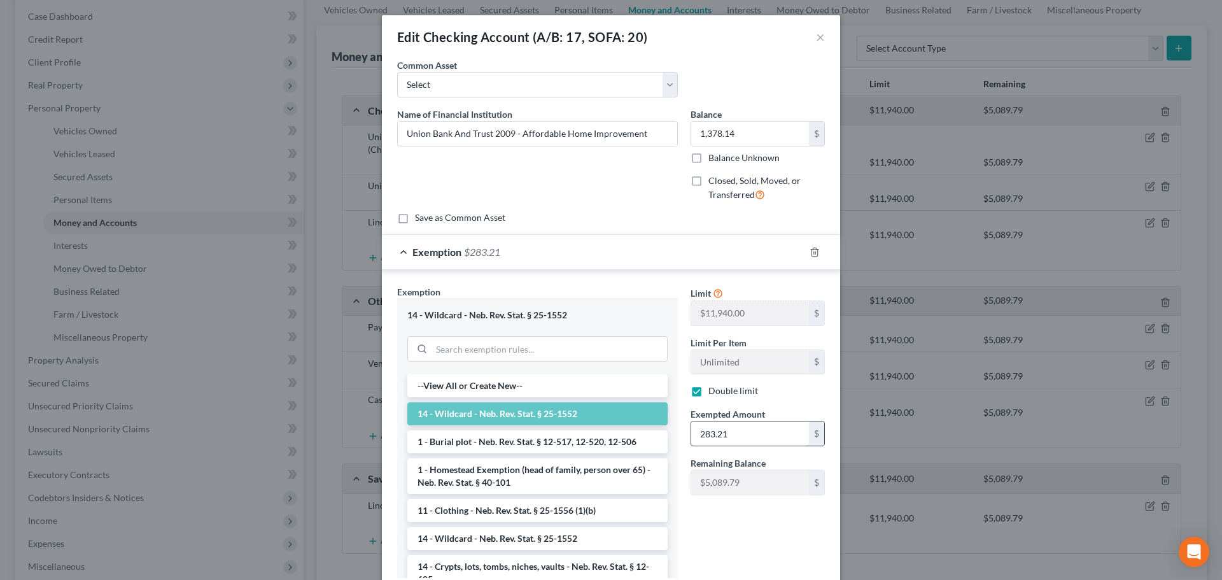
click at [719, 430] on input "283.21" at bounding box center [750, 433] width 118 height 24
paste input "1,378.14"
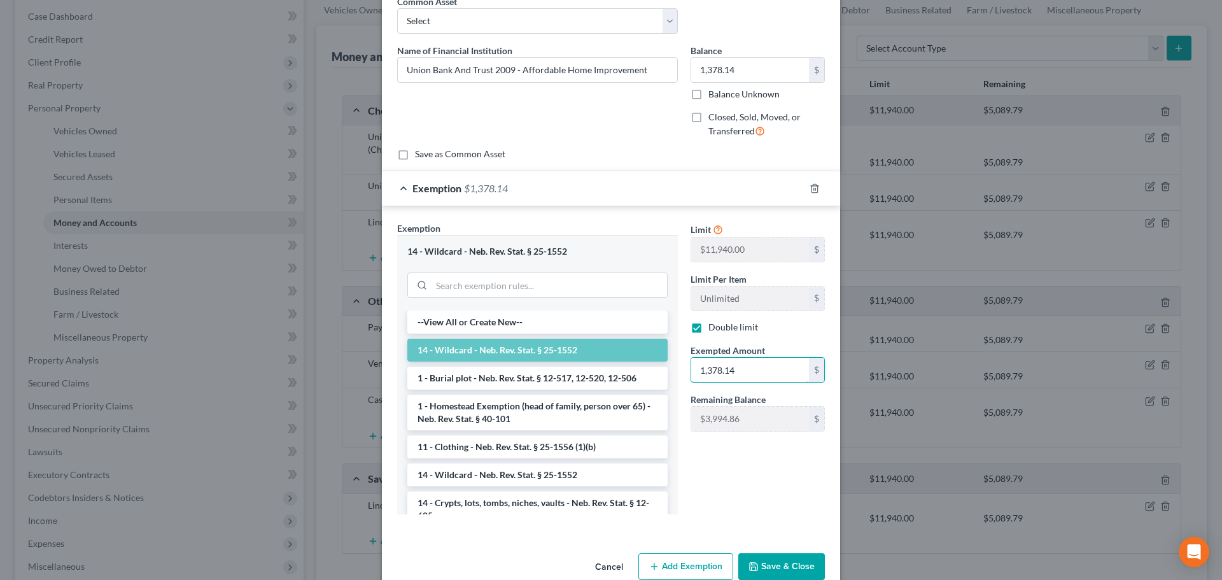
type input "1,378.14"
click at [763, 565] on button "Save & Close" at bounding box center [781, 566] width 87 height 27
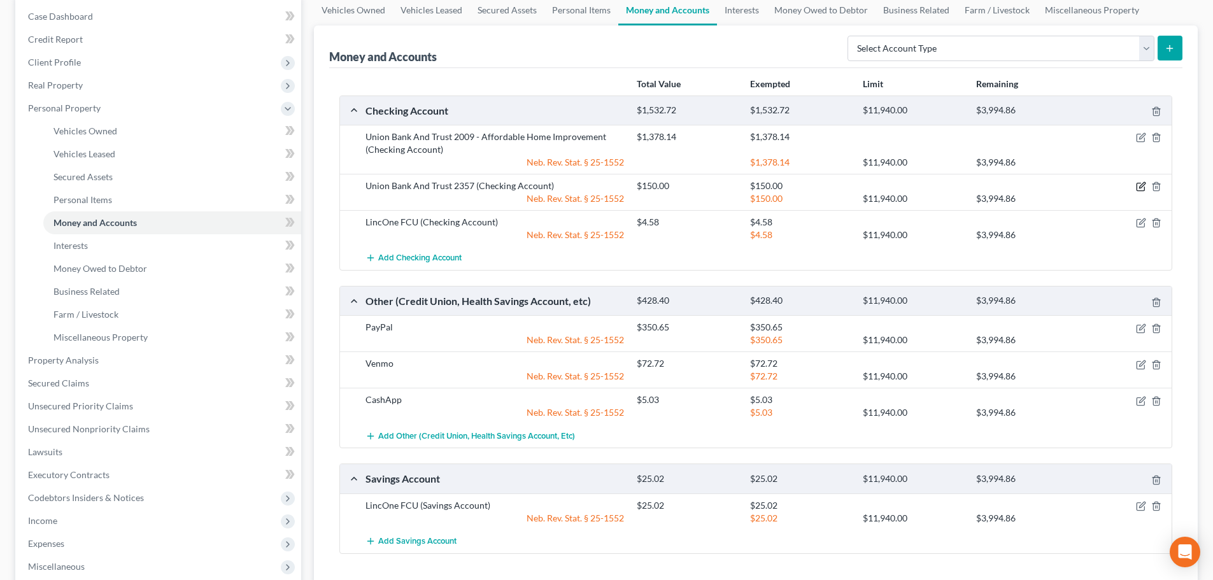
click at [1140, 186] on icon "button" at bounding box center [1142, 186] width 6 height 6
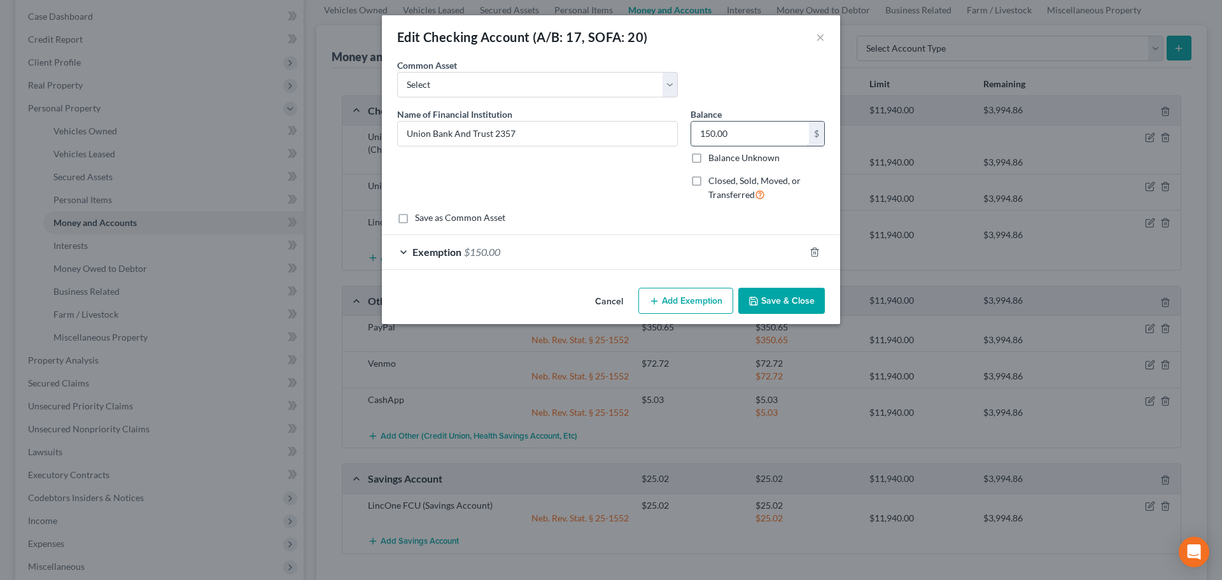
click at [721, 132] on input "150.00" at bounding box center [750, 134] width 118 height 24
paste input "79.61"
type input "179.61"
drag, startPoint x: 654, startPoint y: 251, endPoint x: 670, endPoint y: 286, distance: 37.9
click at [654, 252] on div "Exemption $150.00" at bounding box center [593, 252] width 423 height 34
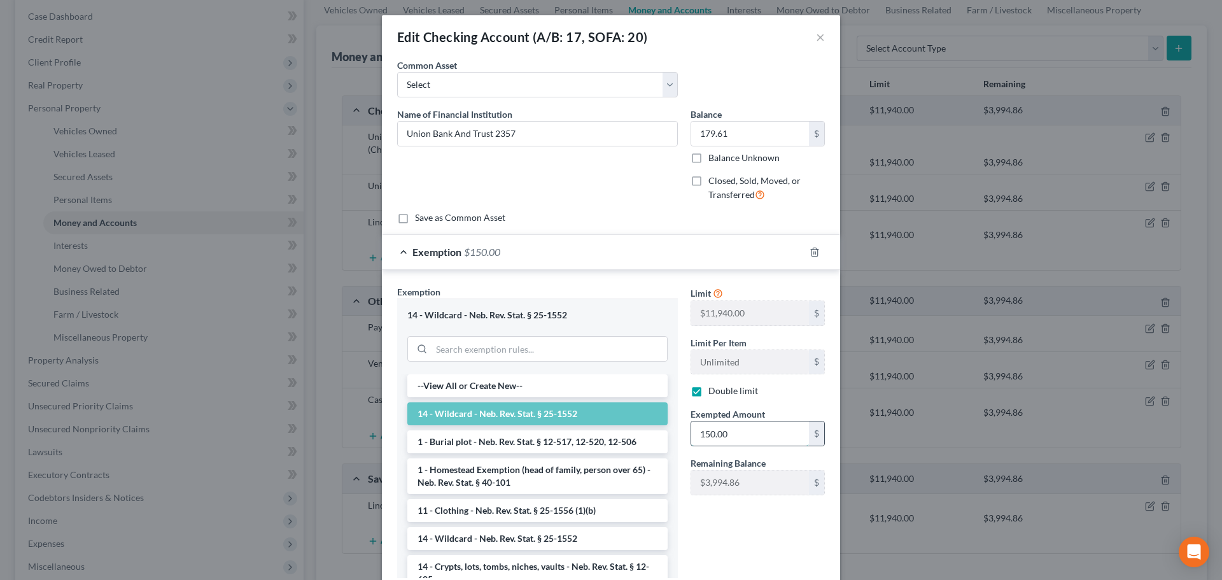
click at [735, 430] on input "150.00" at bounding box center [750, 433] width 118 height 24
paste input "79.61"
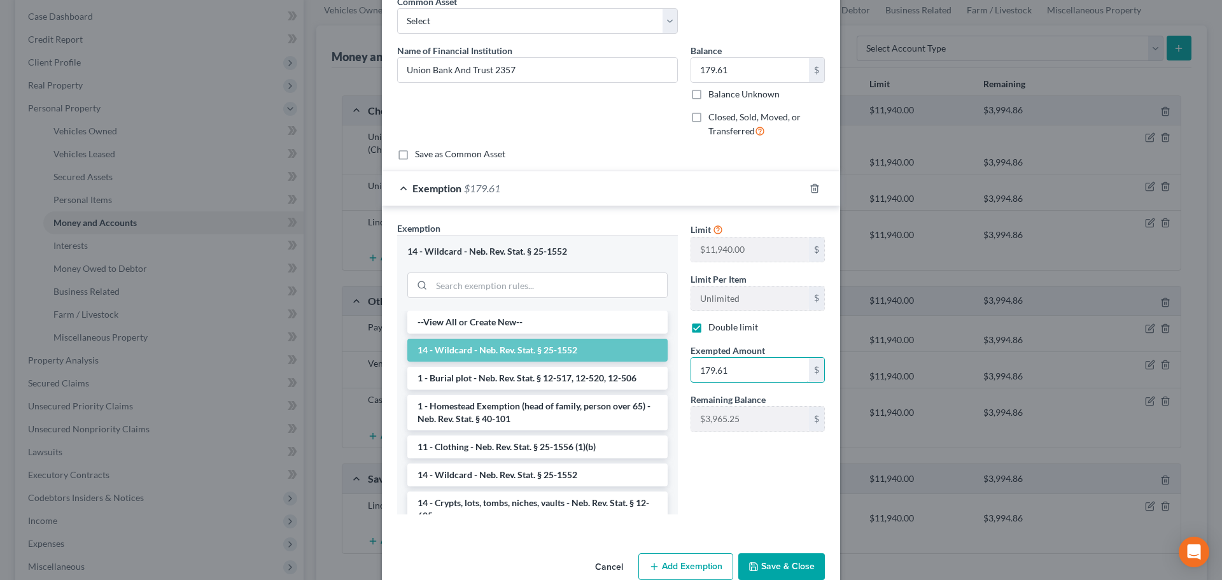
type input "179.61"
click at [756, 562] on button "Save & Close" at bounding box center [781, 566] width 87 height 27
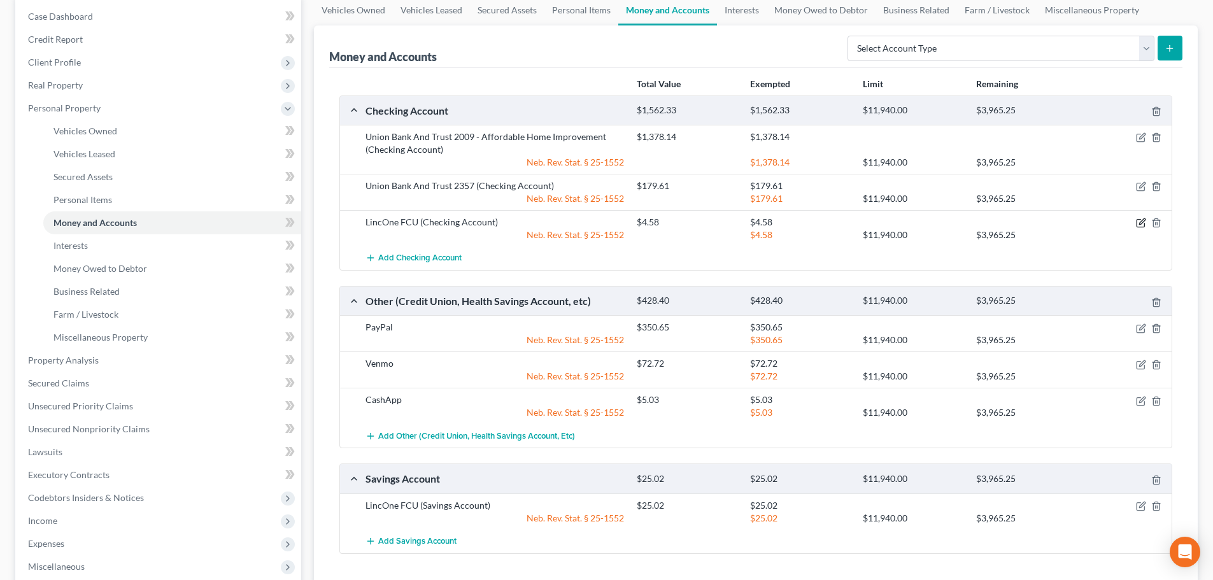
click at [1144, 222] on icon "button" at bounding box center [1141, 223] width 10 height 10
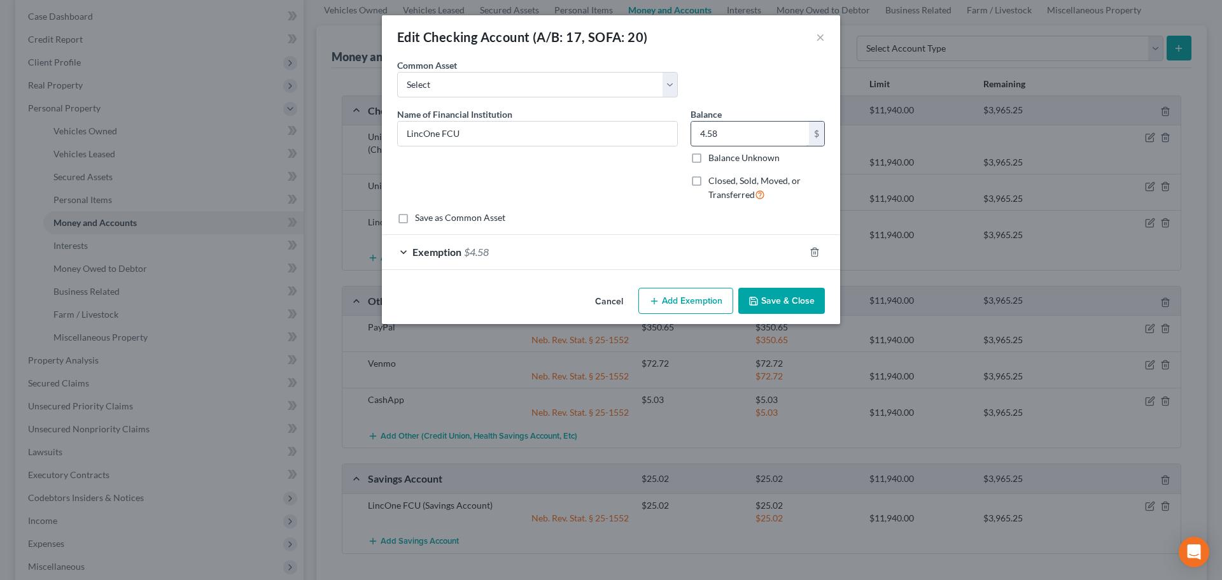
click at [736, 136] on input "4.58" at bounding box center [750, 134] width 118 height 24
type input "2.28"
click at [673, 243] on div "Exemption $4.58" at bounding box center [593, 252] width 423 height 34
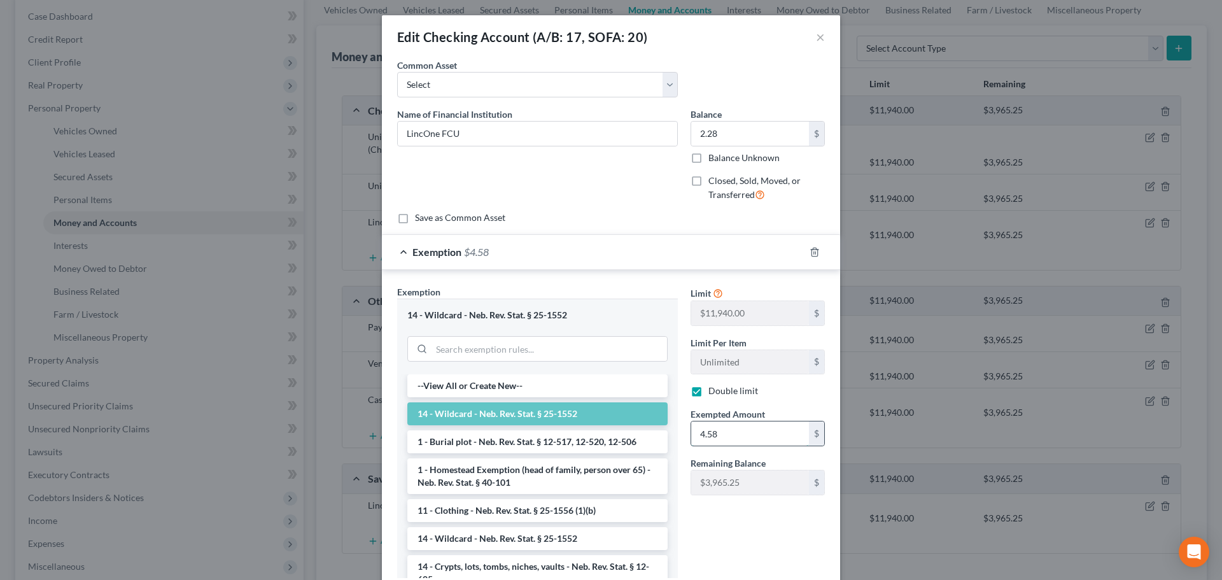
click at [735, 434] on input "4.58" at bounding box center [750, 433] width 118 height 24
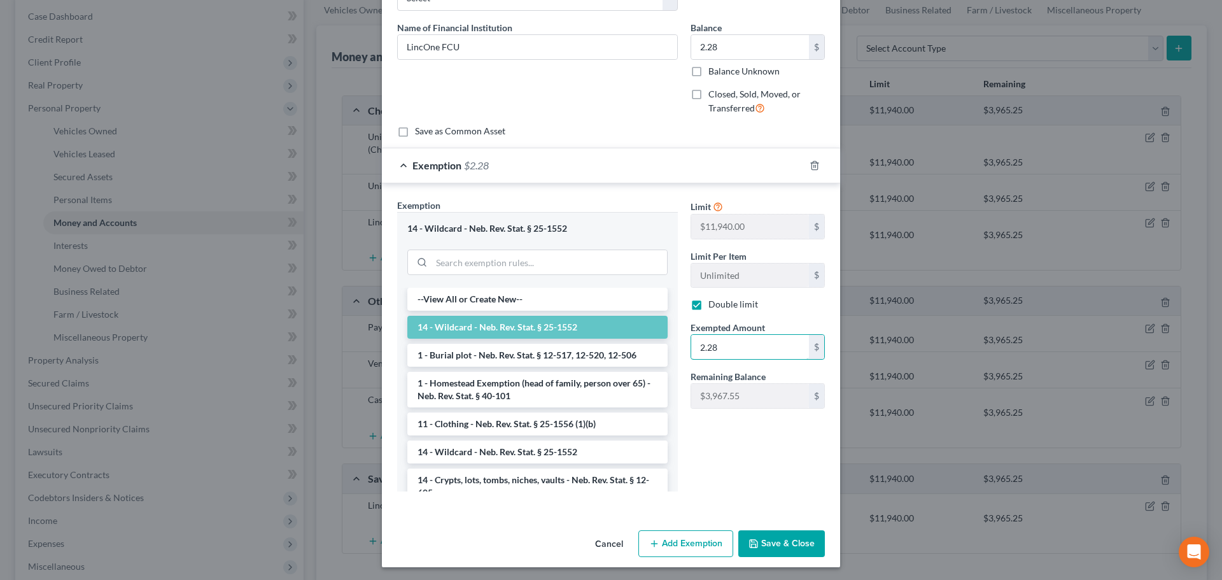
scroll to position [89, 0]
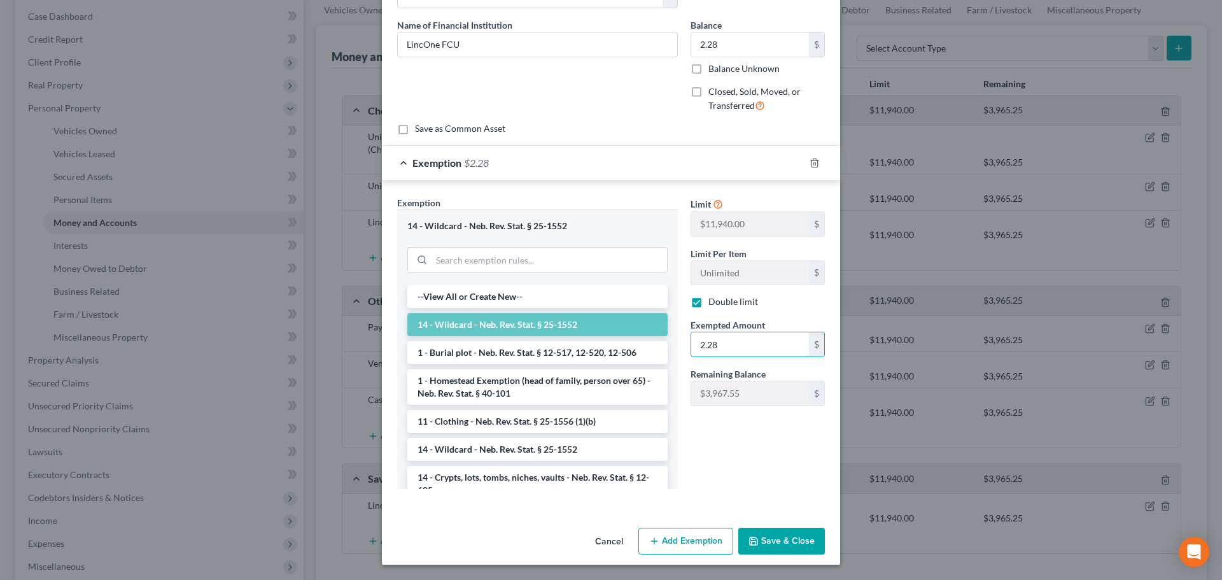
type input "2.28"
click at [765, 542] on button "Save & Close" at bounding box center [781, 541] width 87 height 27
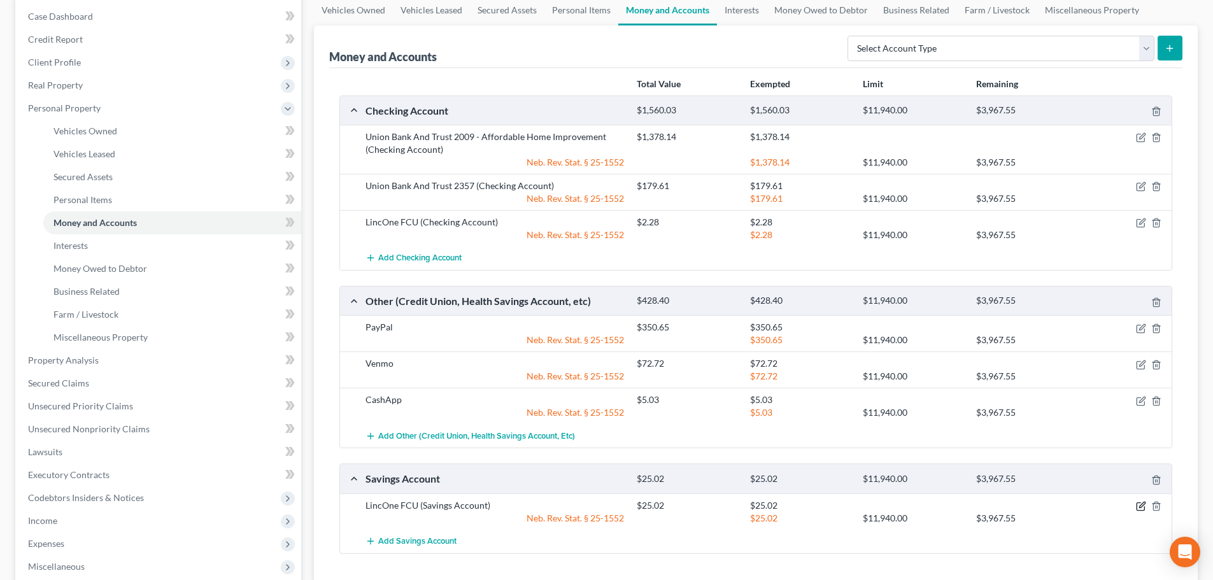
click at [1138, 503] on icon "button" at bounding box center [1141, 506] width 10 height 10
checkbox input "true"
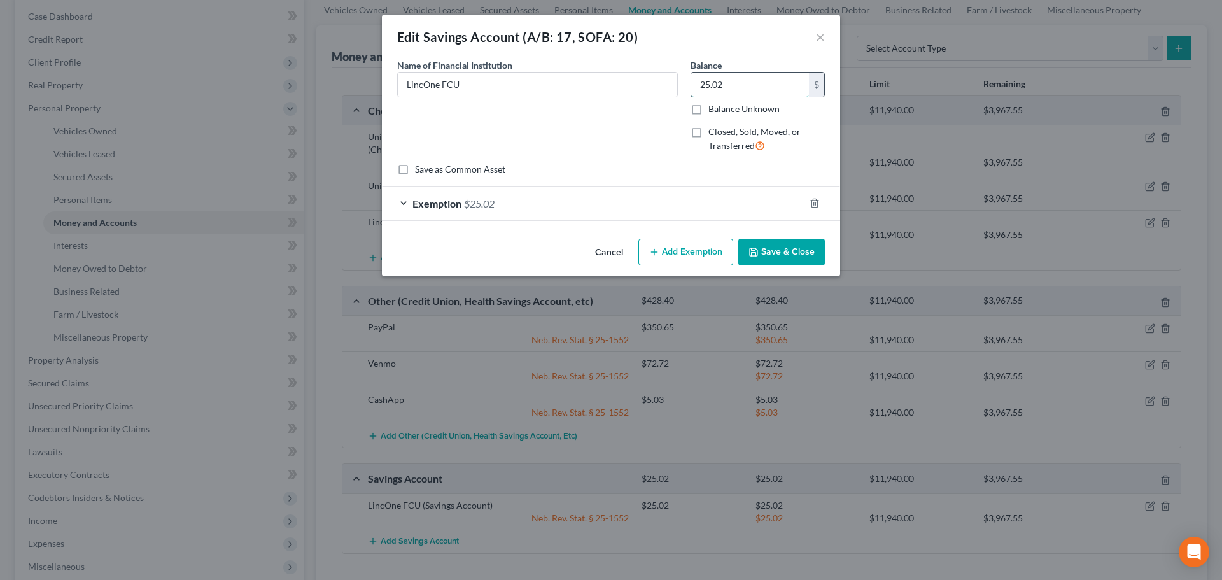
click at [738, 87] on input "25.02" at bounding box center [750, 85] width 118 height 24
type input "0.06"
click at [680, 197] on div "Exemption $25.02" at bounding box center [593, 203] width 423 height 34
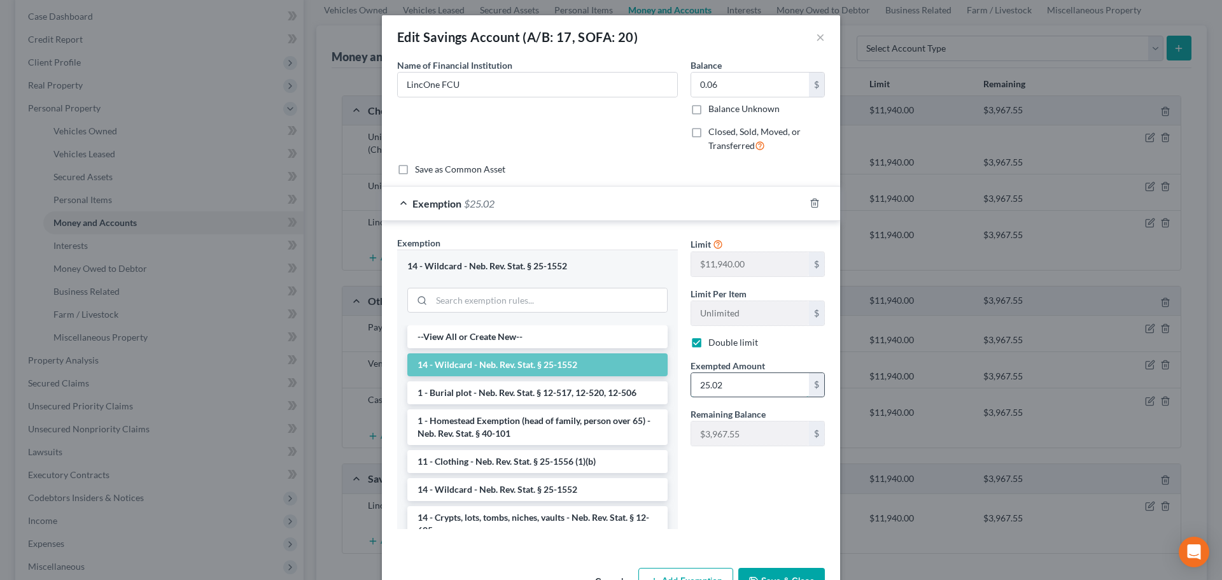
click at [764, 390] on input "25.02" at bounding box center [750, 385] width 118 height 24
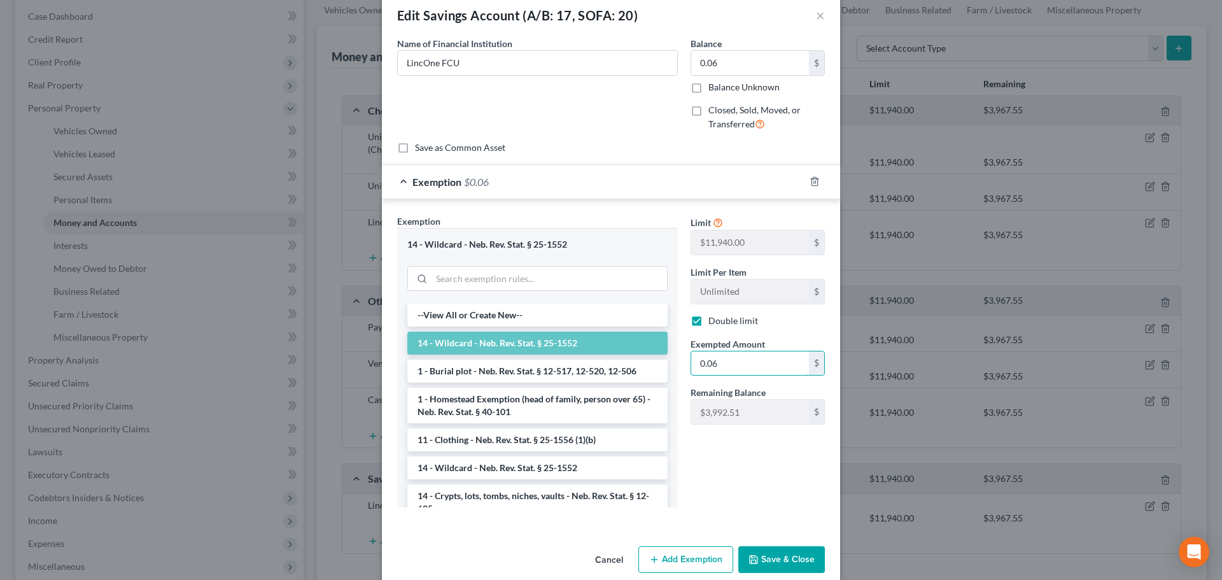
scroll to position [40, 0]
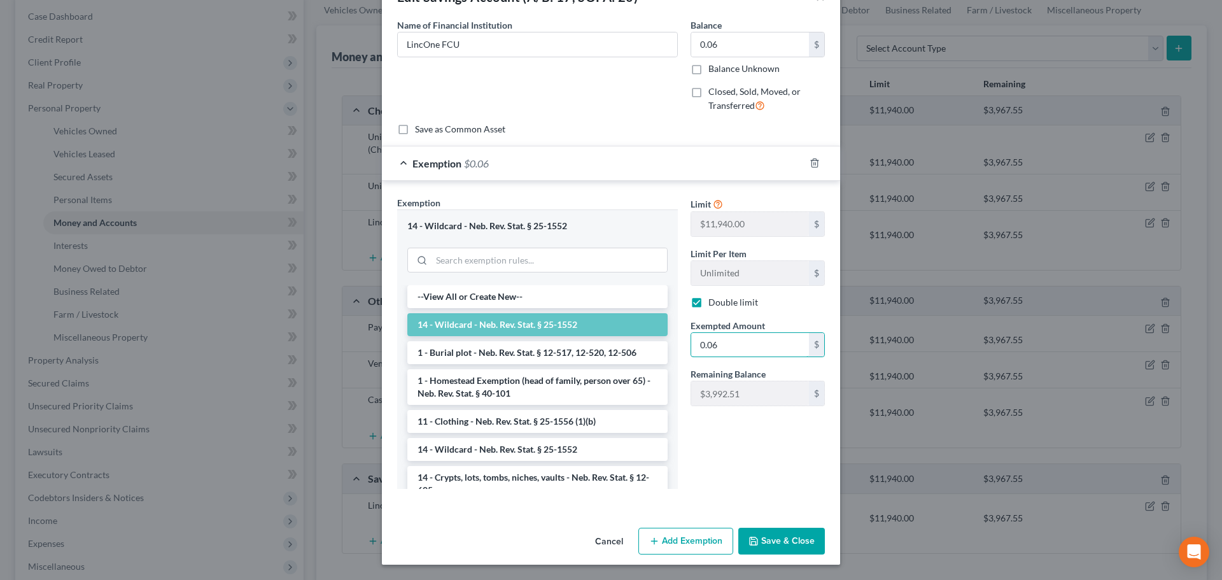
type input "0.06"
click at [787, 541] on button "Save & Close" at bounding box center [781, 541] width 87 height 27
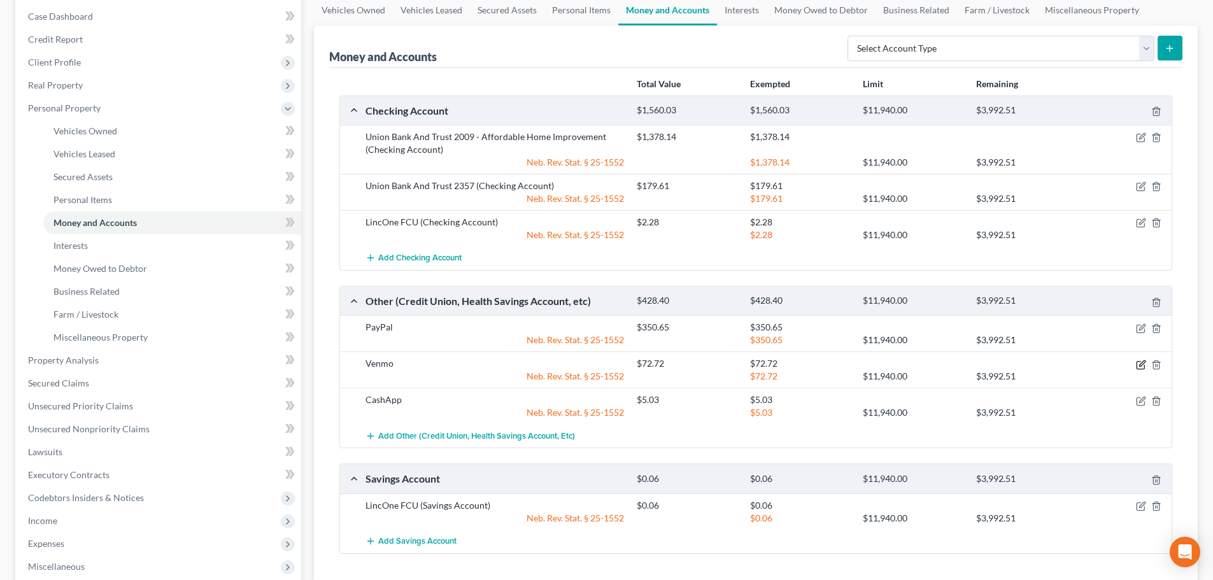
click at [1139, 367] on icon "button" at bounding box center [1141, 365] width 10 height 10
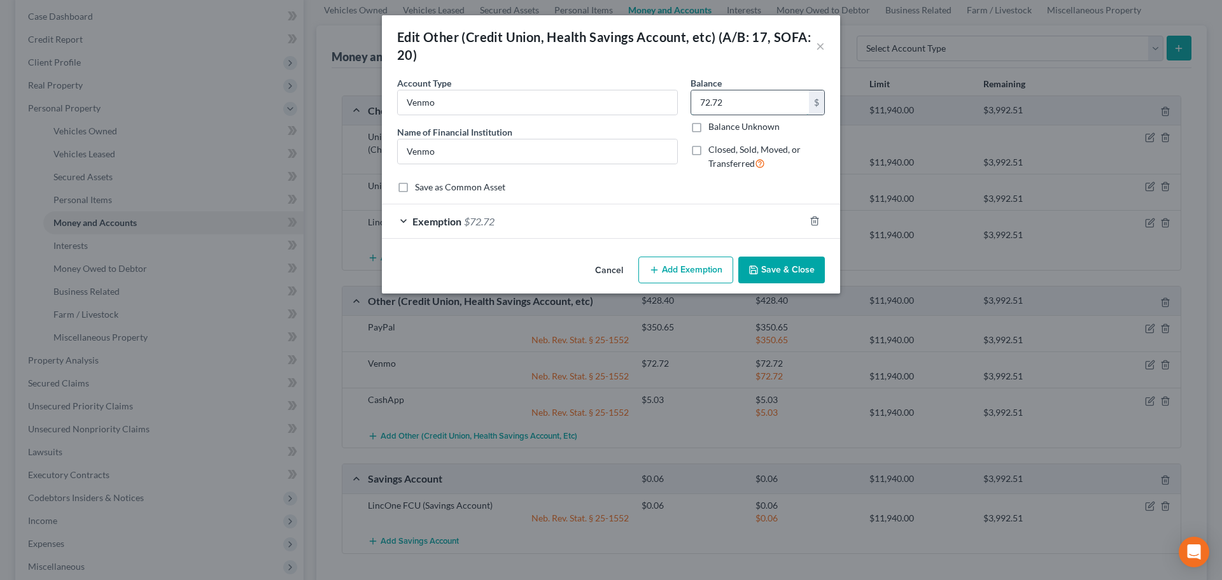
click at [734, 99] on input "72.72" at bounding box center [750, 102] width 118 height 24
type input "6.19"
drag, startPoint x: 614, startPoint y: 218, endPoint x: 625, endPoint y: 239, distance: 23.4
click at [613, 219] on div "Exemption $72.72" at bounding box center [593, 221] width 423 height 34
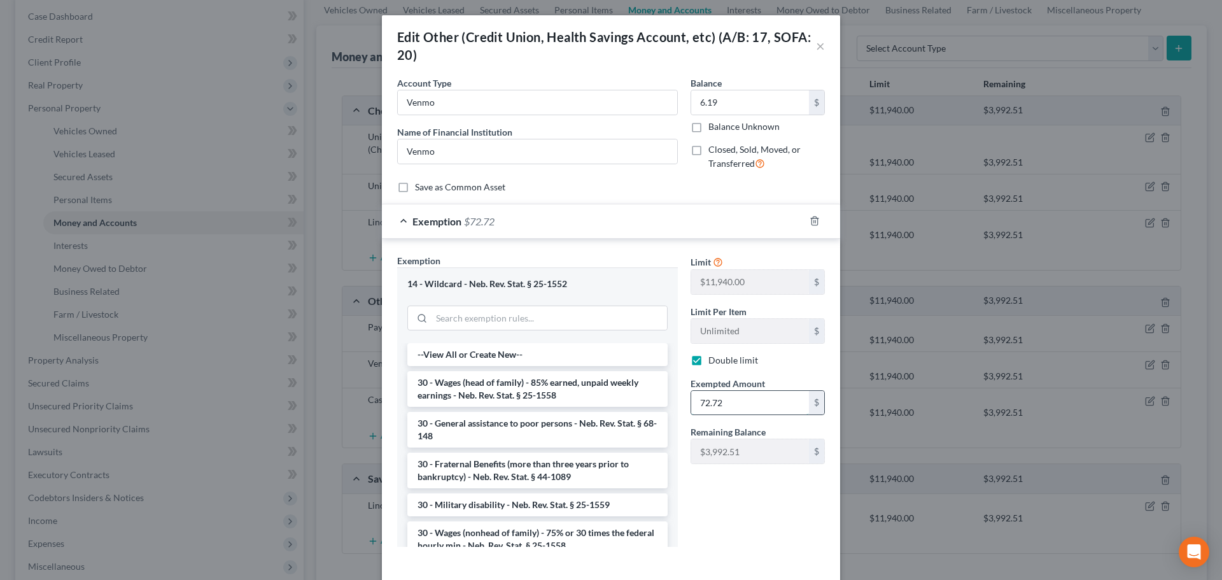
click at [724, 410] on input "72.72" at bounding box center [750, 403] width 118 height 24
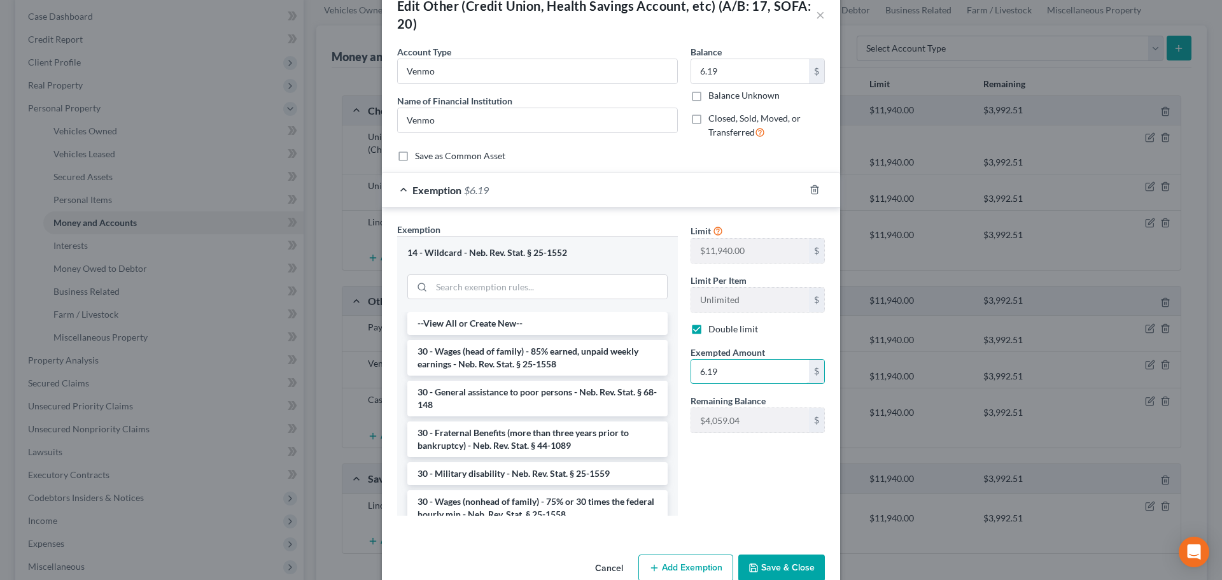
scroll to position [58, 0]
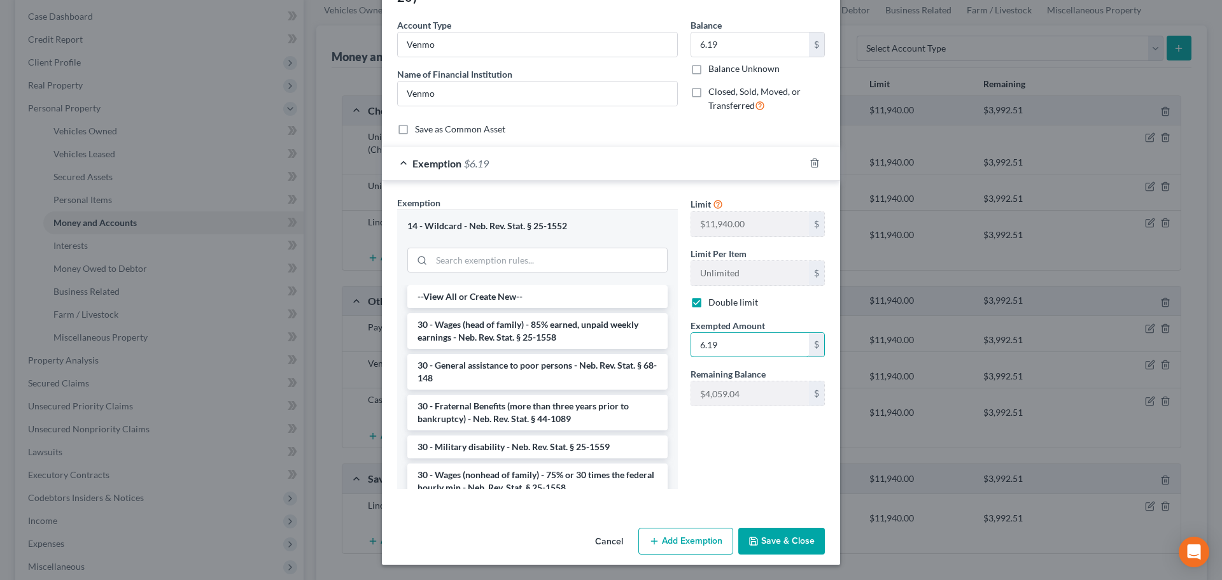
type input "6.19"
click at [752, 540] on icon "button" at bounding box center [754, 541] width 10 height 10
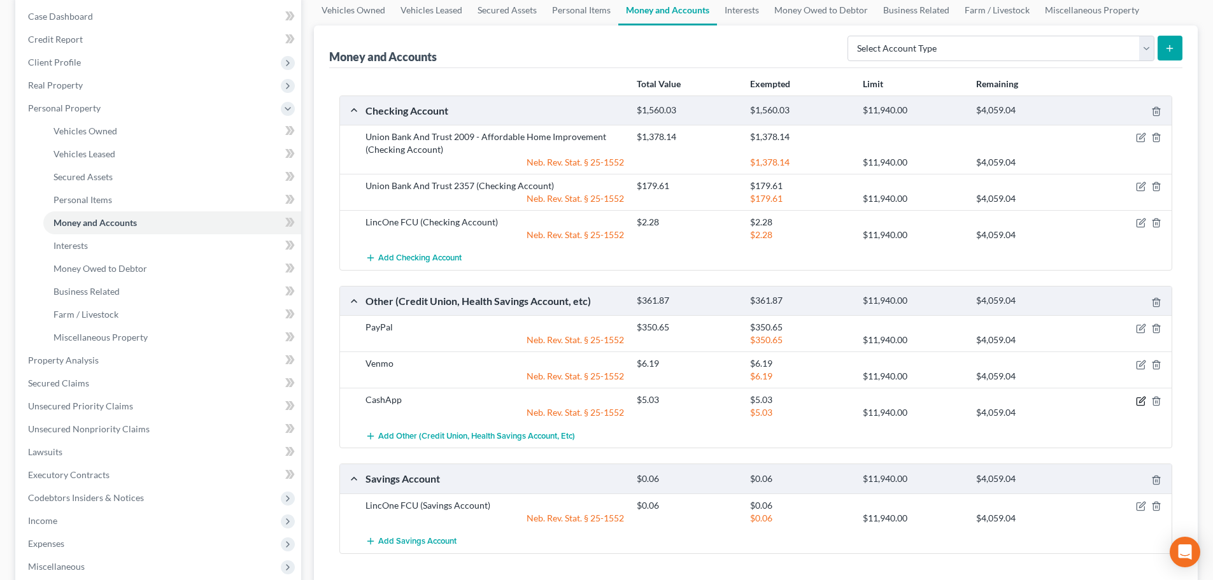
click at [1138, 403] on icon "button" at bounding box center [1141, 401] width 10 height 10
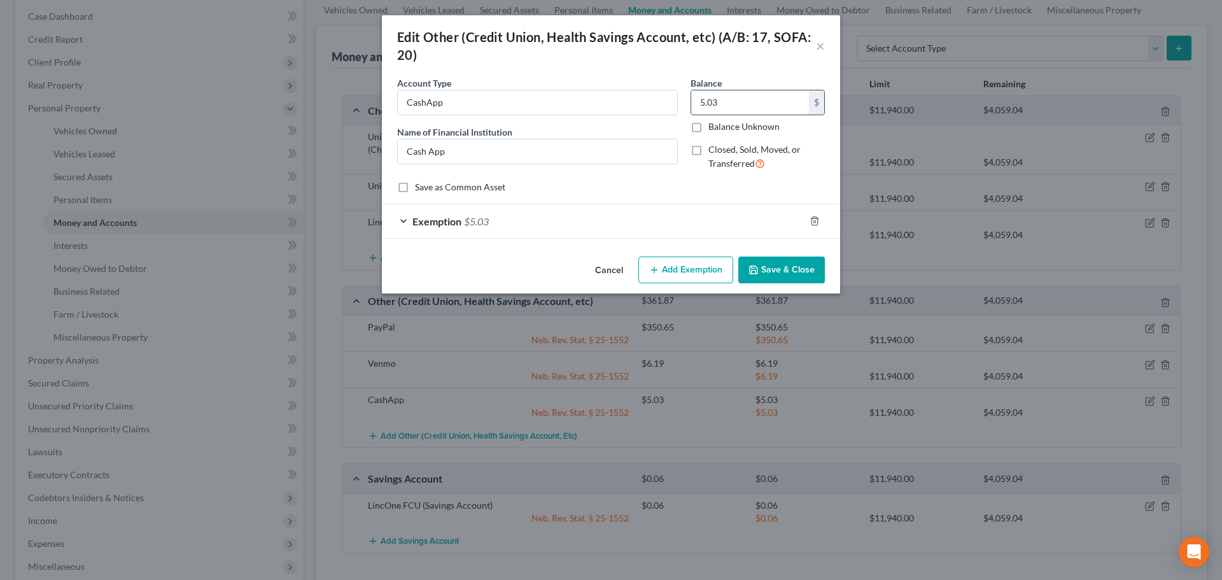
click at [757, 102] on input "5.03" at bounding box center [750, 102] width 118 height 24
type input "0.02"
click at [707, 215] on div "Exemption $5.03" at bounding box center [593, 221] width 423 height 34
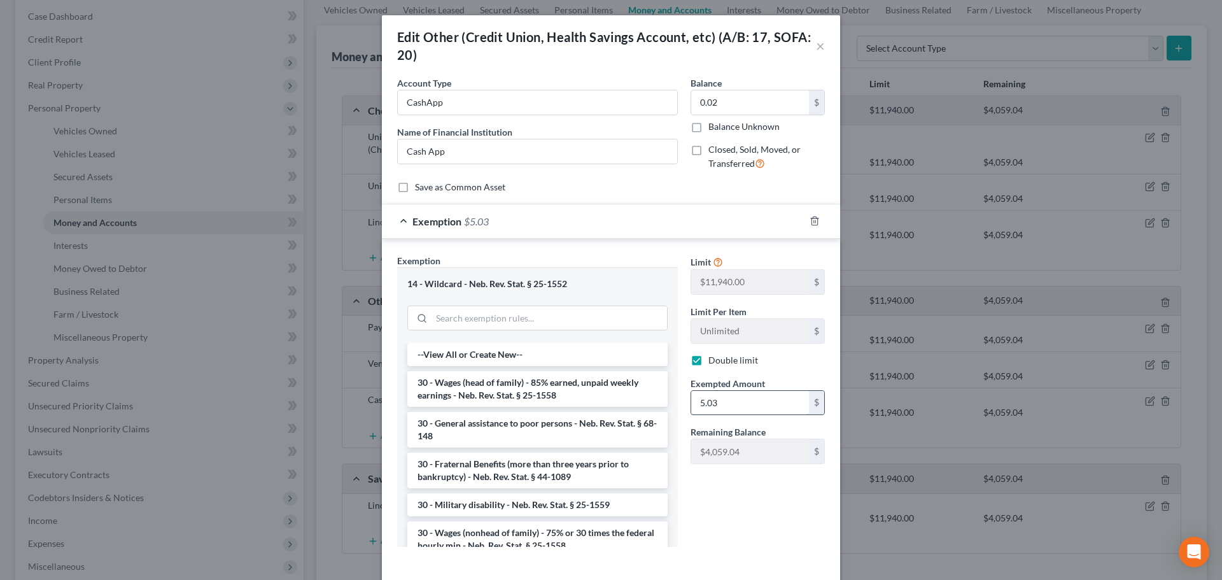
click at [696, 402] on input "5.03" at bounding box center [750, 403] width 118 height 24
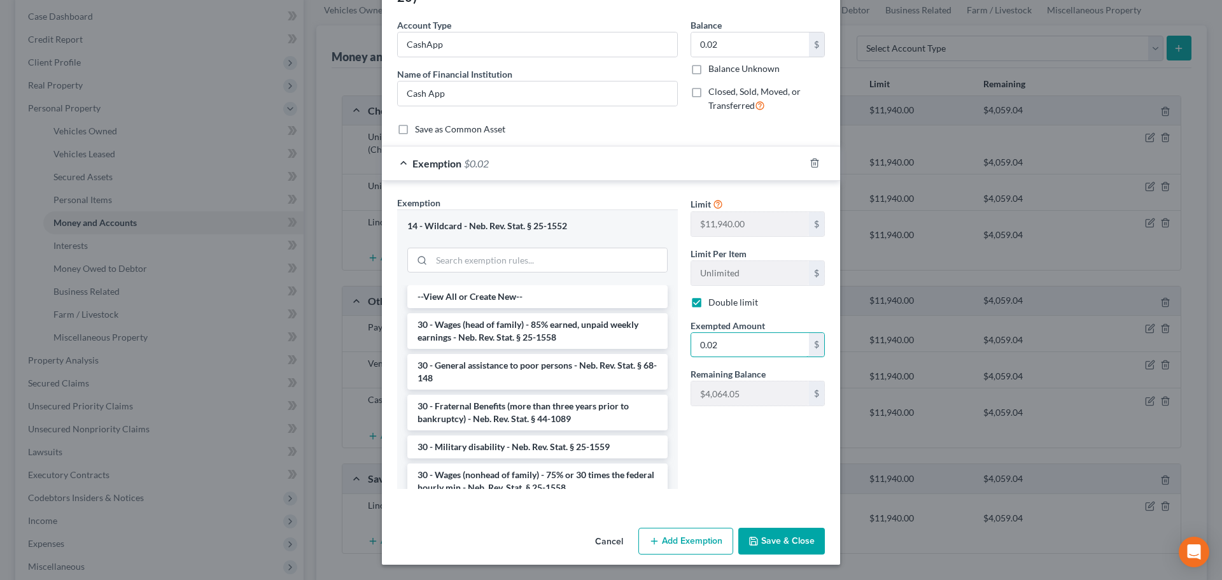
type input "0.02"
click at [758, 548] on button "Save & Close" at bounding box center [781, 541] width 87 height 27
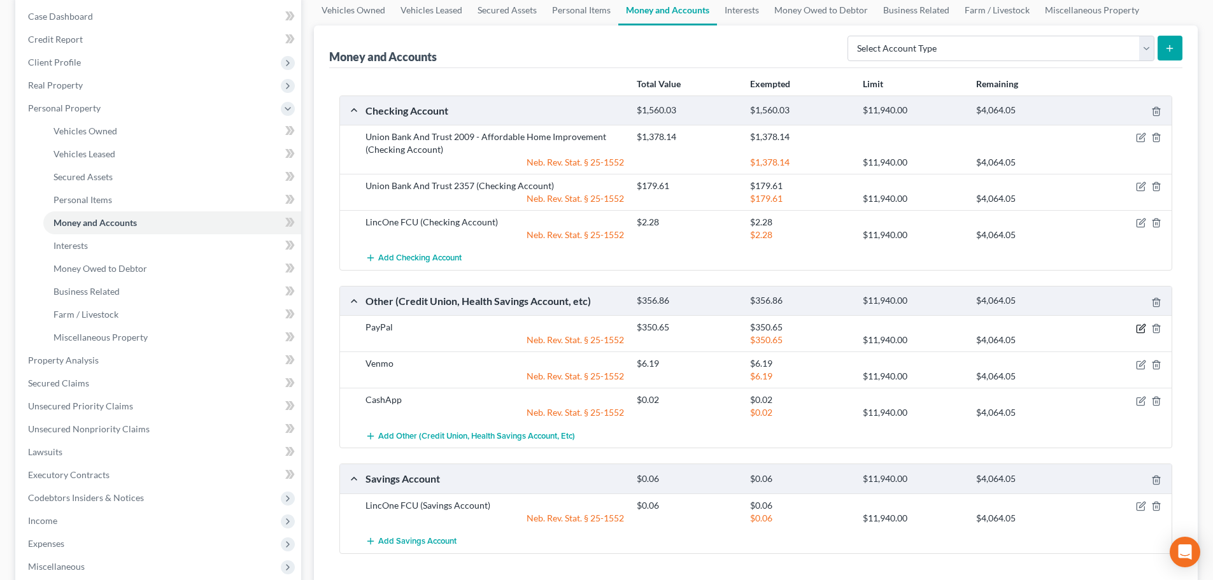
click at [1136, 327] on icon "button" at bounding box center [1141, 328] width 10 height 10
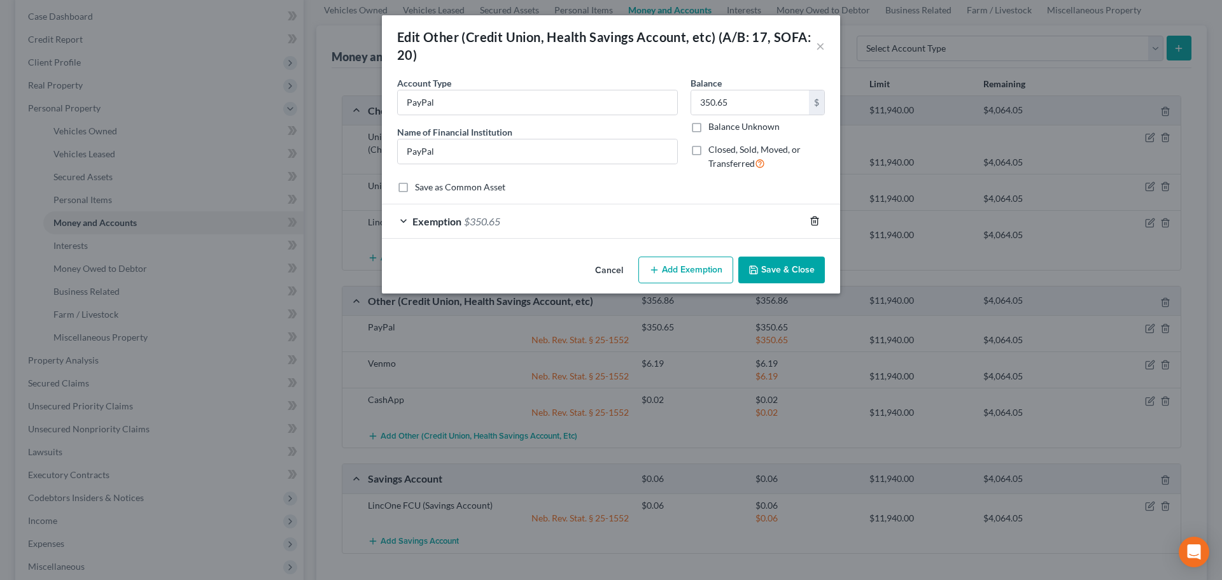
click at [815, 219] on icon "button" at bounding box center [815, 221] width 10 height 10
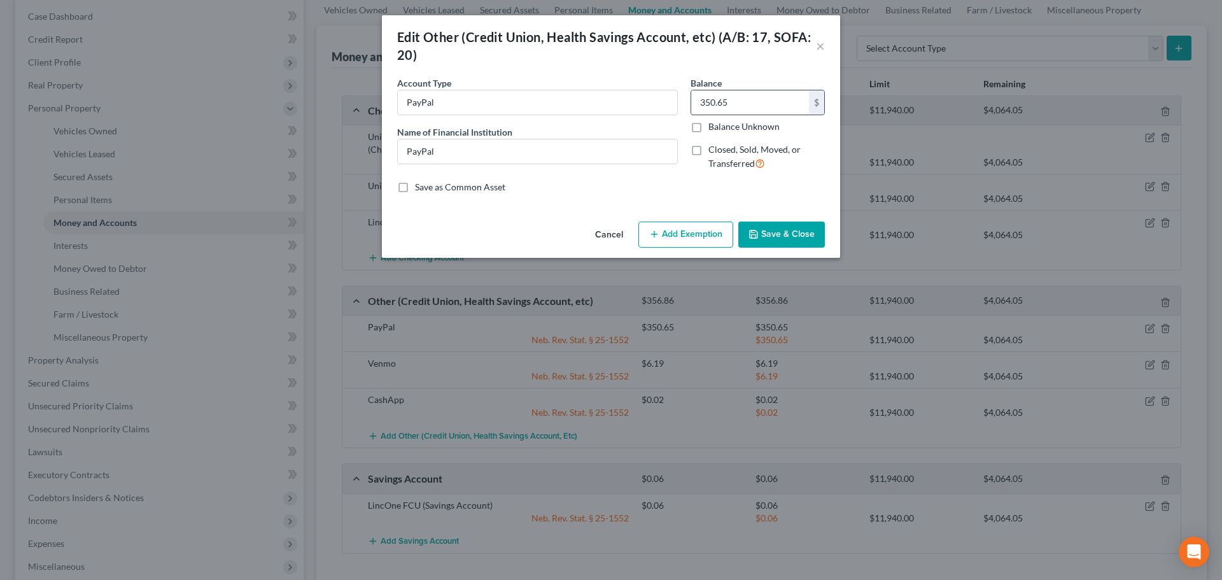
click at [766, 104] on input "350.65" at bounding box center [750, 102] width 118 height 24
type input "0.00"
click at [792, 242] on button "Save & Close" at bounding box center [781, 235] width 87 height 27
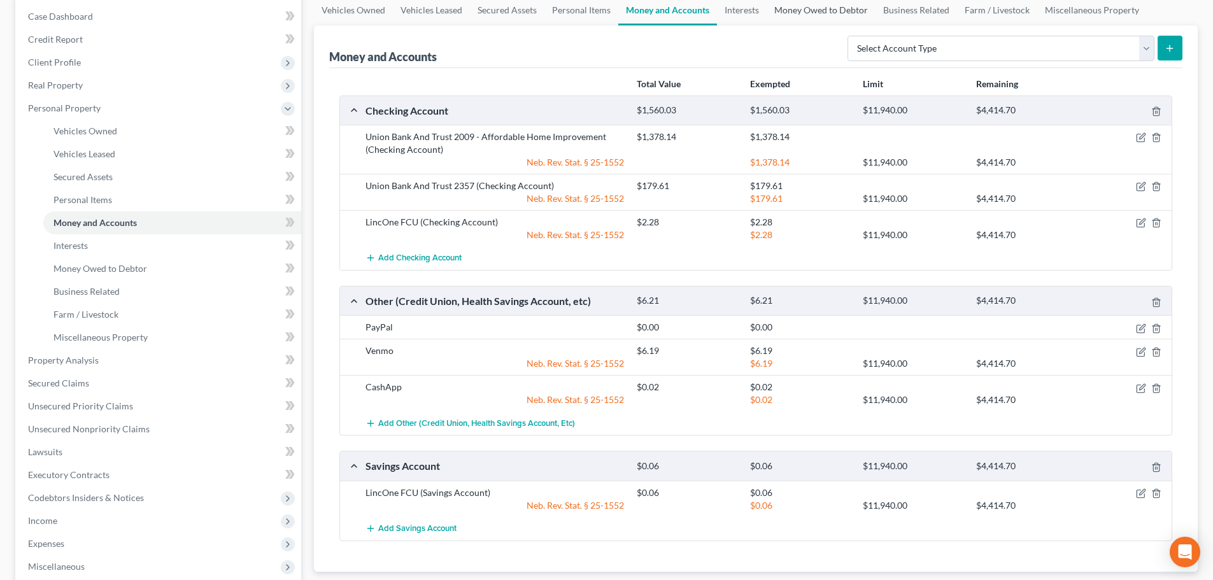
click at [775, 10] on link "Money Owed to Debtor" at bounding box center [820, 10] width 109 height 31
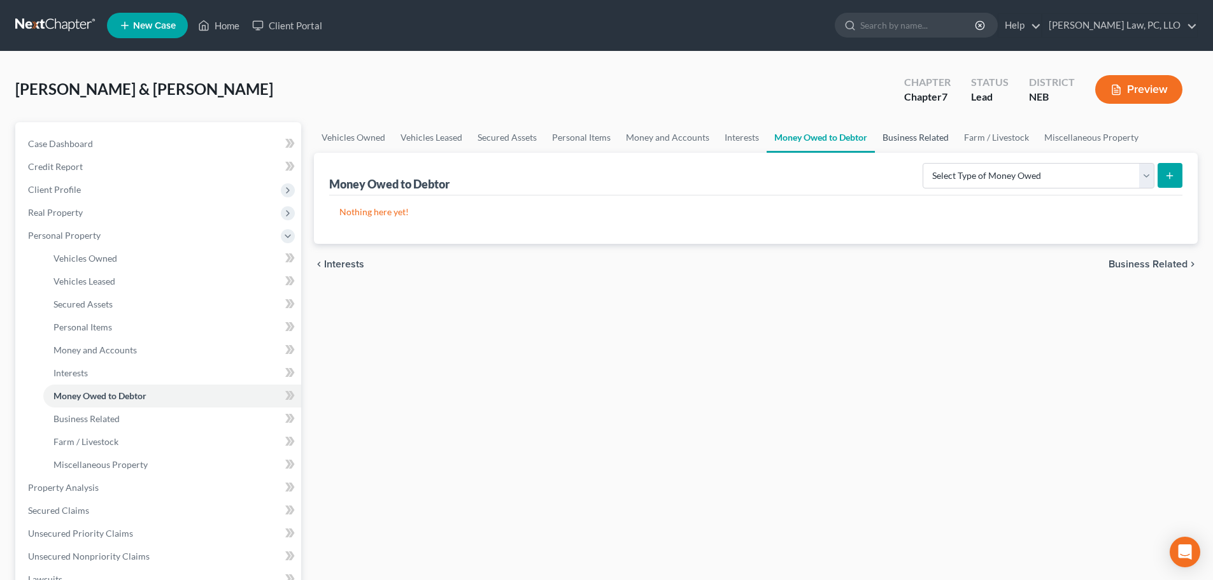
click at [908, 139] on link "Business Related" at bounding box center [915, 137] width 81 height 31
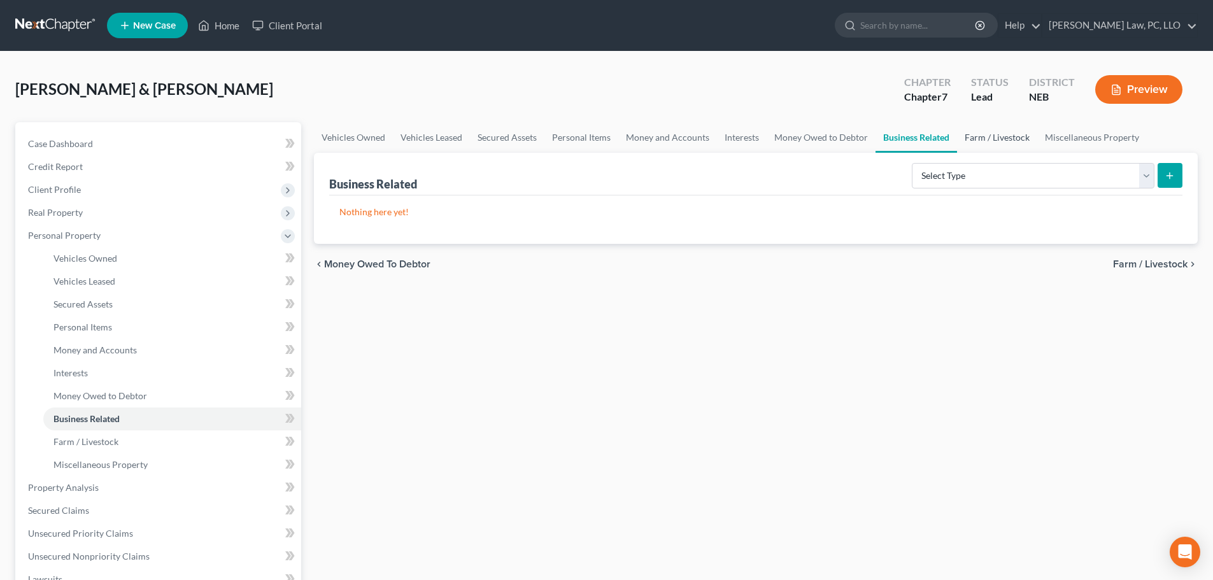
click at [985, 139] on link "Farm / Livestock" at bounding box center [997, 137] width 80 height 31
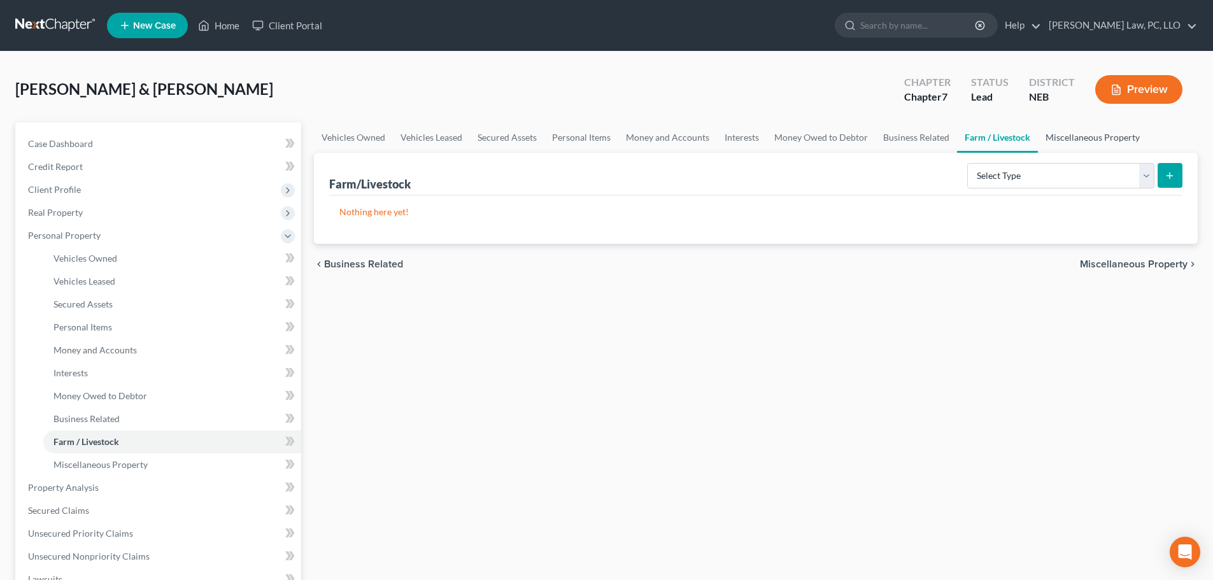
click at [1073, 137] on link "Miscellaneous Property" at bounding box center [1092, 137] width 109 height 31
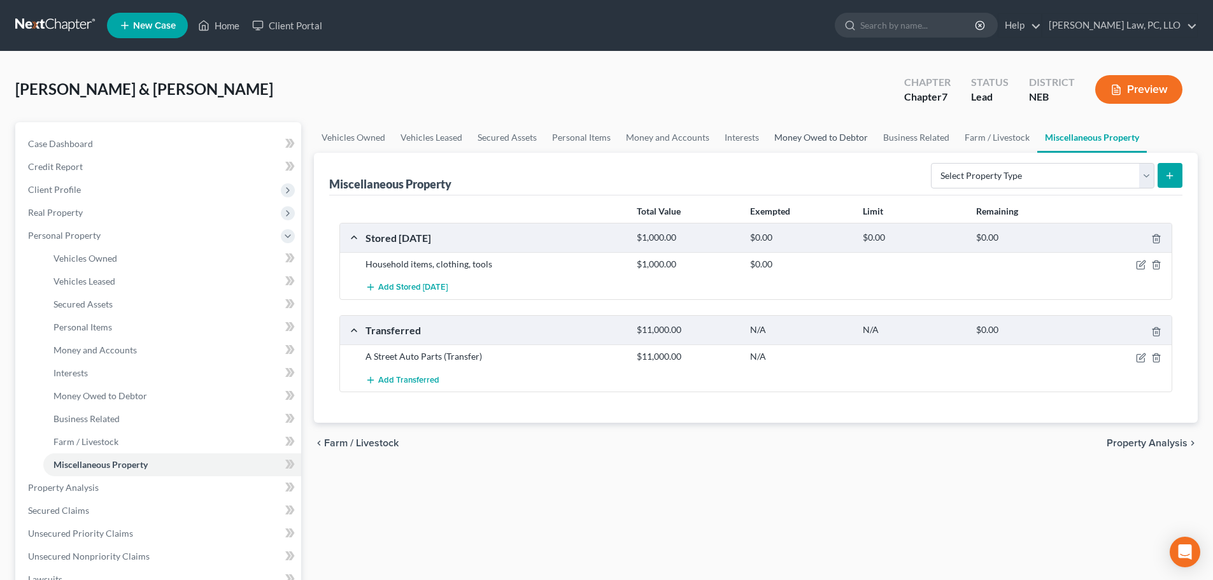
click at [798, 143] on link "Money Owed to Debtor" at bounding box center [820, 137] width 109 height 31
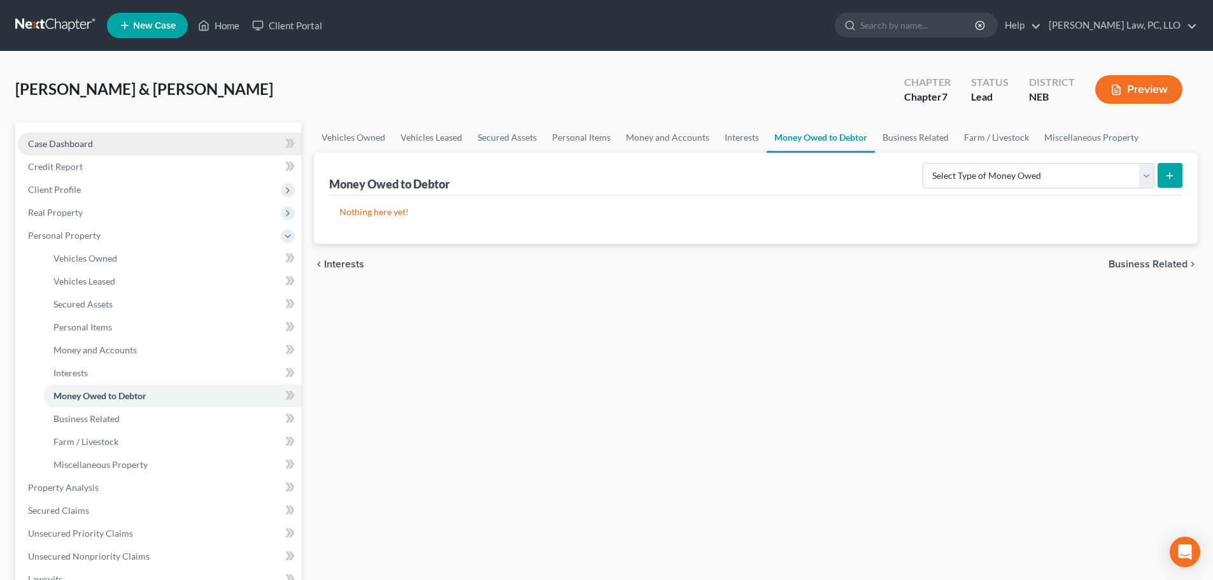
click at [81, 144] on span "Case Dashboard" at bounding box center [60, 143] width 65 height 11
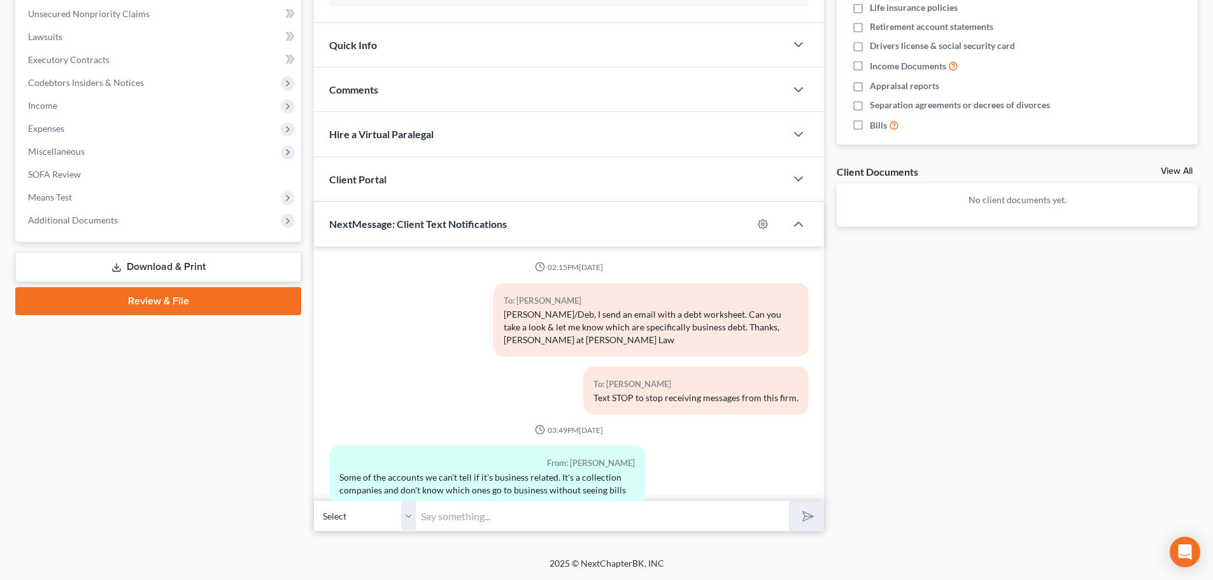
scroll to position [532, 0]
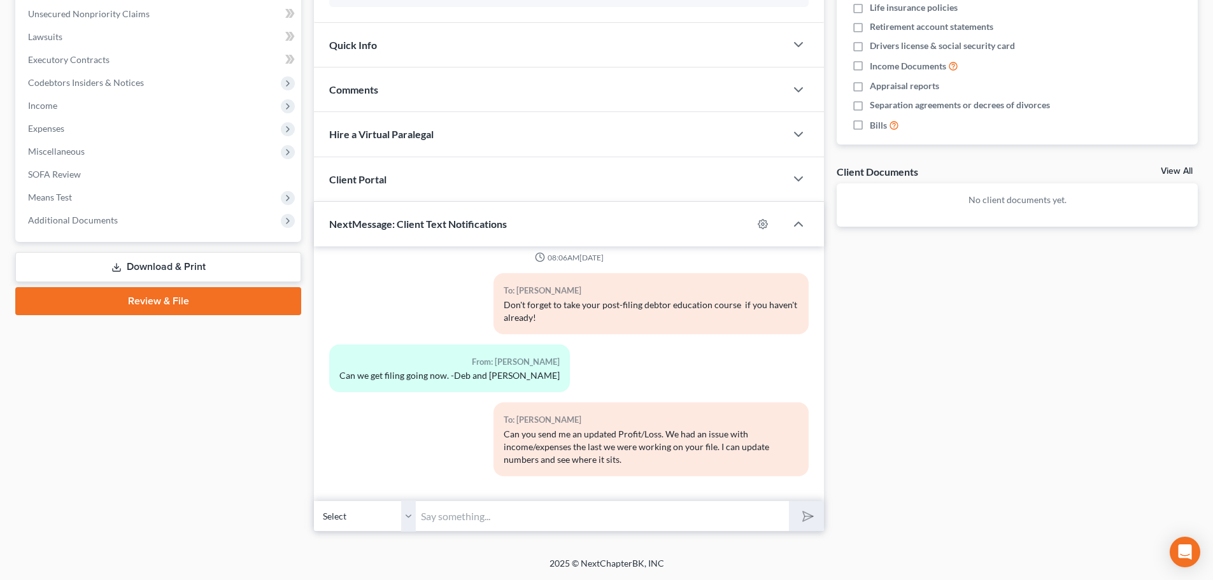
drag, startPoint x: 501, startPoint y: 519, endPoint x: 501, endPoint y: 567, distance: 47.7
click at [500, 519] on input "text" at bounding box center [602, 515] width 373 height 31
type input "Deb- does the business have any account receivable right now?"
click at [803, 521] on polygon "submit" at bounding box center [805, 516] width 15 height 15
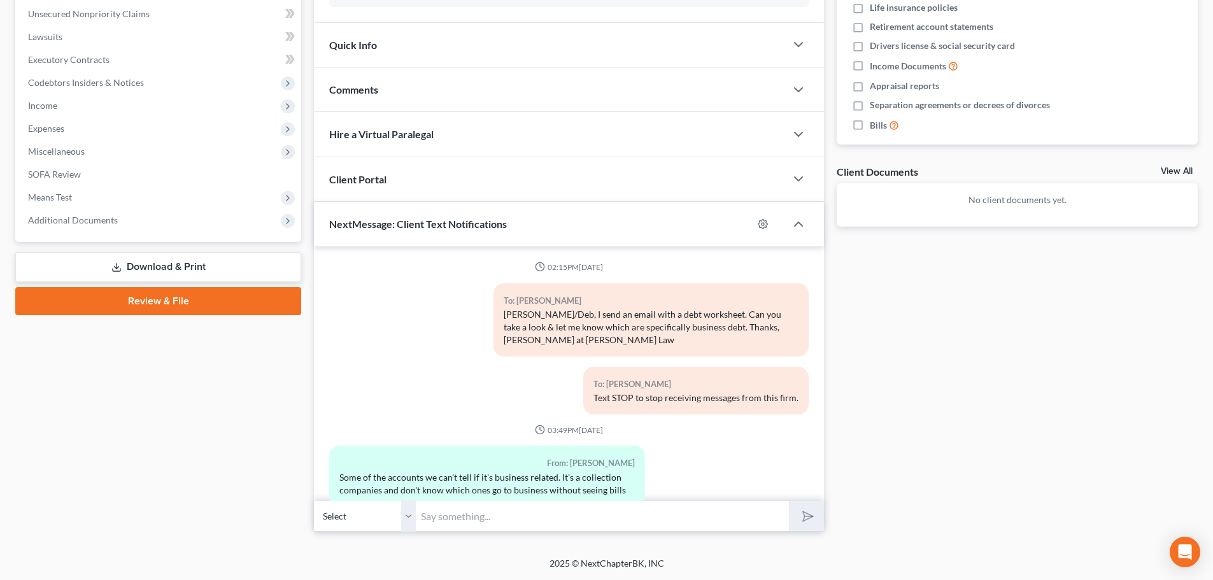
scroll to position [670, 0]
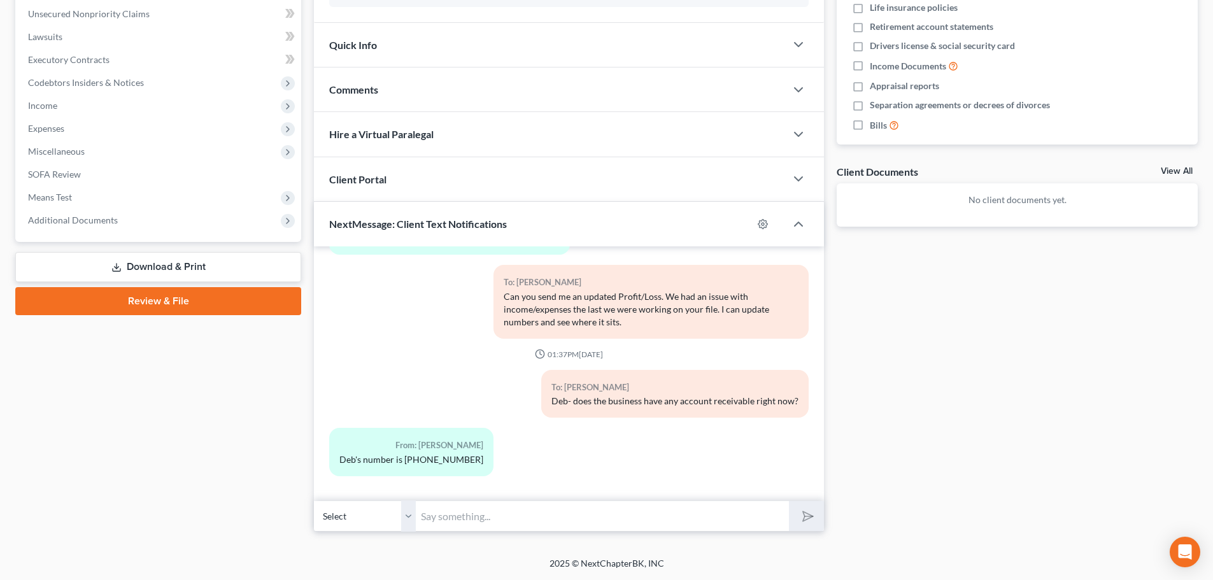
click at [403, 517] on select "Select [PHONE_NUMBER] - [PERSON_NAME]" at bounding box center [365, 515] width 102 height 31
click at [403, 517] on select "Select +1 (402) 840-9045 - Jason Osborn" at bounding box center [365, 515] width 102 height 31
drag, startPoint x: 402, startPoint y: 460, endPoint x: 461, endPoint y: 460, distance: 59.2
click at [461, 460] on div "Deb's number is 402-202-7503" at bounding box center [411, 459] width 144 height 13
copy div "402-202-7503"
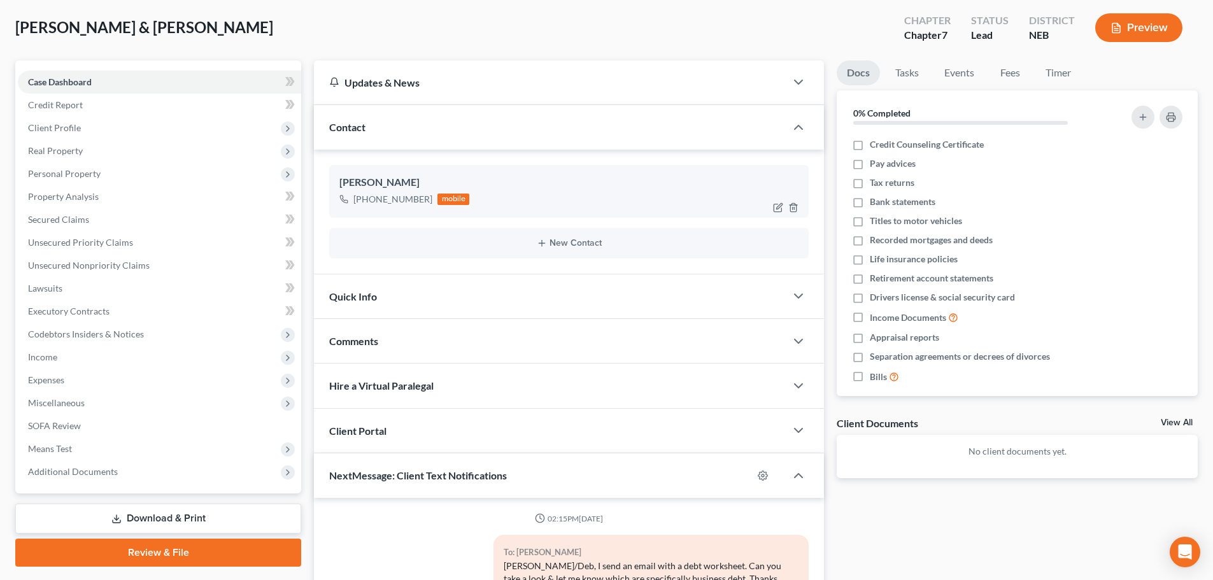
scroll to position [59, 0]
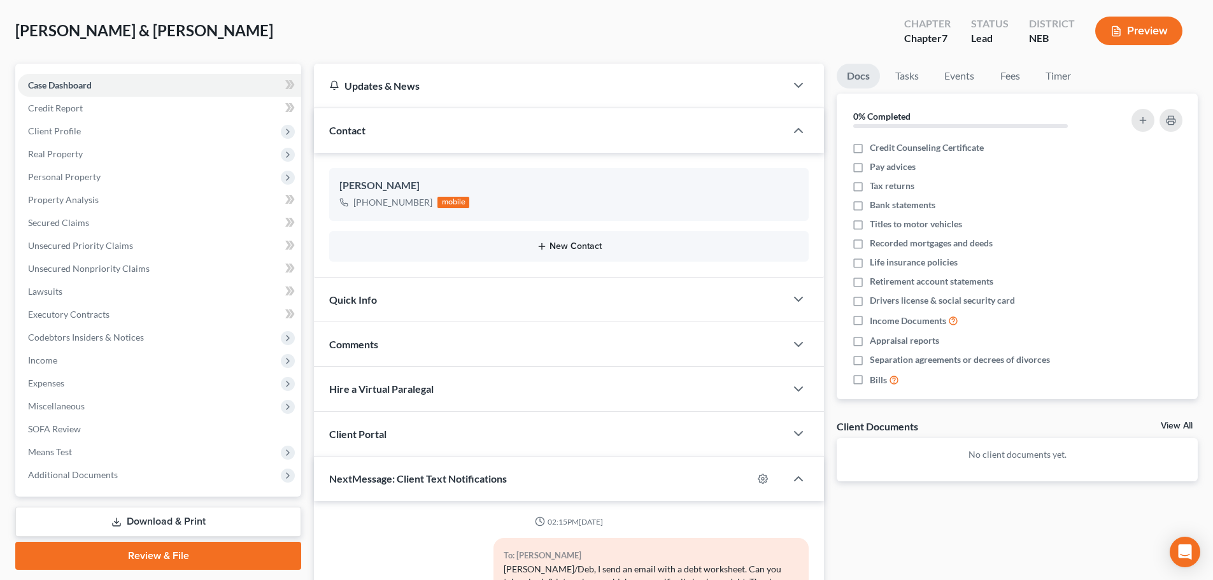
click at [570, 248] on button "New Contact" at bounding box center [568, 246] width 459 height 10
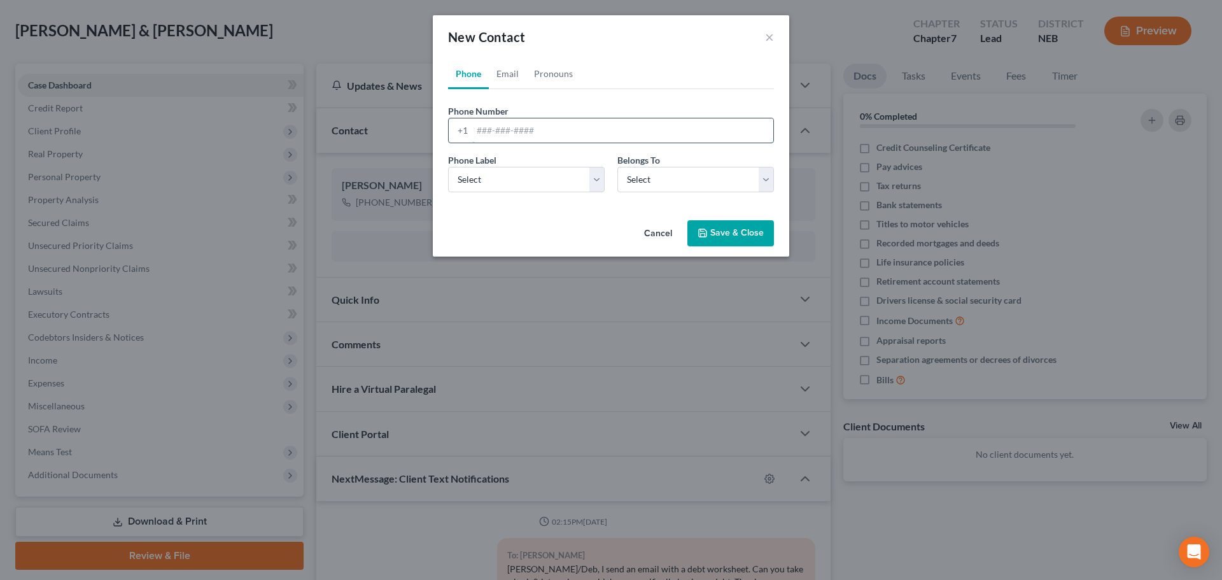
click at [534, 129] on input "tel" at bounding box center [622, 130] width 301 height 24
paste input "402-202-7503"
type input "402-202-7503"
click at [536, 180] on select "Select Mobile Home Work Other" at bounding box center [526, 179] width 157 height 25
select select "0"
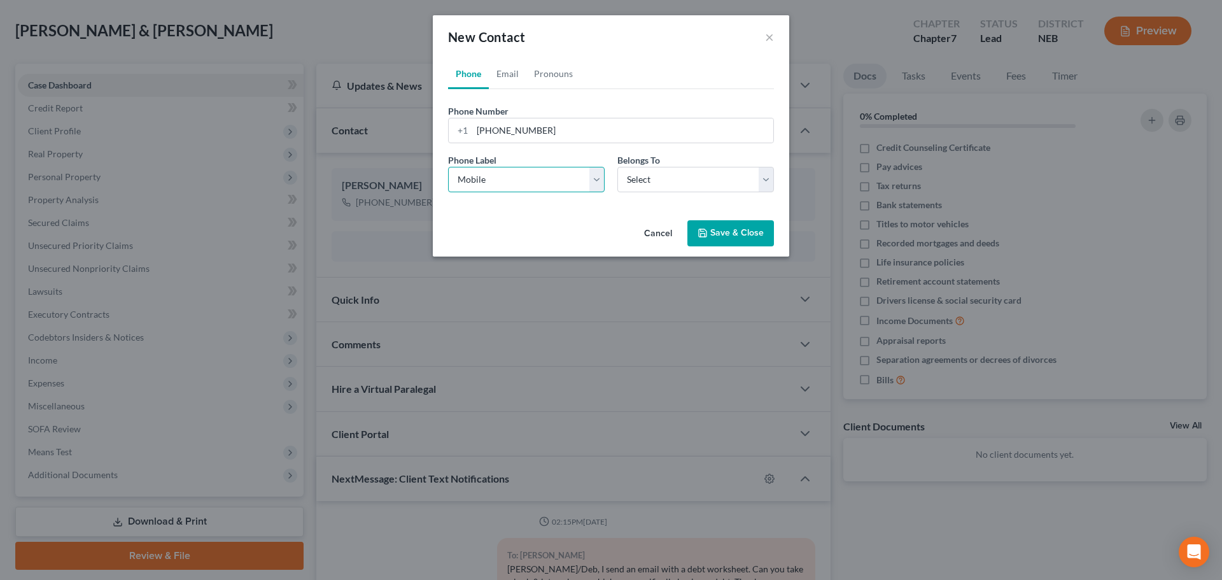
click at [448, 167] on select "Select Mobile Home Work Other" at bounding box center [526, 179] width 157 height 25
click at [642, 180] on select "Select Client Spouse Other" at bounding box center [695, 179] width 157 height 25
select select "1"
click at [617, 167] on select "Select Client Spouse Other" at bounding box center [695, 179] width 157 height 25
click at [708, 225] on button "Save & Close" at bounding box center [730, 233] width 87 height 27
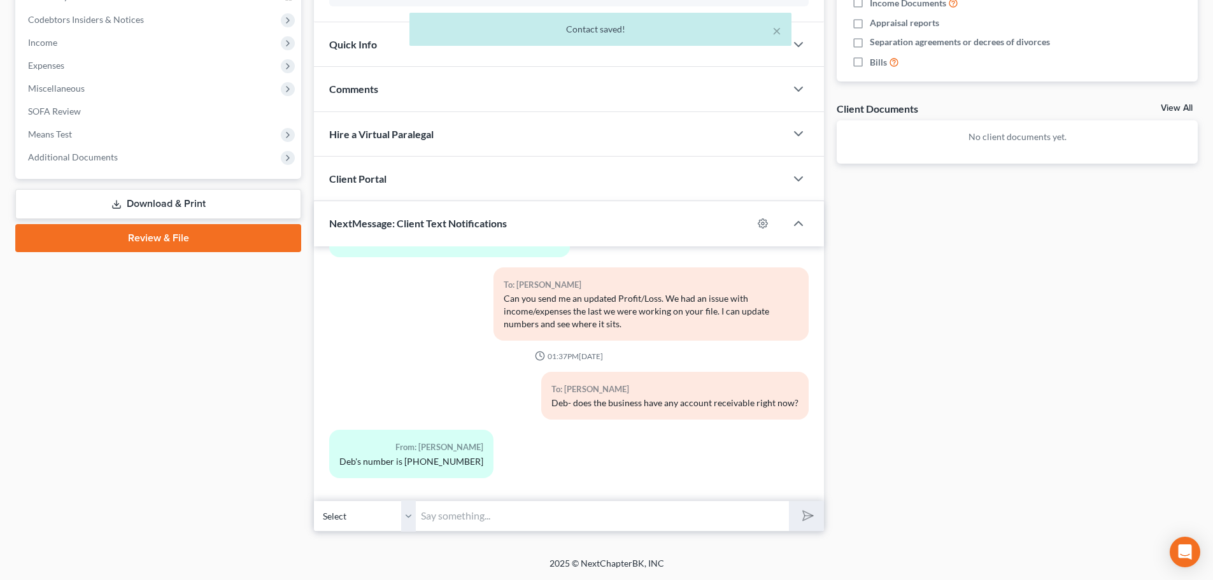
scroll to position [670, 0]
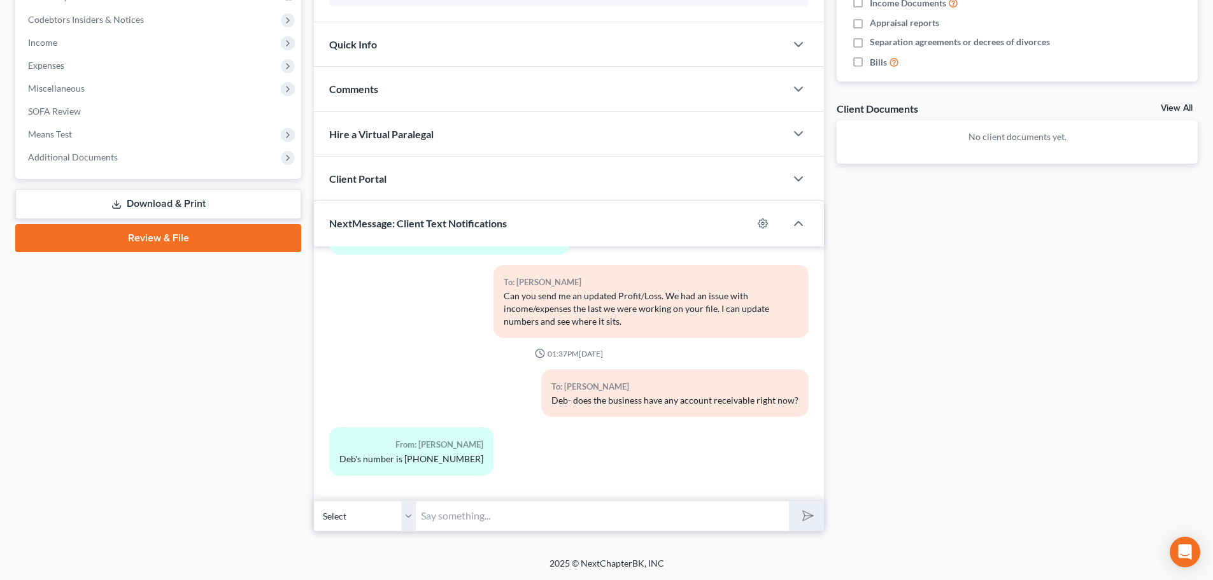
click at [545, 401] on div "To: Jason Osborn Deb- does the business have any account receivable right now?" at bounding box center [674, 393] width 267 height 48
drag, startPoint x: 547, startPoint y: 400, endPoint x: 792, endPoint y: 397, distance: 244.4
click at [792, 397] on div "To: Jason Osborn Deb- does the business have any account receivable right now?" at bounding box center [674, 393] width 267 height 48
copy div "Deb- does the business have any account receivable right now?"
click at [408, 517] on select "Select +1 (402) 840-9045 - Jason Osborn +1 (402) 202-7503 - Deborah Osborn" at bounding box center [365, 515] width 102 height 31
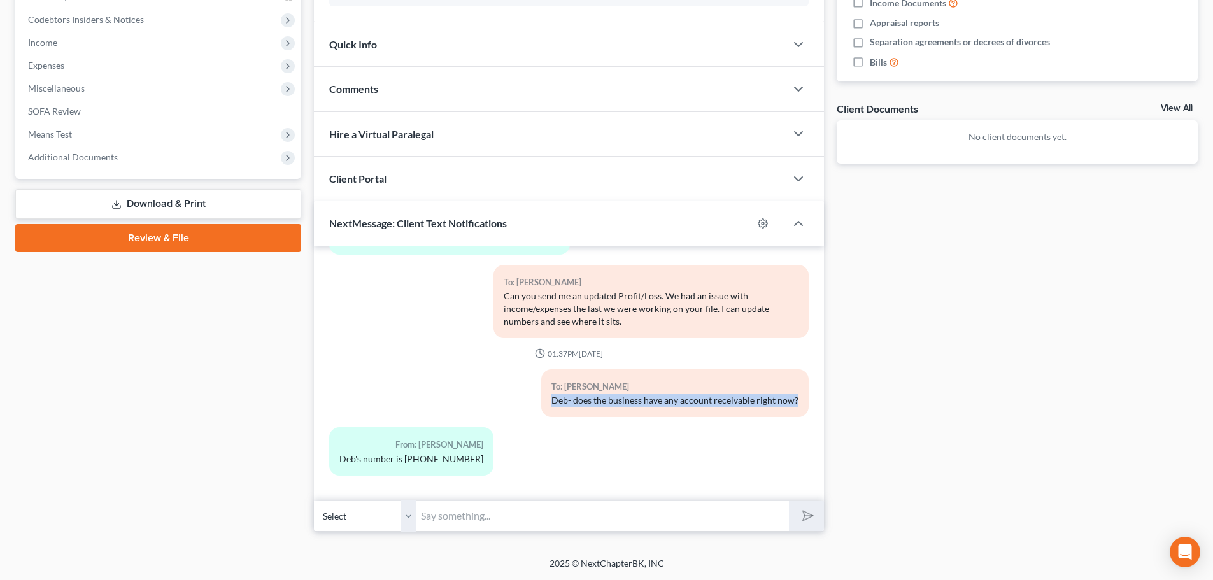
select select "1"
click at [314, 500] on select "Select +1 (402) 840-9045 - Jason Osborn +1 (402) 202-7503 - Deborah Osborn" at bounding box center [365, 515] width 102 height 31
click at [436, 517] on input "text" at bounding box center [602, 515] width 373 height 31
paste input "Deb- does the business have any account receivable right now?"
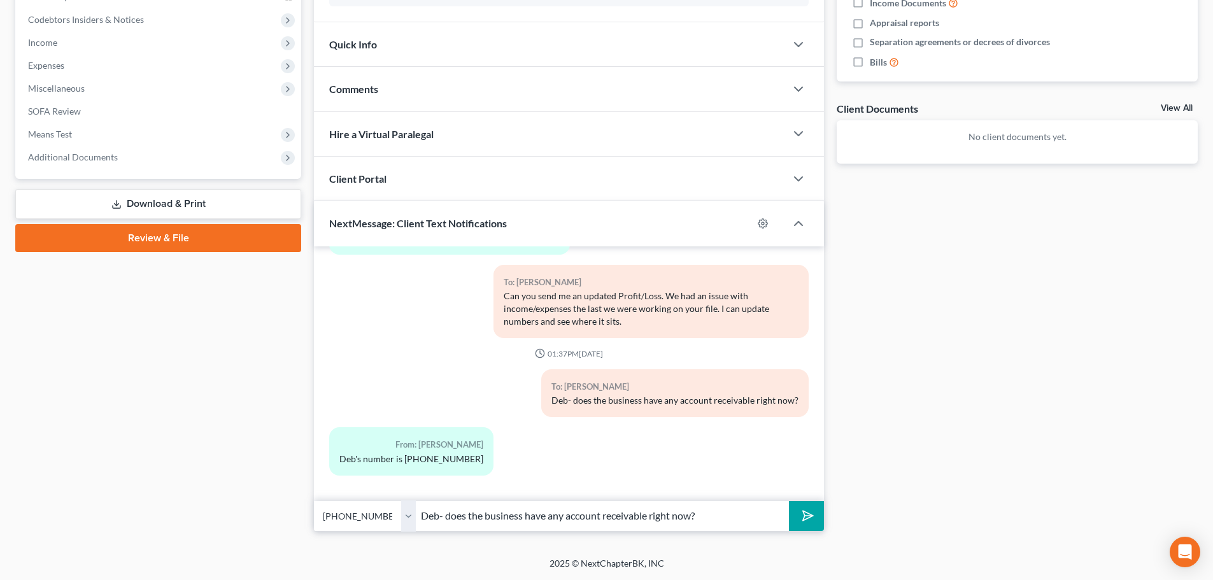
type input "Deb- does the business have any account receivable right now?"
click at [808, 523] on button "submit" at bounding box center [806, 516] width 35 height 30
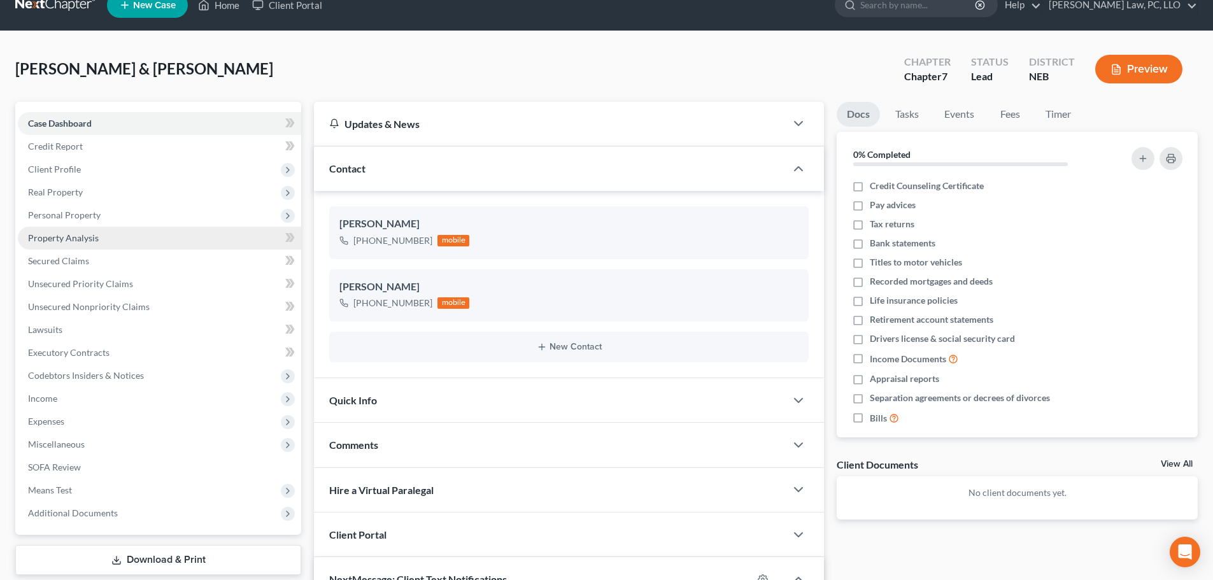
scroll to position [0, 0]
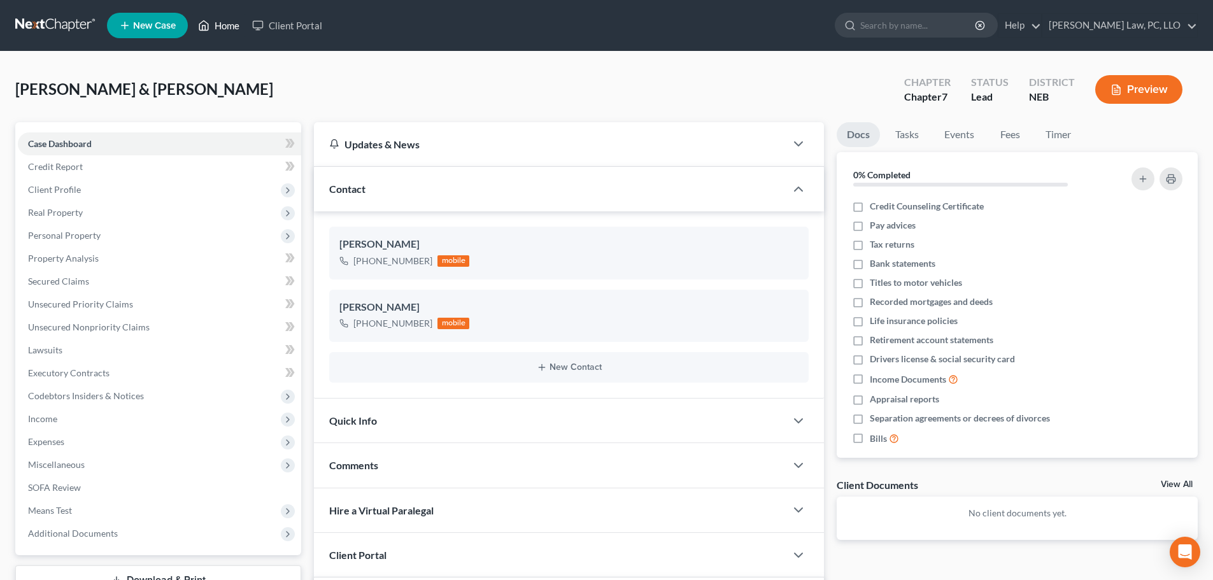
click at [220, 24] on link "Home" at bounding box center [219, 25] width 54 height 23
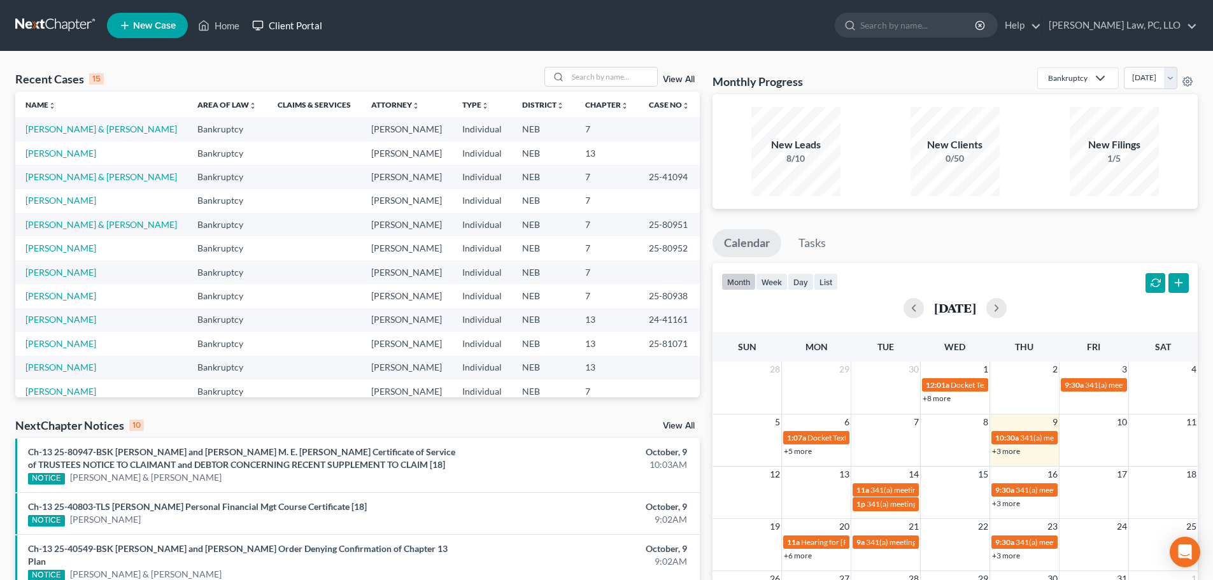
click at [288, 24] on link "Client Portal" at bounding box center [287, 25] width 83 height 23
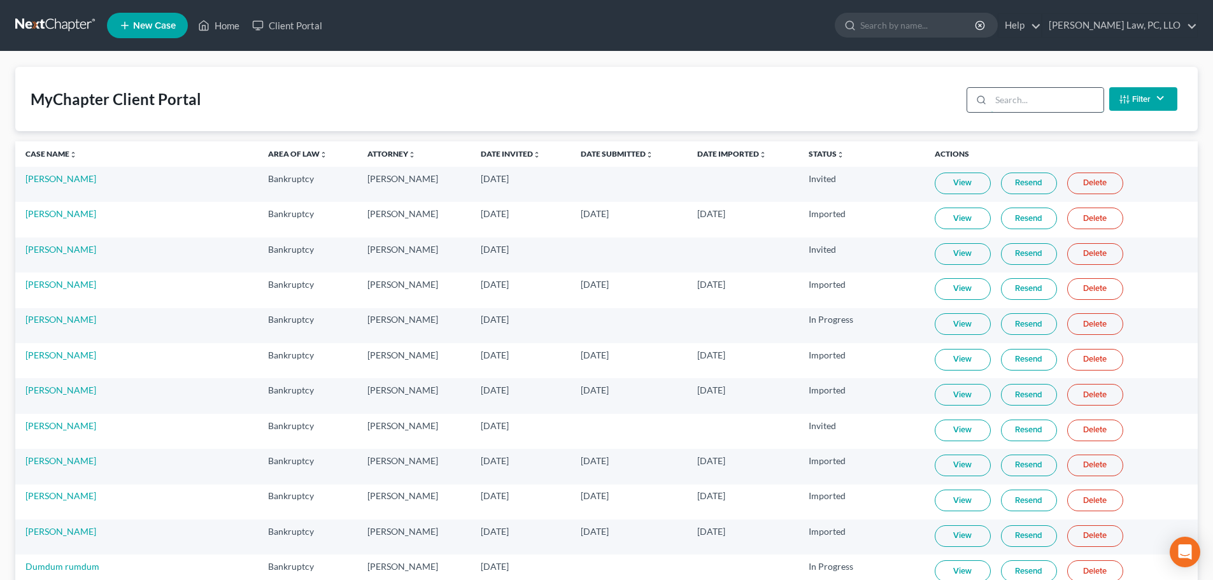
click at [1063, 101] on input "search" at bounding box center [1046, 100] width 113 height 24
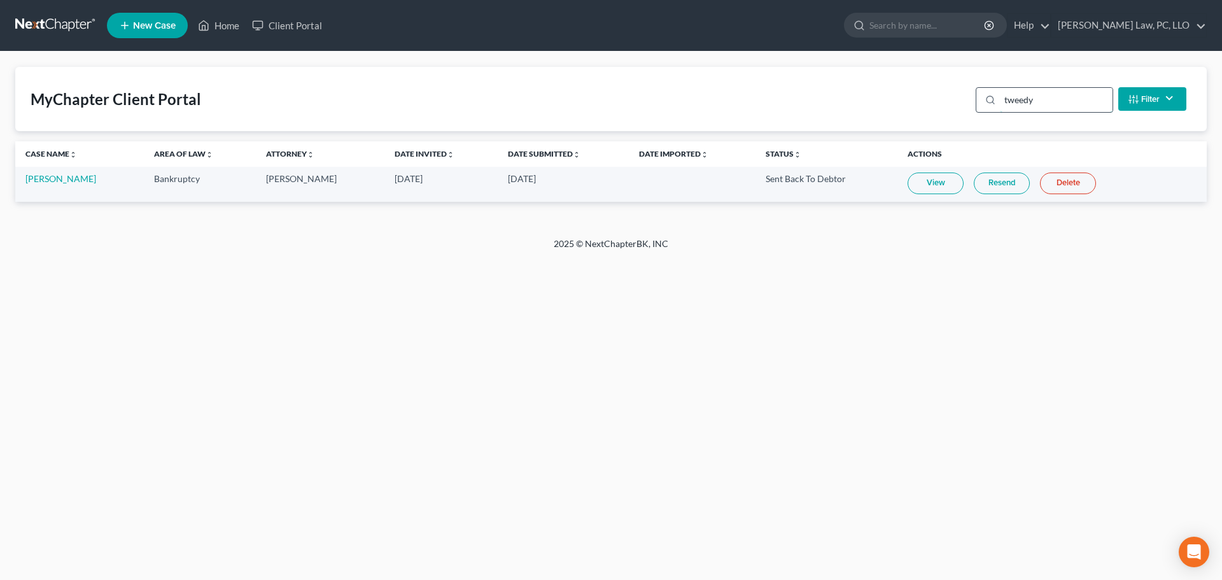
type input "tweedy"
click at [932, 178] on link "View" at bounding box center [936, 183] width 56 height 22
click at [1000, 180] on link "Resend" at bounding box center [1002, 183] width 56 height 22
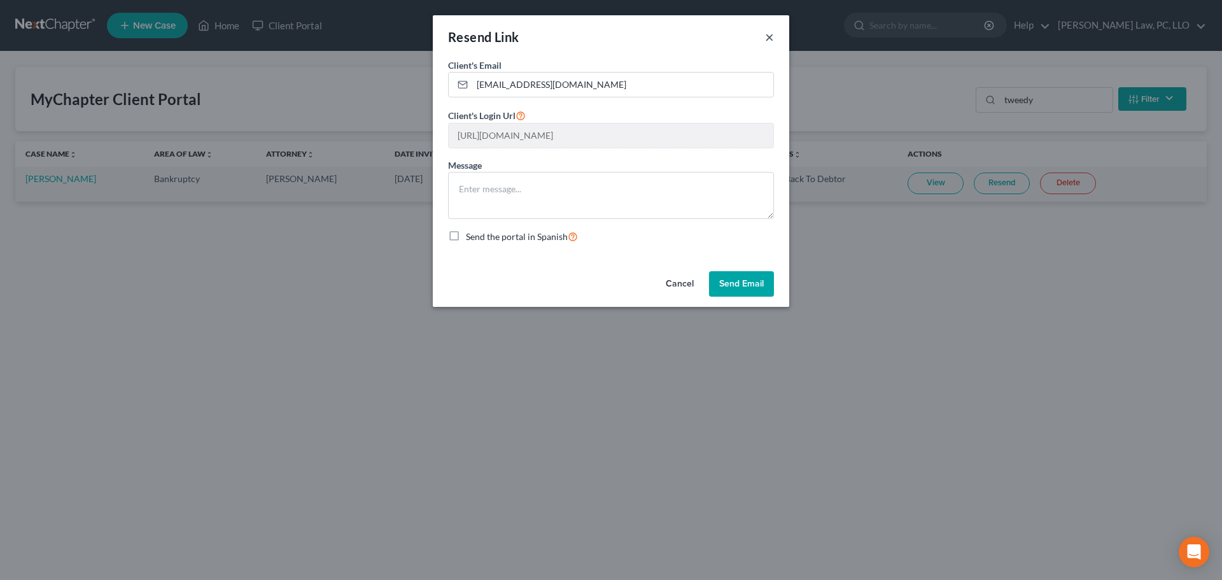
click at [770, 34] on button "×" at bounding box center [769, 36] width 9 height 15
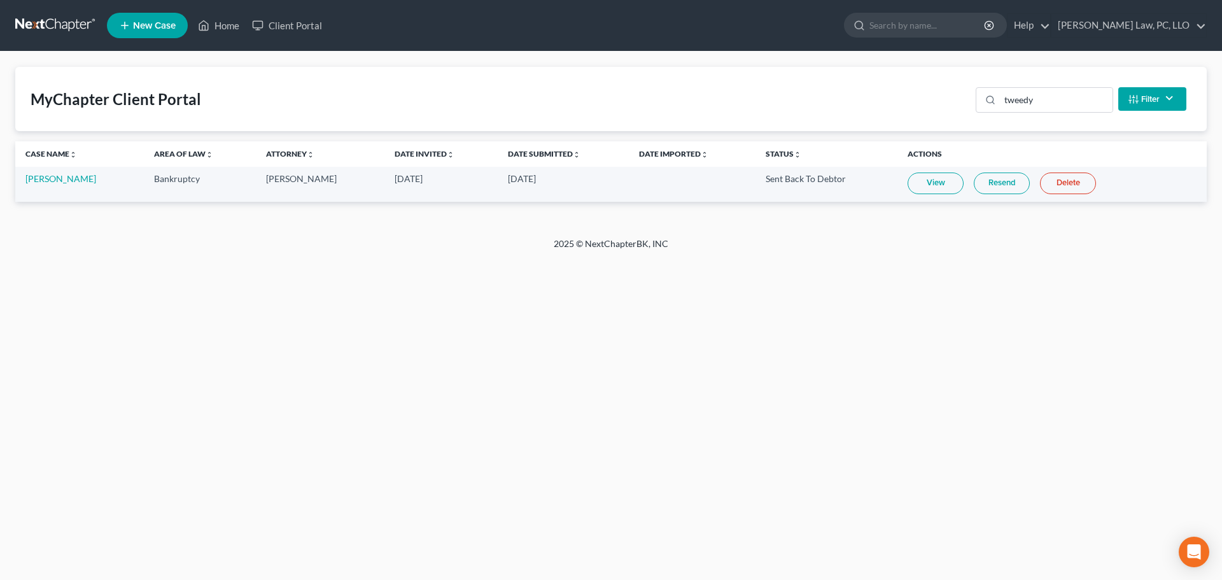
click at [988, 186] on link "Resend" at bounding box center [1002, 183] width 56 height 22
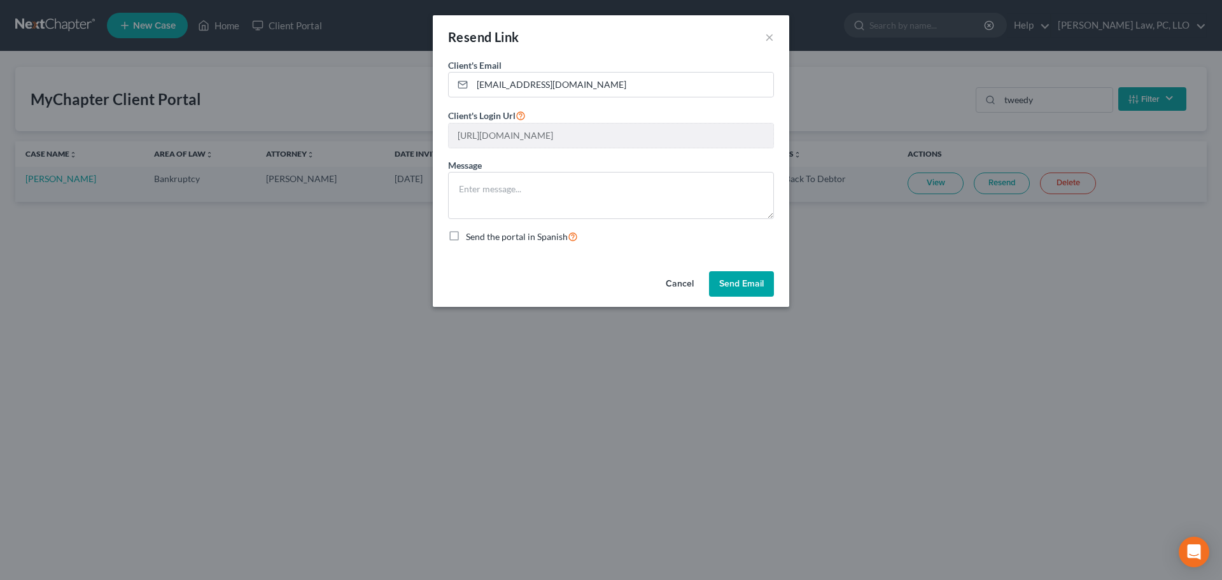
click at [737, 285] on button "Send Email" at bounding box center [741, 283] width 65 height 25
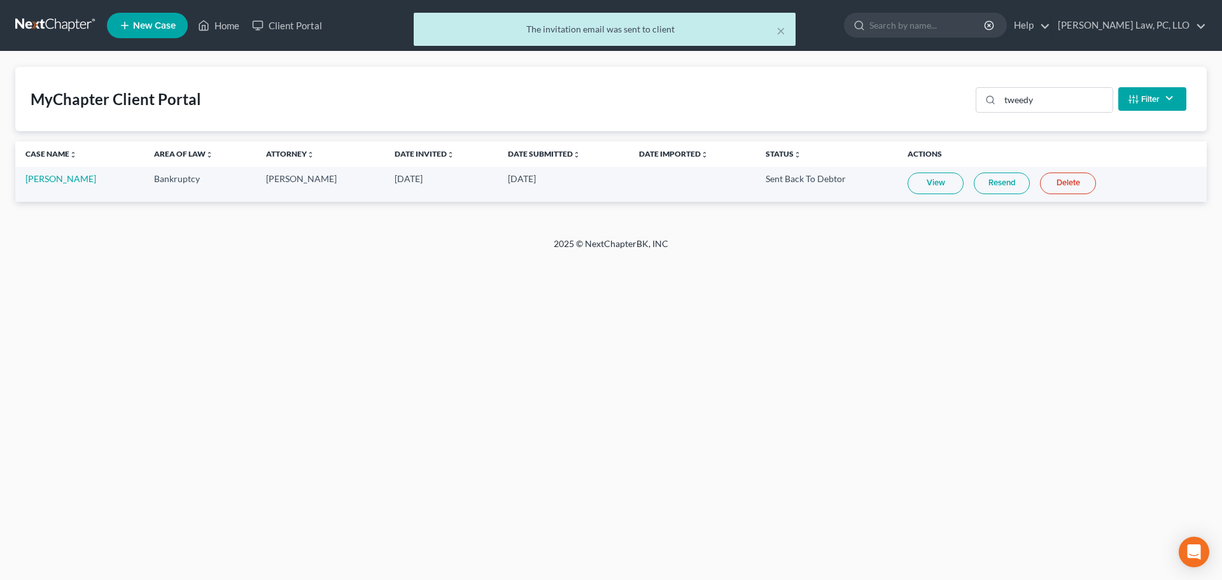
click at [223, 27] on div "× The invitation email was sent to client" at bounding box center [605, 32] width 1222 height 39
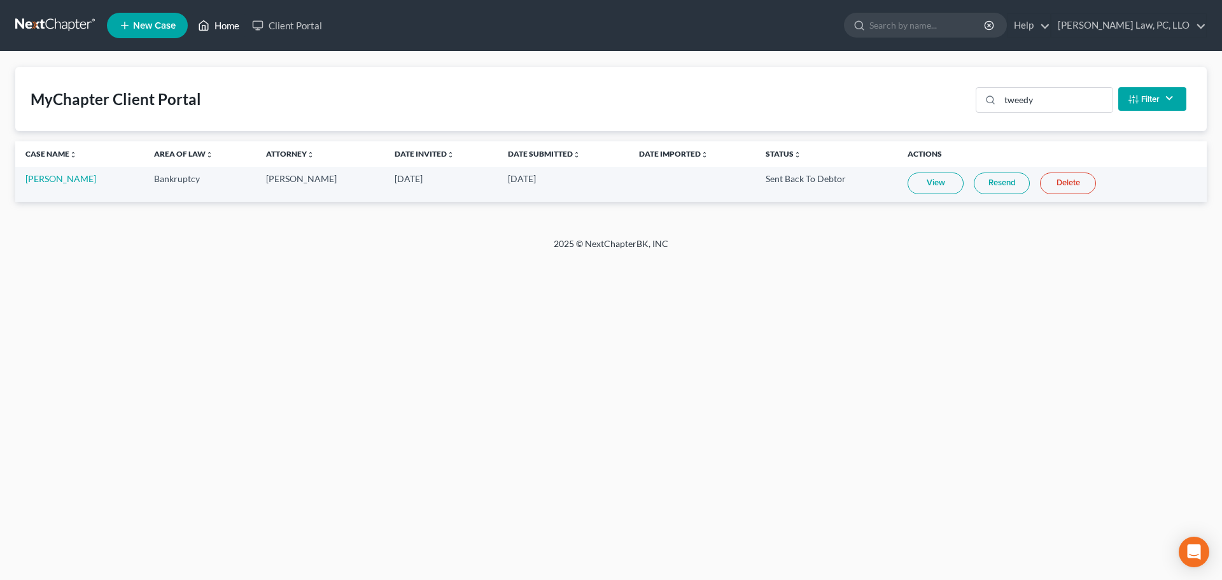
click at [216, 24] on link "Home" at bounding box center [219, 25] width 54 height 23
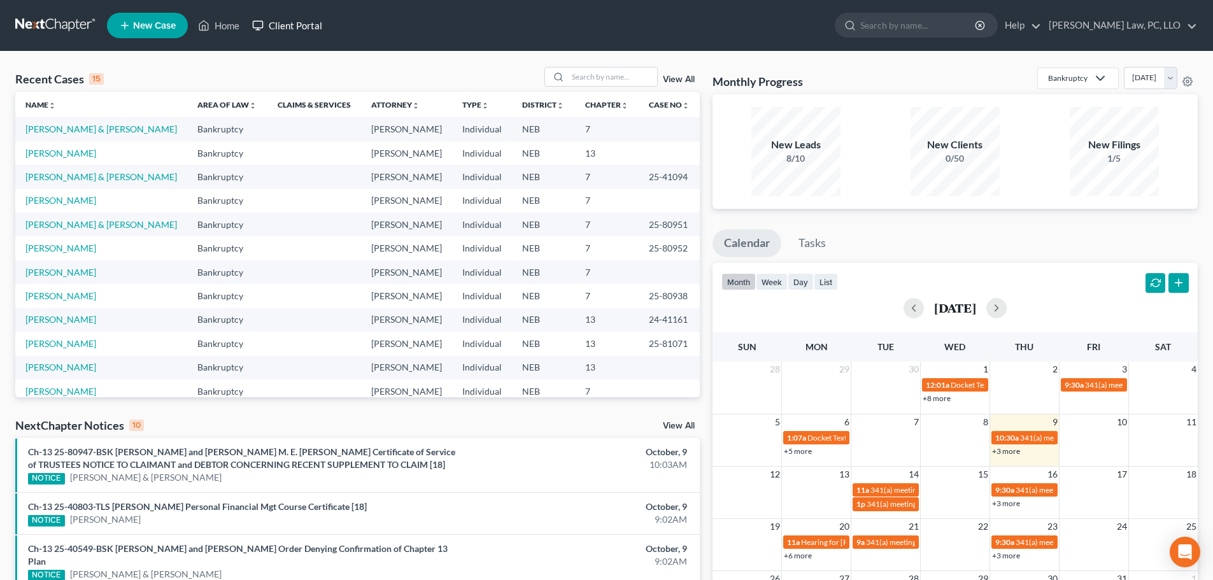
click at [285, 22] on link "Client Portal" at bounding box center [287, 25] width 83 height 23
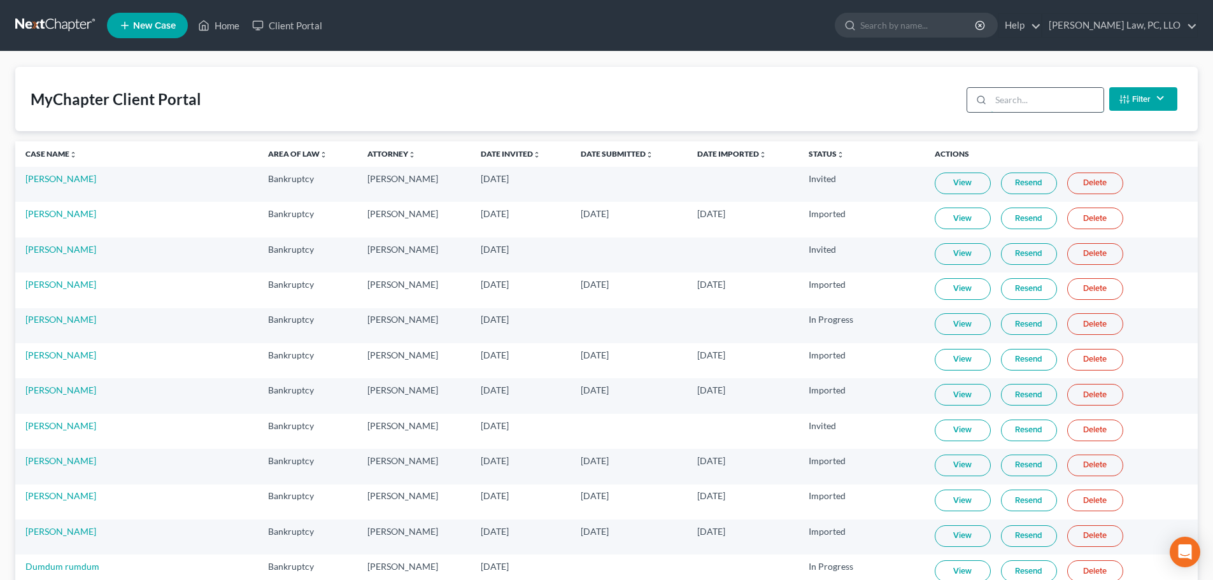
click at [1018, 100] on input "search" at bounding box center [1046, 100] width 113 height 24
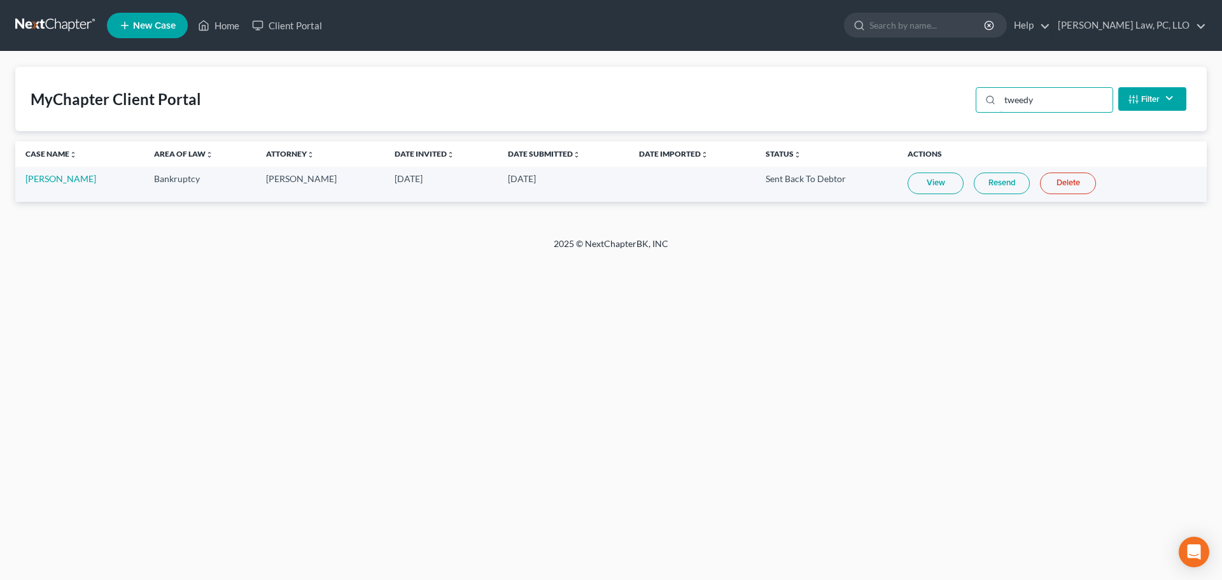
type input "tweedy"
click at [922, 179] on link "View" at bounding box center [936, 183] width 56 height 22
click at [934, 183] on link "View" at bounding box center [936, 183] width 56 height 22
click at [206, 31] on icon at bounding box center [204, 26] width 9 height 10
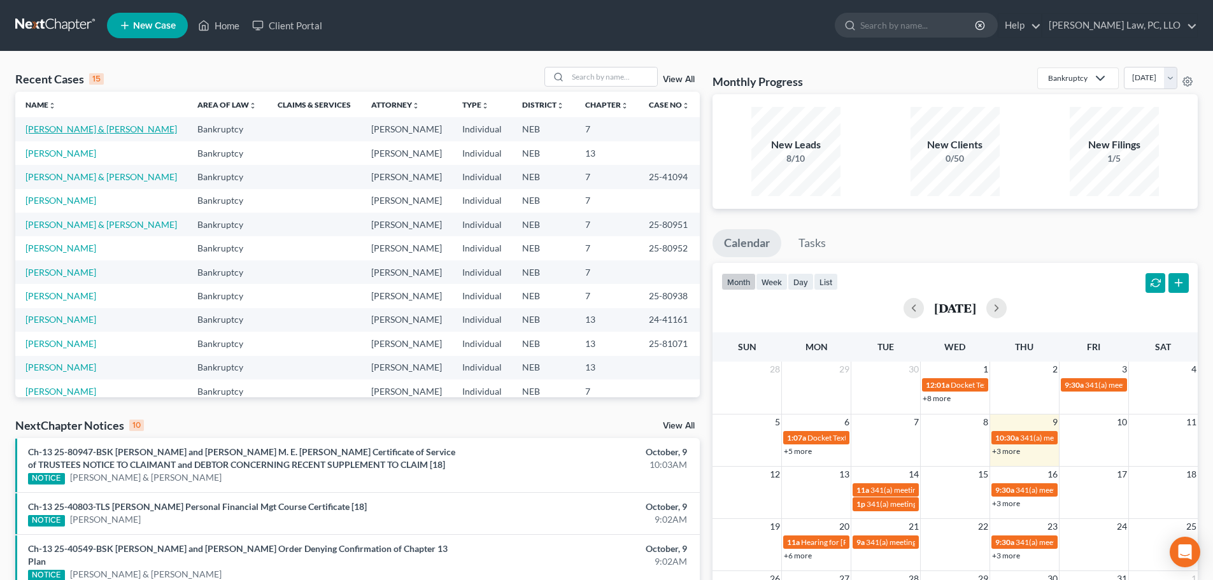
click at [95, 125] on link "[PERSON_NAME] & [PERSON_NAME]" at bounding box center [100, 128] width 151 height 11
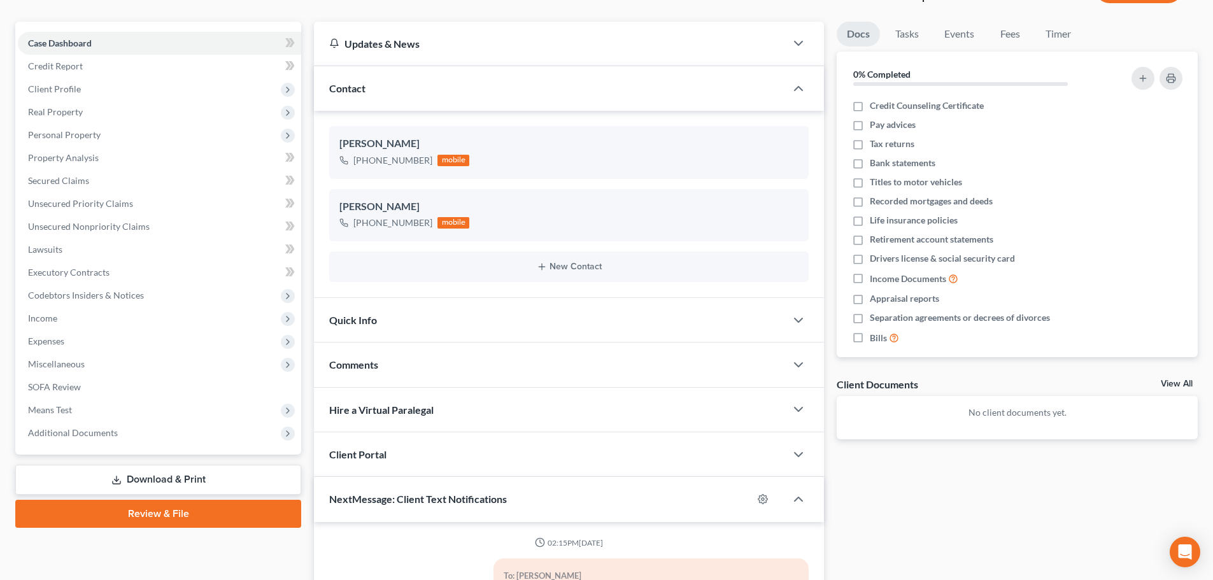
scroll to position [376, 0]
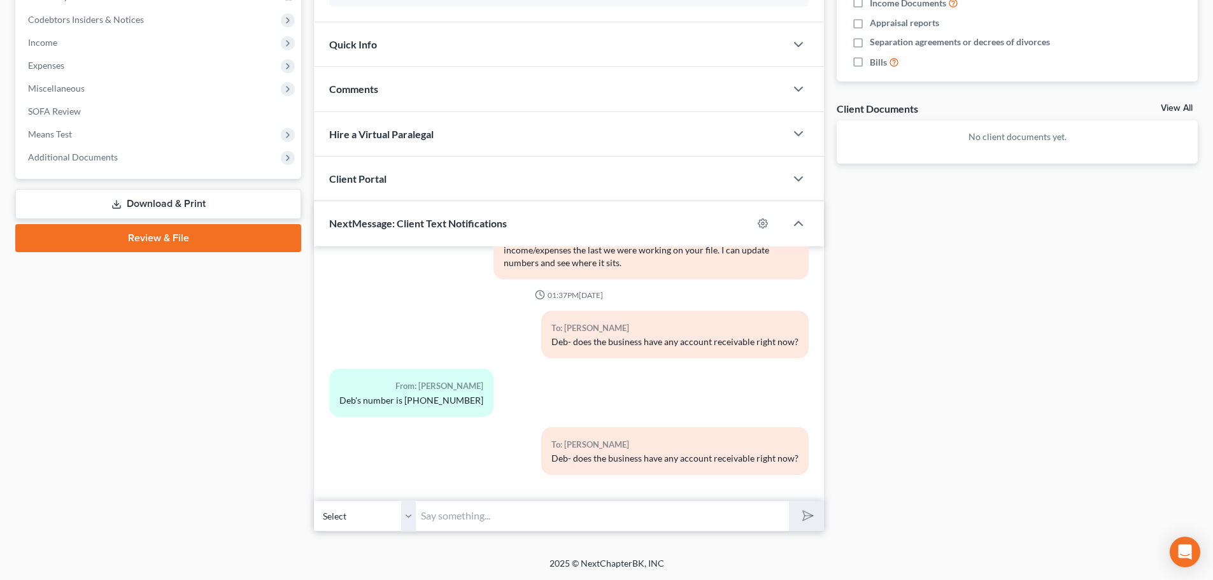
click at [476, 518] on input "text" at bounding box center [602, 515] width 373 height 31
click at [924, 493] on div "Docs Tasks Events Fees Timer 0% Completed Nothing here yet! Credit Counseling C…" at bounding box center [1017, 138] width 374 height 785
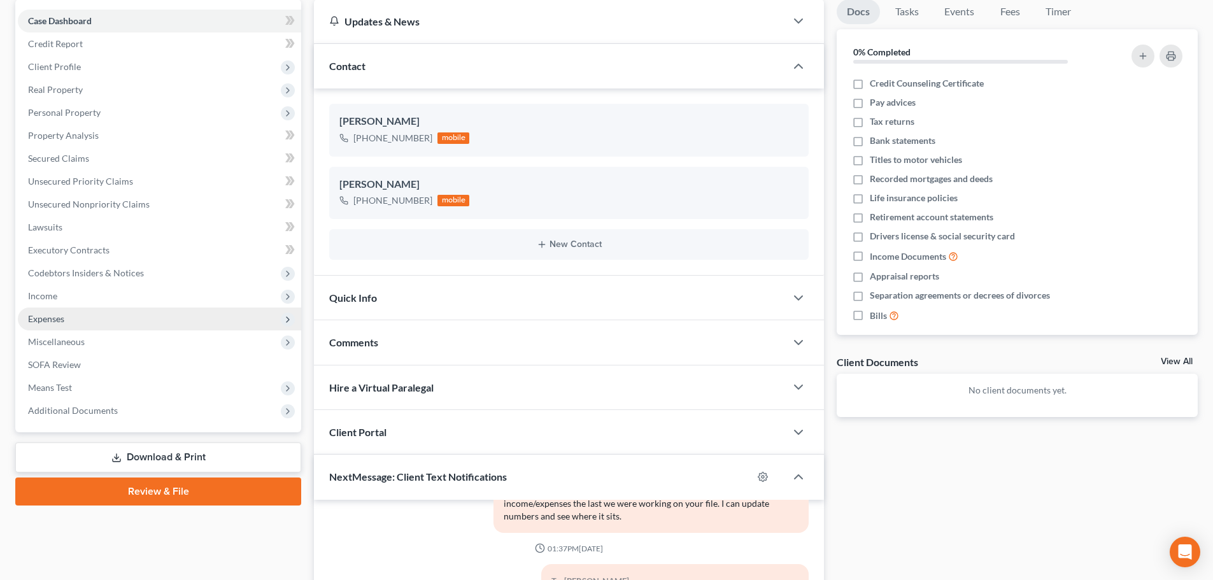
scroll to position [122, 0]
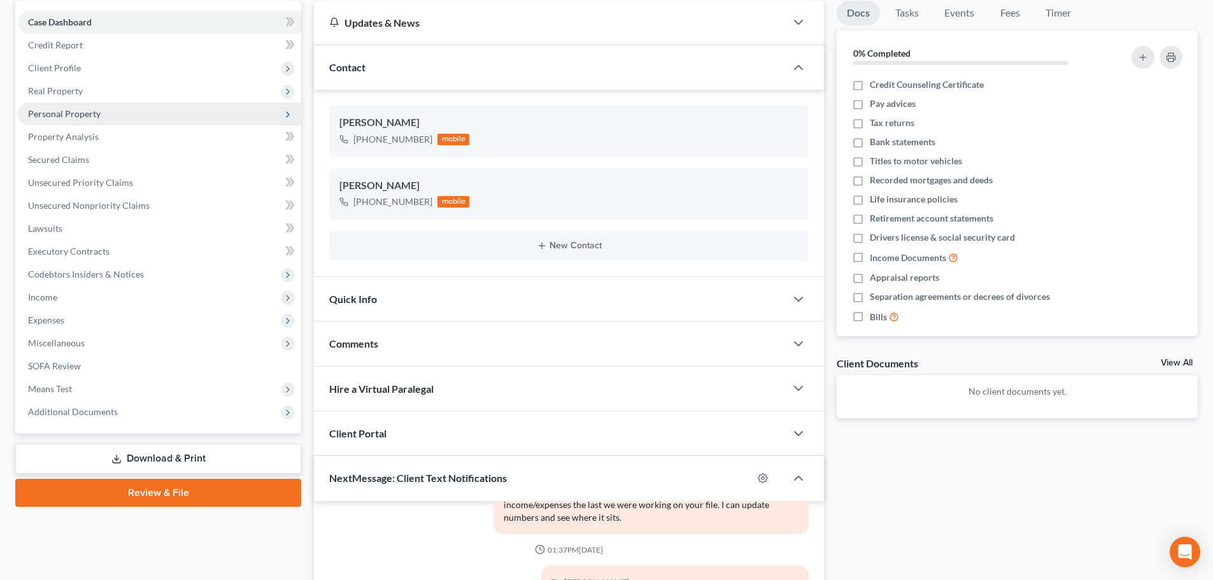
click at [104, 115] on span "Personal Property" at bounding box center [159, 113] width 283 height 23
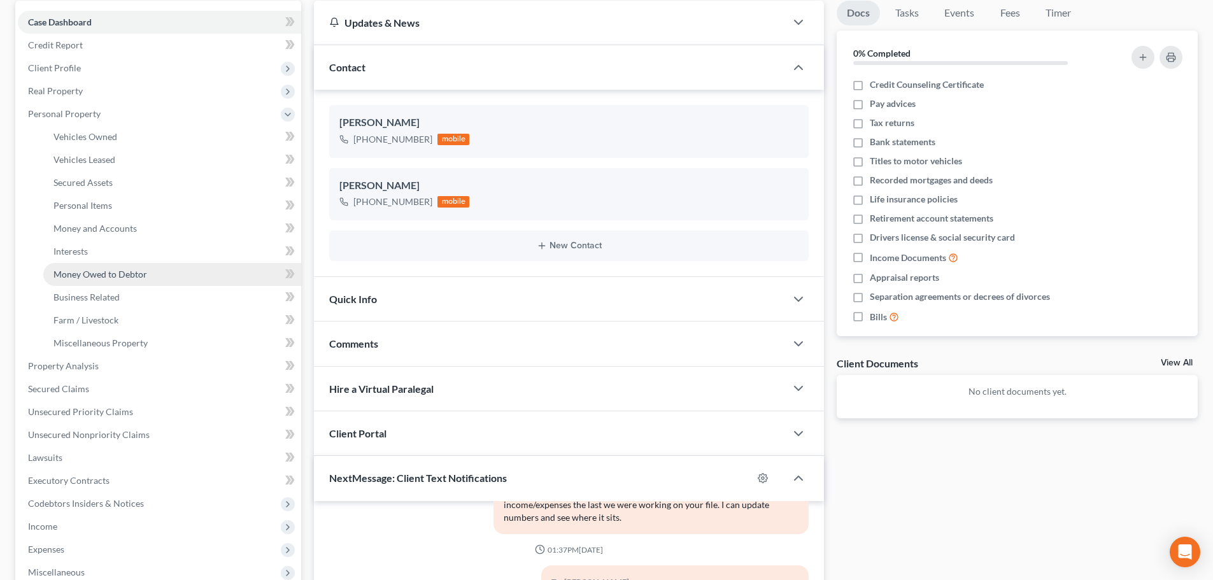
click at [108, 276] on span "Money Owed to Debtor" at bounding box center [100, 274] width 94 height 11
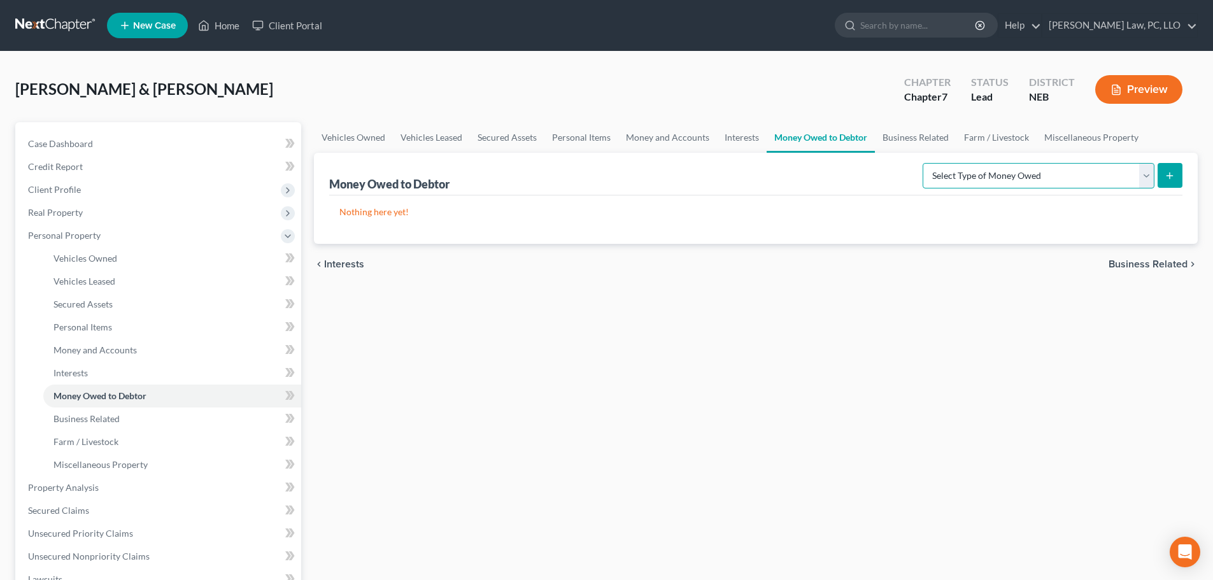
click at [1057, 178] on select "Select Type of Money Owed Accounts Receivable (A/B: 38) Alimony (A/B: 29) Child…" at bounding box center [1038, 175] width 232 height 25
select select "accounts_receivable"
click at [925, 163] on select "Select Type of Money Owed Accounts Receivable (A/B: 38) Alimony (A/B: 29) Child…" at bounding box center [1038, 175] width 232 height 25
click at [1167, 172] on icon "submit" at bounding box center [1169, 176] width 10 height 10
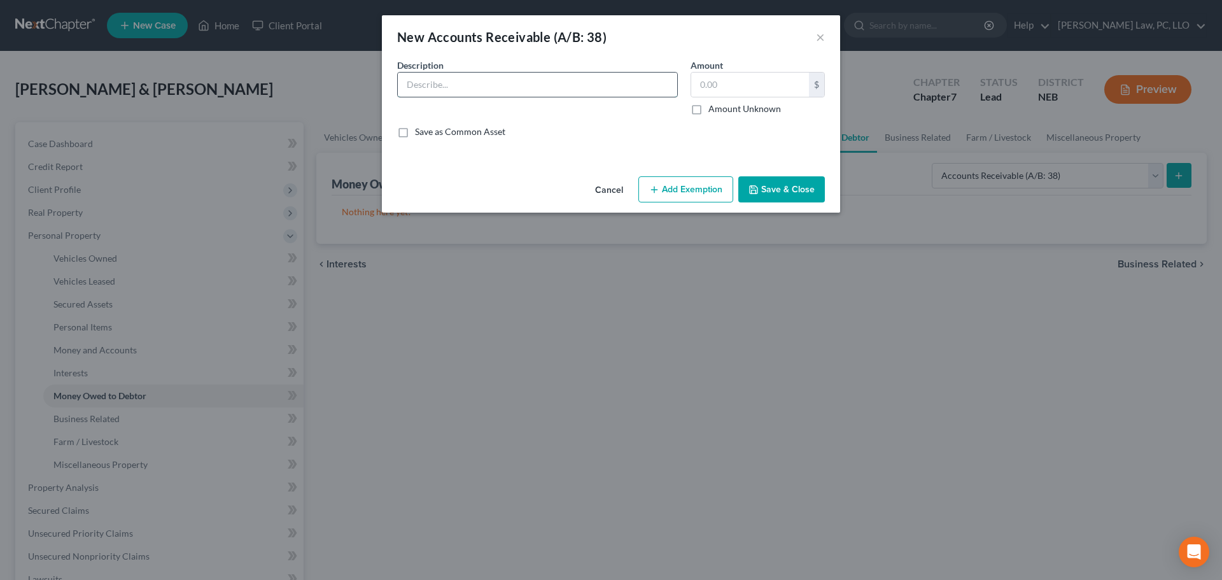
click at [454, 85] on input "text" at bounding box center [537, 85] width 279 height 24
type input "Accounts Receivable"
type input "8,400.00"
click at [674, 191] on button "Add Exemption" at bounding box center [685, 189] width 95 height 27
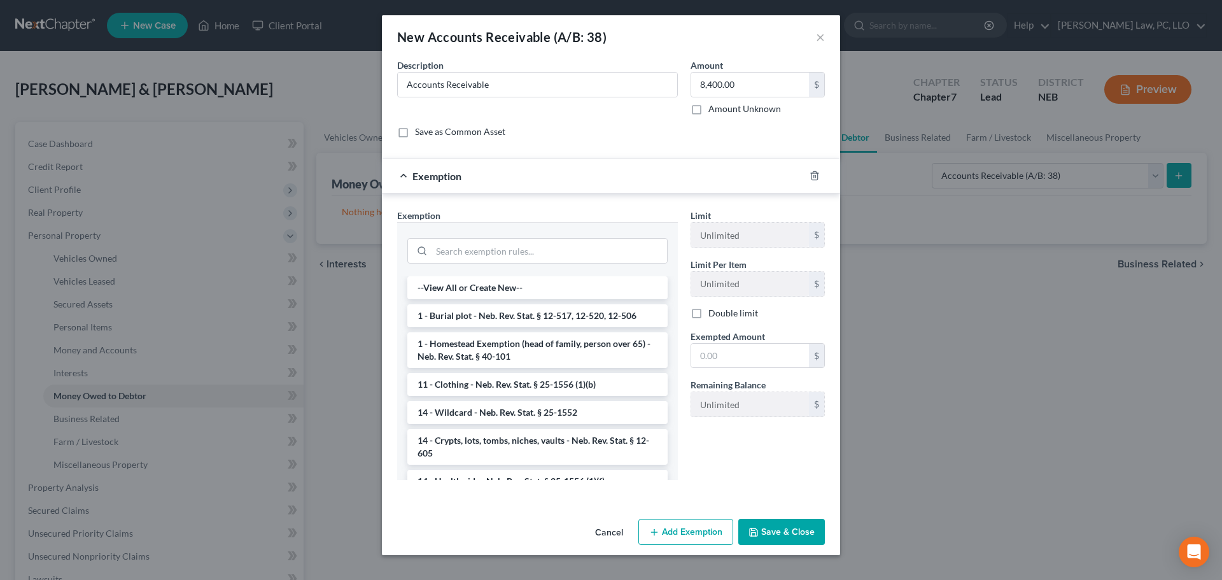
click at [558, 412] on li "14 - Wildcard - Neb. Rev. Stat. § 25-1552" at bounding box center [537, 412] width 260 height 23
checkbox input "true"
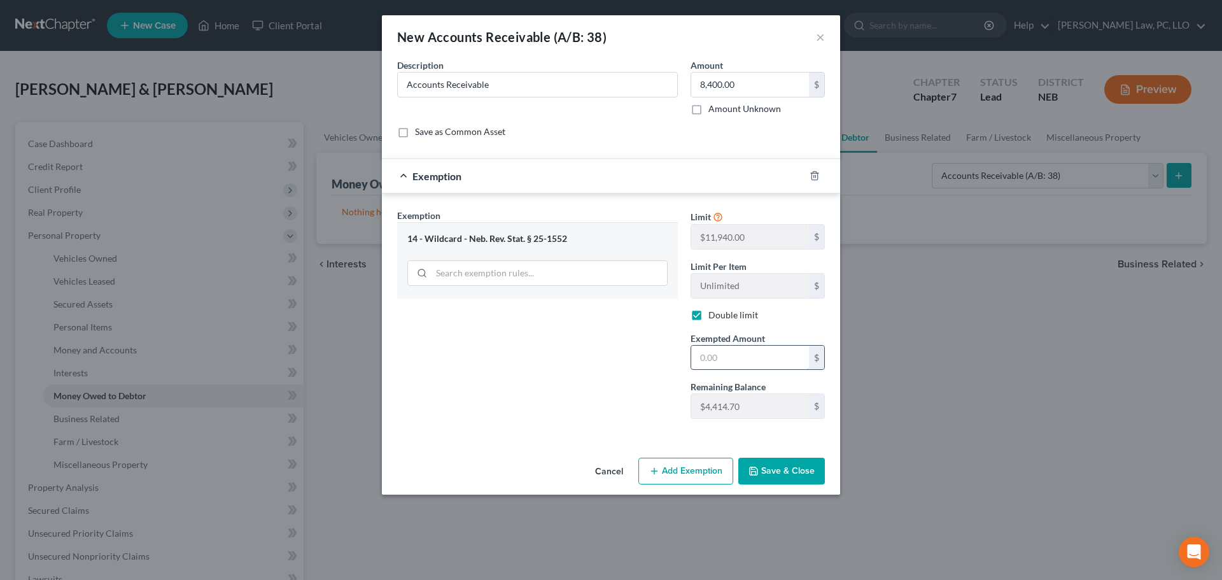
click at [703, 356] on input "text" at bounding box center [750, 358] width 118 height 24
type input "4,414.70"
click at [764, 470] on button "Save & Close" at bounding box center [781, 471] width 87 height 27
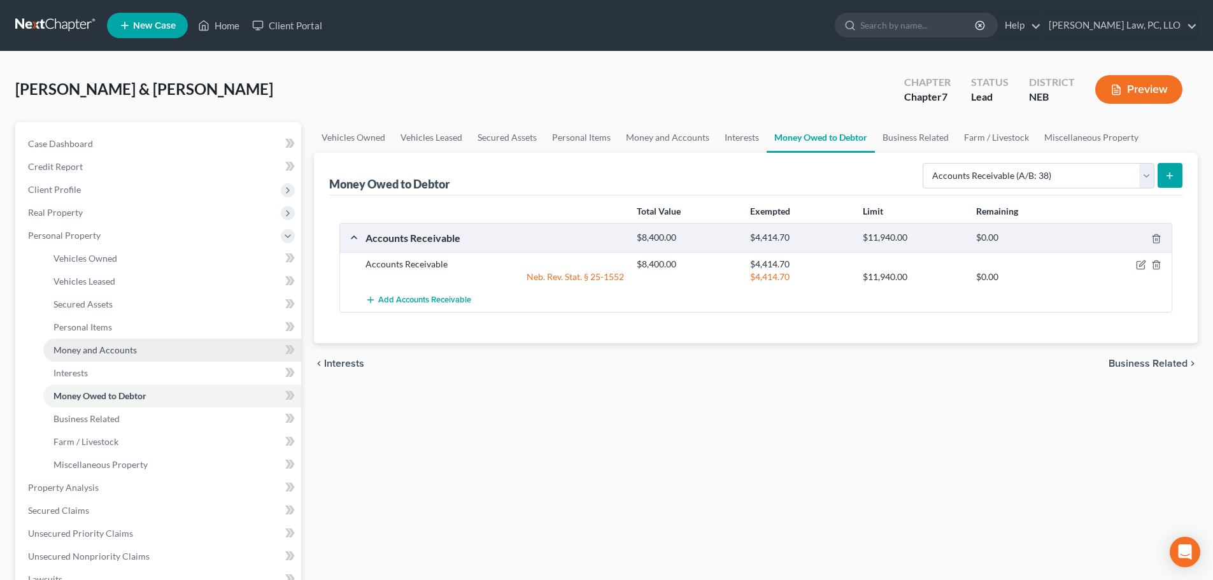
click at [157, 351] on link "Money and Accounts" at bounding box center [172, 350] width 258 height 23
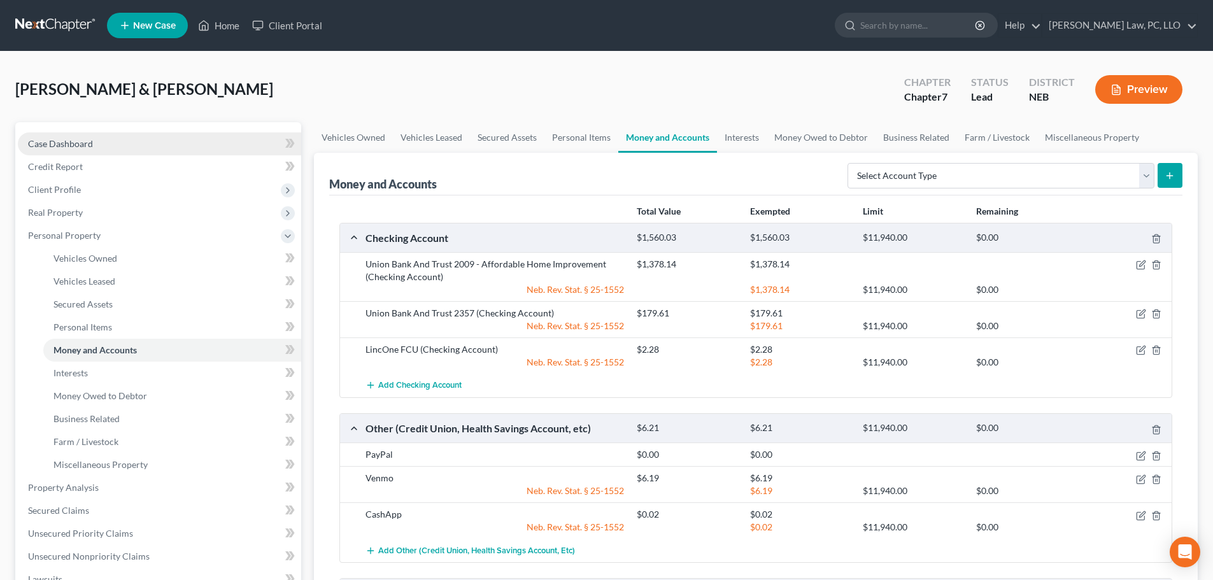
click at [93, 139] on link "Case Dashboard" at bounding box center [159, 143] width 283 height 23
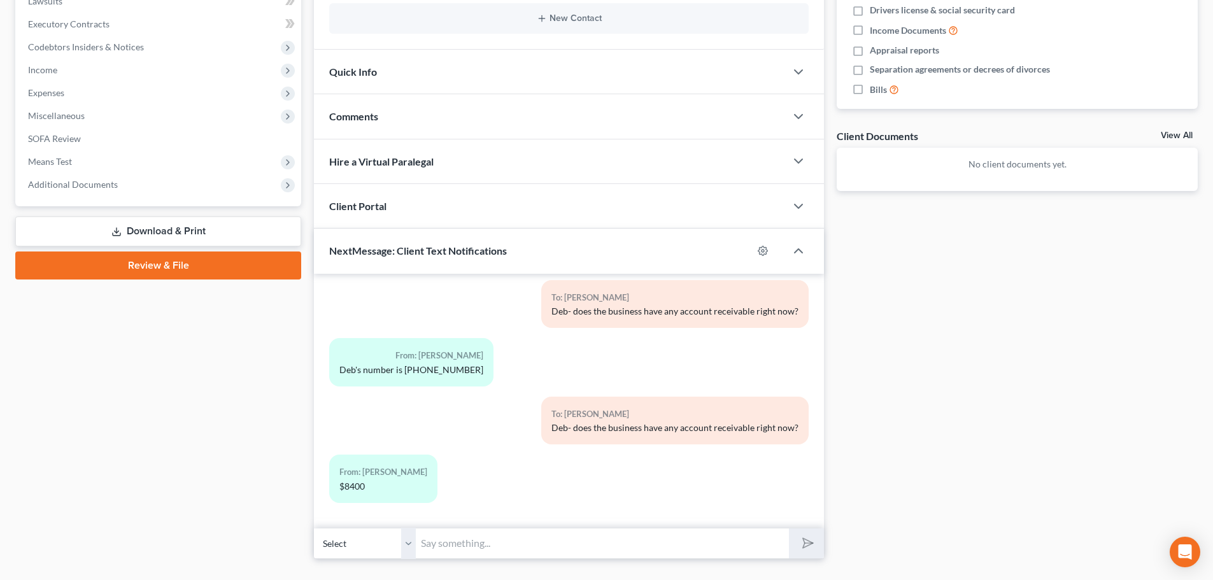
scroll to position [376, 0]
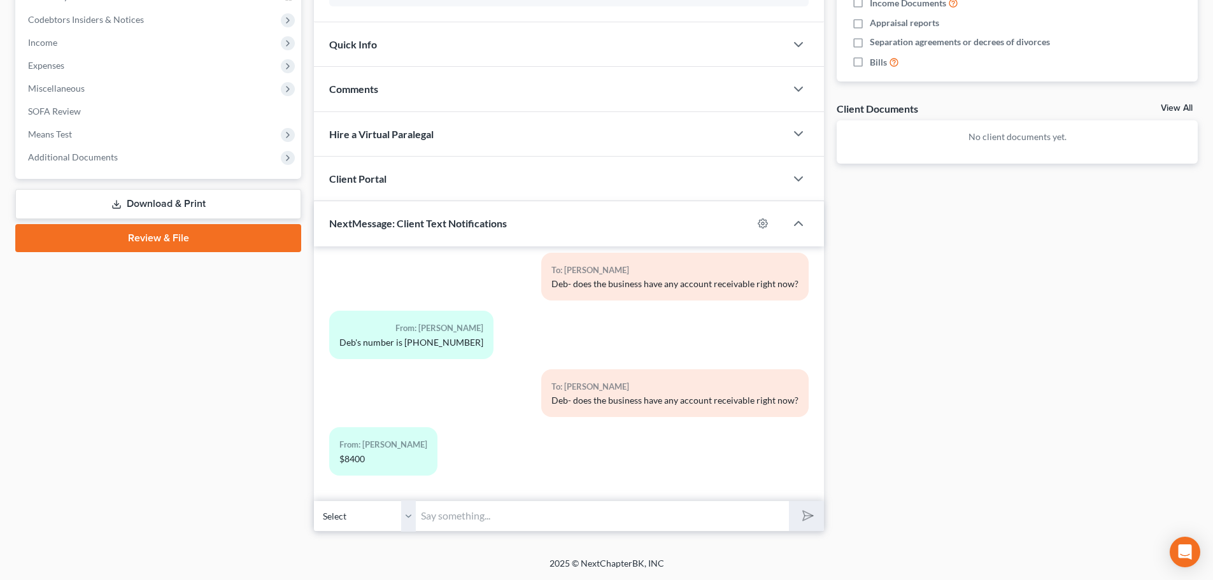
click at [486, 509] on input "text" at bounding box center [602, 515] width 373 height 31
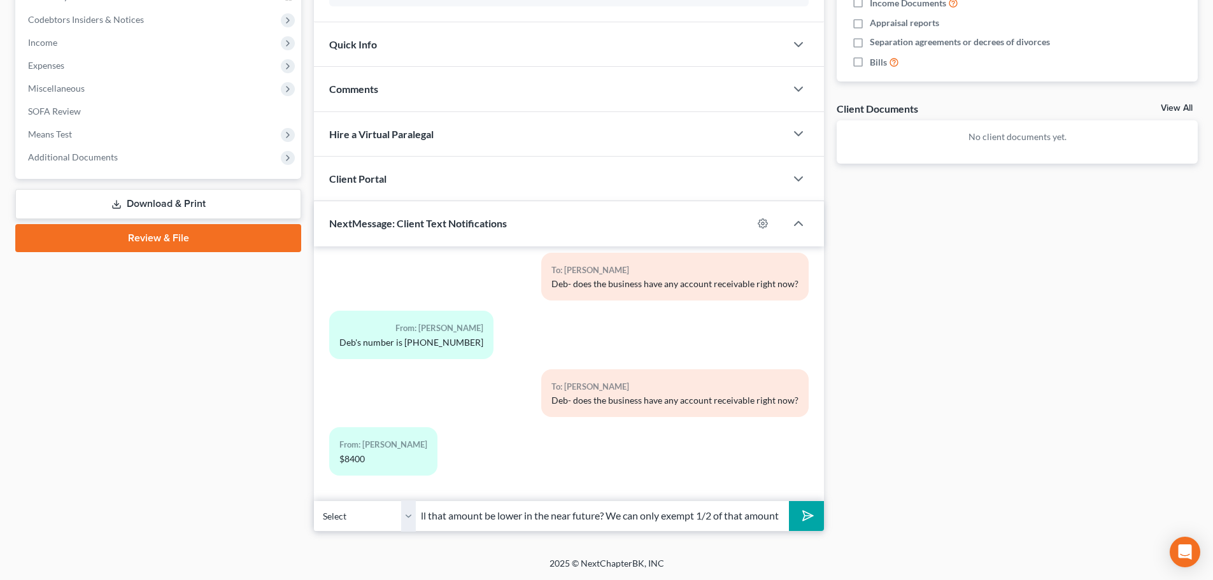
scroll to position [0, 17]
type input "Will that amount be lower in the near future? We can only exempt 1/2 of that am…"
click at [806, 512] on polygon "submit" at bounding box center [805, 515] width 15 height 15
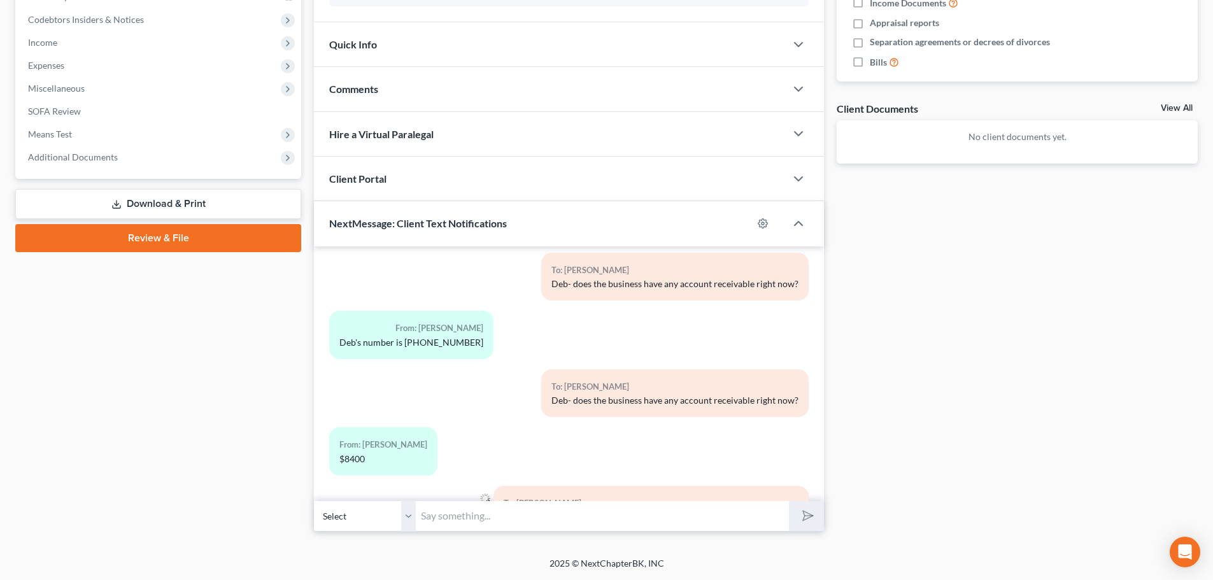
scroll to position [857, 0]
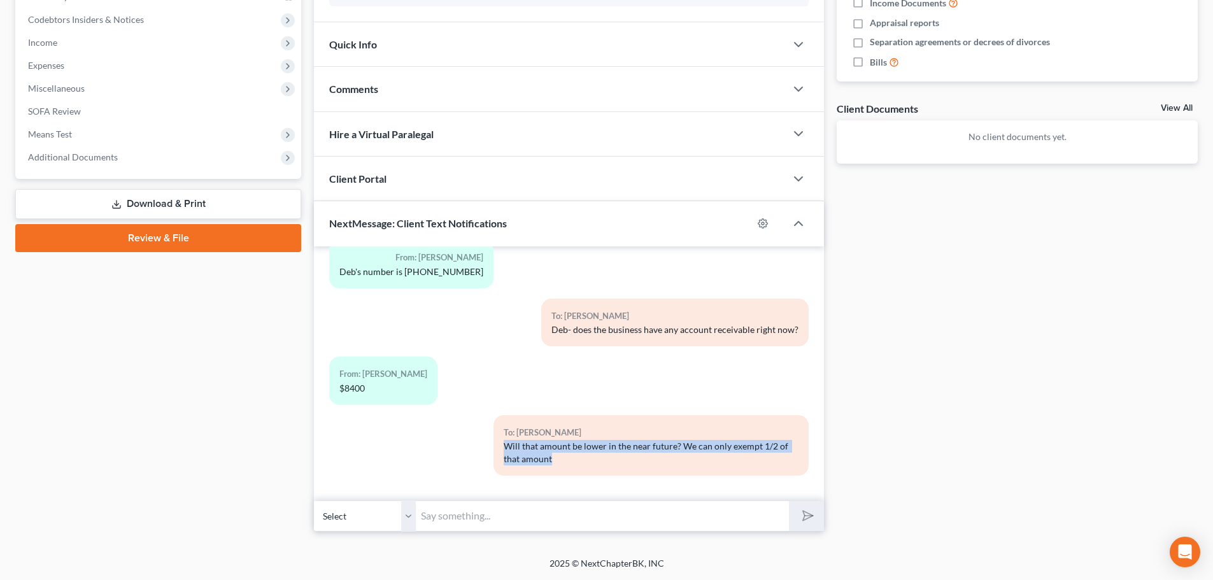
drag, startPoint x: 549, startPoint y: 460, endPoint x: 492, endPoint y: 443, distance: 59.2
click at [493, 443] on div "To: Jason Osborn Will that amount be lower in the near future? We can only exem…" at bounding box center [650, 445] width 315 height 60
copy div "Will that amount be lower in the near future? We can only exempt 1/2 of that am…"
click at [386, 523] on select "Select +1 (402) 840-9045 - Jason Osborn +1 (402) 202-7503 - Deborah Osborn" at bounding box center [365, 515] width 102 height 31
select select "1"
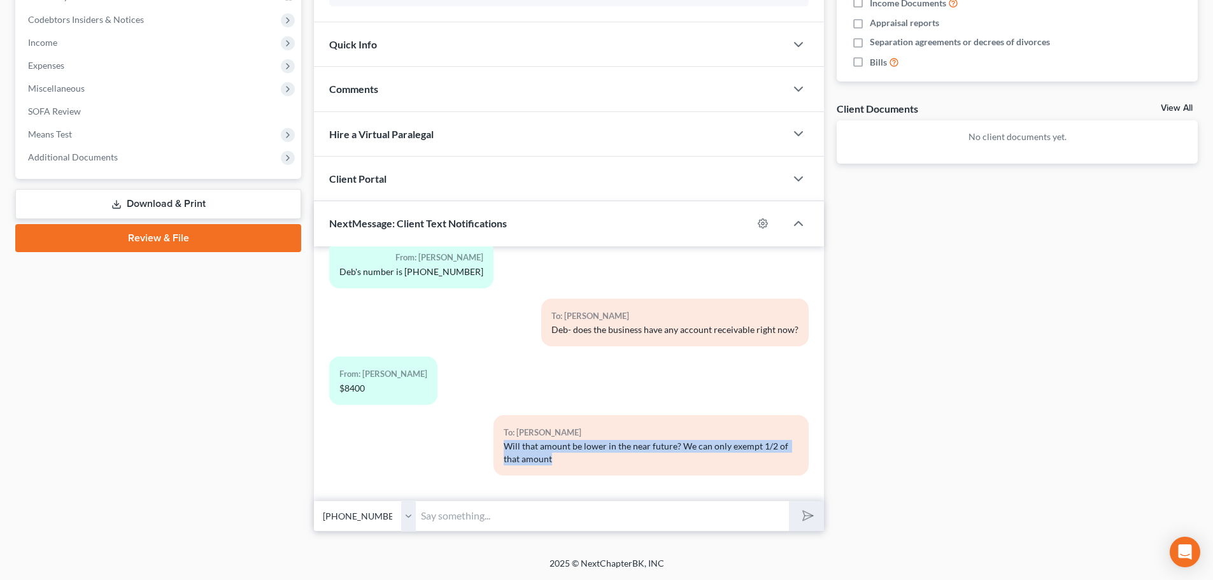
click at [314, 500] on select "Select +1 (402) 840-9045 - Jason Osborn +1 (402) 202-7503 - Deborah Osborn" at bounding box center [365, 515] width 102 height 31
click at [435, 519] on input "text" at bounding box center [602, 515] width 373 height 31
paste input "Will that amount be lower in the near future? We can only exempt 1/2 of that am…"
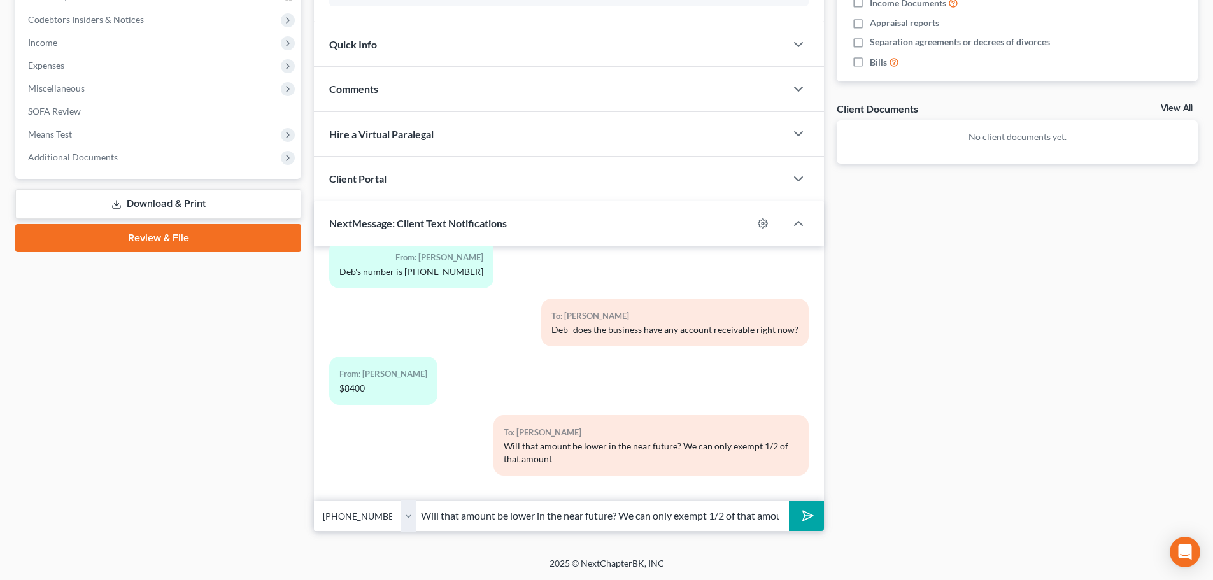
scroll to position [0, 17]
type input "Will that amount be lower in the near future? We can only exempt 1/2 of that am…"
click at [812, 517] on icon "submit" at bounding box center [805, 516] width 18 height 18
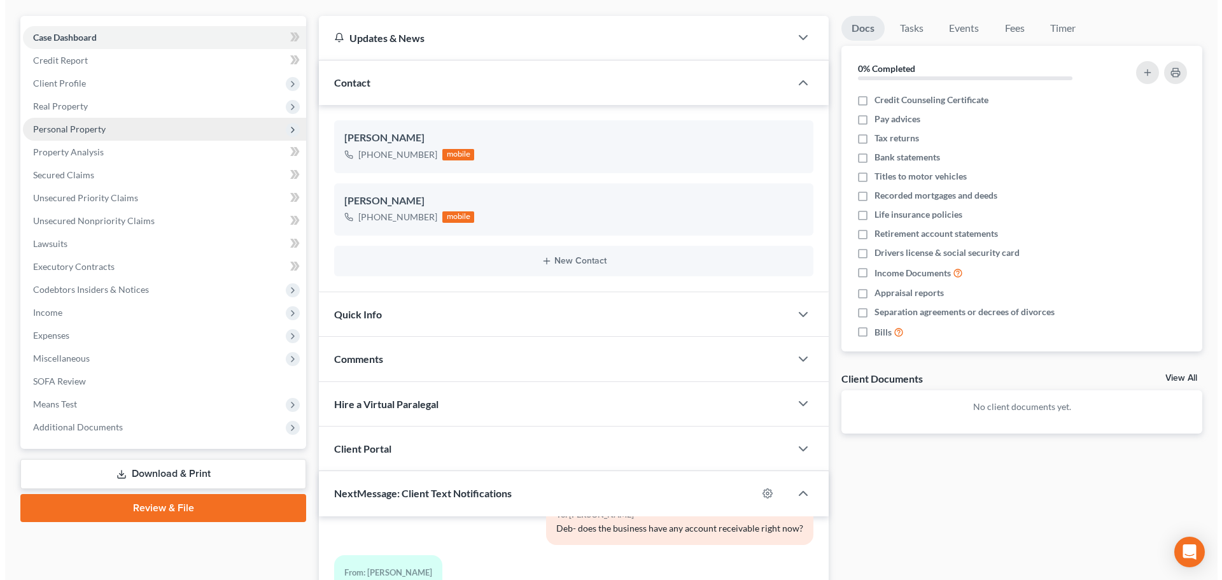
scroll to position [0, 0]
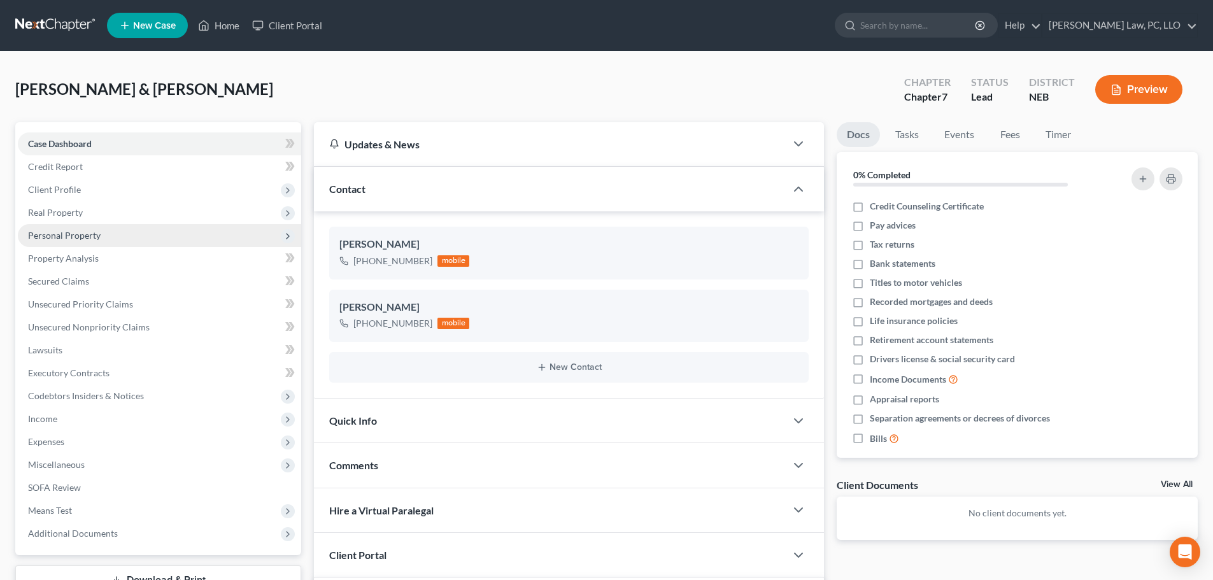
click at [117, 229] on span "Personal Property" at bounding box center [159, 235] width 283 height 23
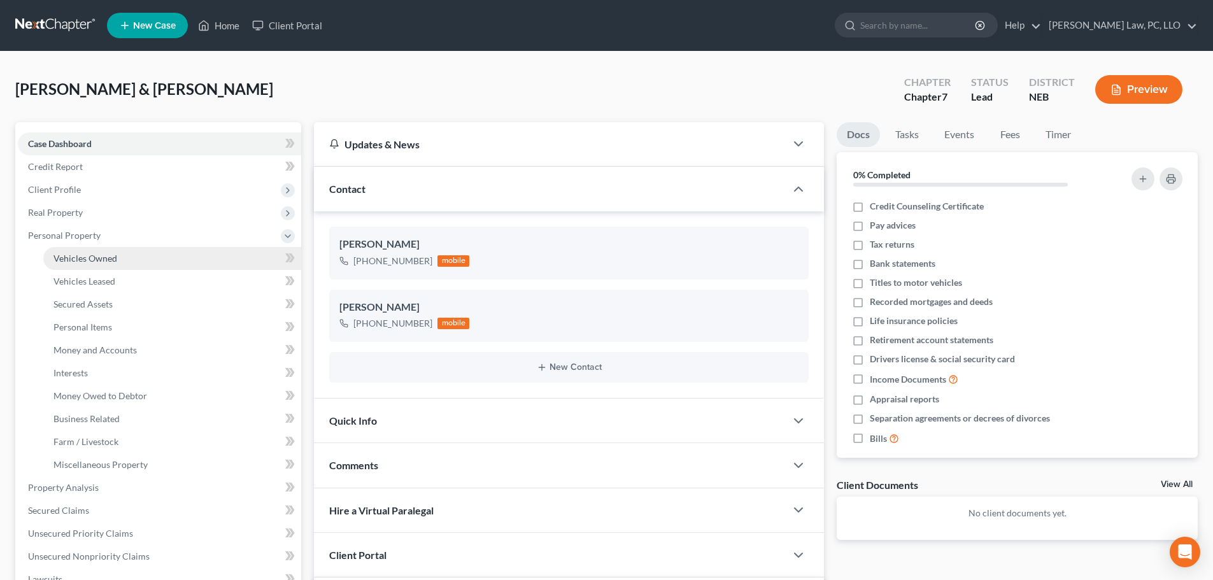
click at [125, 260] on link "Vehicles Owned" at bounding box center [172, 258] width 258 height 23
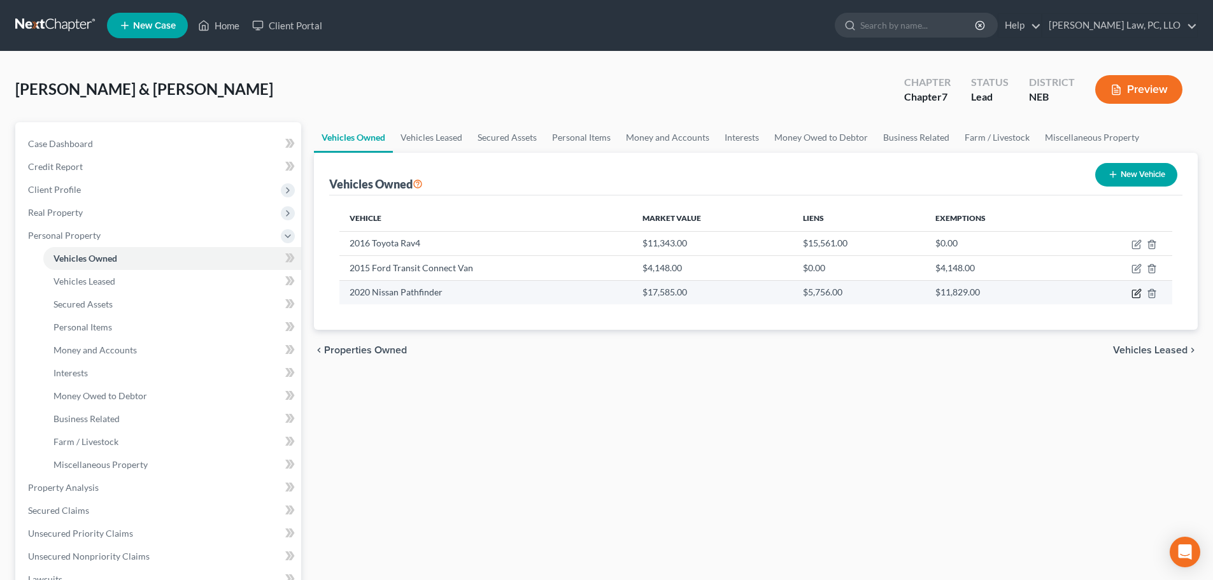
click at [1138, 293] on icon "button" at bounding box center [1137, 292] width 6 height 6
select select "0"
select select "6"
select select "2"
select select "0"
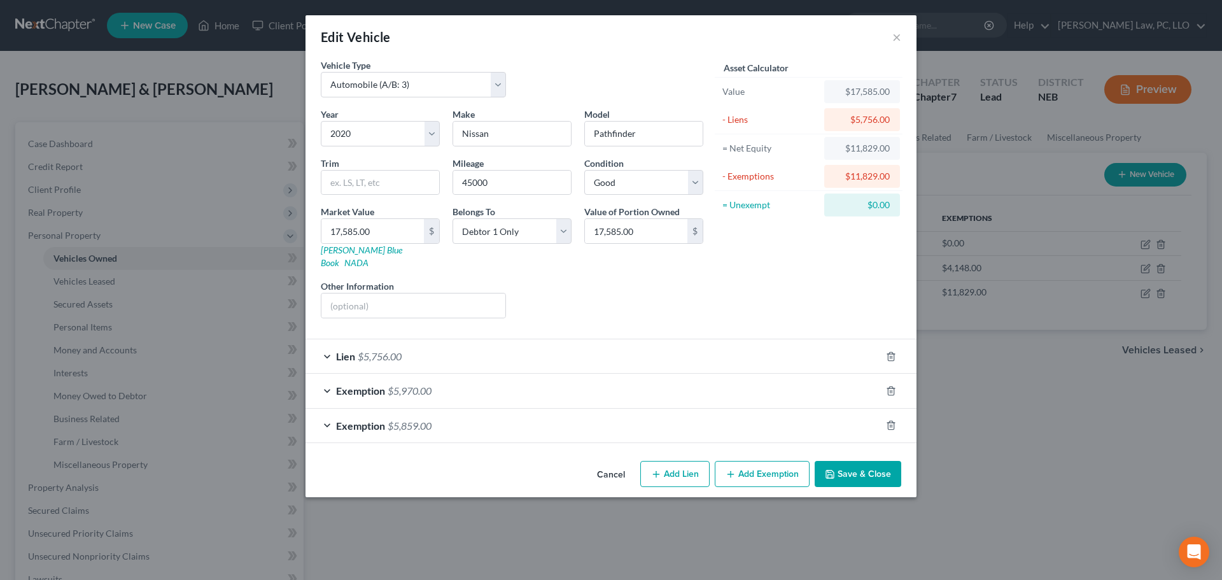
click at [517, 421] on div "Exemption $5,859.00" at bounding box center [593, 426] width 575 height 34
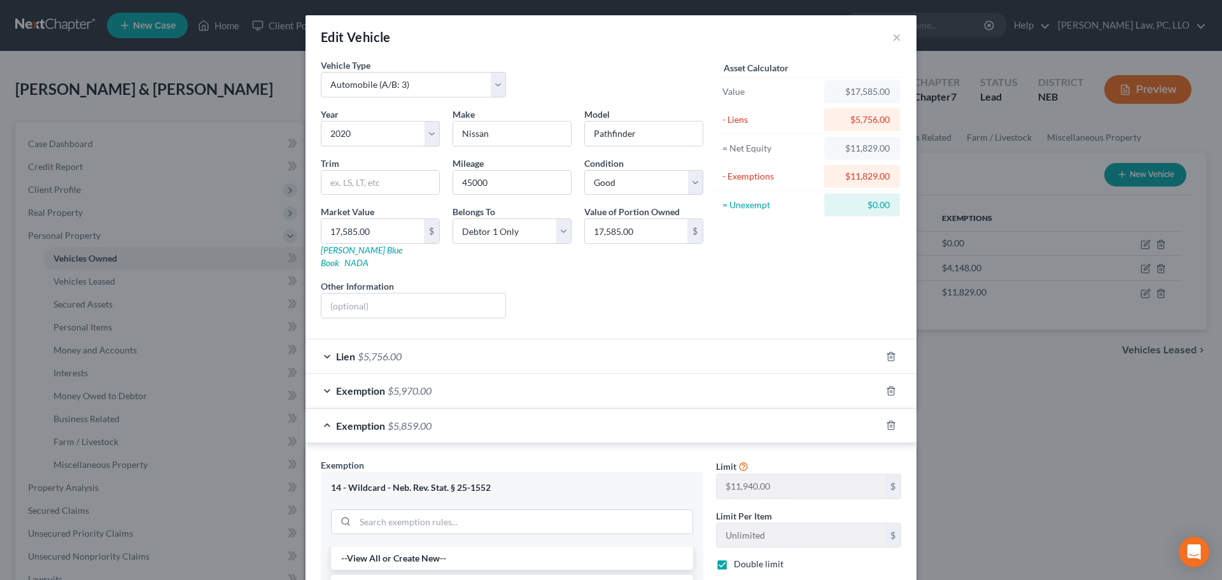
click at [517, 414] on div "Exemption $5,859.00" at bounding box center [593, 426] width 575 height 34
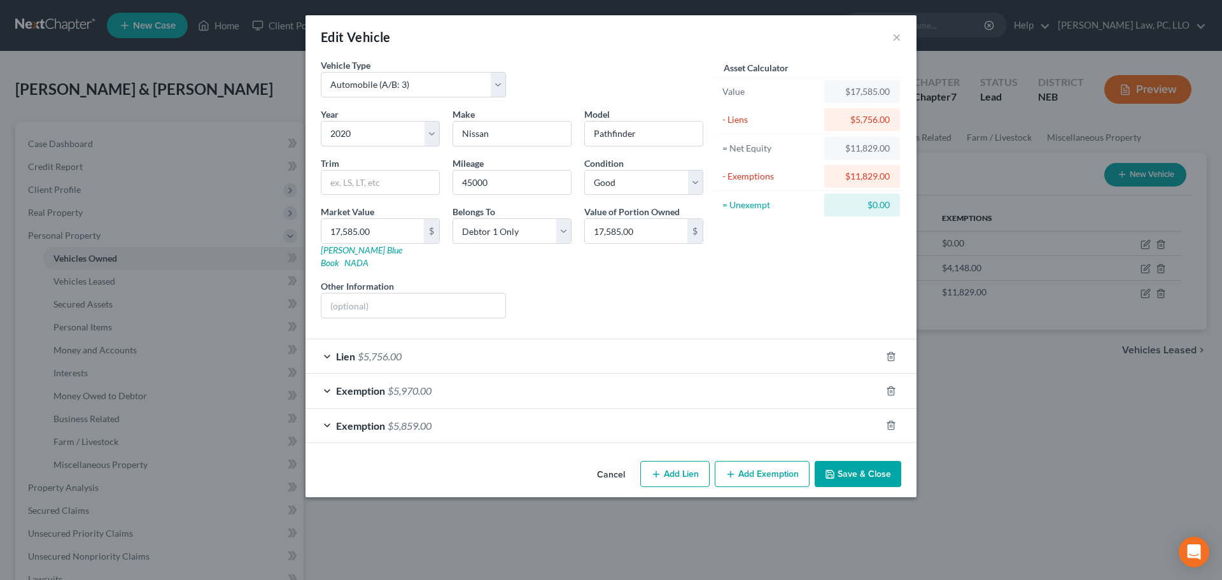
click at [506, 383] on div "Exemption $5,970.00" at bounding box center [593, 391] width 575 height 34
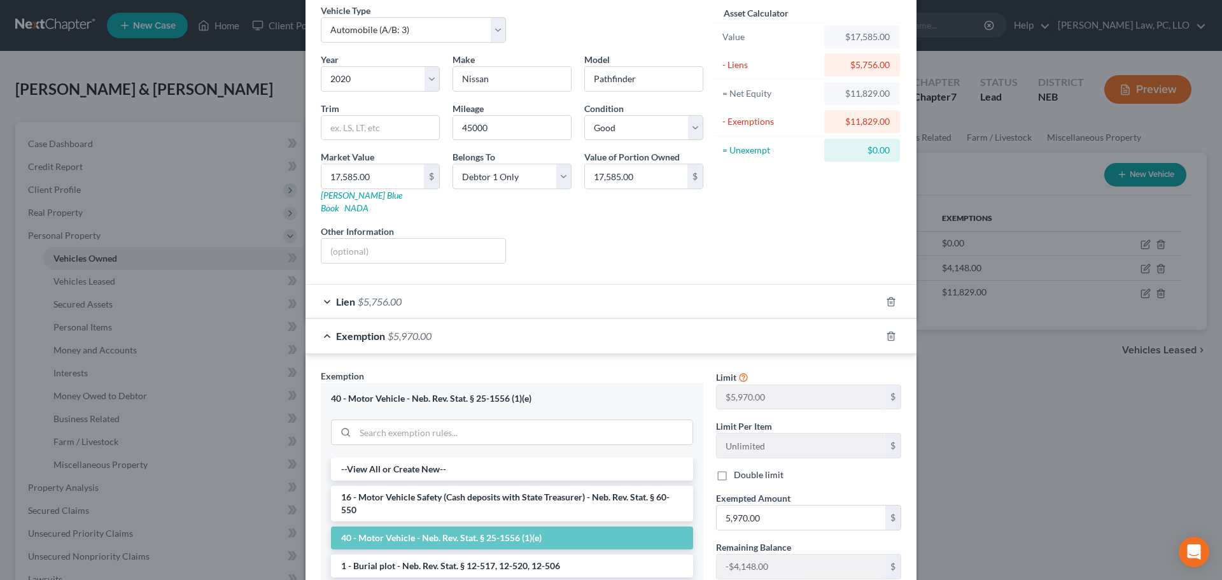
scroll to position [127, 0]
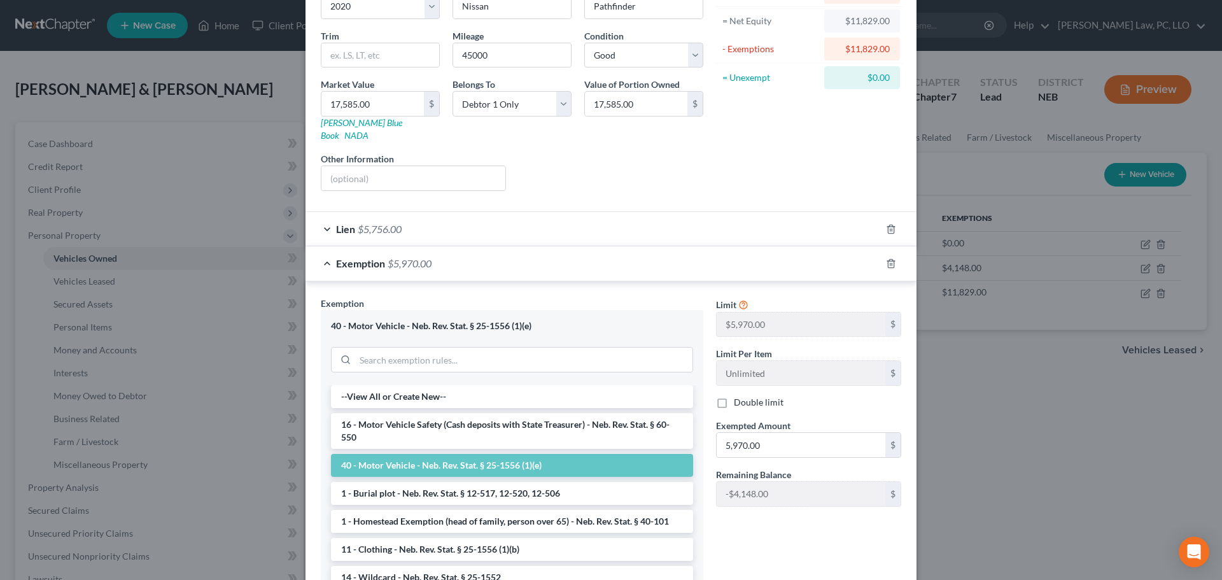
click at [761, 396] on label "Double limit" at bounding box center [759, 402] width 50 height 13
click at [747, 396] on input "Double limit" at bounding box center [743, 400] width 8 height 8
click at [761, 396] on label "Double limit" at bounding box center [759, 402] width 50 height 13
click at [747, 396] on input "Double limit" at bounding box center [743, 400] width 8 height 8
checkbox input "false"
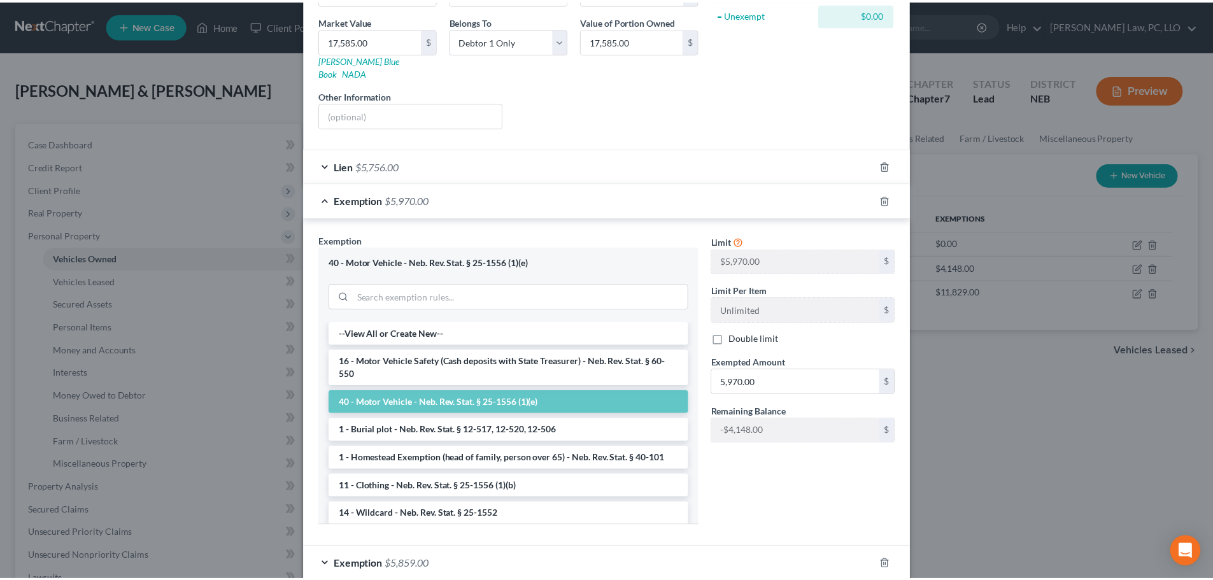
scroll to position [250, 0]
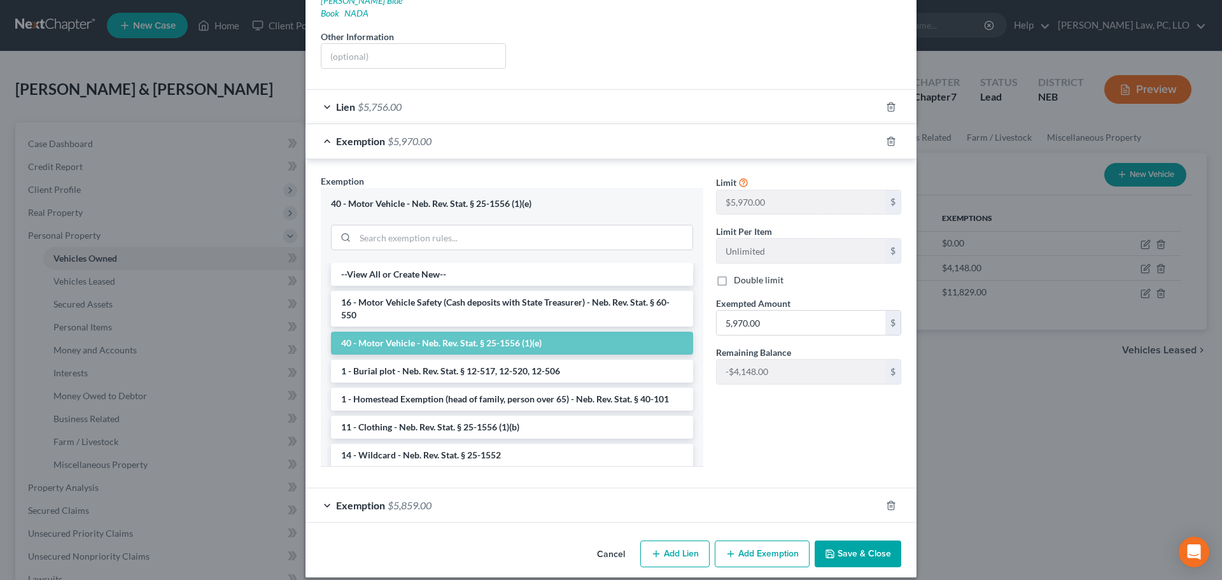
click at [882, 540] on button "Save & Close" at bounding box center [858, 553] width 87 height 27
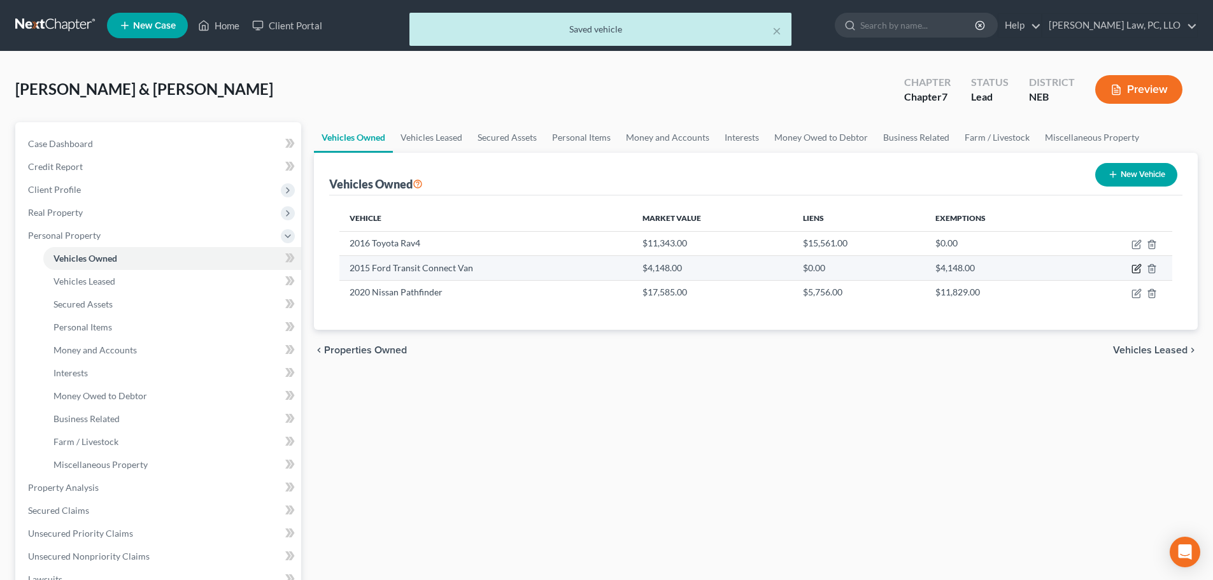
click at [1138, 271] on icon "button" at bounding box center [1136, 269] width 10 height 10
select select "0"
select select "11"
select select "2"
select select "0"
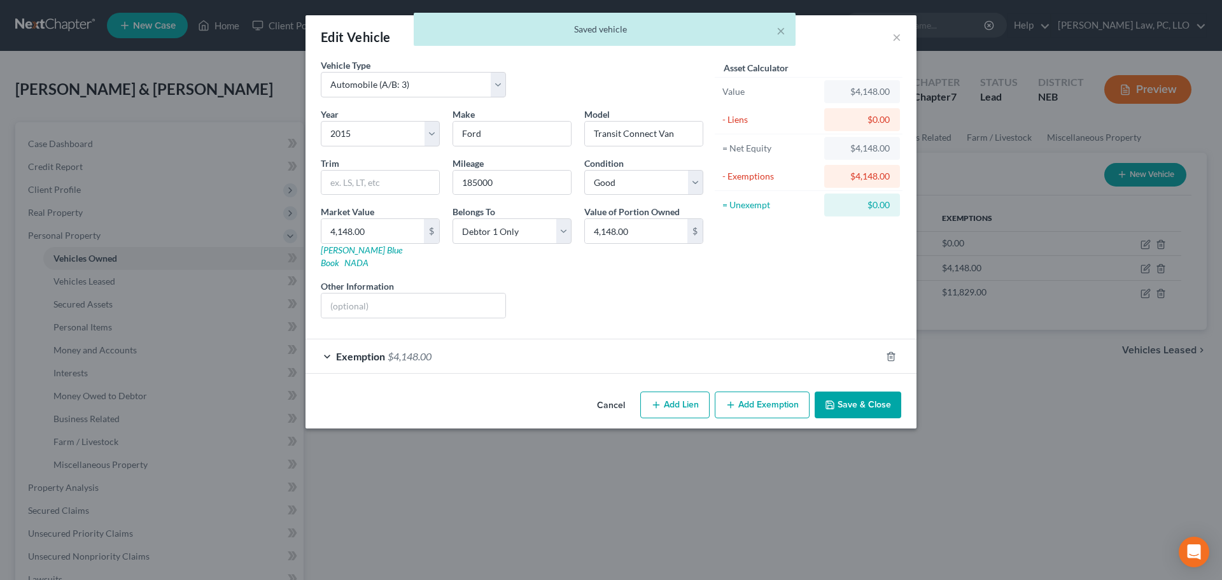
click at [513, 351] on div "Exemption $4,148.00" at bounding box center [593, 356] width 575 height 34
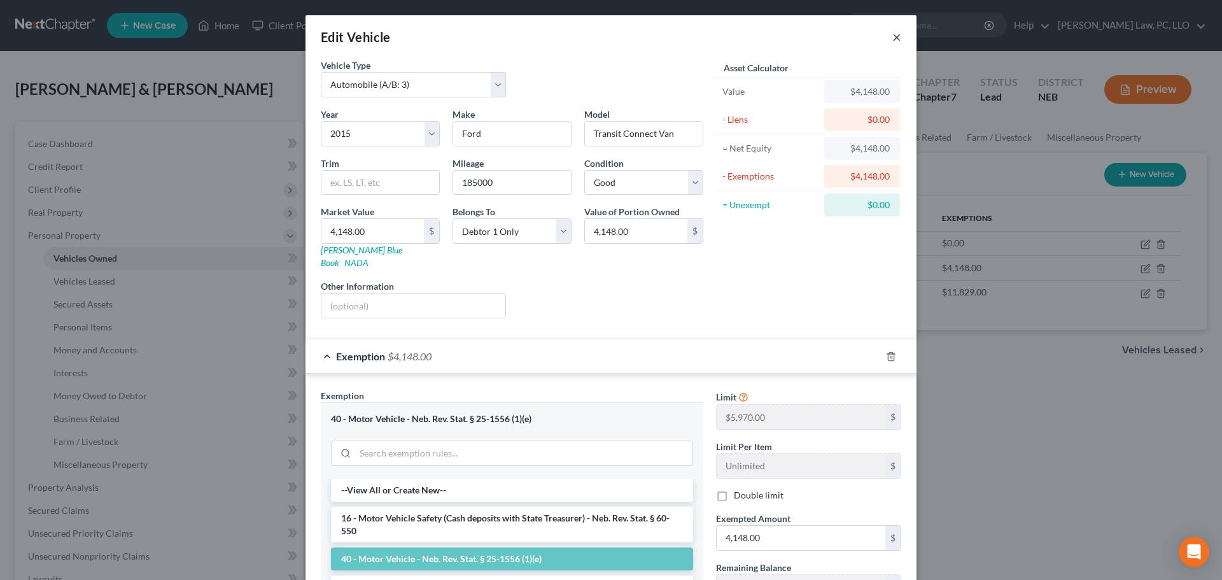
click at [894, 36] on button "×" at bounding box center [896, 36] width 9 height 15
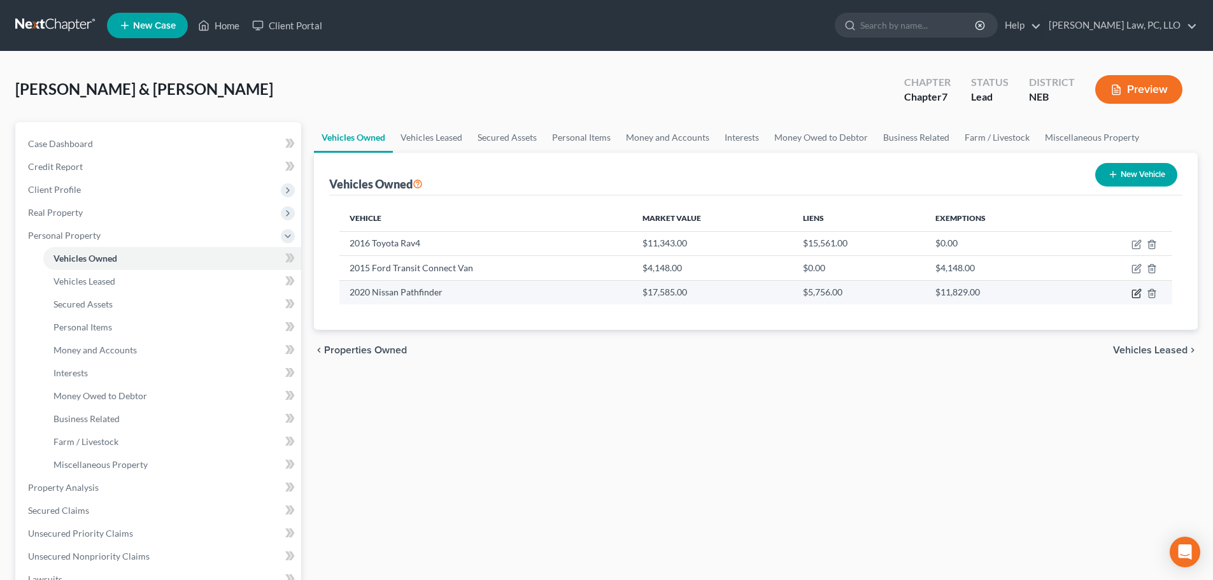
click at [1136, 294] on icon "button" at bounding box center [1137, 292] width 6 height 6
select select "0"
select select "6"
select select "2"
select select "0"
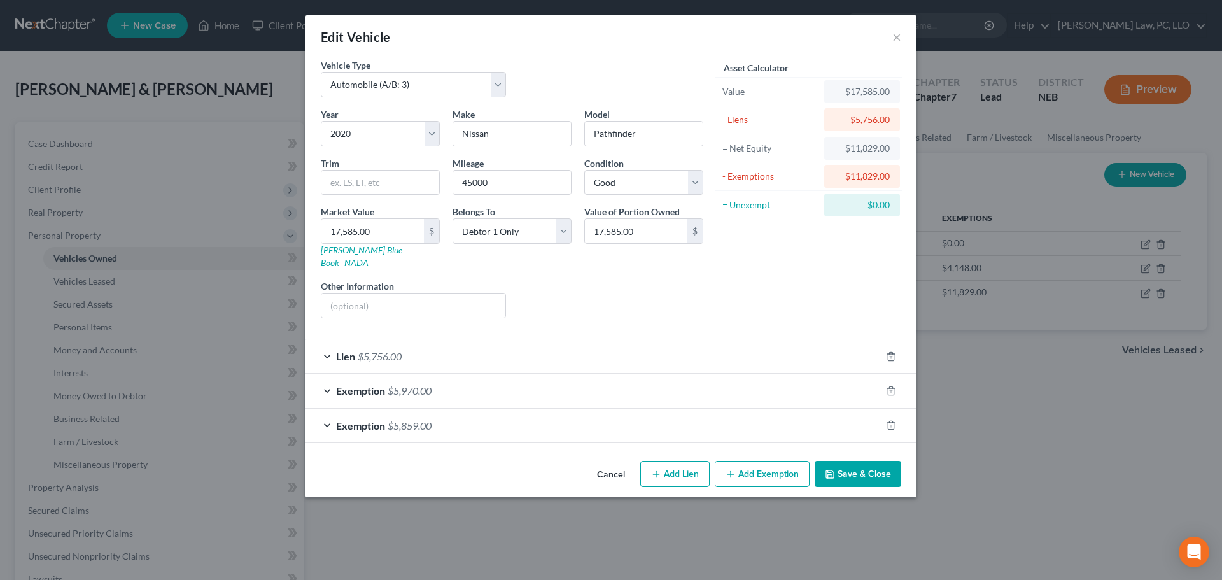
click at [849, 461] on button "Save & Close" at bounding box center [858, 474] width 87 height 27
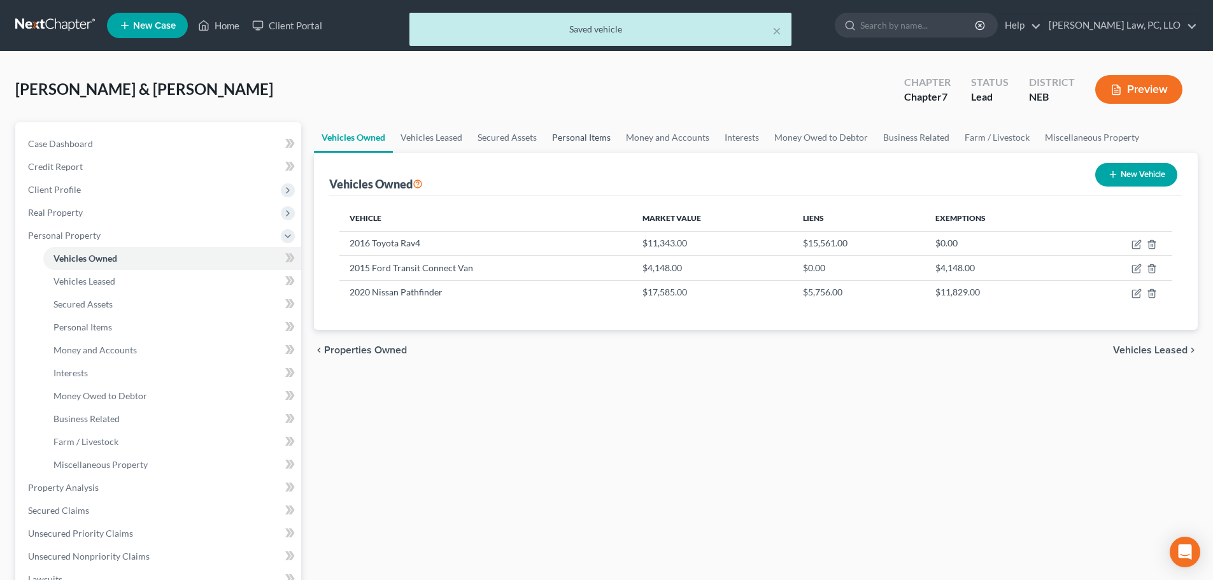
click at [566, 133] on link "Personal Items" at bounding box center [581, 137] width 74 height 31
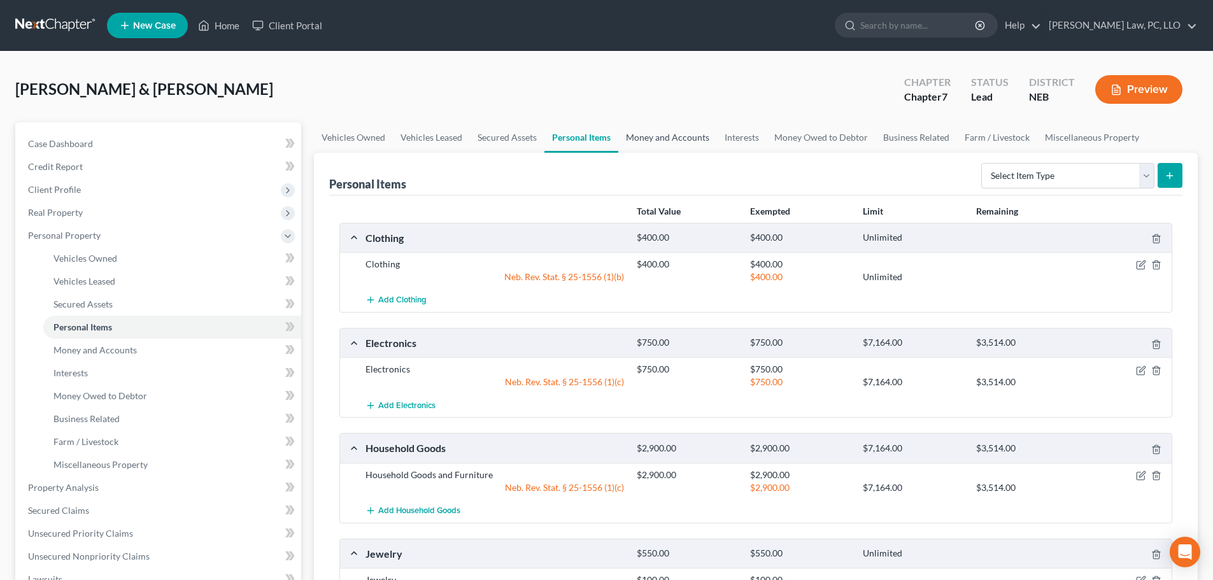
click at [652, 140] on link "Money and Accounts" at bounding box center [667, 137] width 99 height 31
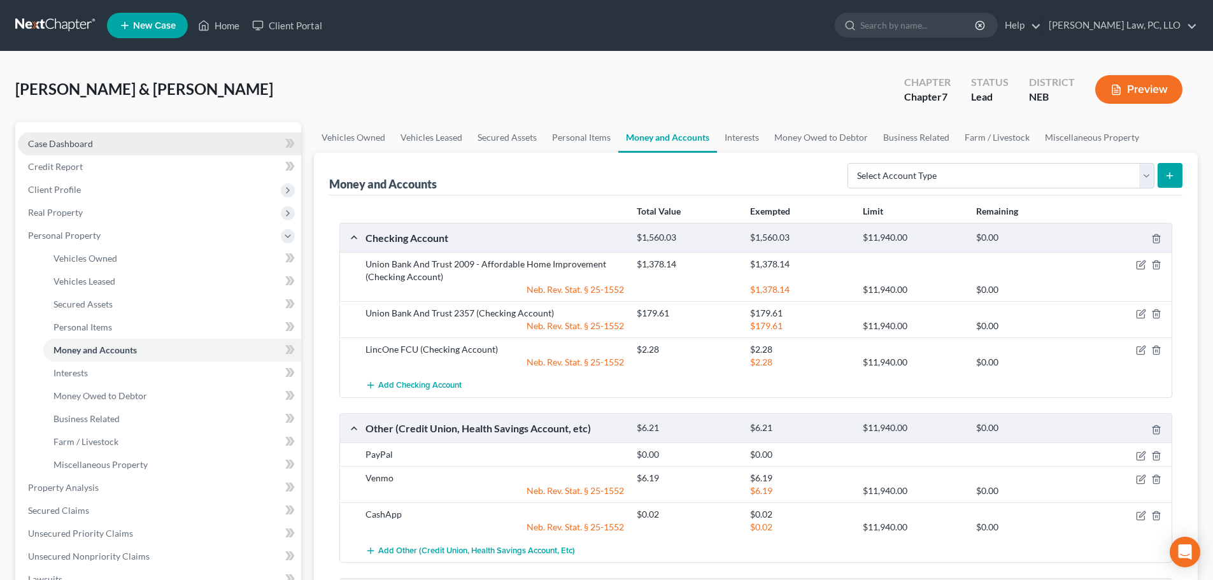
click at [117, 145] on link "Case Dashboard" at bounding box center [159, 143] width 283 height 23
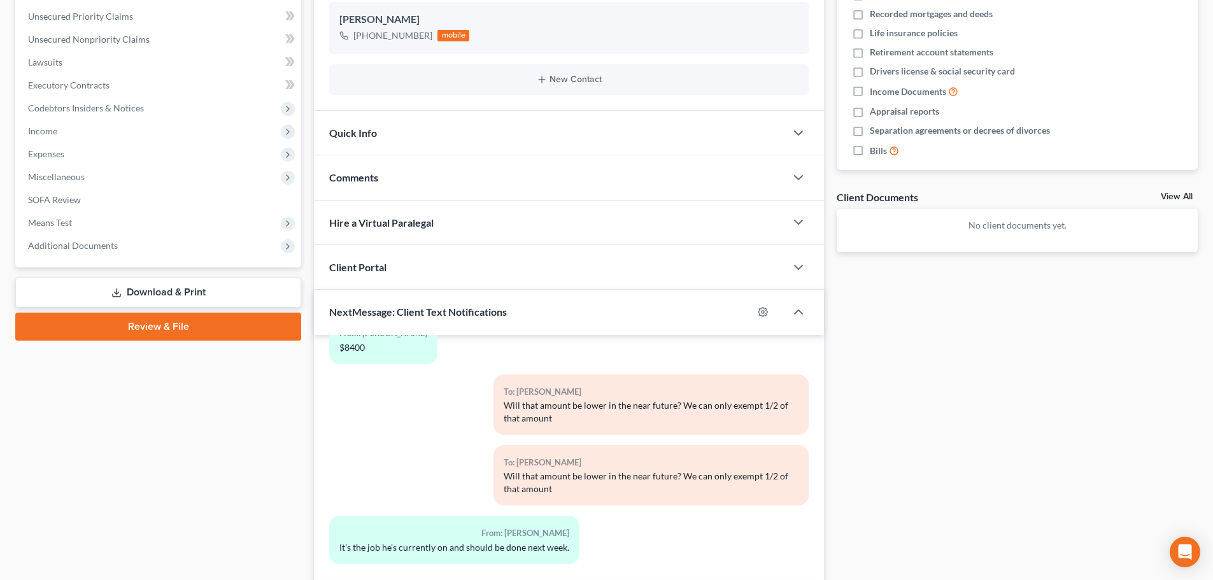
scroll to position [376, 0]
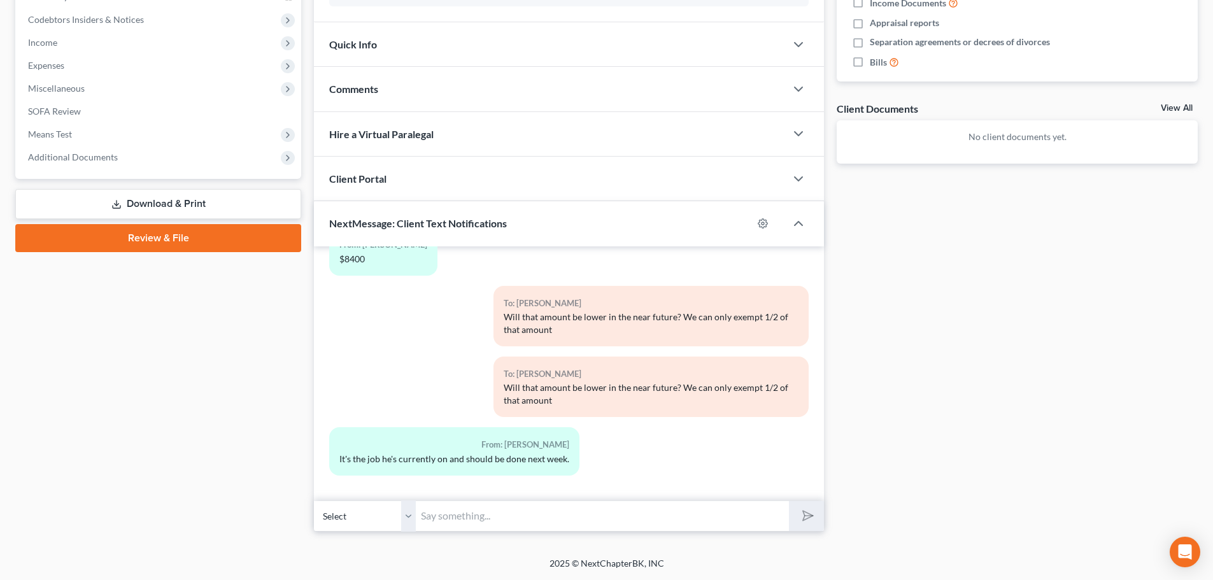
click at [576, 510] on input "text" at bounding box center [602, 515] width 373 height 31
drag, startPoint x: 951, startPoint y: 510, endPoint x: 942, endPoint y: 510, distance: 8.9
click at [951, 510] on div "Docs Tasks Events Fees Timer 0% Completed Nothing here yet! Credit Counseling C…" at bounding box center [1017, 138] width 374 height 785
click at [660, 517] on input "text" at bounding box center [602, 515] width 373 height 31
drag, startPoint x: 943, startPoint y: 505, endPoint x: 890, endPoint y: 505, distance: 52.8
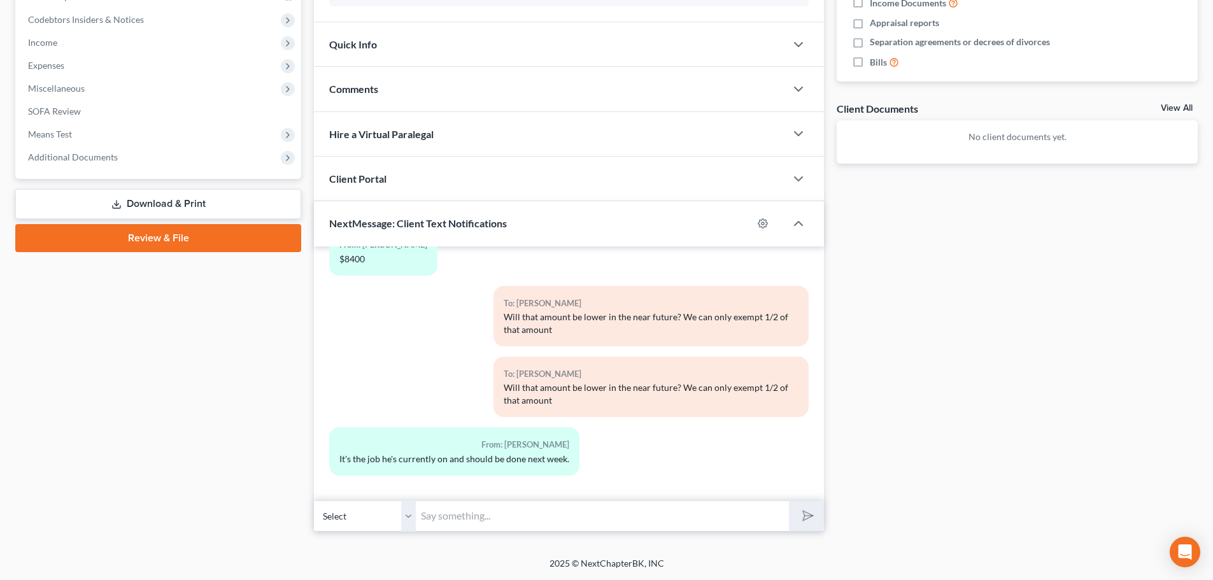
click at [943, 505] on div "Docs Tasks Events Fees Timer 0% Completed Nothing here yet! Credit Counseling C…" at bounding box center [1017, 138] width 374 height 785
click at [663, 521] on input "text" at bounding box center [602, 515] width 373 height 31
type input "then he will be paid for those jobs upon finish?"
click at [410, 510] on select "Select +1 (402) 840-9045 - Jason Osborn +1 (402) 202-7503 - Deborah Osborn" at bounding box center [365, 515] width 102 height 31
select select "1"
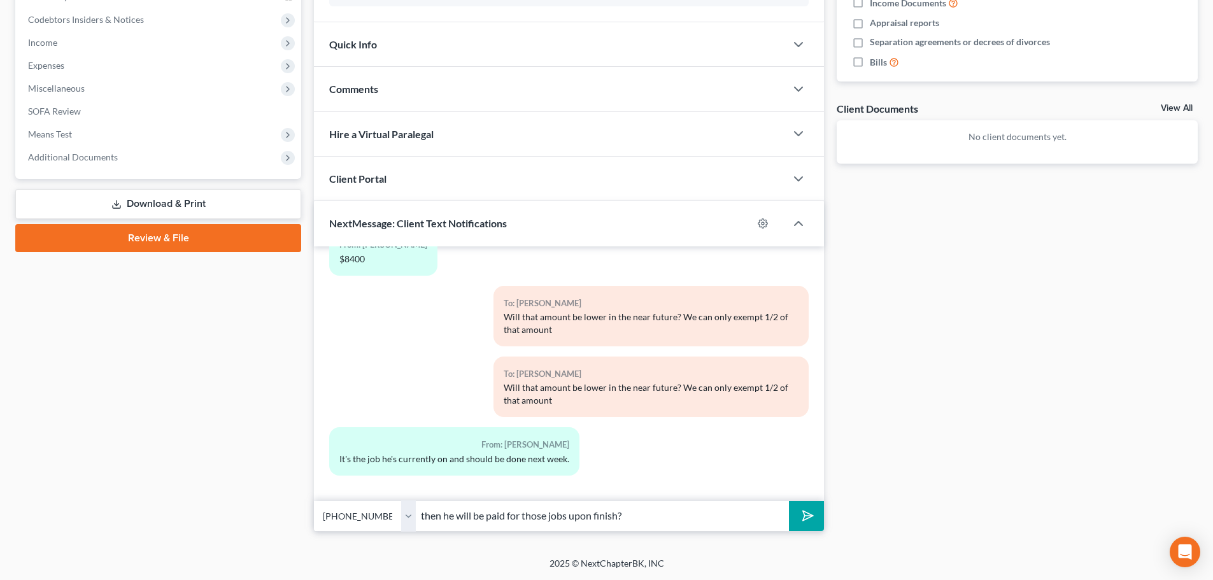
click at [314, 500] on select "Select +1 (402) 840-9045 - Jason Osborn +1 (402) 202-7503 - Deborah Osborn" at bounding box center [365, 515] width 102 height 31
click at [640, 517] on input "then he will be paid for those jobs upon finish?" at bounding box center [602, 515] width 373 height 31
type input "then he will be paid for those jobs upon finish? making the accounts receivable…"
click at [797, 525] on button "submit" at bounding box center [806, 516] width 35 height 30
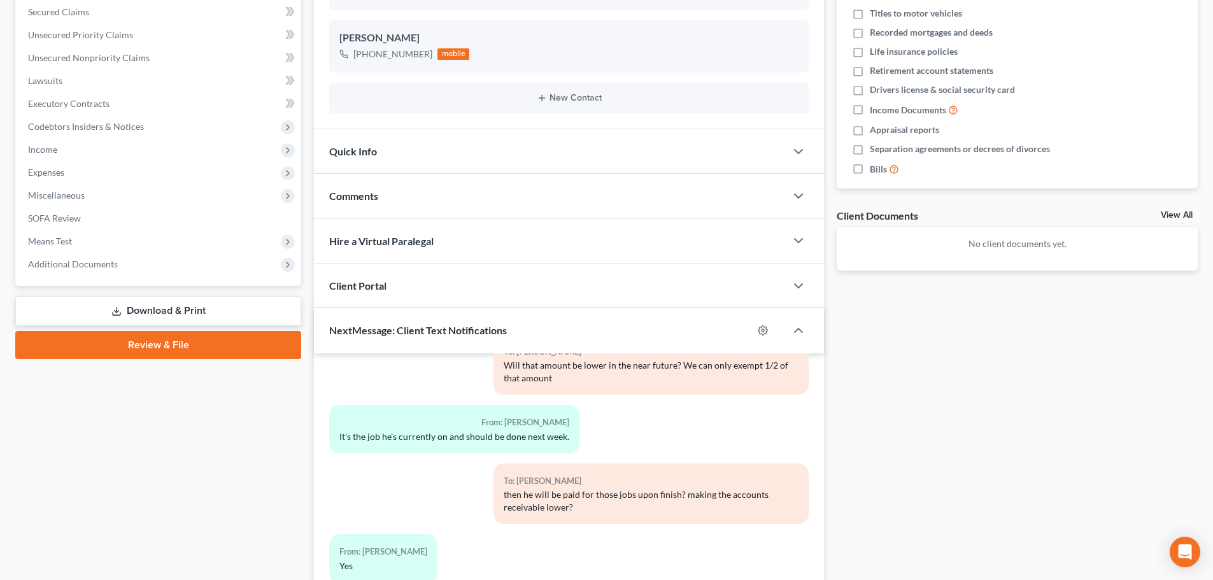
scroll to position [376, 0]
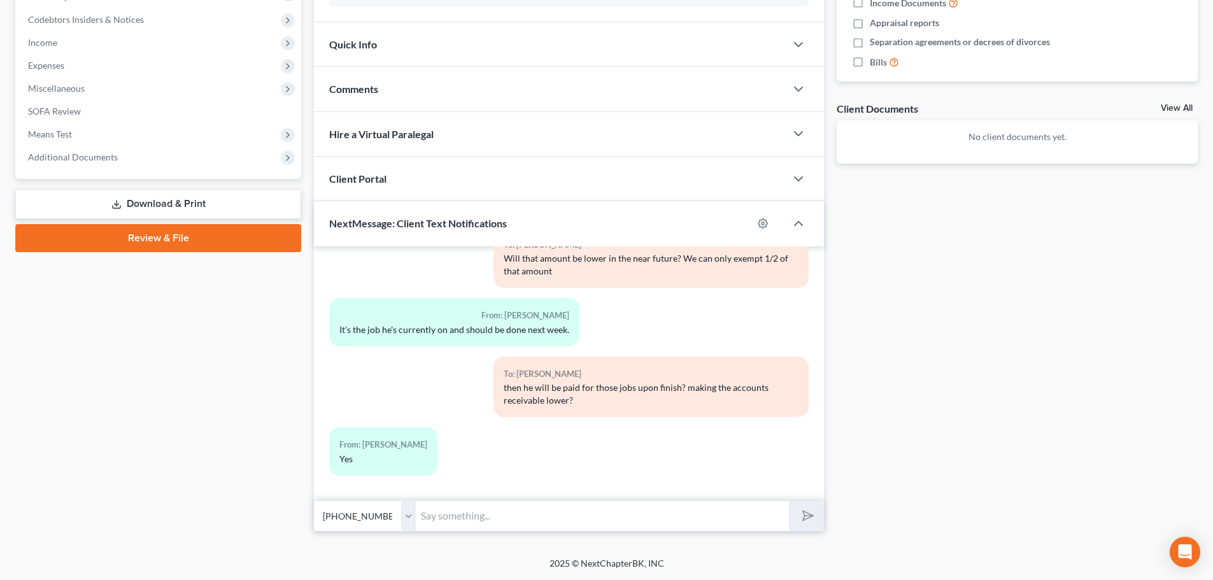
click at [454, 517] on input "text" at bounding box center [602, 515] width 373 height 31
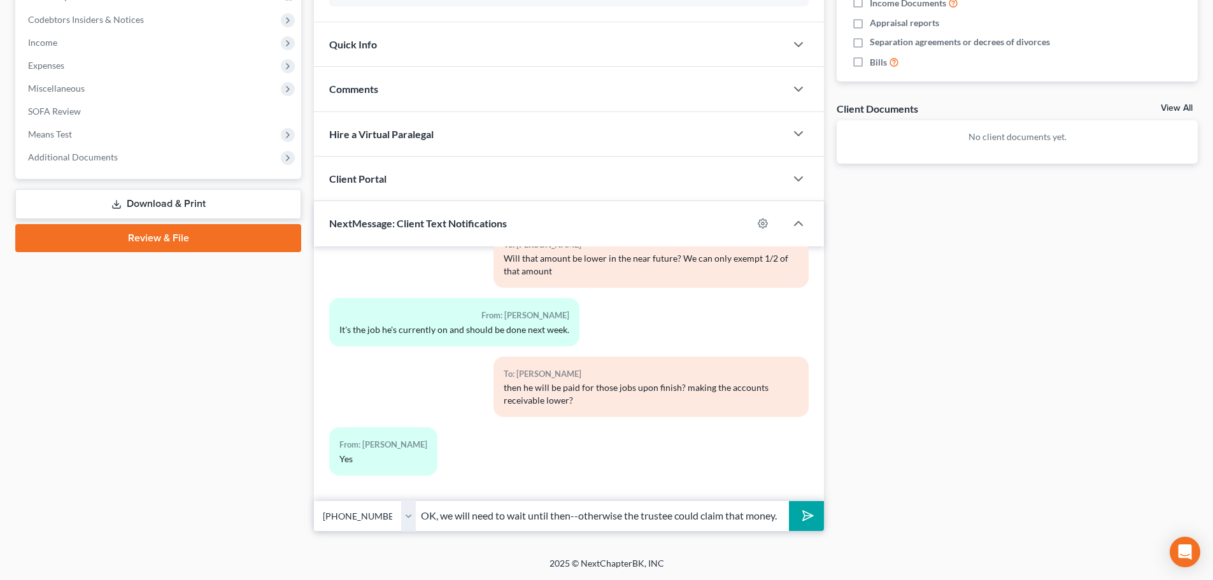
scroll to position [0, 3]
type input "OK, we will need to wait until then--otherwise the trustee could claim that mon…"
click at [817, 519] on button "submit" at bounding box center [806, 516] width 35 height 30
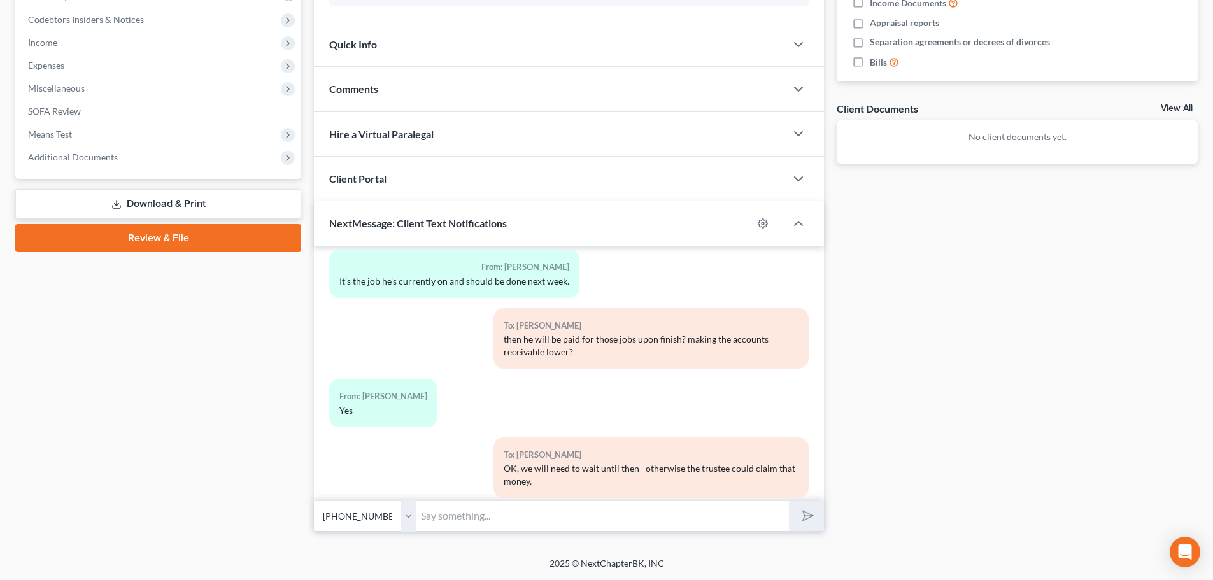
scroll to position [1186, 0]
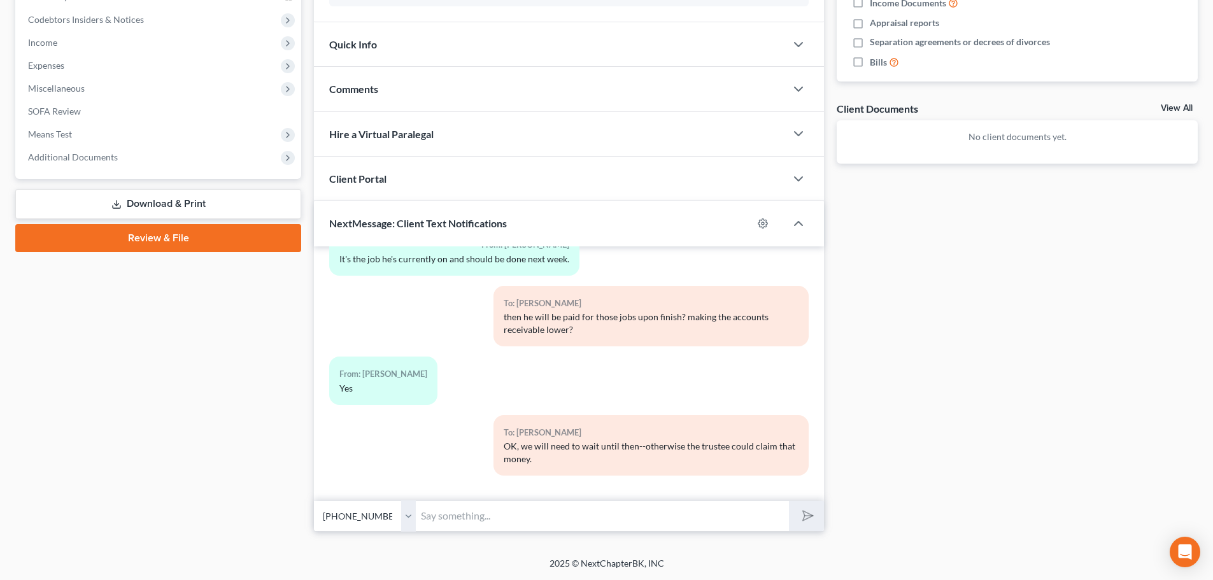
click at [437, 524] on input "text" at bounding box center [602, 515] width 373 height 31
type input "Please email or text me once it is lower."
click at [789, 501] on button "submit" at bounding box center [806, 516] width 35 height 30
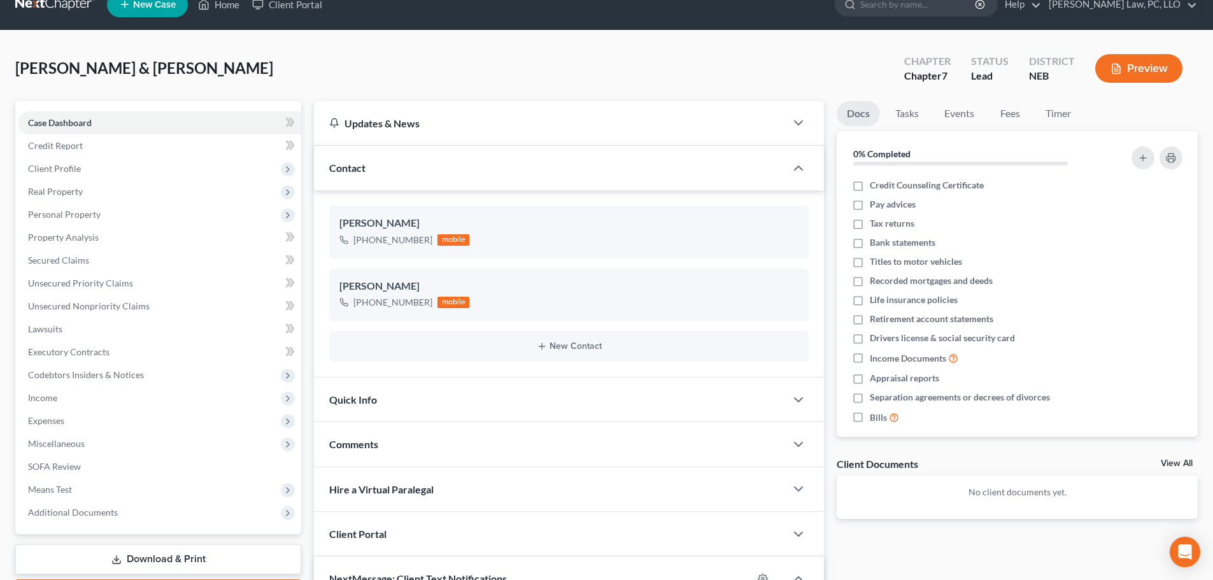
scroll to position [0, 0]
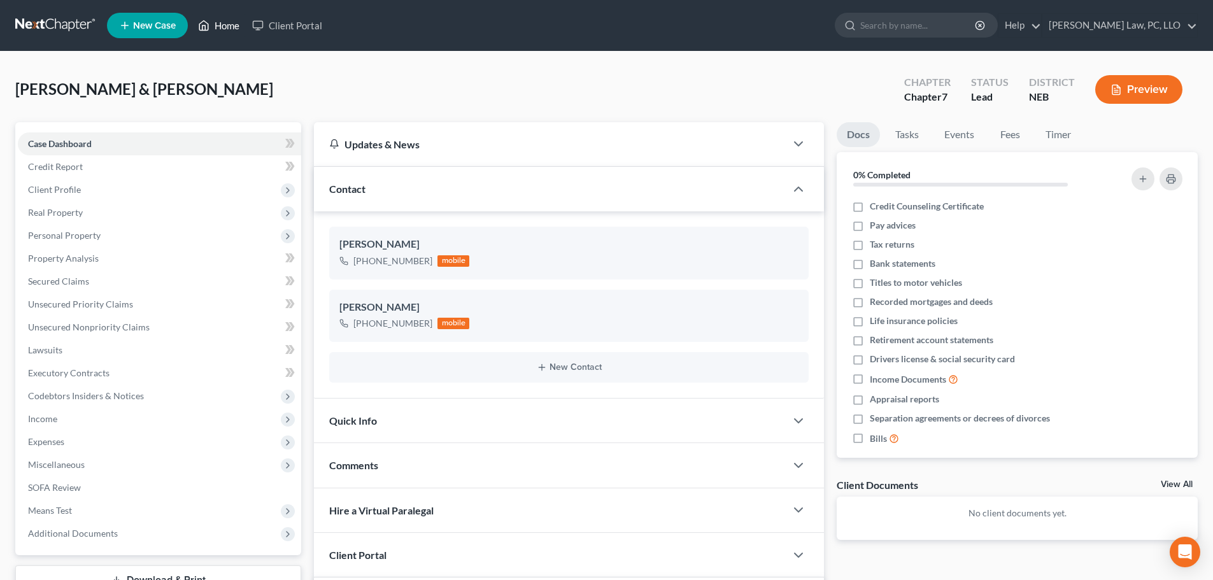
click at [232, 25] on link "Home" at bounding box center [219, 25] width 54 height 23
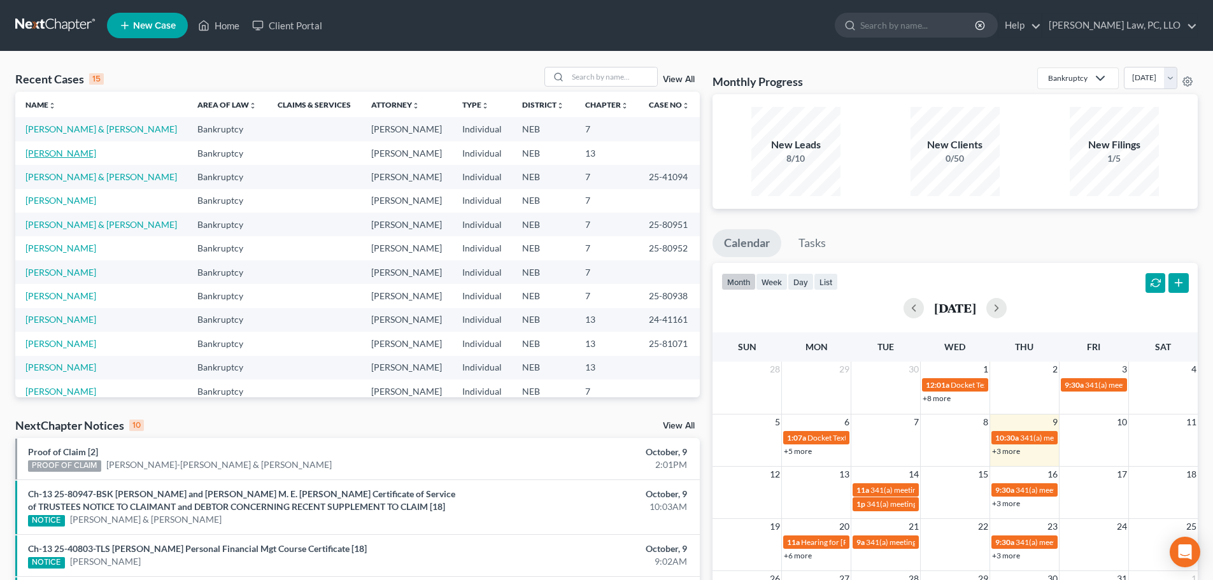
click at [83, 154] on link "[PERSON_NAME]" at bounding box center [60, 153] width 71 height 11
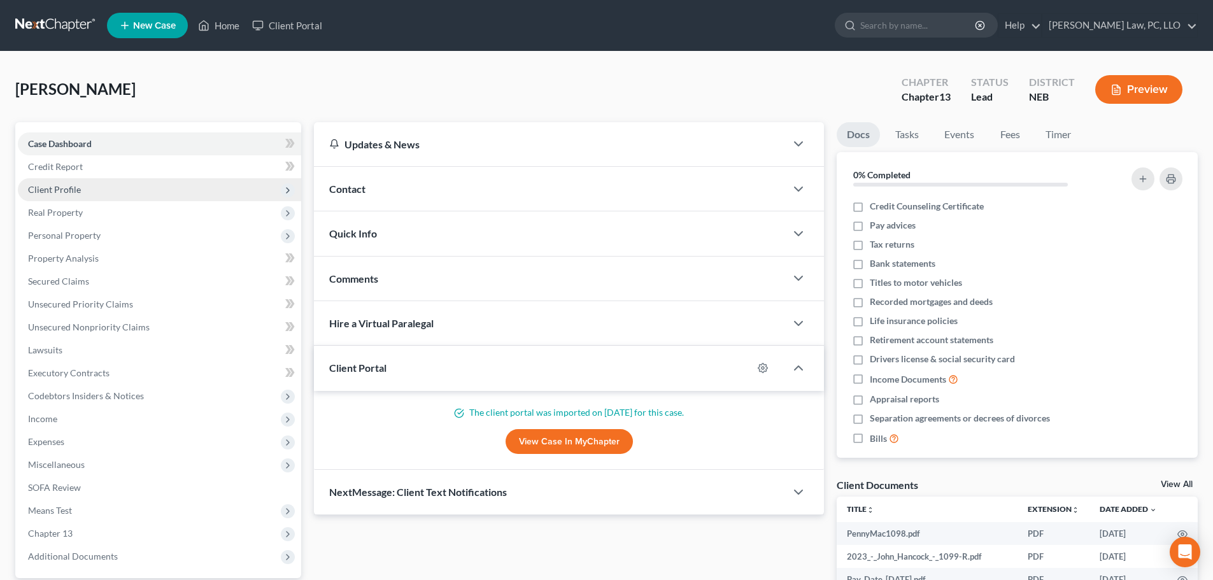
click at [80, 189] on span "Client Profile" at bounding box center [159, 189] width 283 height 23
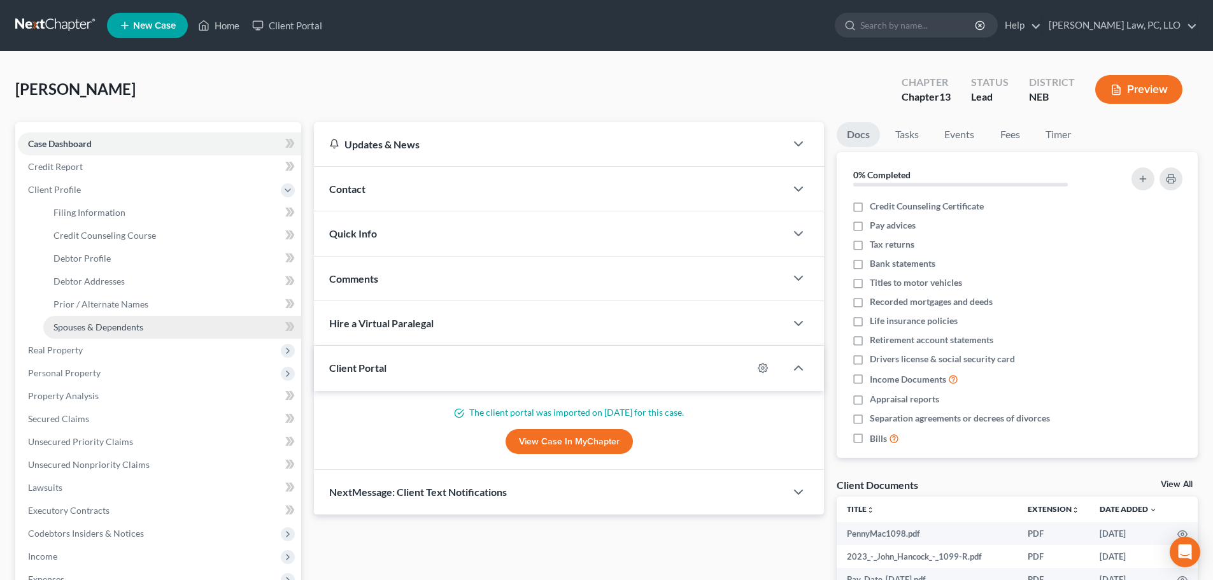
click at [89, 329] on span "Spouses & Dependents" at bounding box center [98, 326] width 90 height 11
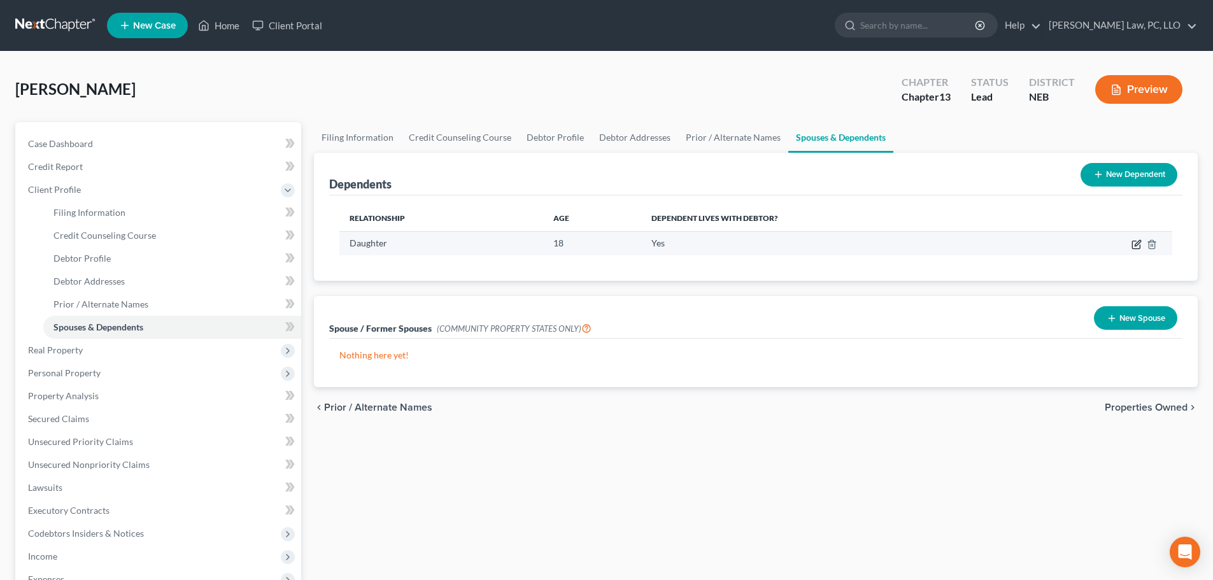
click at [1136, 246] on icon "button" at bounding box center [1137, 243] width 6 height 6
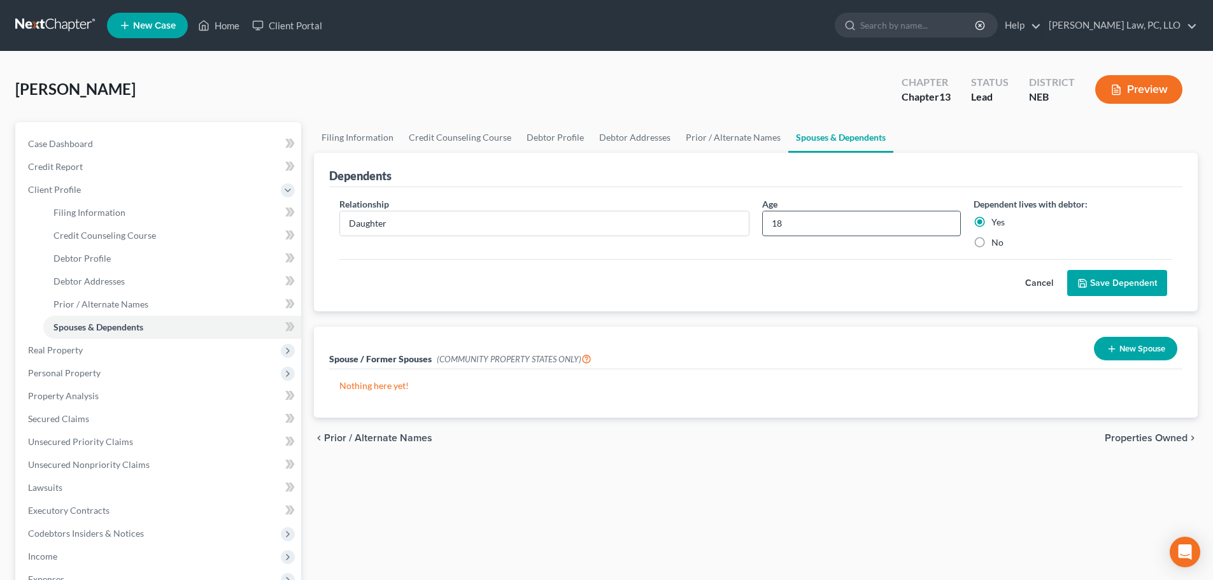
click at [868, 229] on input "18" at bounding box center [861, 223] width 197 height 24
type input "19"
click at [991, 243] on label "No" at bounding box center [997, 242] width 12 height 13
click at [996, 243] on input "No" at bounding box center [1000, 240] width 8 height 8
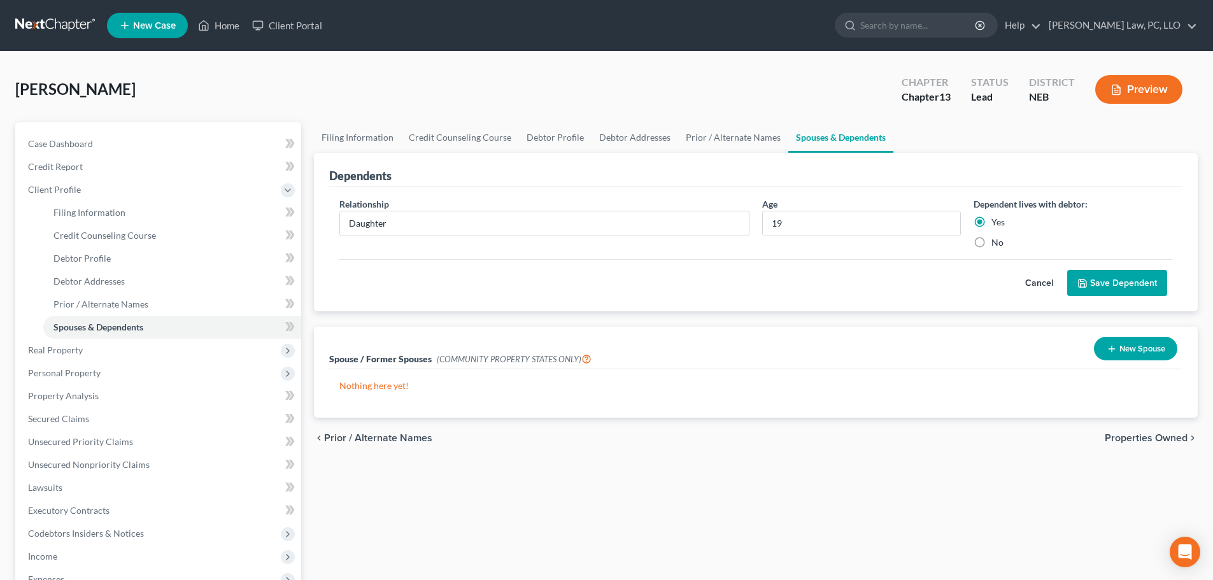
radio input "true"
click at [1094, 282] on button "Save Dependent" at bounding box center [1117, 283] width 100 height 27
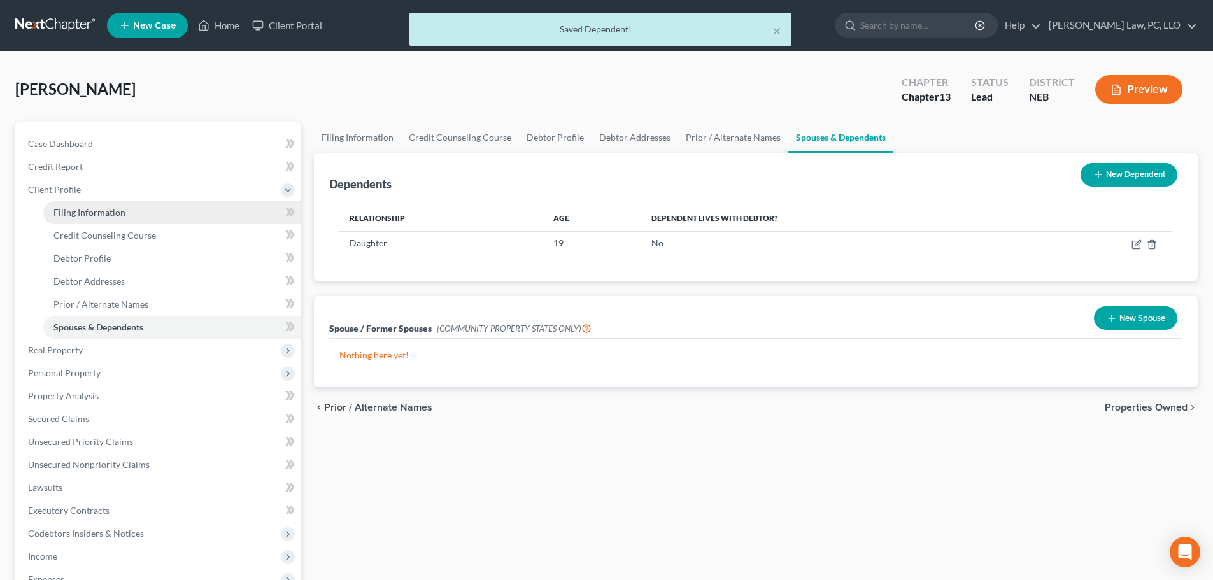
click at [86, 216] on span "Filing Information" at bounding box center [89, 212] width 72 height 11
select select "1"
select select "0"
select select "3"
select select "30"
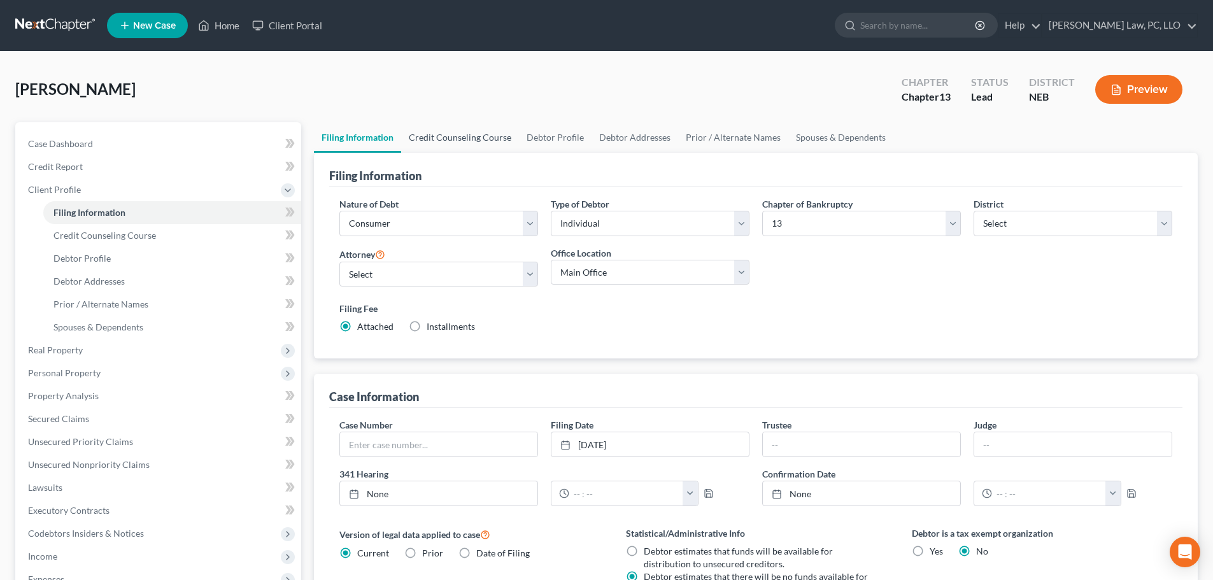
click at [482, 136] on link "Credit Counseling Course" at bounding box center [460, 137] width 118 height 31
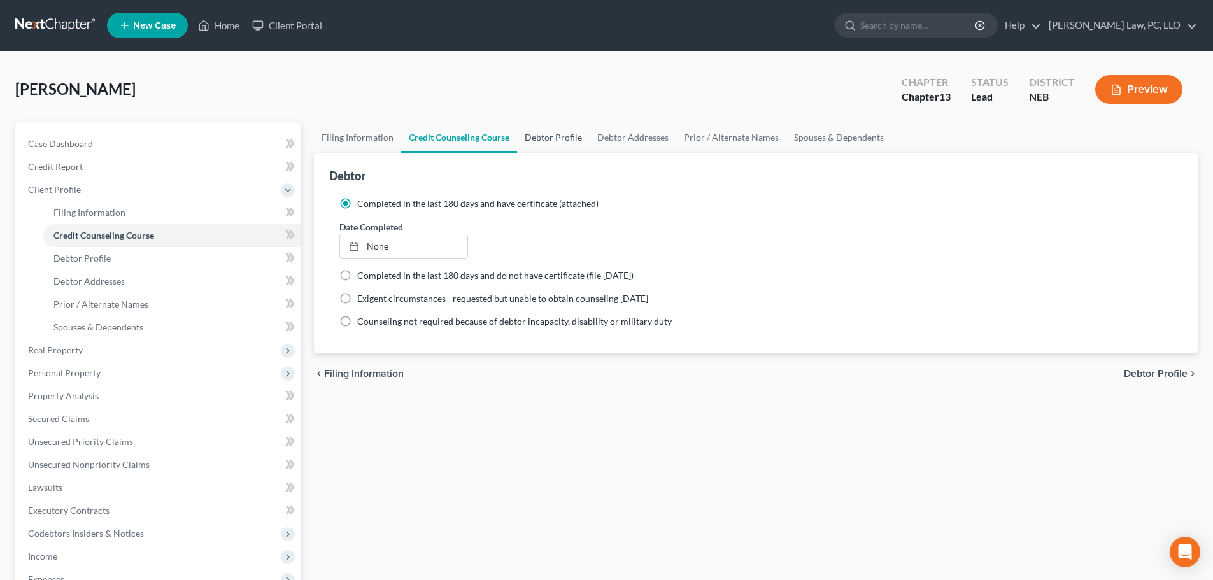
click at [535, 136] on link "Debtor Profile" at bounding box center [553, 137] width 73 height 31
select select "0"
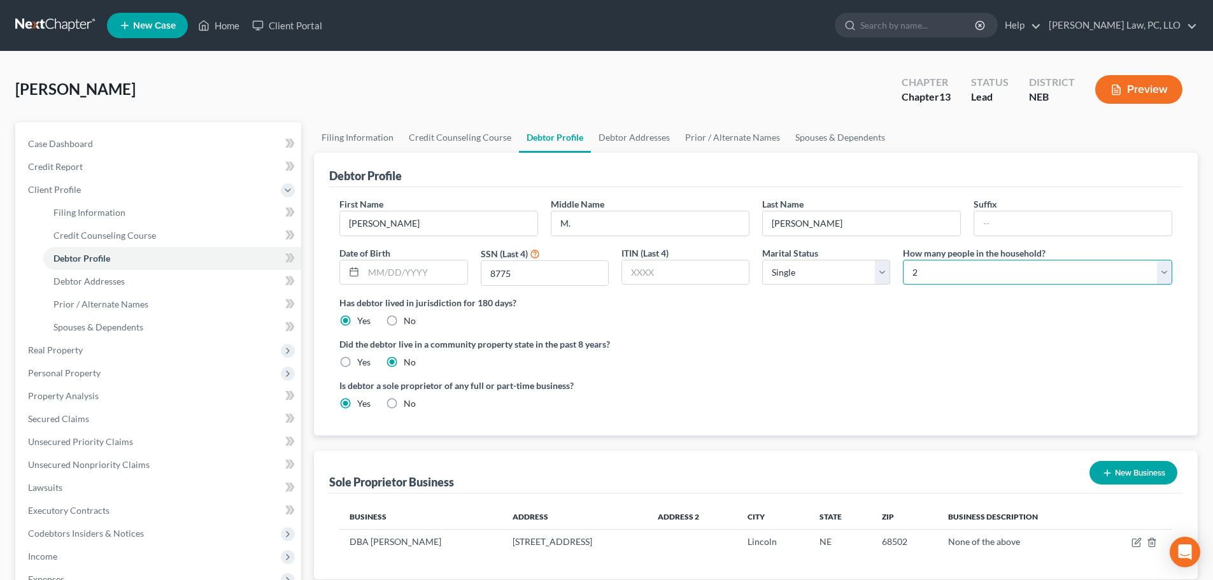
click at [1009, 276] on select "Select 1 2 3 4 5 6 7 8 9 10 11 12 13 14 15 16 17 18 19 20" at bounding box center [1037, 272] width 269 height 25
select select "0"
click at [903, 260] on select "Select 1 2 3 4 5 6 7 8 9 10 11 12 13 14 15 16 17 18 19 20" at bounding box center [1037, 272] width 269 height 25
click at [679, 359] on div "Did the debtor live in a community property state in the past 8 years? Yes No" at bounding box center [755, 352] width 833 height 31
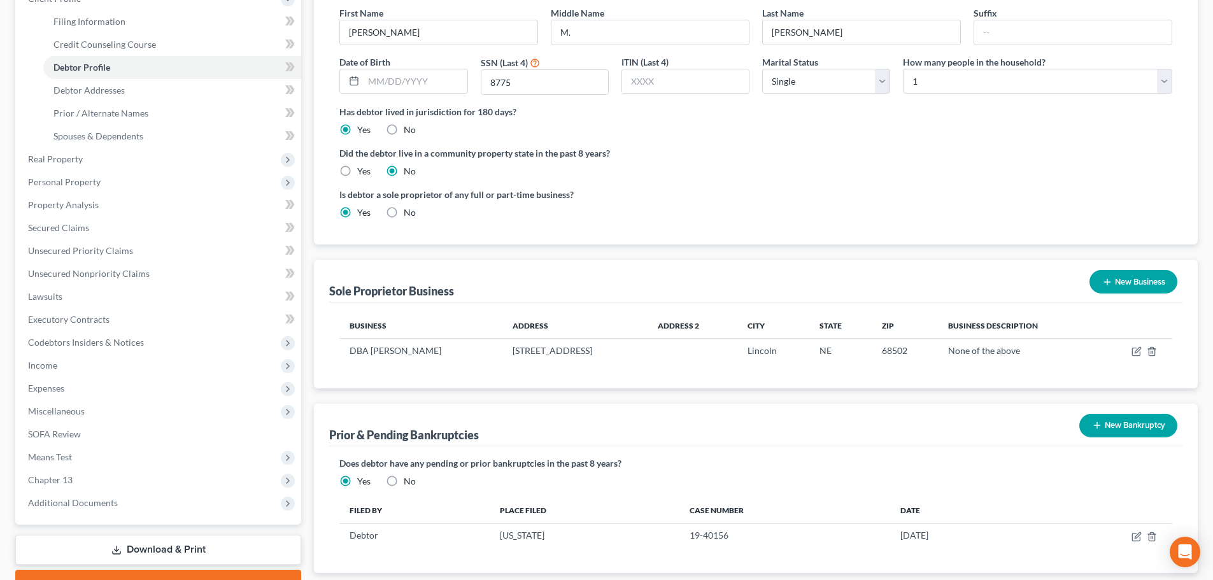
scroll to position [273, 0]
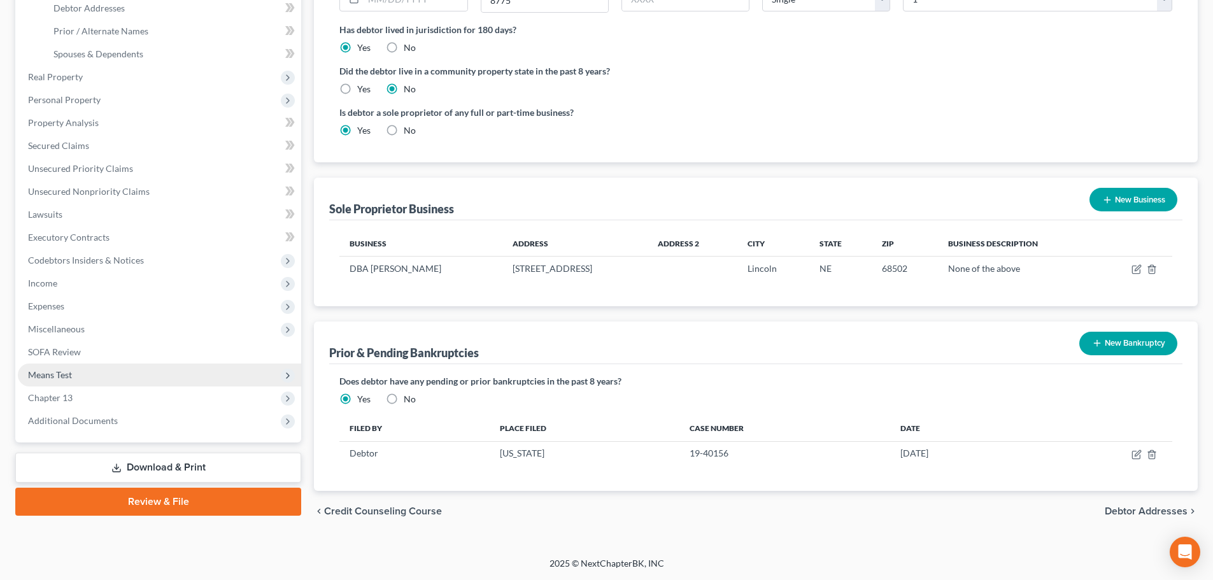
click at [71, 370] on span "Means Test" at bounding box center [50, 374] width 44 height 11
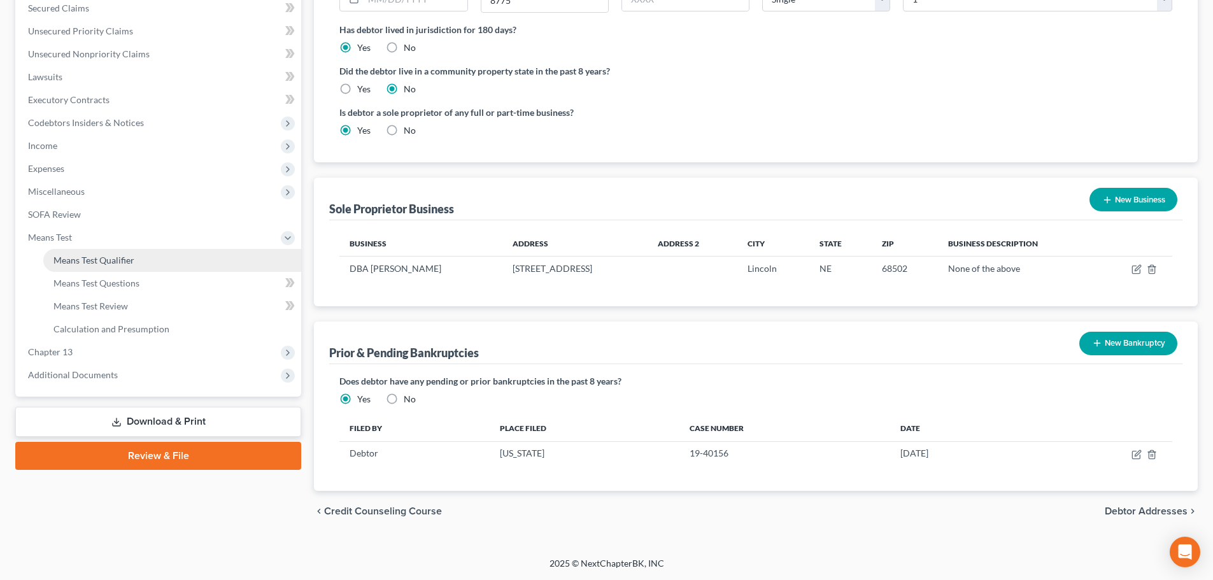
click at [92, 262] on span "Means Test Qualifier" at bounding box center [93, 260] width 81 height 11
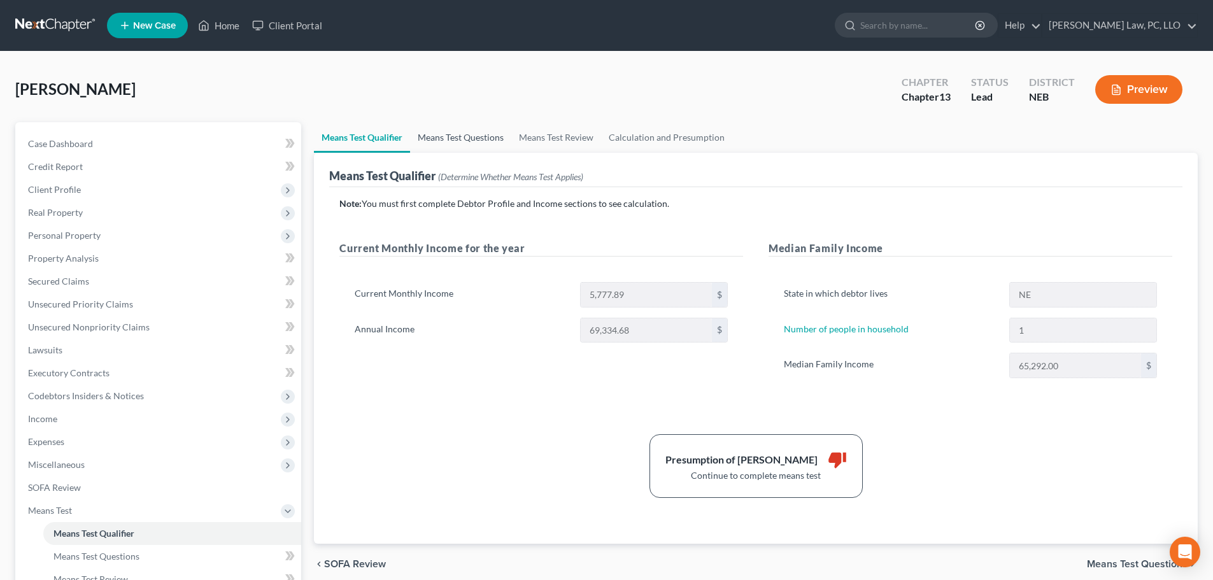
click at [467, 136] on link "Means Test Questions" at bounding box center [460, 137] width 101 height 31
select select "1"
select select "60"
select select "0"
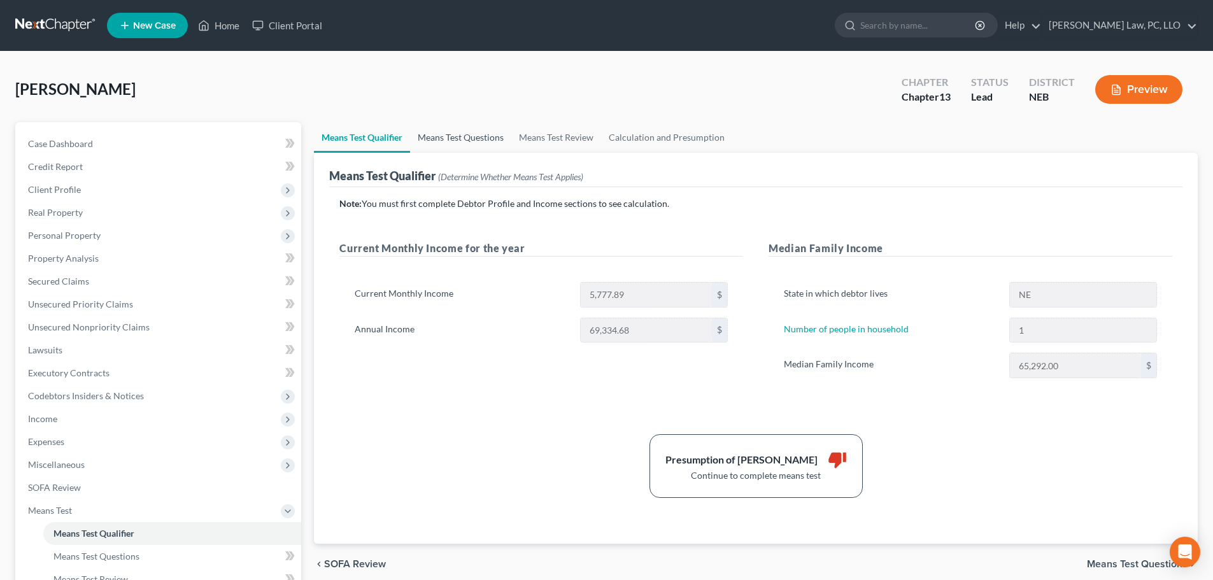
select select "60"
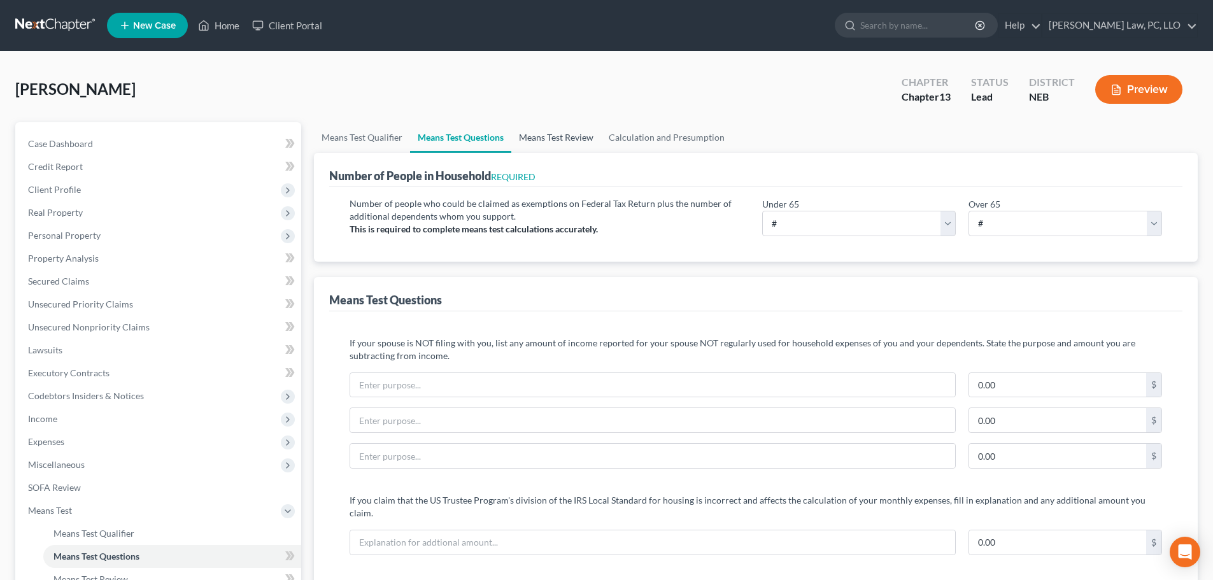
click at [530, 136] on link "Means Test Review" at bounding box center [556, 137] width 90 height 31
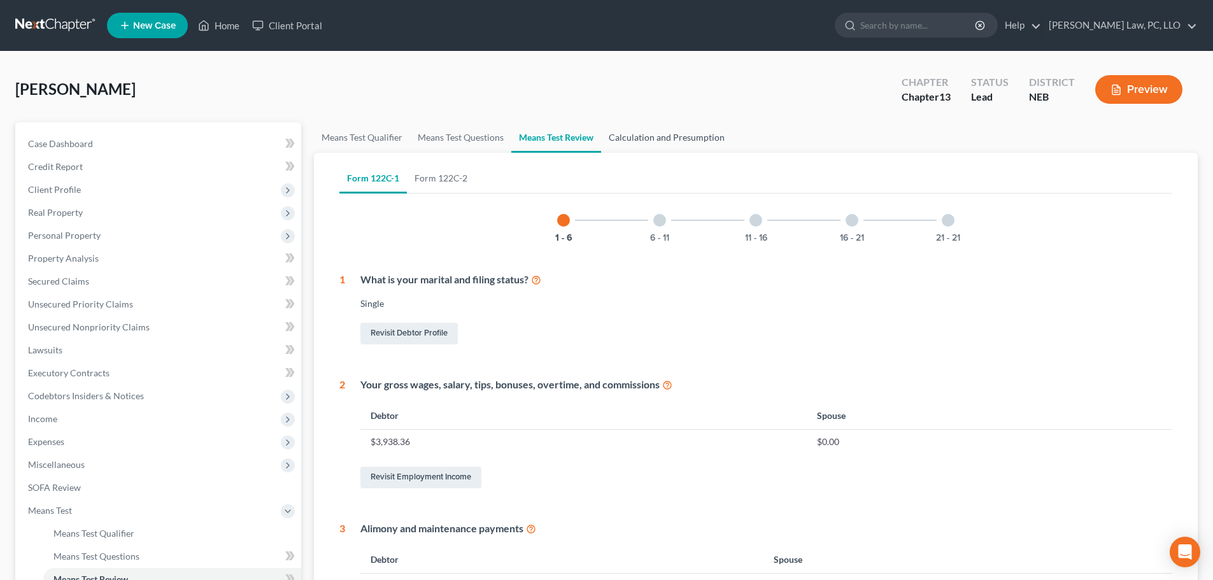
click at [640, 137] on link "Calculation and Presumption" at bounding box center [666, 137] width 131 height 31
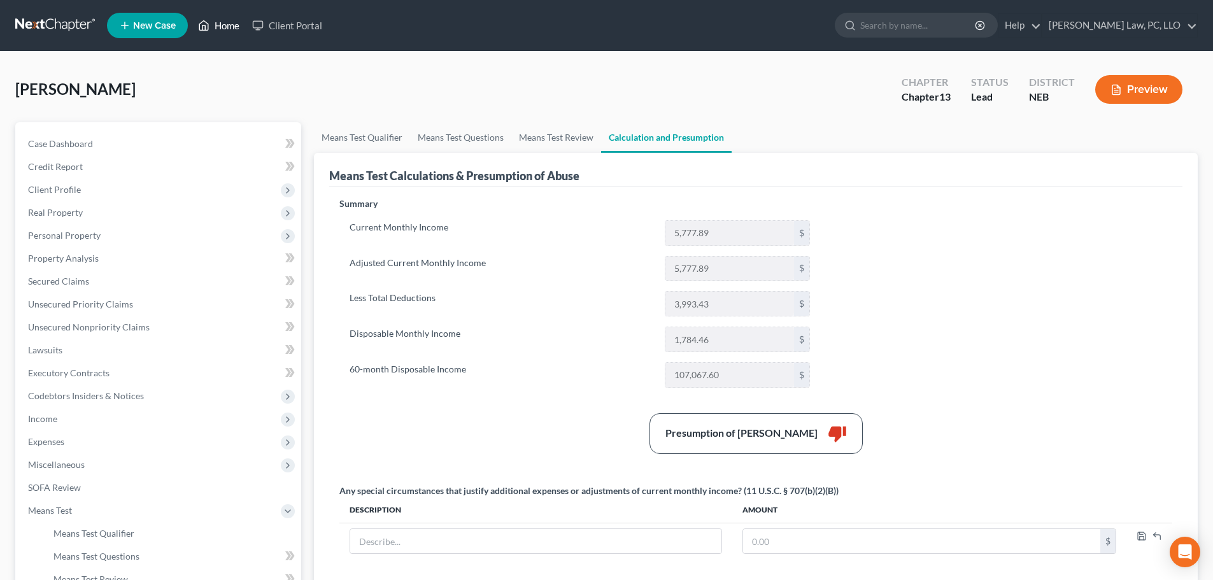
click at [220, 24] on link "Home" at bounding box center [219, 25] width 54 height 23
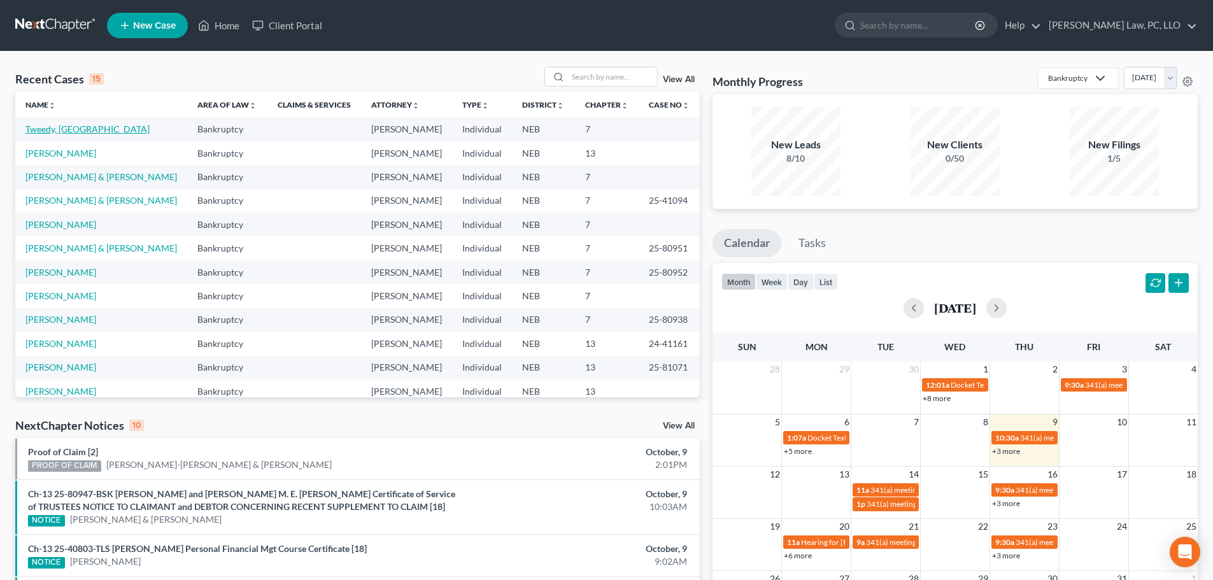
click at [69, 130] on link "Tweedy, [GEOGRAPHIC_DATA]" at bounding box center [87, 128] width 124 height 11
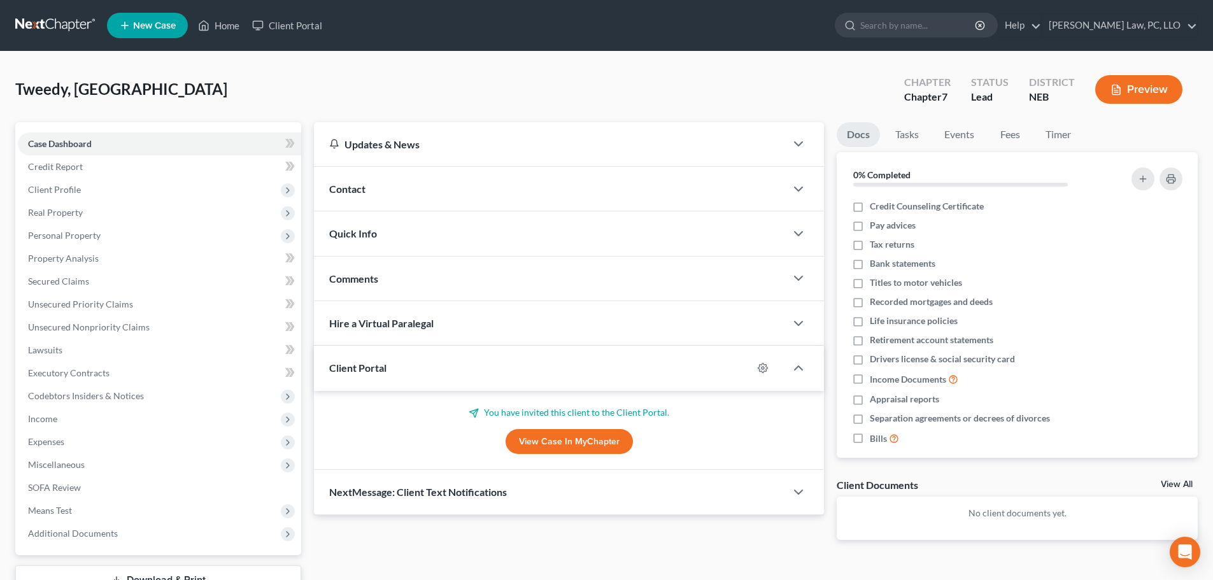
click at [428, 370] on div "Client Portal" at bounding box center [533, 368] width 439 height 44
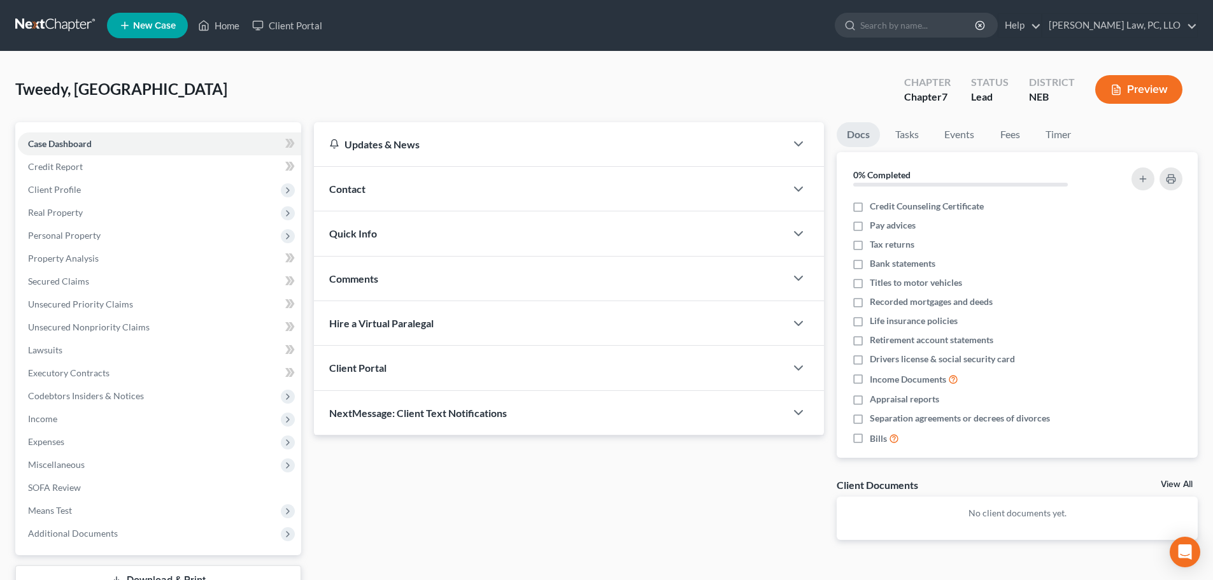
click at [428, 370] on div "Client Portal" at bounding box center [550, 368] width 472 height 44
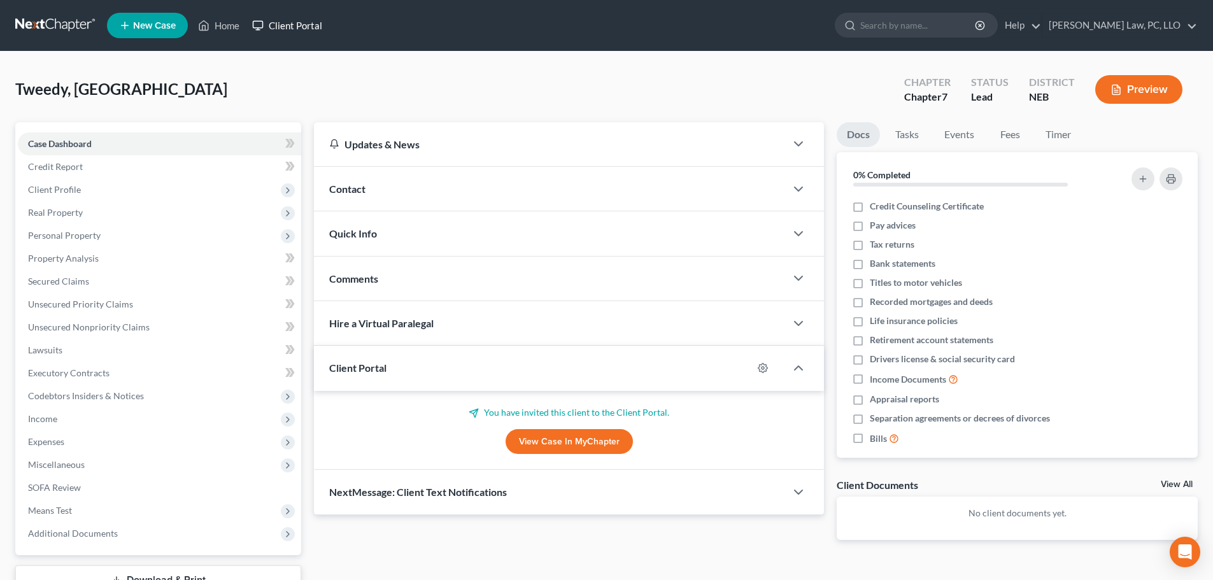
click at [301, 27] on link "Client Portal" at bounding box center [287, 25] width 83 height 23
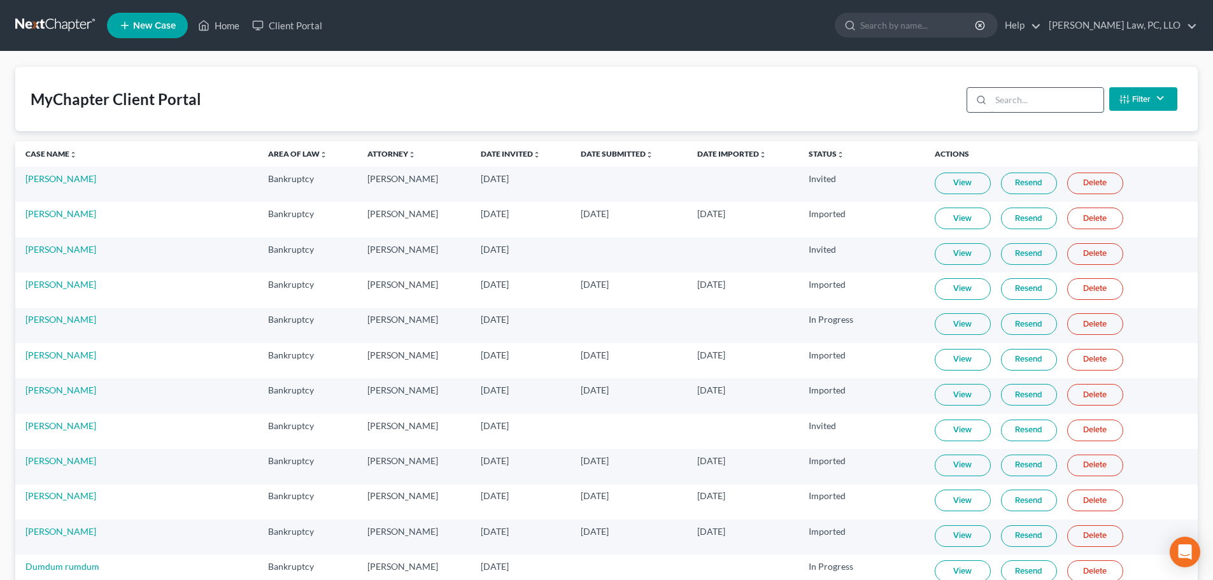
click at [1031, 97] on input "search" at bounding box center [1046, 100] width 113 height 24
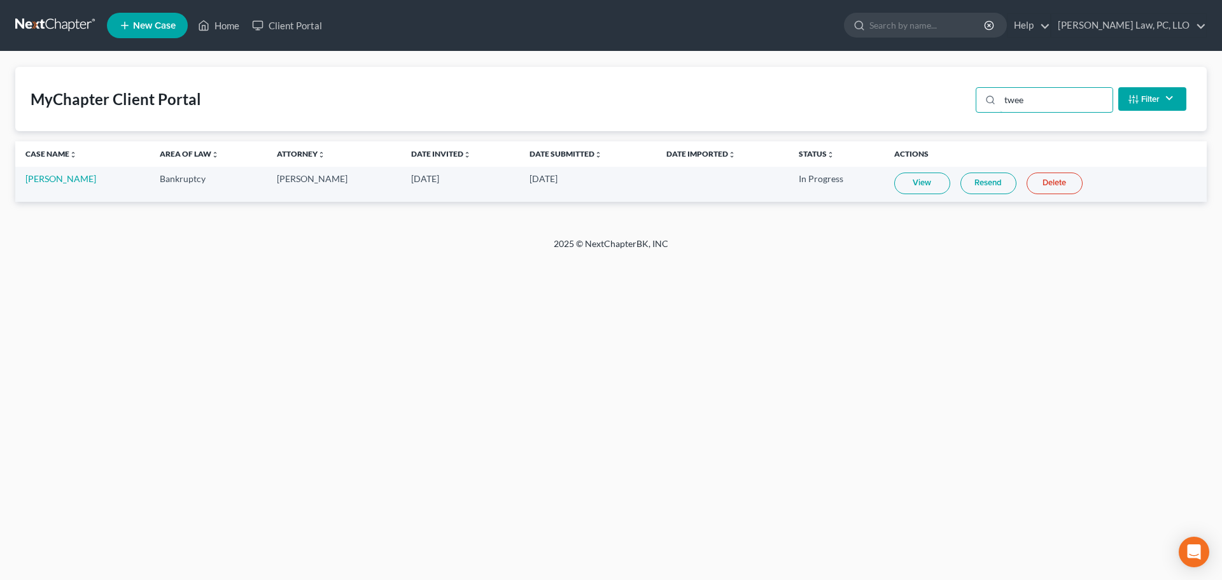
type input "twee"
click at [903, 184] on link "View" at bounding box center [922, 183] width 56 height 22
click at [967, 185] on link "Resend" at bounding box center [988, 183] width 56 height 22
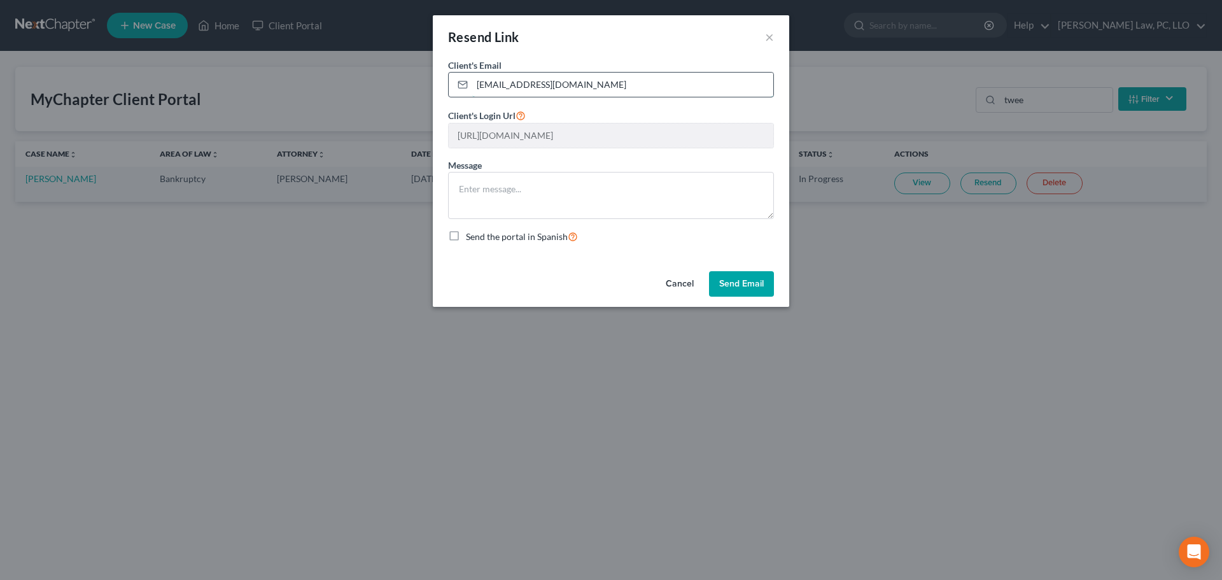
click at [596, 82] on input "tweedy94@hotmail.com" at bounding box center [622, 85] width 301 height 24
click at [596, 81] on input "tweedy94@hotmail.com" at bounding box center [622, 85] width 301 height 24
type input "t"
type input "lexbeam99@gmail.com"
drag, startPoint x: 566, startPoint y: 189, endPoint x: 549, endPoint y: 192, distance: 17.4
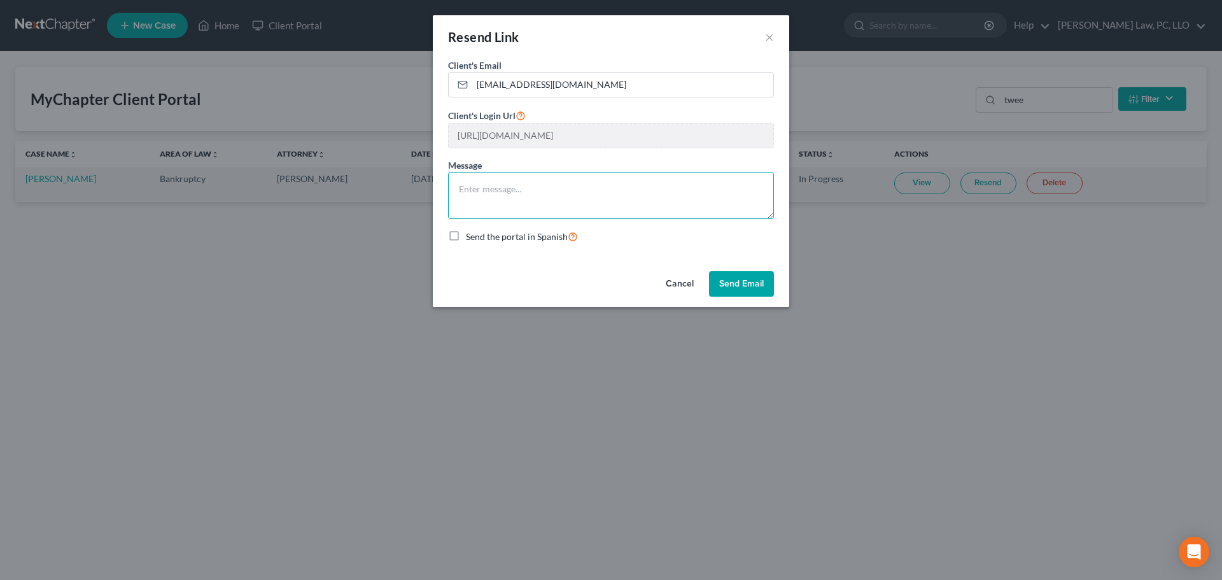
click at [563, 191] on textarea at bounding box center [611, 195] width 326 height 47
click at [745, 285] on button "Send Email" at bounding box center [741, 283] width 65 height 25
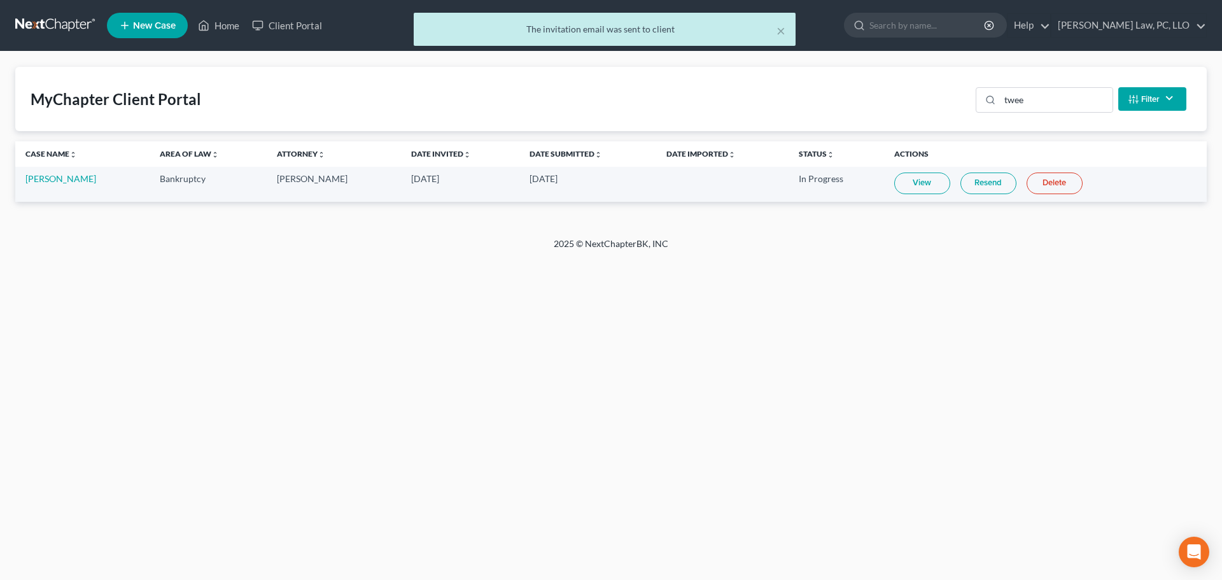
click at [237, 25] on div "× The invitation email was sent to client" at bounding box center [605, 32] width 1222 height 39
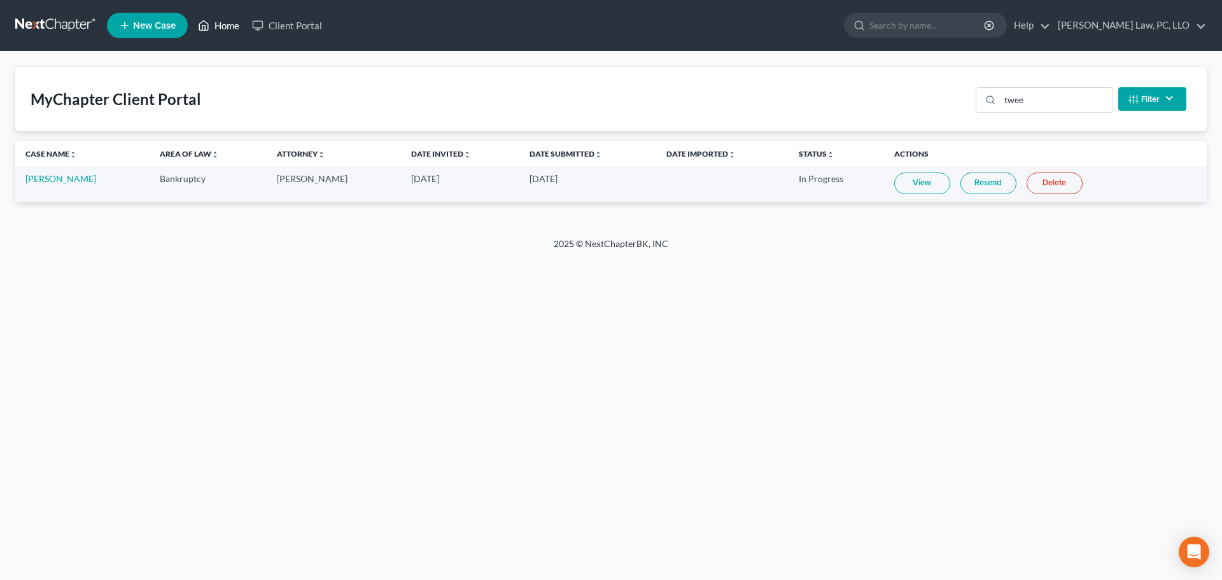
click at [229, 23] on link "Home" at bounding box center [219, 25] width 54 height 23
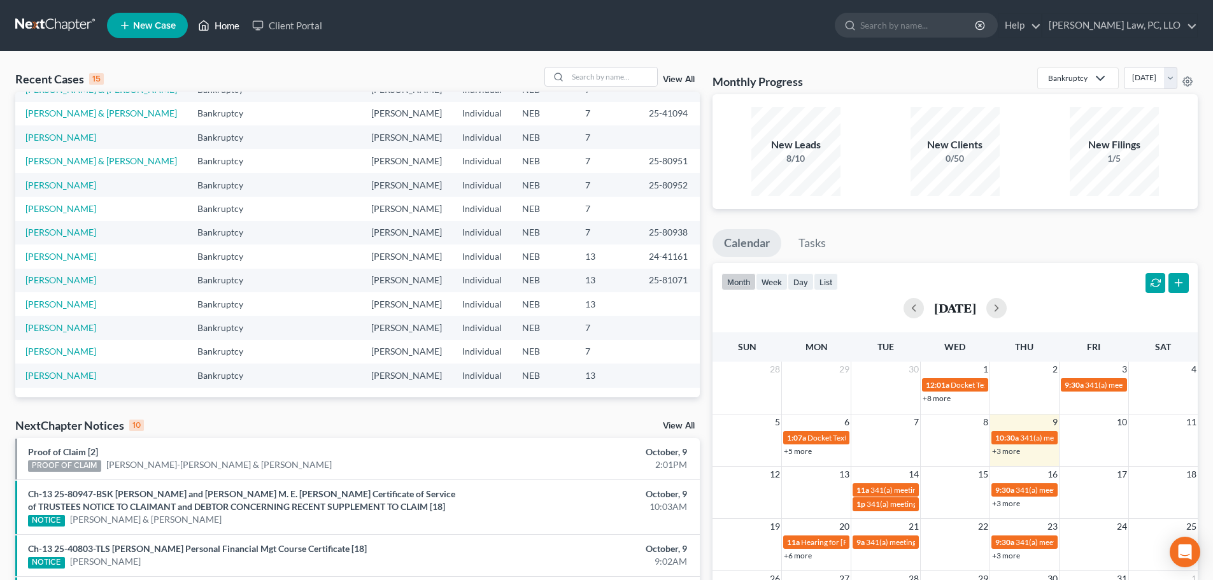
scroll to position [24, 0]
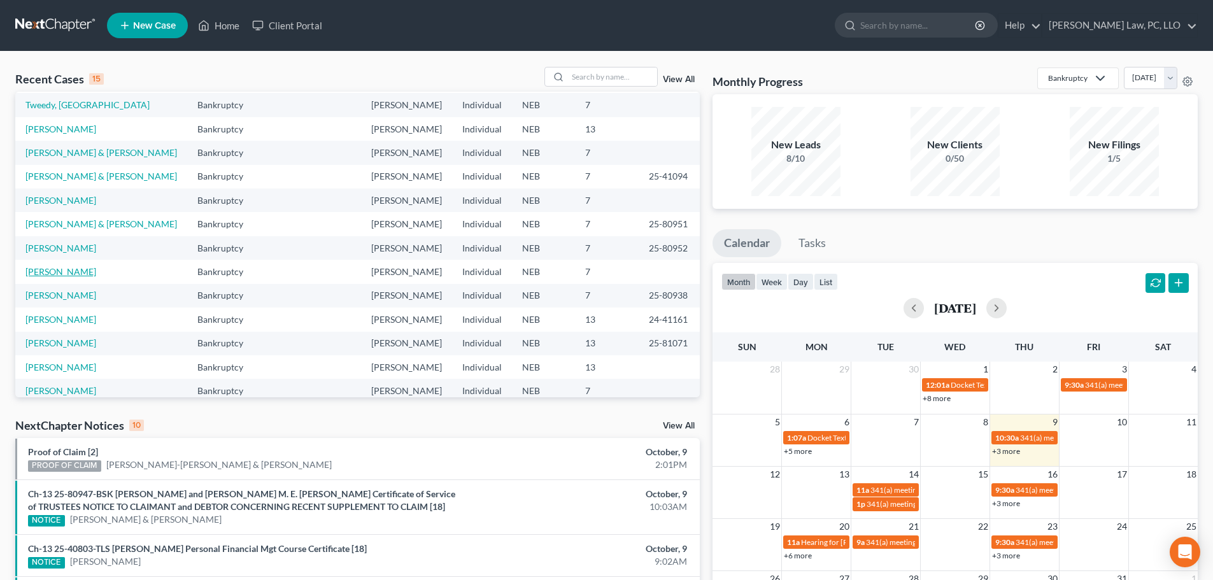
click at [74, 274] on link "[PERSON_NAME]" at bounding box center [60, 271] width 71 height 11
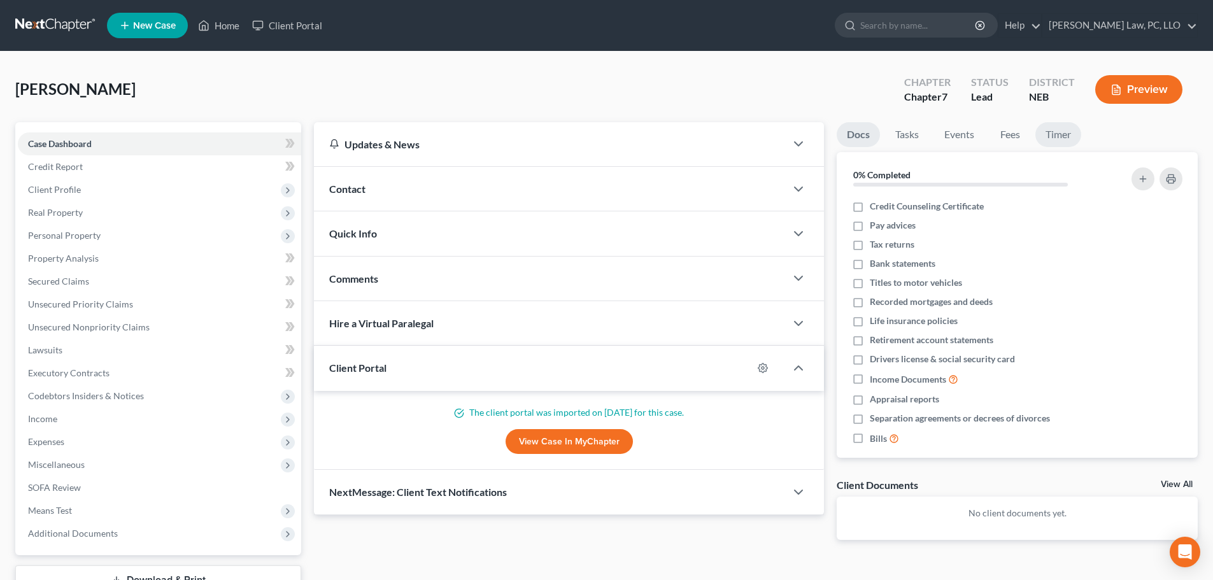
click at [1059, 136] on link "Timer" at bounding box center [1058, 134] width 46 height 25
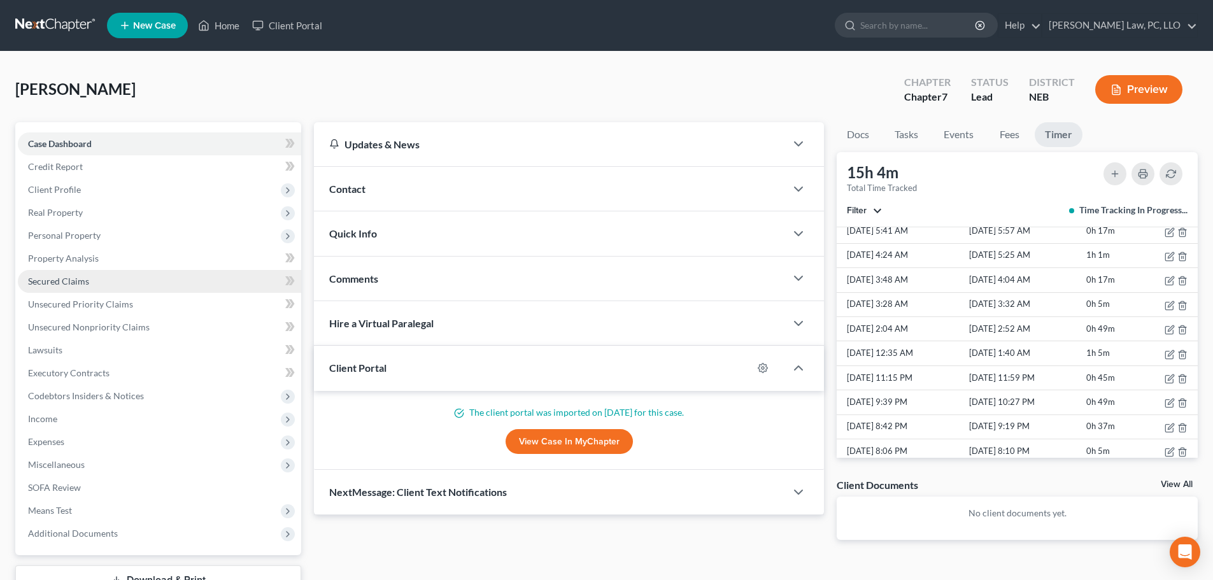
click at [31, 285] on span "Secured Claims" at bounding box center [58, 281] width 61 height 11
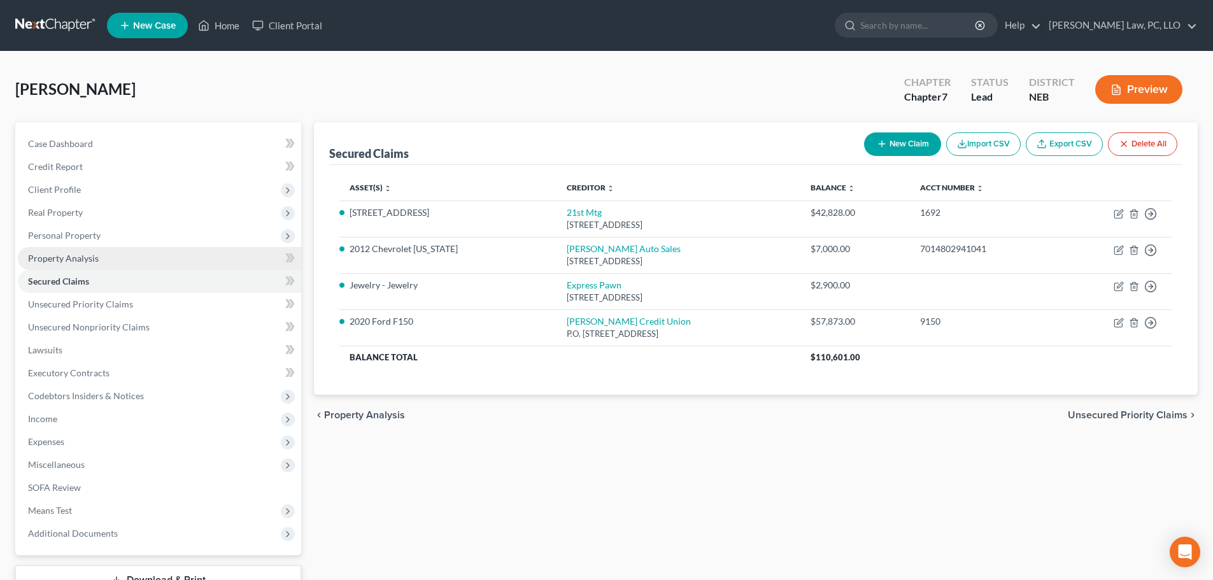
click at [42, 260] on span "Property Analysis" at bounding box center [63, 258] width 71 height 11
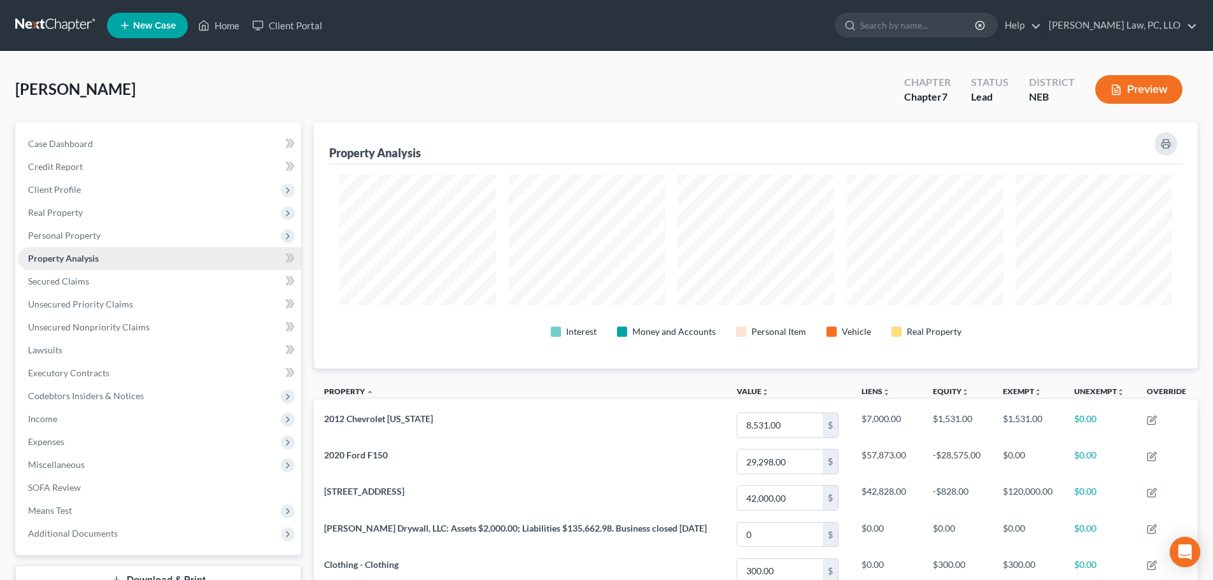
scroll to position [246, 883]
click at [113, 304] on span "Unsecured Priority Claims" at bounding box center [80, 304] width 105 height 11
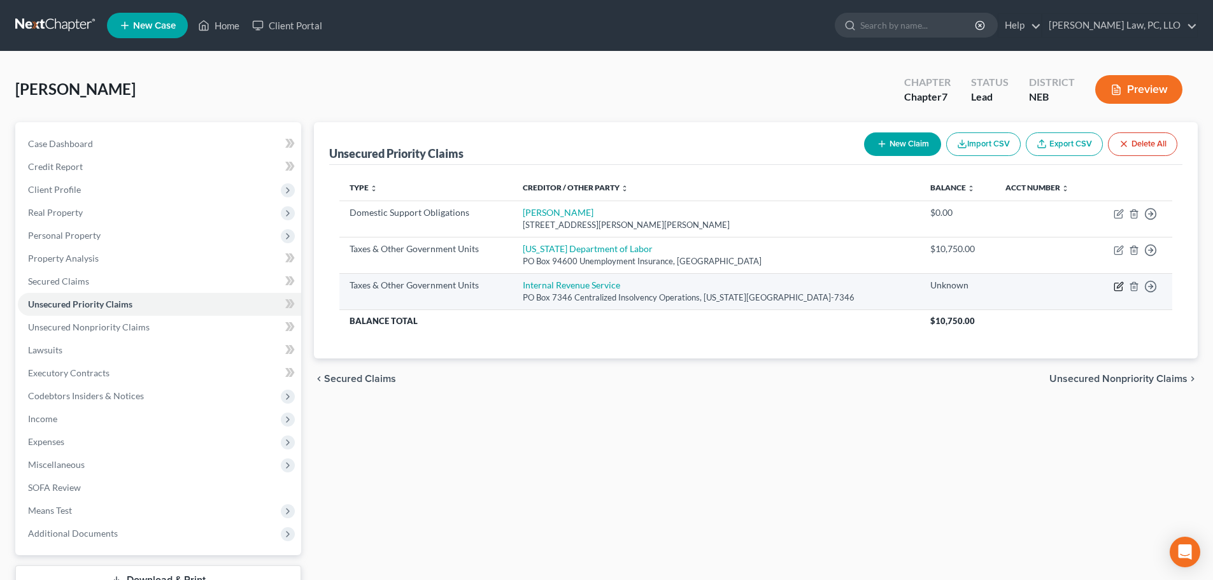
click at [1118, 288] on icon "button" at bounding box center [1118, 286] width 10 height 10
select select "0"
select select "39"
select select "0"
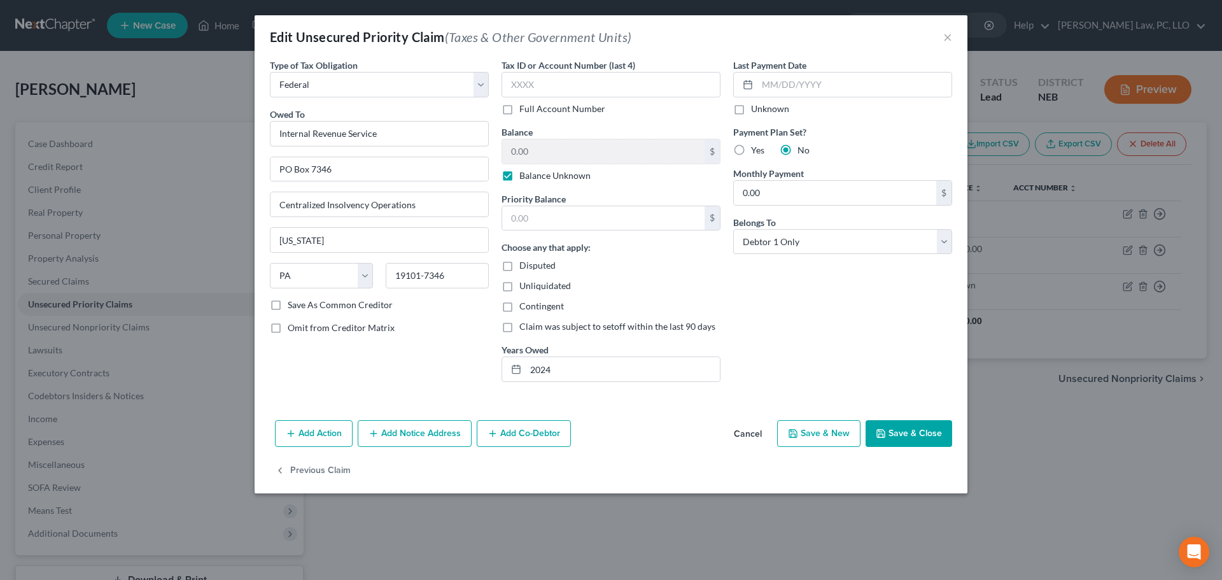
click at [526, 175] on label "Balance Unknown" at bounding box center [554, 175] width 71 height 13
click at [526, 175] on input "Balance Unknown" at bounding box center [528, 173] width 8 height 8
checkbox input "false"
click at [535, 155] on input "0.00" at bounding box center [603, 151] width 202 height 24
type input "52,682.00"
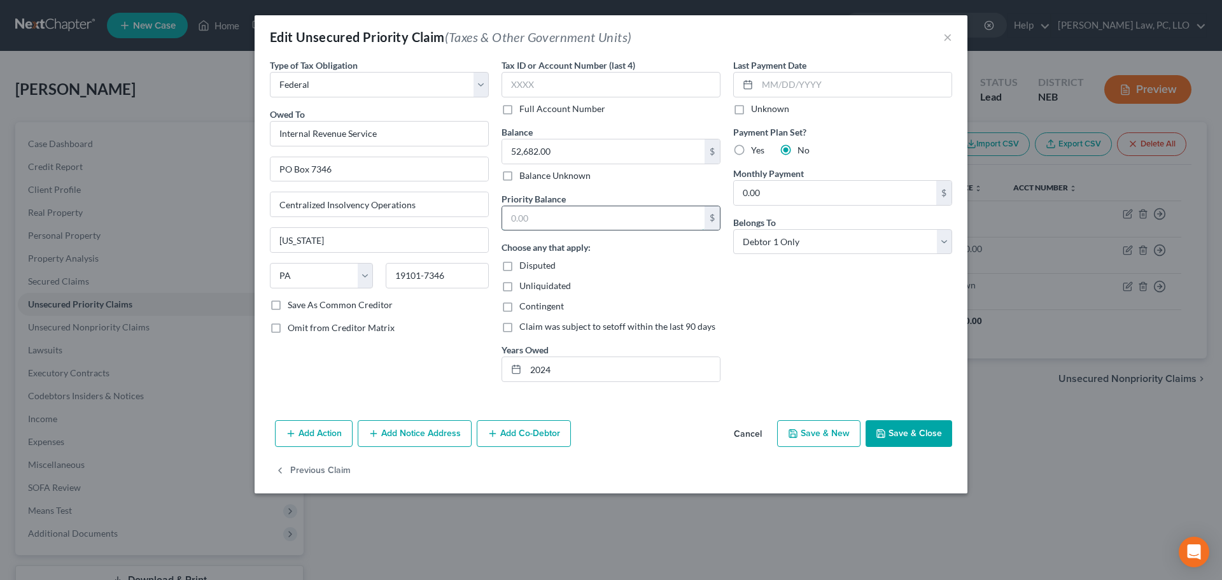
click at [551, 222] on input "text" at bounding box center [603, 218] width 202 height 24
type input "52,682.00"
click at [895, 429] on button "Save & Close" at bounding box center [909, 433] width 87 height 27
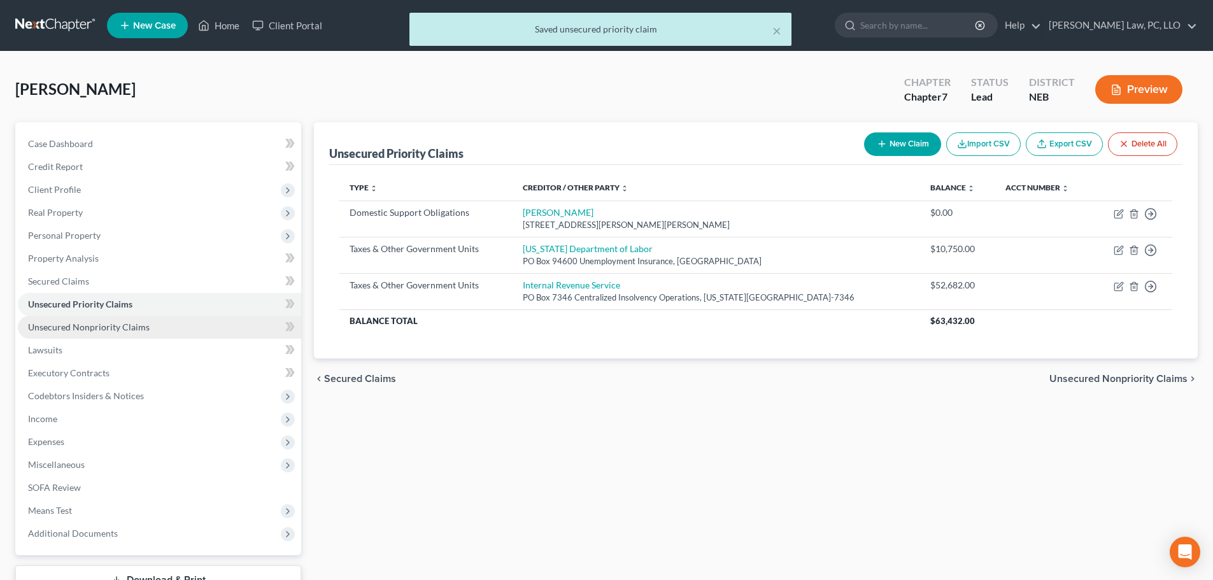
click at [112, 335] on link "Unsecured Nonpriority Claims" at bounding box center [159, 327] width 283 height 23
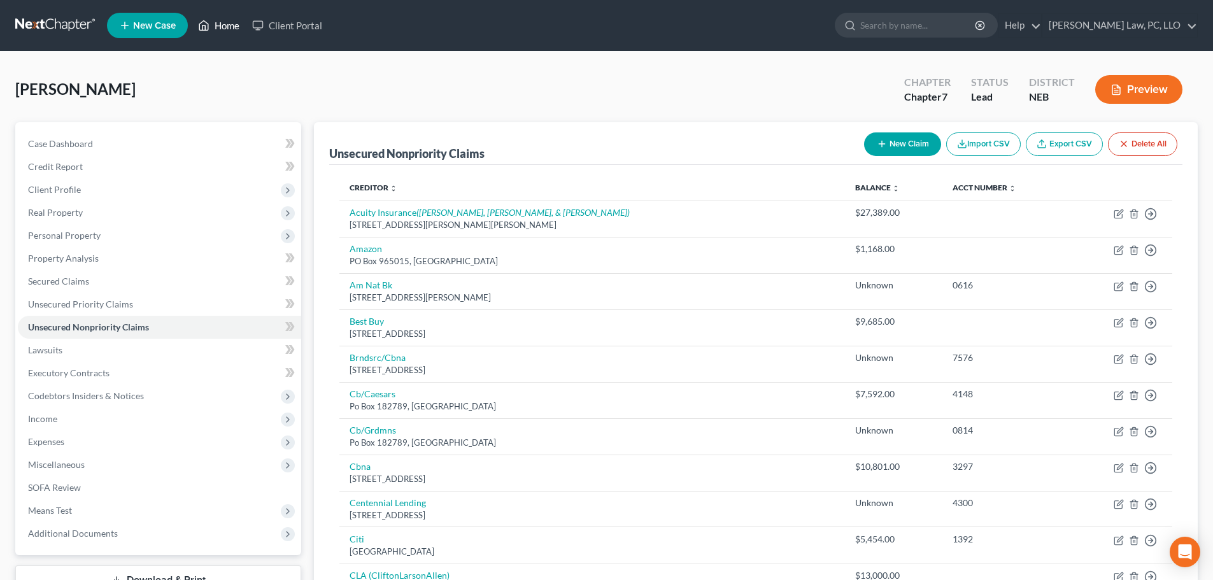
click at [215, 22] on link "Home" at bounding box center [219, 25] width 54 height 23
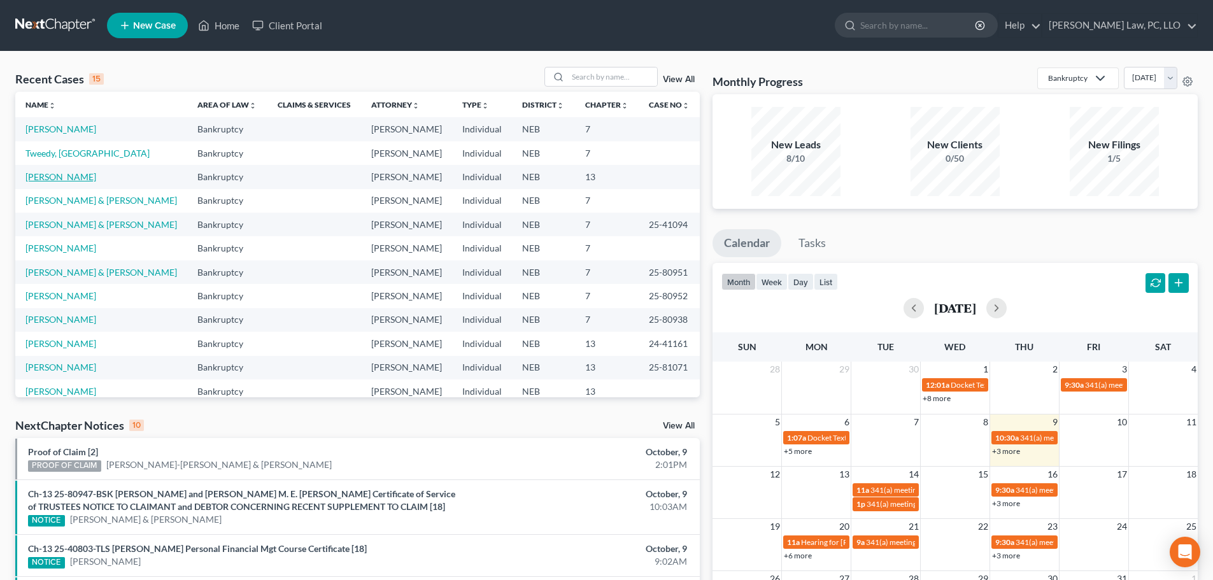
click at [71, 177] on link "[PERSON_NAME]" at bounding box center [60, 176] width 71 height 11
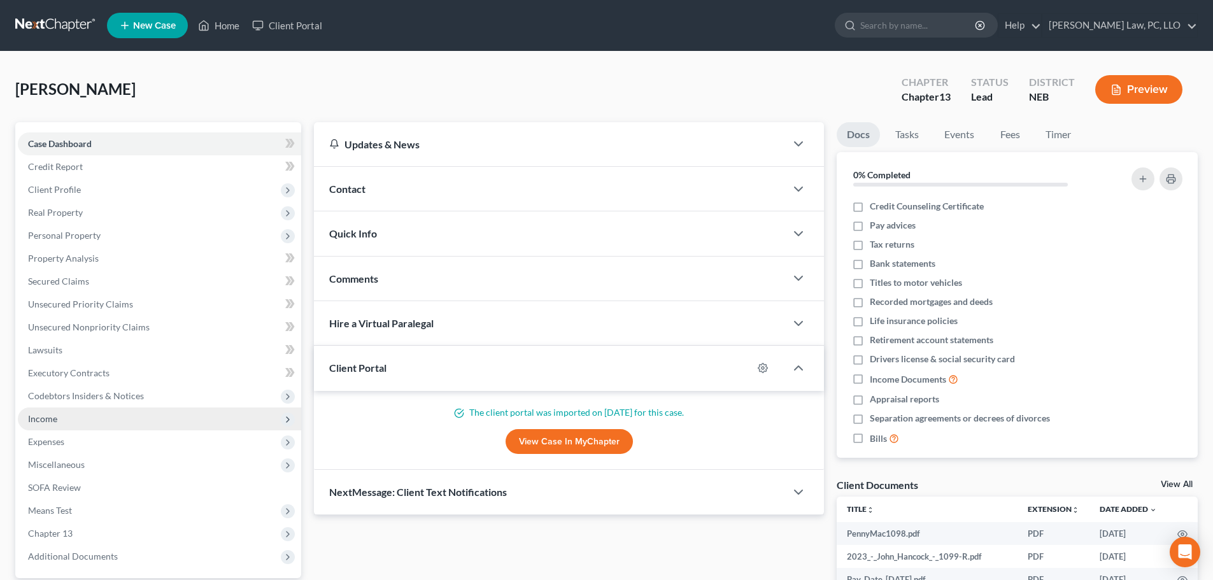
click at [65, 421] on span "Income" at bounding box center [159, 418] width 283 height 23
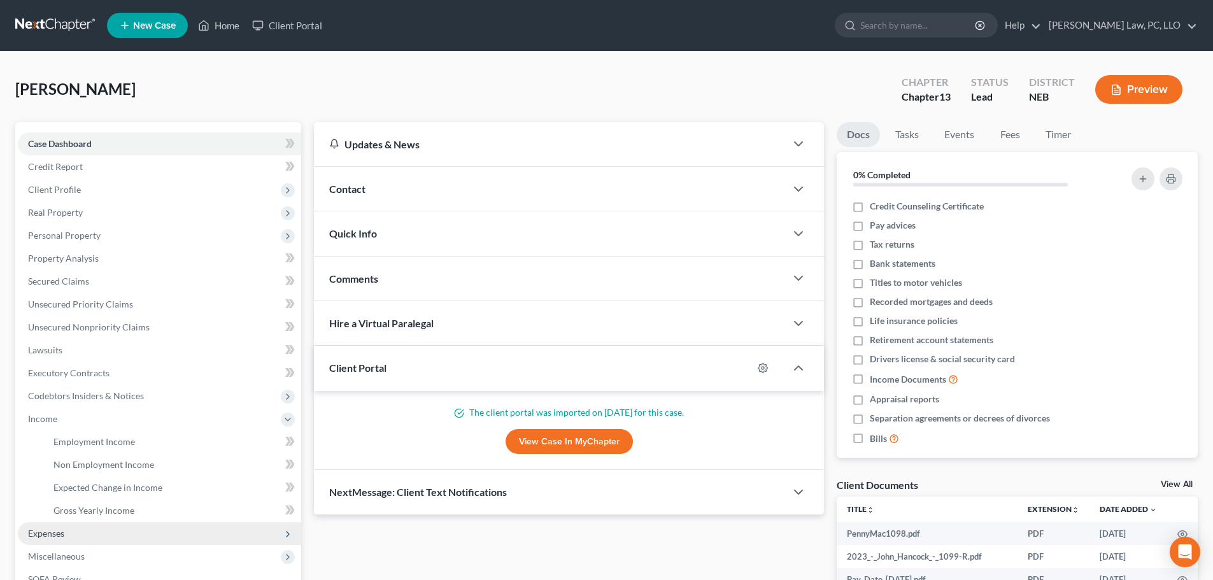
click at [46, 531] on span "Expenses" at bounding box center [46, 533] width 36 height 11
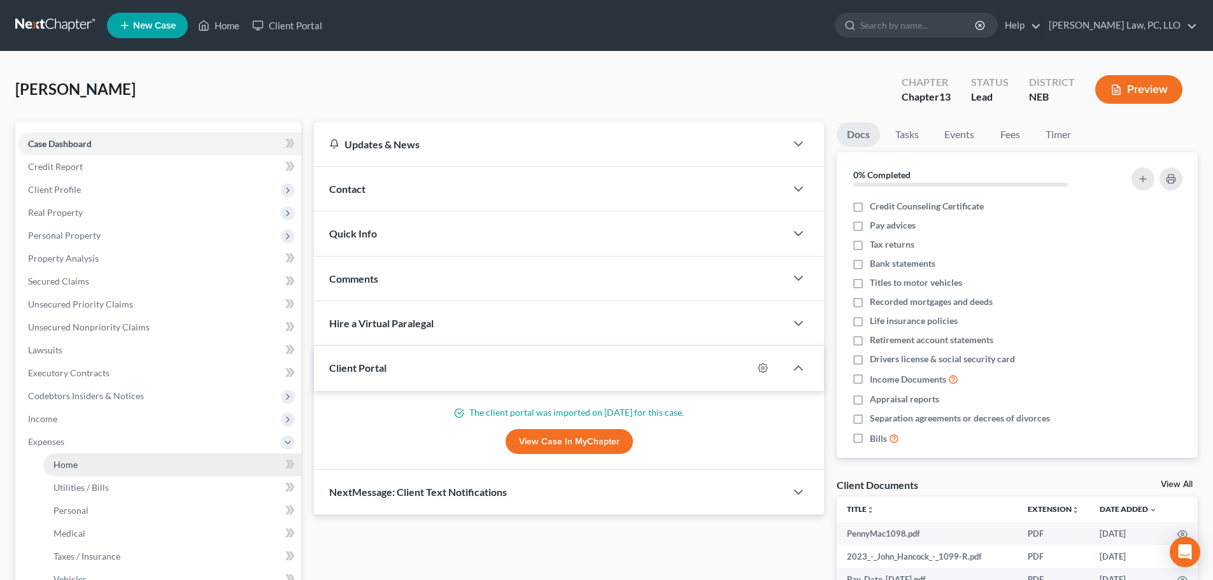
click at [60, 474] on link "Home" at bounding box center [172, 464] width 258 height 23
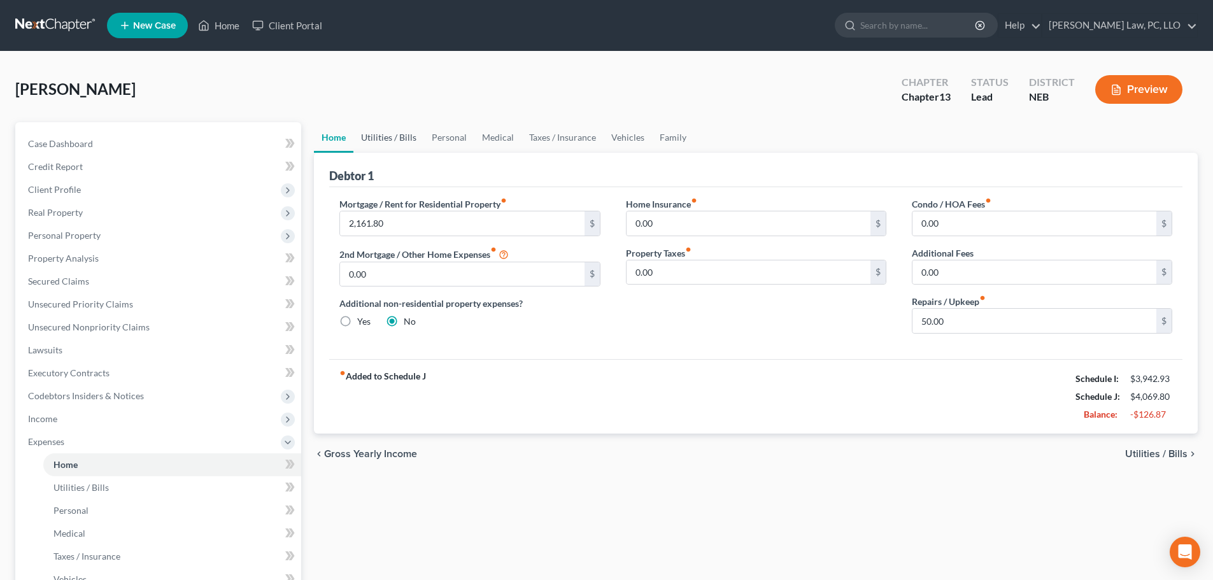
click at [392, 151] on link "Utilities / Bills" at bounding box center [388, 137] width 71 height 31
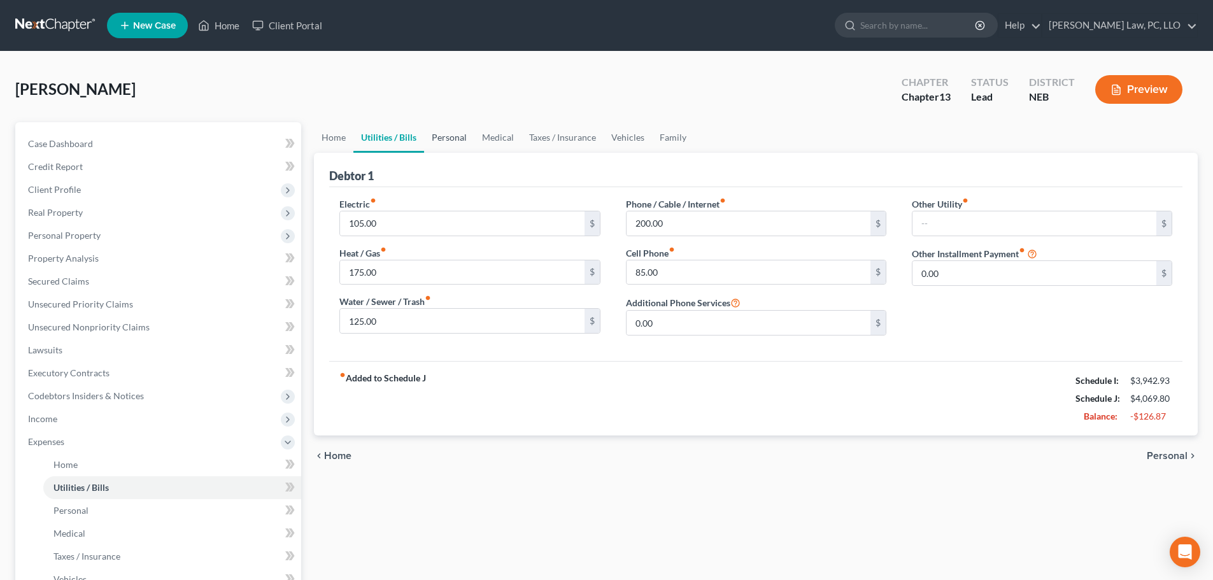
click at [446, 139] on link "Personal" at bounding box center [449, 137] width 50 height 31
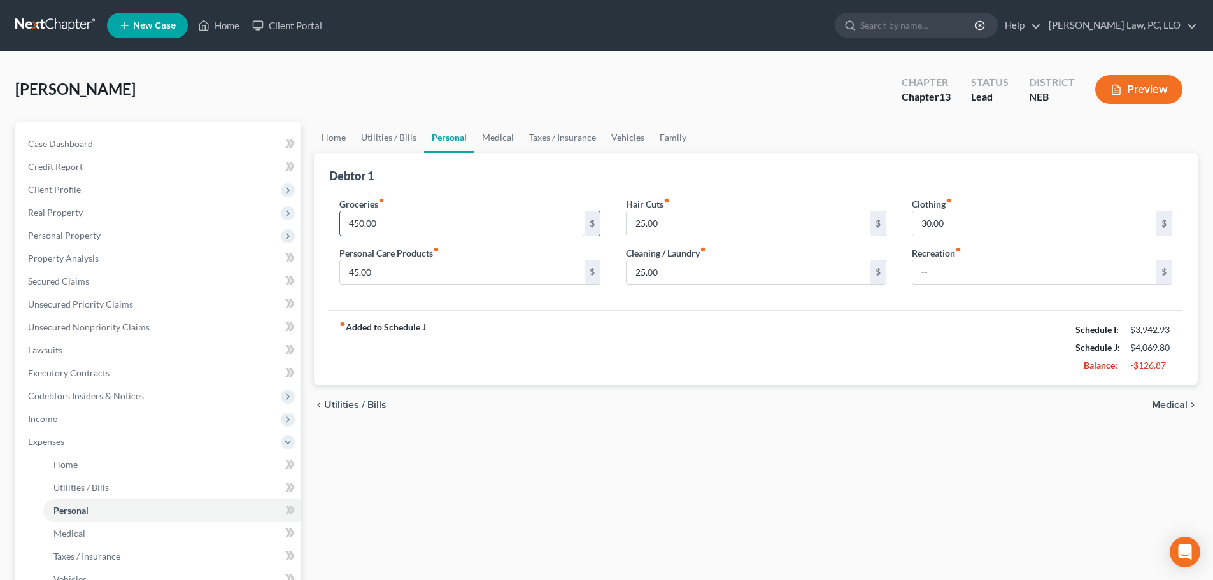
click at [426, 213] on input "450.00" at bounding box center [462, 223] width 244 height 24
type input "600.00"
click at [670, 142] on link "Family" at bounding box center [673, 137] width 42 height 31
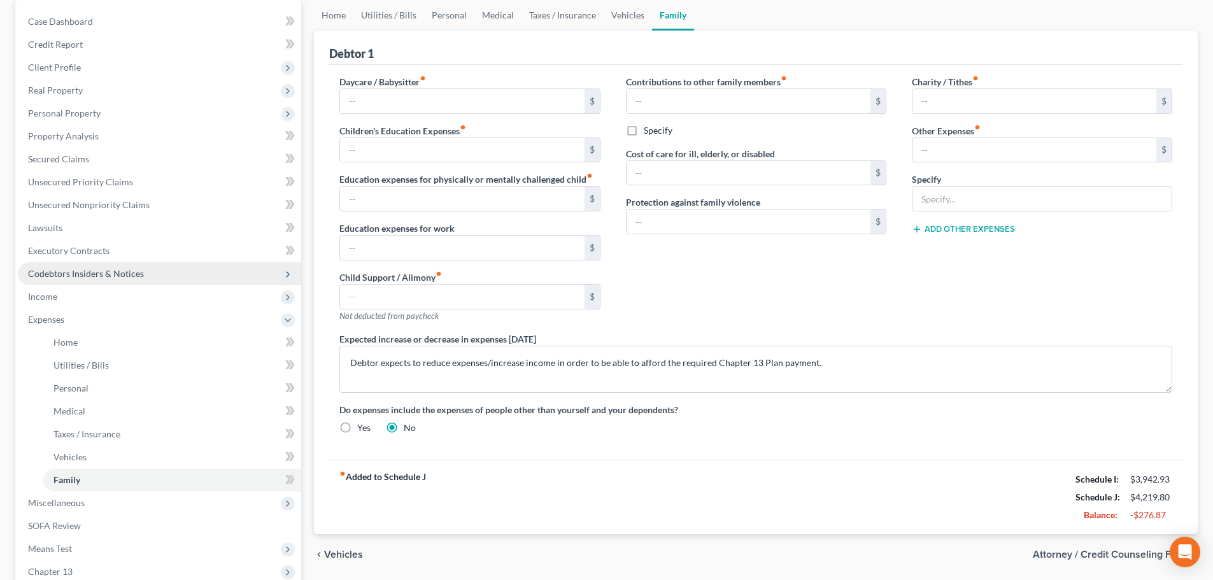
scroll to position [127, 0]
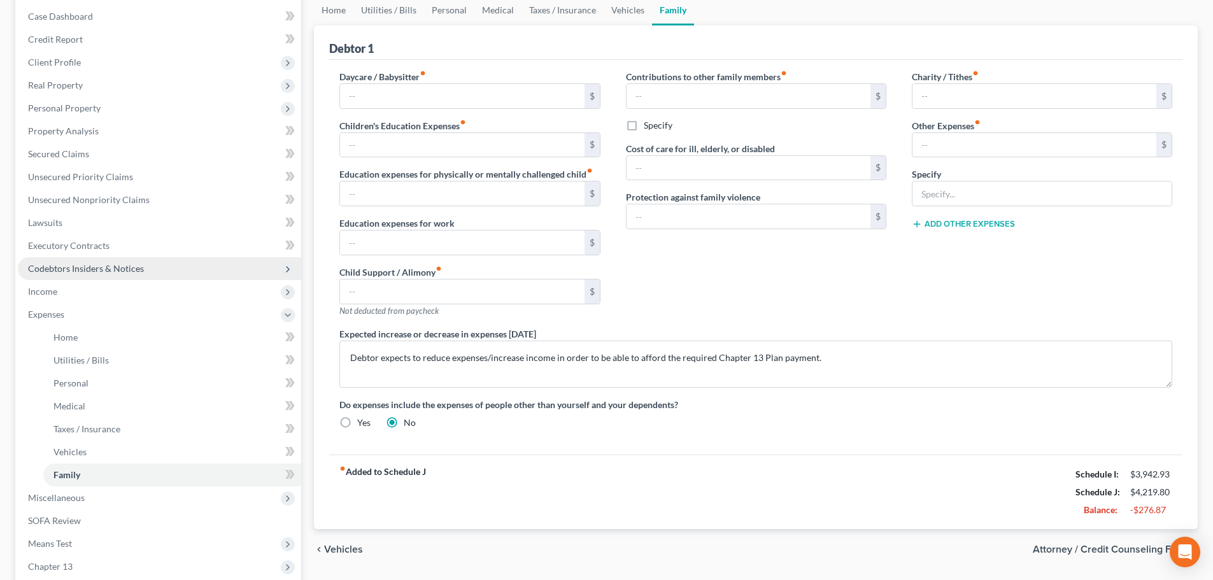
click at [150, 265] on span "Codebtors Insiders & Notices" at bounding box center [159, 268] width 283 height 23
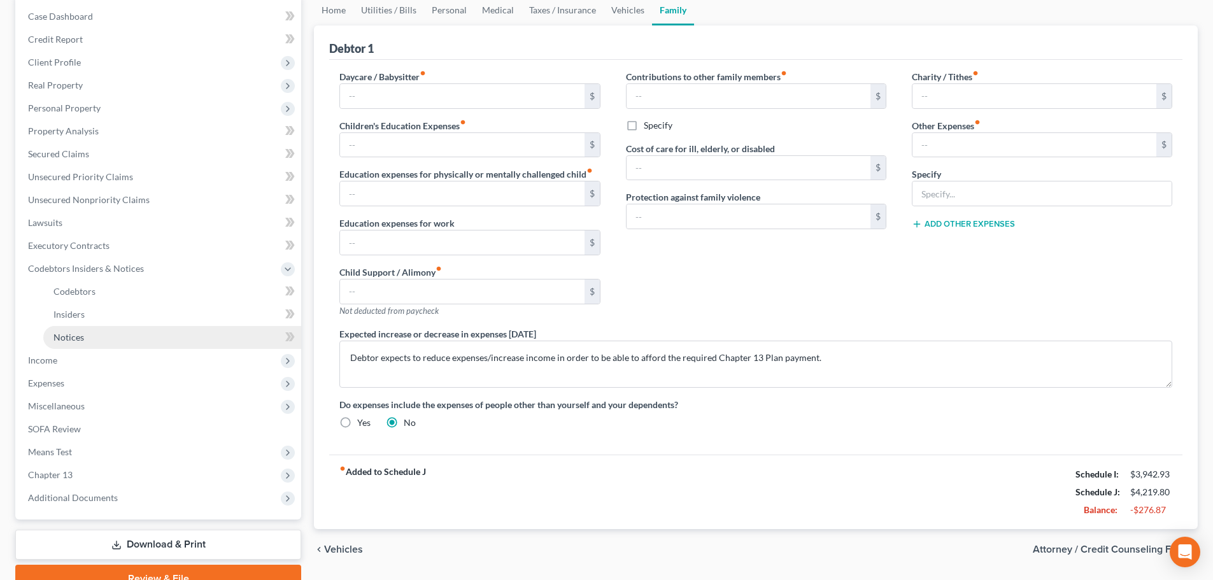
click at [74, 344] on link "Notices" at bounding box center [172, 337] width 258 height 23
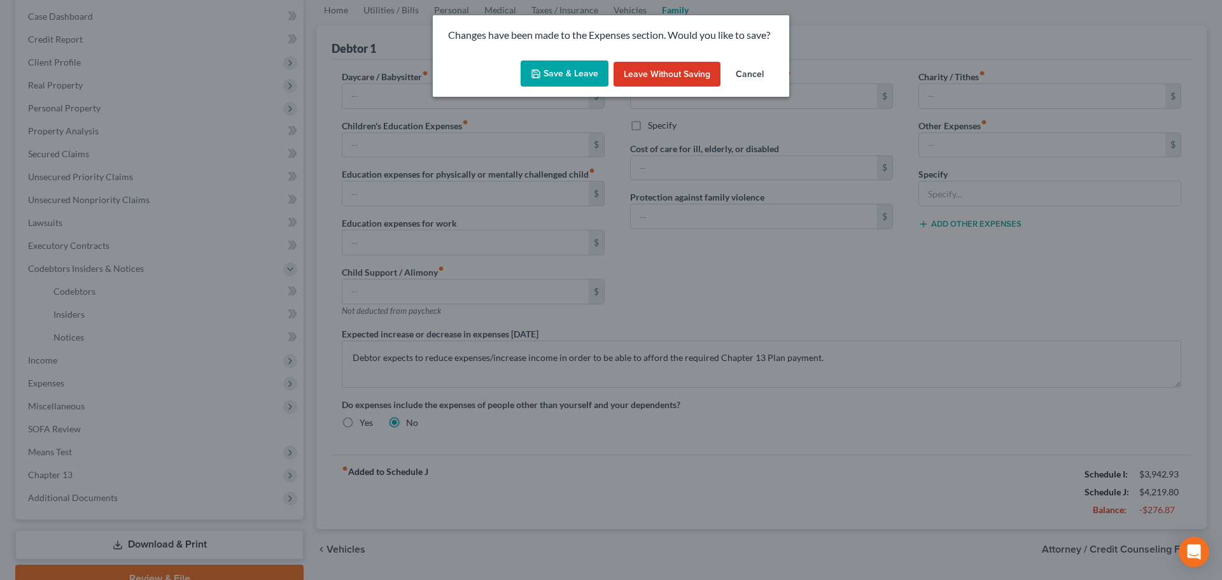
click at [539, 79] on button "Save & Leave" at bounding box center [565, 73] width 88 height 27
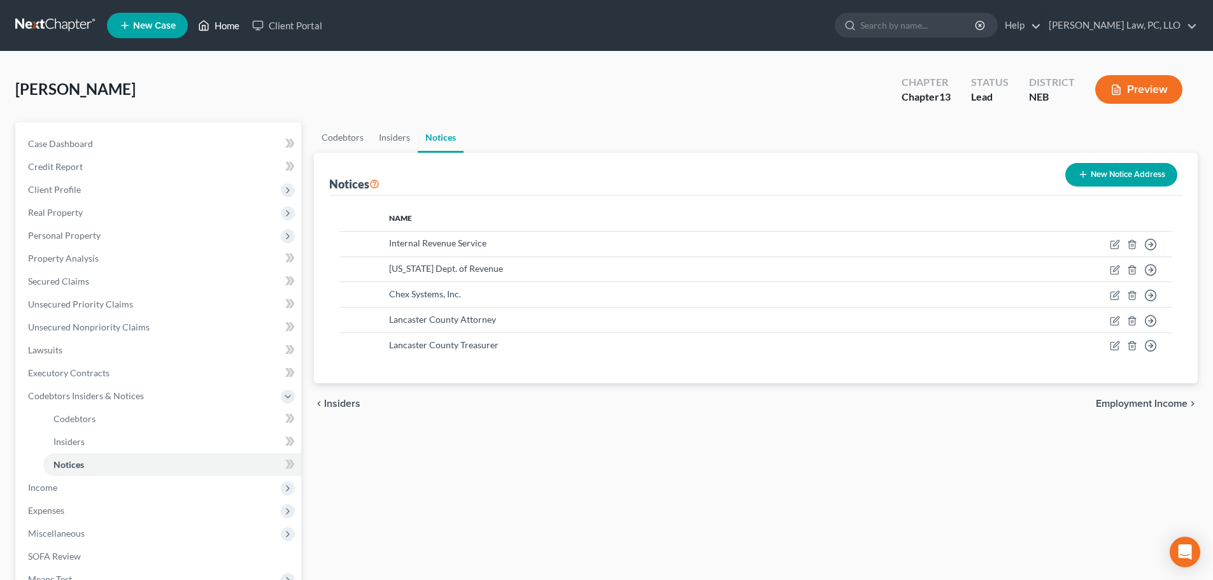
click at [229, 25] on link "Home" at bounding box center [219, 25] width 54 height 23
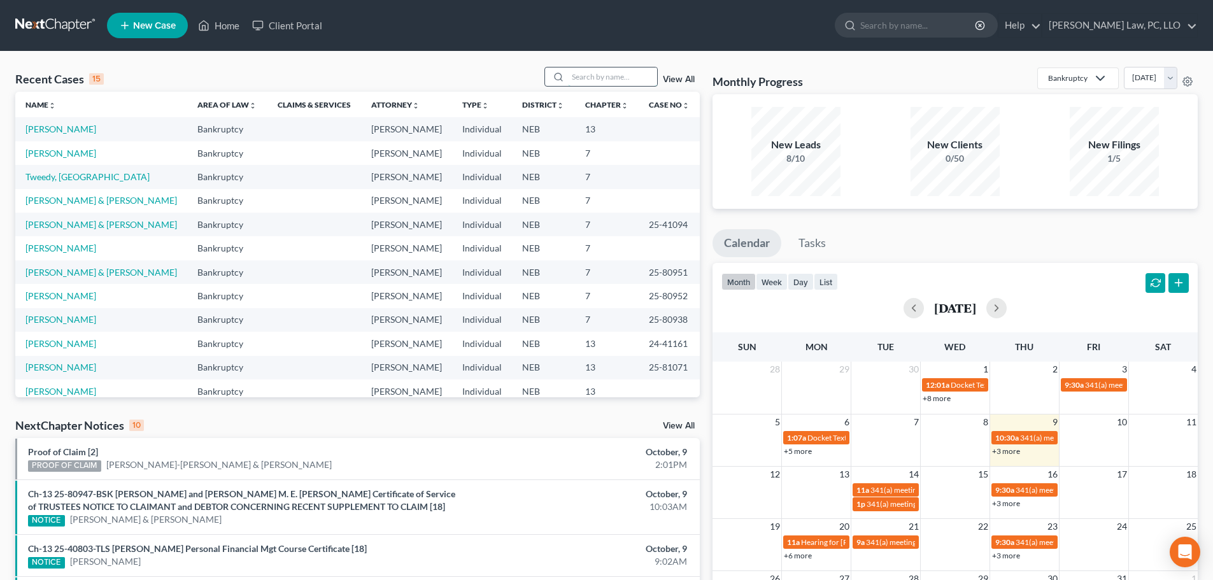
click at [609, 79] on input "search" at bounding box center [612, 76] width 89 height 18
click at [617, 76] on input "search" at bounding box center [612, 76] width 89 height 18
type input "zieman"
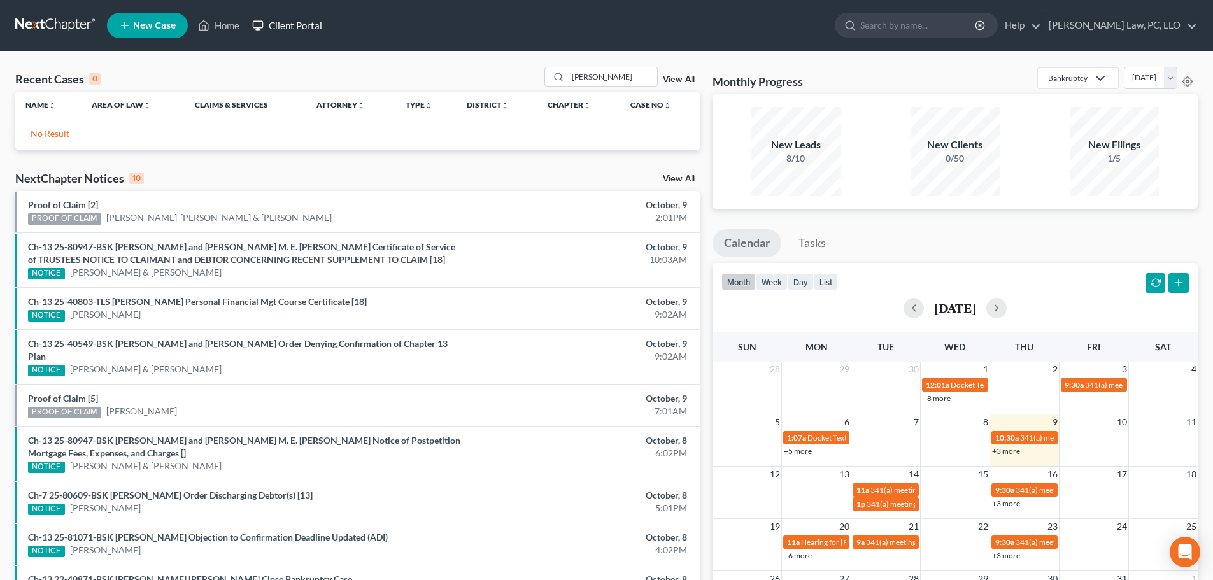
click at [286, 24] on link "Client Portal" at bounding box center [287, 25] width 83 height 23
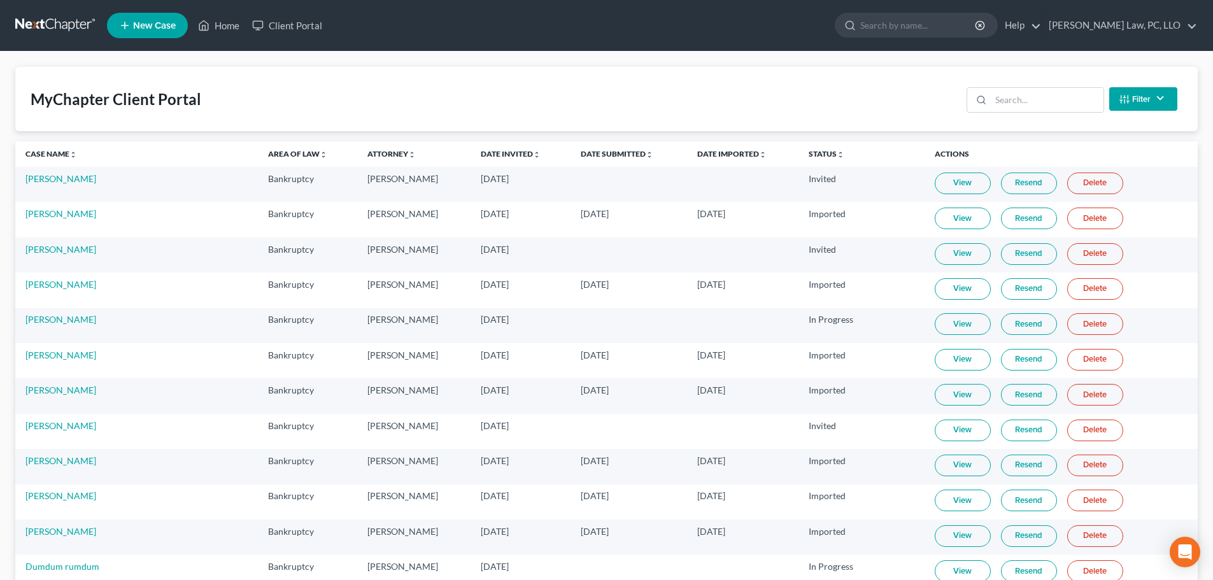
click at [47, 24] on link at bounding box center [55, 25] width 81 height 23
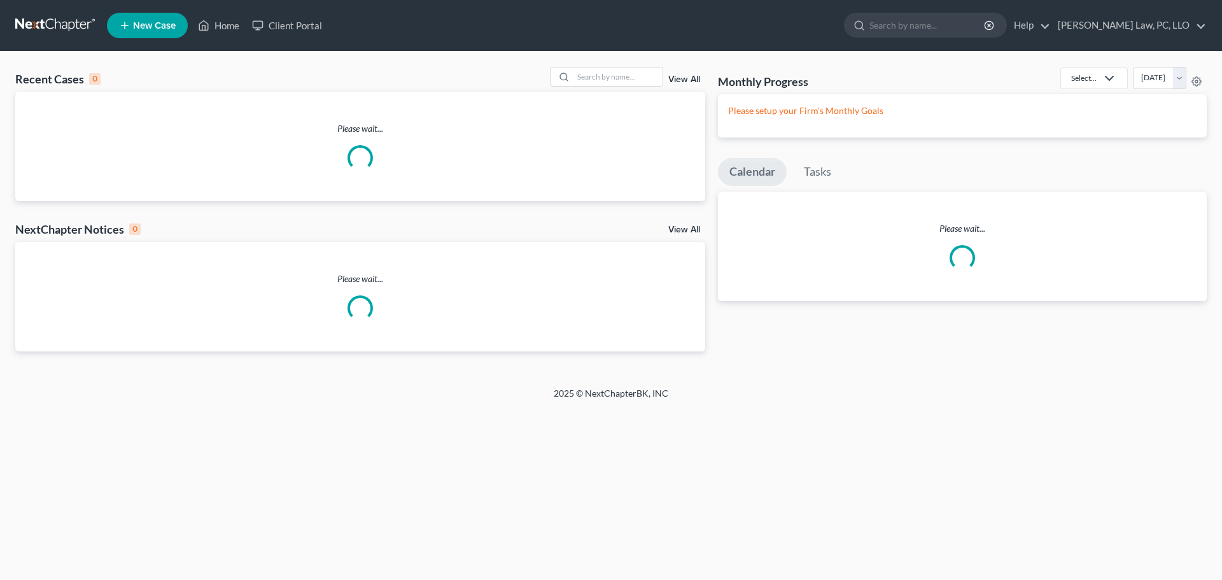
click at [128, 29] on icon at bounding box center [124, 25] width 11 height 15
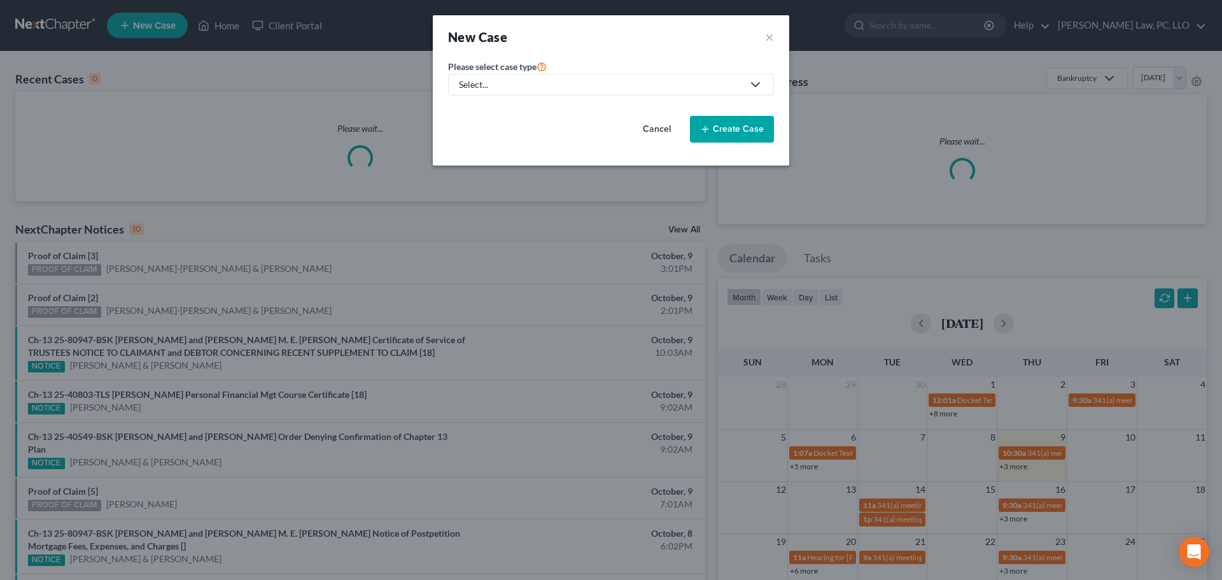
click at [530, 88] on div "Select..." at bounding box center [601, 84] width 284 height 13
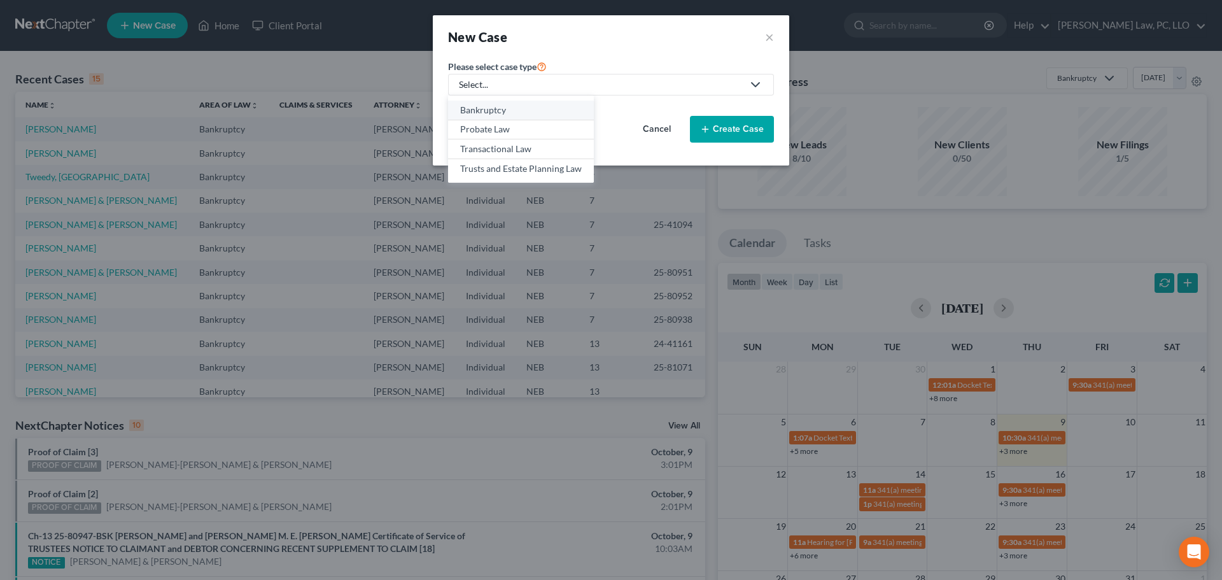
click at [497, 109] on div "Bankruptcy" at bounding box center [521, 110] width 122 height 13
select select "48"
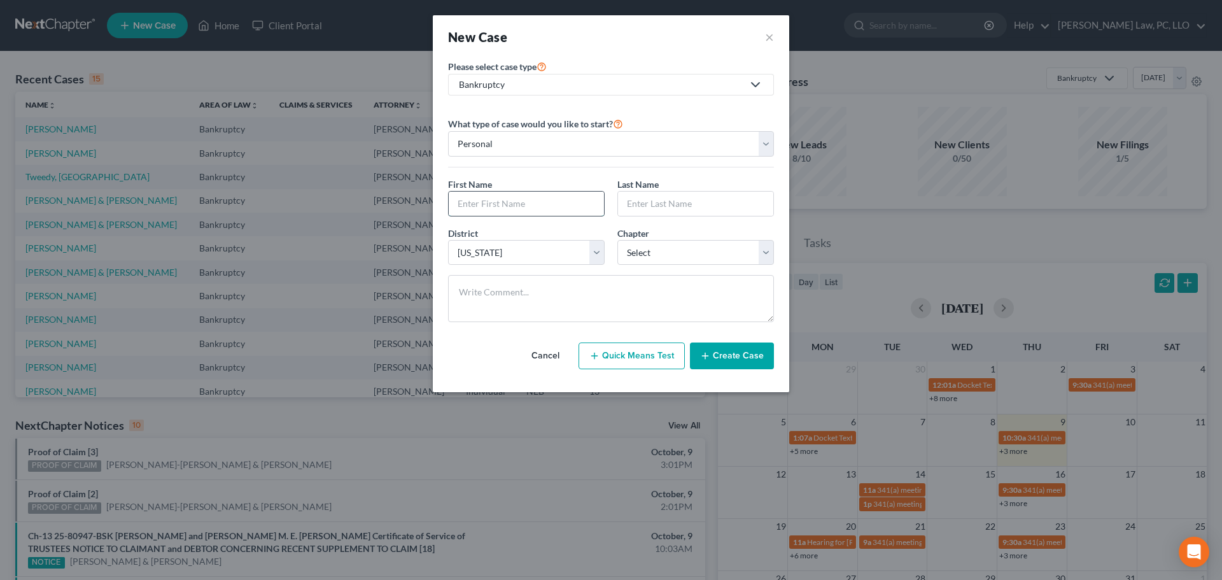
click at [481, 210] on input "text" at bounding box center [526, 204] width 155 height 24
type input "[PERSON_NAME]"
click at [640, 253] on select "Select 7 11 12 13" at bounding box center [695, 252] width 157 height 25
select select "3"
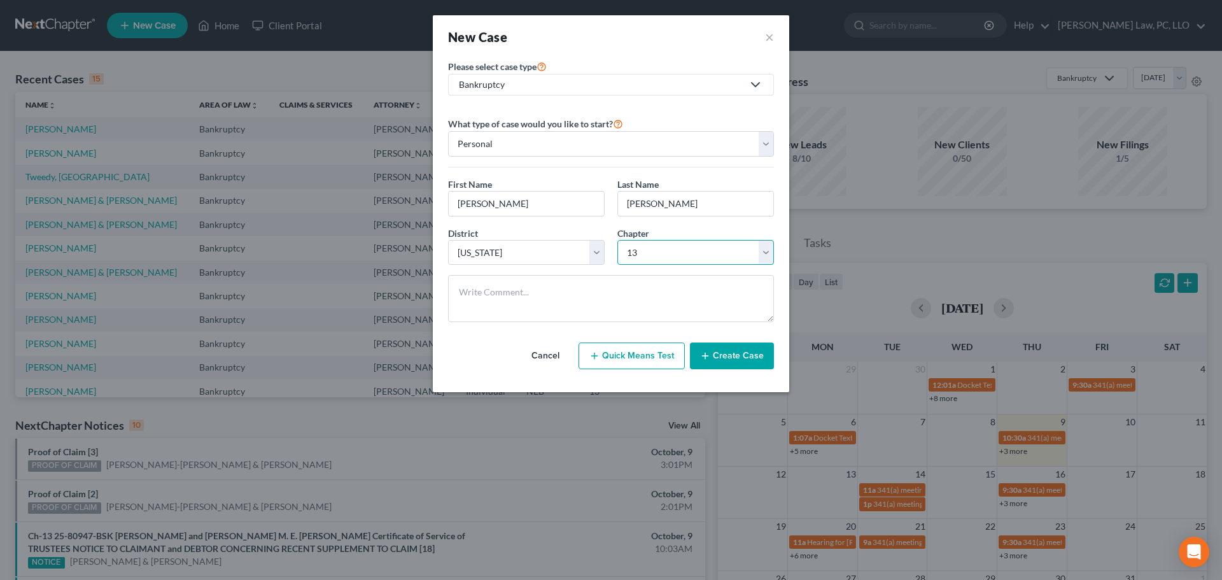
click at [617, 240] on select "Select 7 11 12 13" at bounding box center [695, 252] width 157 height 25
click at [726, 356] on button "Create Case" at bounding box center [732, 355] width 84 height 27
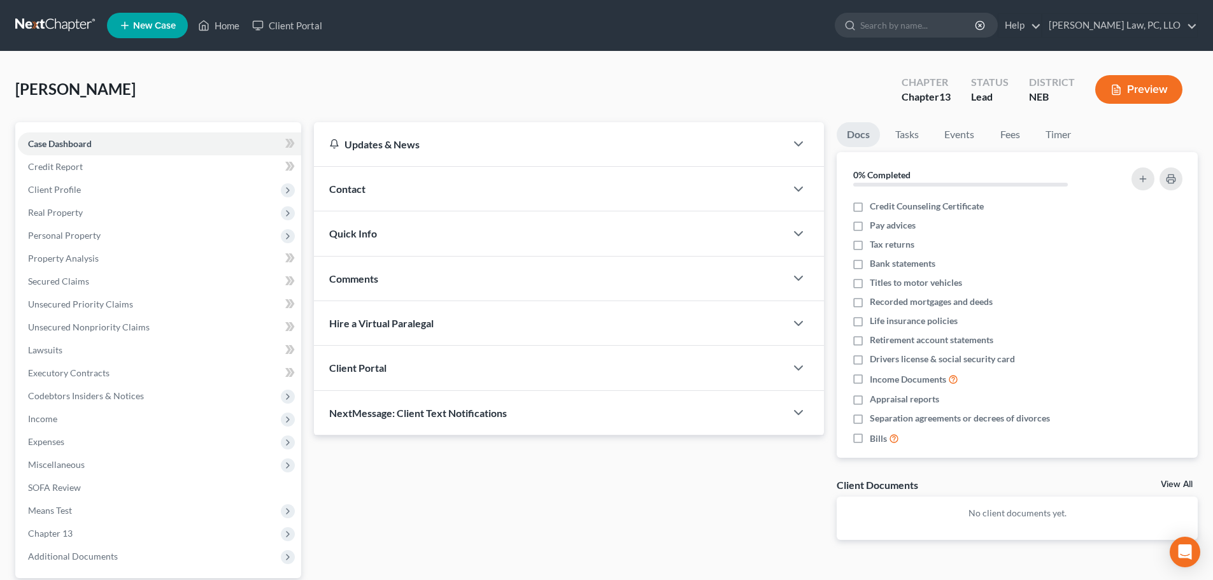
click at [443, 374] on div "Client Portal" at bounding box center [550, 368] width 472 height 44
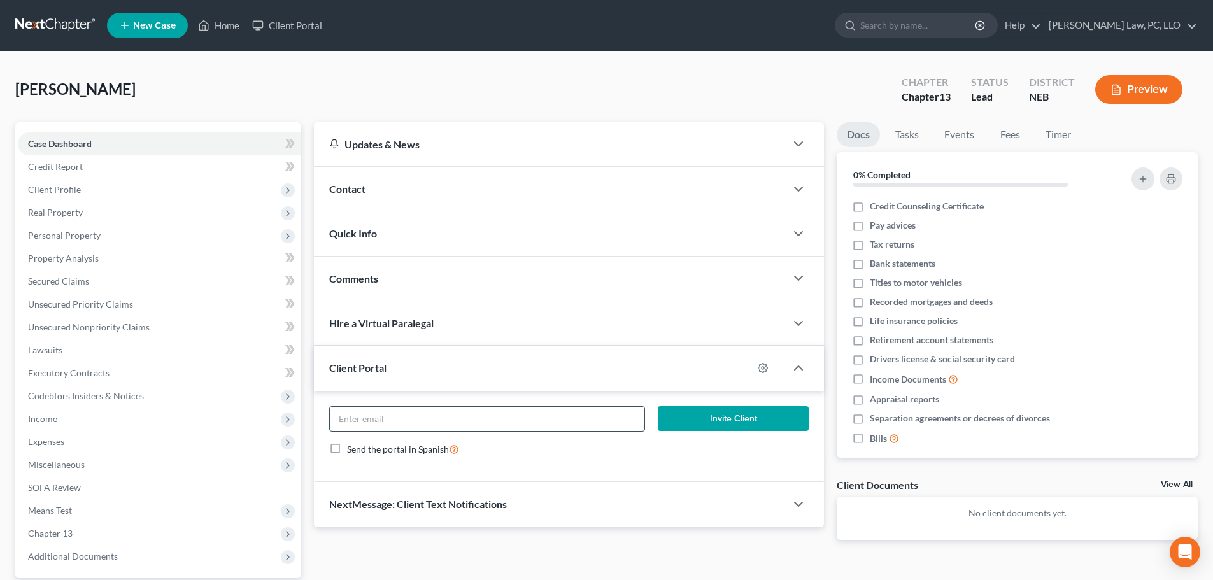
click at [400, 419] on input "email" at bounding box center [487, 419] width 314 height 24
type input "[EMAIL_ADDRESS][DOMAIN_NAME]"
click at [770, 421] on button "Invite Client" at bounding box center [733, 418] width 151 height 25
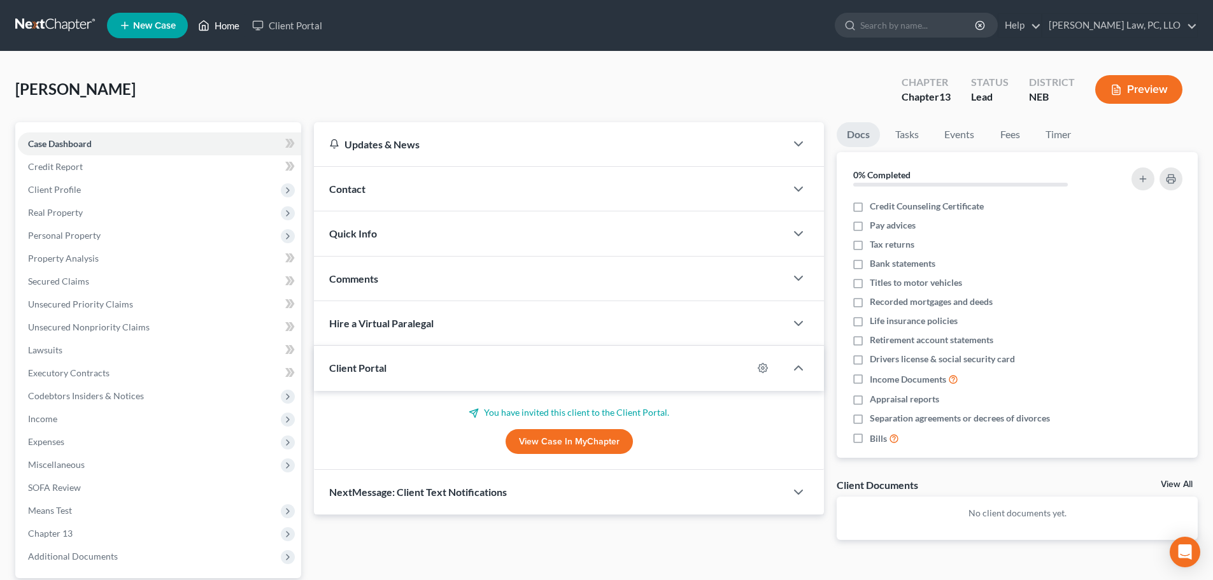
click at [213, 25] on link "Home" at bounding box center [219, 25] width 54 height 23
